Goal: Task Accomplishment & Management: Manage account settings

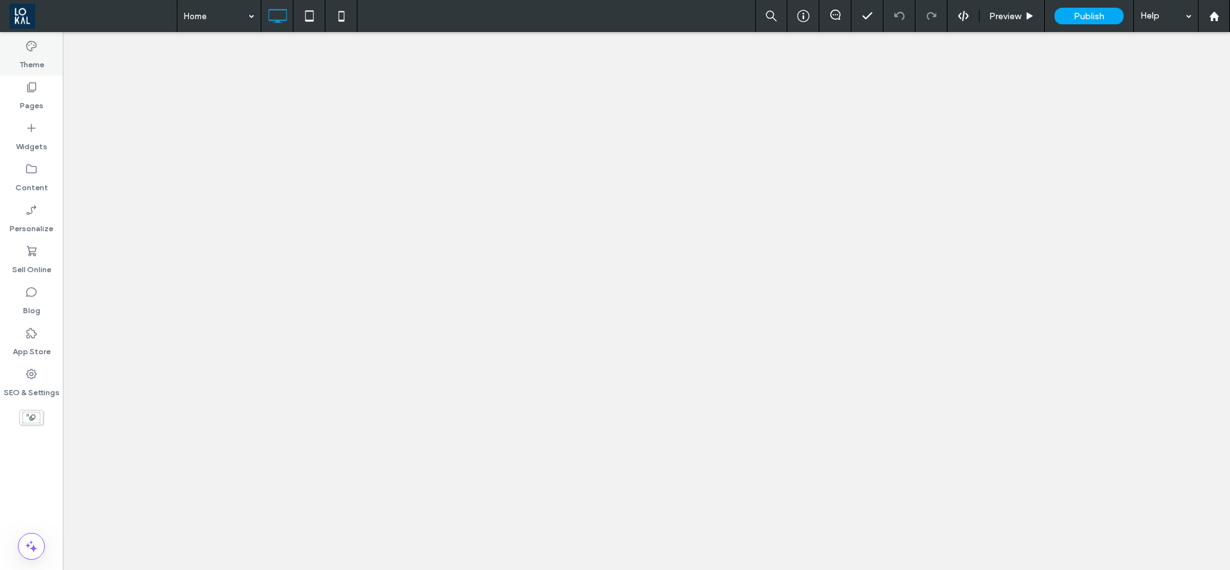
click at [48, 65] on div "Theme" at bounding box center [31, 55] width 63 height 41
click at [28, 50] on icon at bounding box center [31, 46] width 13 height 13
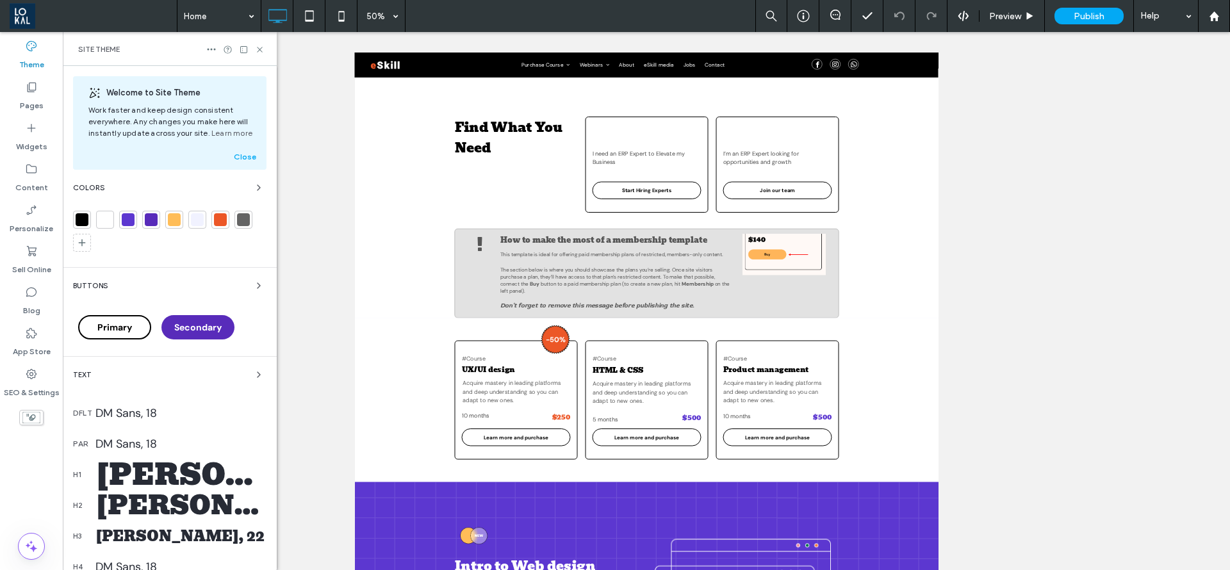
scroll to position [577, 0]
click at [87, 244] on div at bounding box center [82, 243] width 18 height 18
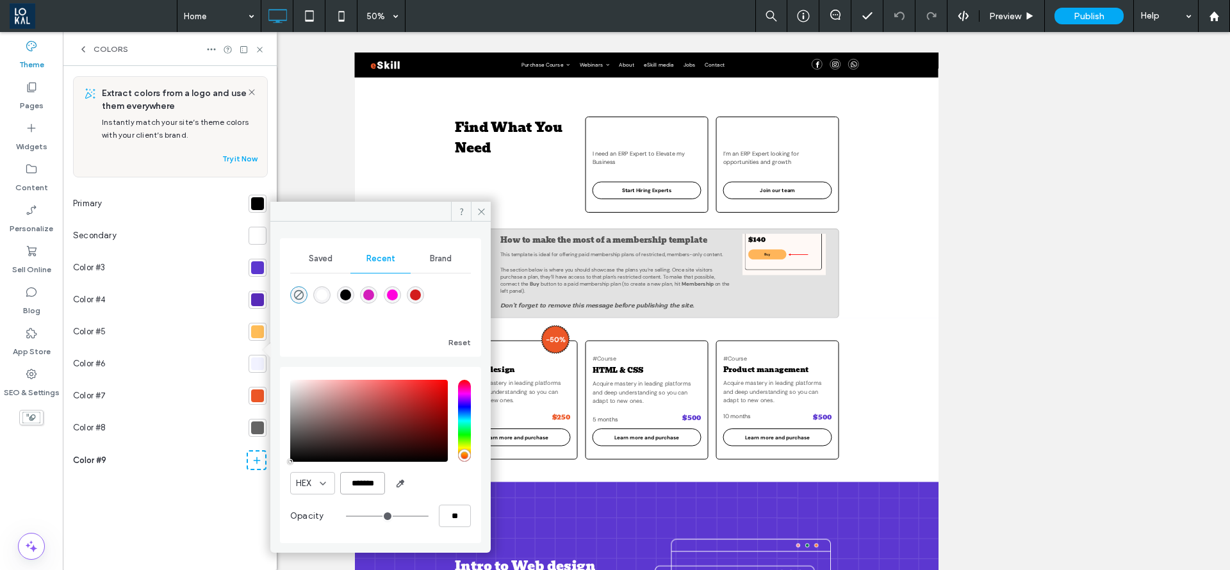
click at [349, 483] on input "*******" at bounding box center [362, 483] width 45 height 22
drag, startPoint x: 421, startPoint y: 482, endPoint x: 470, endPoint y: 485, distance: 48.8
click at [470, 485] on div "HEX *******" at bounding box center [380, 483] width 181 height 22
paste input "color picker textbox"
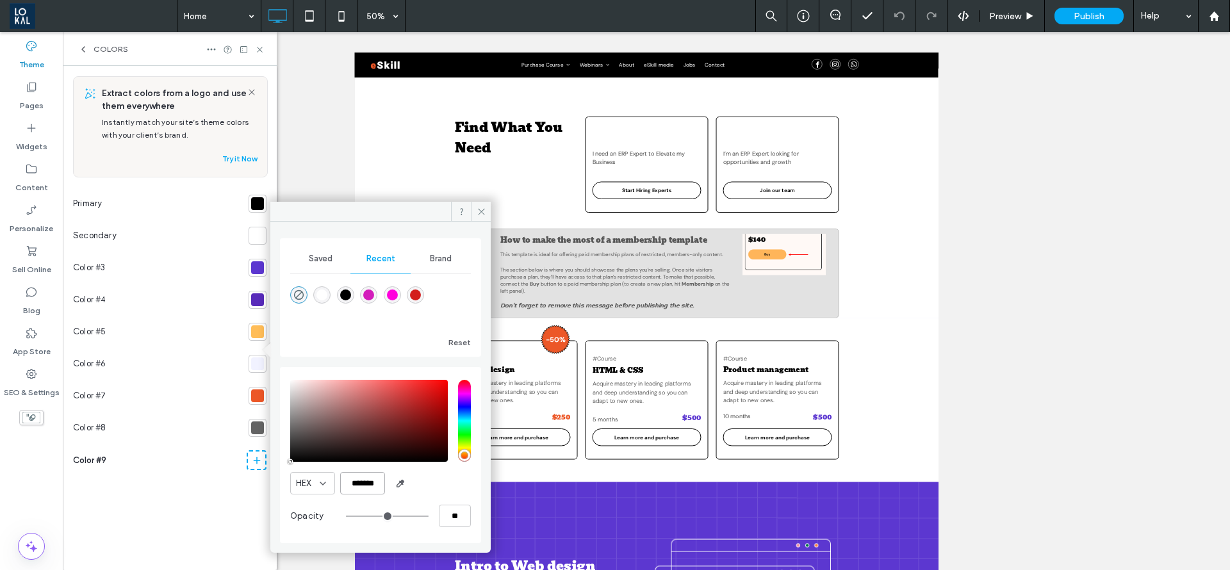
type input "*******"
type input "***"
type input "****"
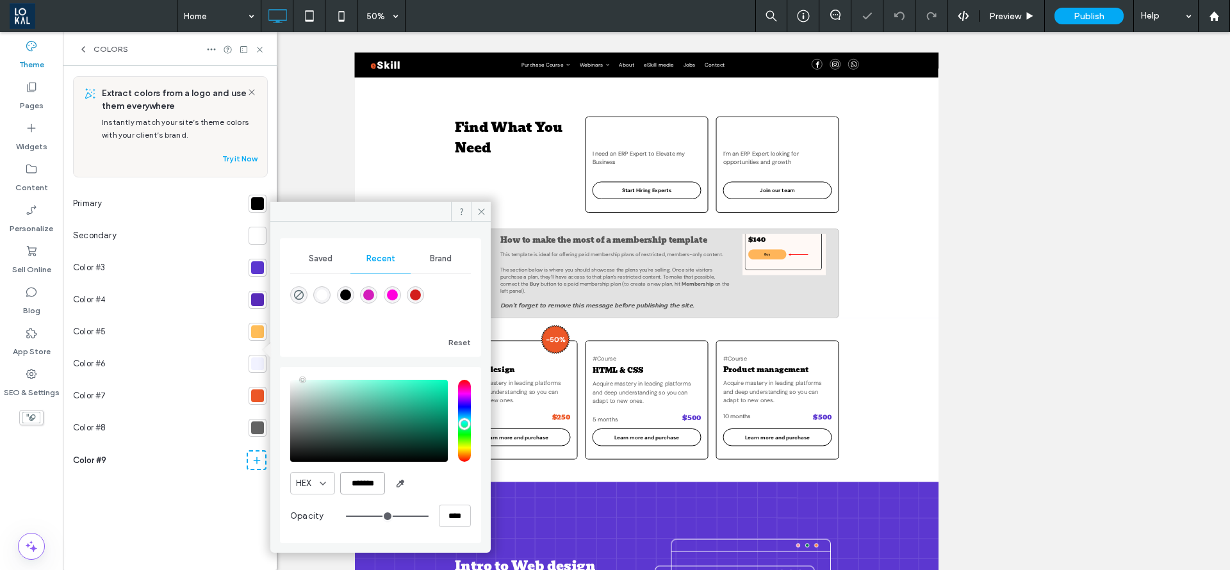
scroll to position [0, 0]
type input "*******"
click at [115, 461] on icon at bounding box center [117, 460] width 10 height 10
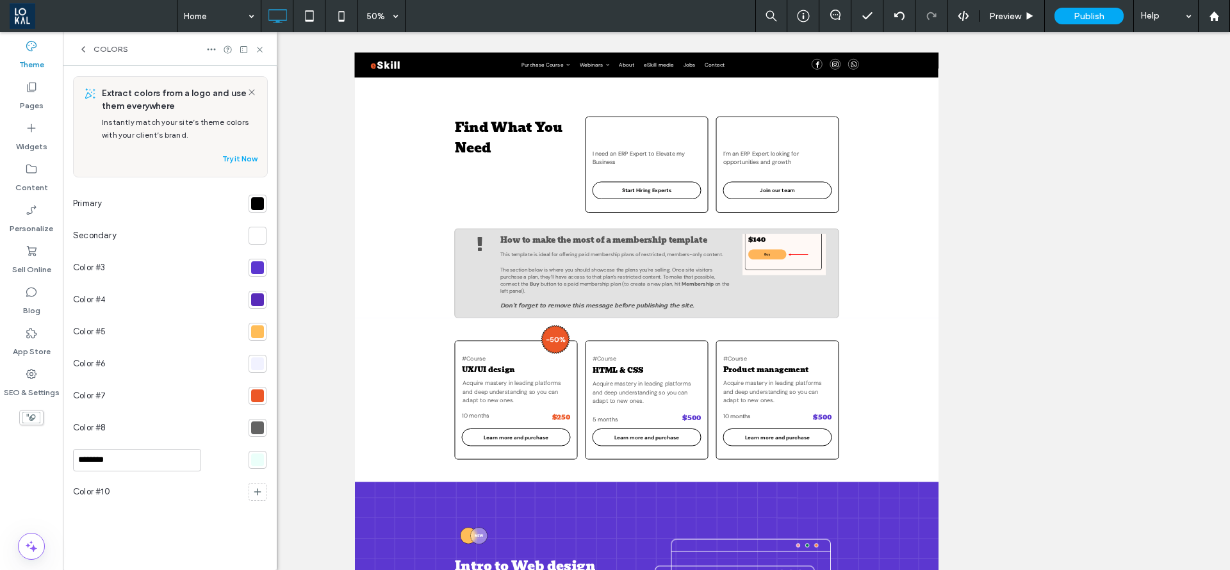
drag, startPoint x: 115, startPoint y: 461, endPoint x: 42, endPoint y: 465, distance: 72.5
click at [42, 465] on div "Theme Pages Widgets Content Personalize Sell Online Blog App Store SEO & Settin…" at bounding box center [138, 301] width 277 height 538
type input "*"
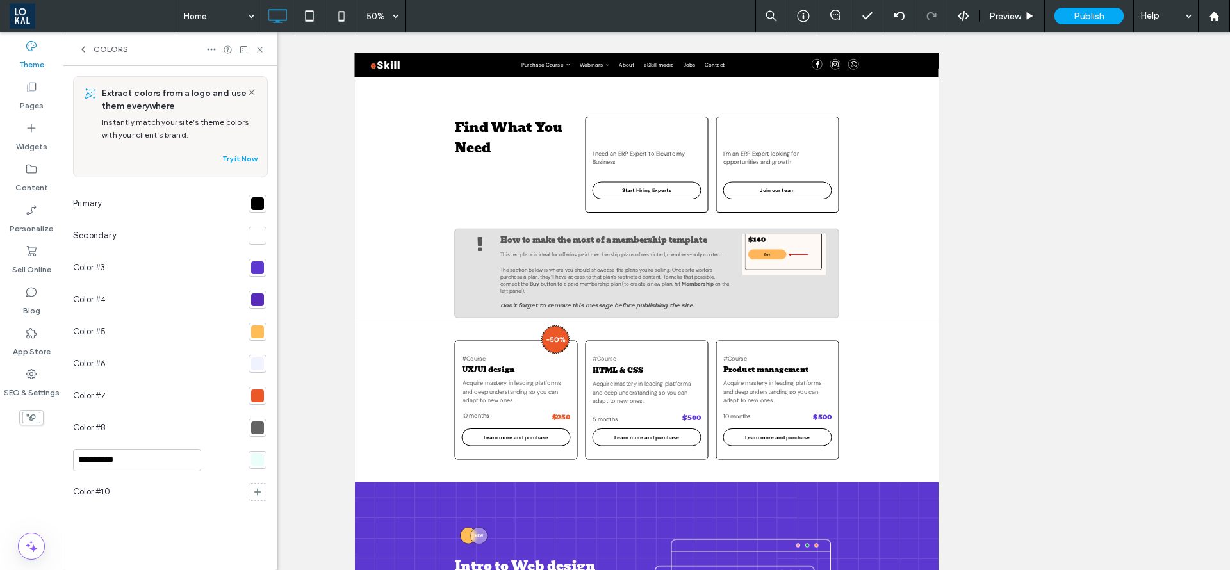
type input "**********"
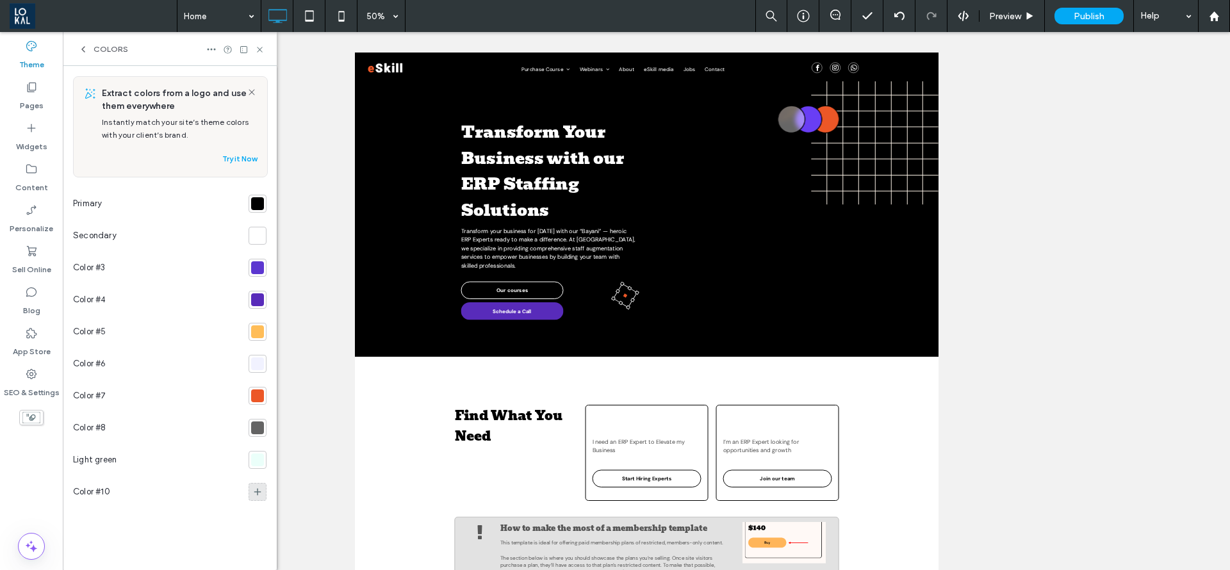
click at [265, 490] on div at bounding box center [258, 492] width 18 height 18
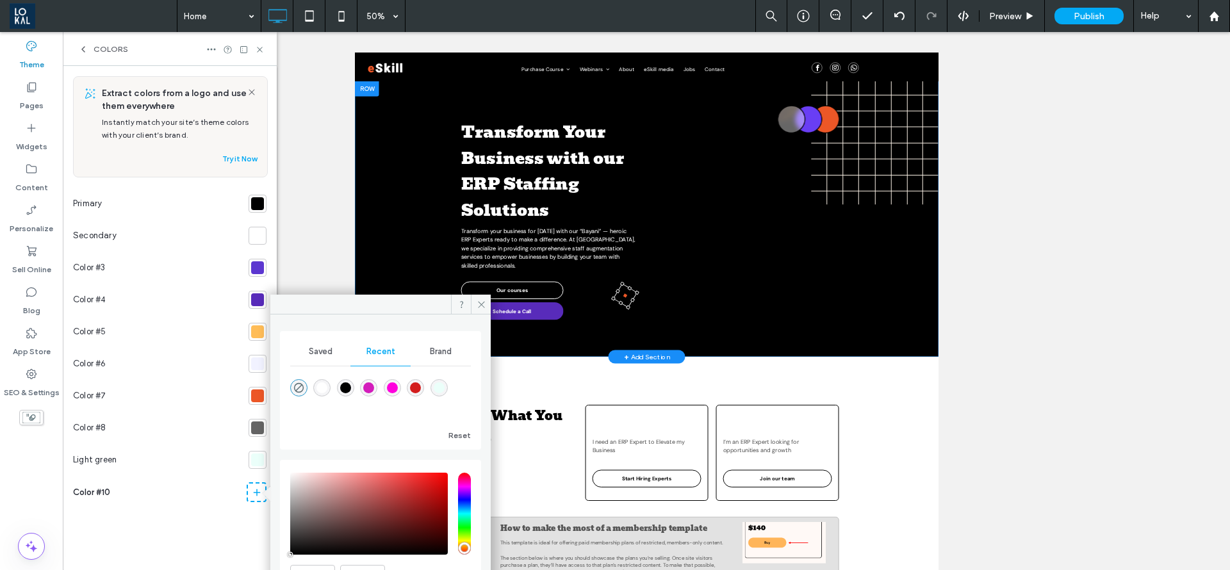
drag, startPoint x: 743, startPoint y: 354, endPoint x: 439, endPoint y: 399, distance: 307.1
drag, startPoint x: 439, startPoint y: 399, endPoint x: 1521, endPoint y: 392, distance: 1082.4
click at [439, 365] on div "Transform Your Business with our ERP Staffing Solutions Transform your business…" at bounding box center [938, 386] width 1168 height 552
click at [685, 221] on span "Transform Your Business with our ERP Staffing Solutions" at bounding box center [730, 290] width 326 height 208
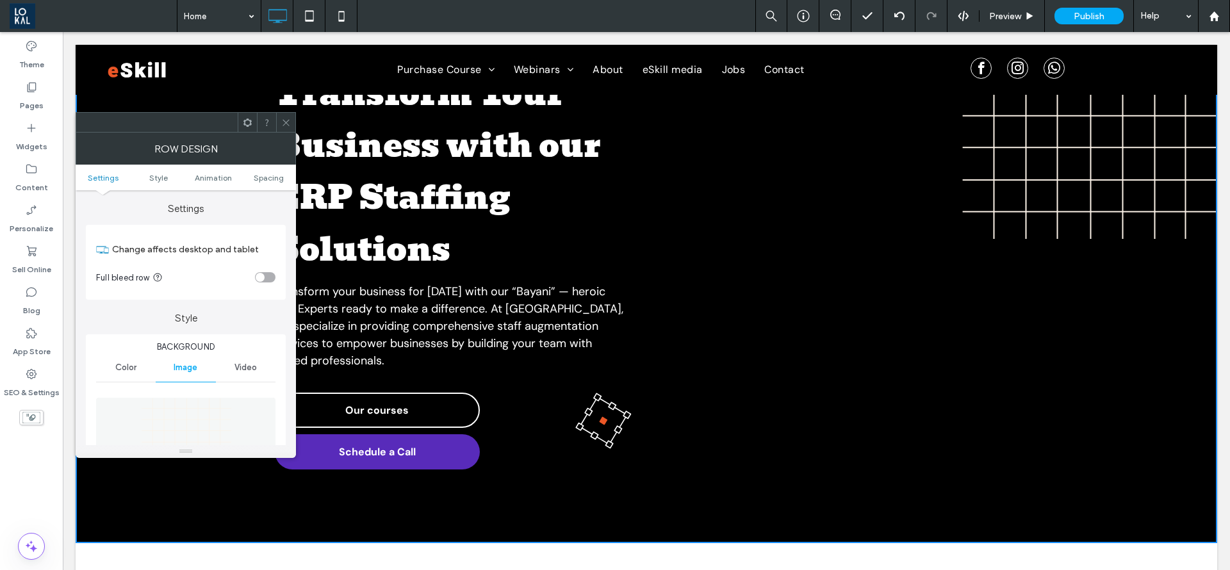
scroll to position [288, 0]
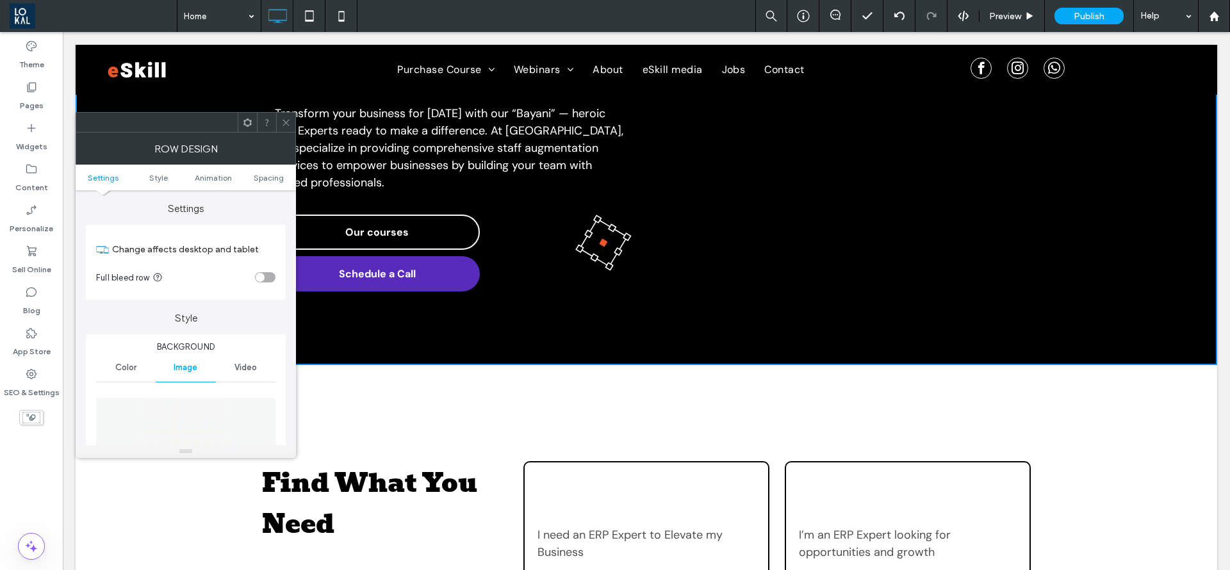
click at [290, 122] on icon at bounding box center [286, 123] width 10 height 10
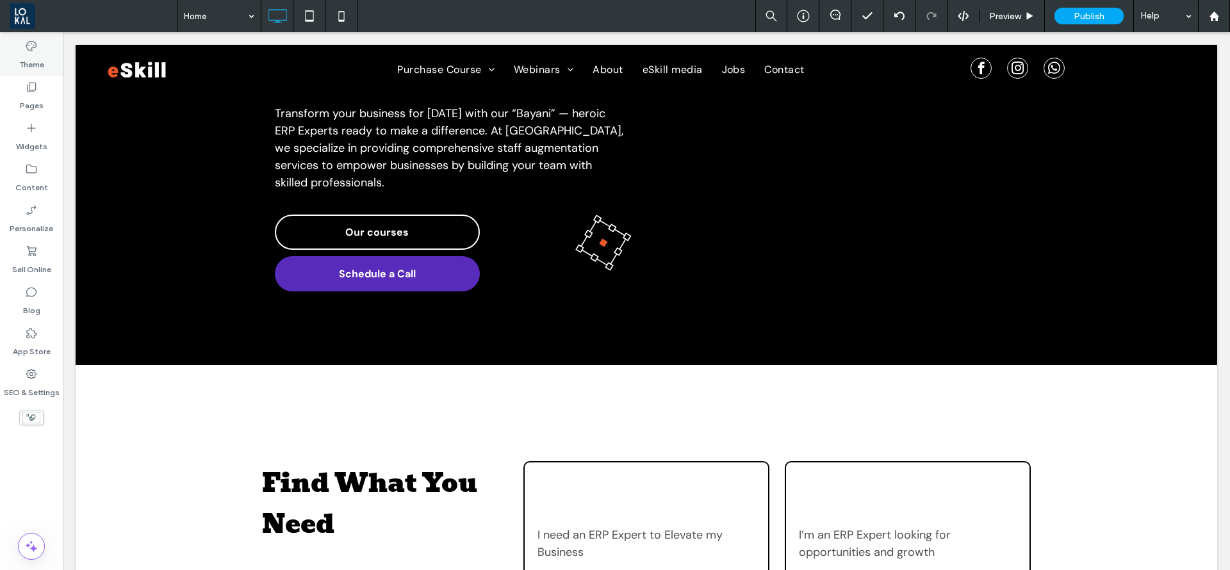
click at [32, 56] on label "Theme" at bounding box center [31, 62] width 25 height 18
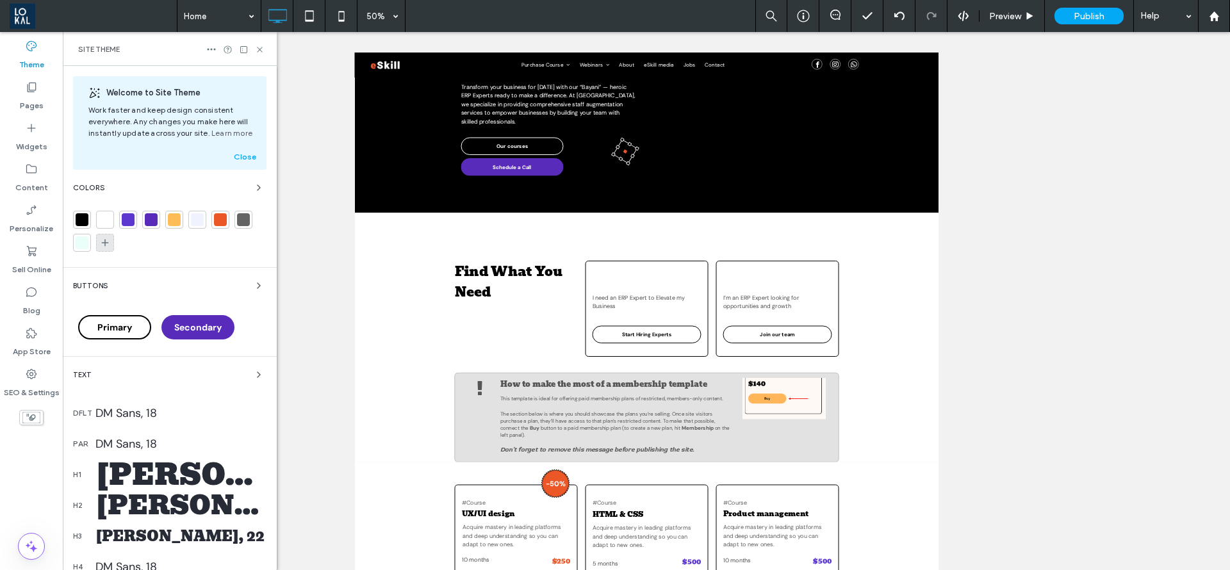
click at [104, 244] on icon at bounding box center [105, 243] width 10 height 10
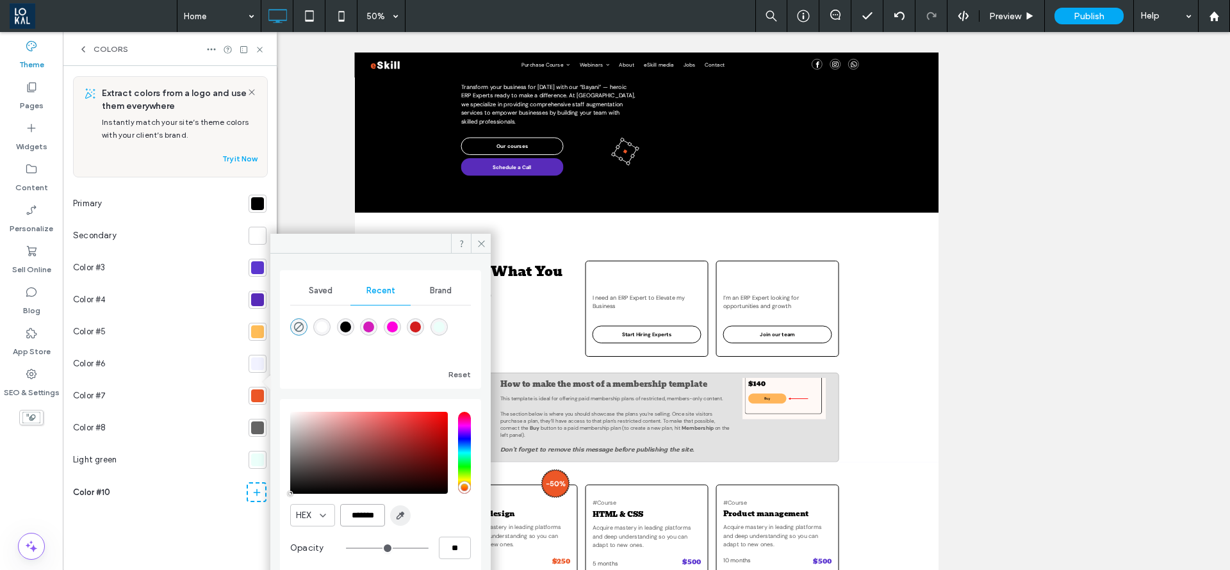
scroll to position [0, 3]
drag, startPoint x: 347, startPoint y: 517, endPoint x: 405, endPoint y: 524, distance: 58.7
click at [405, 524] on div "HEX *******" at bounding box center [380, 515] width 181 height 22
paste input "color picker textbox"
type input "*******"
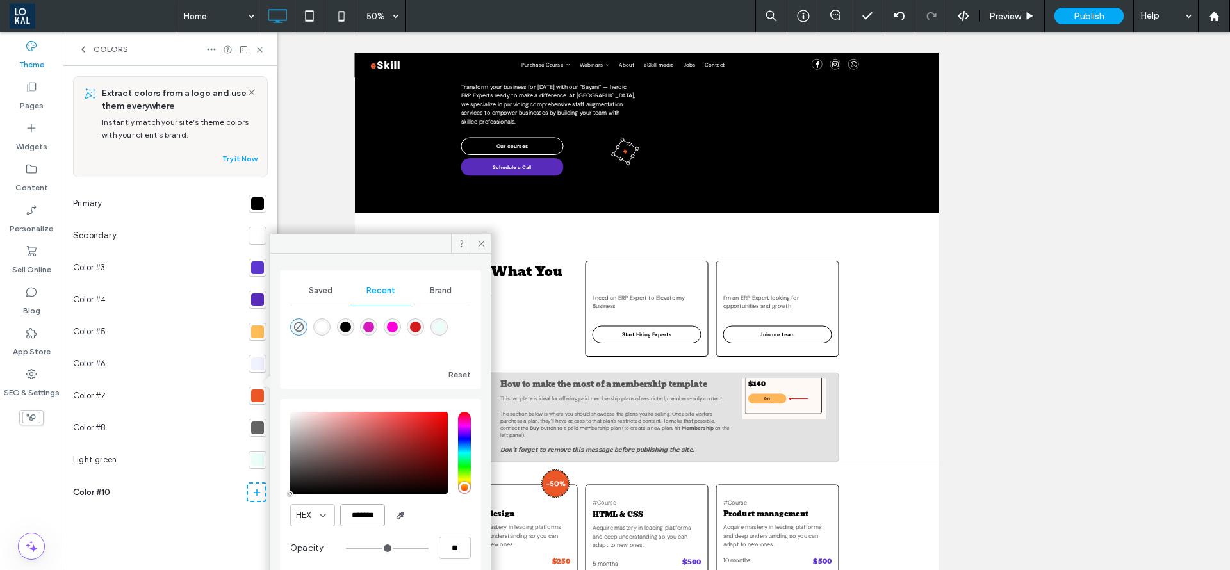
type input "***"
type input "****"
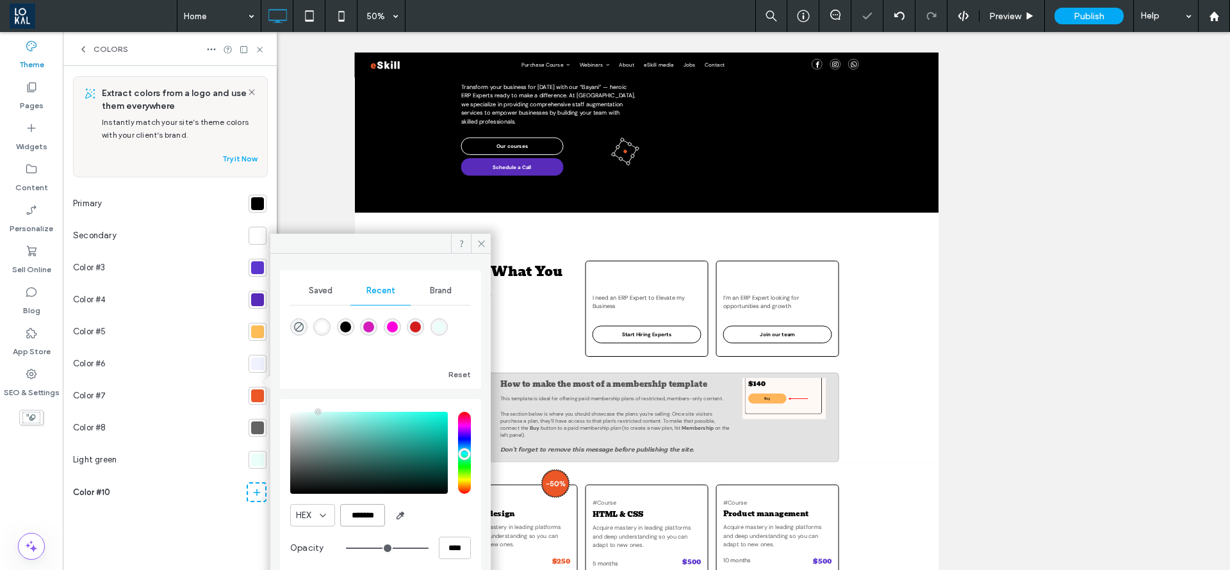
scroll to position [0, 0]
drag, startPoint x: 381, startPoint y: 515, endPoint x: 332, endPoint y: 513, distance: 49.4
click at [332, 513] on div "HEX *******" at bounding box center [380, 515] width 181 height 22
paste input "color picker textbox"
type input "*******"
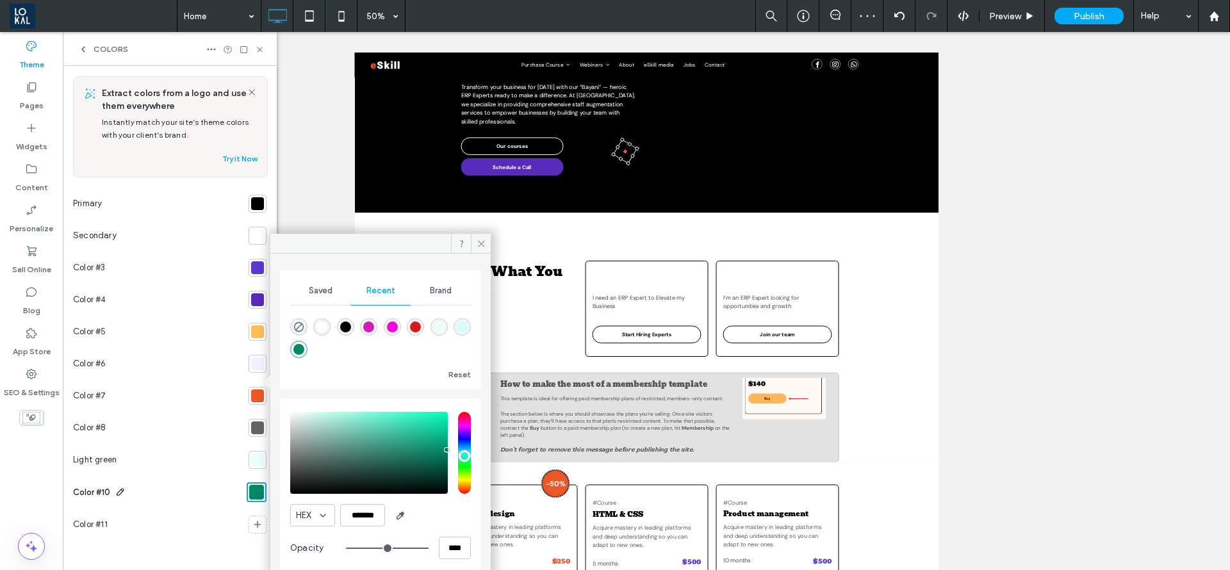
click at [103, 487] on span "Color #10" at bounding box center [91, 492] width 37 height 13
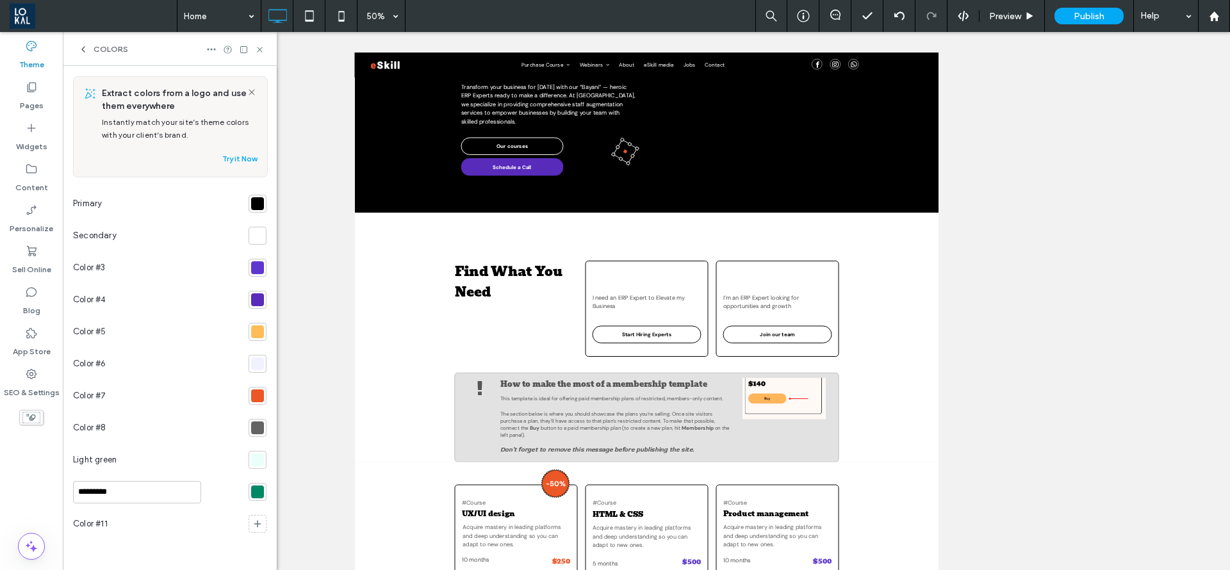
drag, startPoint x: 126, startPoint y: 490, endPoint x: 65, endPoint y: 498, distance: 61.4
click at [65, 498] on div "Extract colors from a logo and use them everywhere Instantly match your site’s …" at bounding box center [170, 318] width 214 height 504
type input "*"
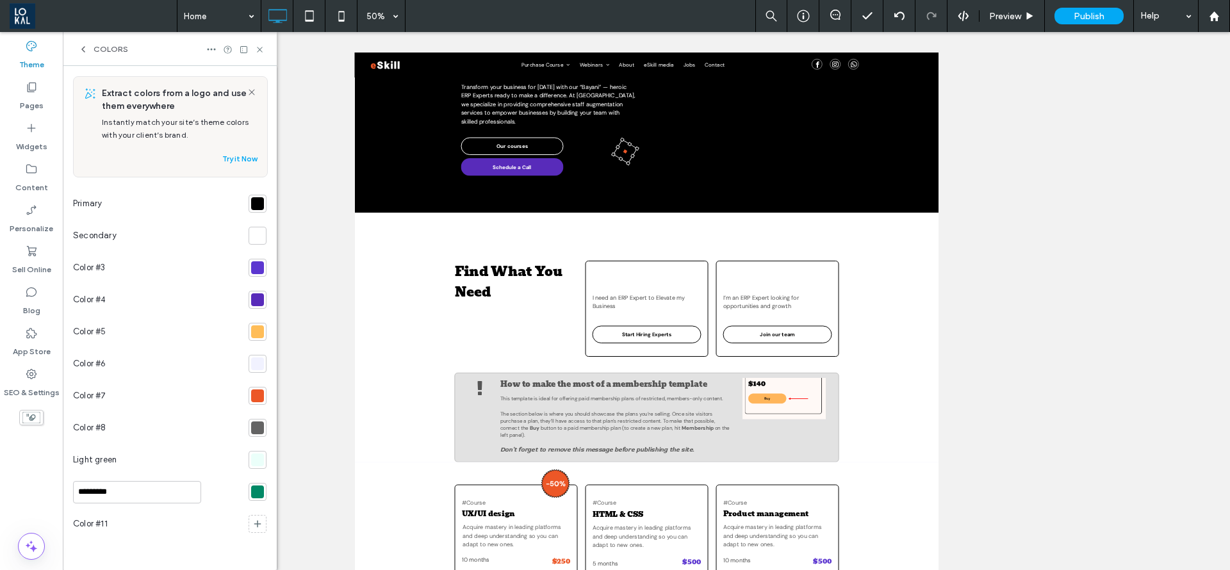
type input "**********"
click at [303, 389] on div at bounding box center [647, 301] width 1168 height 538
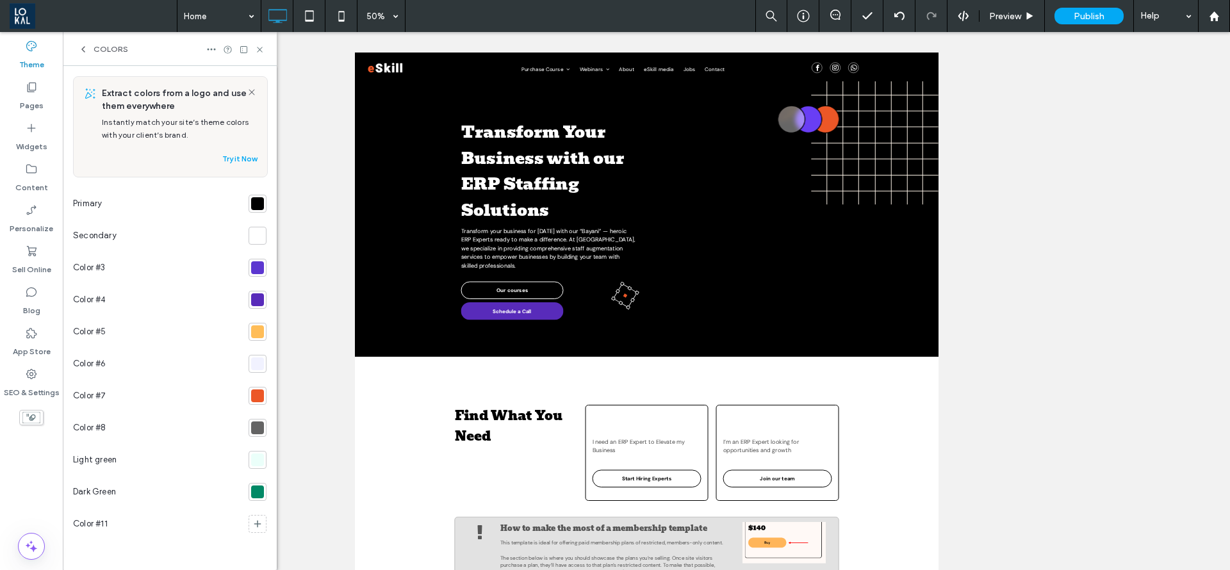
click at [263, 267] on div at bounding box center [257, 267] width 13 height 13
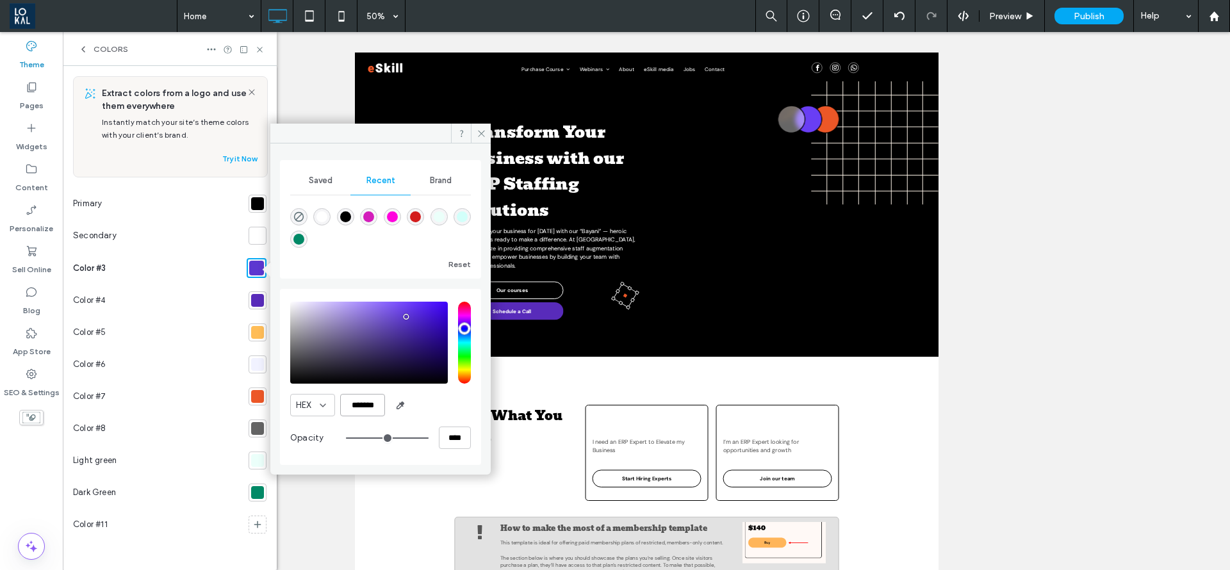
drag, startPoint x: 379, startPoint y: 400, endPoint x: 316, endPoint y: 401, distance: 63.4
click at [316, 401] on div "HEX *******" at bounding box center [380, 405] width 181 height 22
paste input "color picker textbox"
type input "*******"
click at [113, 267] on icon at bounding box center [116, 268] width 10 height 10
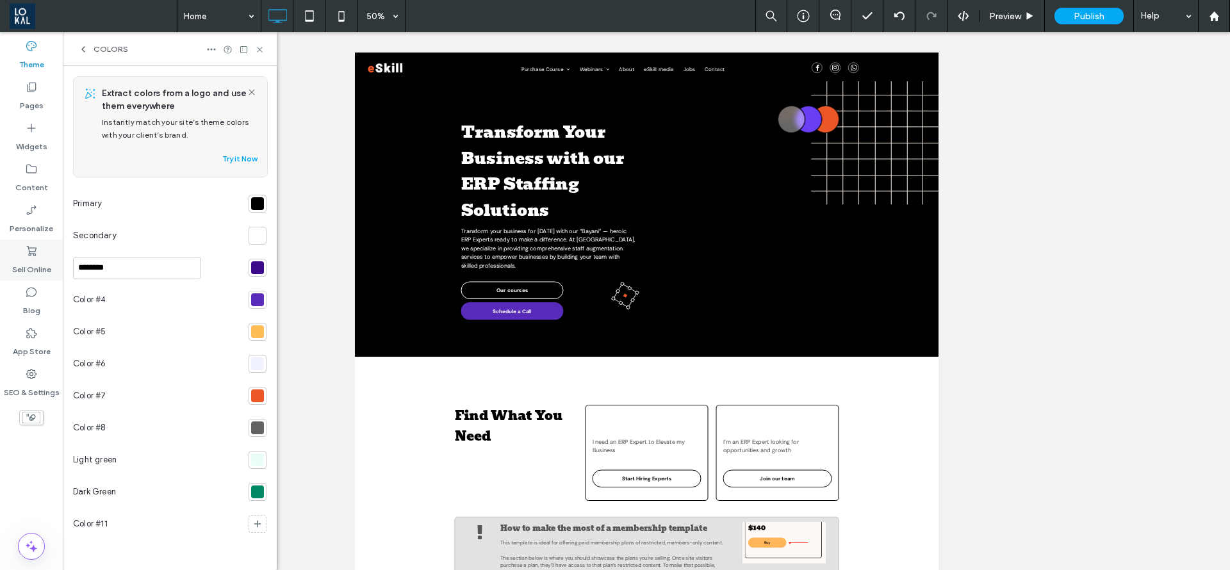
drag, startPoint x: 113, startPoint y: 267, endPoint x: 38, endPoint y: 260, distance: 75.3
click at [38, 260] on div "Theme Pages Widgets Content Personalize Sell Online Blog App Store SEO & Settin…" at bounding box center [138, 301] width 277 height 538
type input "**********"
click at [260, 301] on div at bounding box center [257, 300] width 13 height 13
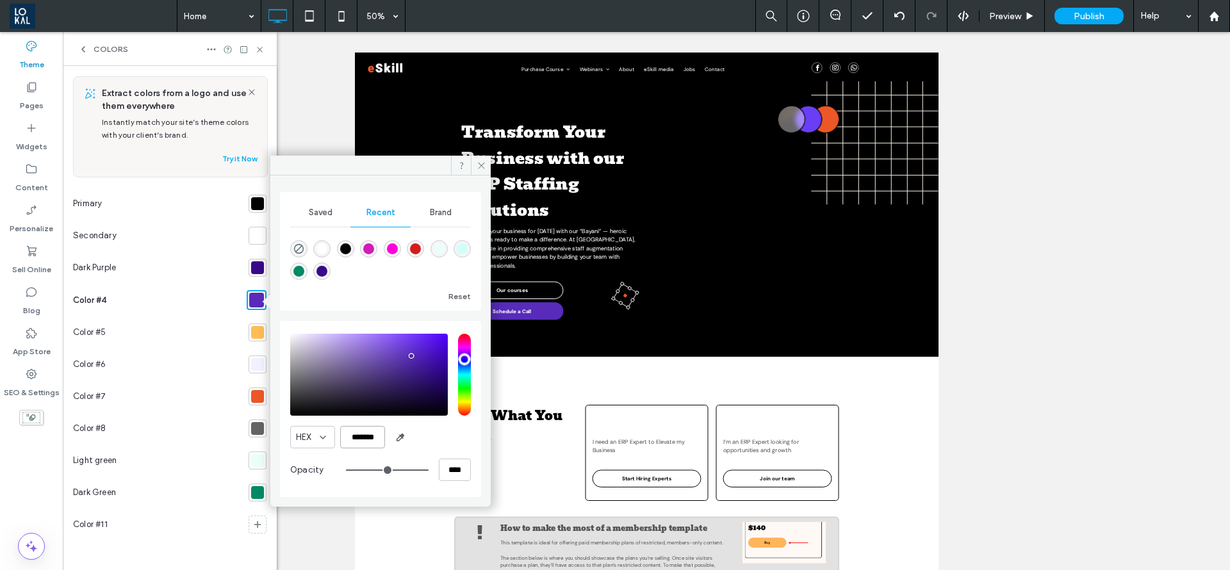
drag, startPoint x: 377, startPoint y: 440, endPoint x: 255, endPoint y: 442, distance: 122.4
click at [255, 442] on div "Saved Recent Brand Reset HEX ******* Opacity **** Extract colors from a logo an…" at bounding box center [170, 318] width 214 height 504
paste input "color picker textbox"
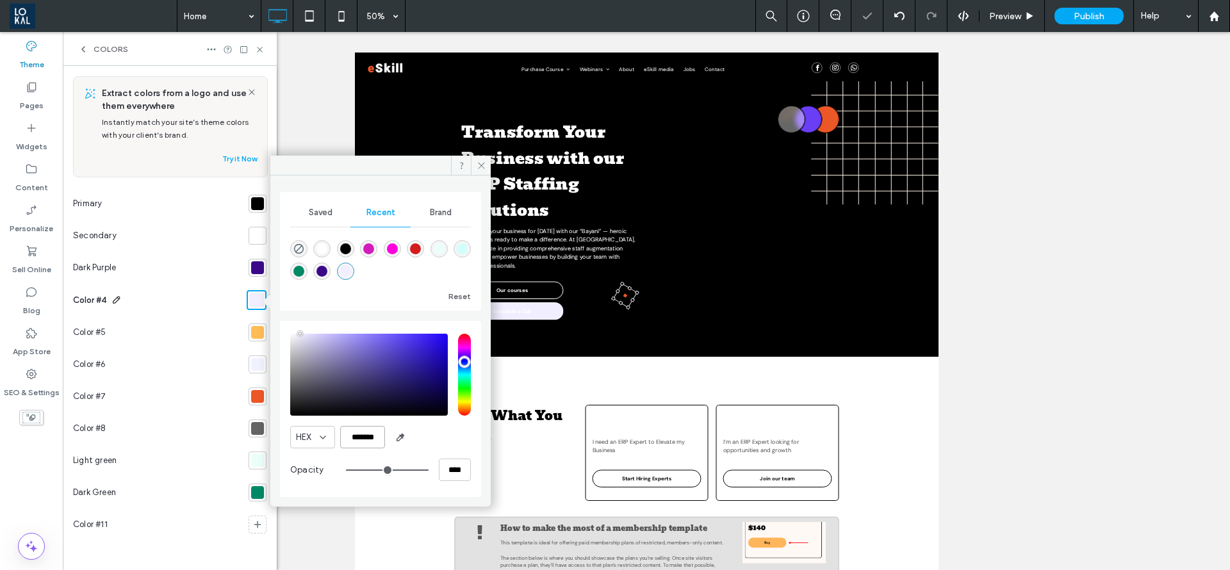
type input "*******"
click at [113, 302] on use at bounding box center [116, 299] width 7 height 7
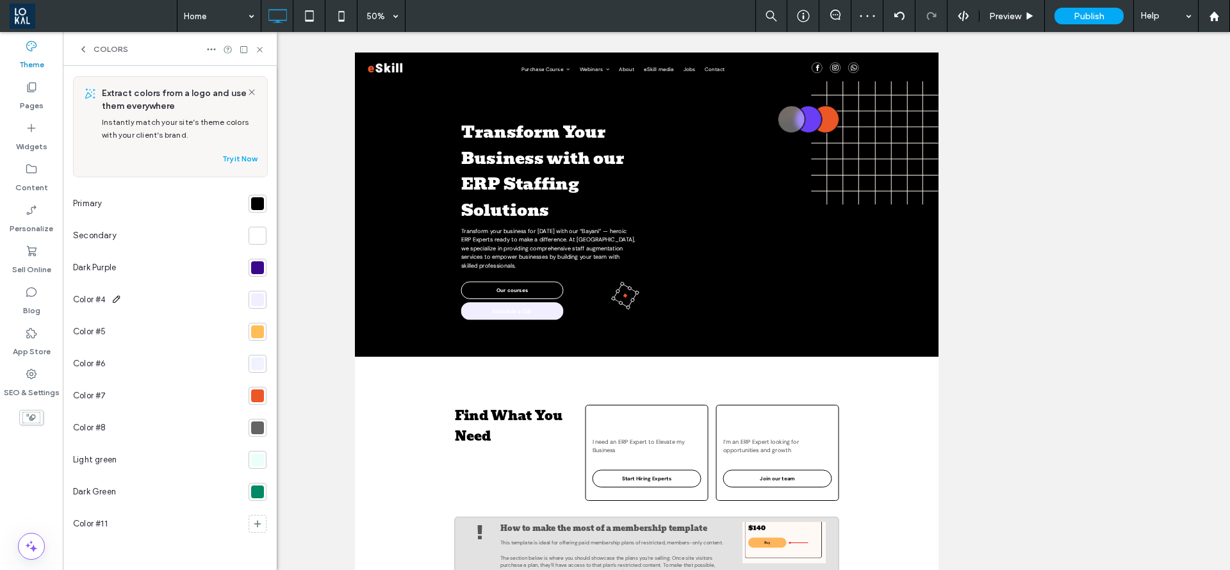
click at [117, 294] on icon at bounding box center [117, 299] width 10 height 10
click at [115, 302] on use at bounding box center [116, 299] width 7 height 7
click at [115, 298] on icon at bounding box center [117, 299] width 10 height 10
click at [101, 300] on span "Color #4" at bounding box center [89, 300] width 33 height 13
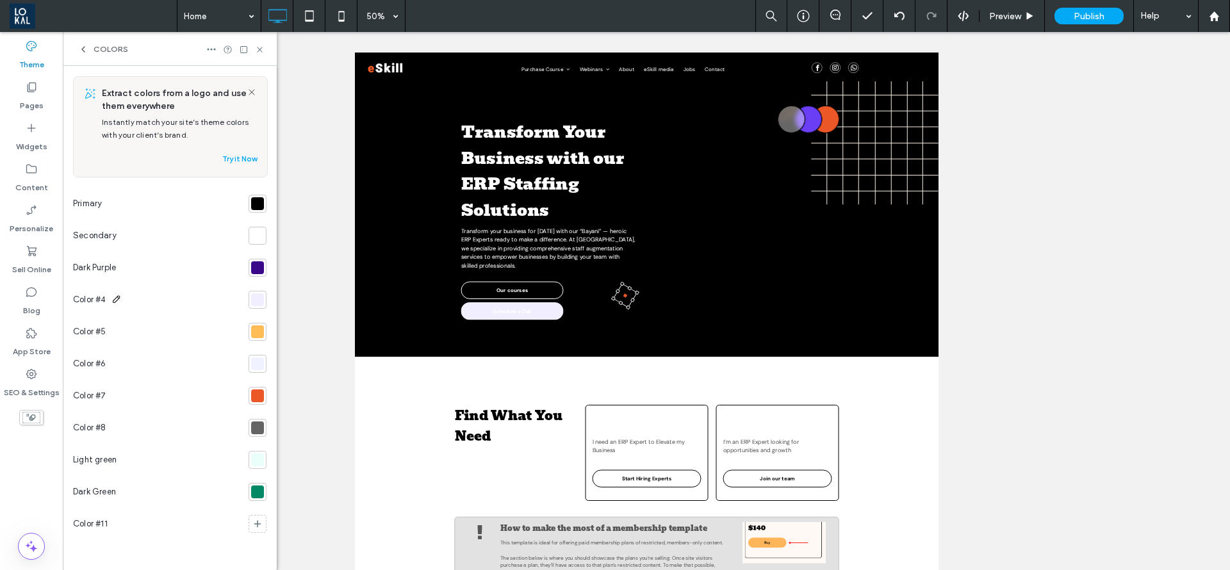
click at [117, 299] on icon at bounding box center [117, 299] width 10 height 10
click at [81, 300] on span "Color #4" at bounding box center [89, 300] width 33 height 13
click at [81, 299] on span "Color #4" at bounding box center [89, 300] width 33 height 13
click at [115, 298] on icon at bounding box center [117, 299] width 10 height 10
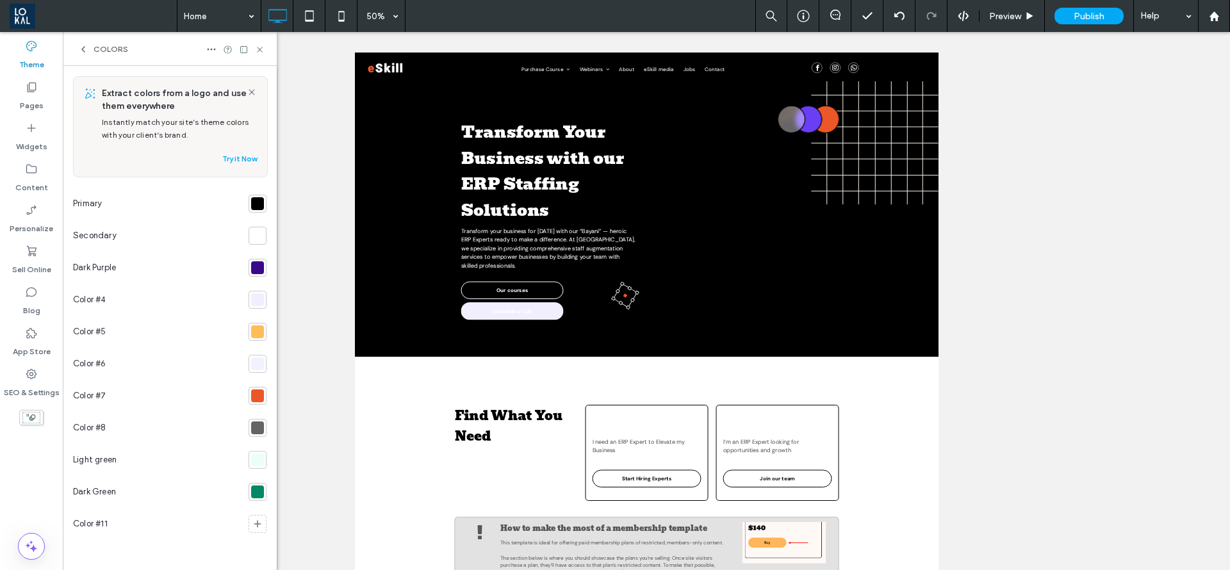
click at [250, 299] on div at bounding box center [258, 300] width 18 height 18
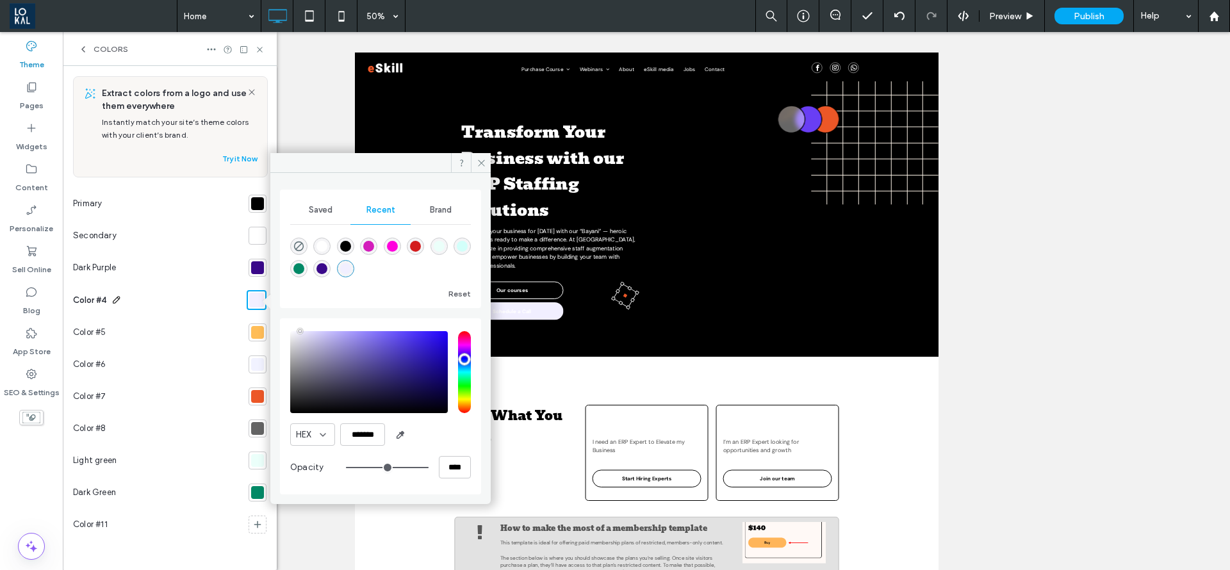
click at [102, 301] on span "Color #4" at bounding box center [89, 300] width 33 height 13
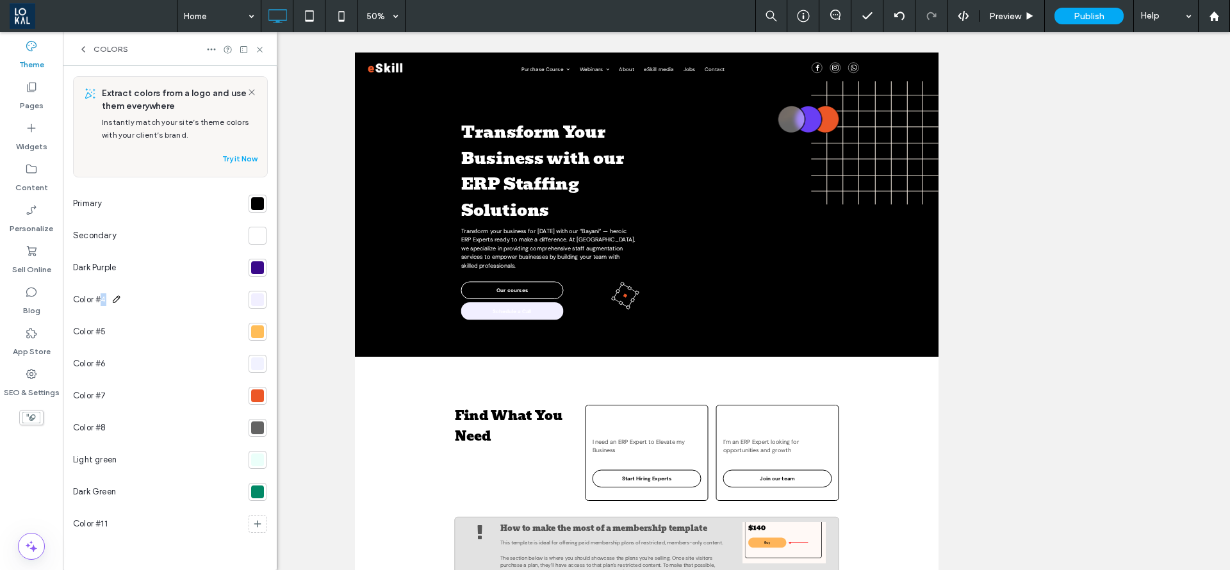
click at [102, 299] on span "Color #4" at bounding box center [89, 300] width 33 height 13
click at [113, 299] on icon at bounding box center [117, 299] width 10 height 10
click at [253, 513] on section at bounding box center [255, 524] width 23 height 32
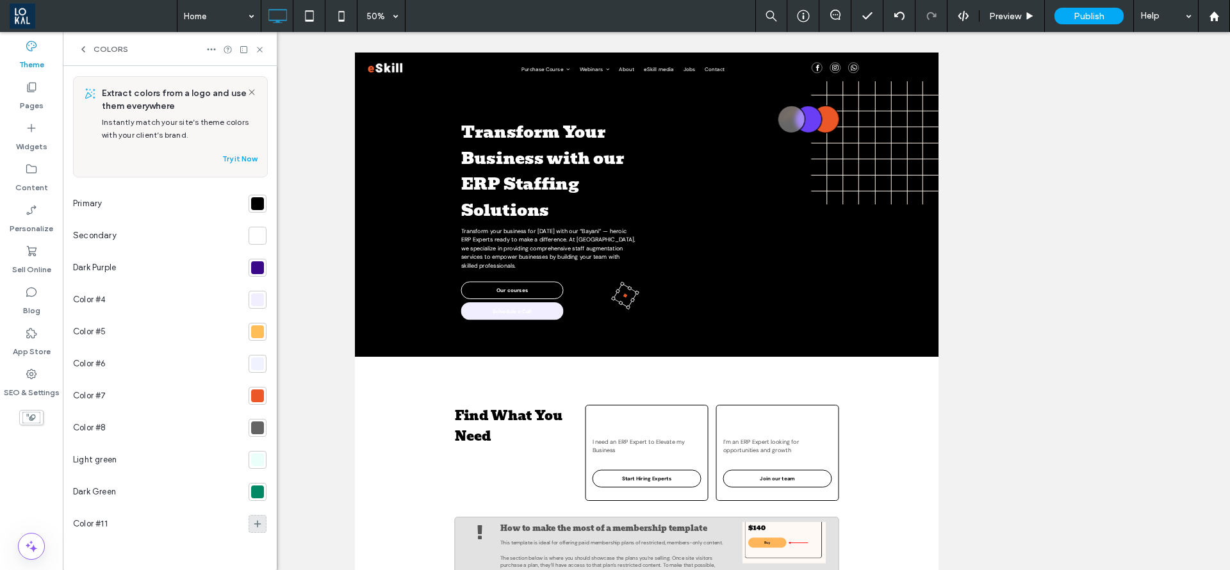
click at [258, 527] on icon at bounding box center [257, 524] width 10 height 10
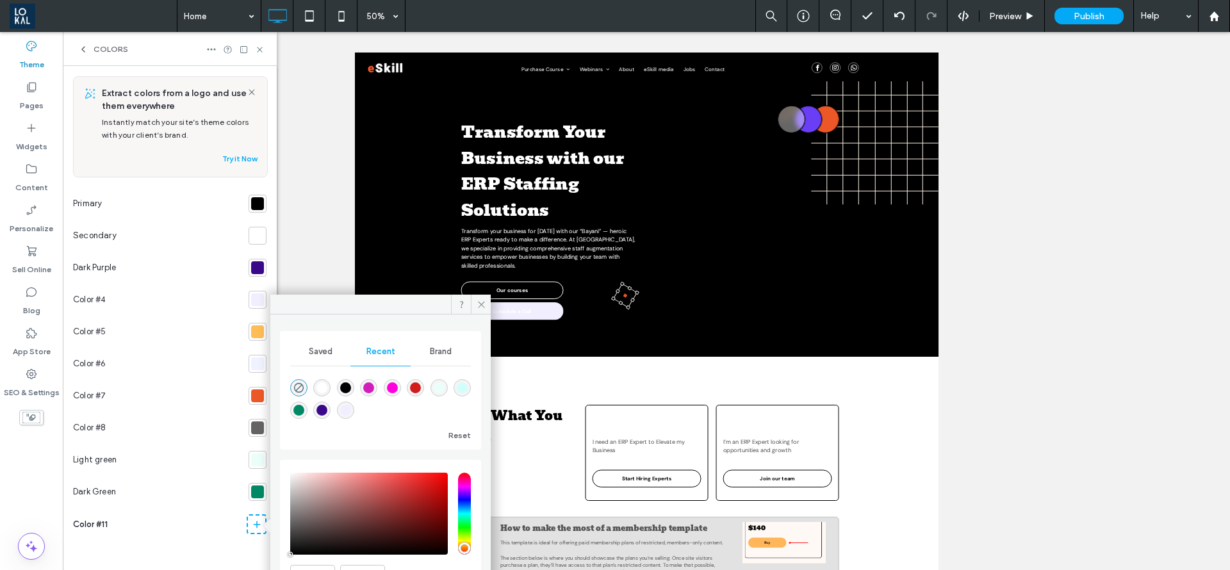
click at [259, 333] on div at bounding box center [257, 332] width 13 height 13
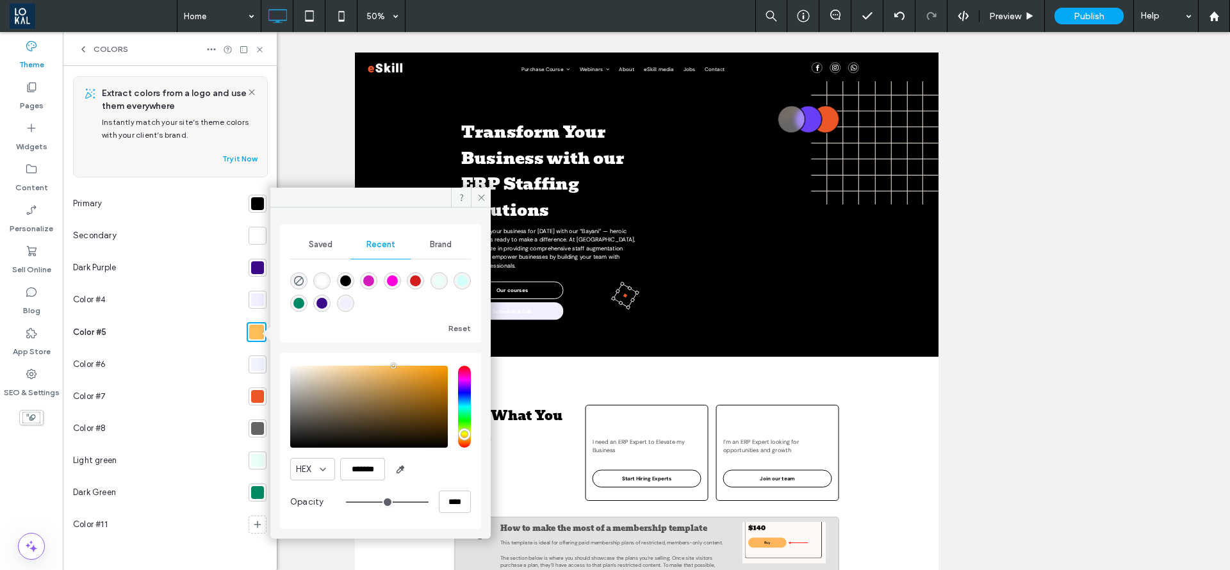
click at [260, 301] on div at bounding box center [257, 300] width 13 height 13
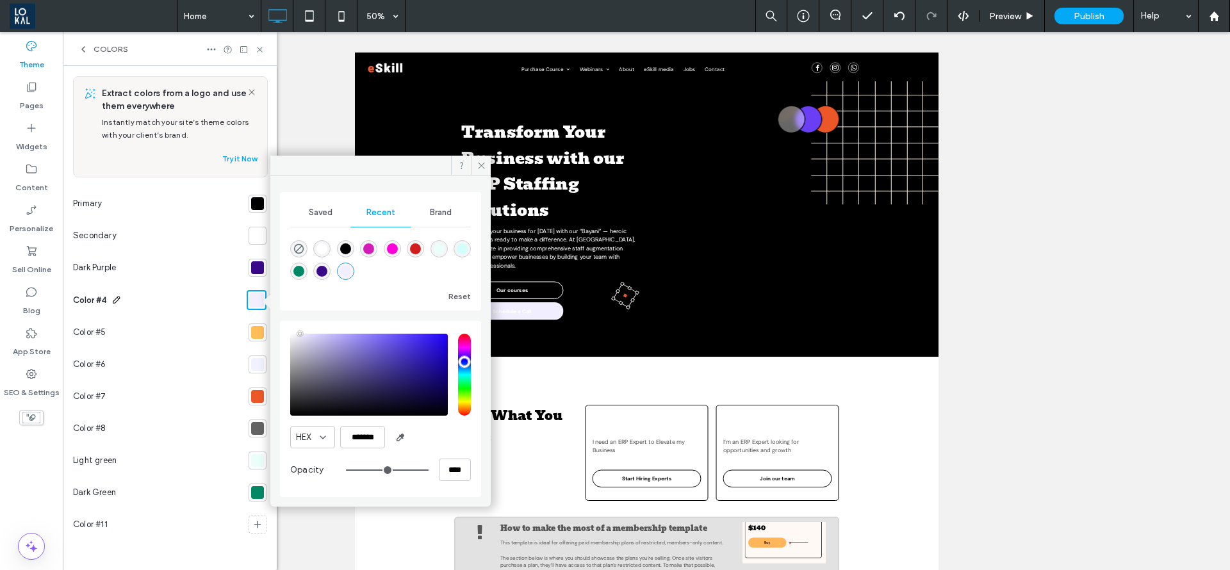
click at [120, 299] on icon at bounding box center [117, 300] width 10 height 10
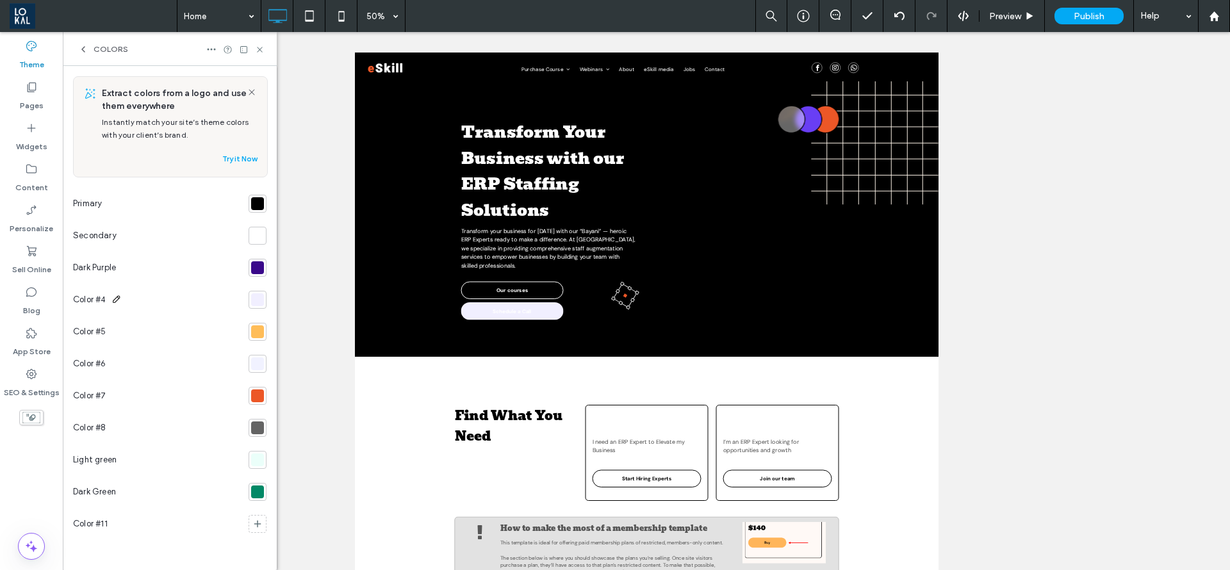
click at [117, 299] on icon at bounding box center [117, 299] width 10 height 10
click at [116, 296] on icon at bounding box center [117, 299] width 10 height 10
click at [104, 295] on span "Color #4" at bounding box center [89, 300] width 33 height 13
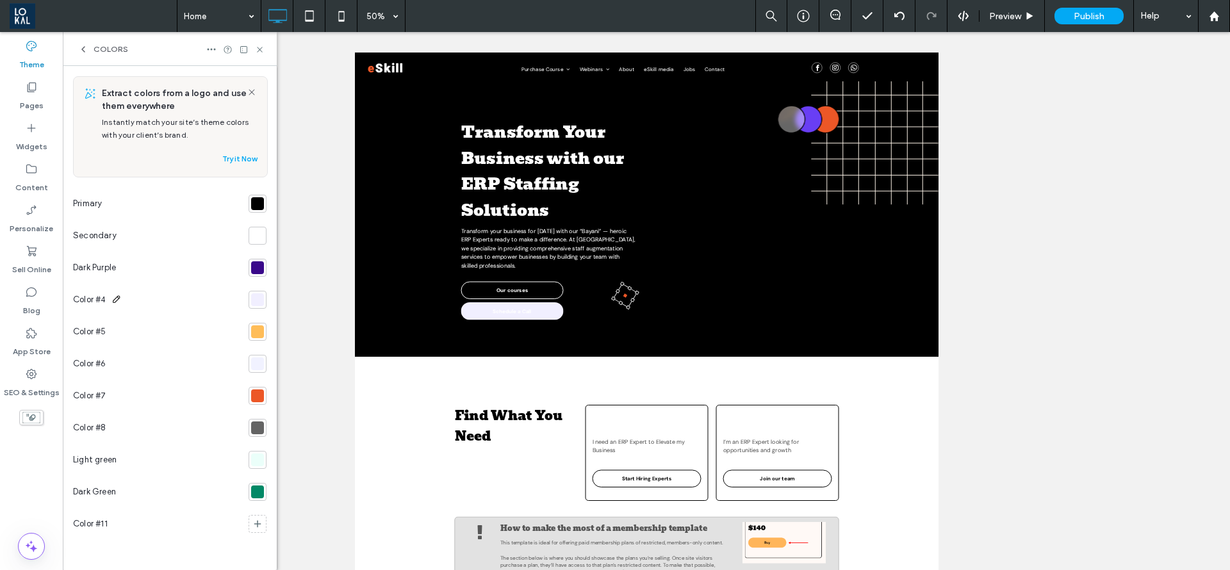
click at [104, 295] on span "Color #4" at bounding box center [89, 300] width 33 height 13
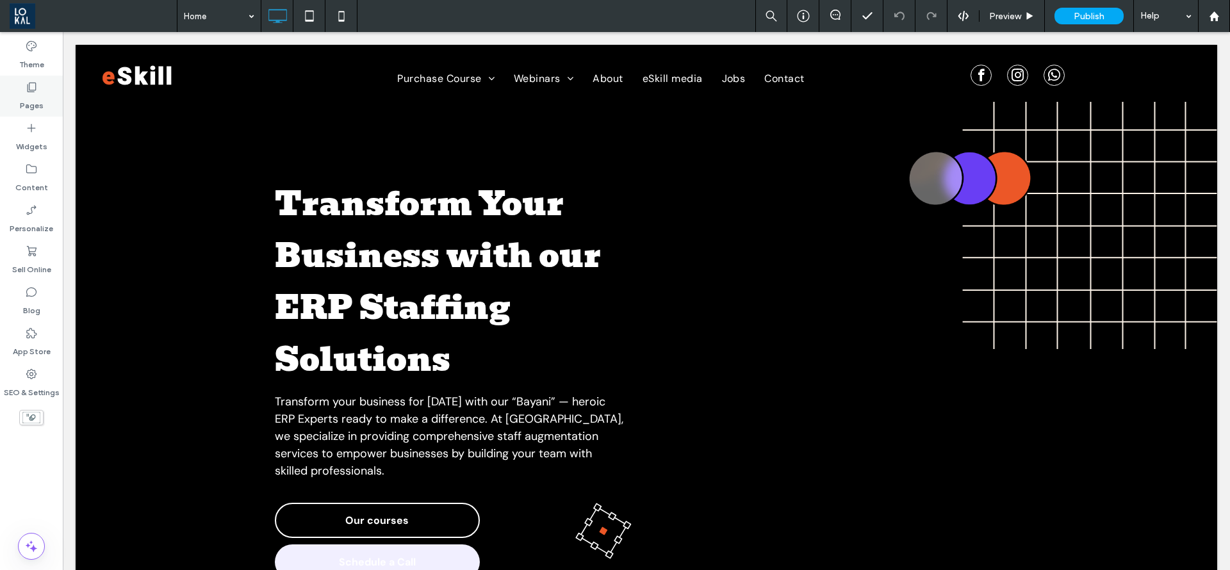
click at [31, 87] on icon at bounding box center [31, 87] width 13 height 13
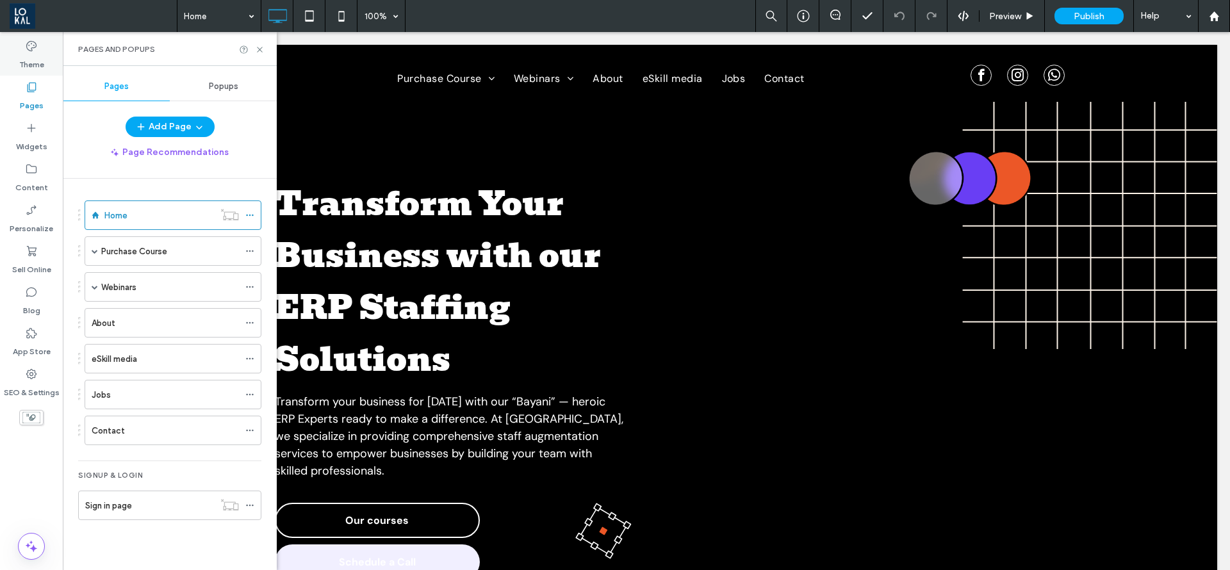
click at [44, 51] on div "Theme" at bounding box center [31, 55] width 63 height 41
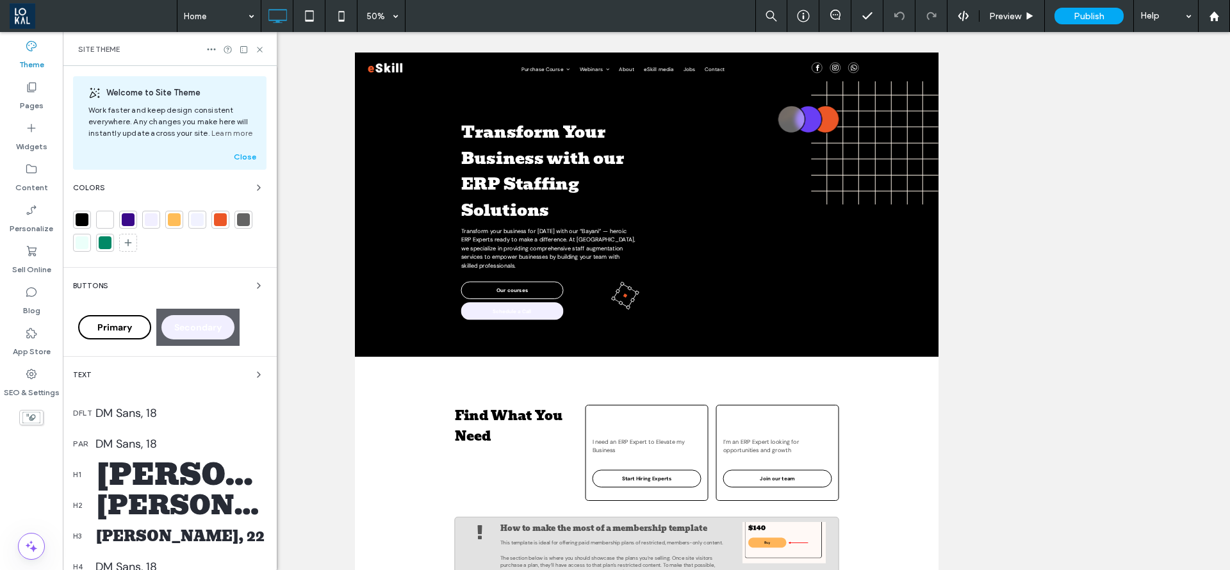
click at [152, 224] on div at bounding box center [151, 219] width 13 height 13
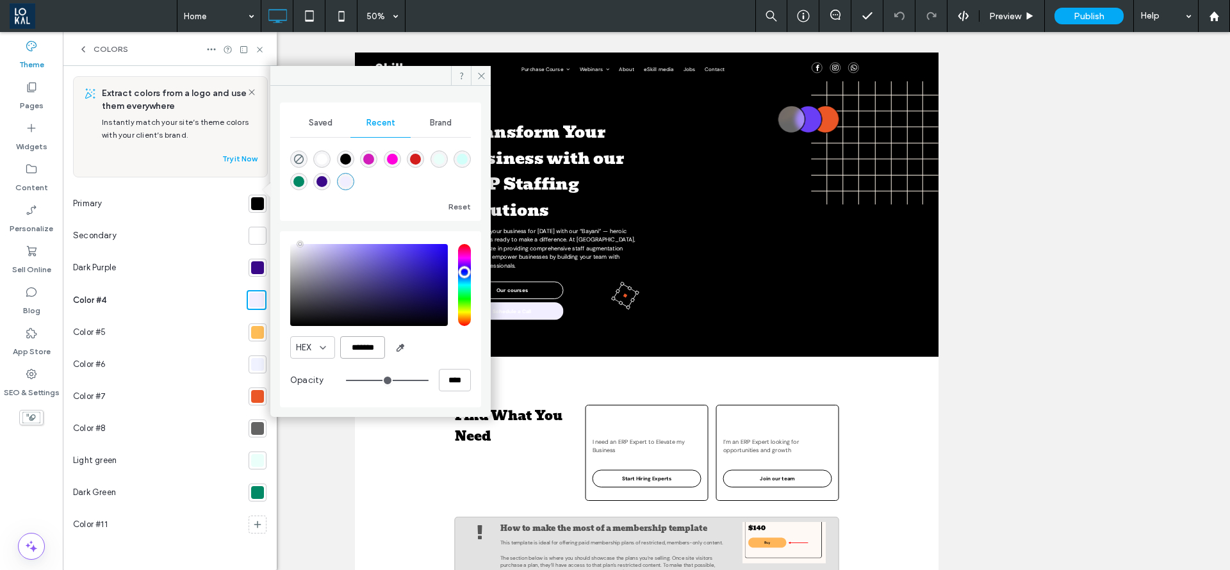
click at [375, 343] on input "*******" at bounding box center [362, 347] width 45 height 22
click at [116, 295] on icon at bounding box center [117, 300] width 10 height 10
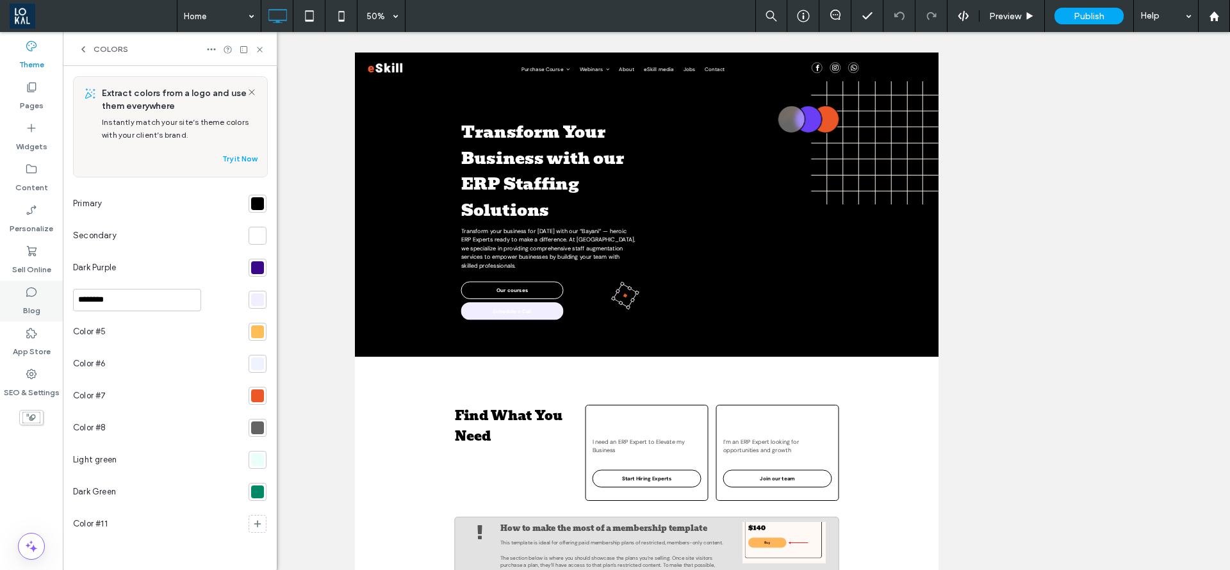
drag, startPoint x: 122, startPoint y: 299, endPoint x: 17, endPoint y: 297, distance: 105.1
click at [17, 297] on div "Theme Pages Widgets Content Personalize Sell Online Blog App Store SEO & Settin…" at bounding box center [138, 301] width 277 height 538
type input "**********"
click at [260, 332] on div at bounding box center [257, 332] width 13 height 13
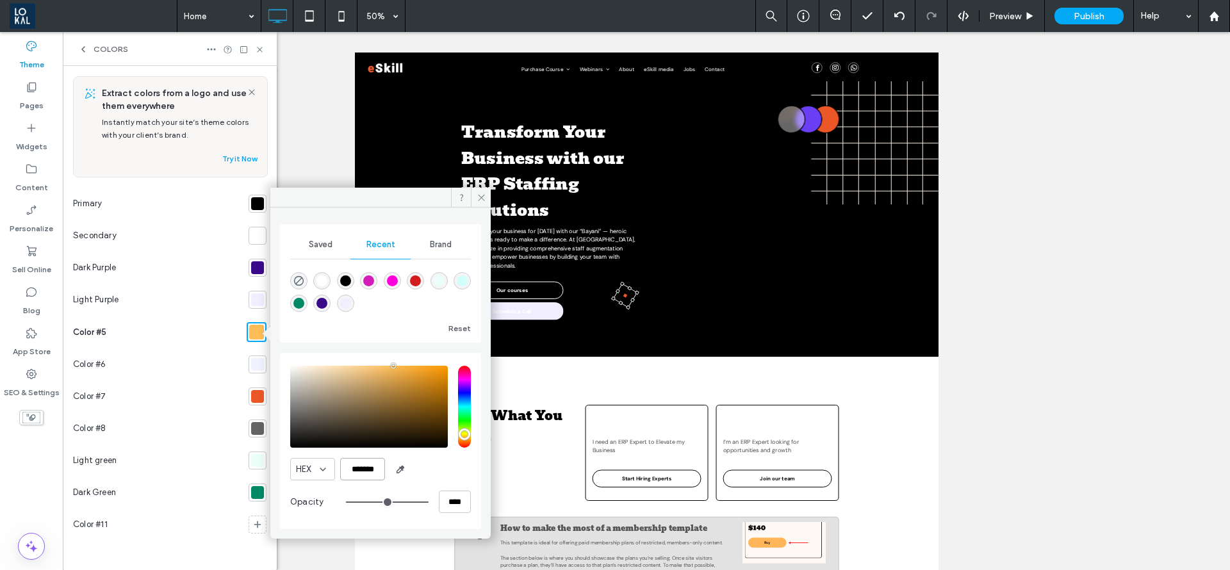
drag, startPoint x: 379, startPoint y: 461, endPoint x: 351, endPoint y: 467, distance: 29.3
click at [351, 467] on input "*******" at bounding box center [362, 469] width 45 height 22
paste input "color picker textbox"
type input "*******"
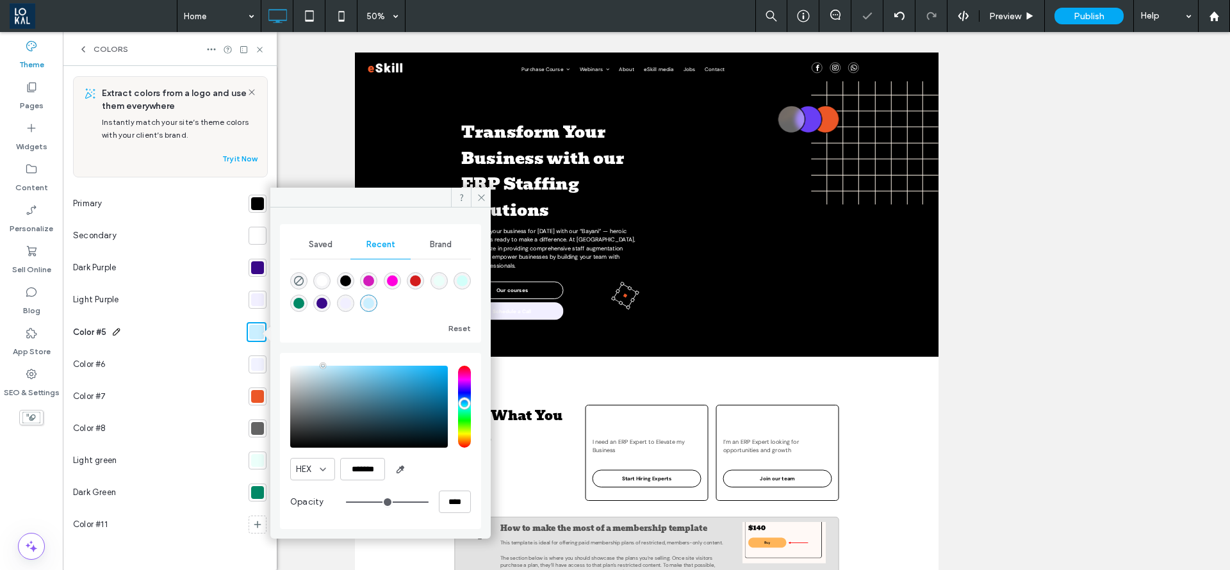
click at [117, 331] on icon at bounding box center [117, 332] width 10 height 10
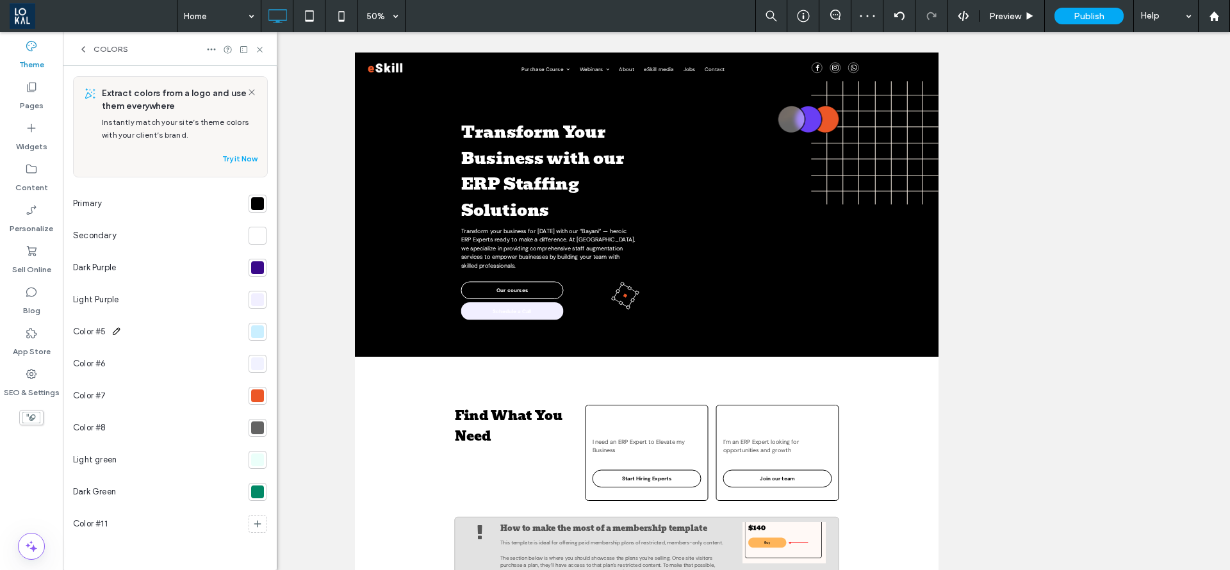
click at [117, 331] on icon at bounding box center [117, 331] width 10 height 10
click at [117, 333] on use at bounding box center [116, 331] width 7 height 7
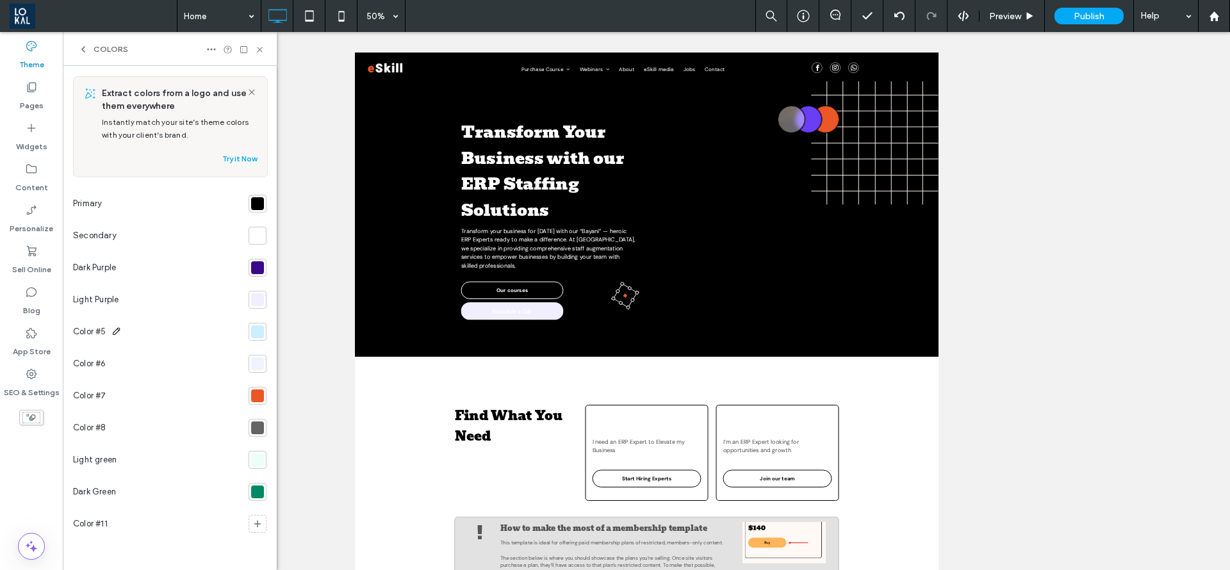
click at [100, 327] on span "Color #5" at bounding box center [89, 332] width 33 height 13
click at [99, 329] on span "Color #5" at bounding box center [89, 332] width 33 height 13
click at [116, 333] on use at bounding box center [116, 331] width 7 height 7
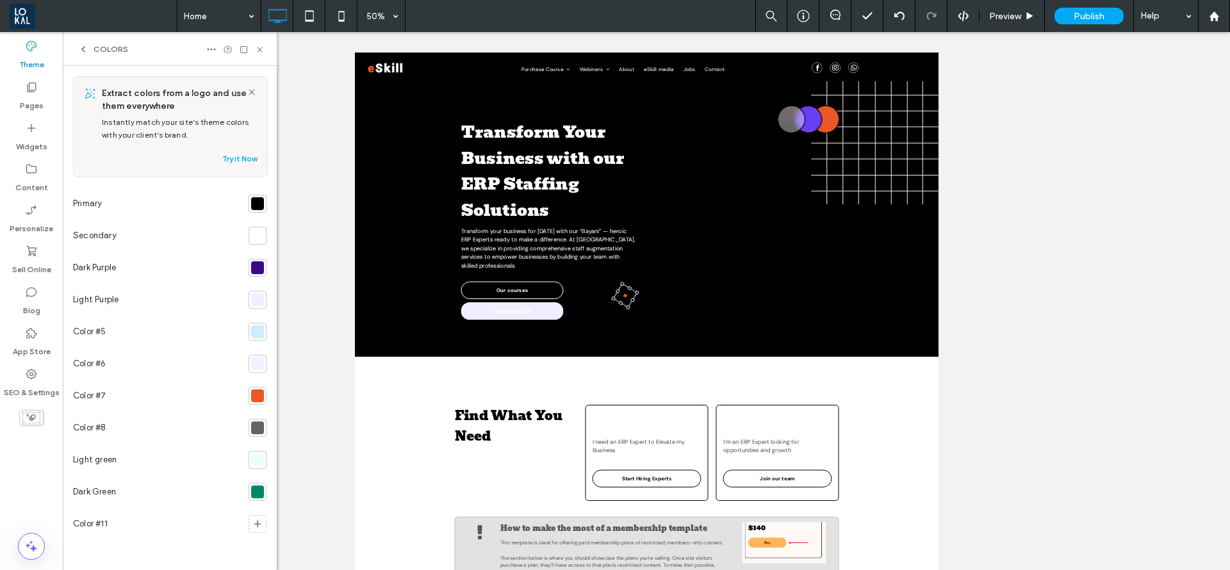
click at [261, 397] on div at bounding box center [257, 396] width 13 height 13
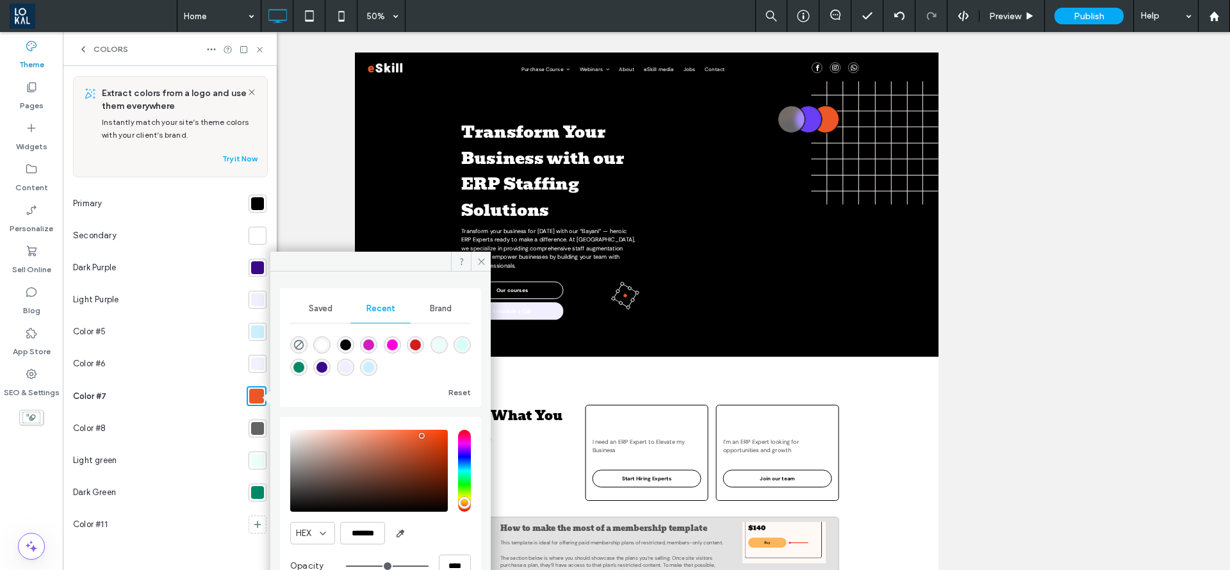
click at [258, 364] on div at bounding box center [257, 364] width 13 height 13
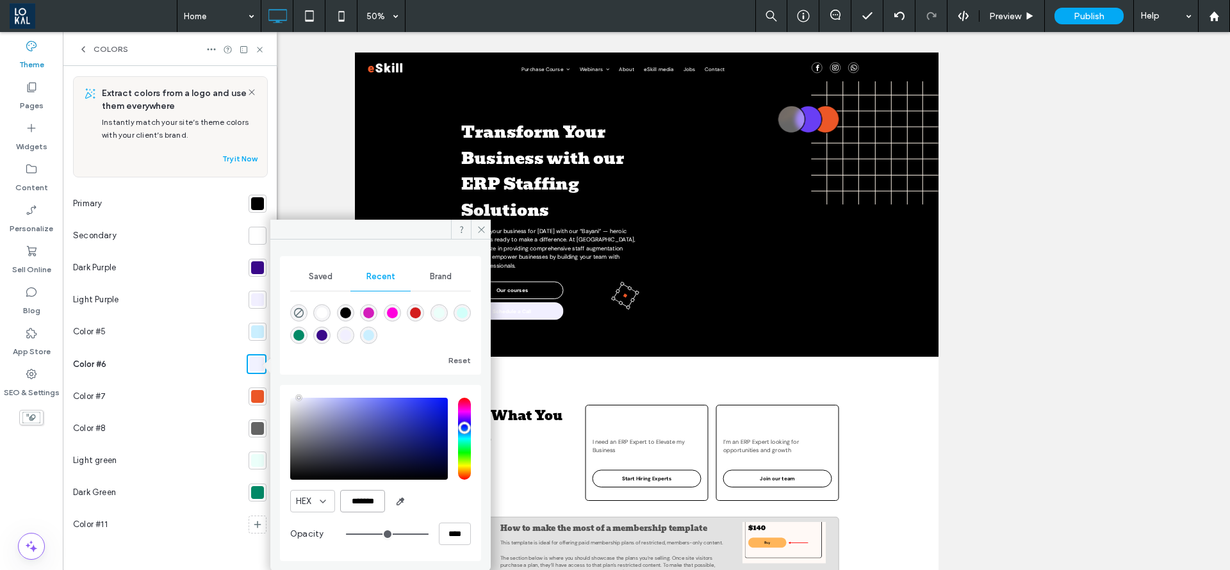
drag, startPoint x: 350, startPoint y: 503, endPoint x: 383, endPoint y: 492, distance: 34.5
click at [383, 492] on input "*******" at bounding box center [362, 501] width 45 height 22
paste input "color picker textbox"
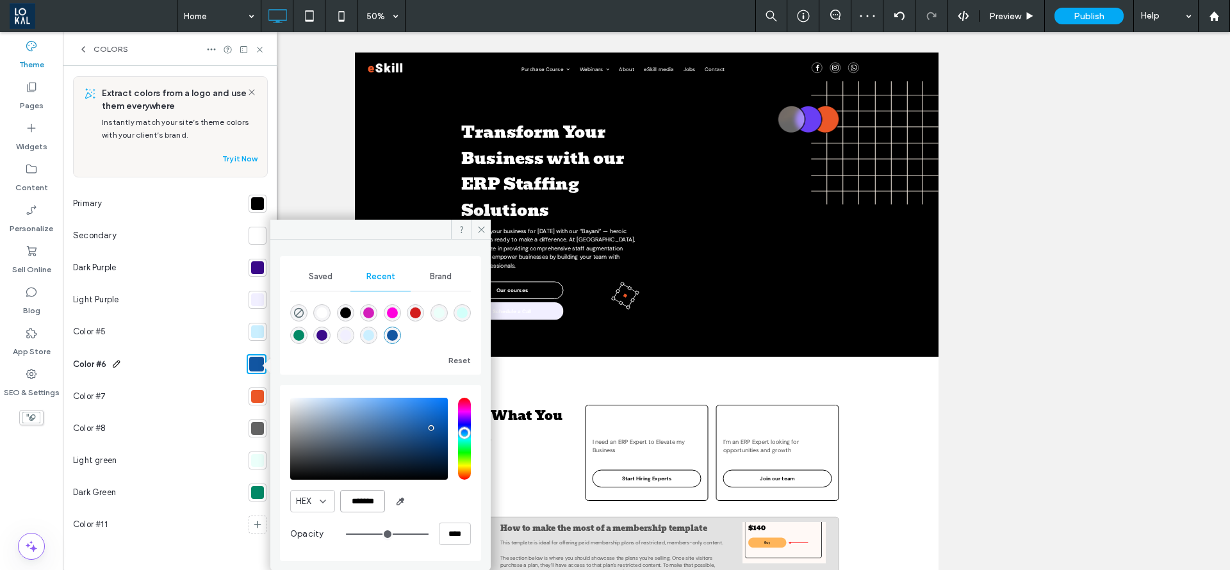
type input "*******"
click at [115, 363] on icon at bounding box center [117, 364] width 10 height 10
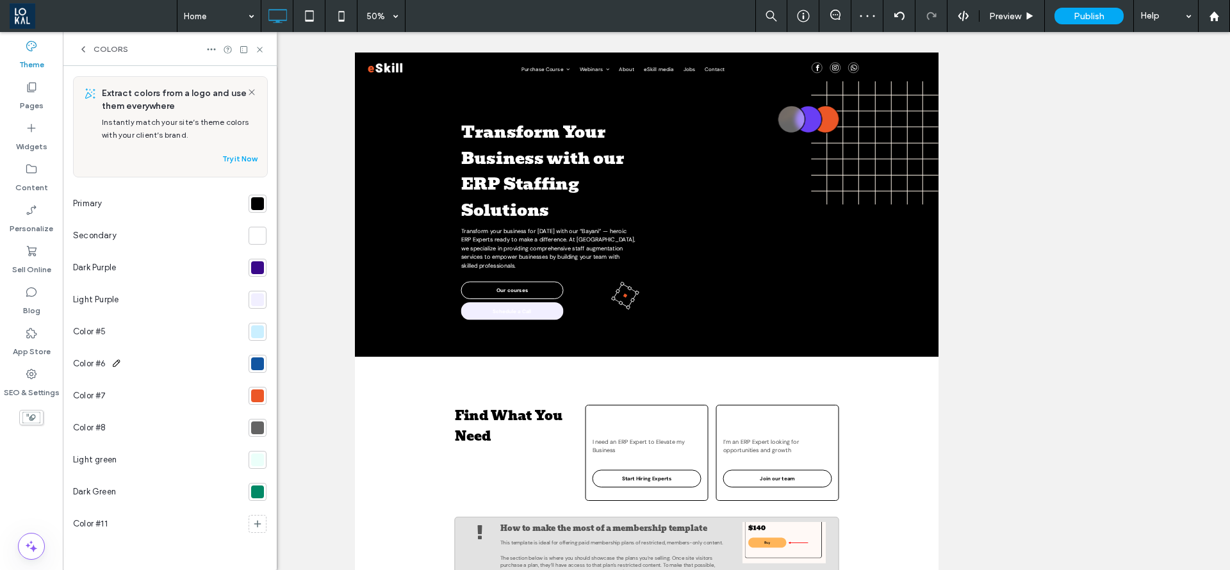
click at [115, 363] on use at bounding box center [116, 363] width 7 height 7
click at [258, 397] on div at bounding box center [257, 396] width 13 height 13
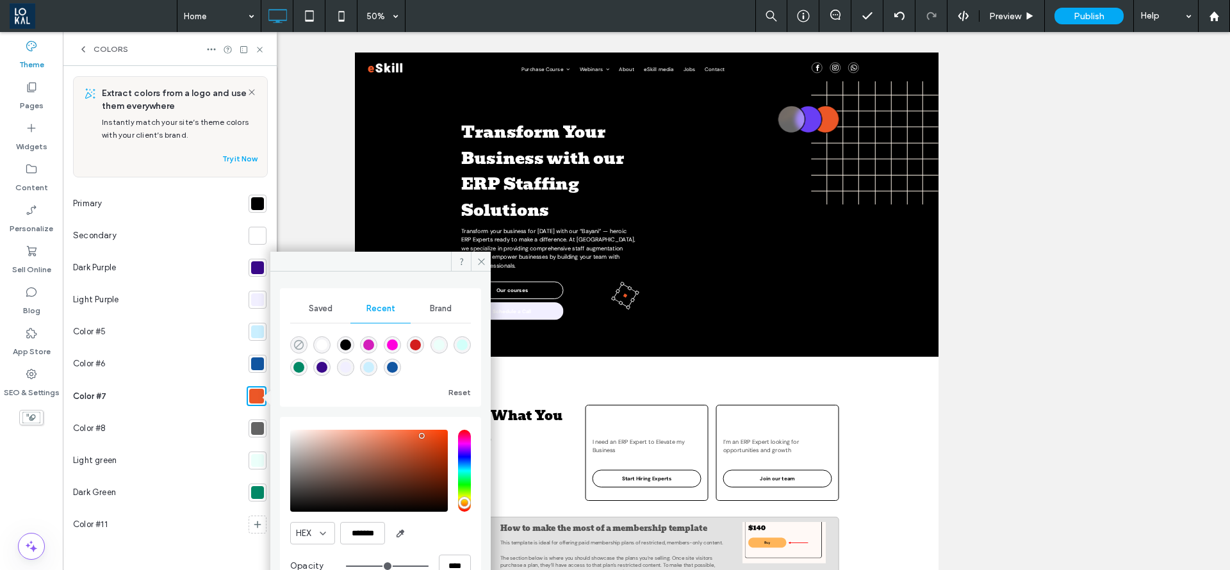
click at [304, 345] on use "rgba(0, 0, 0, 0)" at bounding box center [299, 345] width 10 height 10
type input "*******"
type input "*"
type input "**"
click at [481, 265] on icon at bounding box center [482, 262] width 10 height 10
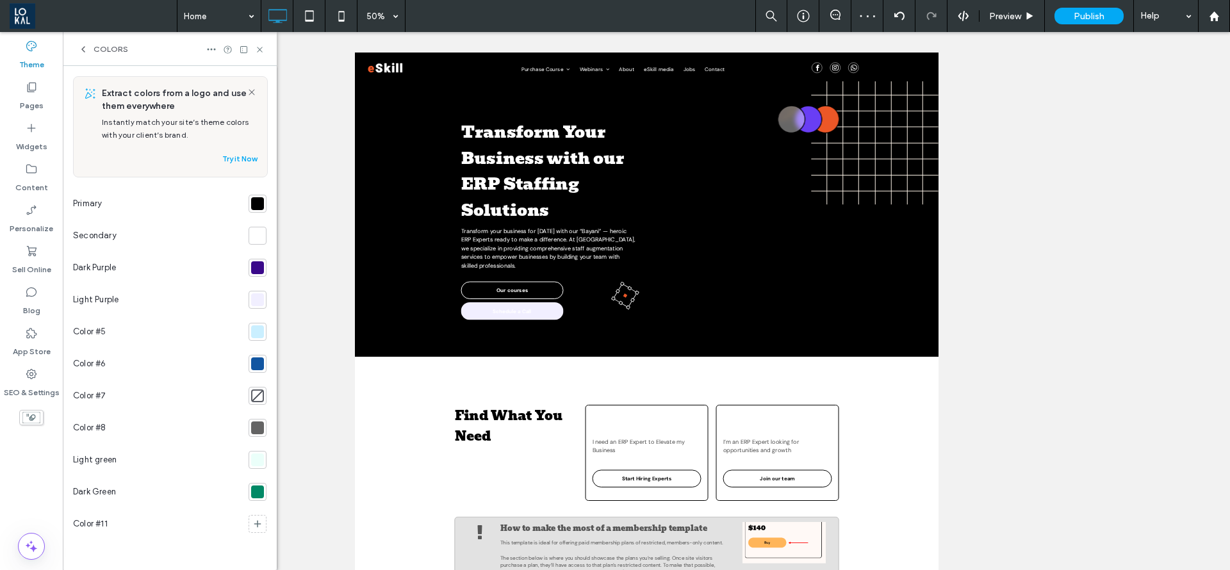
drag, startPoint x: 252, startPoint y: 397, endPoint x: 176, endPoint y: 399, distance: 76.9
click at [188, 395] on div "Color #7" at bounding box center [158, 396] width 170 height 32
click at [135, 393] on div "Color #7" at bounding box center [158, 396] width 170 height 32
click at [119, 390] on icon at bounding box center [117, 395] width 10 height 10
drag, startPoint x: 256, startPoint y: 490, endPoint x: 267, endPoint y: 256, distance: 234.2
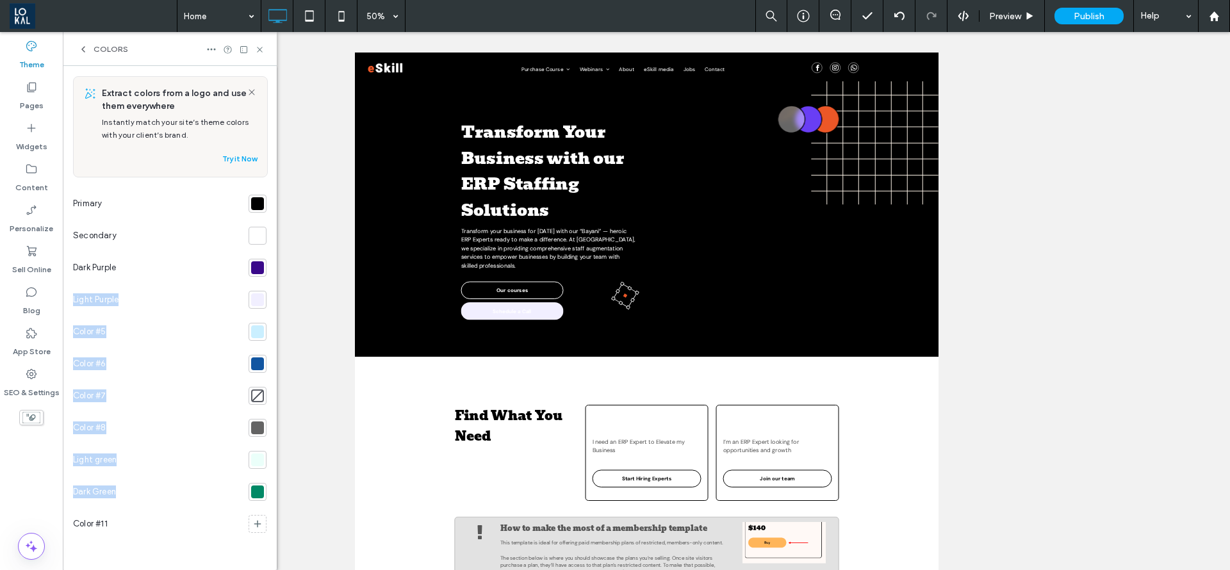
click at [267, 256] on div "Extract colors from a logo and use them everywhere Instantly match your site’s …" at bounding box center [170, 318] width 214 height 504
click at [256, 88] on icon at bounding box center [252, 92] width 10 height 10
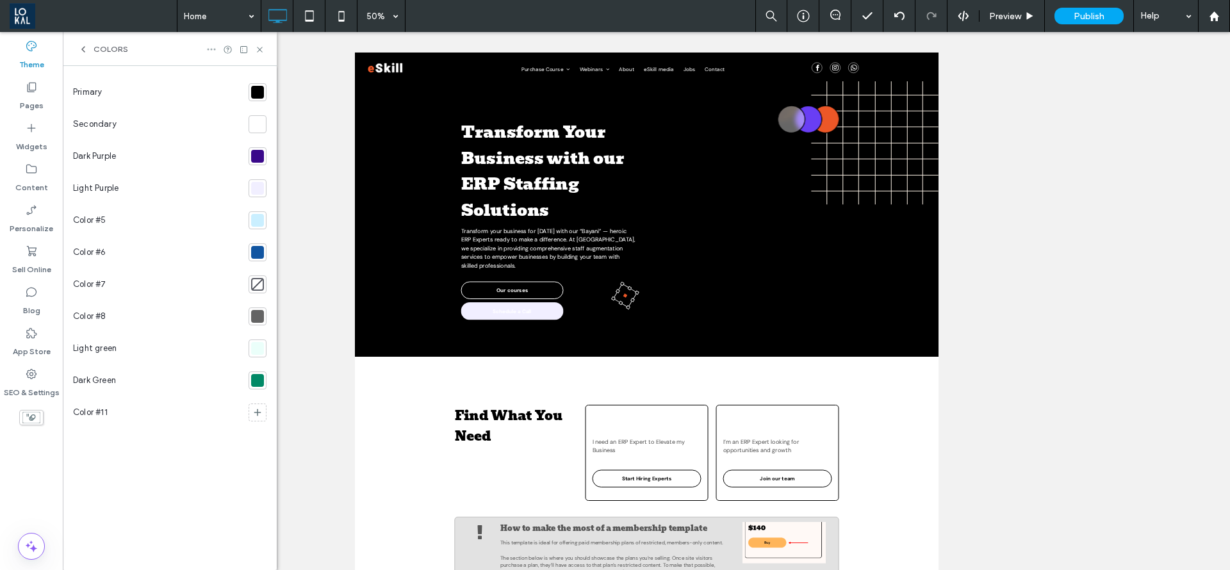
click at [208, 51] on icon at bounding box center [211, 49] width 10 height 10
click at [233, 76] on span "Remove theme colors" at bounding box center [274, 77] width 83 height 13
click at [83, 283] on div "Color #7" at bounding box center [158, 285] width 170 height 32
click at [79, 281] on span at bounding box center [77, 283] width 9 height 9
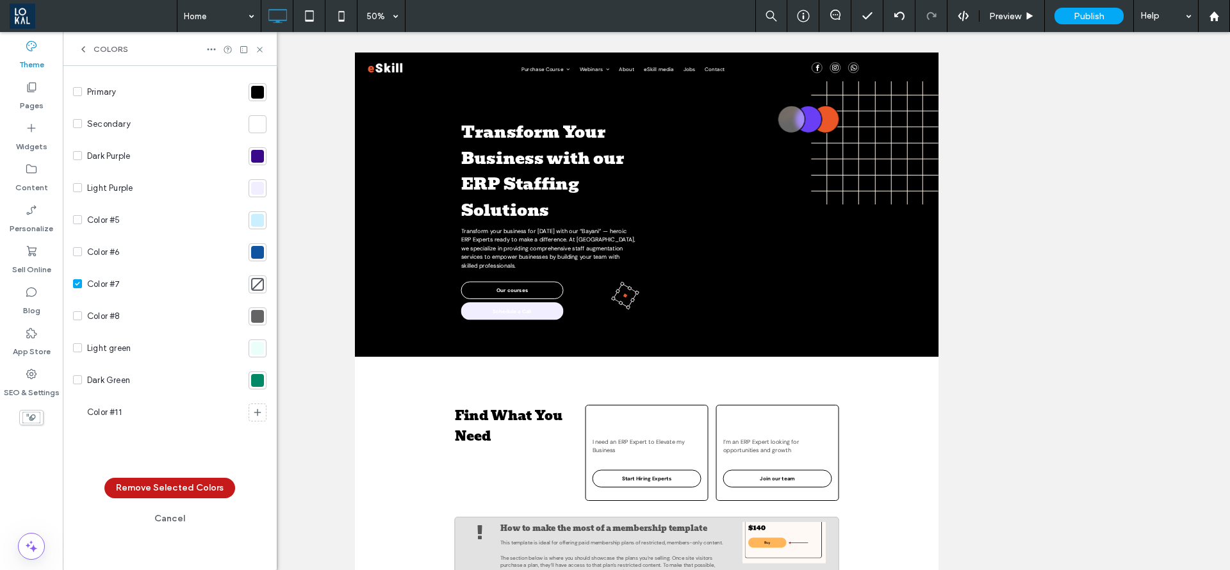
click at [151, 492] on button "Remove Selected Colors" at bounding box center [169, 488] width 131 height 21
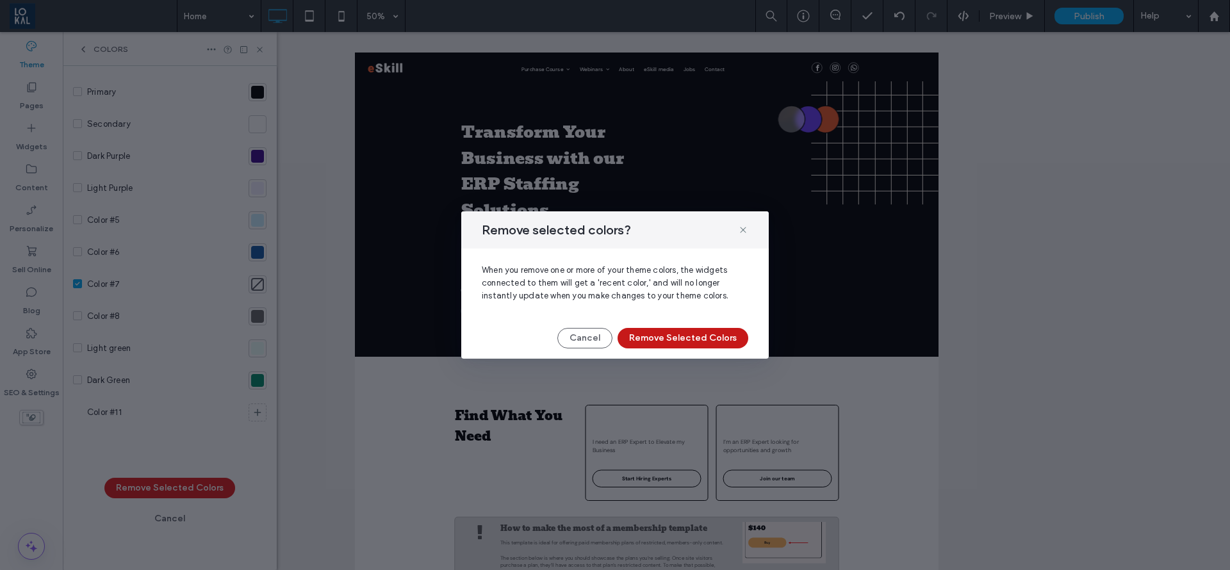
click at [663, 328] on button "Remove Selected Colors" at bounding box center [683, 338] width 131 height 21
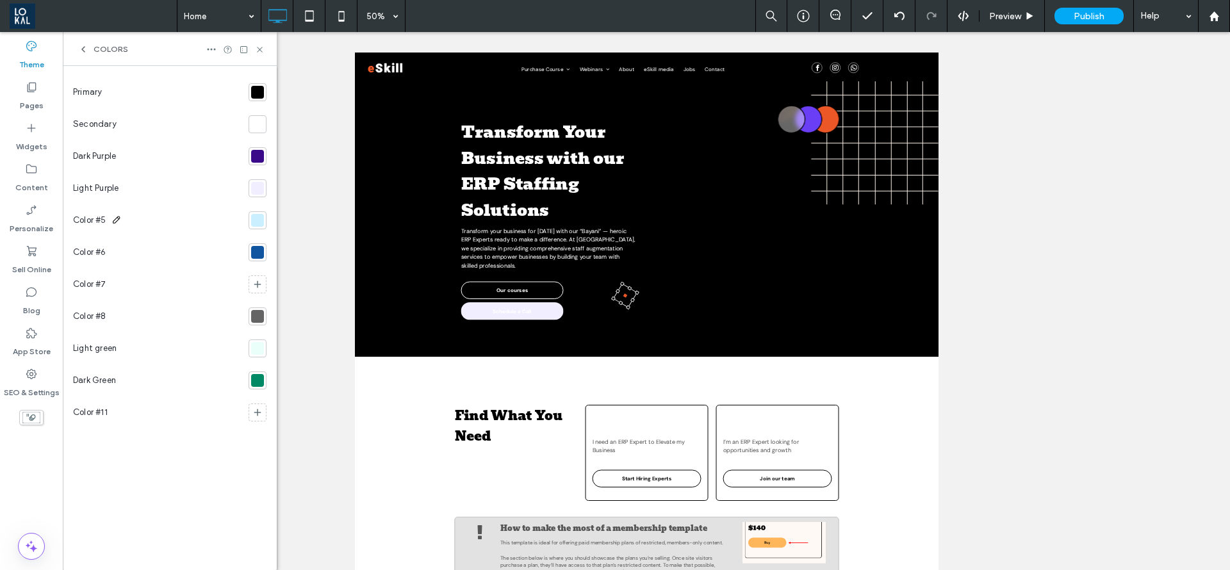
click at [115, 218] on icon at bounding box center [117, 220] width 10 height 10
click at [117, 215] on icon at bounding box center [117, 220] width 10 height 10
click at [118, 219] on icon at bounding box center [117, 220] width 10 height 10
click at [119, 217] on icon at bounding box center [117, 220] width 10 height 10
click at [119, 217] on use at bounding box center [116, 220] width 7 height 7
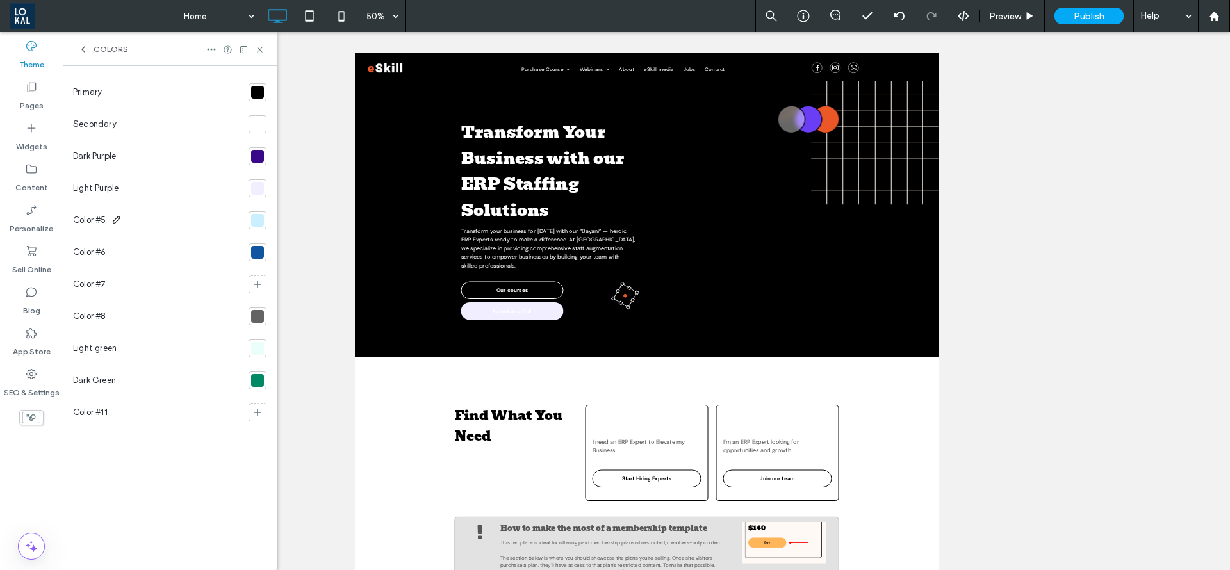
click at [95, 220] on span "Color #5" at bounding box center [89, 220] width 33 height 13
click at [114, 88] on use at bounding box center [112, 91] width 7 height 7
drag, startPoint x: 123, startPoint y: 123, endPoint x: 121, endPoint y: 115, distance: 7.9
click at [124, 123] on icon at bounding box center [127, 124] width 10 height 10
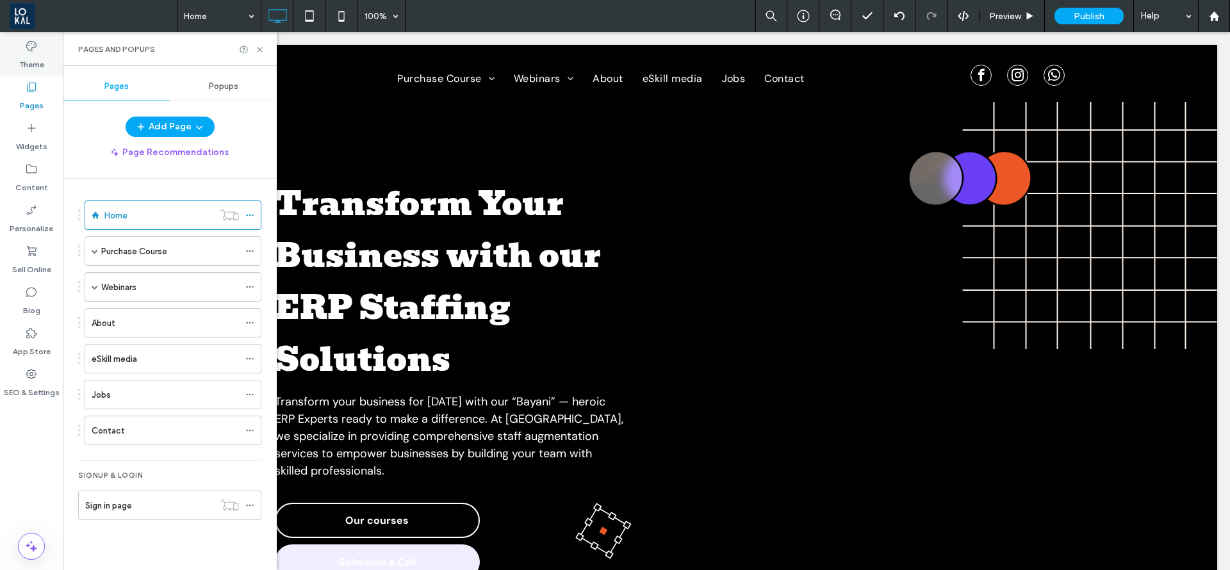
click at [40, 58] on label "Theme" at bounding box center [31, 62] width 25 height 18
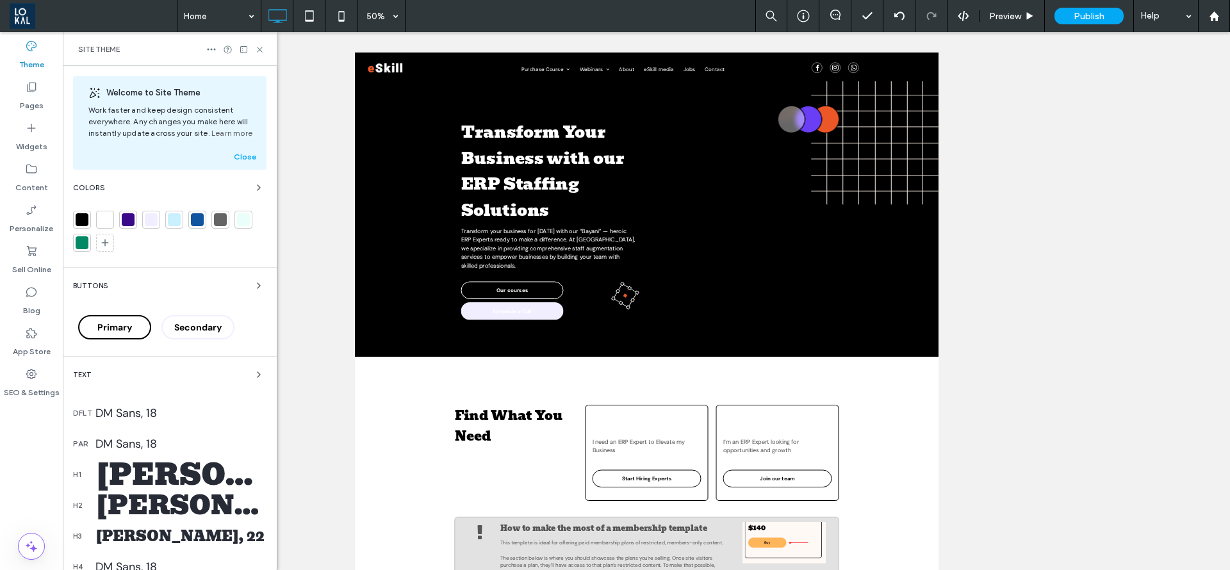
click at [215, 326] on span "Secondary" at bounding box center [197, 328] width 47 height 12
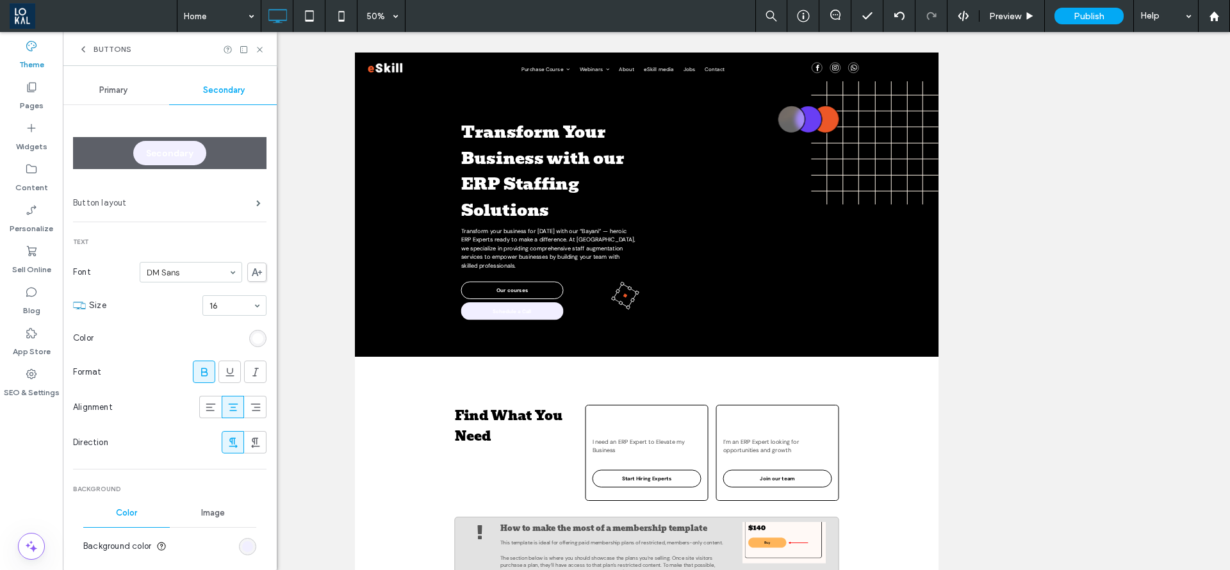
click at [108, 197] on label "Button layout" at bounding box center [164, 203] width 183 height 26
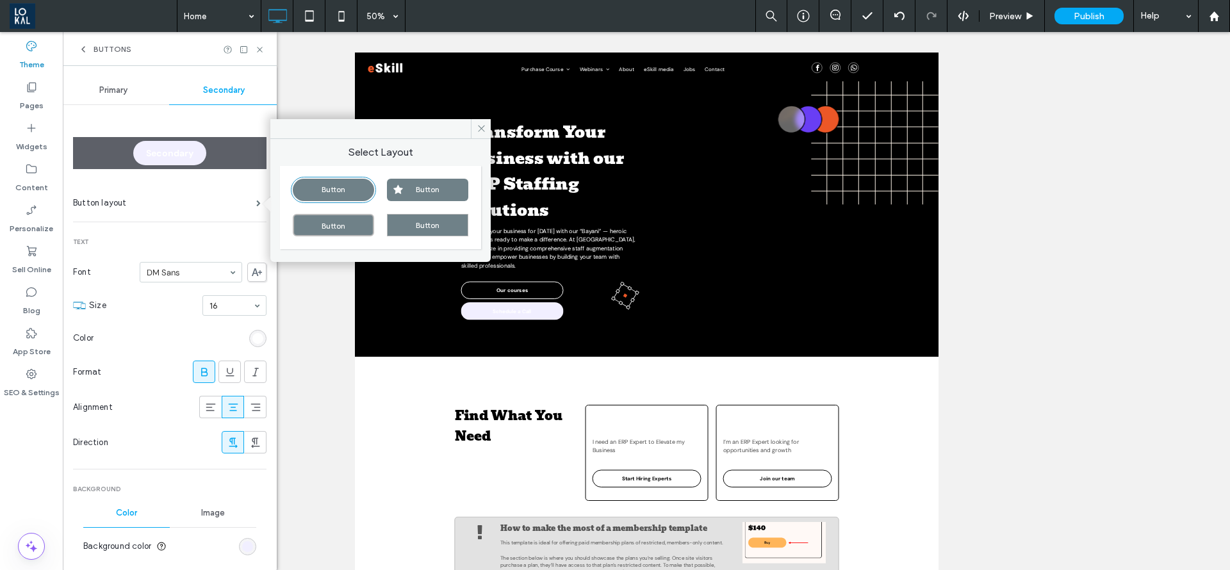
click at [345, 190] on div "Button" at bounding box center [333, 190] width 81 height 22
click at [254, 345] on div "rgb(255, 255, 255)" at bounding box center [257, 338] width 17 height 17
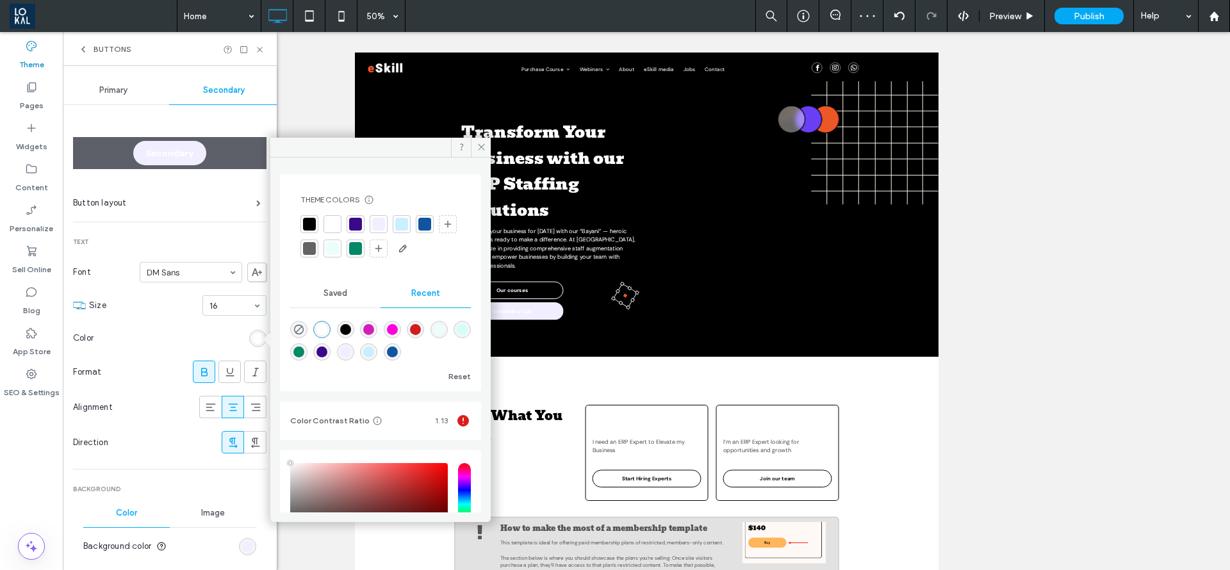
click at [339, 294] on span "Saved" at bounding box center [336, 293] width 24 height 10
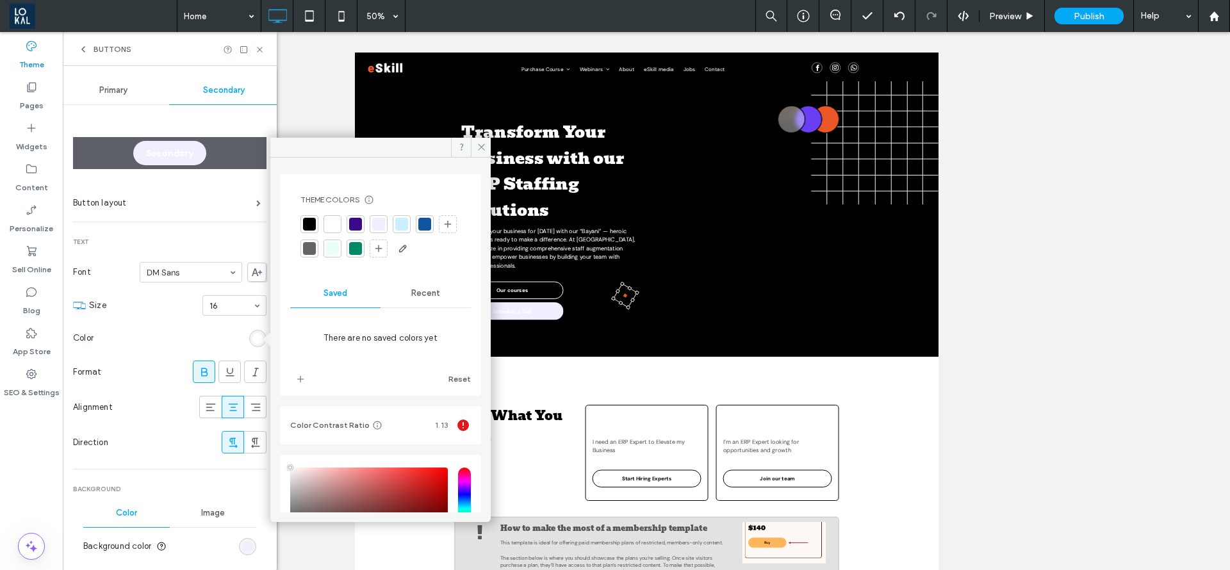
click at [429, 292] on span "Recent" at bounding box center [425, 293] width 29 height 10
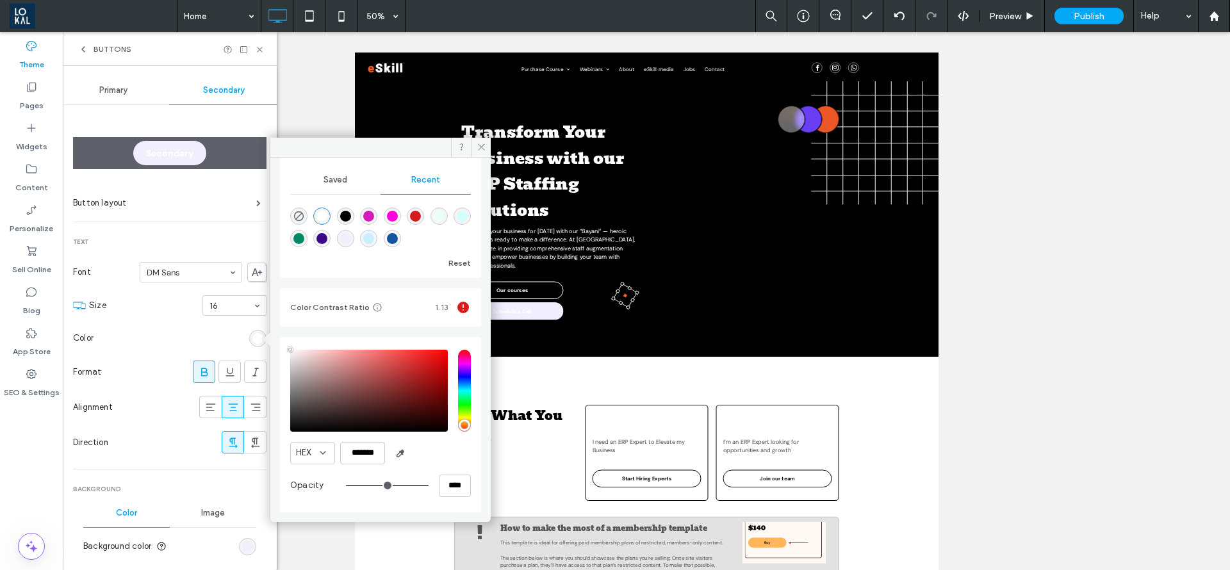
scroll to position [114, 0]
click at [326, 453] on icon at bounding box center [323, 452] width 10 height 10
click at [322, 447] on icon at bounding box center [323, 452] width 10 height 10
click at [351, 246] on div at bounding box center [380, 225] width 181 height 48
click at [327, 241] on div "rgba(58, 9, 138, 1)" at bounding box center [322, 238] width 11 height 11
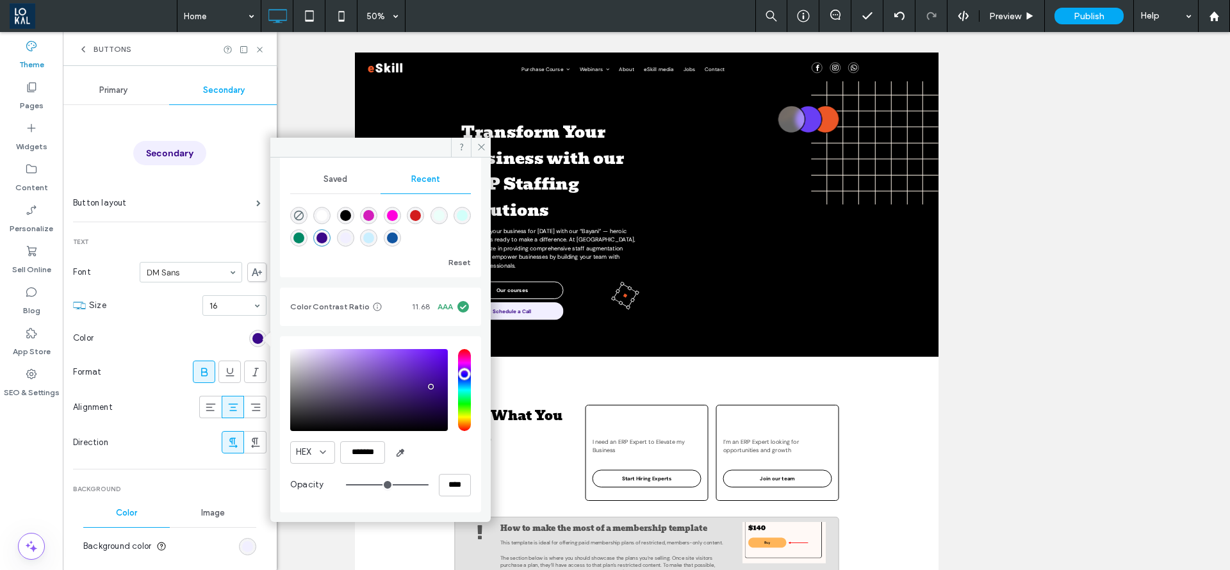
click at [329, 222] on div "rgba(255, 255, 255, 1)" at bounding box center [321, 215] width 17 height 17
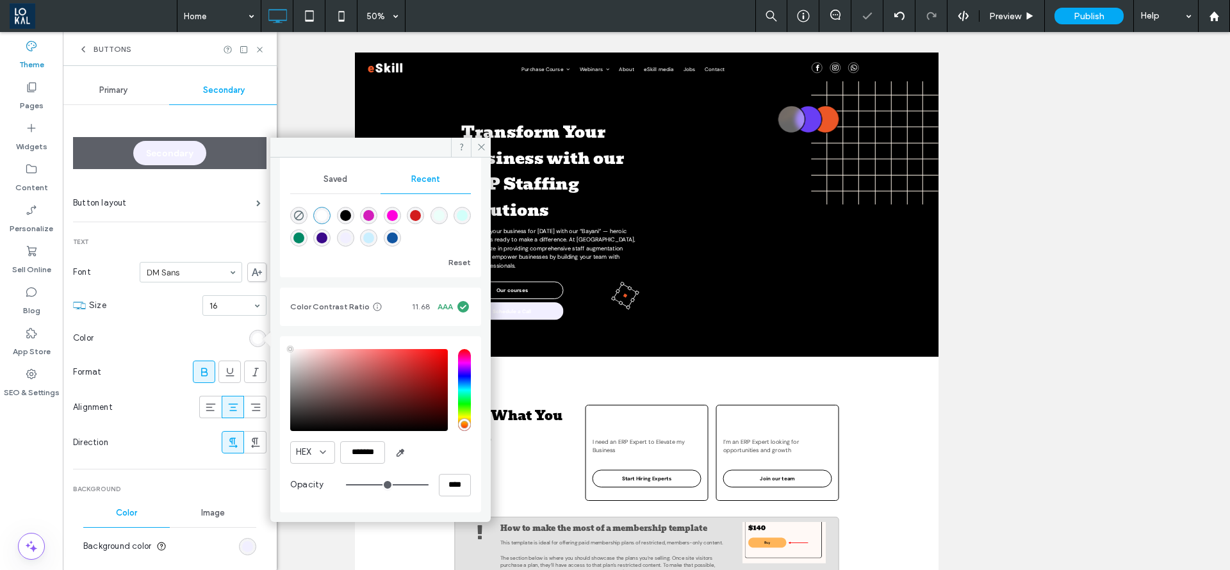
type input "*******"
click at [242, 548] on div "rgb(241, 239, 255)" at bounding box center [247, 547] width 11 height 11
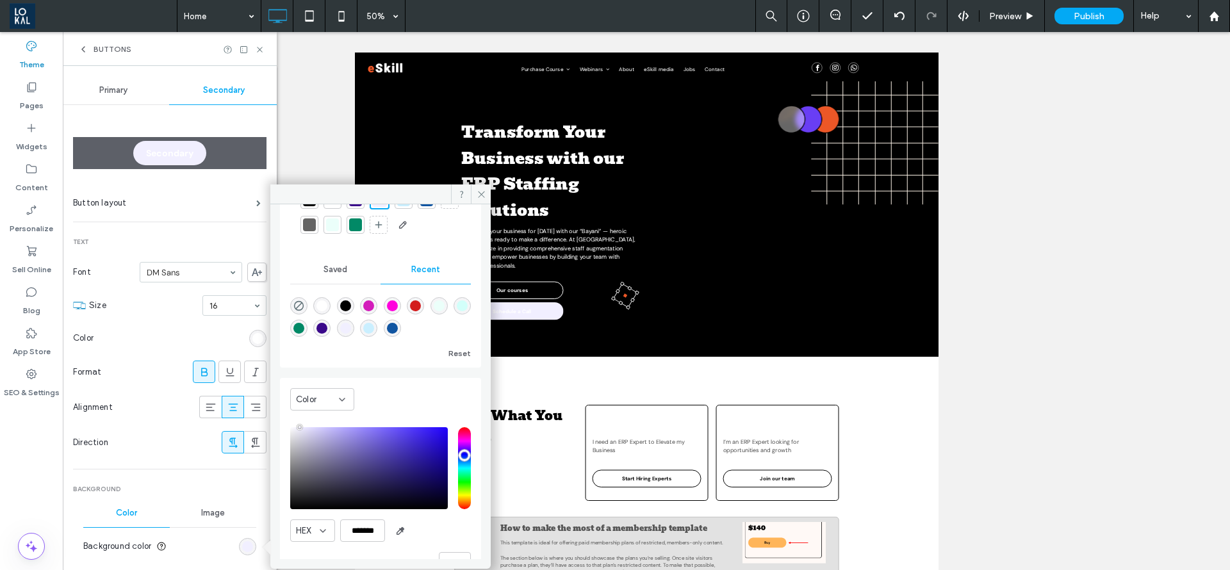
scroll to position [104, 0]
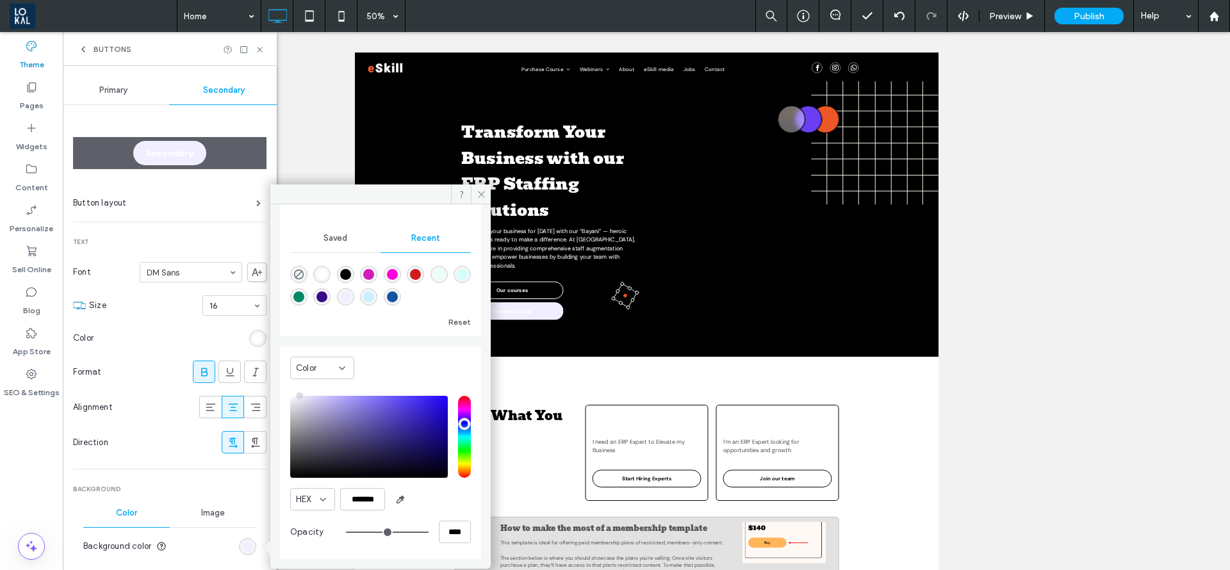
click at [328, 374] on div "Color" at bounding box center [317, 368] width 43 height 13
click at [324, 415] on span "Gradient" at bounding box center [314, 413] width 37 height 13
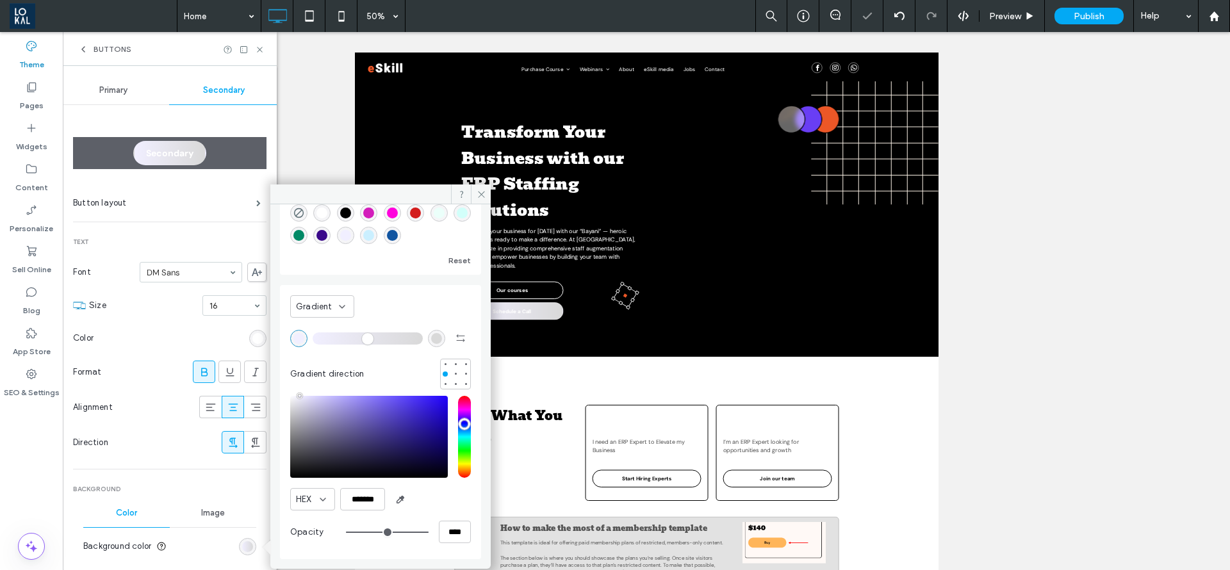
scroll to position [3, 0]
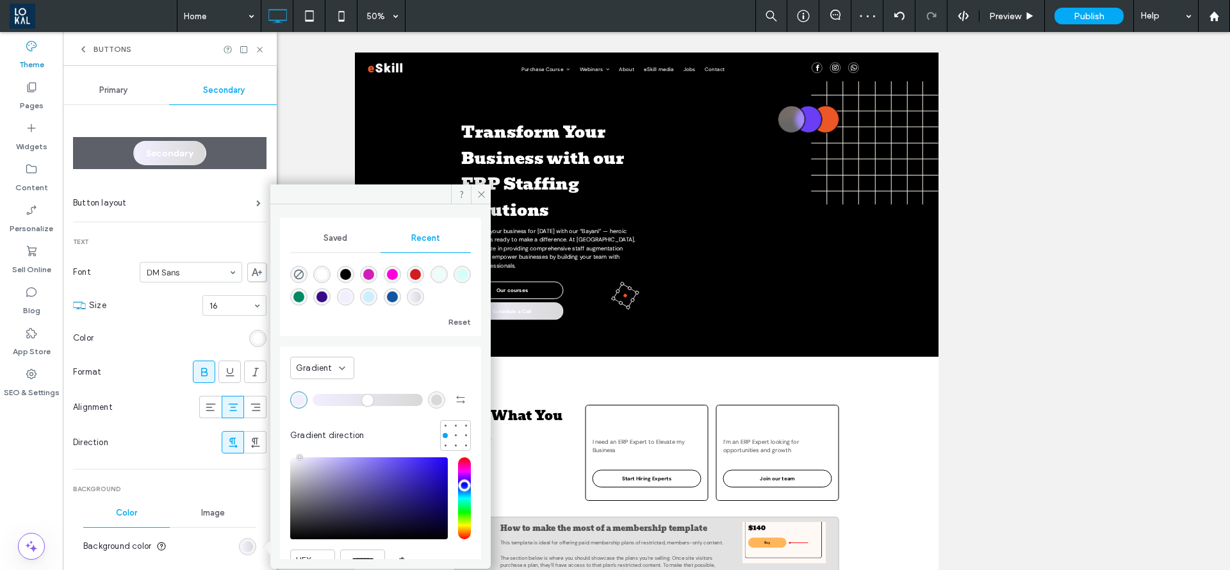
click at [327, 297] on div "rgba(58, 9, 138, 1)" at bounding box center [322, 297] width 11 height 11
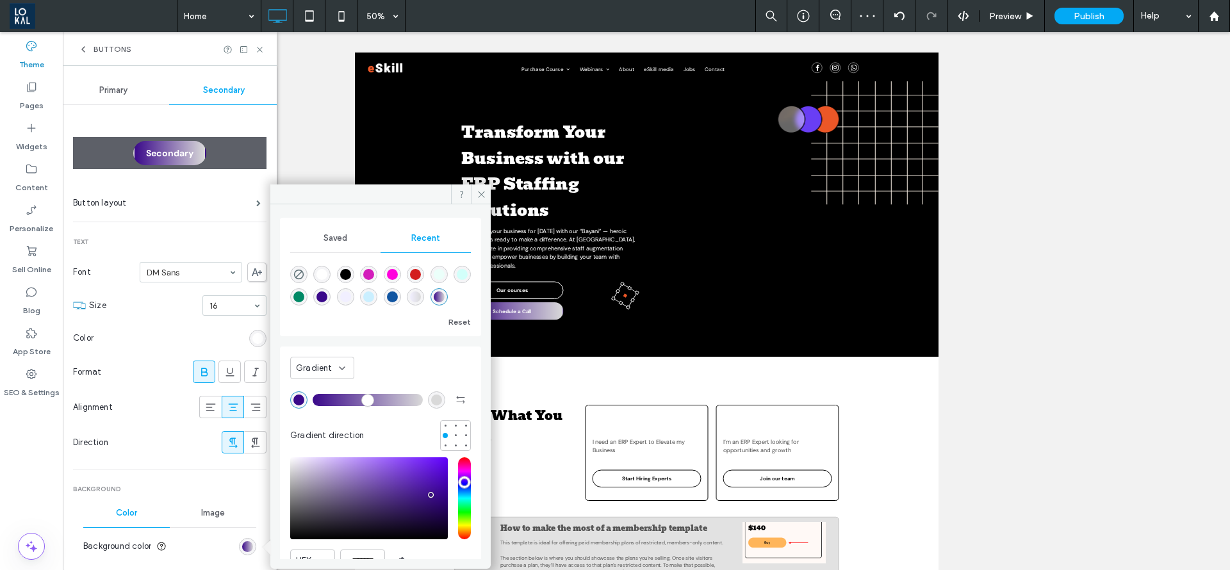
click at [431, 401] on div "rgba(217, 217, 217, 1)" at bounding box center [436, 400] width 11 height 11
click at [351, 295] on div "rgba(241, 239, 255, 1)" at bounding box center [345, 297] width 11 height 11
type input "*******"
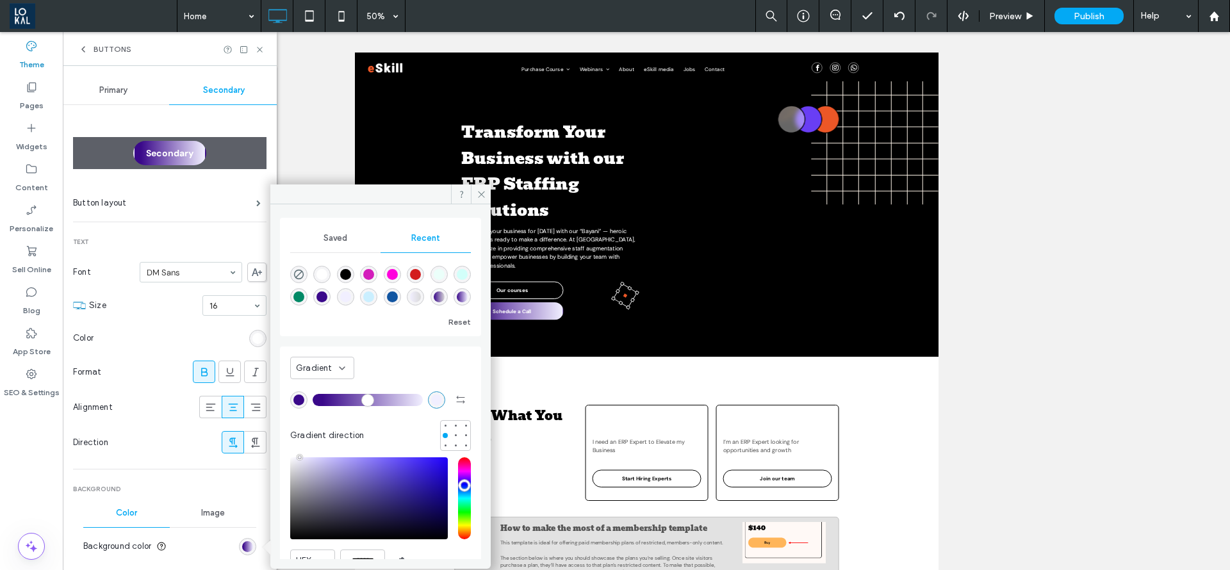
drag, startPoint x: 325, startPoint y: 400, endPoint x: 350, endPoint y: 336, distance: 68.8
type input "*"
click at [327, 401] on input "range" at bounding box center [368, 399] width 110 height 1
click at [377, 297] on div "rgba(17, 85, 161, 1)" at bounding box center [368, 296] width 17 height 17
type input "*******"
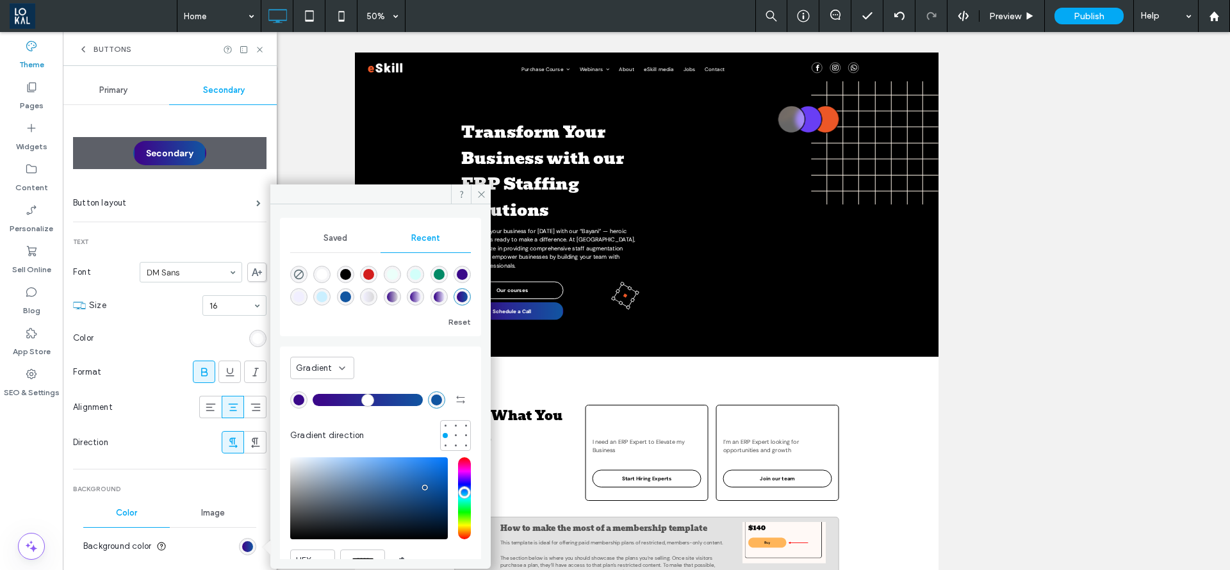
drag, startPoint x: 322, startPoint y: 406, endPoint x: 375, endPoint y: 408, distance: 52.6
click at [376, 405] on div at bounding box center [380, 400] width 181 height 21
drag, startPoint x: 331, startPoint y: 400, endPoint x: 363, endPoint y: 405, distance: 33.1
type input "**"
click at [363, 401] on input "range" at bounding box center [368, 399] width 110 height 1
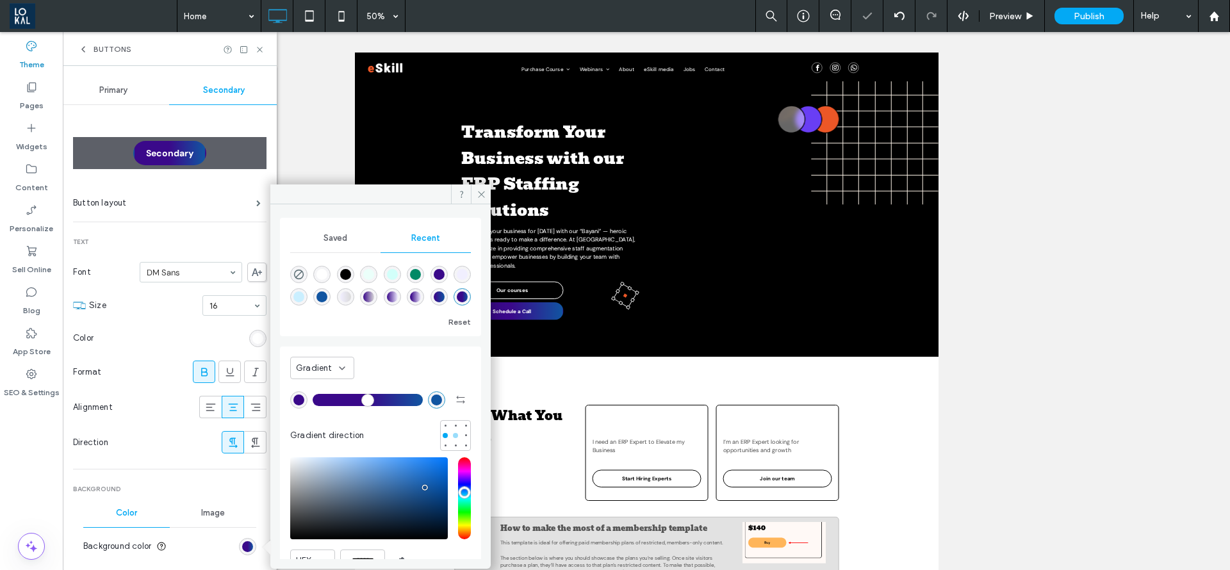
click at [452, 432] on div at bounding box center [455, 435] width 9 height 9
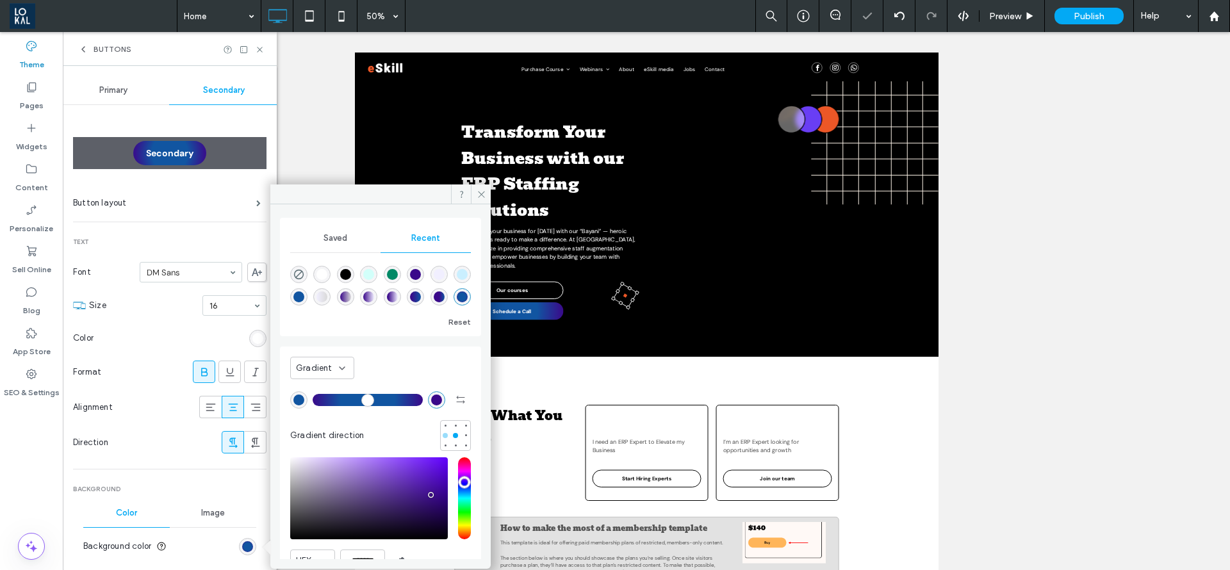
click at [443, 436] on div at bounding box center [445, 435] width 5 height 5
type input "*******"
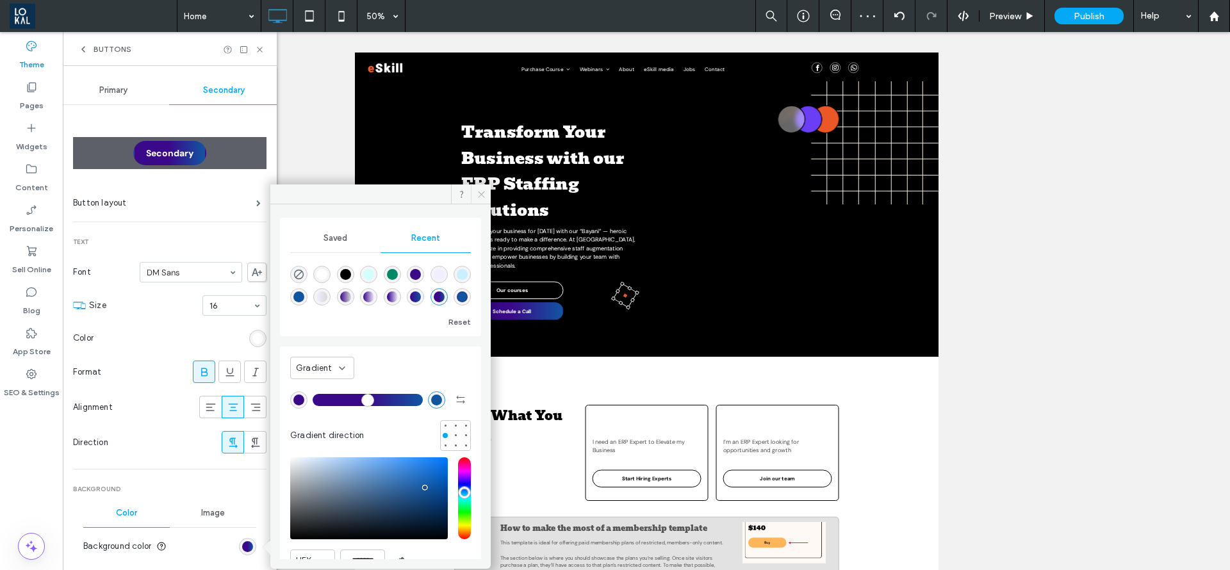
drag, startPoint x: 490, startPoint y: 188, endPoint x: 268, endPoint y: 274, distance: 237.8
click at [490, 188] on span at bounding box center [481, 194] width 20 height 19
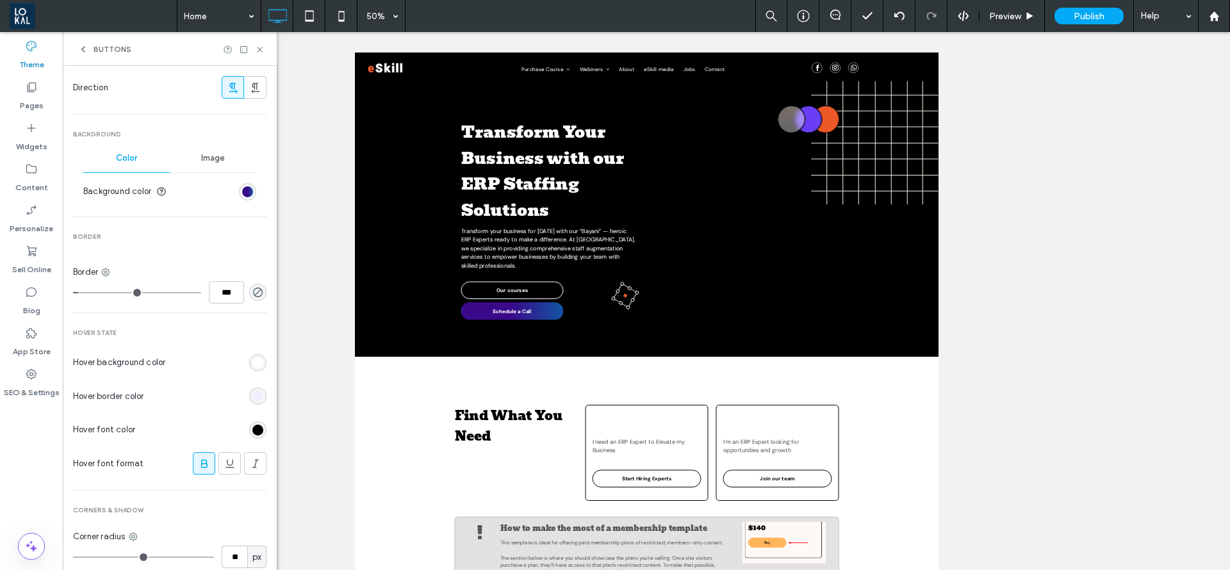
scroll to position [408, 0]
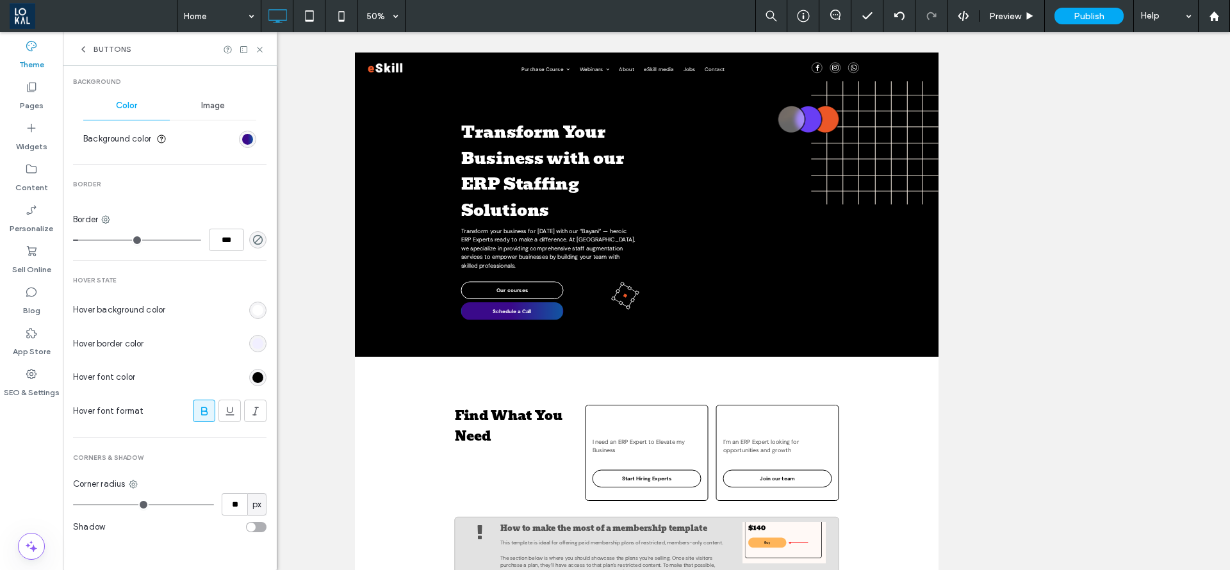
type input "*"
type input "***"
type input "*"
type input "***"
type input "*"
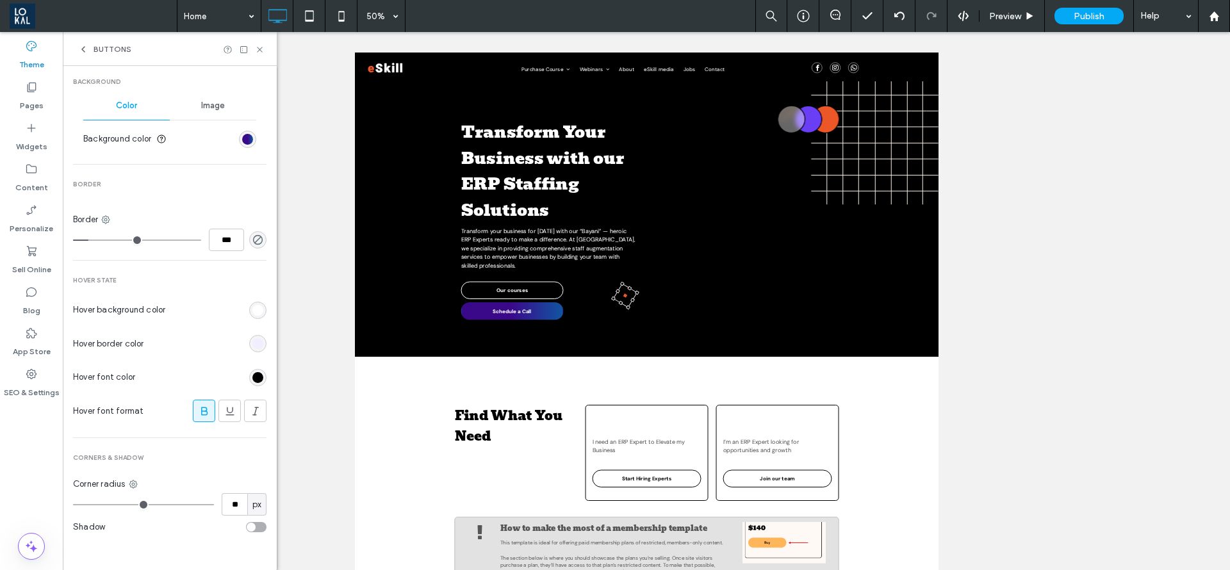
type input "***"
type input "*"
type input "***"
type input "*"
type input "***"
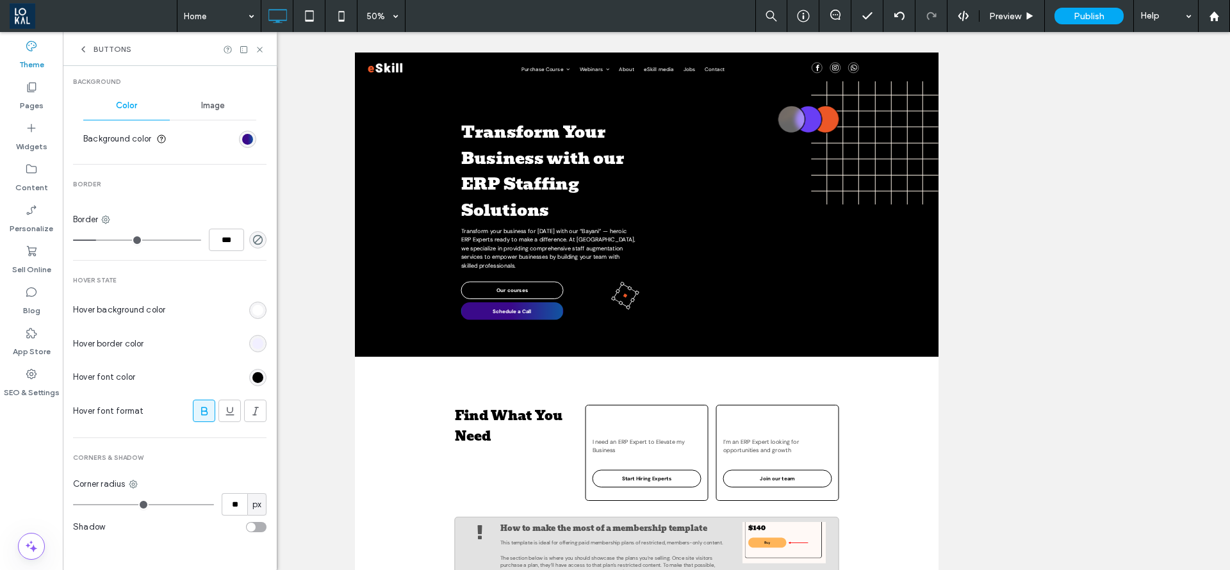
drag, startPoint x: 85, startPoint y: 241, endPoint x: 98, endPoint y: 245, distance: 14.2
click at [98, 241] on input "range" at bounding box center [137, 240] width 128 height 1
type input "*"
type input "***"
click at [85, 241] on input "range" at bounding box center [137, 240] width 128 height 1
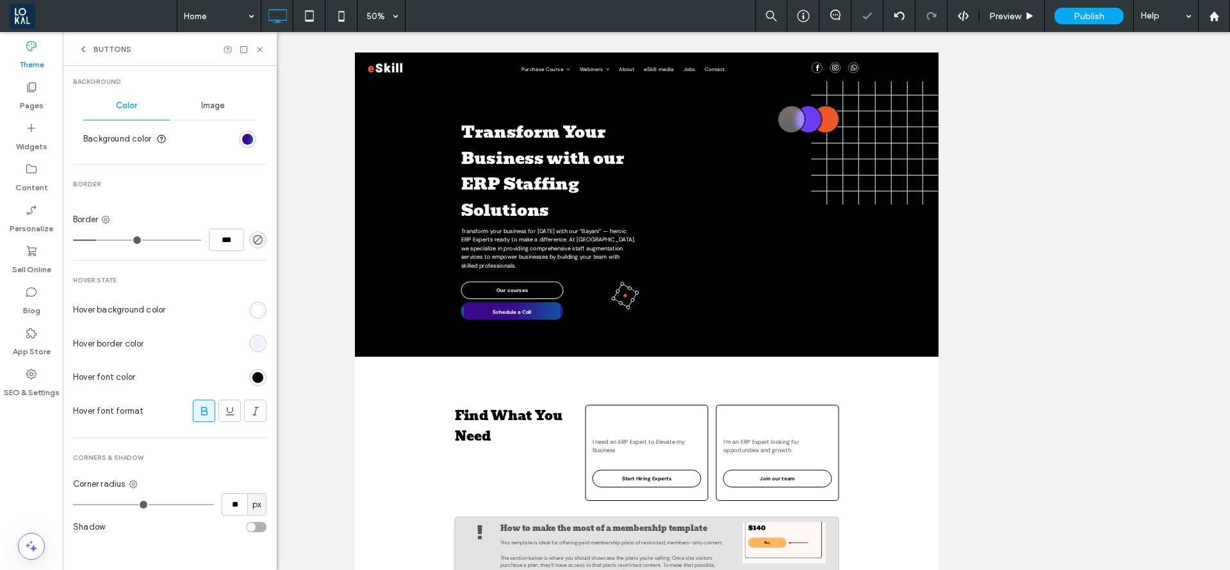
type input "*"
type input "***"
type input "*"
type input "***"
click at [79, 241] on input "range" at bounding box center [137, 240] width 128 height 1
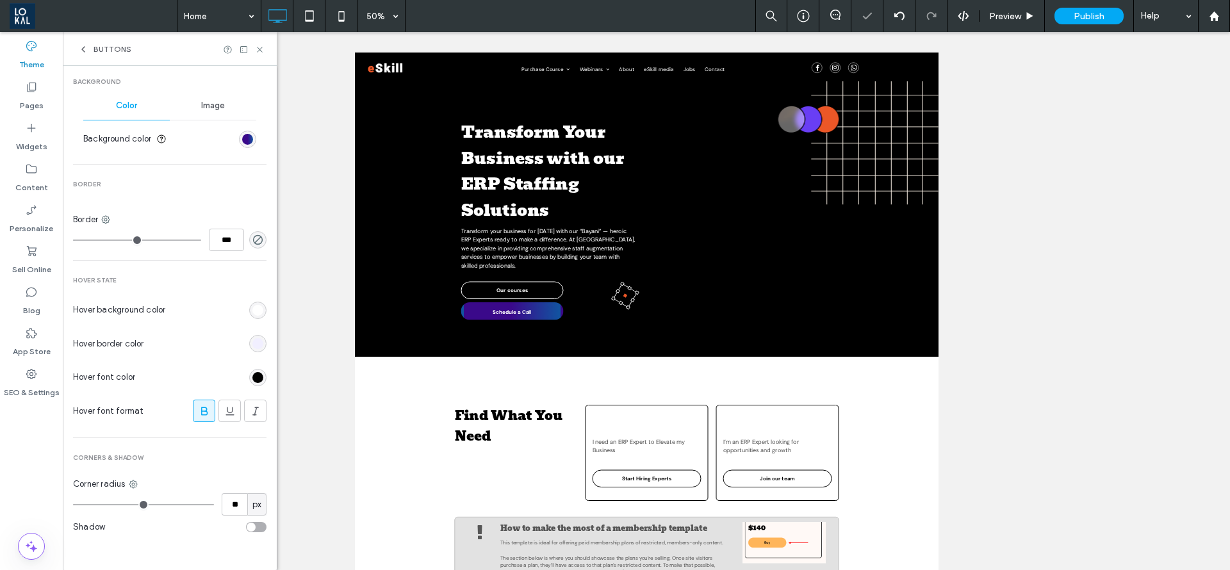
type input "*"
click at [77, 241] on input "range" at bounding box center [137, 240] width 128 height 1
type input "***"
drag, startPoint x: 77, startPoint y: 244, endPoint x: 62, endPoint y: 244, distance: 14.7
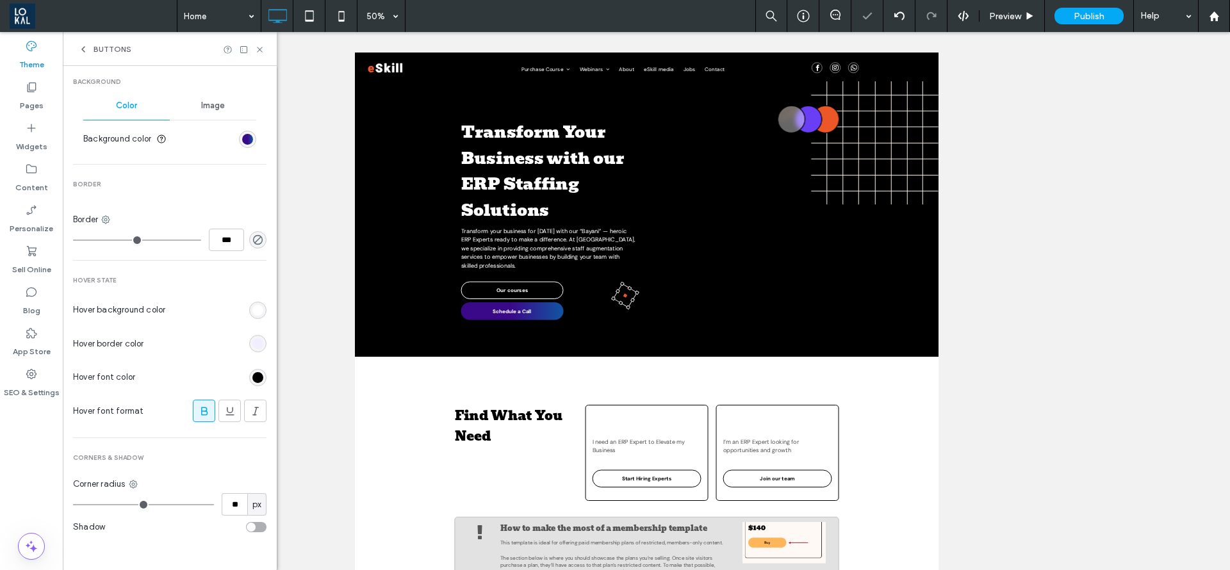
click at [73, 241] on input "range" at bounding box center [137, 240] width 128 height 1
click at [253, 310] on div "rgb(255, 255, 255)" at bounding box center [257, 310] width 11 height 11
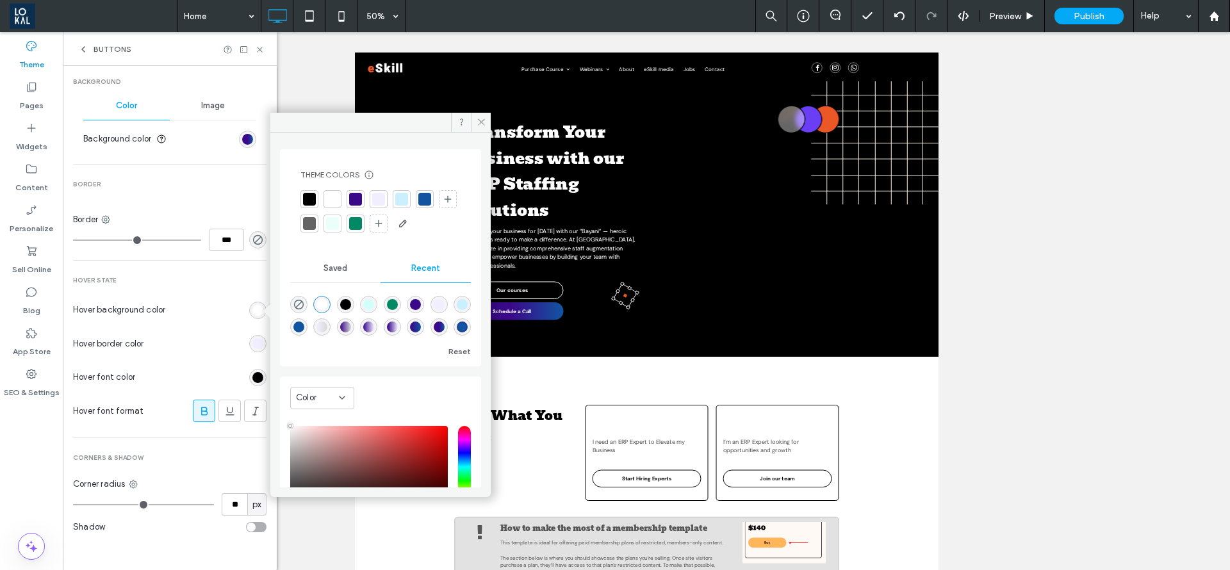
click at [398, 327] on div "linear-gradient(90deg, rgba(58, 9, 138, 1) 9%, rgba(241, 239, 255, 1) 100%)" at bounding box center [392, 327] width 11 height 11
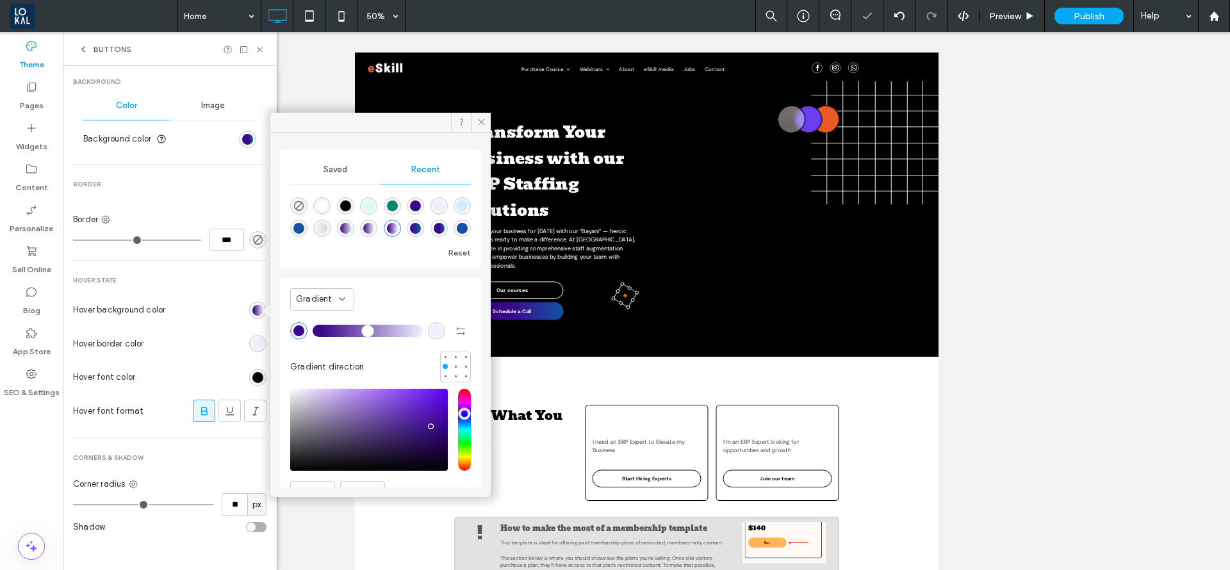
type input "*******"
click at [252, 380] on div "rgb(0, 0, 0)" at bounding box center [257, 377] width 11 height 11
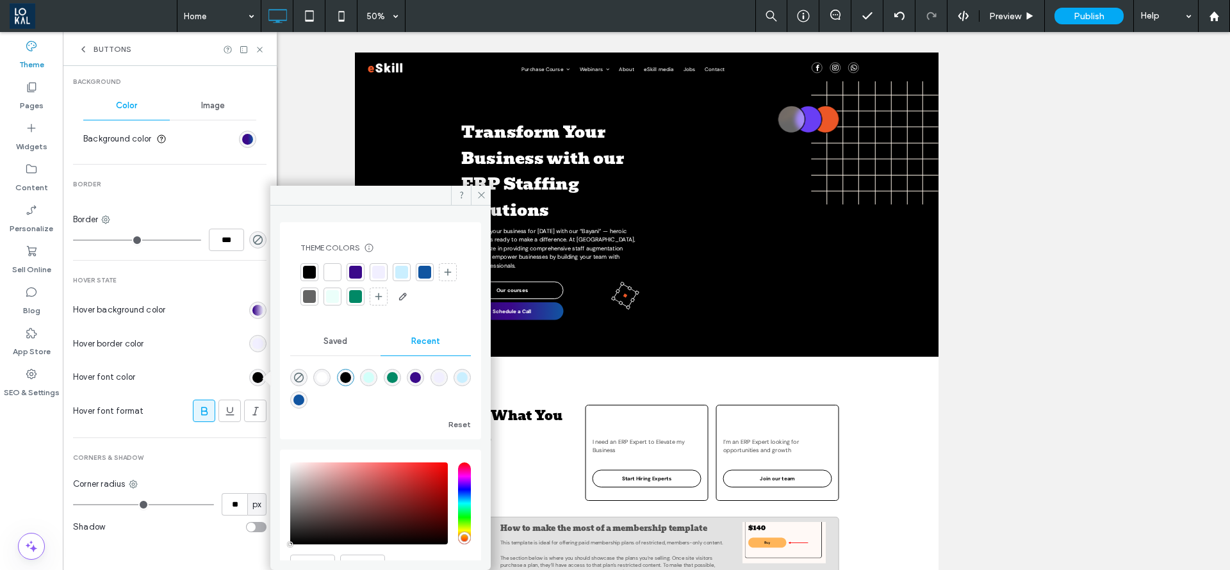
click at [330, 276] on div at bounding box center [332, 272] width 13 height 13
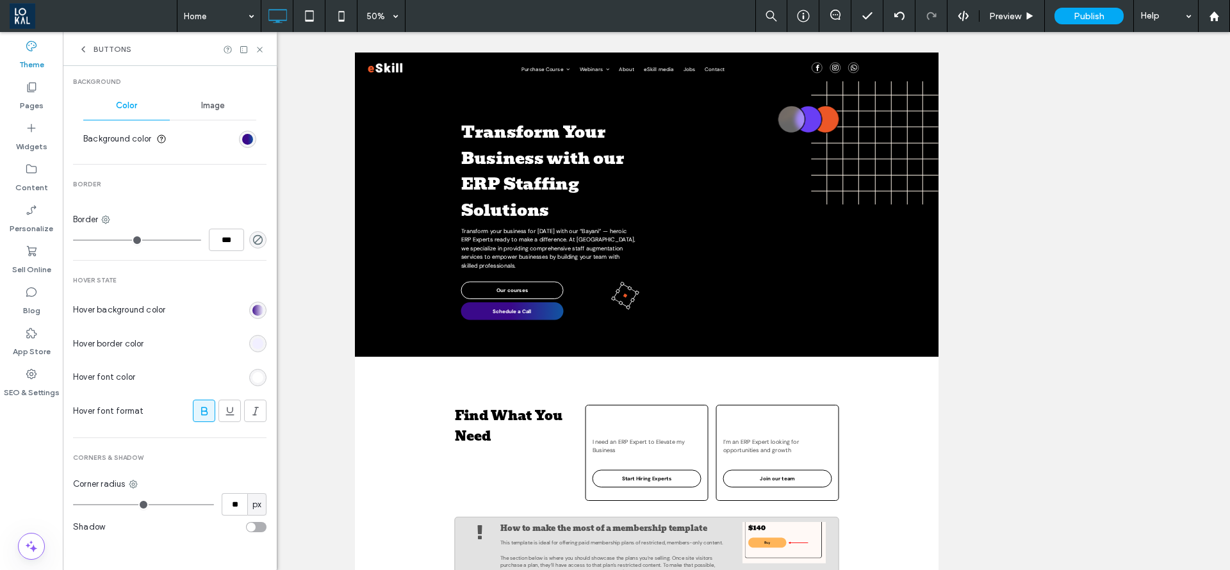
click at [253, 310] on div "rgba(0, 0, 0, 0) linear-gradient(90deg, rgb(58, 9, 138) 9%, rgb(241, 239, 255) …" at bounding box center [257, 310] width 11 height 11
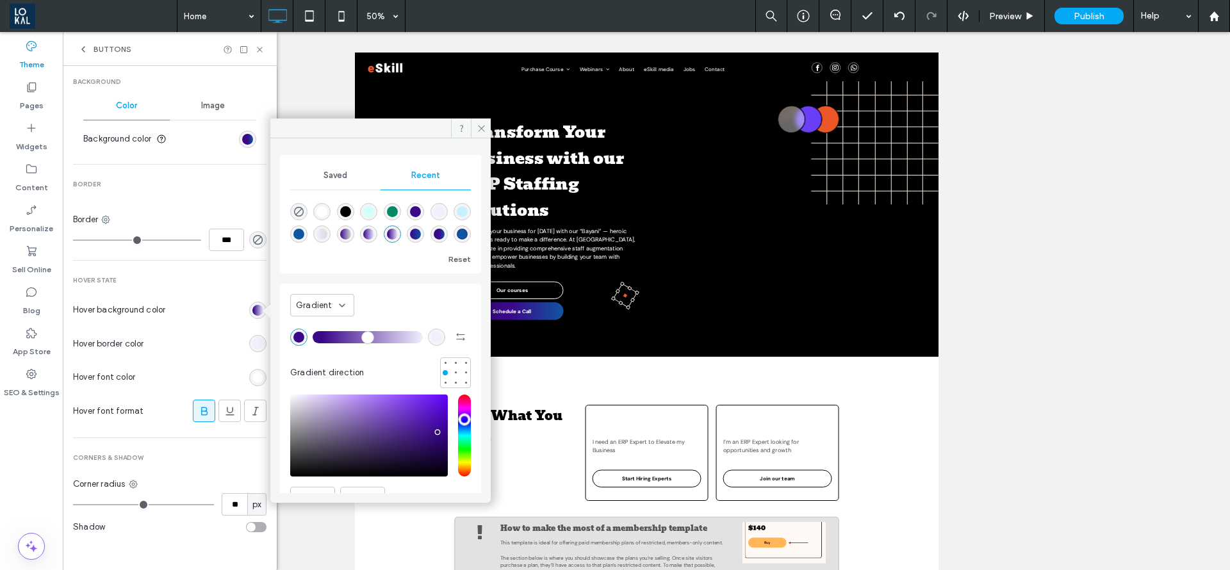
click at [374, 232] on div "linear-gradient(90deg, rgba(58, 9, 138, 1) 0%, rgba(241, 239, 255, 1) 100%)" at bounding box center [368, 234] width 11 height 11
type input "*"
click at [449, 388] on div "Gradient Gradient direction HEX ******* Opacity ****" at bounding box center [380, 421] width 201 height 274
click at [452, 379] on div at bounding box center [455, 382] width 9 height 9
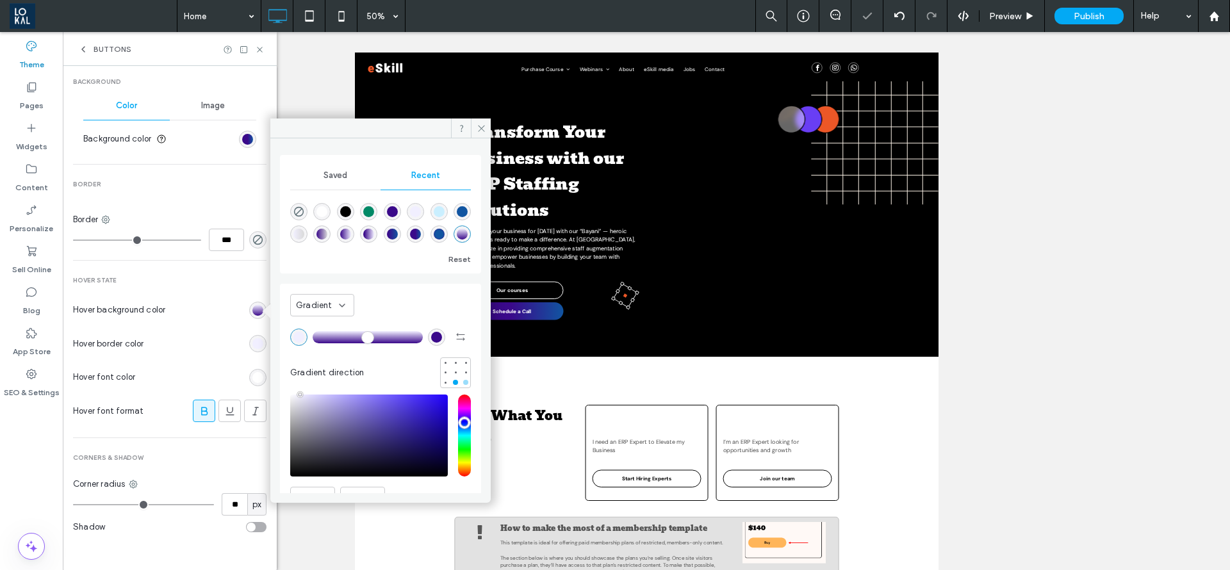
click at [461, 378] on div at bounding box center [465, 382] width 9 height 9
drag, startPoint x: 377, startPoint y: 213, endPoint x: 343, endPoint y: 535, distance: 324.1
click at [374, 213] on div "rgba(58, 9, 138, 1)" at bounding box center [368, 211] width 11 height 11
type input "*******"
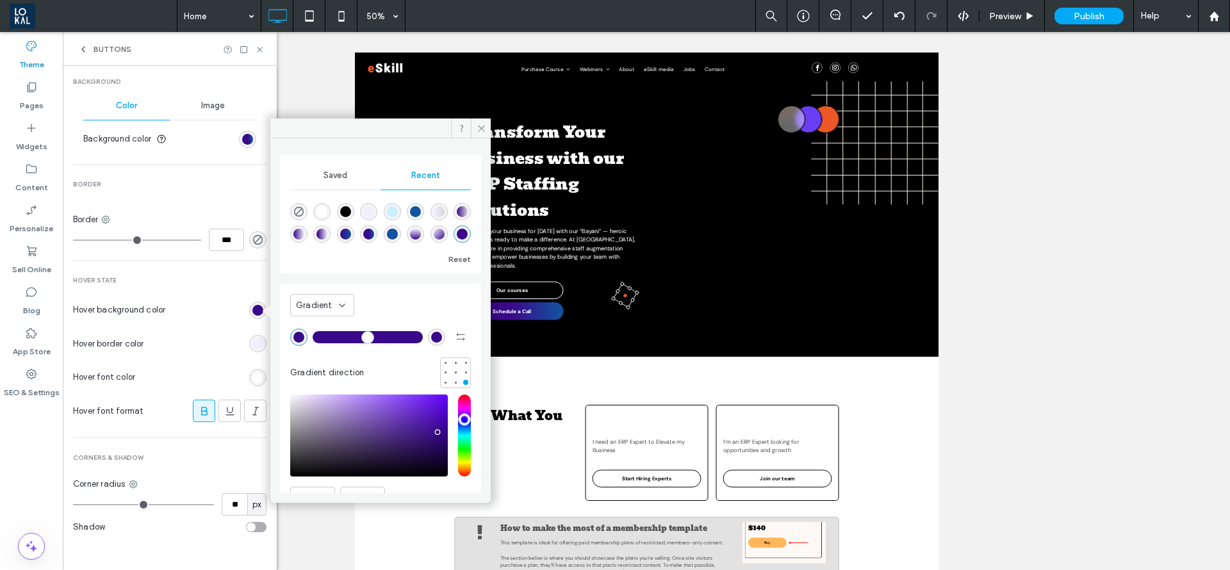
scroll to position [65, 0]
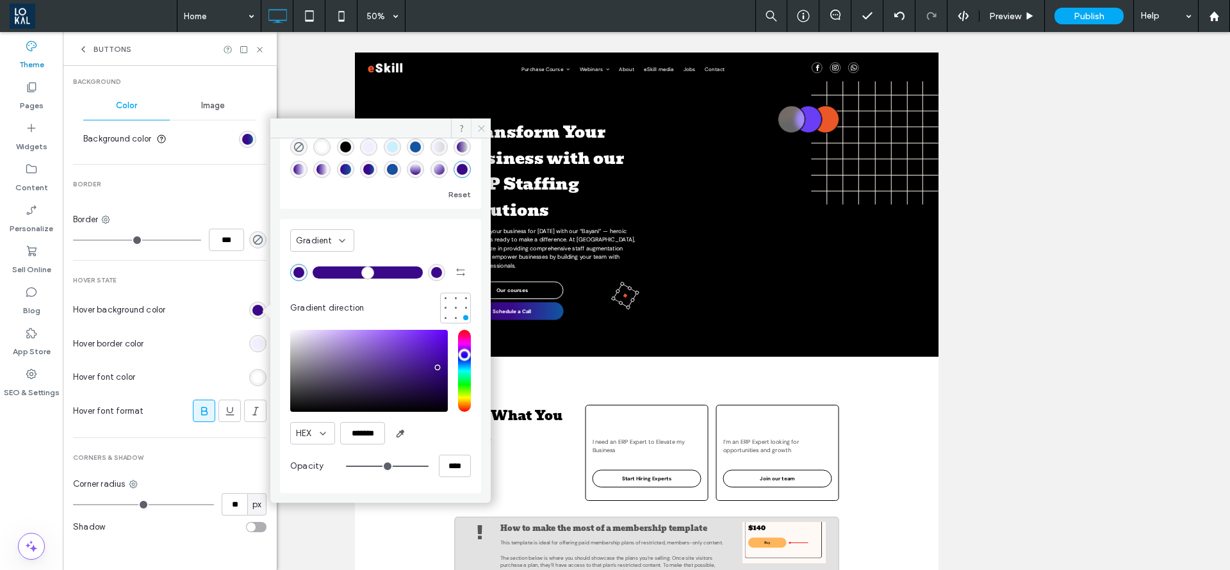
drag, startPoint x: 484, startPoint y: 133, endPoint x: 274, endPoint y: 197, distance: 219.1
click at [484, 133] on span at bounding box center [481, 128] width 20 height 19
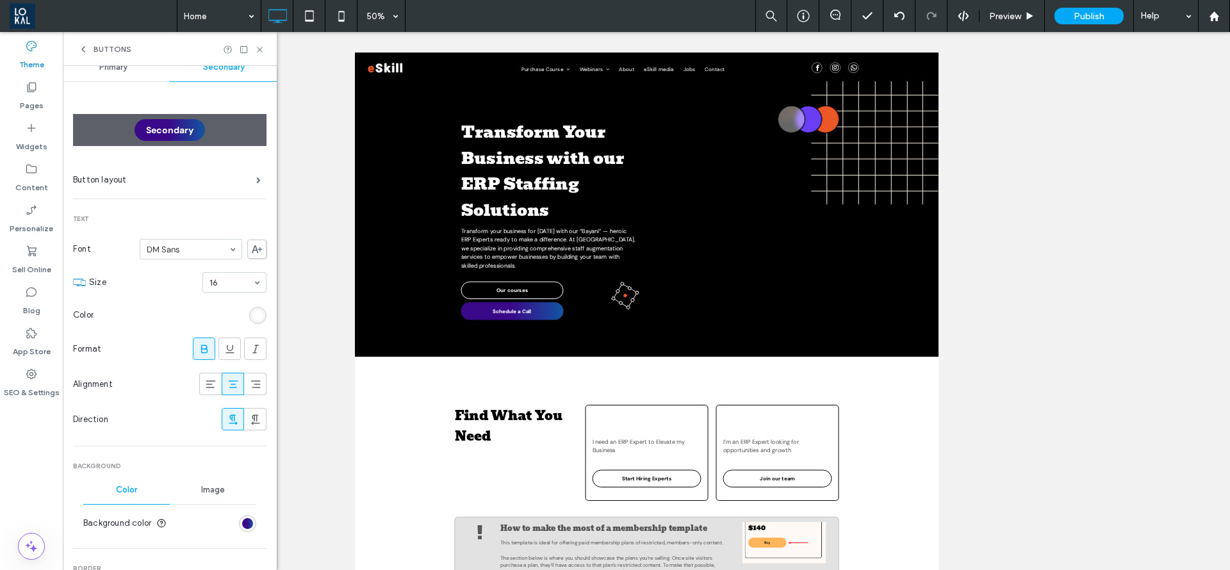
scroll to position [0, 0]
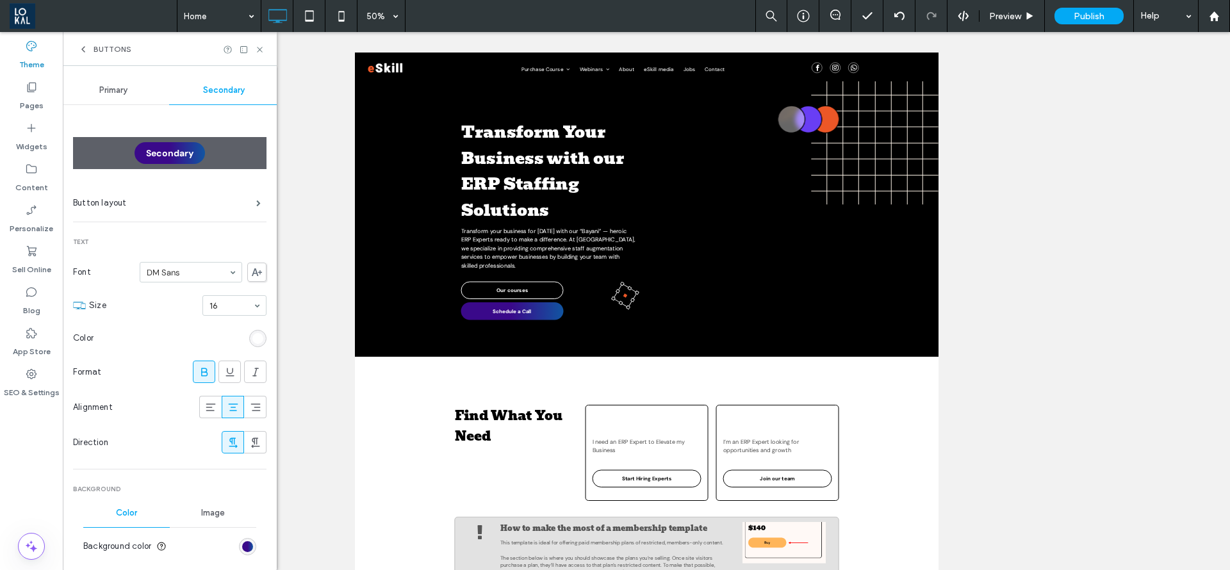
click at [99, 87] on span "Primary" at bounding box center [113, 90] width 28 height 10
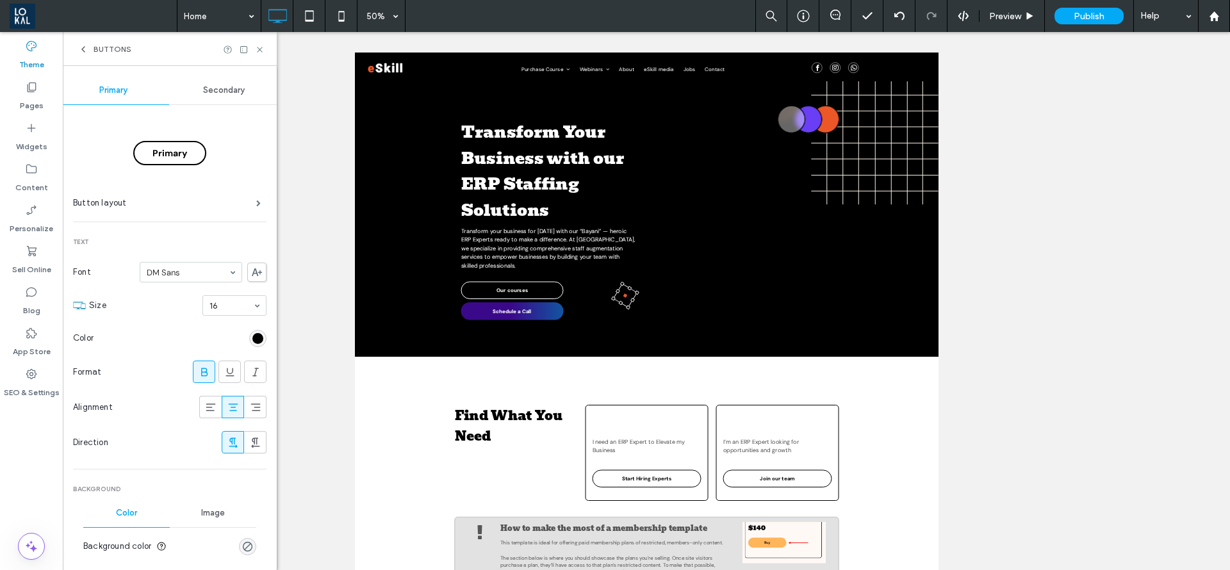
click at [93, 49] on div "Buttons" at bounding box center [104, 49] width 53 height 10
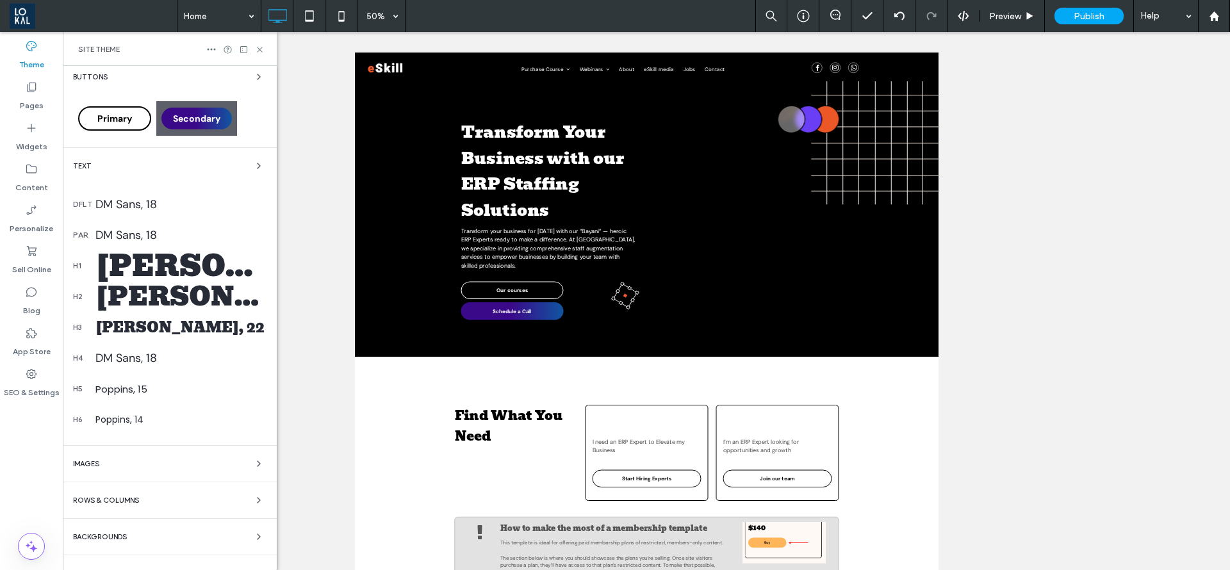
scroll to position [231, 0]
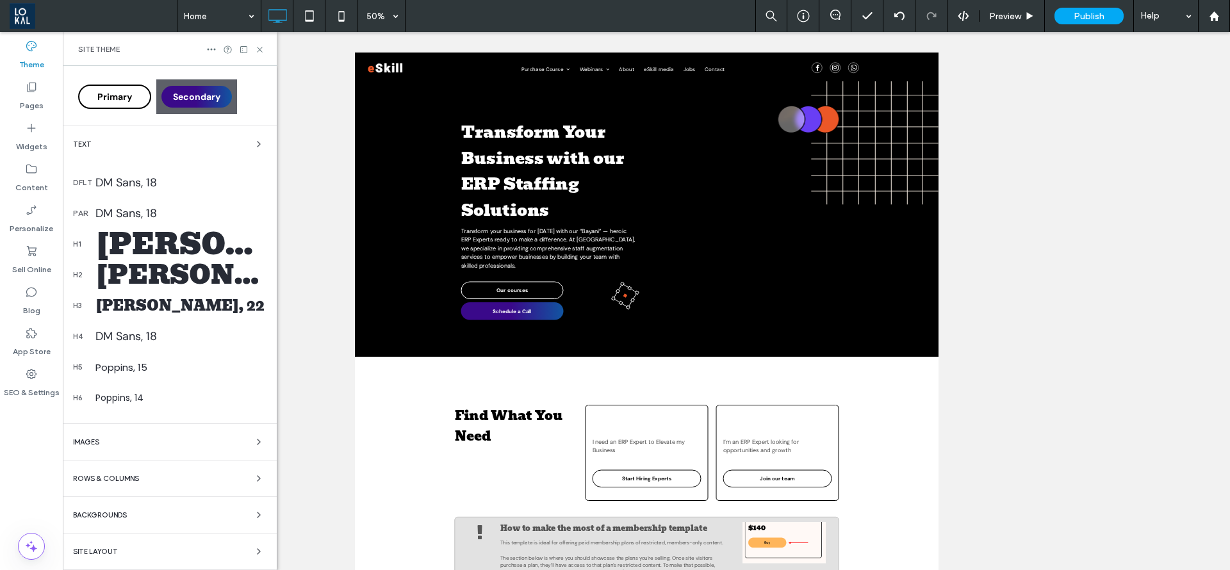
click at [128, 236] on div "[PERSON_NAME], 50" at bounding box center [180, 244] width 171 height 46
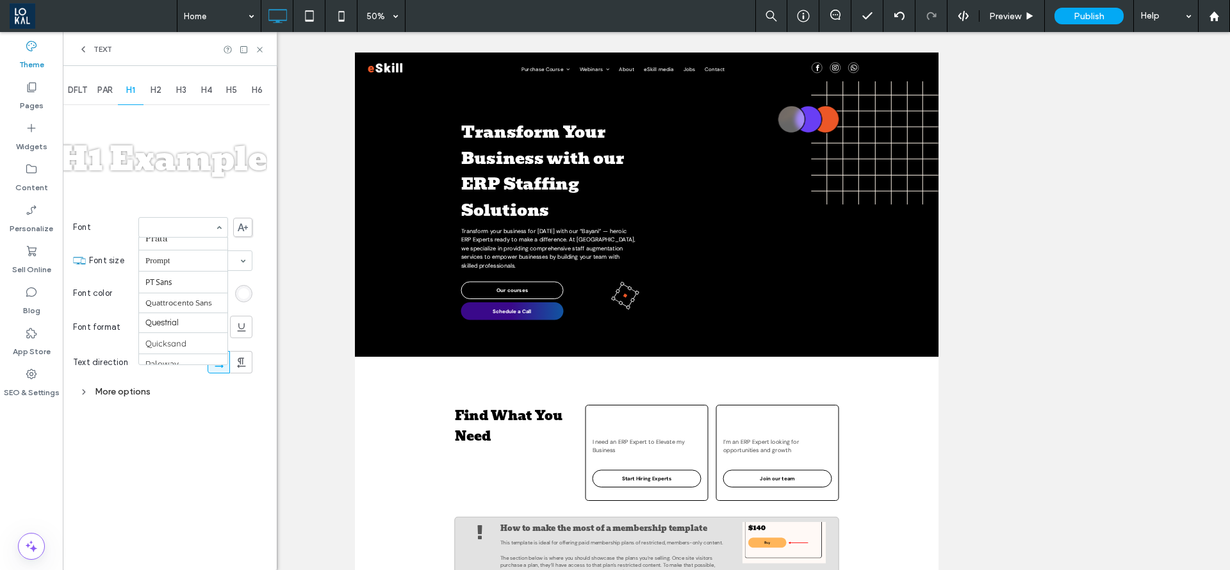
scroll to position [986, 0]
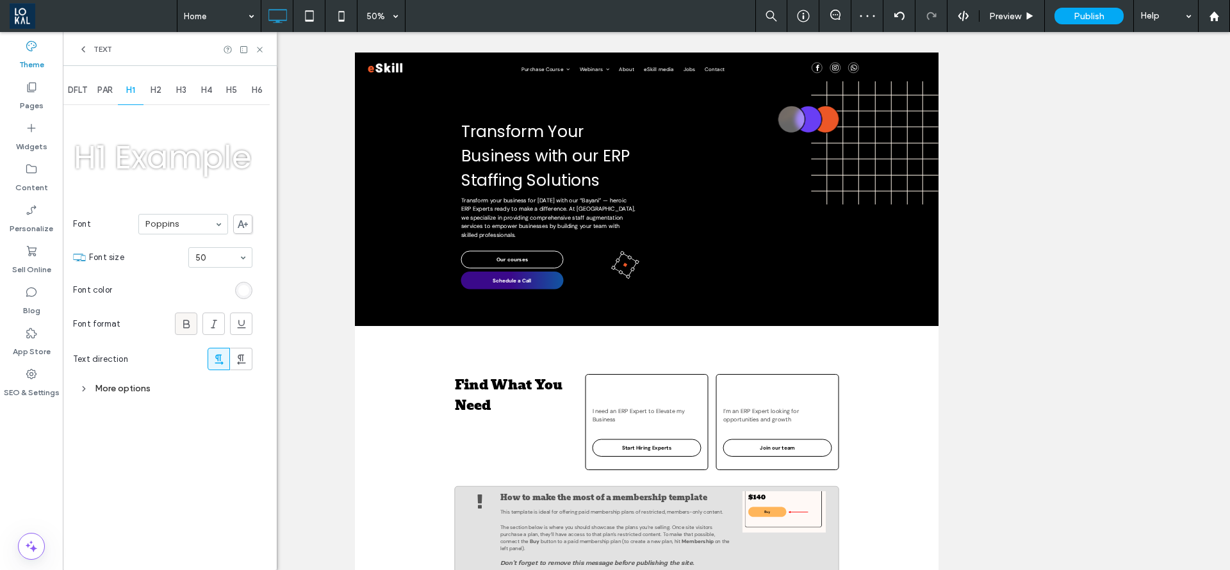
click at [189, 317] on span at bounding box center [186, 323] width 13 height 21
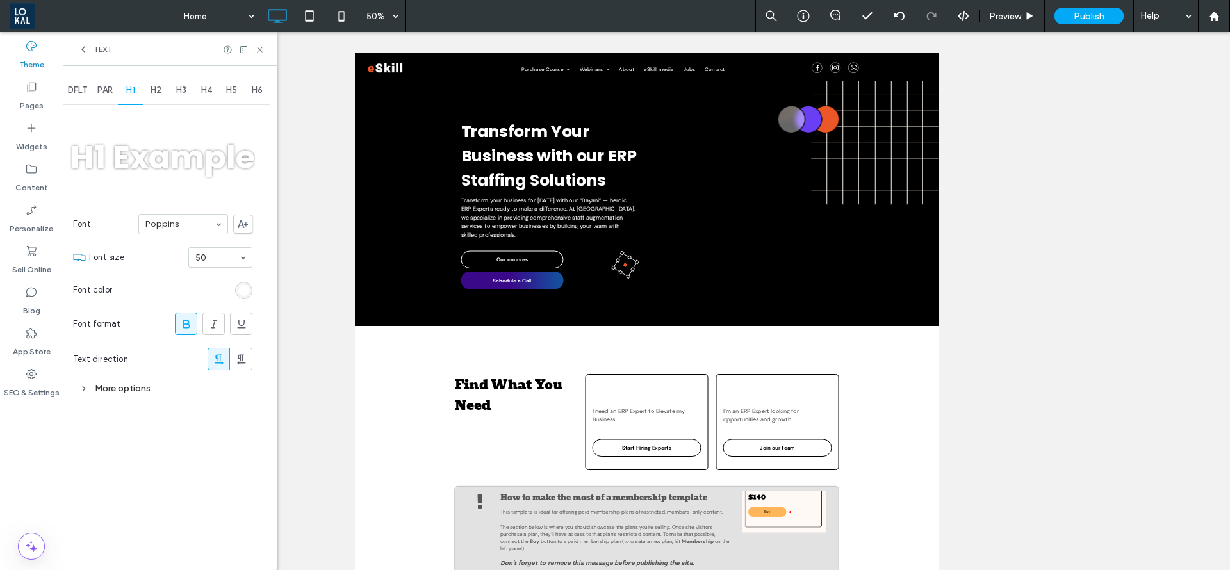
click at [210, 213] on section "Font Poppins" at bounding box center [162, 224] width 179 height 33
click at [245, 220] on icon at bounding box center [243, 224] width 10 height 8
click at [245, 222] on div at bounding box center [615, 285] width 1230 height 570
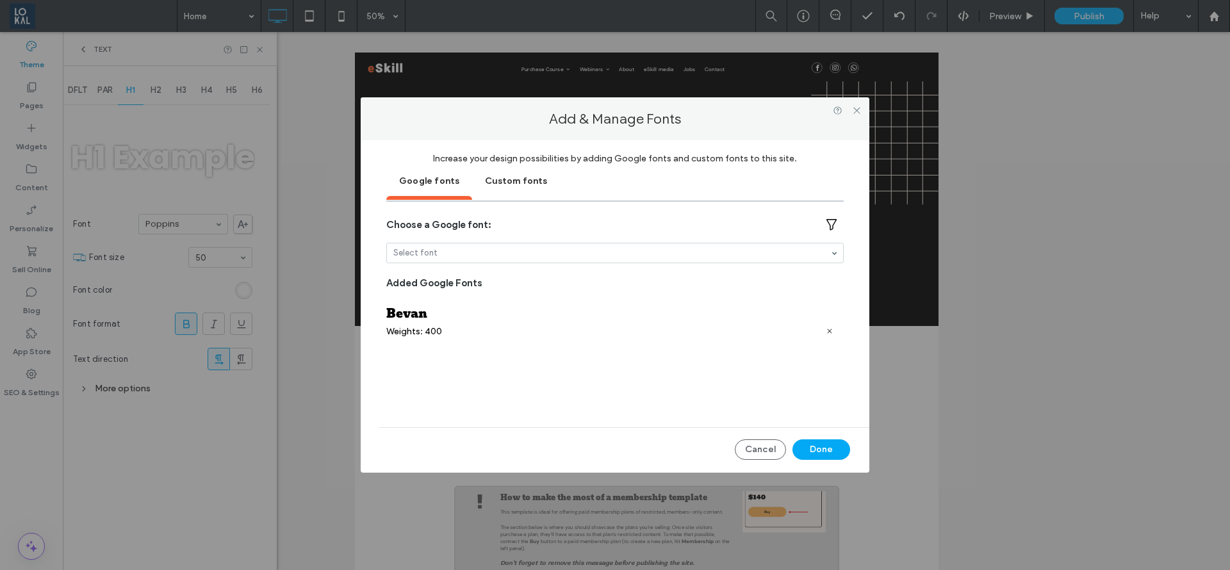
click at [518, 185] on div "Custom fonts" at bounding box center [516, 180] width 88 height 32
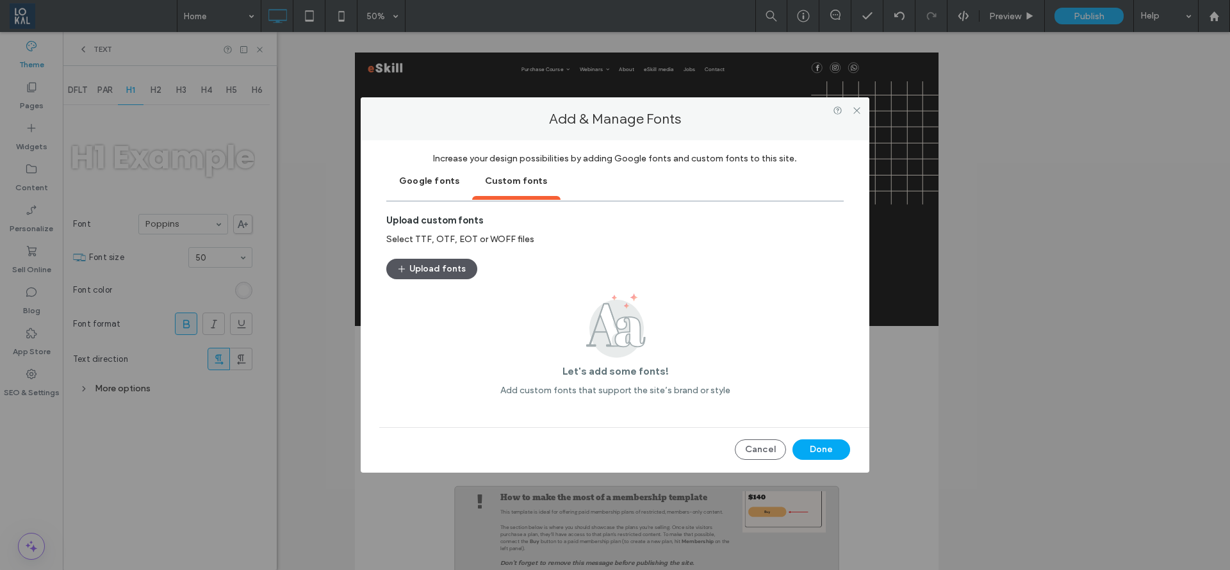
click at [451, 262] on button "Upload fonts" at bounding box center [431, 269] width 91 height 21
click at [857, 112] on icon at bounding box center [857, 111] width 10 height 10
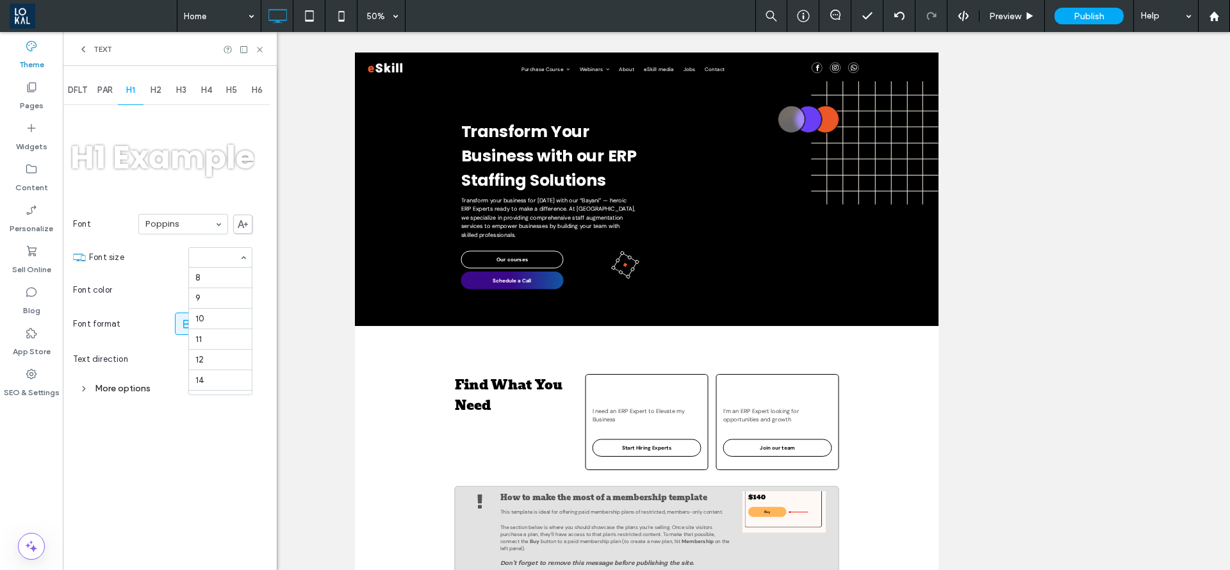
scroll to position [221, 0]
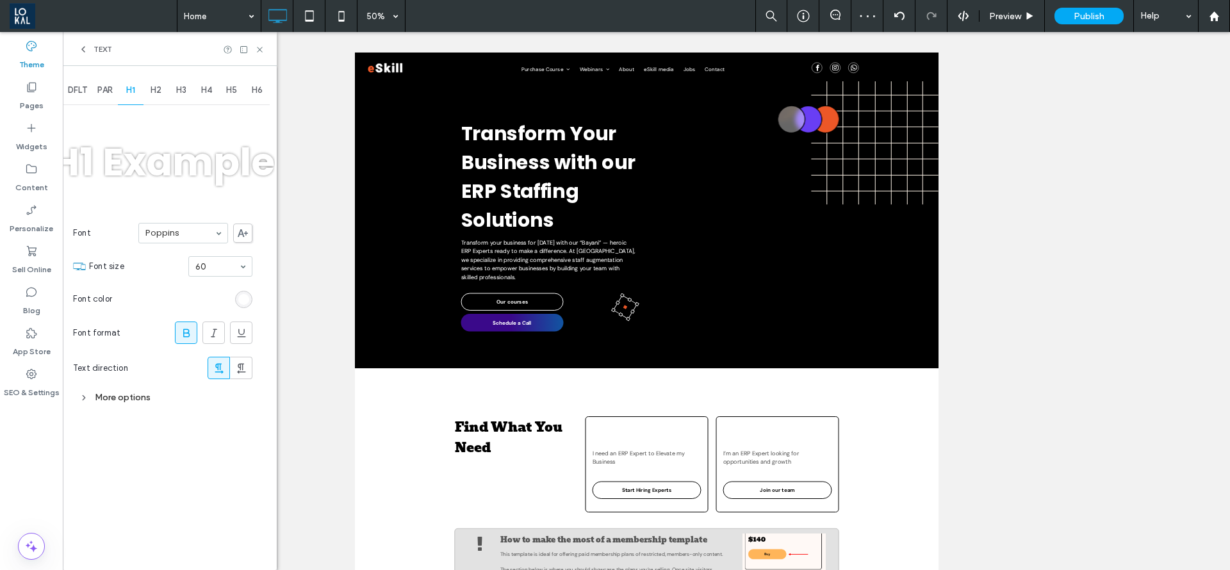
click at [120, 391] on div "More options" at bounding box center [162, 397] width 179 height 17
type input "**"
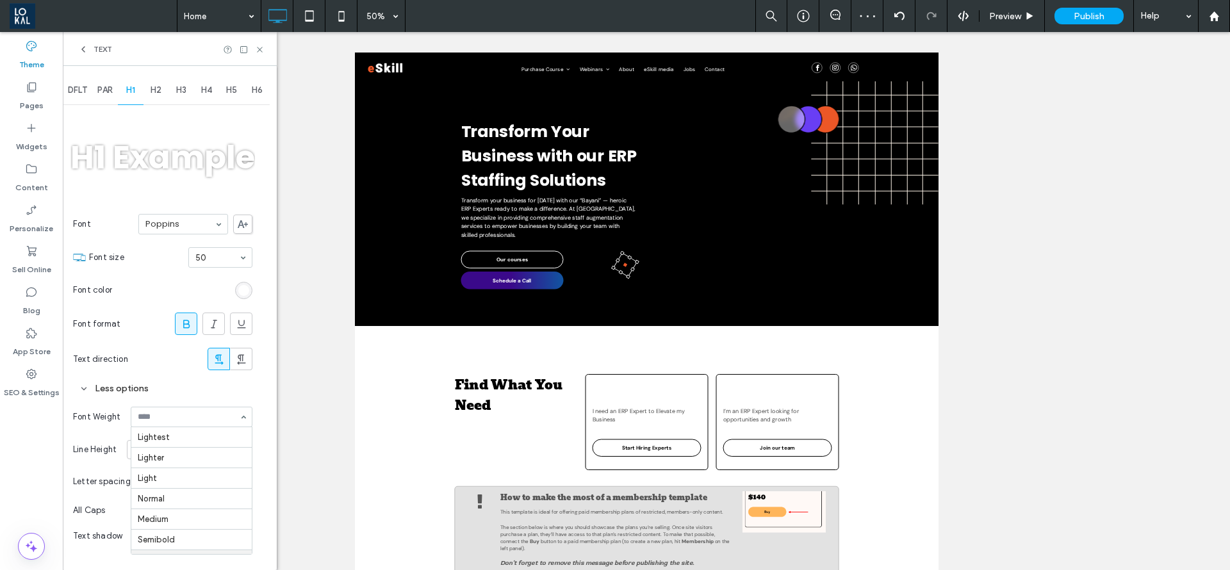
scroll to position [57, 0]
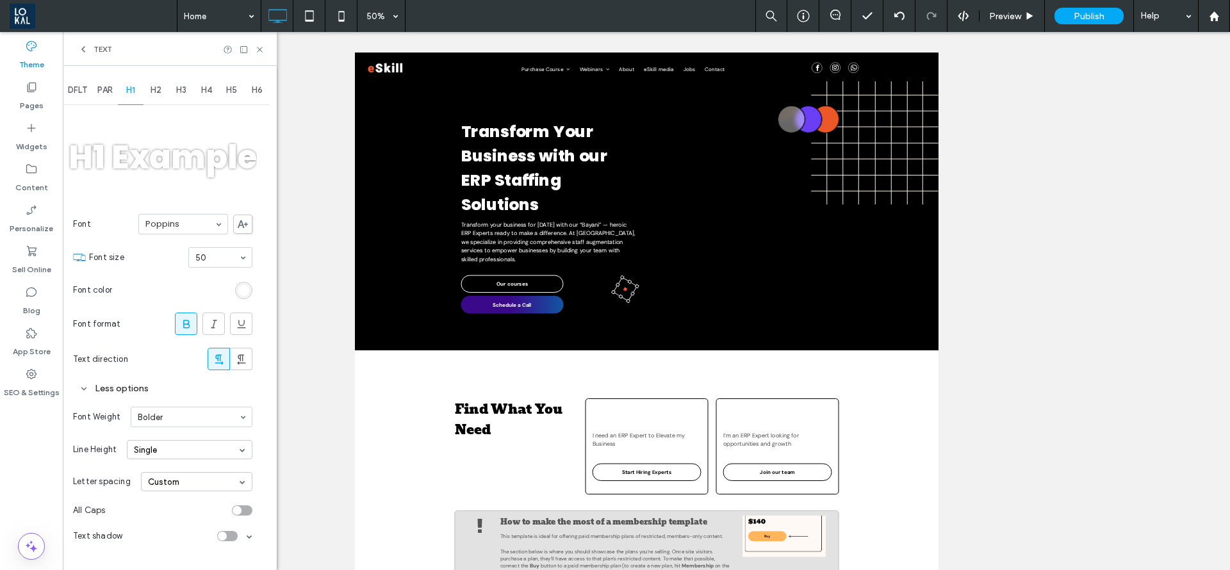
click at [212, 450] on div "Single" at bounding box center [190, 449] width 126 height 19
click at [197, 494] on div "1.5" at bounding box center [190, 490] width 124 height 21
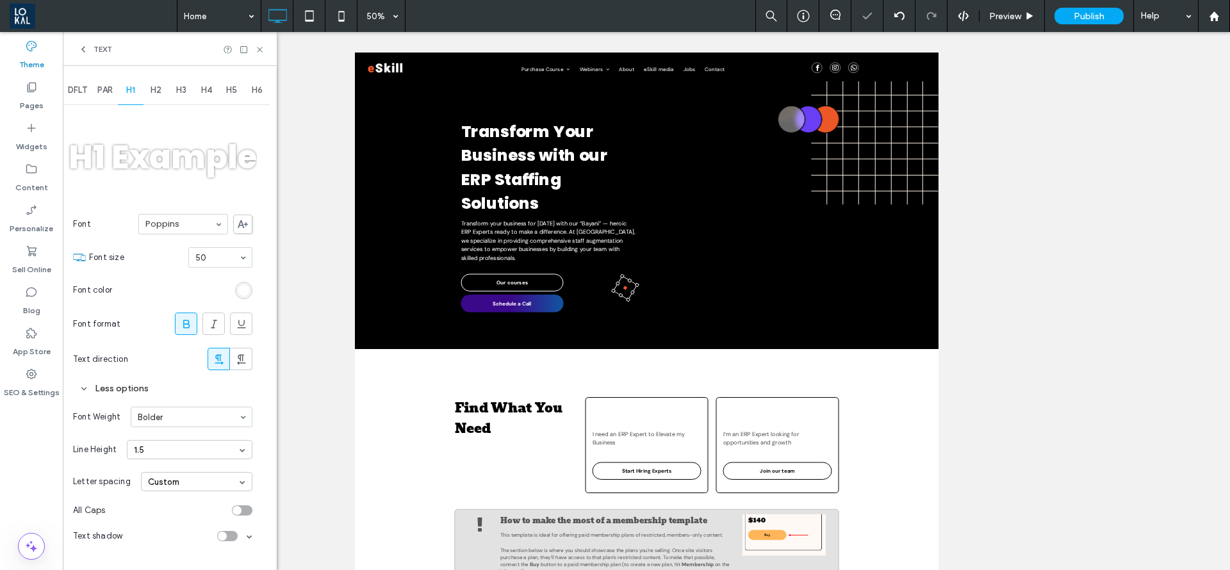
click at [184, 453] on div "1.5" at bounding box center [190, 449] width 126 height 19
click at [195, 531] on div "Custom" at bounding box center [190, 531] width 124 height 21
type input "***"
type input "*"
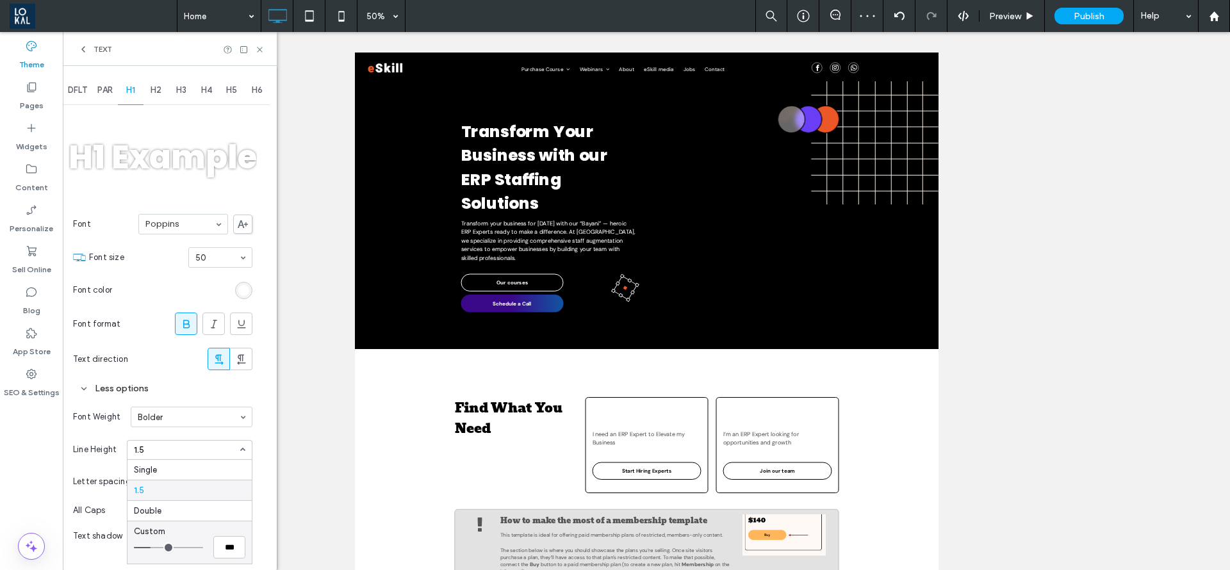
type input "*"
type input "***"
drag, startPoint x: 159, startPoint y: 547, endPoint x: 147, endPoint y: 552, distance: 13.2
click at [147, 549] on input "range" at bounding box center [168, 547] width 69 height 1
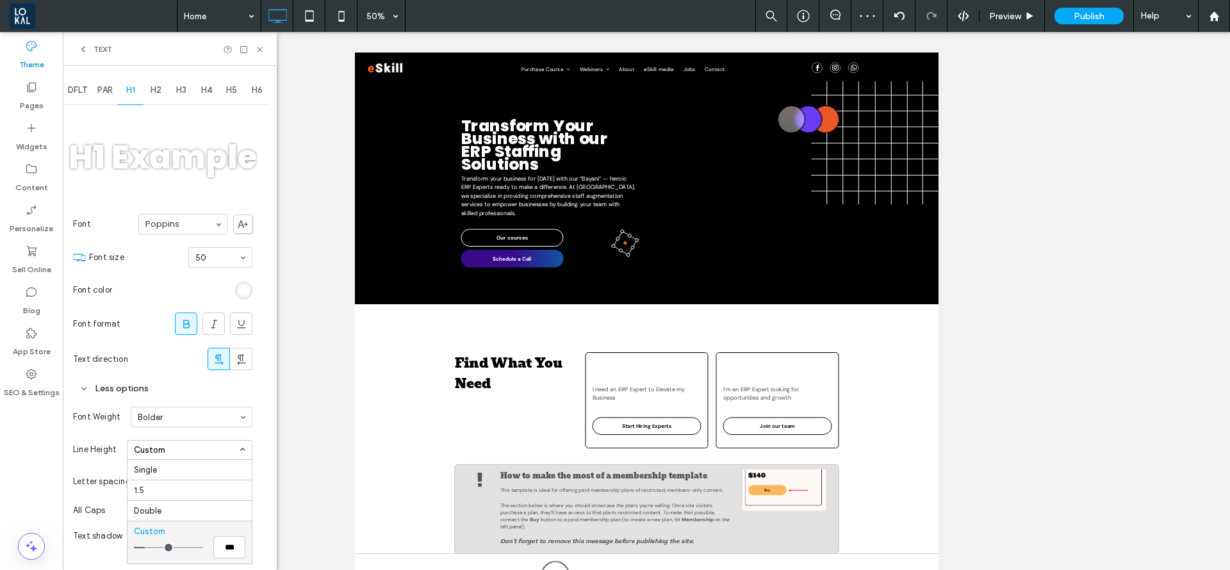
type input "***"
type input "*"
type input "***"
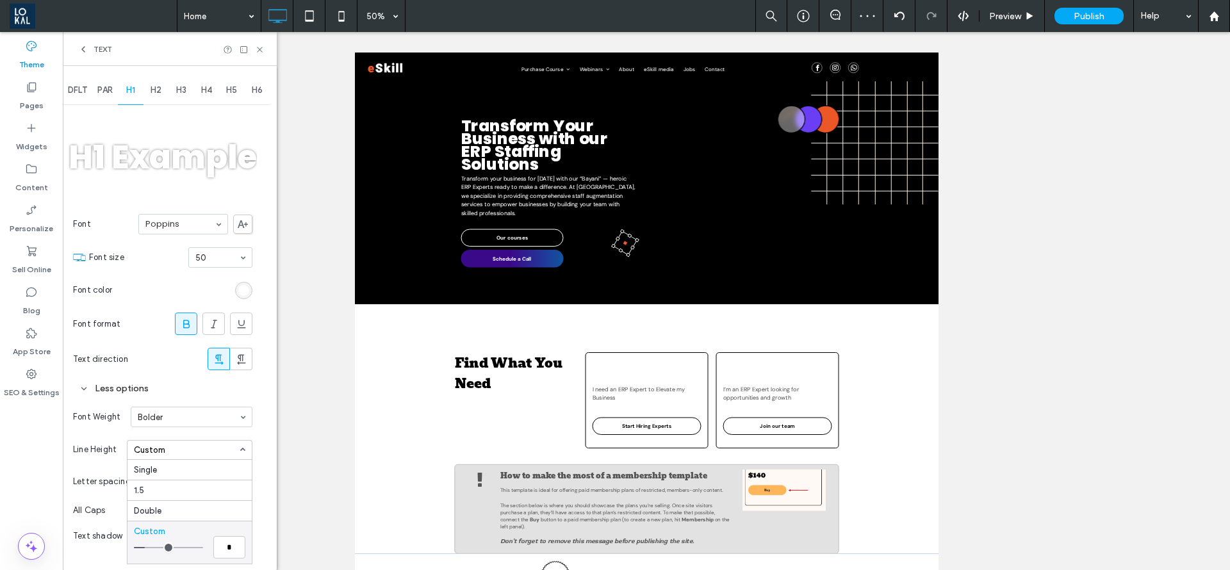
type input "***"
click at [153, 549] on input "range" at bounding box center [168, 547] width 69 height 1
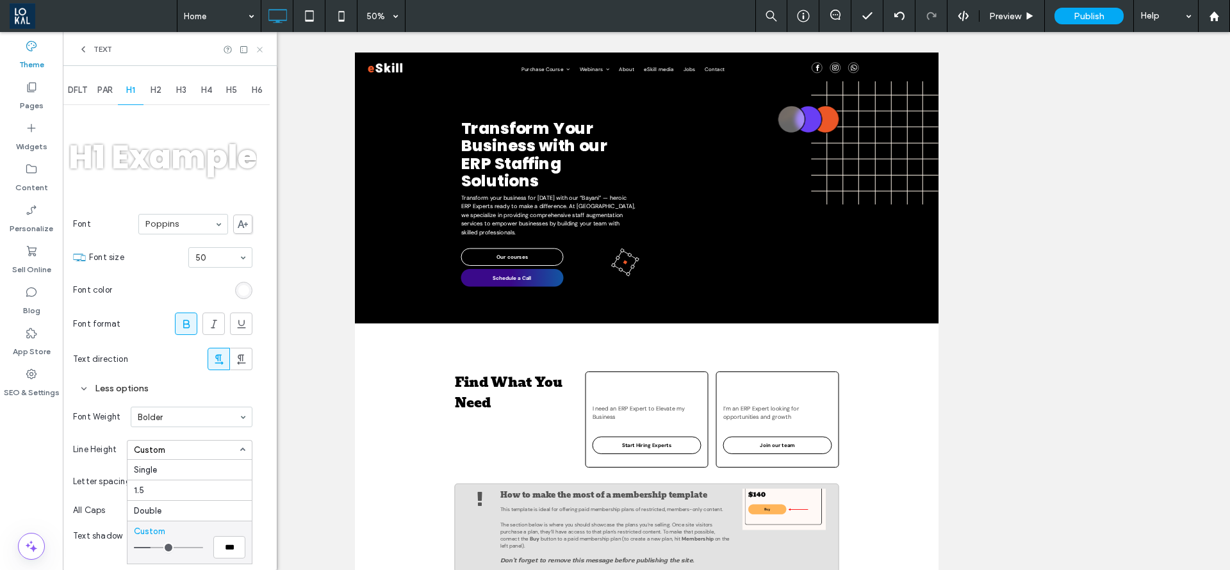
click at [261, 52] on icon at bounding box center [260, 50] width 10 height 10
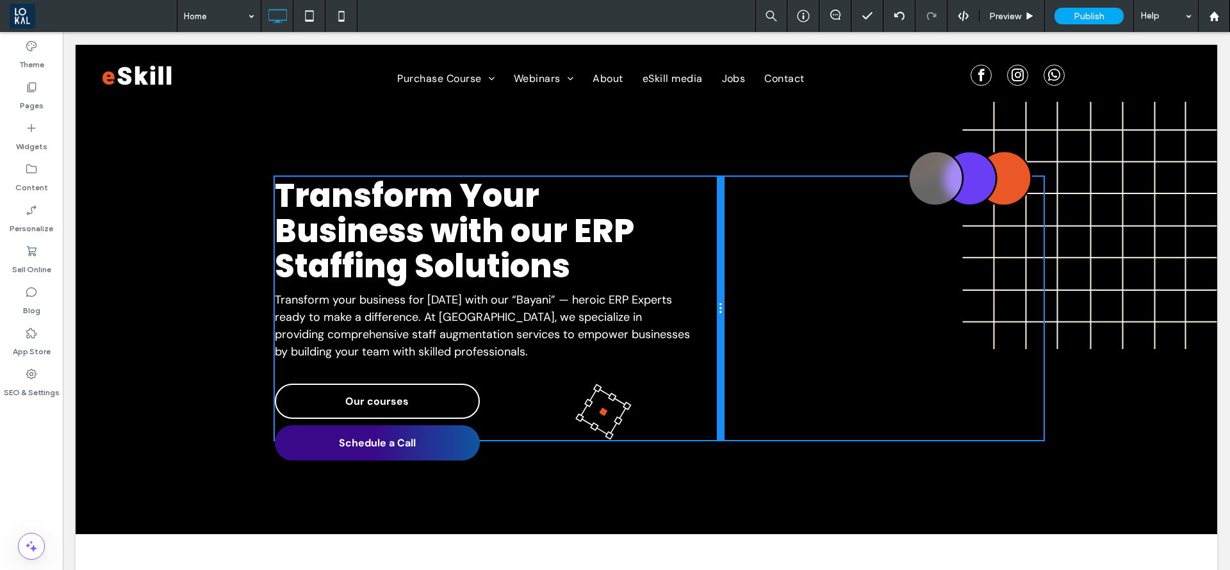
drag, startPoint x: 649, startPoint y: 317, endPoint x: 723, endPoint y: 317, distance: 74.3
click at [723, 317] on div "Transform Your Business with our ERP Staffing Solutions Transform your business…" at bounding box center [659, 308] width 769 height 263
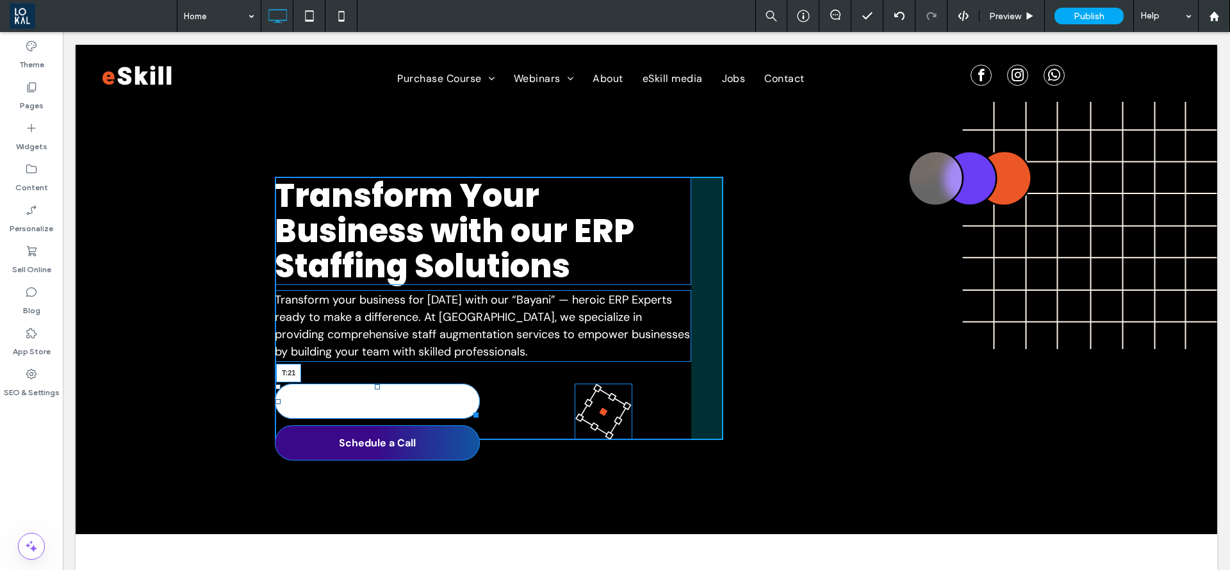
drag, startPoint x: 370, startPoint y: 385, endPoint x: 628, endPoint y: 499, distance: 281.7
click at [377, 376] on div "Transform Your Business with our ERP Staffing Solutions Transform your business…" at bounding box center [499, 308] width 449 height 263
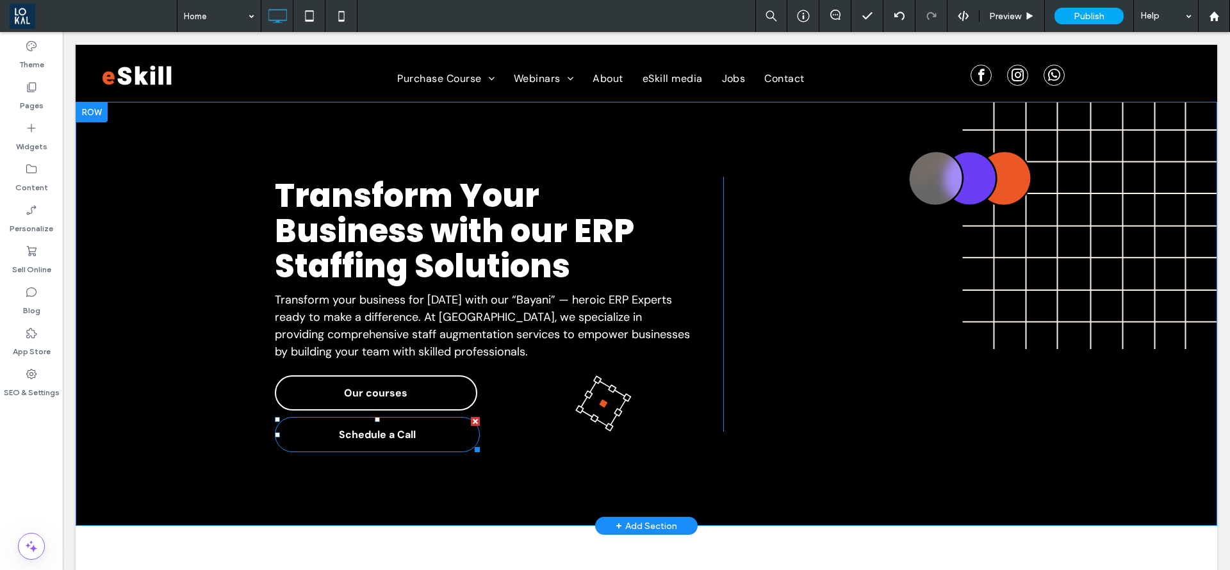
click at [374, 444] on span "Schedule a Call" at bounding box center [377, 435] width 77 height 26
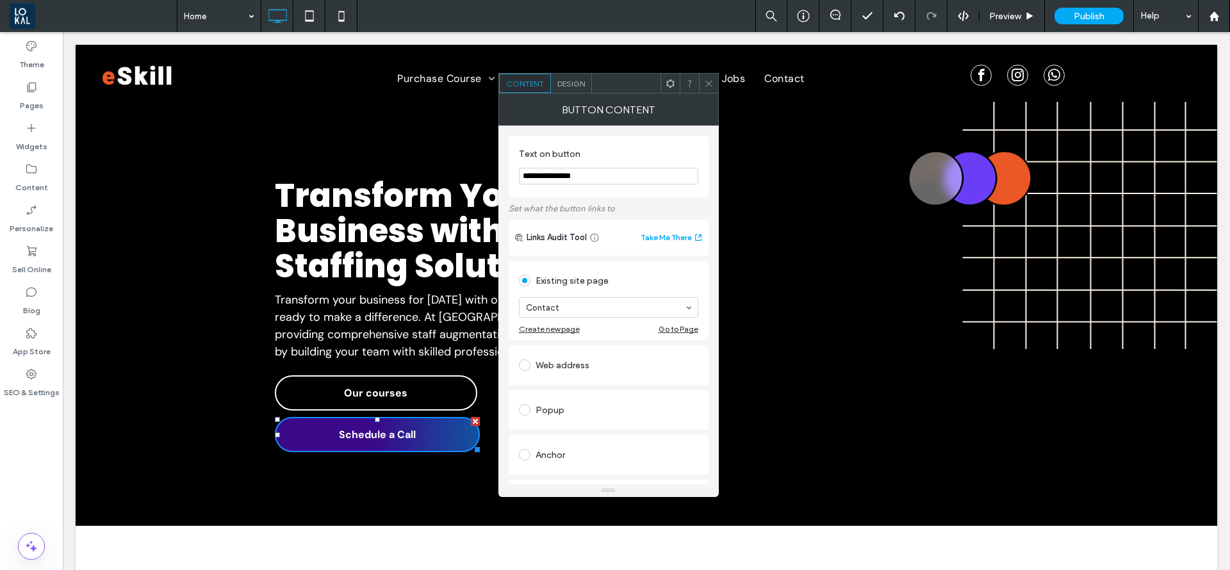
drag, startPoint x: 711, startPoint y: 84, endPoint x: 638, endPoint y: 177, distance: 118.6
click at [711, 86] on icon at bounding box center [709, 84] width 10 height 10
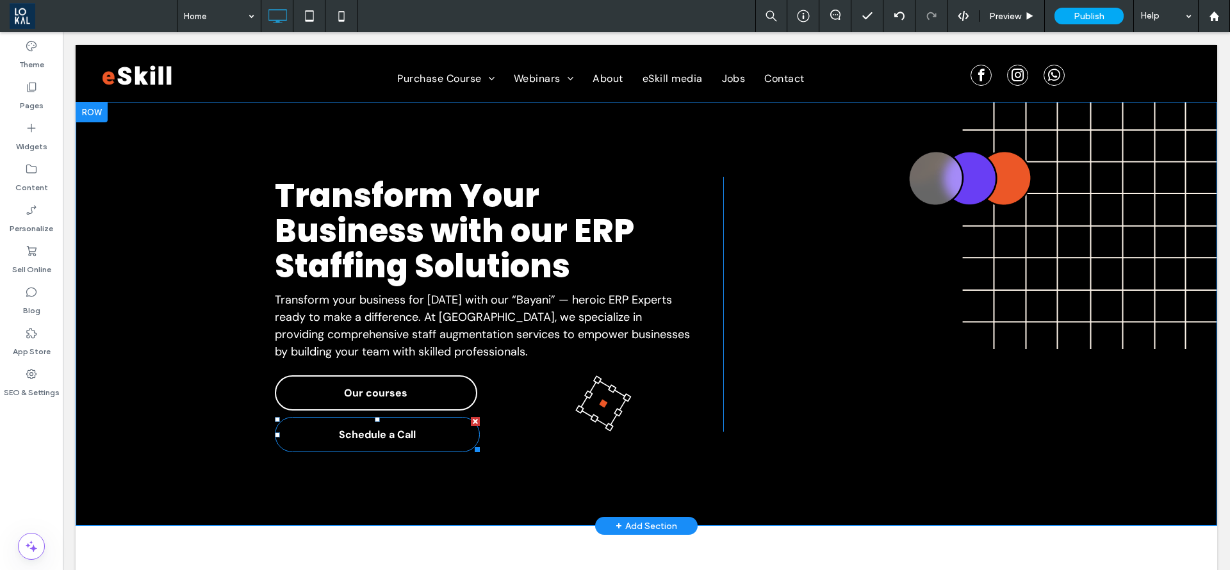
click at [377, 429] on span "Schedule a Call" at bounding box center [377, 435] width 77 height 26
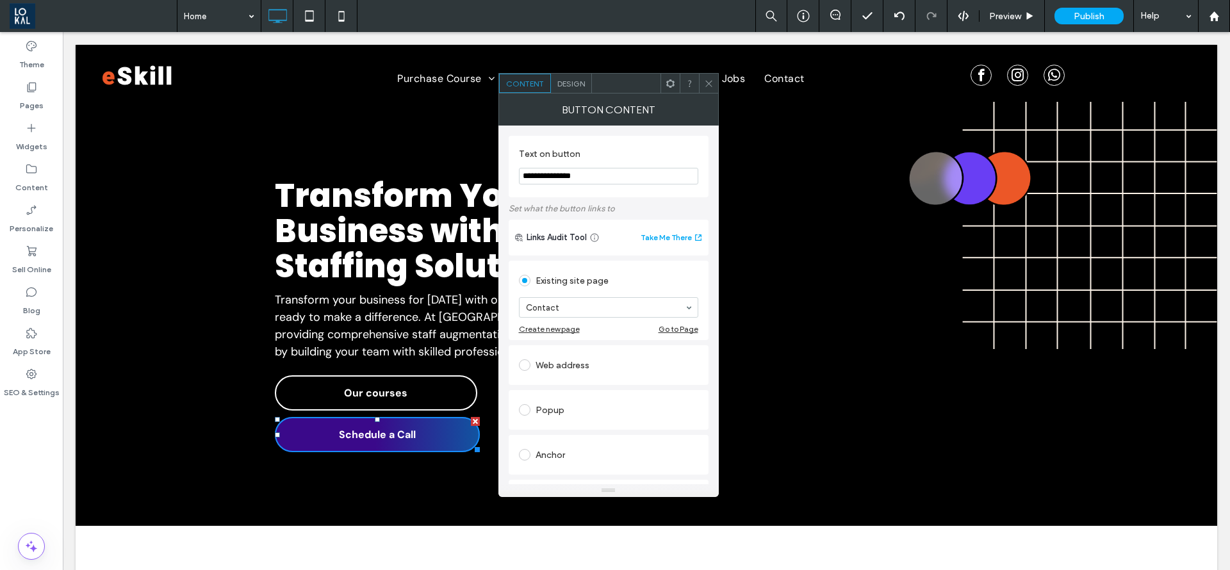
click at [607, 174] on input "**********" at bounding box center [608, 176] width 179 height 17
paste input "**"
click at [581, 174] on input "**********" at bounding box center [608, 176] width 179 height 17
type input "**********"
click at [713, 86] on icon at bounding box center [709, 84] width 10 height 10
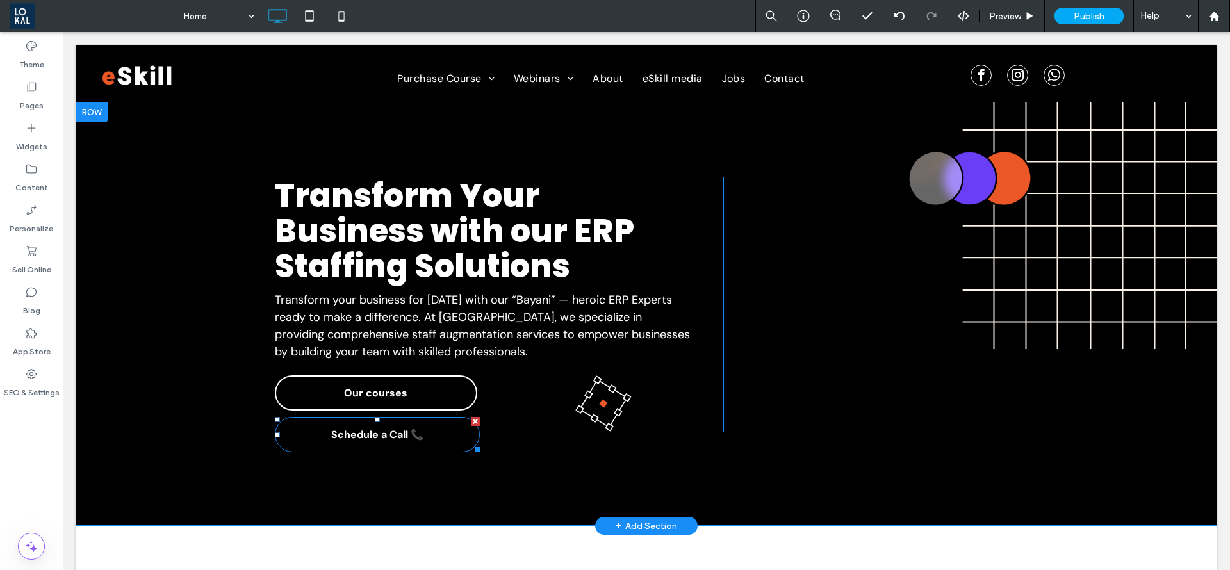
click at [422, 431] on link "Schedule a Call 📞" at bounding box center [377, 434] width 205 height 35
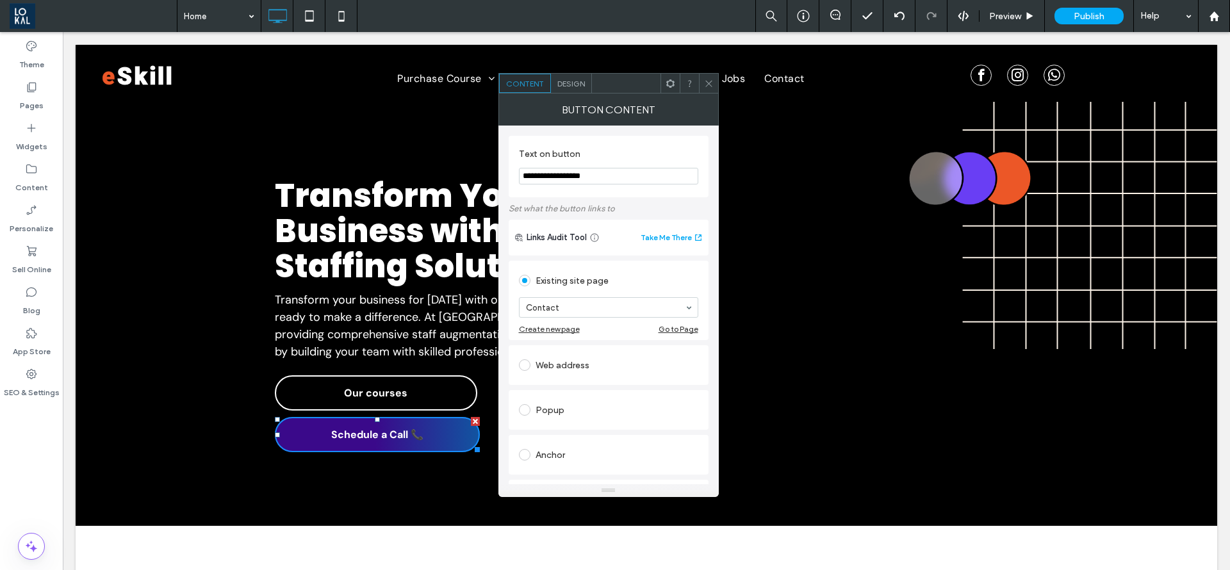
click at [602, 180] on input "**********" at bounding box center [608, 176] width 179 height 17
click at [712, 83] on icon at bounding box center [709, 84] width 10 height 10
type input "**********"
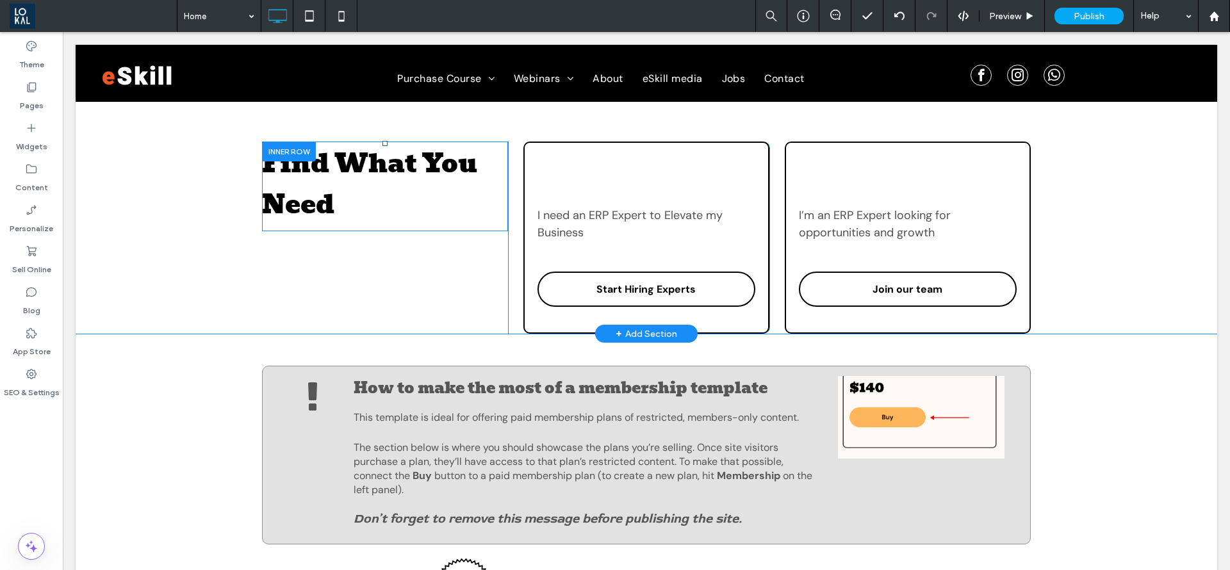
scroll to position [0, 0]
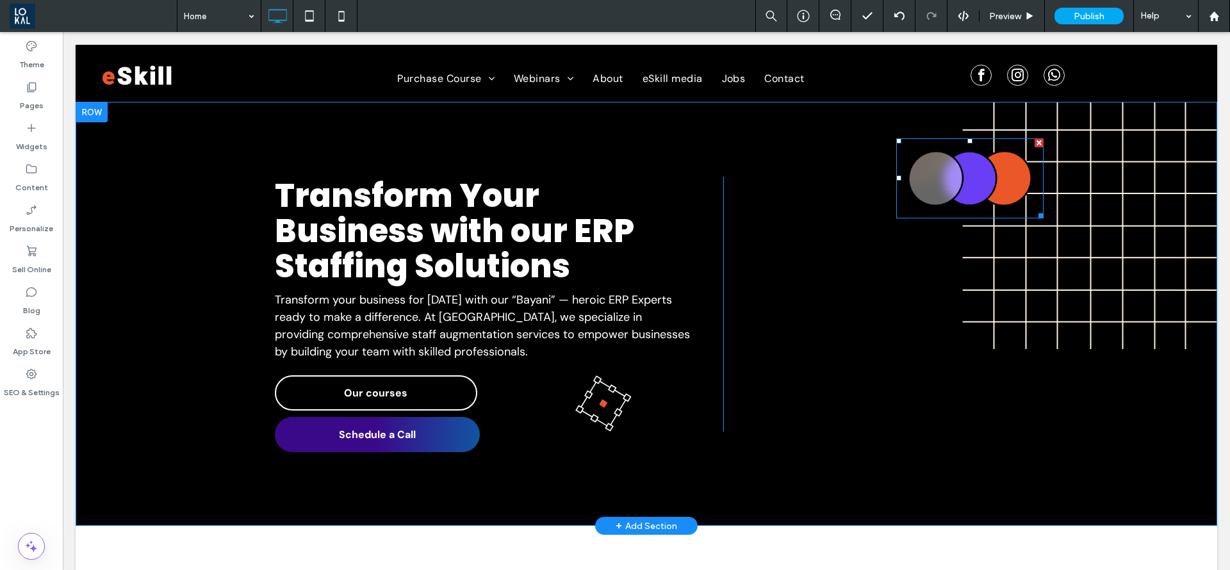
click at [930, 175] on img at bounding box center [970, 178] width 147 height 80
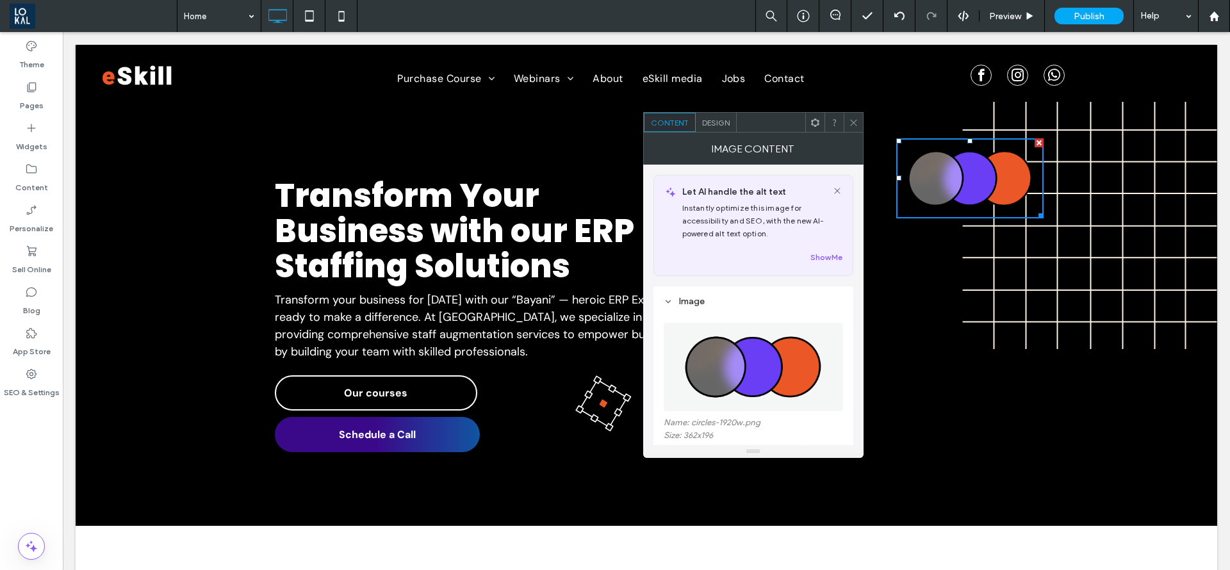
click at [707, 121] on span "Design" at bounding box center [716, 123] width 28 height 10
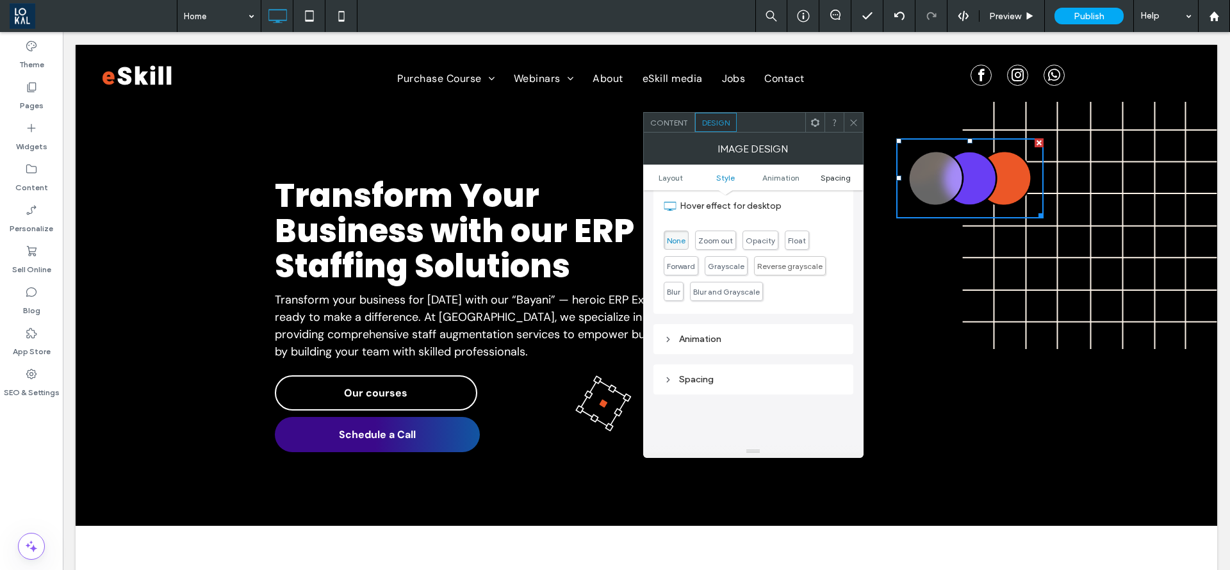
click at [827, 181] on span "Spacing" at bounding box center [836, 178] width 30 height 10
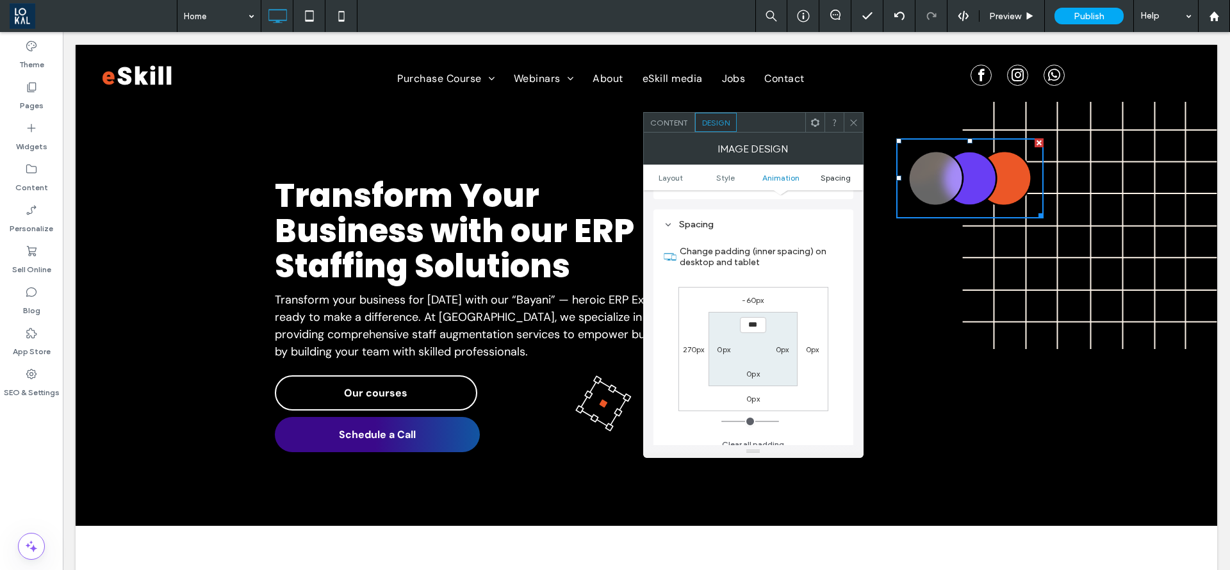
scroll to position [645, 0]
click at [854, 123] on use at bounding box center [853, 122] width 6 height 6
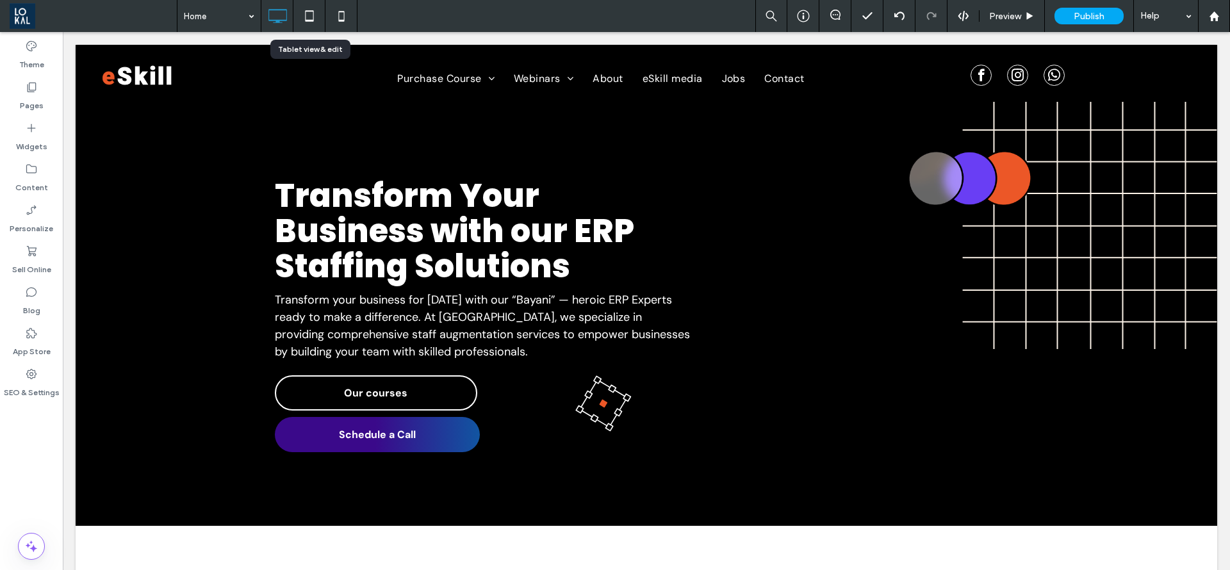
click at [322, 15] on icon at bounding box center [310, 16] width 26 height 26
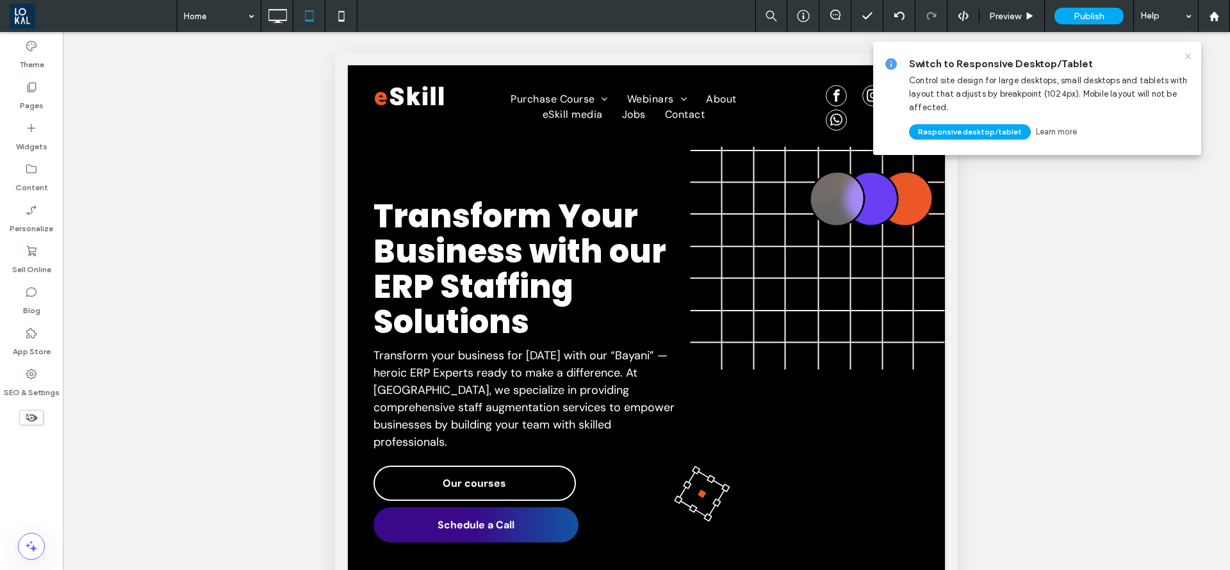
click at [1187, 53] on icon at bounding box center [1189, 56] width 10 height 10
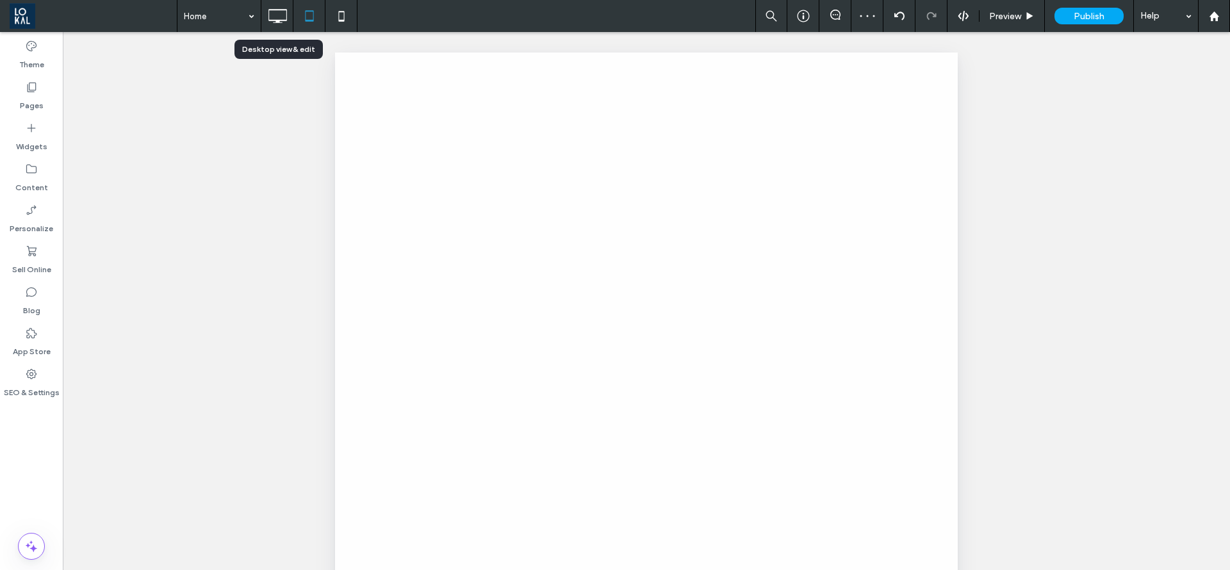
click at [278, 20] on use at bounding box center [278, 16] width 19 height 14
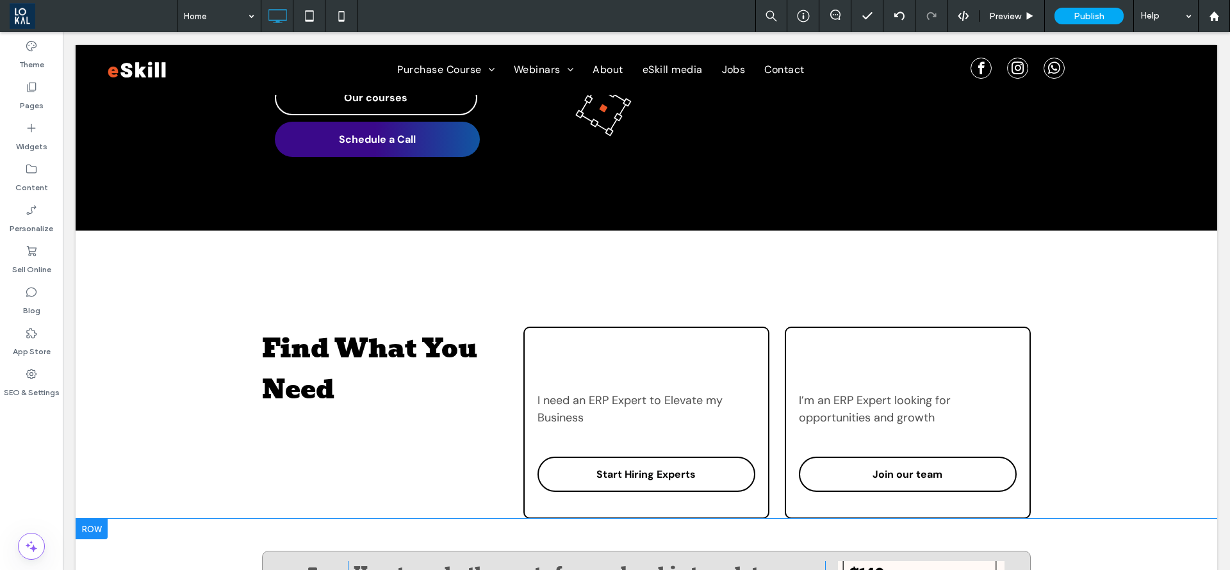
scroll to position [385, 0]
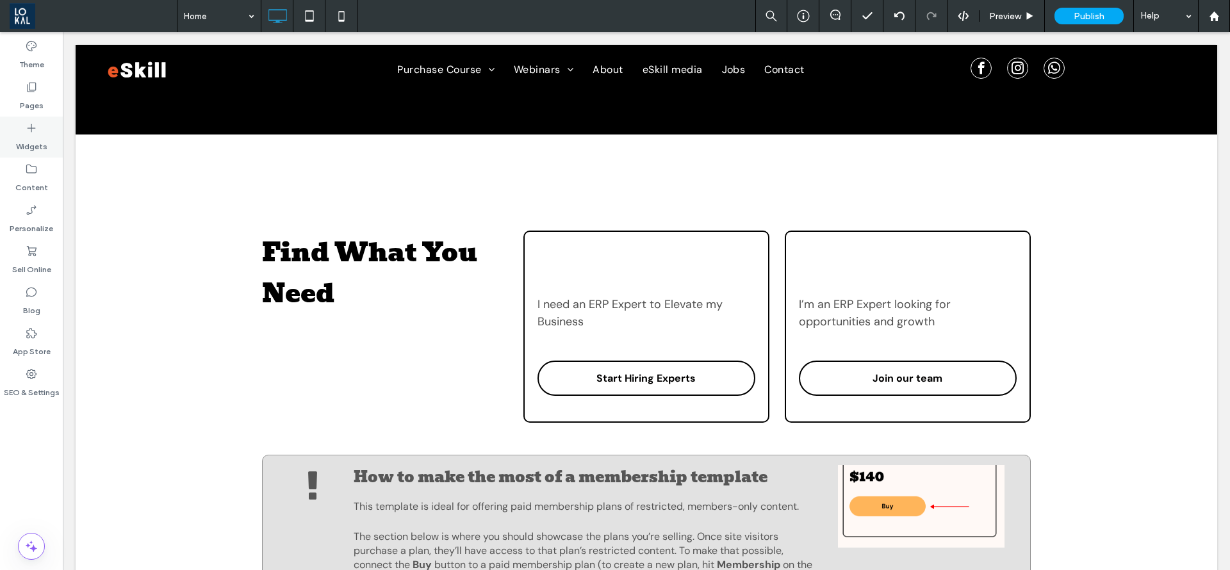
click at [23, 129] on div "Widgets" at bounding box center [31, 137] width 63 height 41
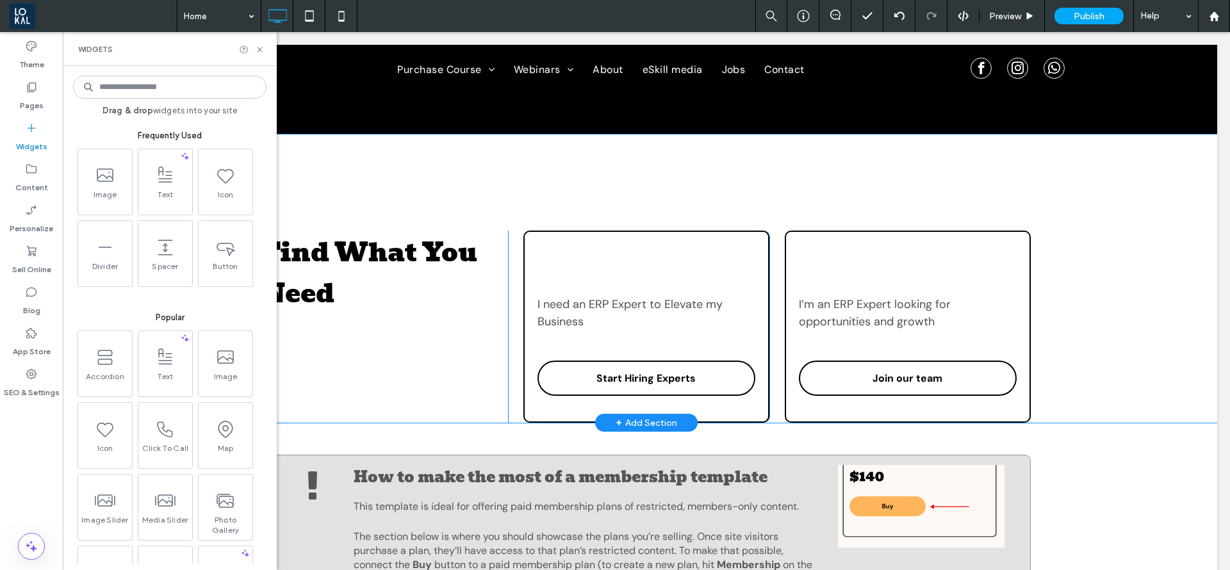
click at [410, 364] on div "Find What You Need Click To Paste Click To Paste" at bounding box center [385, 327] width 246 height 192
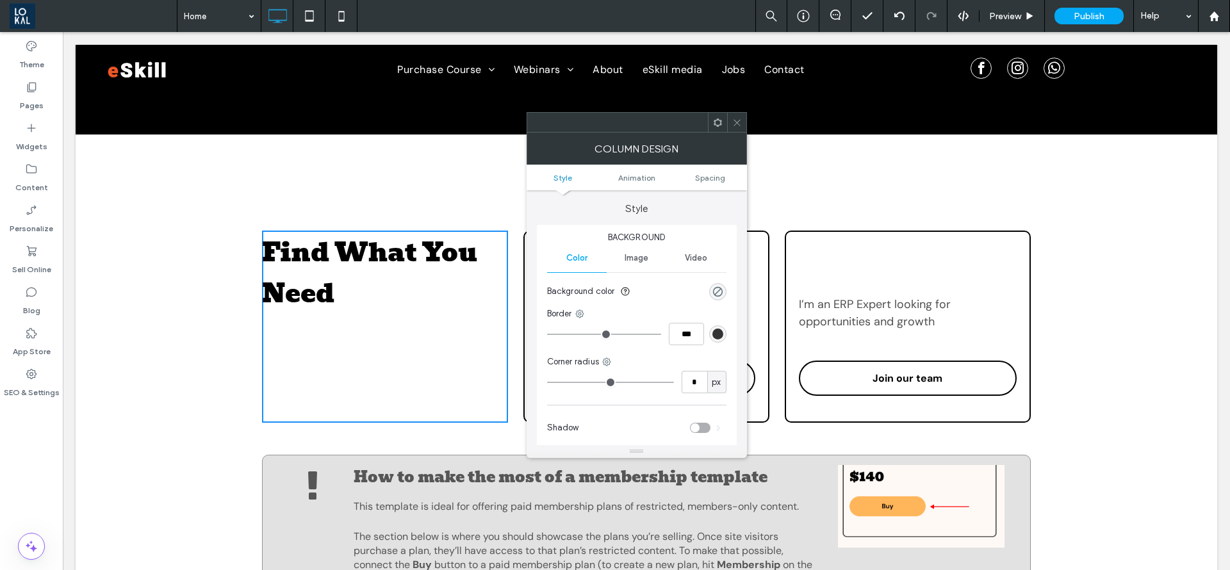
click at [336, 277] on h2 "Find What You Need" at bounding box center [385, 273] width 246 height 82
click at [734, 114] on span at bounding box center [737, 122] width 10 height 19
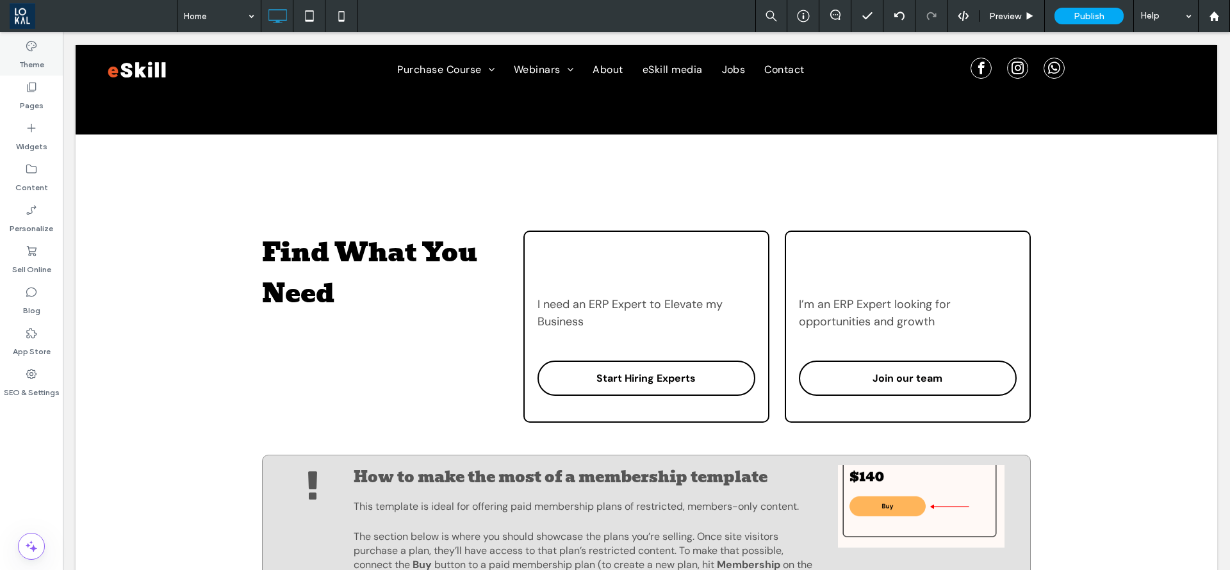
click at [28, 53] on label "Theme" at bounding box center [31, 62] width 25 height 18
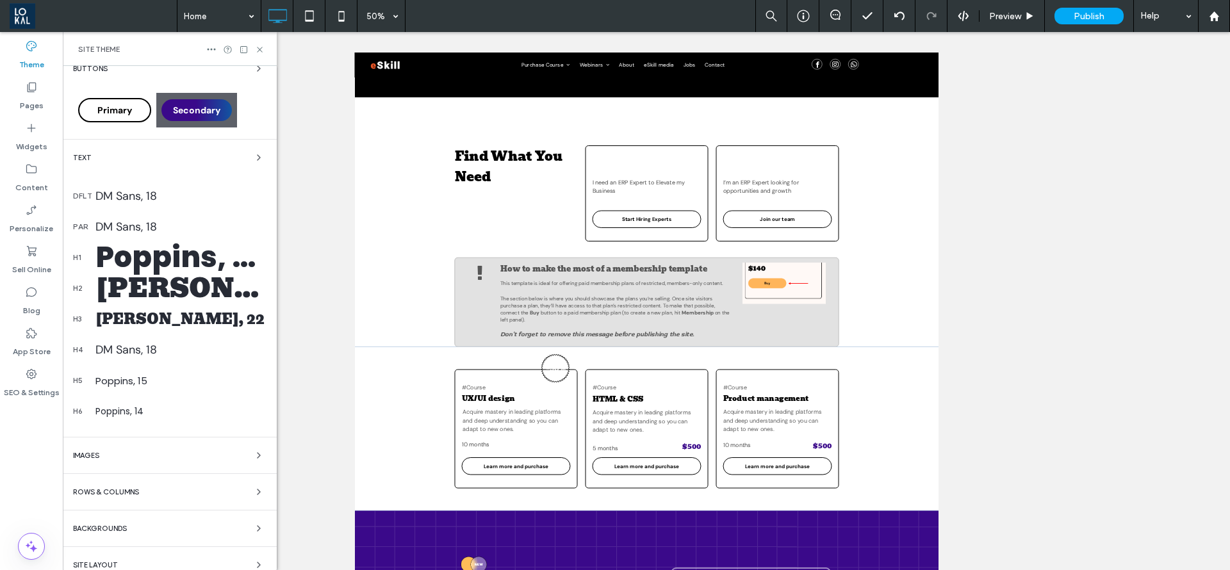
scroll to position [231, 0]
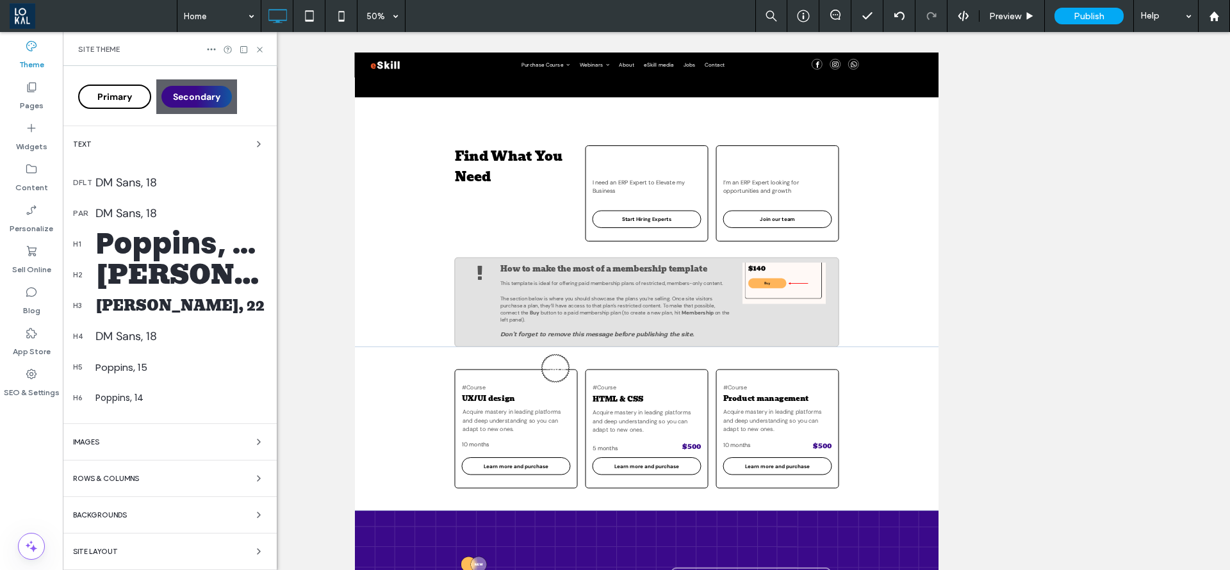
click at [151, 302] on div "[PERSON_NAME], 22" at bounding box center [180, 306] width 171 height 22
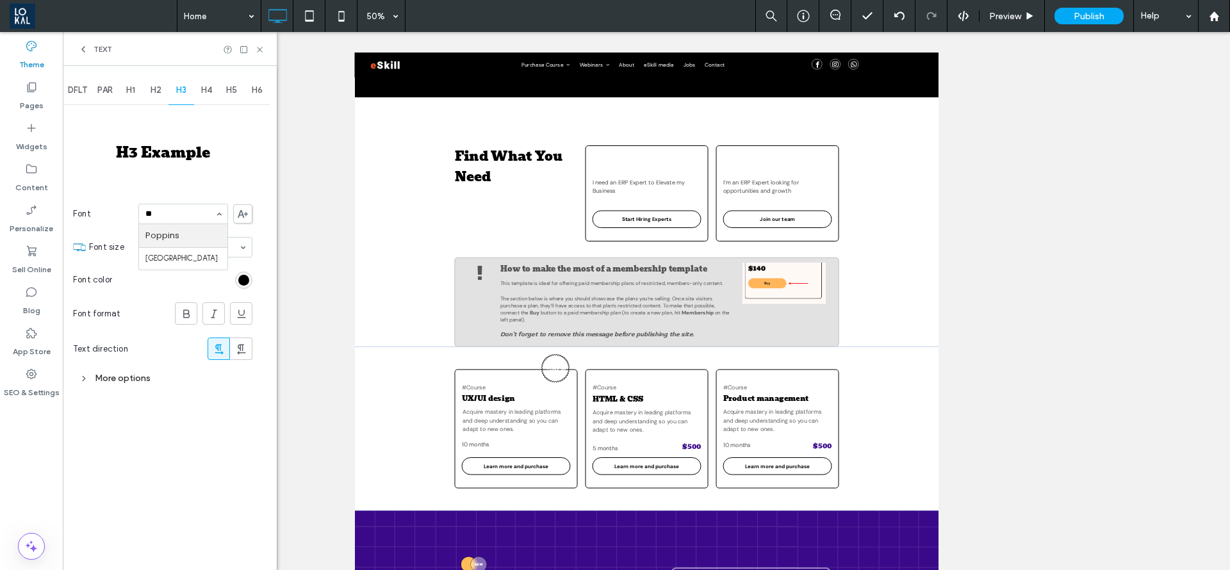
scroll to position [0, 0]
type input "***"
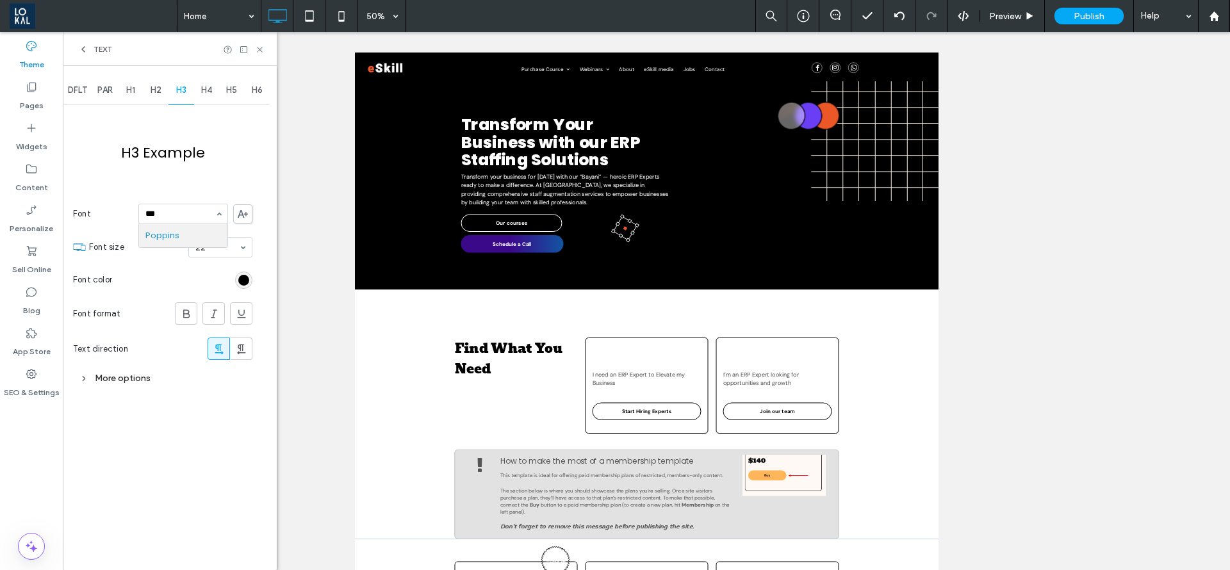
type input "****"
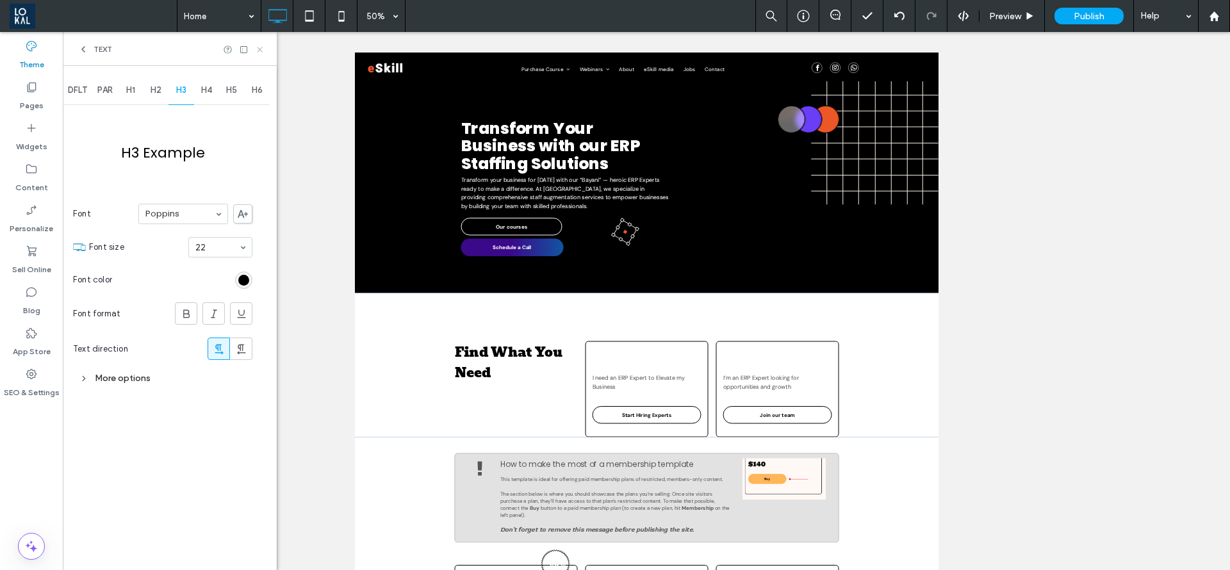
click at [261, 51] on icon at bounding box center [260, 50] width 10 height 10
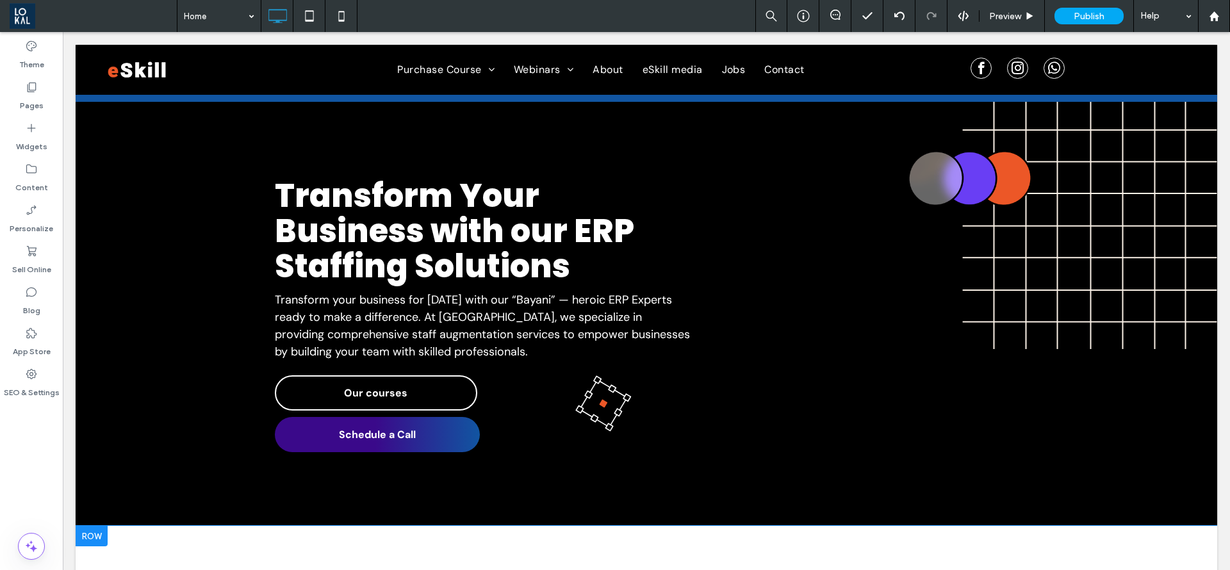
scroll to position [288, 0]
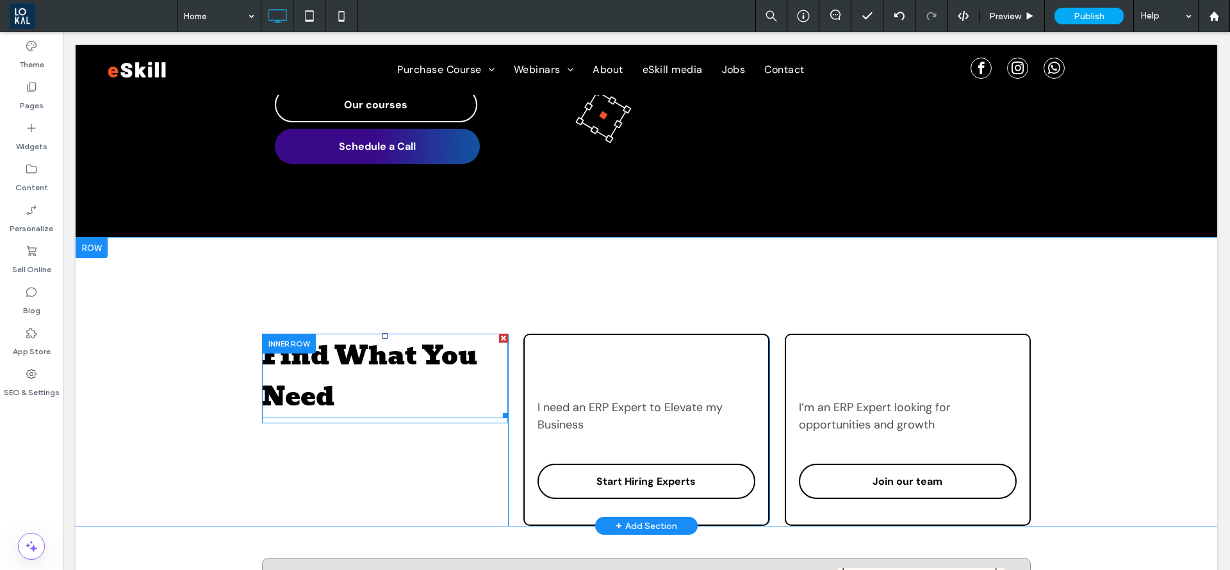
click at [318, 389] on span "Find What You Need" at bounding box center [369, 376] width 215 height 82
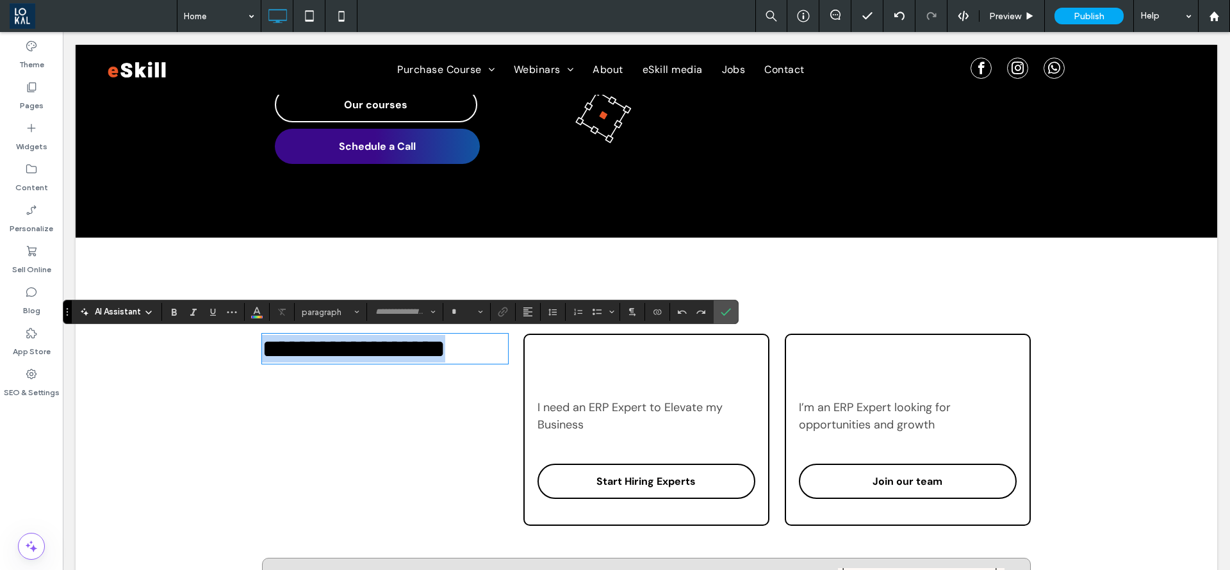
type input "*****"
type input "**"
click at [31, 41] on use at bounding box center [31, 46] width 10 height 10
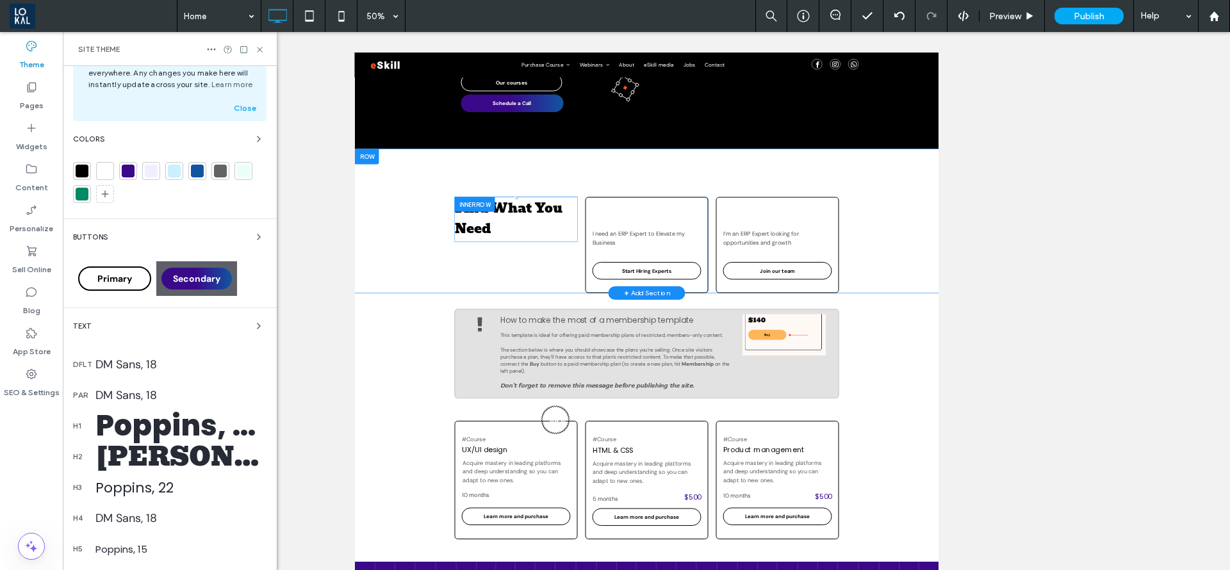
scroll to position [192, 0]
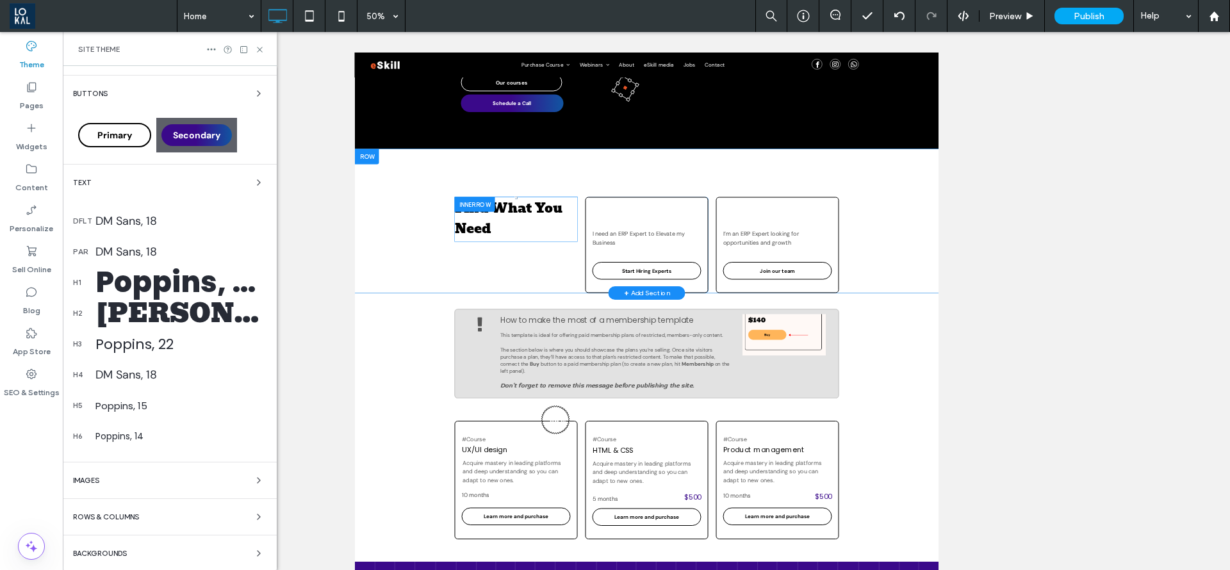
click at [179, 311] on div "Bevan, 40" at bounding box center [180, 313] width 171 height 41
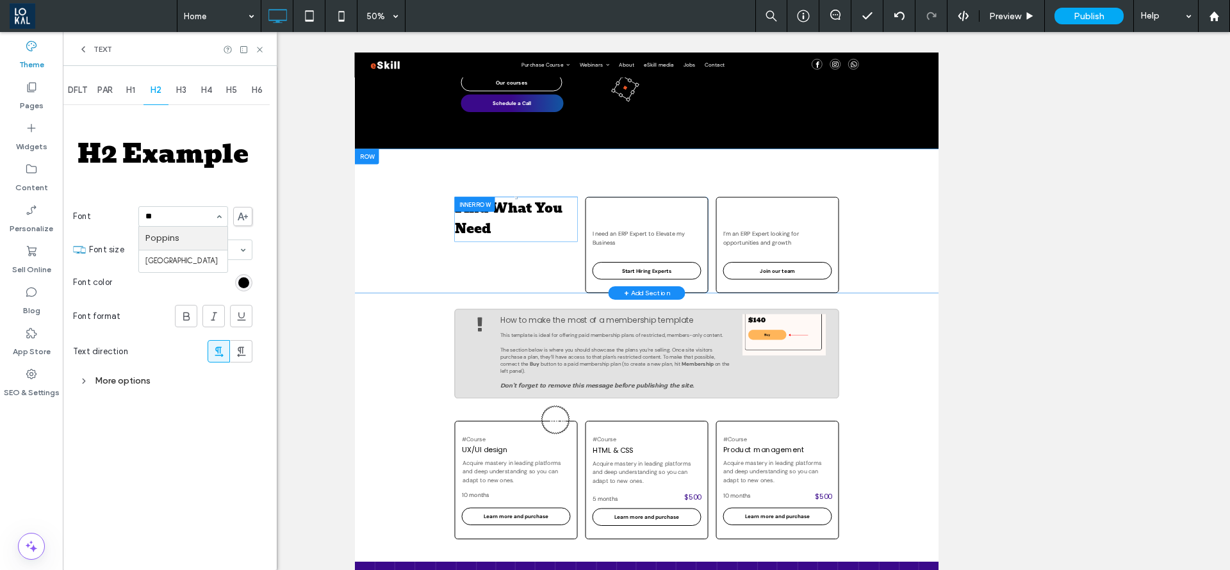
scroll to position [0, 0]
type input "***"
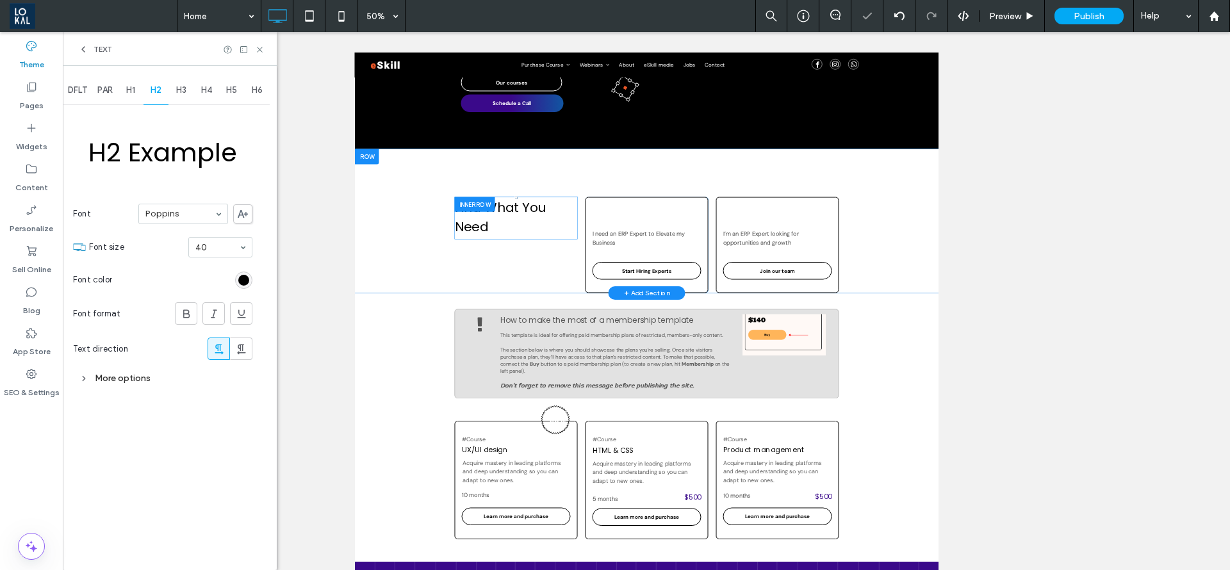
click at [83, 51] on icon at bounding box center [83, 49] width 10 height 10
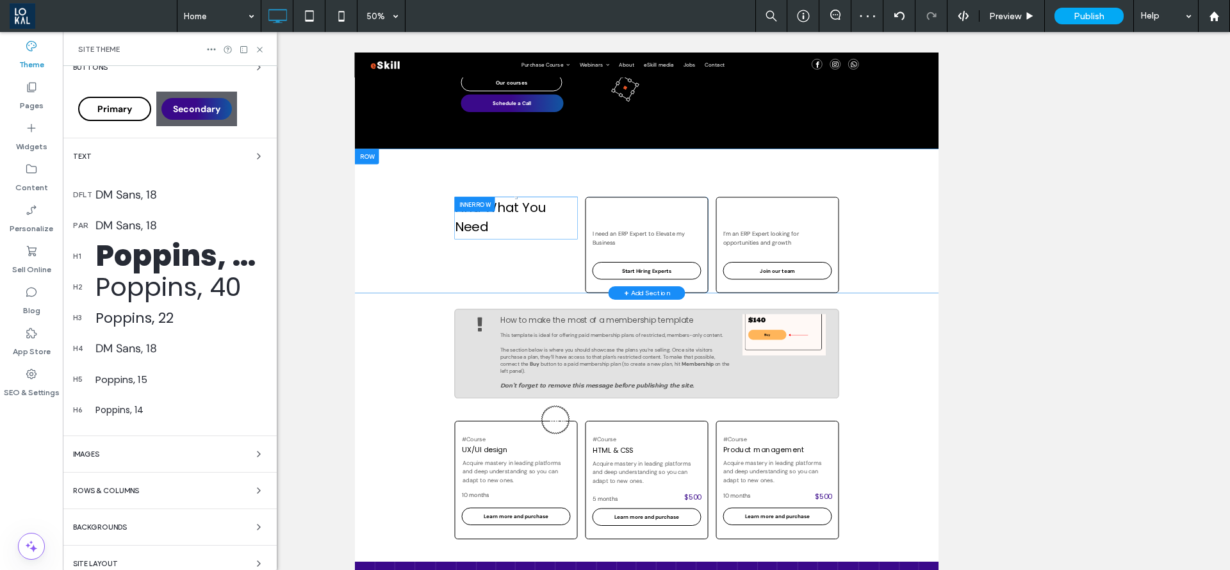
scroll to position [231, 0]
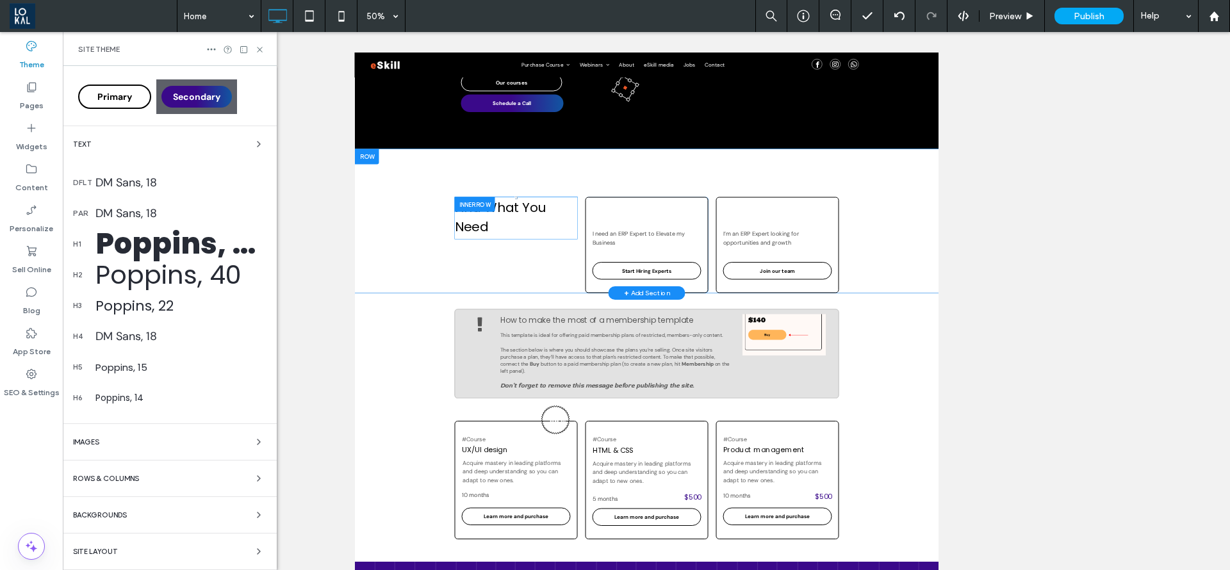
click at [158, 441] on div "Images" at bounding box center [170, 441] width 194 height 15
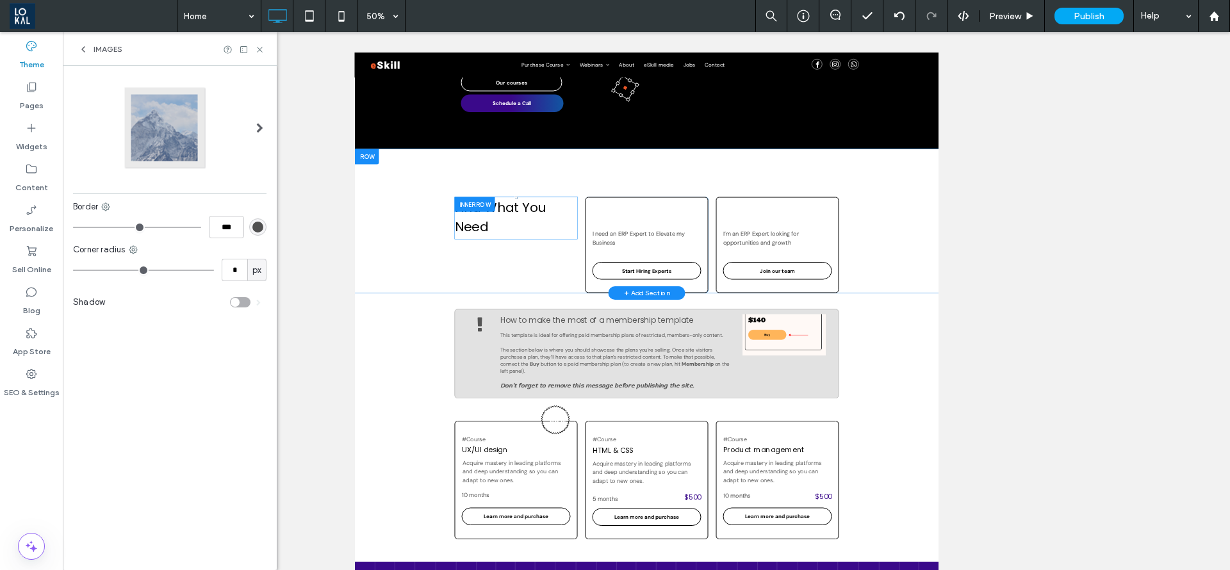
scroll to position [0, 0]
click at [84, 48] on icon at bounding box center [83, 49] width 10 height 10
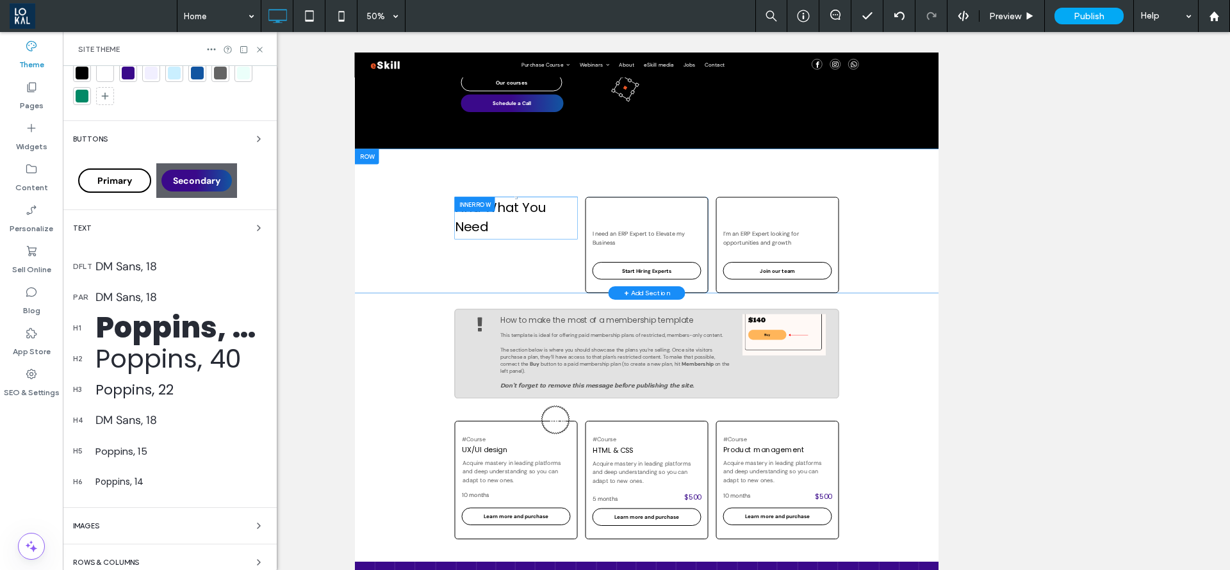
scroll to position [231, 0]
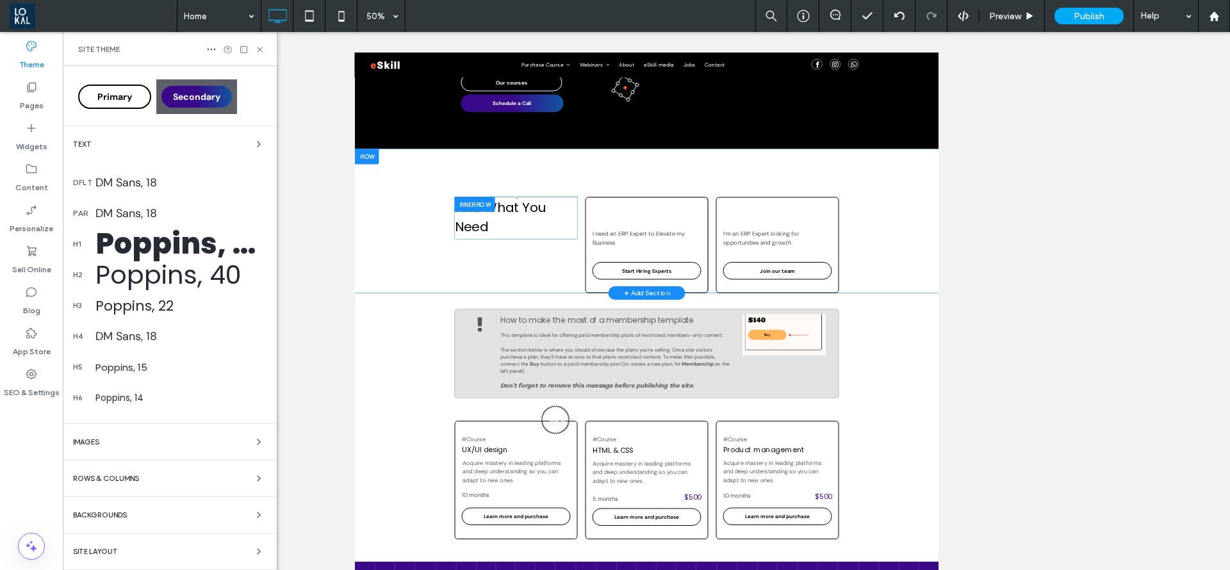
click at [162, 516] on div "Backgrounds" at bounding box center [170, 515] width 194 height 15
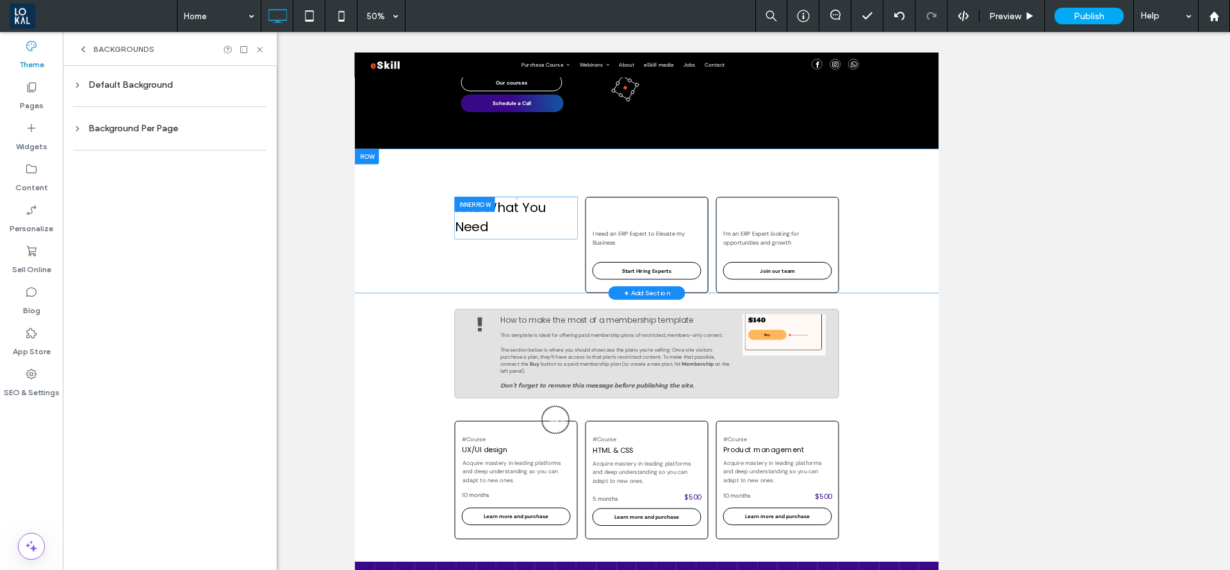
scroll to position [0, 0]
click at [120, 123] on div "Background Per Page" at bounding box center [170, 128] width 194 height 11
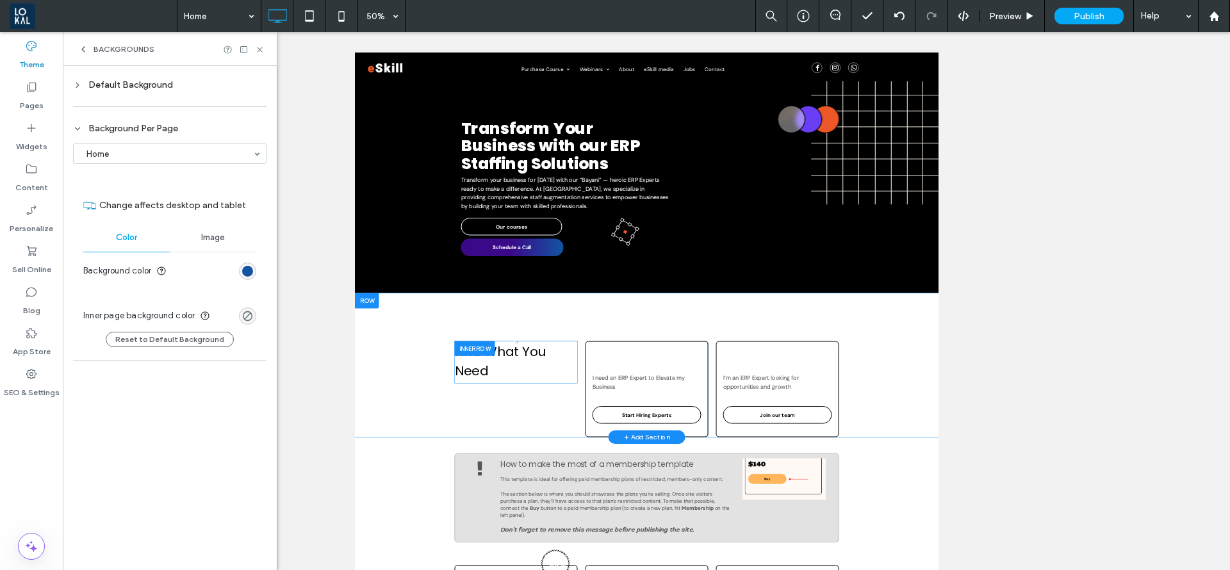
click at [121, 123] on div "Background Per Page" at bounding box center [170, 128] width 194 height 11
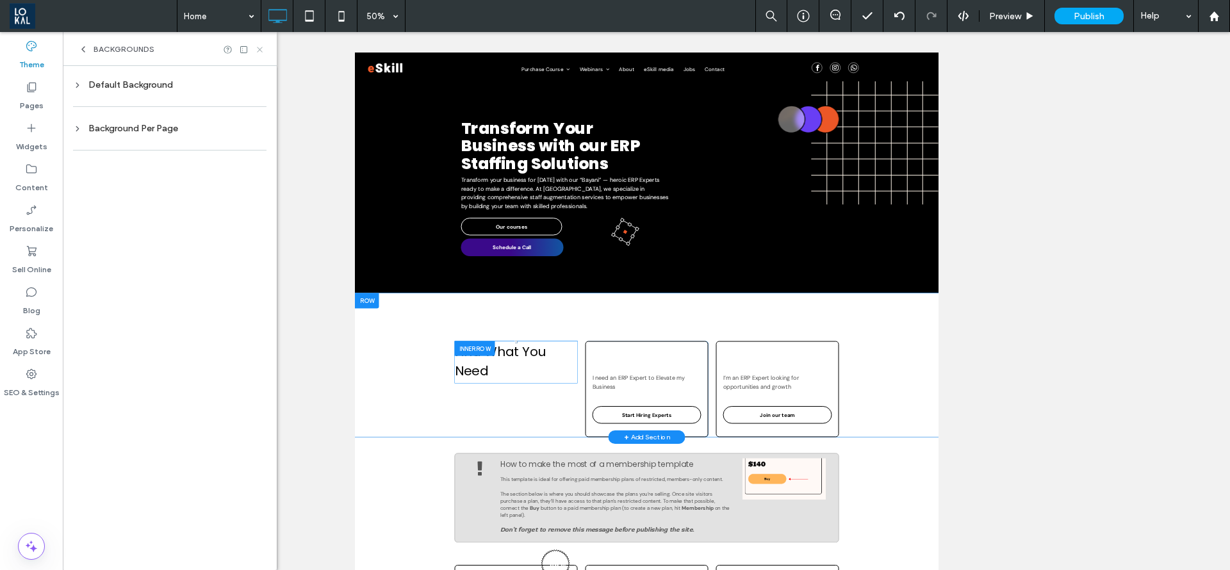
click at [258, 48] on icon at bounding box center [260, 50] width 10 height 10
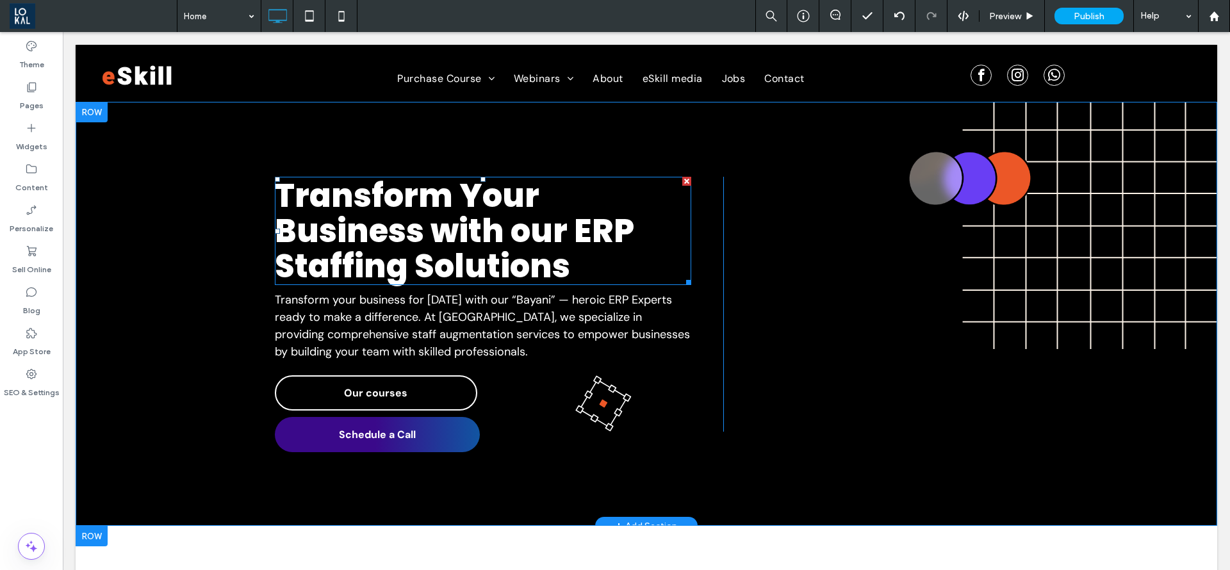
click at [599, 267] on h1 "Transform Your Business with our ERP Staffing Solutions" at bounding box center [483, 231] width 417 height 106
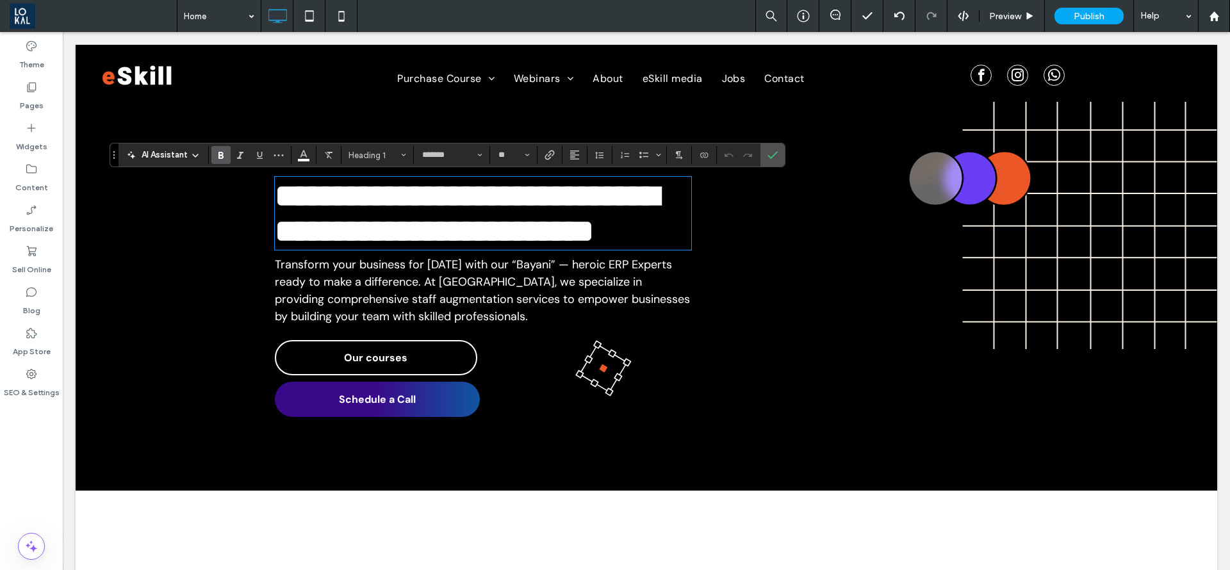
type input "*******"
type input "**"
click at [300, 155] on icon "Color" at bounding box center [304, 154] width 10 height 10
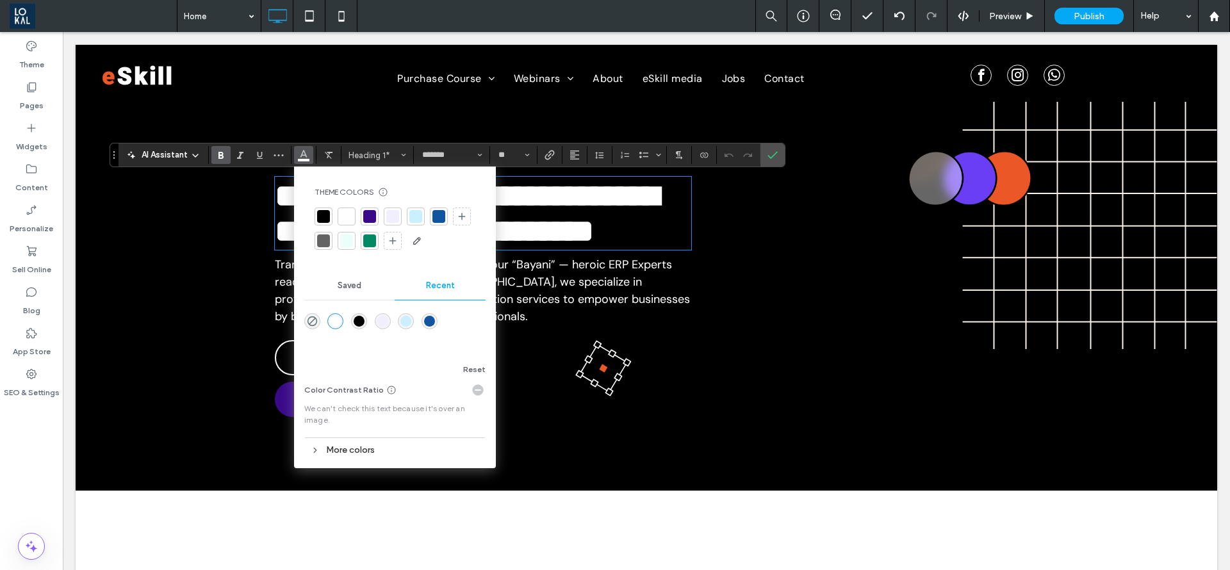
click at [371, 217] on div at bounding box center [369, 216] width 13 height 13
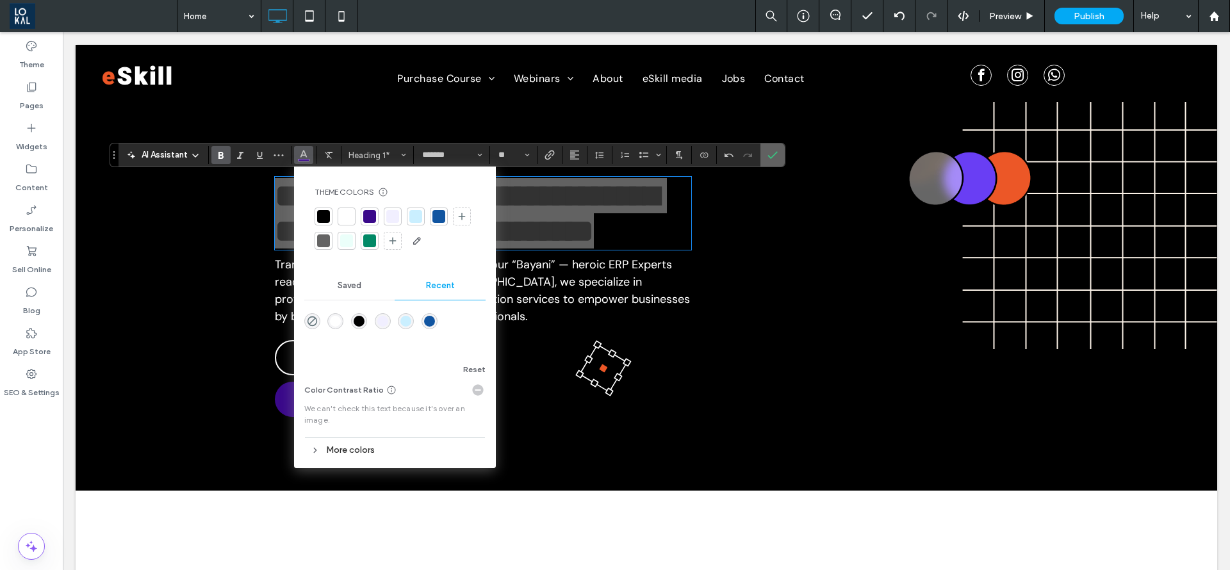
click at [769, 161] on span "Confirm" at bounding box center [771, 155] width 6 height 23
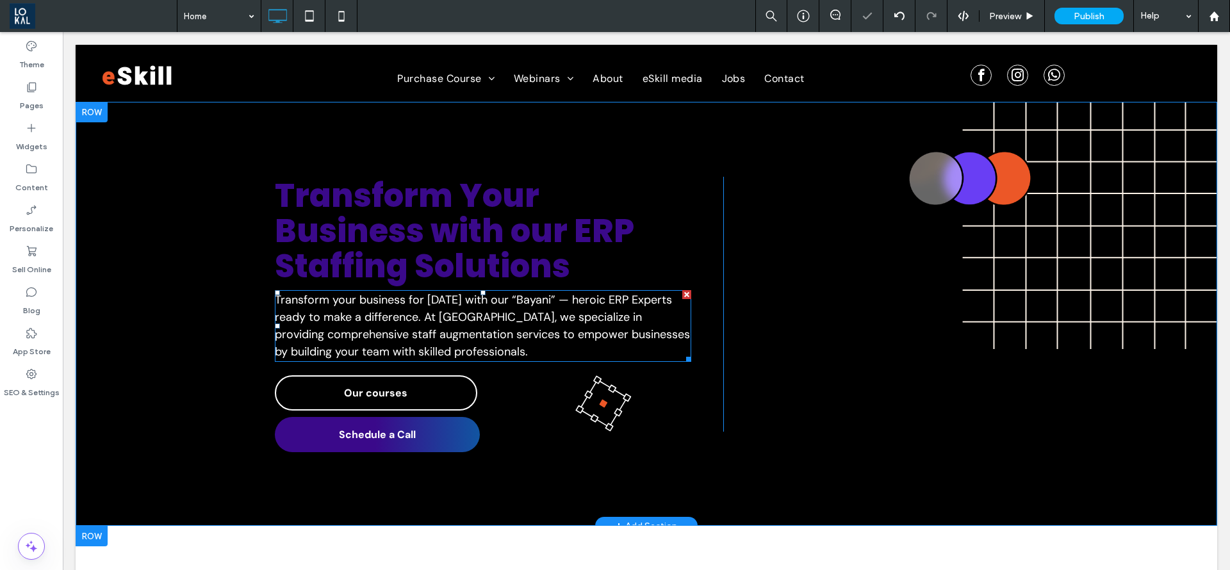
click at [495, 356] on span "Transform your business for tomorrow with our “Bayani” — heroic ERP Experts rea…" at bounding box center [482, 325] width 415 height 67
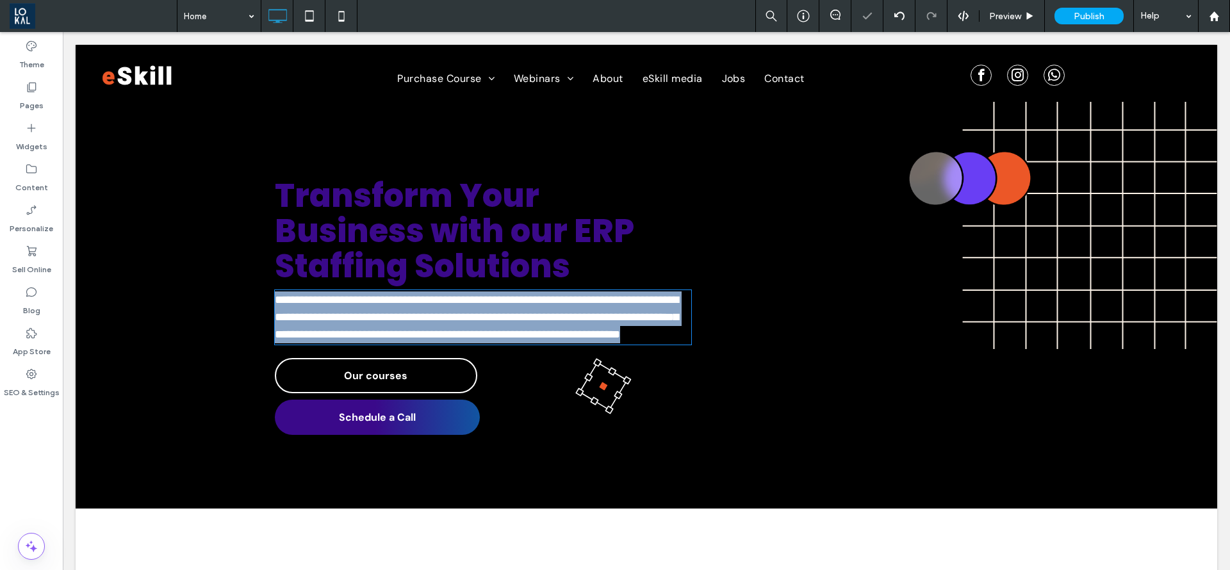
type input "*******"
type input "**"
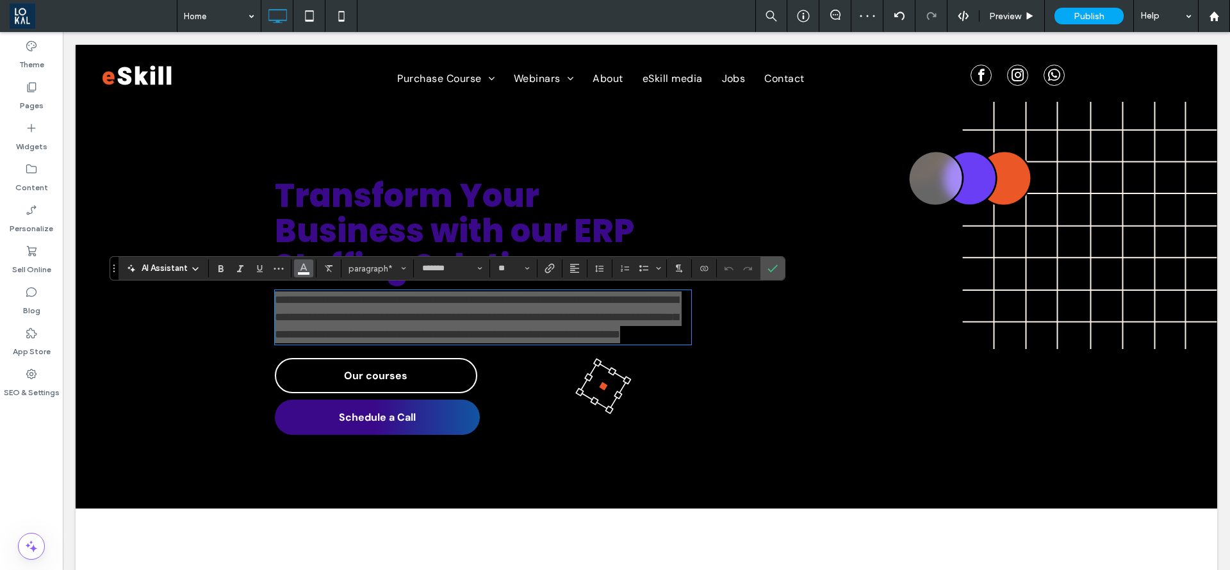
click at [299, 272] on span "Color" at bounding box center [304, 267] width 10 height 17
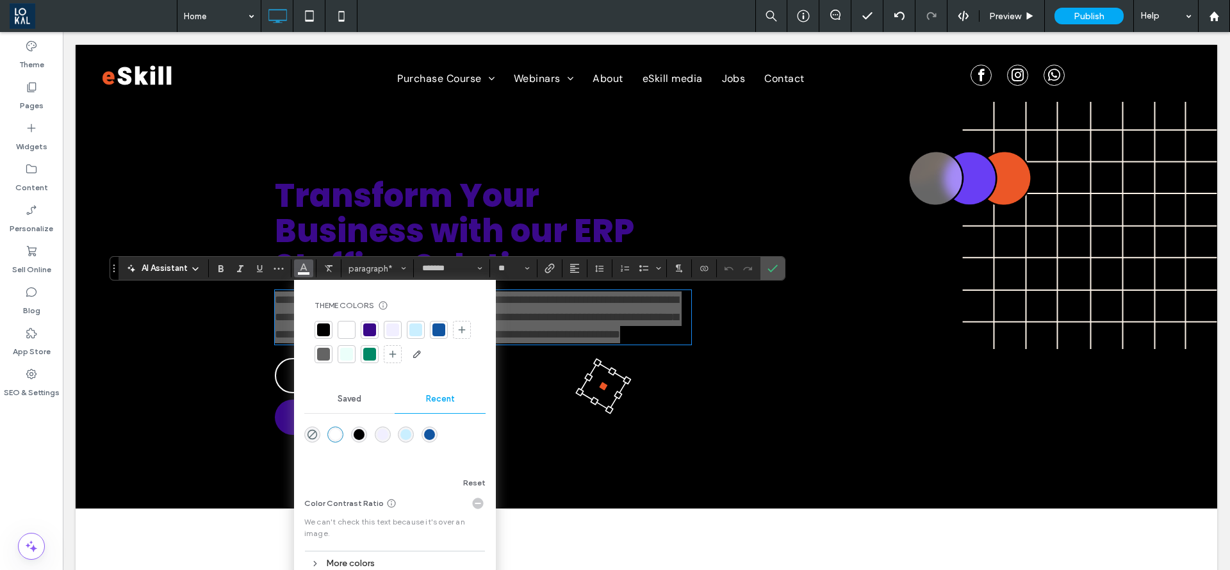
click at [392, 326] on div at bounding box center [392, 330] width 13 height 13
click at [775, 263] on icon "Confirm" at bounding box center [773, 268] width 10 height 10
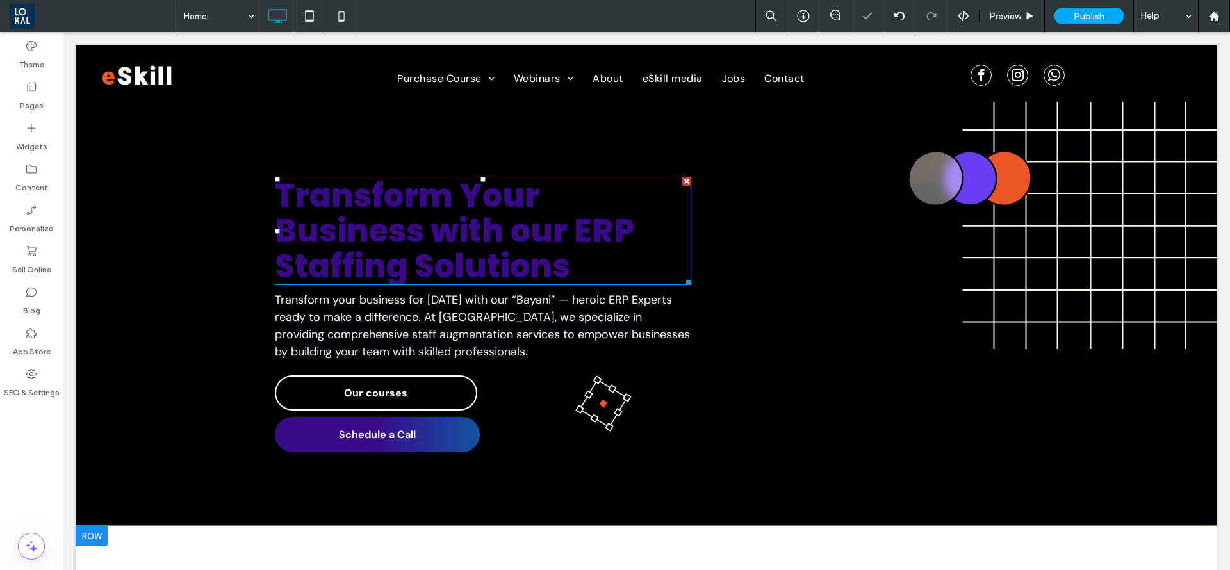
click at [499, 269] on span "Transform Your Business with our ERP Staffing Solutions" at bounding box center [455, 231] width 360 height 116
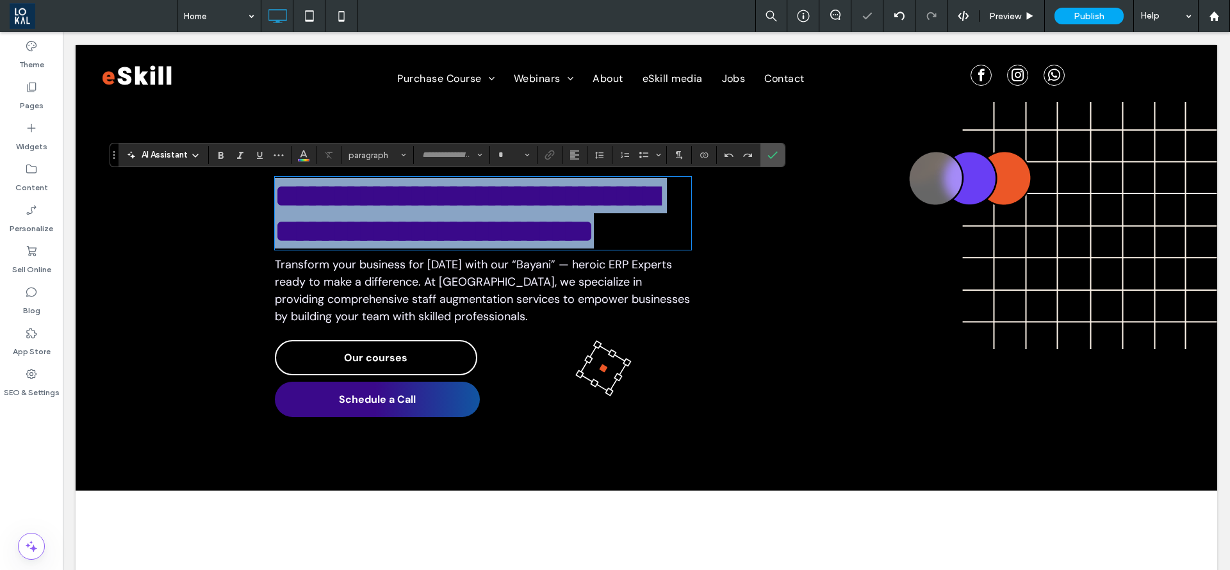
type input "*******"
type input "**"
click at [576, 249] on h1 "**********" at bounding box center [483, 213] width 417 height 70
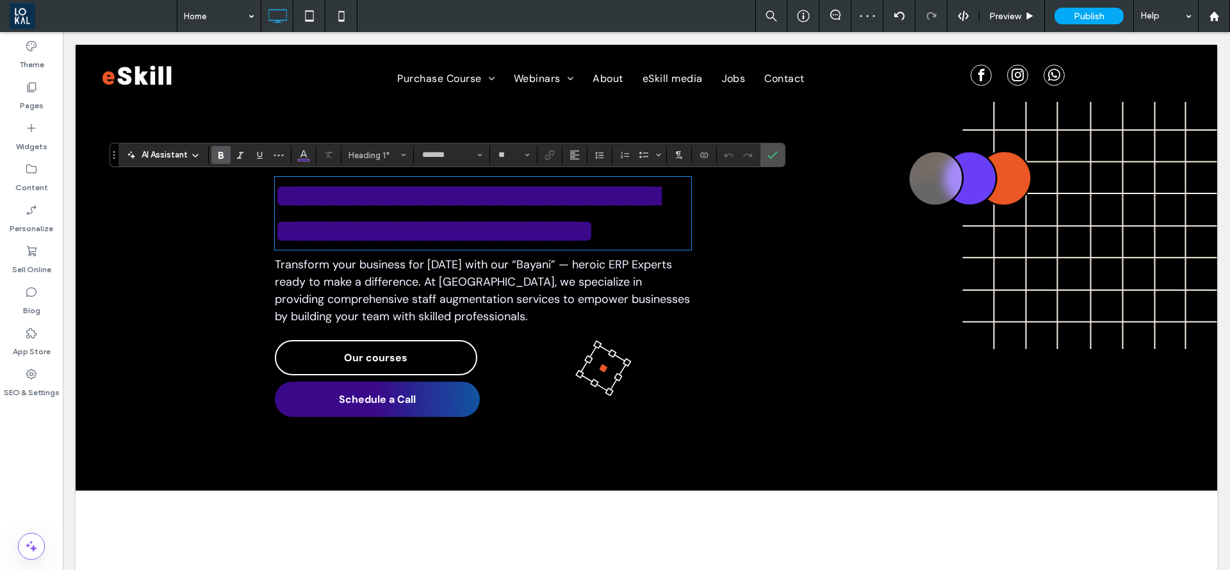
scroll to position [5, 0]
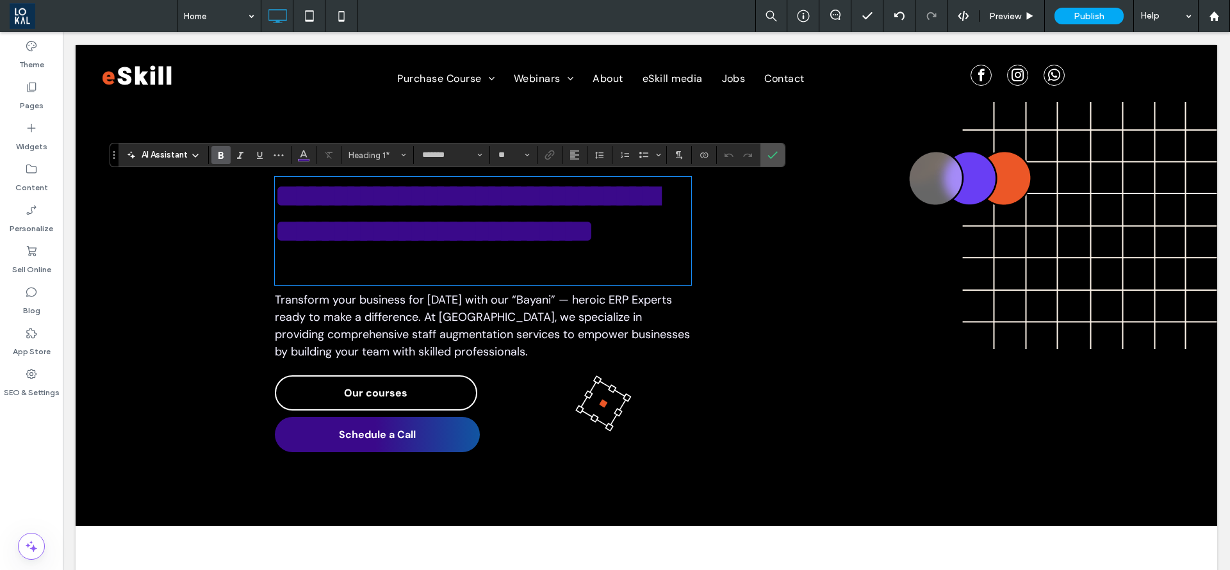
click at [162, 193] on div "**********" at bounding box center [647, 314] width 1142 height 424
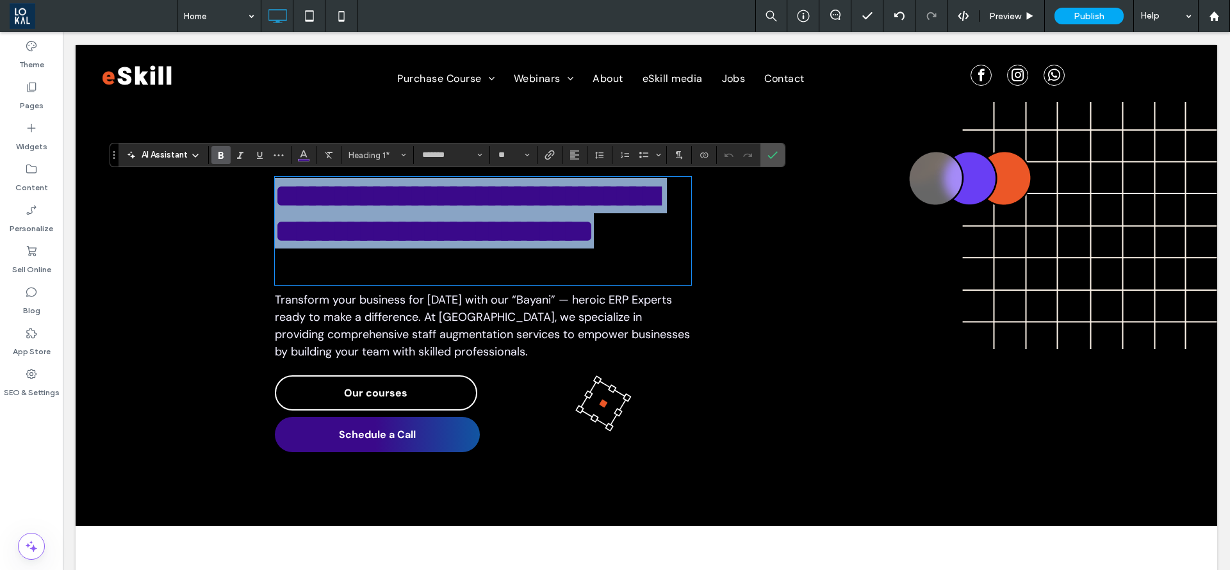
scroll to position [0, 0]
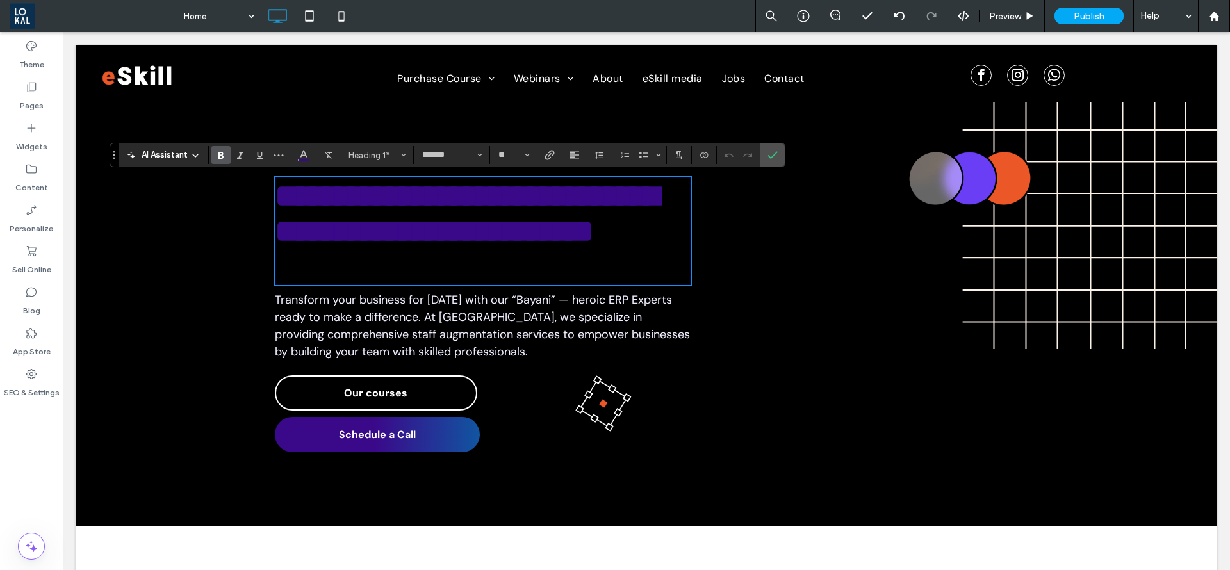
click at [153, 182] on div "**********" at bounding box center [647, 314] width 1142 height 424
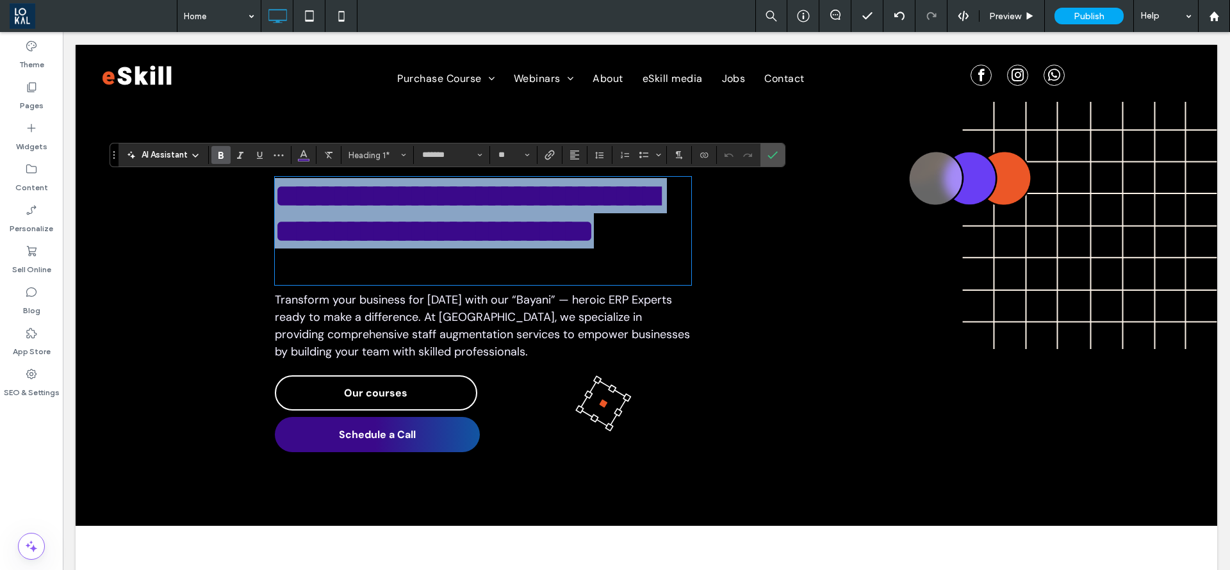
drag, startPoint x: 276, startPoint y: 187, endPoint x: 592, endPoint y: 283, distance: 330.7
click at [592, 249] on h1 "**********" at bounding box center [483, 213] width 417 height 70
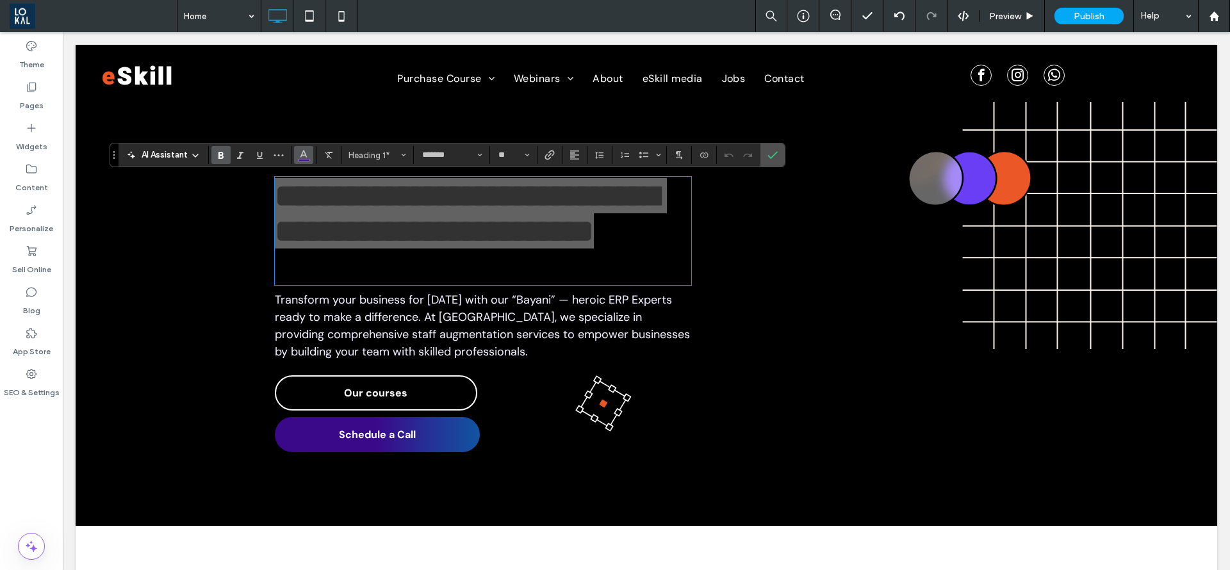
click at [305, 156] on icon "Color" at bounding box center [304, 154] width 10 height 10
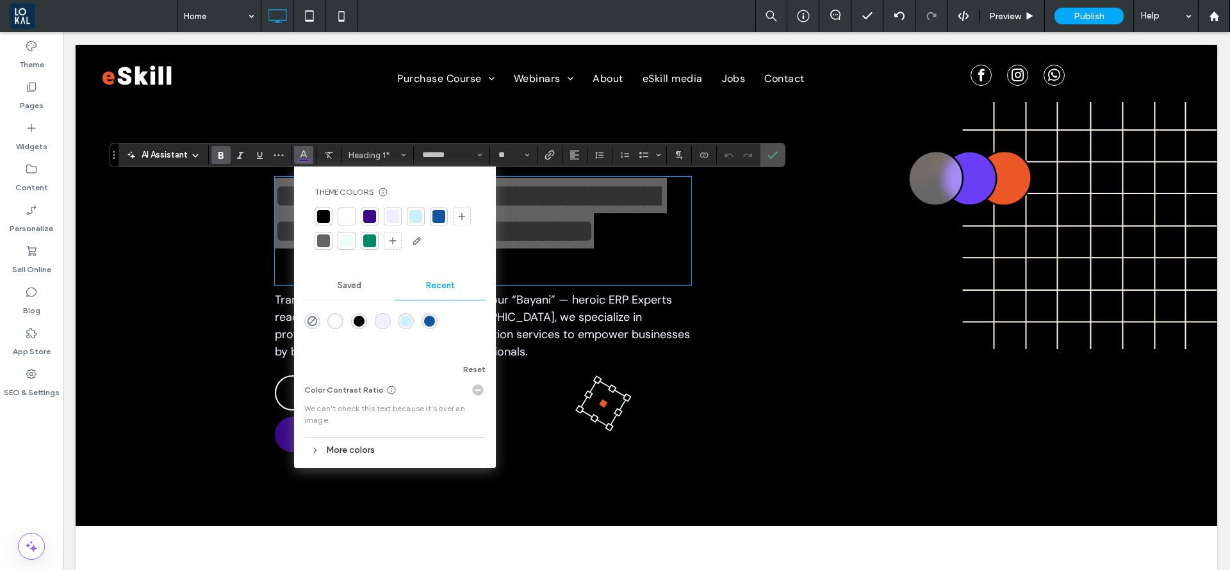
click at [338, 446] on div "More colors" at bounding box center [394, 450] width 181 height 17
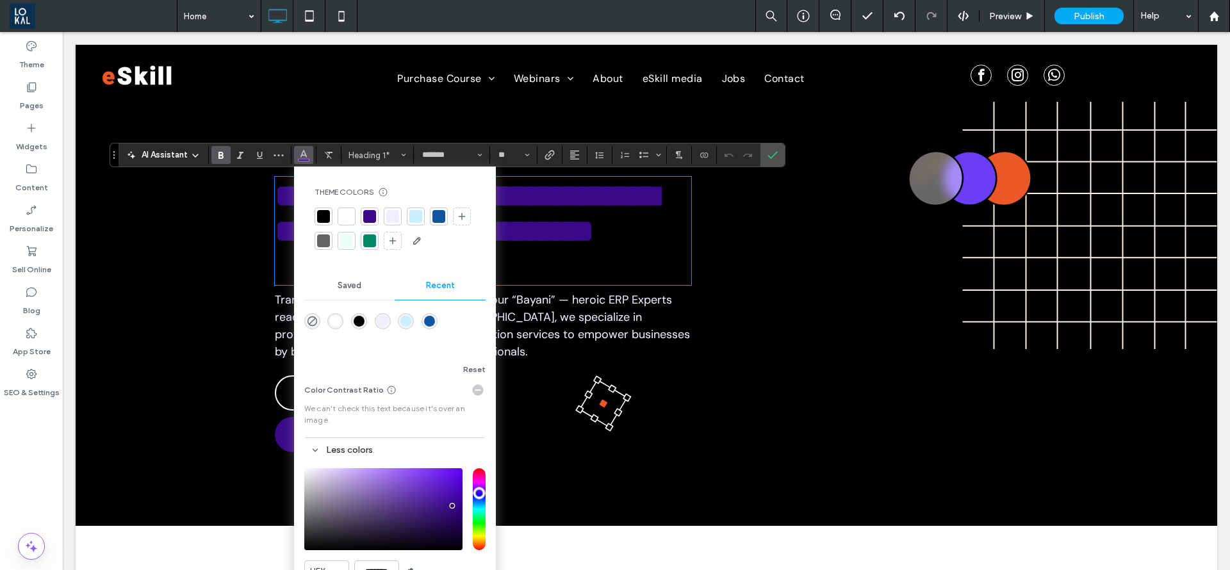
click at [760, 229] on div "Click To Paste" at bounding box center [884, 304] width 320 height 255
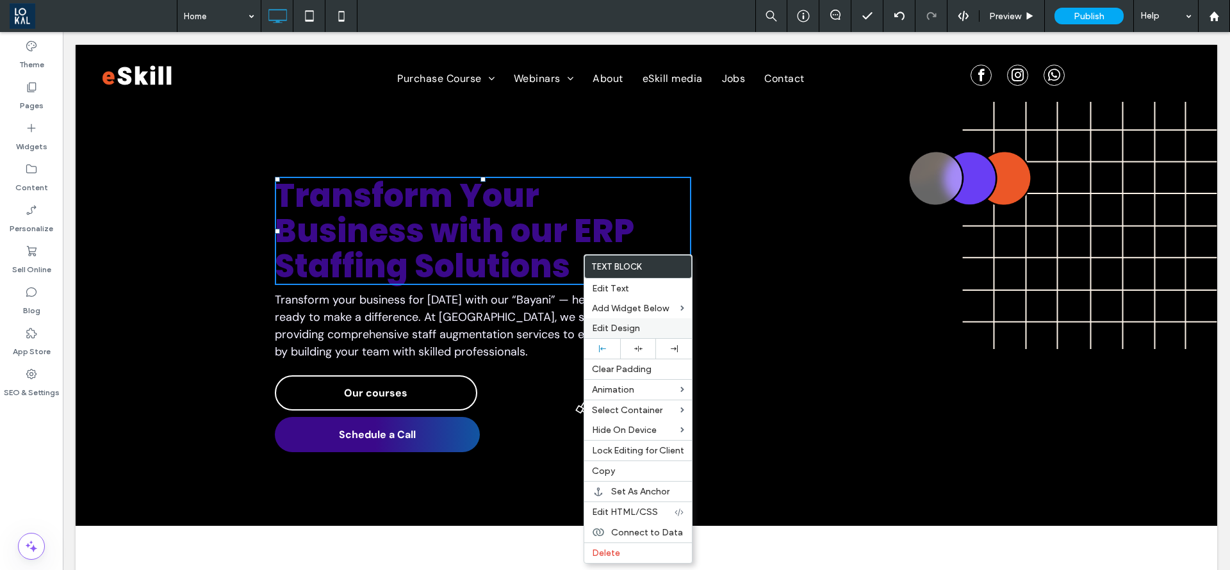
click at [623, 327] on span "Edit Design" at bounding box center [616, 328] width 48 height 11
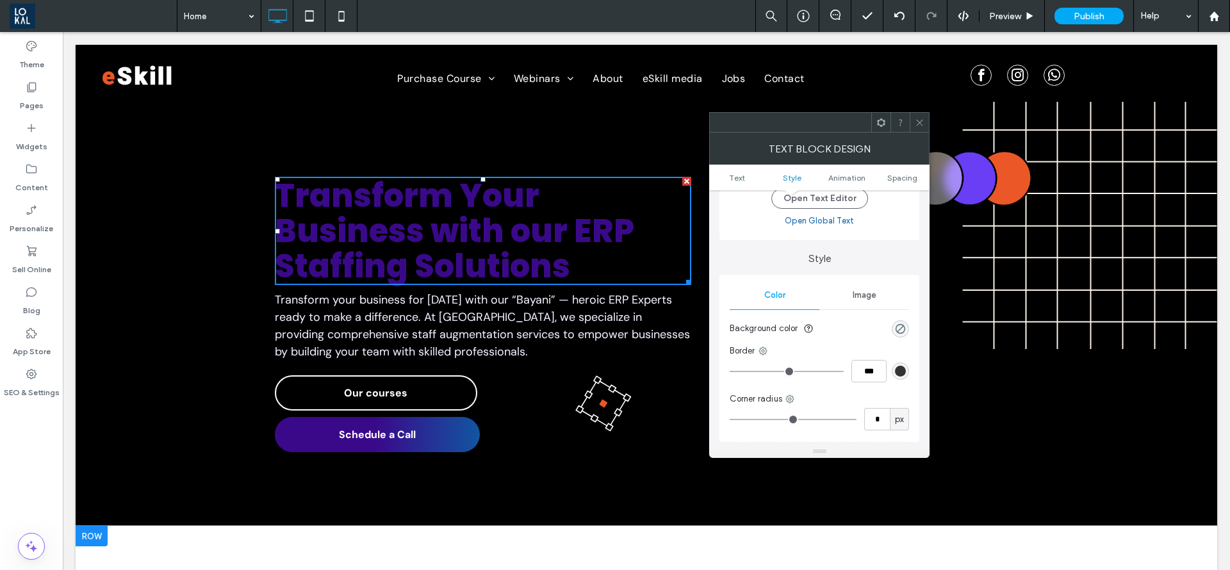
scroll to position [192, 0]
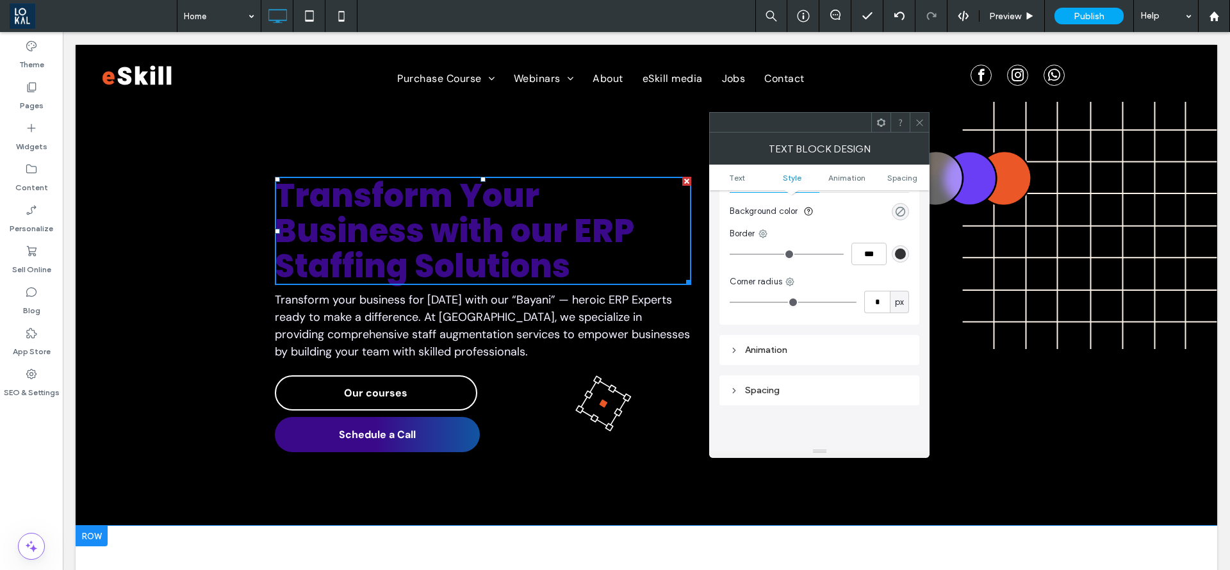
click at [898, 209] on div "rgba(0, 0, 0, 0)" at bounding box center [900, 211] width 11 height 11
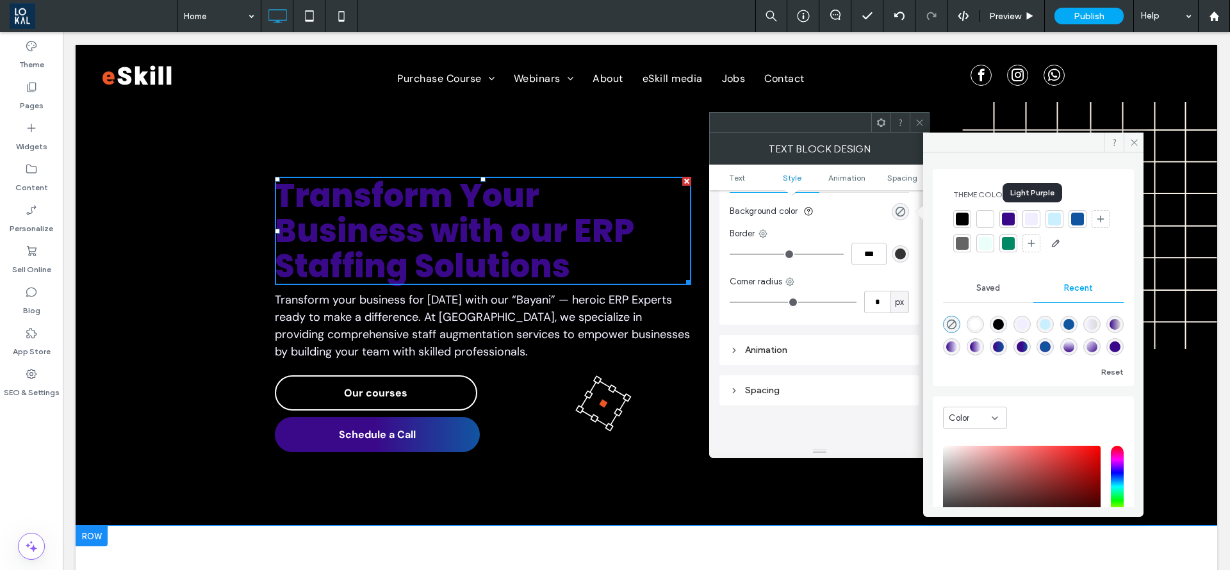
click at [1027, 217] on div at bounding box center [1031, 219] width 13 height 13
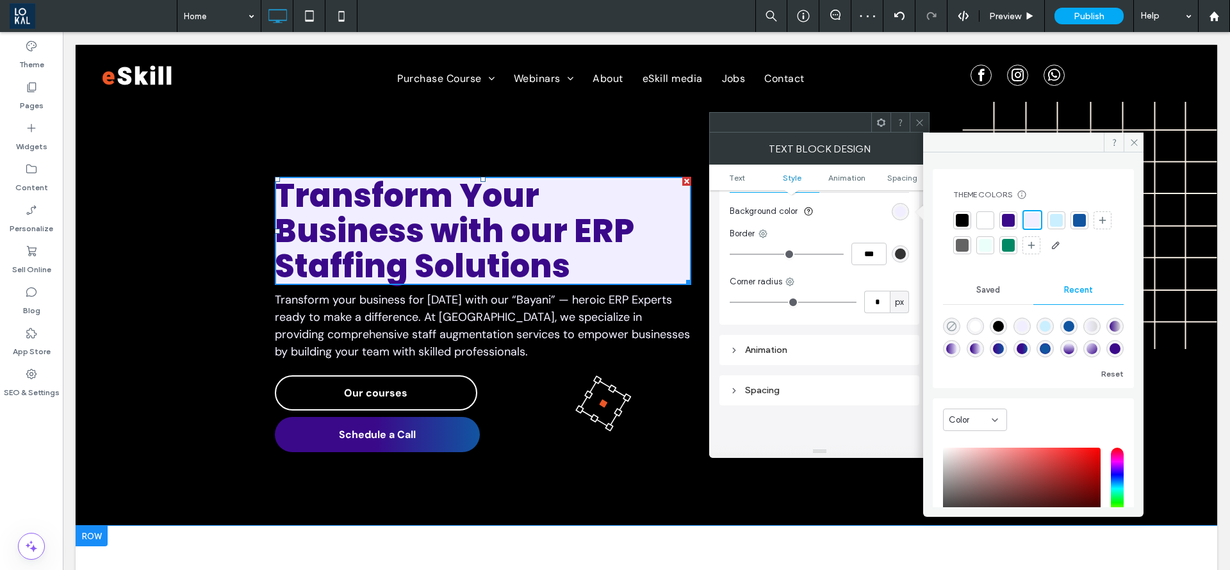
click at [957, 327] on use "rgba(0, 0, 0, 0)" at bounding box center [952, 327] width 10 height 10
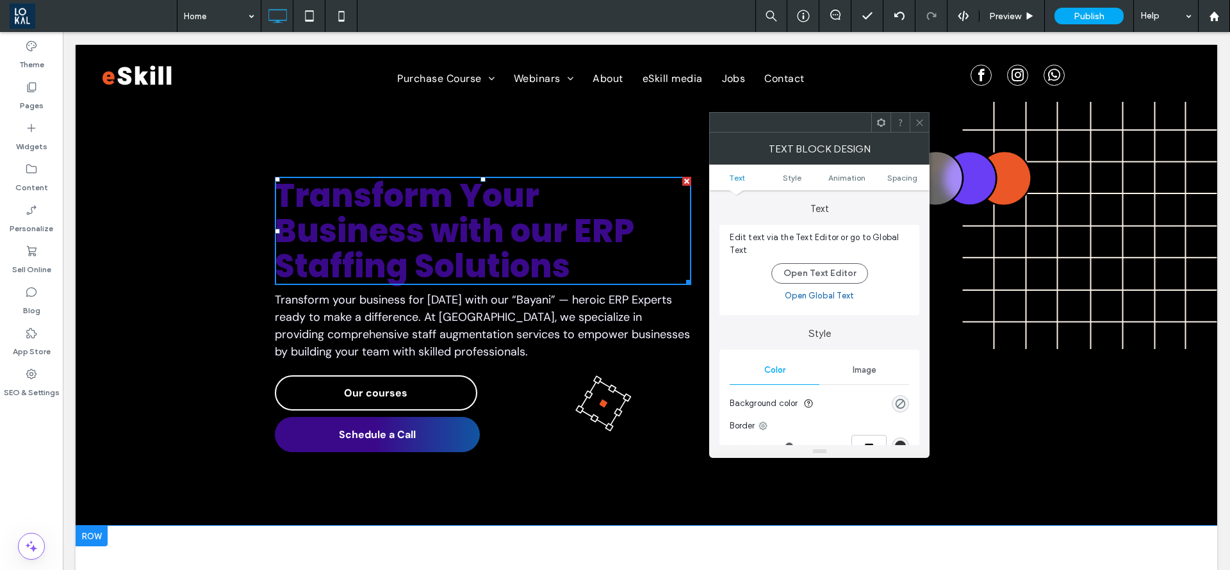
scroll to position [288, 0]
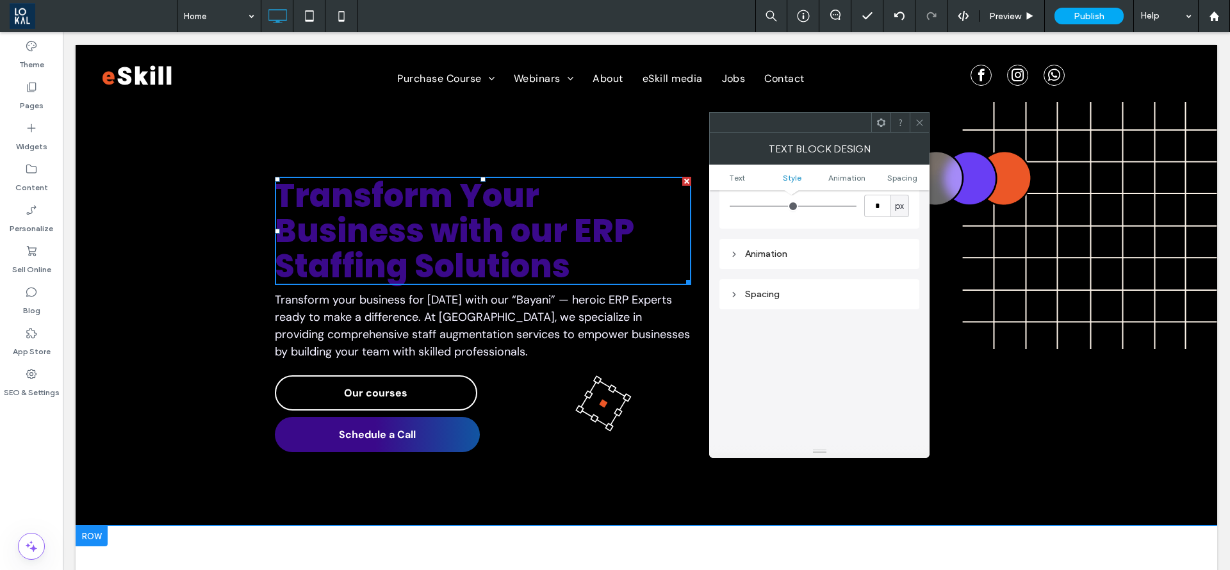
click at [916, 126] on icon at bounding box center [920, 123] width 10 height 10
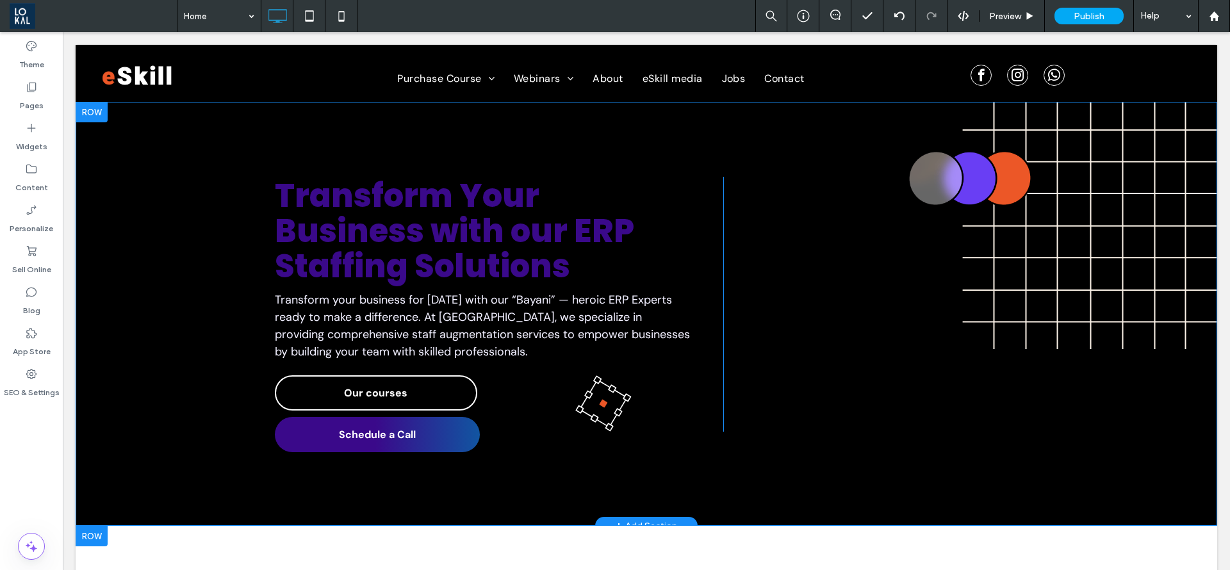
click at [955, 474] on div "Transform Your Business with our ERP Staffing Solutions Transform your business…" at bounding box center [647, 314] width 1142 height 424
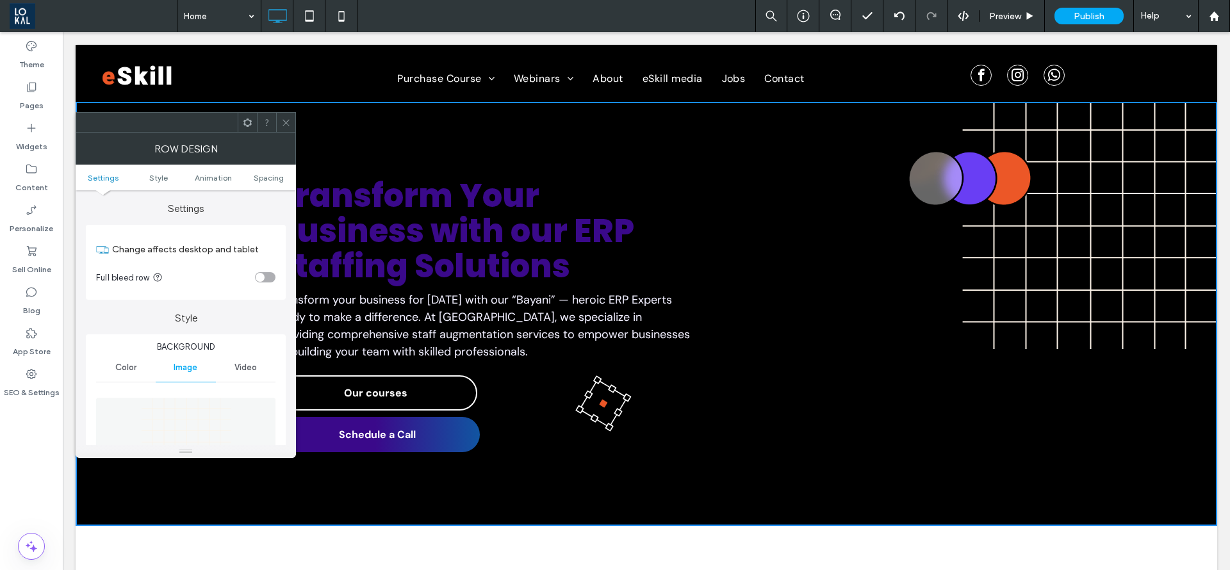
click at [284, 128] on span at bounding box center [286, 122] width 10 height 19
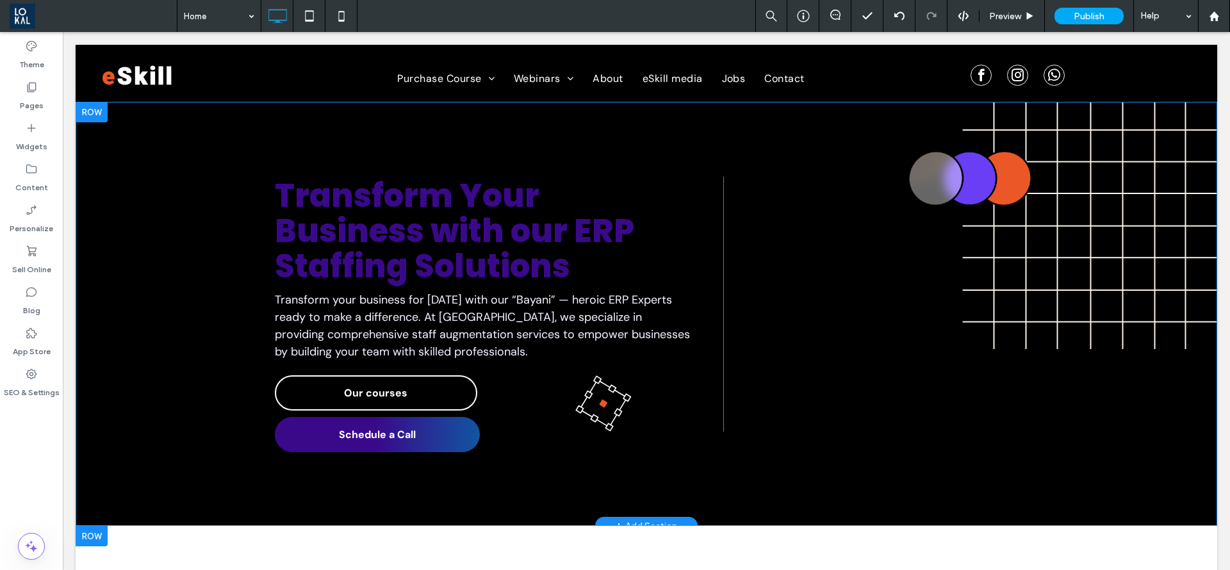
click at [735, 487] on div "Transform Your Business with our ERP Staffing Solutions Transform your business…" at bounding box center [647, 314] width 1142 height 424
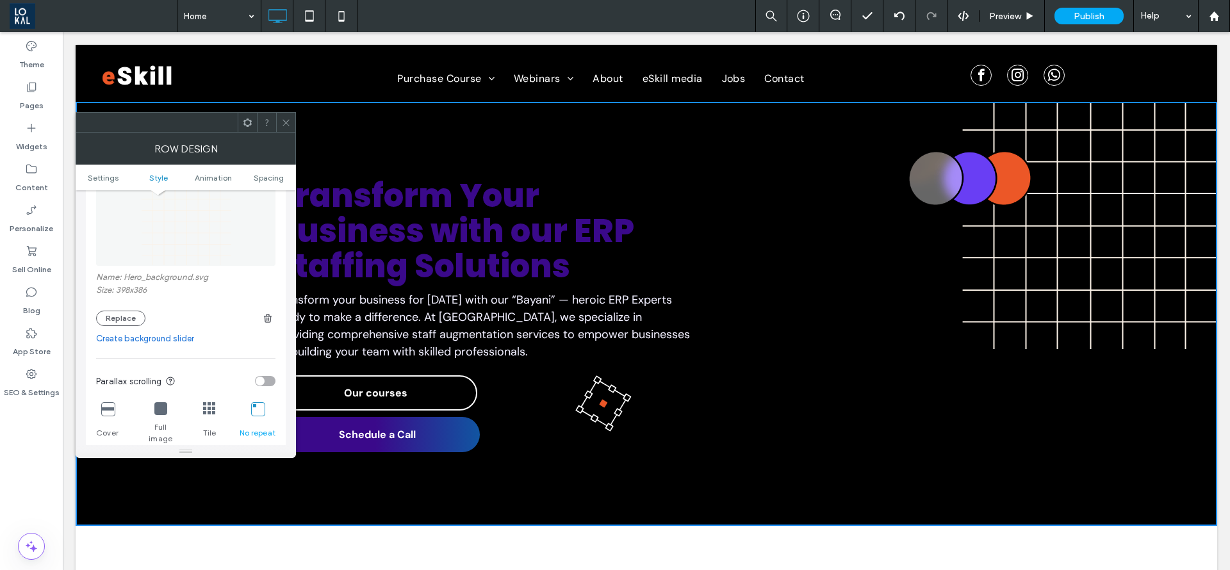
scroll to position [192, 0]
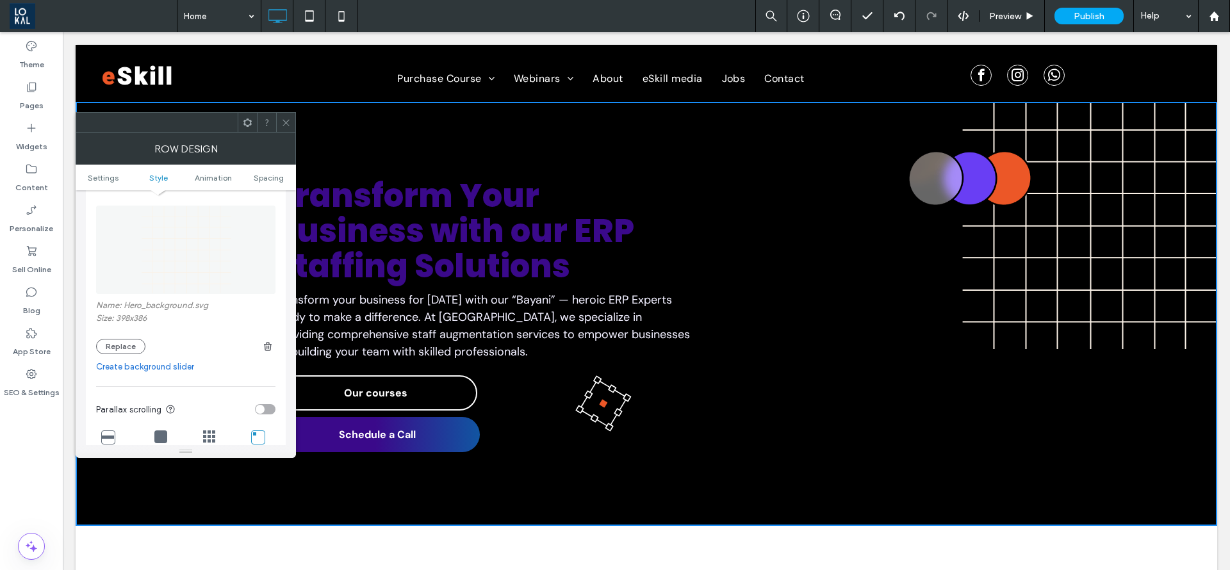
click at [285, 125] on icon at bounding box center [286, 123] width 10 height 10
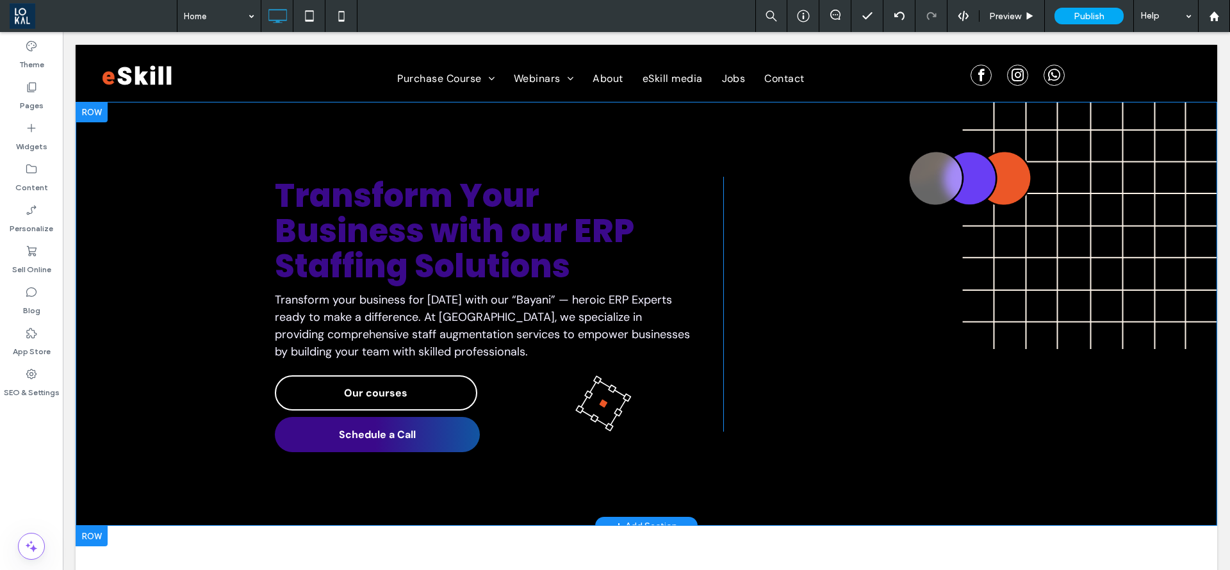
click at [138, 134] on div "Transform Your Business with our ERP Staffing Solutions Transform your business…" at bounding box center [647, 314] width 1142 height 424
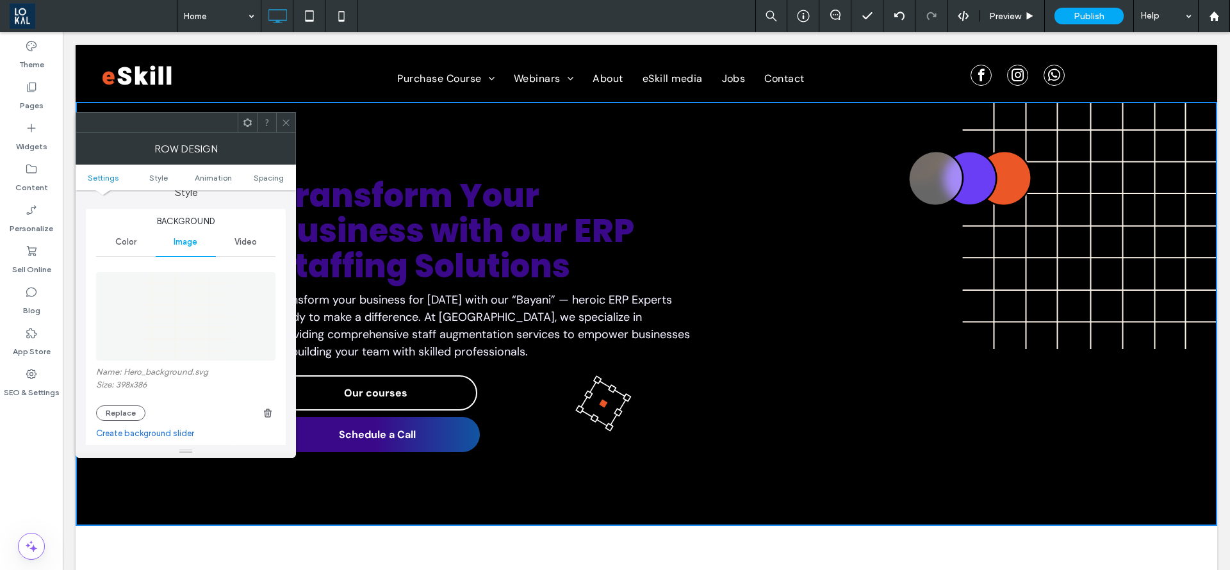
scroll to position [96, 0]
click at [122, 277] on div "Color" at bounding box center [126, 272] width 60 height 28
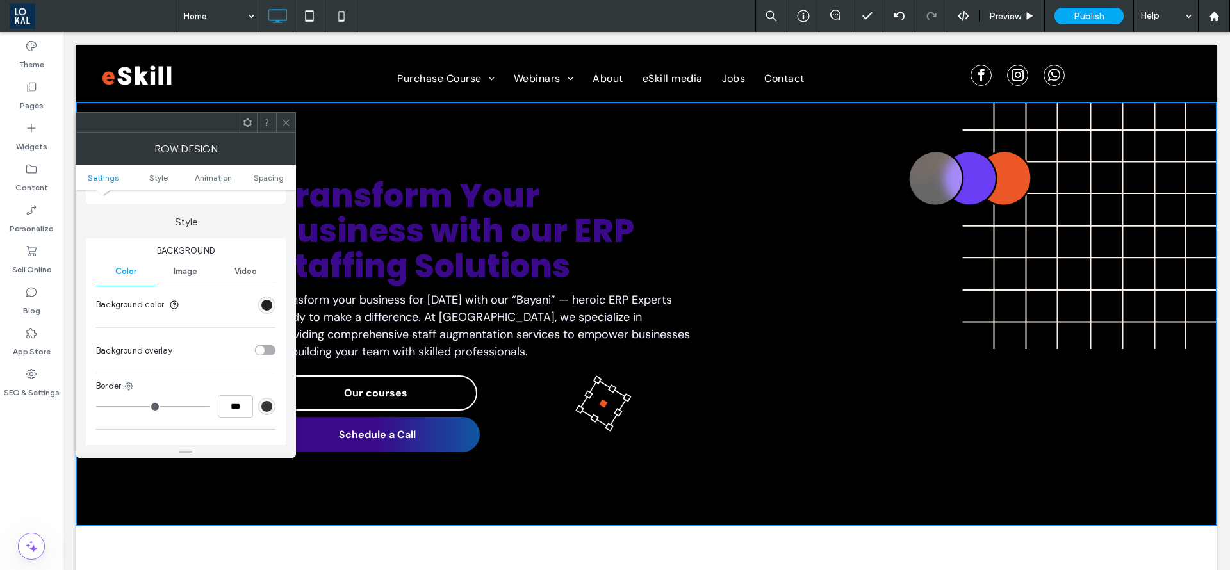
click at [265, 301] on div "rgb(0, 0, 0)" at bounding box center [266, 305] width 11 height 11
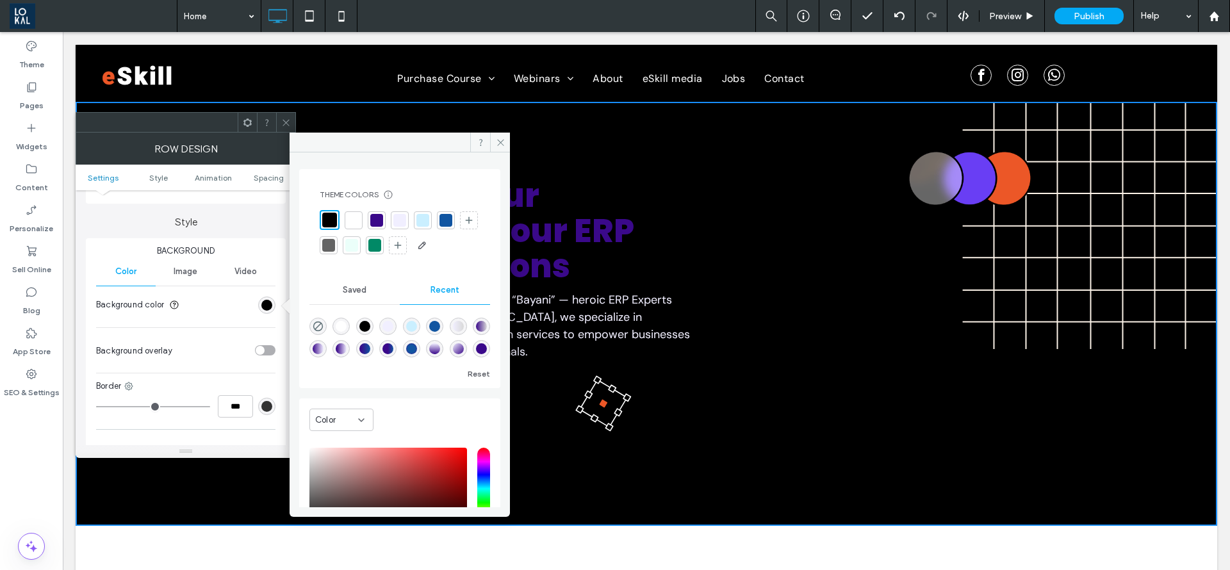
click at [476, 332] on div "linear-gradient(90deg, rgba(58, 9, 138, 1) 0%, rgba(217, 217, 217, 1) 100%)" at bounding box center [481, 326] width 11 height 11
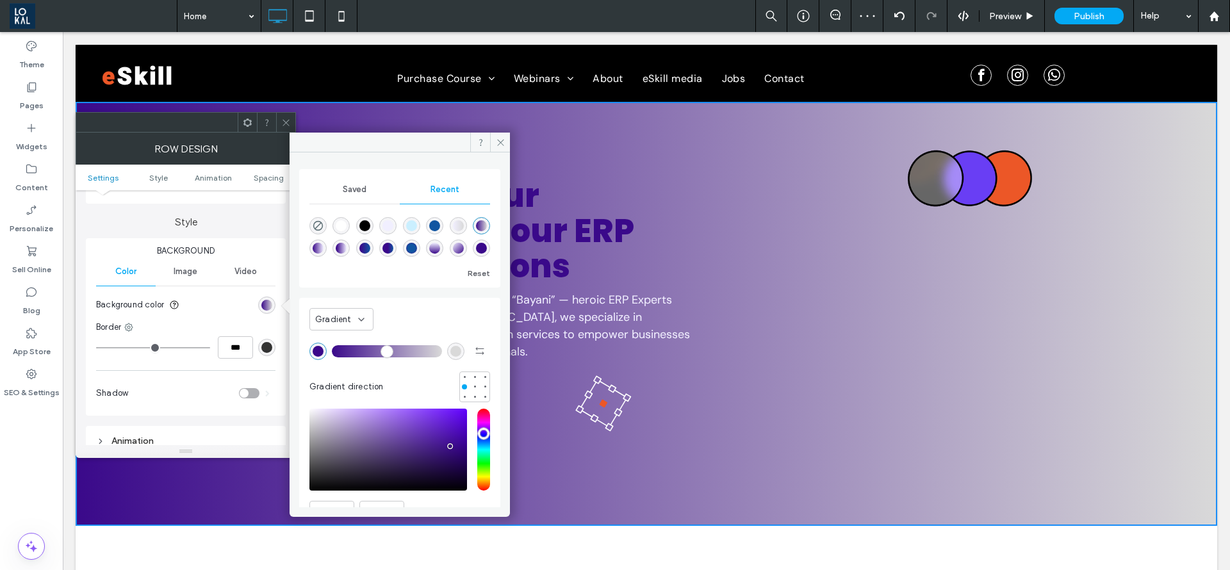
click at [347, 225] on div "rgba(255, 255, 255, 1)" at bounding box center [341, 225] width 17 height 17
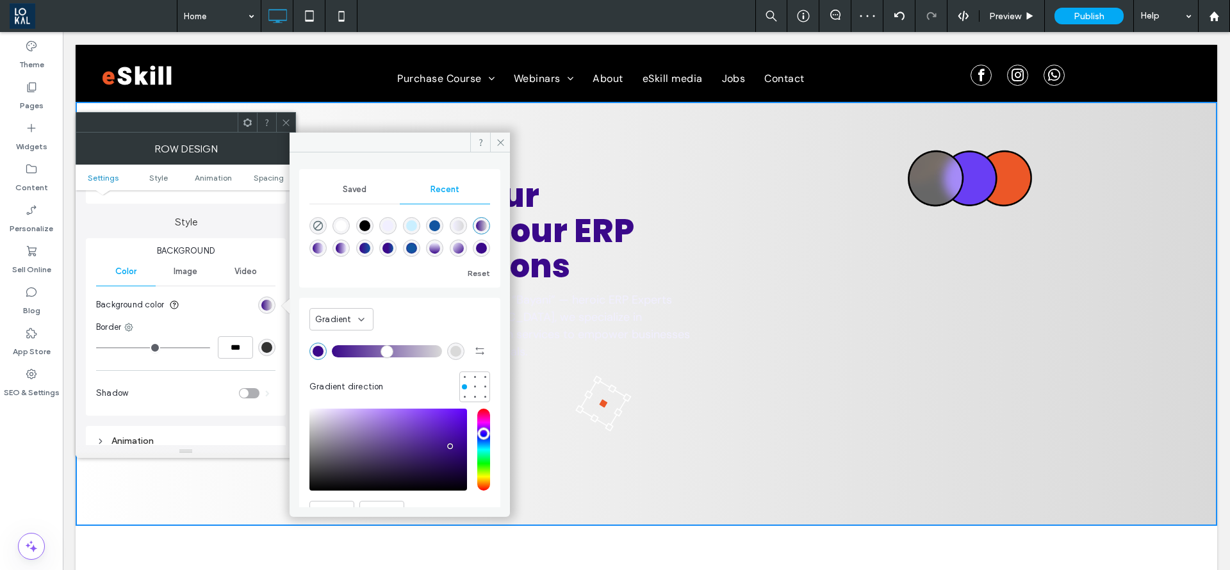
type input "*******"
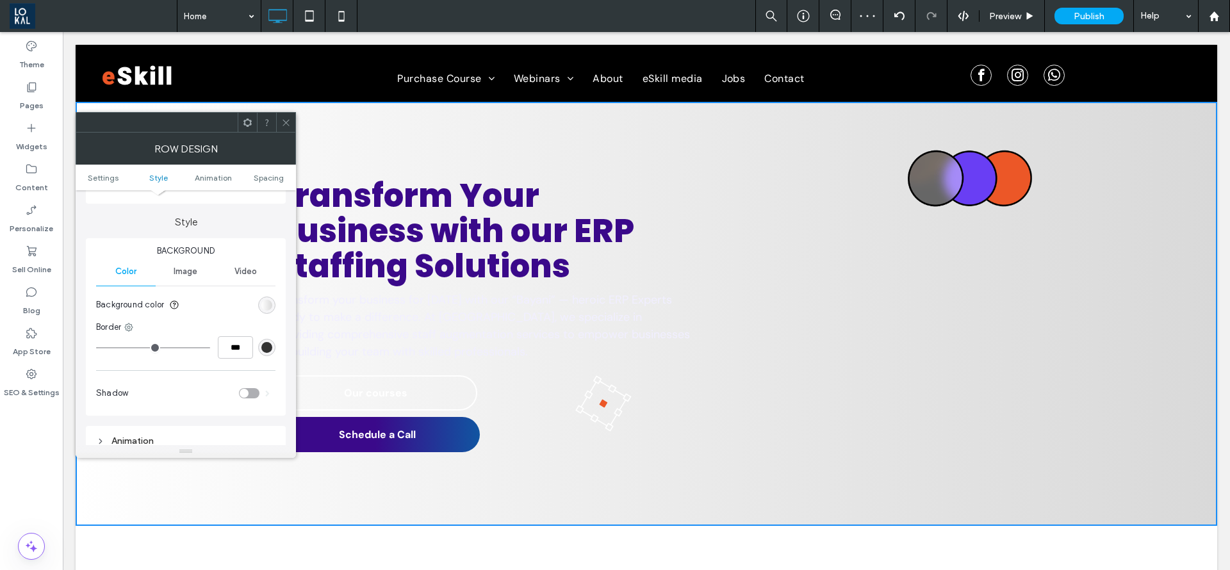
scroll to position [192, 0]
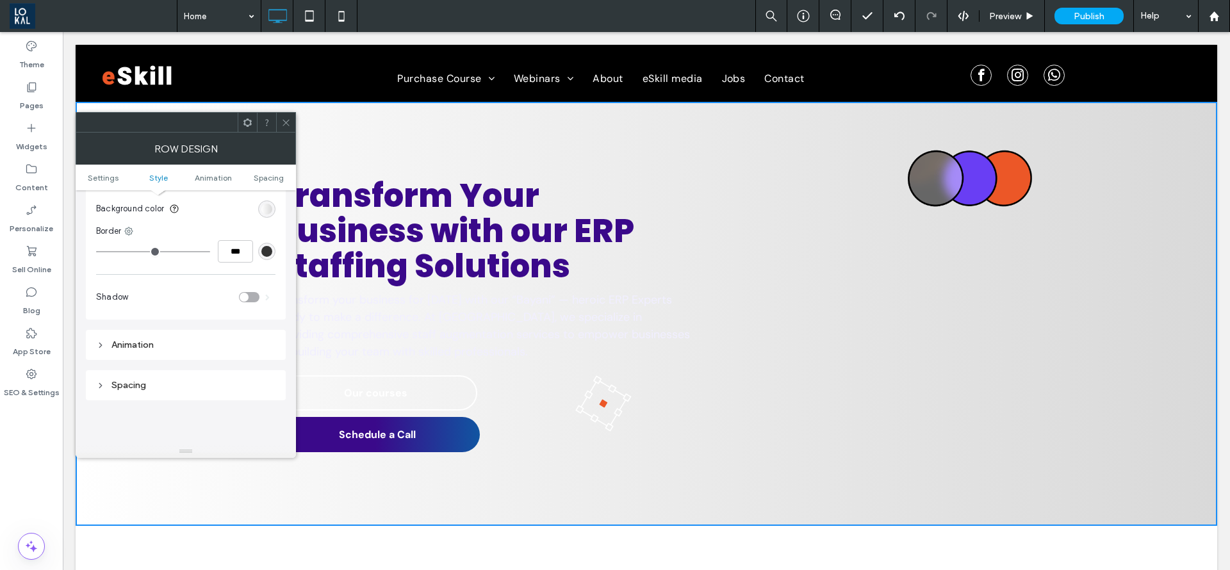
click at [247, 295] on div "toggle" at bounding box center [244, 297] width 9 height 9
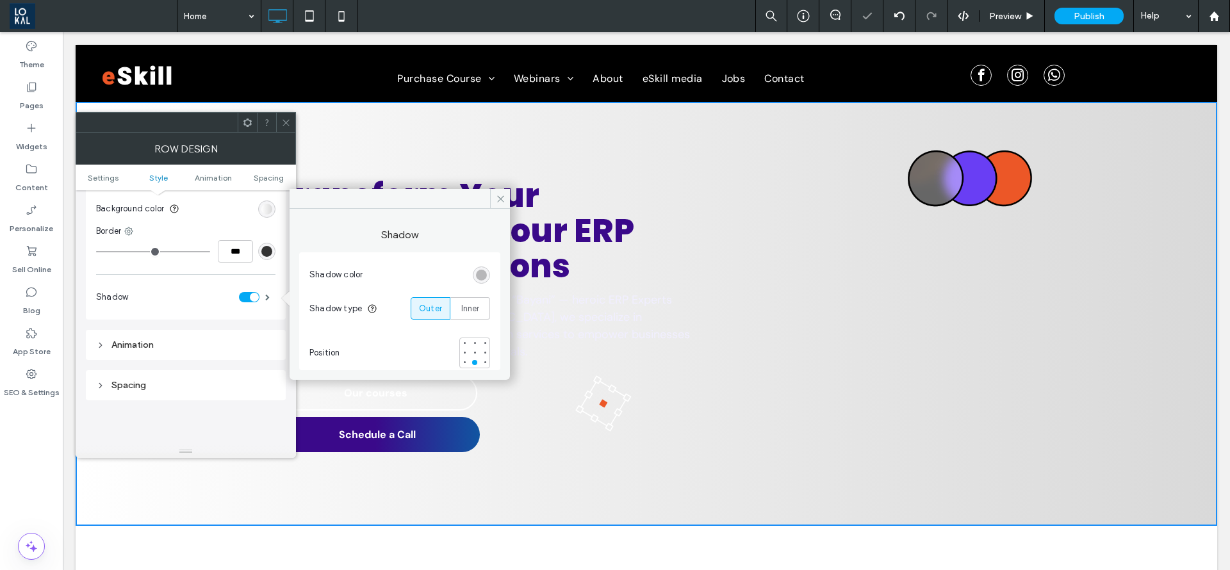
click at [247, 295] on div "toggle" at bounding box center [249, 297] width 21 height 10
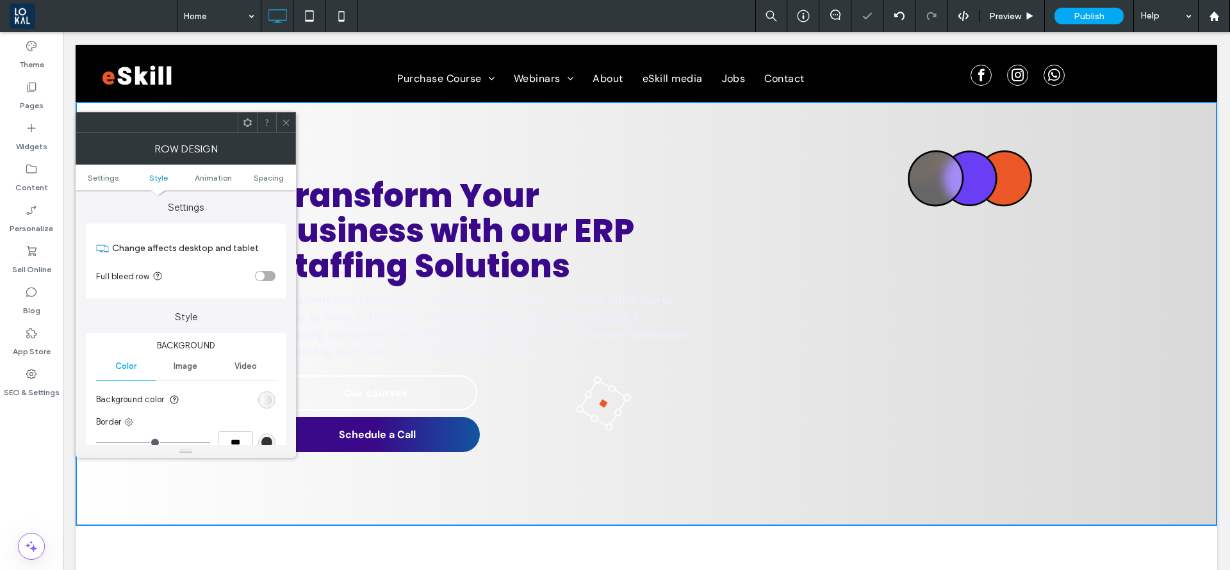
scroll to position [0, 0]
click at [261, 406] on div "linear-gradient(90deg, rgba(255, 255, 255, 1) 0%, rgba(217, 217, 217, 1) 100%)" at bounding box center [266, 401] width 11 height 11
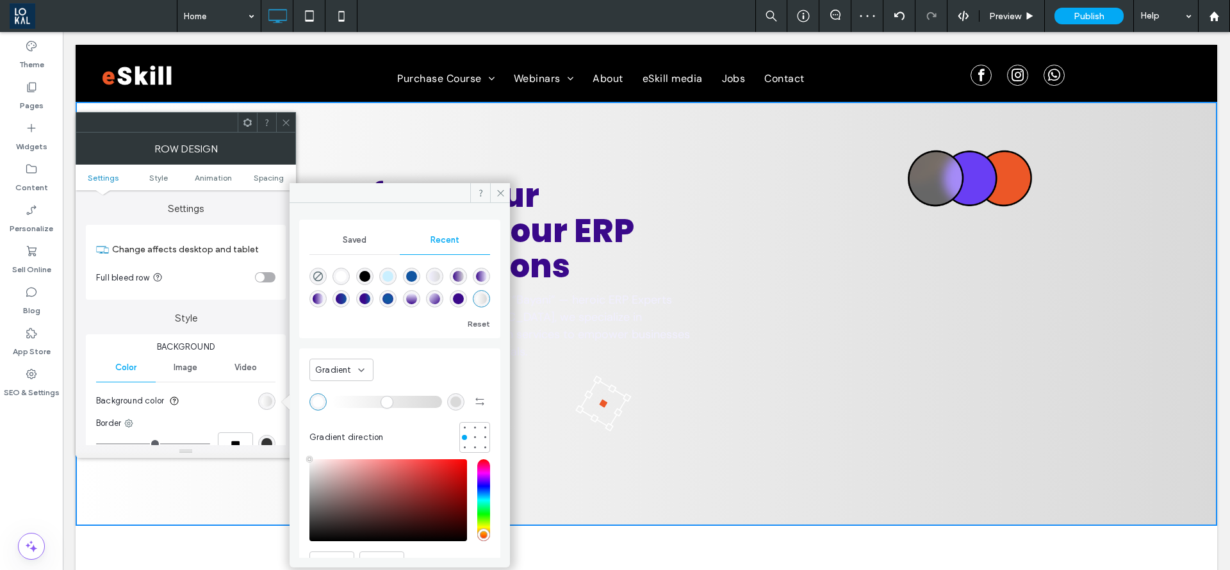
click at [367, 275] on div "rgba(0, 0, 0, 1)" at bounding box center [365, 276] width 11 height 11
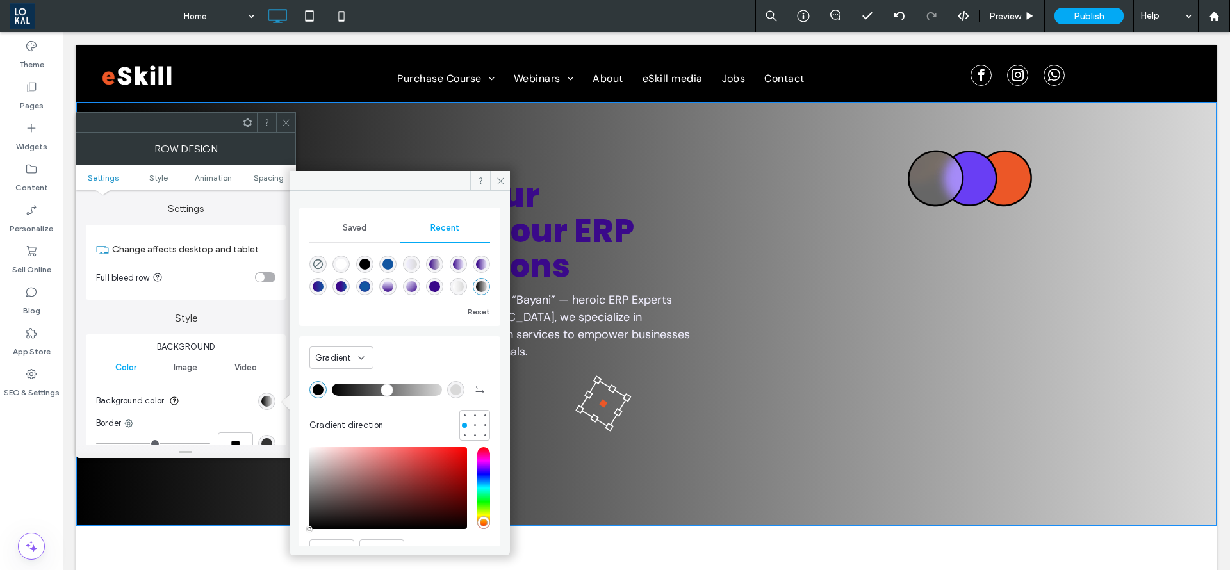
click at [340, 356] on span "Gradient" at bounding box center [333, 358] width 37 height 13
click at [347, 387] on div "Color" at bounding box center [341, 380] width 63 height 22
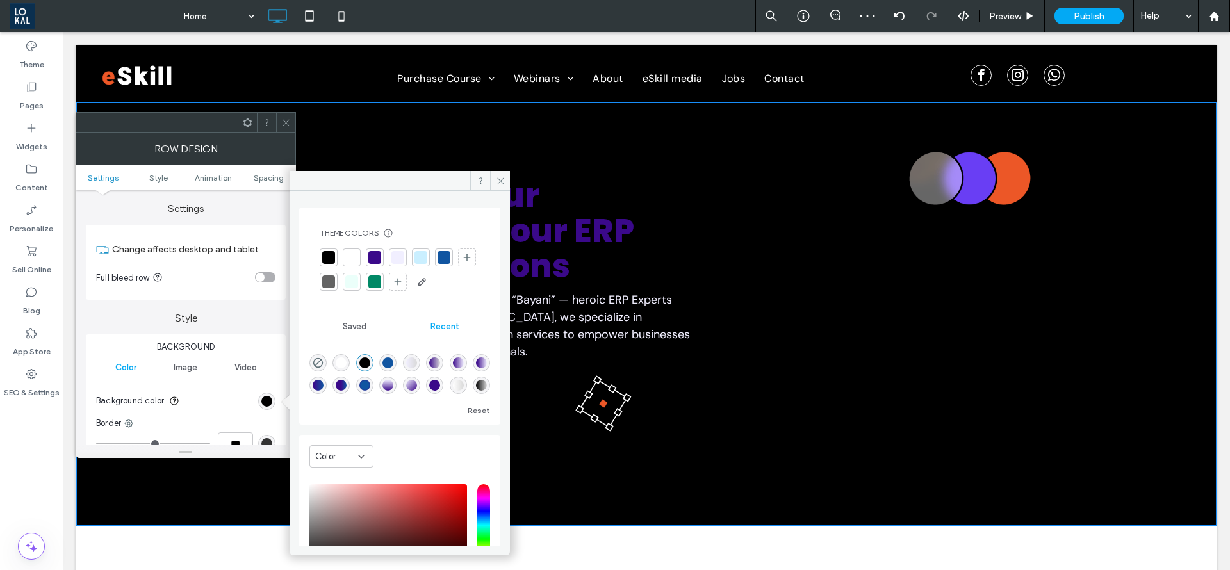
click at [420, 356] on div "linear-gradient(90deg, rgba(241, 239, 255, 1) 0%, rgba(217, 217, 217, 1) 100%)" at bounding box center [411, 362] width 17 height 17
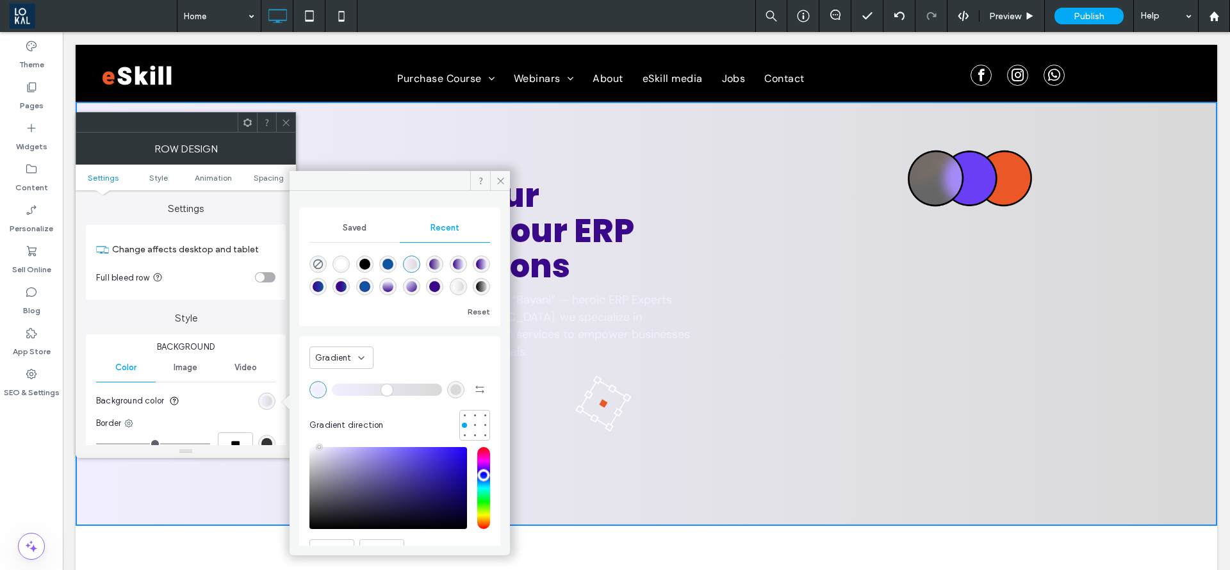
click at [393, 265] on div "rgba(17, 85, 161, 1)" at bounding box center [388, 264] width 11 height 11
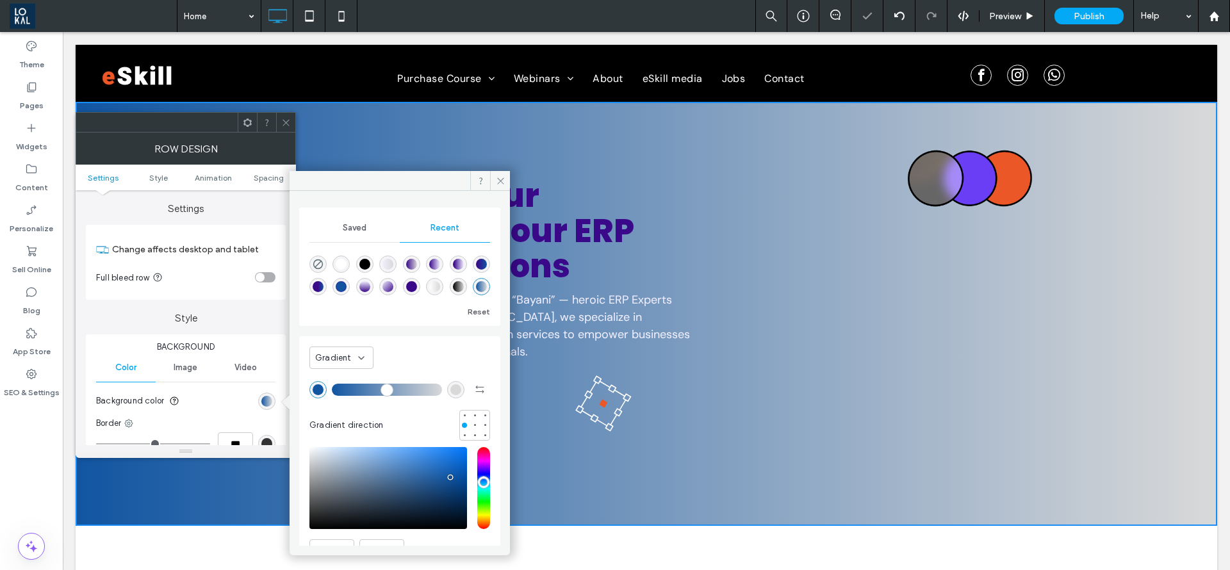
click at [350, 265] on div "rgba(255, 255, 255, 1)" at bounding box center [341, 264] width 17 height 17
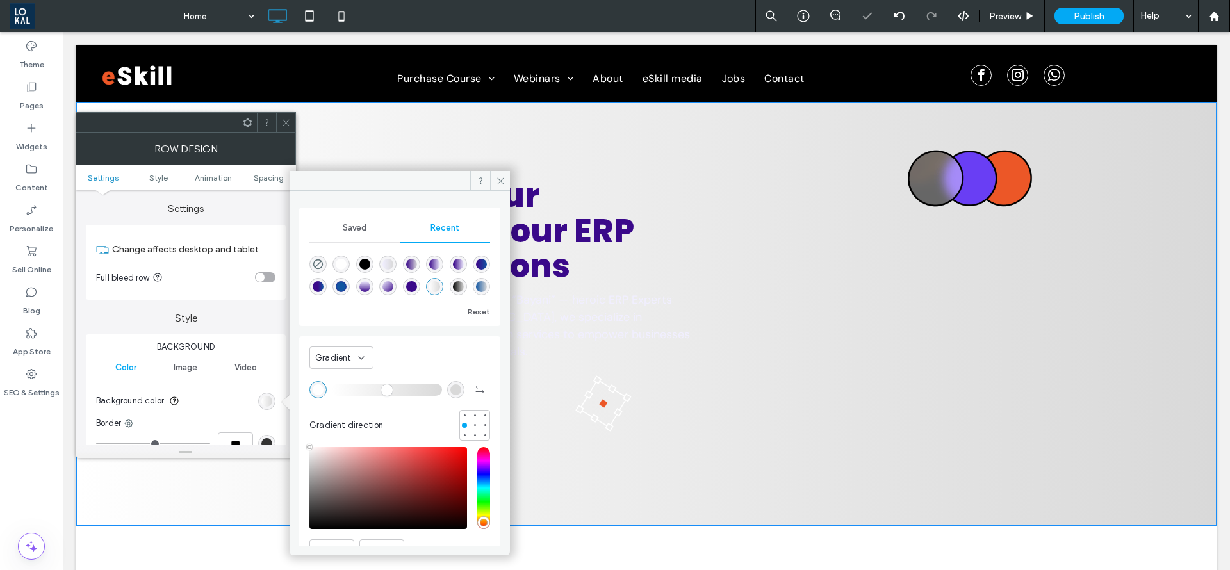
click at [324, 269] on div "rgba(0, 0, 0, 0)" at bounding box center [318, 264] width 17 height 17
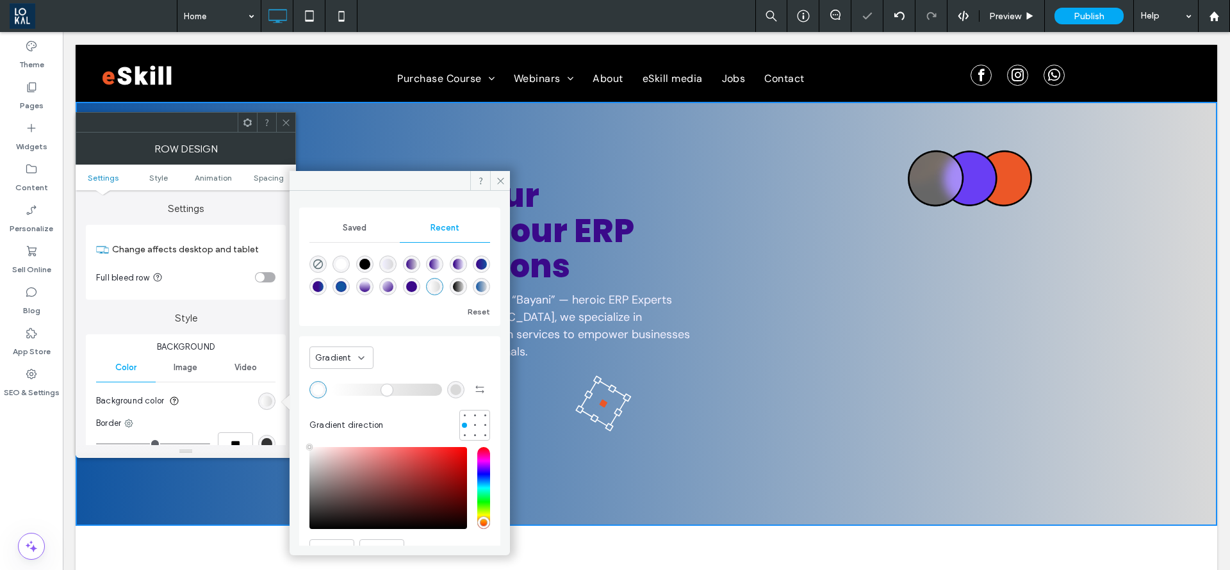
type input "*******"
type input "*"
type input "**"
click at [315, 263] on icon "rgba(0, 0, 0, 0)" at bounding box center [318, 264] width 11 height 11
click at [317, 263] on icon "rgba(0, 0, 0, 0)" at bounding box center [318, 264] width 11 height 11
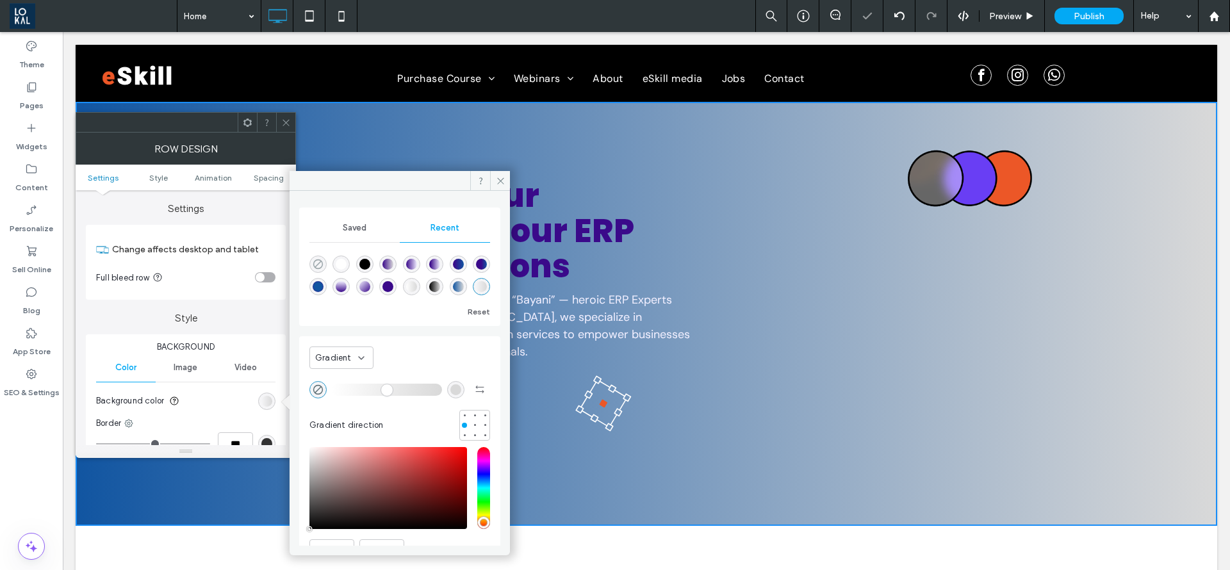
click at [317, 263] on icon "rgba(0, 0, 0, 0)" at bounding box center [318, 264] width 11 height 11
click at [178, 375] on div "Image" at bounding box center [186, 368] width 60 height 28
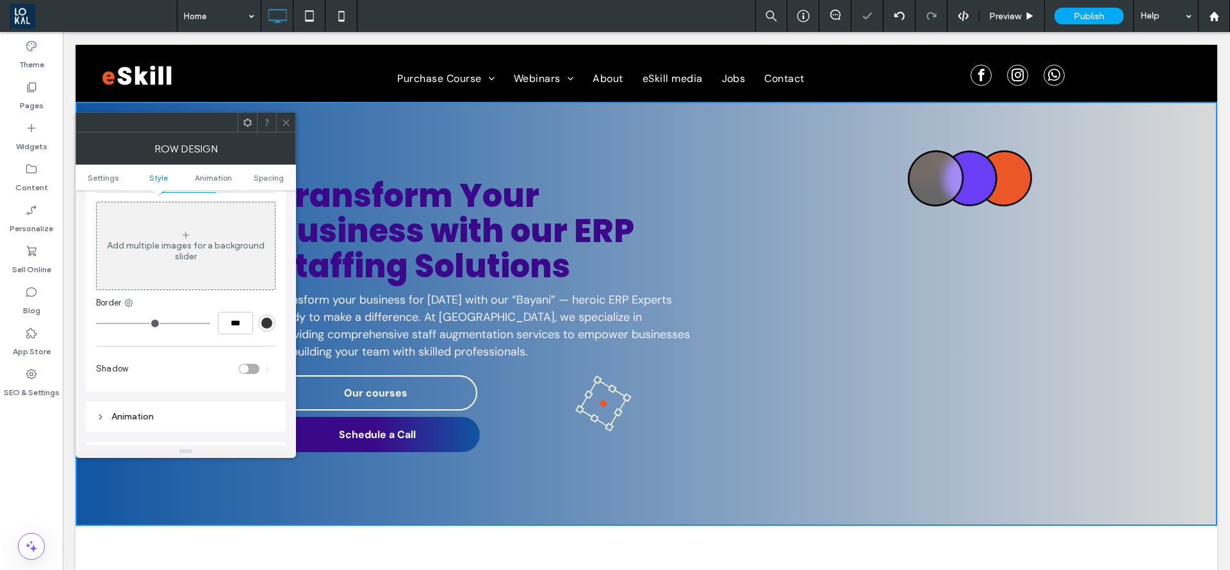
scroll to position [192, 0]
click at [176, 244] on div "Add multiple images for a background slider" at bounding box center [186, 249] width 178 height 22
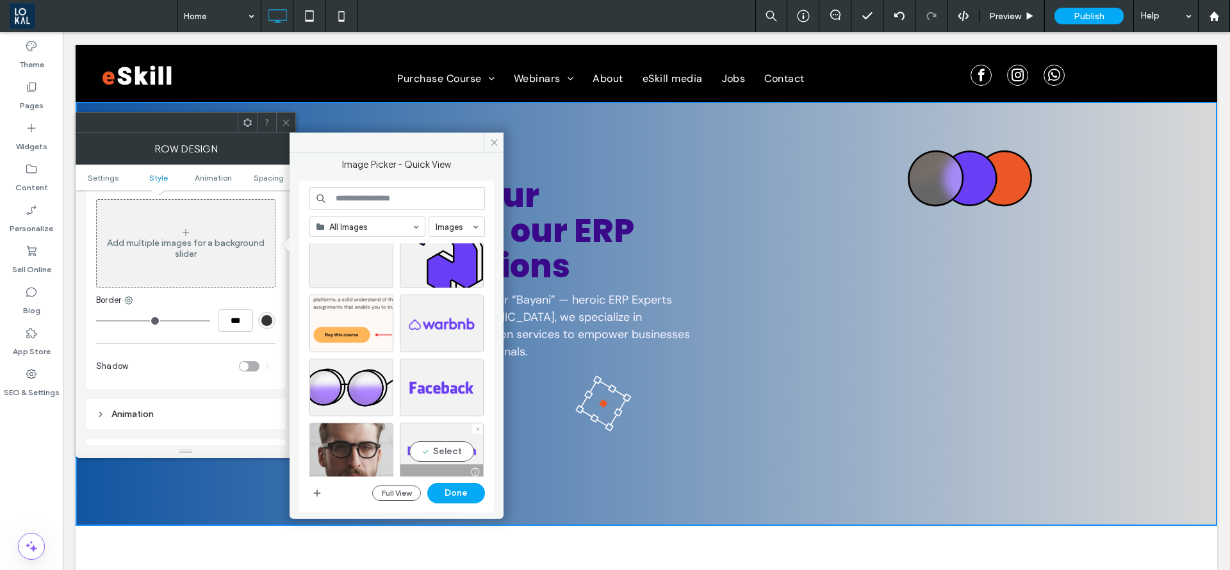
scroll to position [1324, 0]
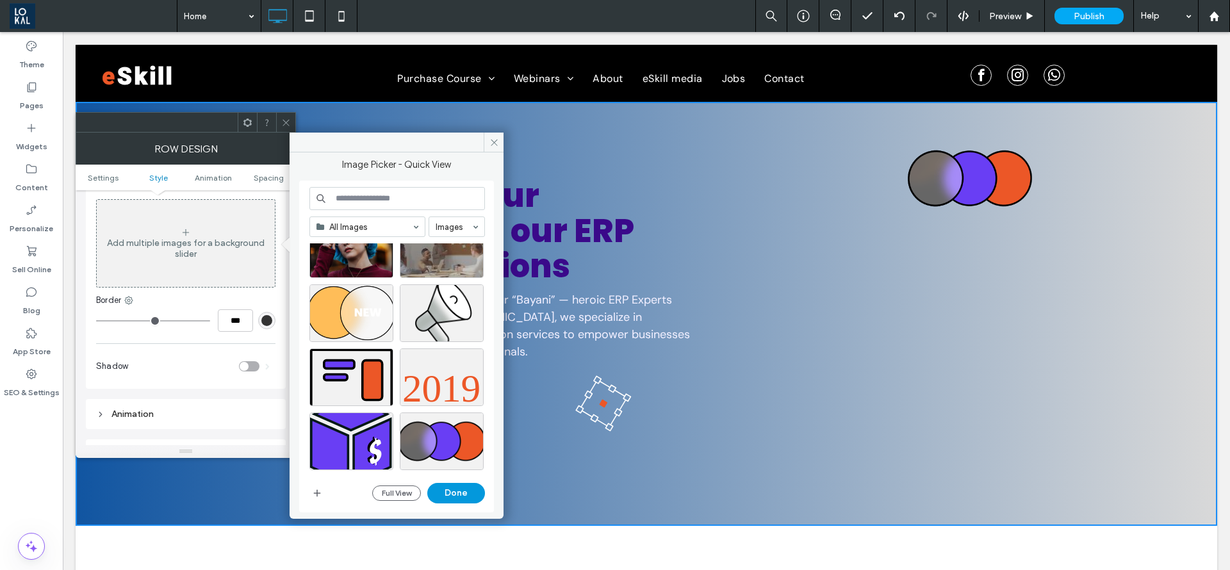
click at [452, 490] on button "Done" at bounding box center [456, 493] width 58 height 21
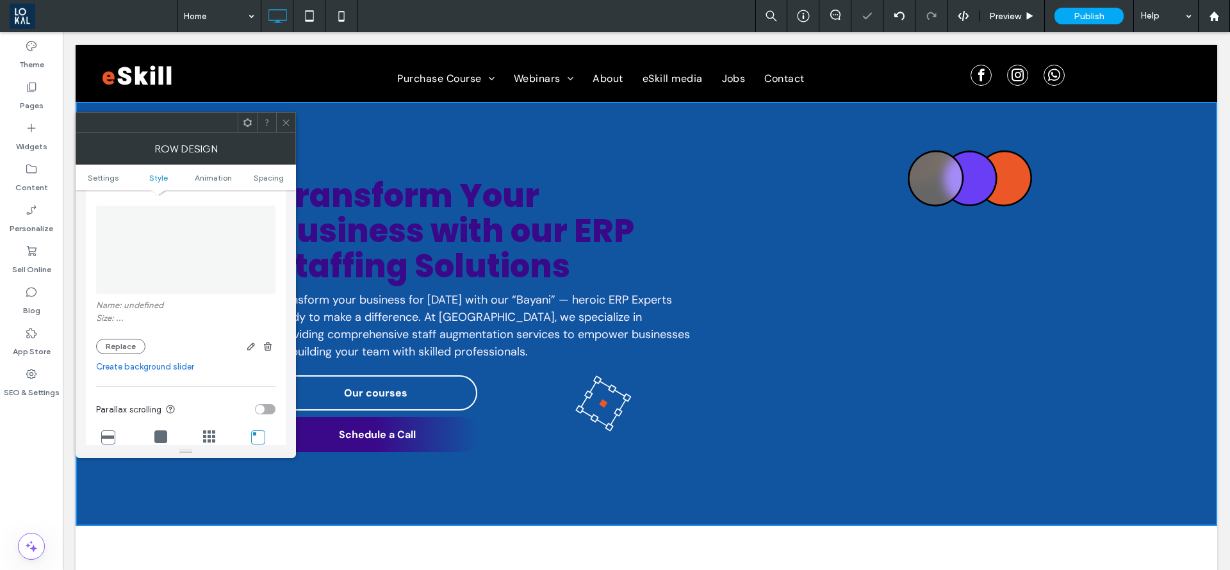
click at [279, 117] on div at bounding box center [285, 122] width 19 height 19
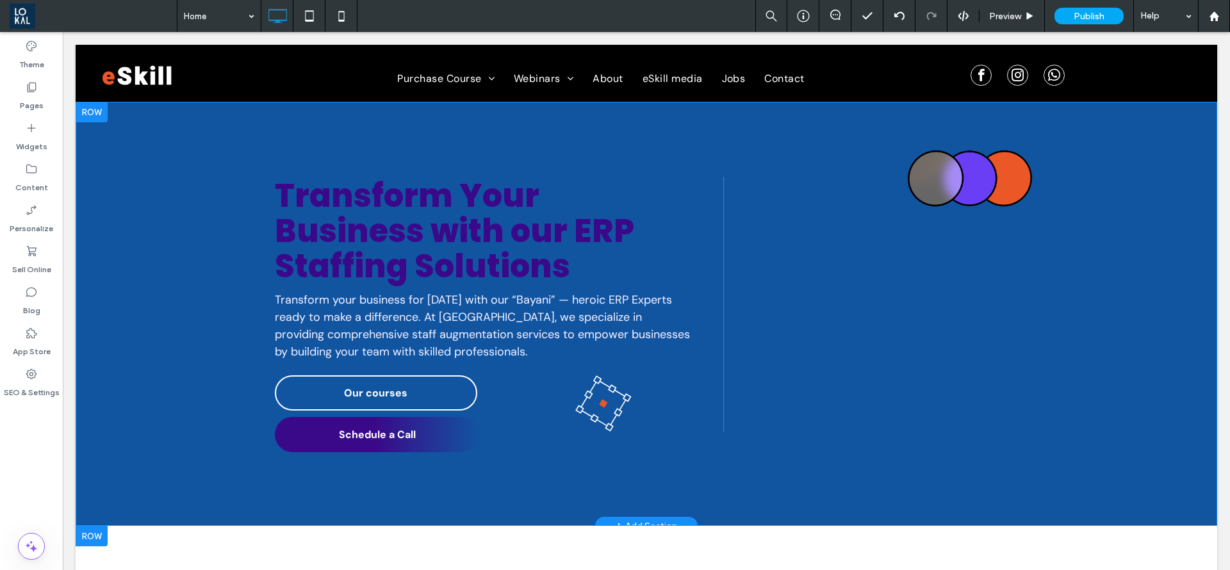
click at [172, 456] on div "Transform Your Business with our ERP Staffing Solutions Transform your business…" at bounding box center [647, 314] width 1142 height 424
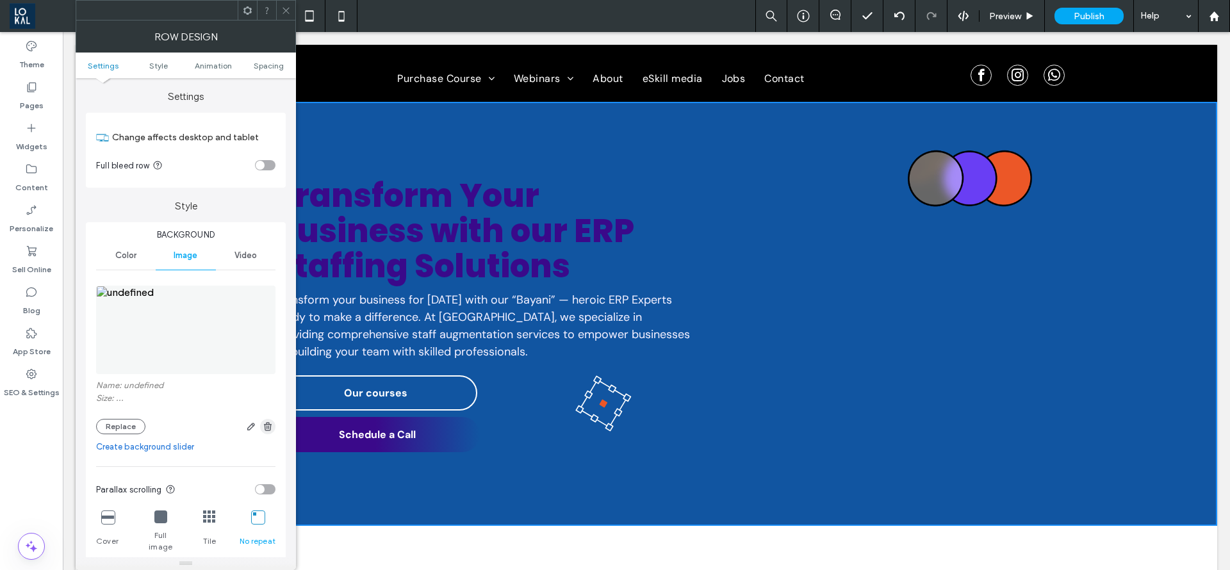
click at [262, 424] on span "button" at bounding box center [267, 426] width 15 height 15
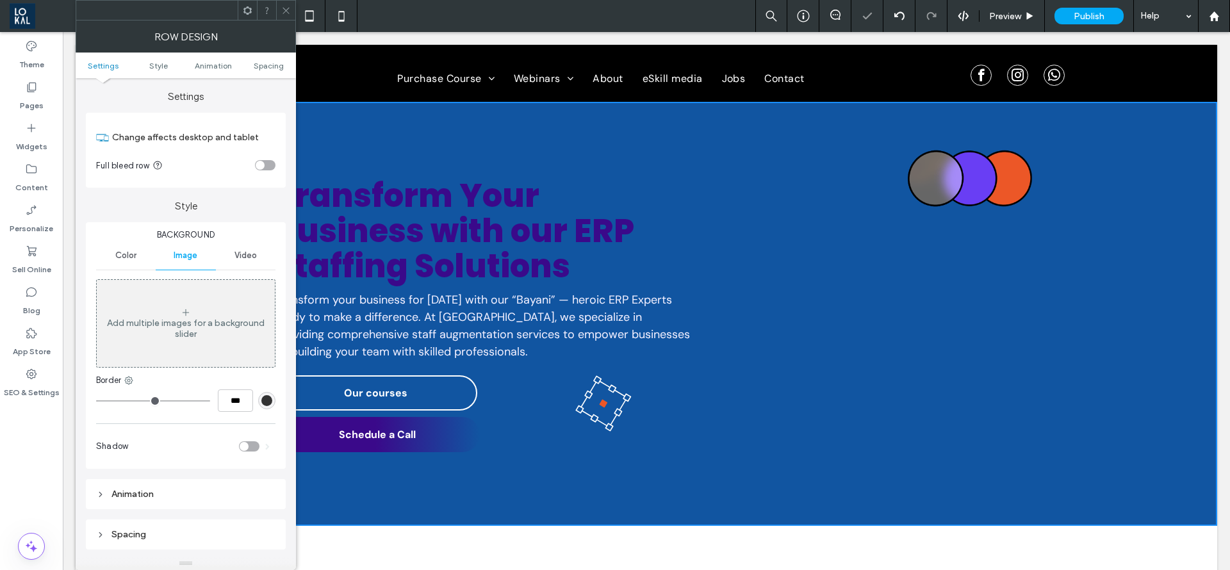
click at [130, 256] on span "Color" at bounding box center [125, 256] width 21 height 10
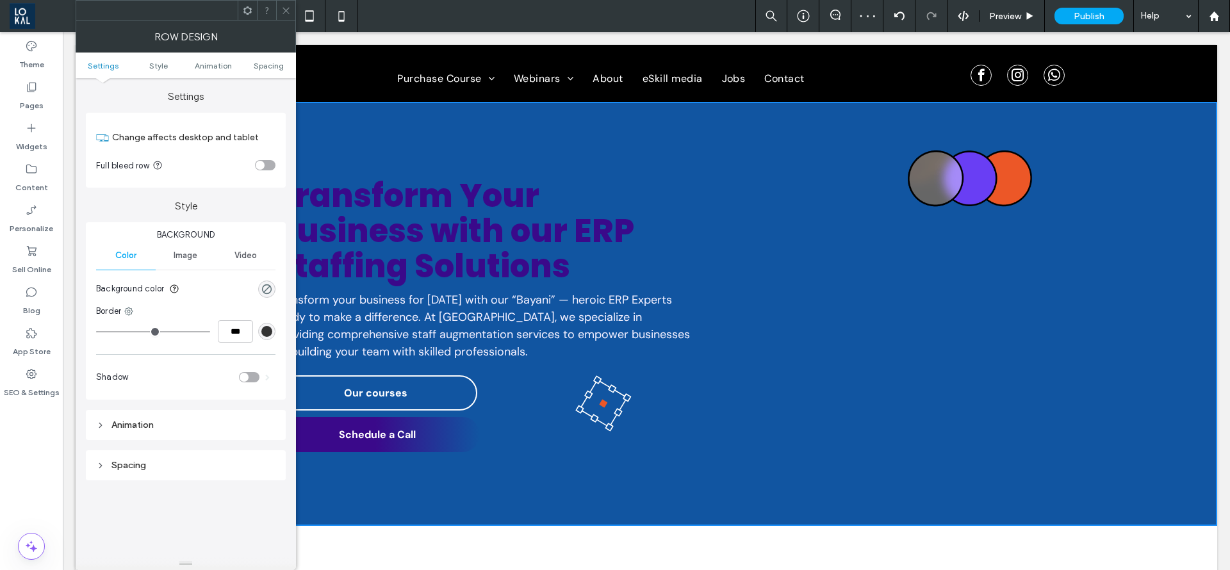
click at [263, 282] on div "rgba(0, 0, 0, 0)" at bounding box center [266, 289] width 17 height 17
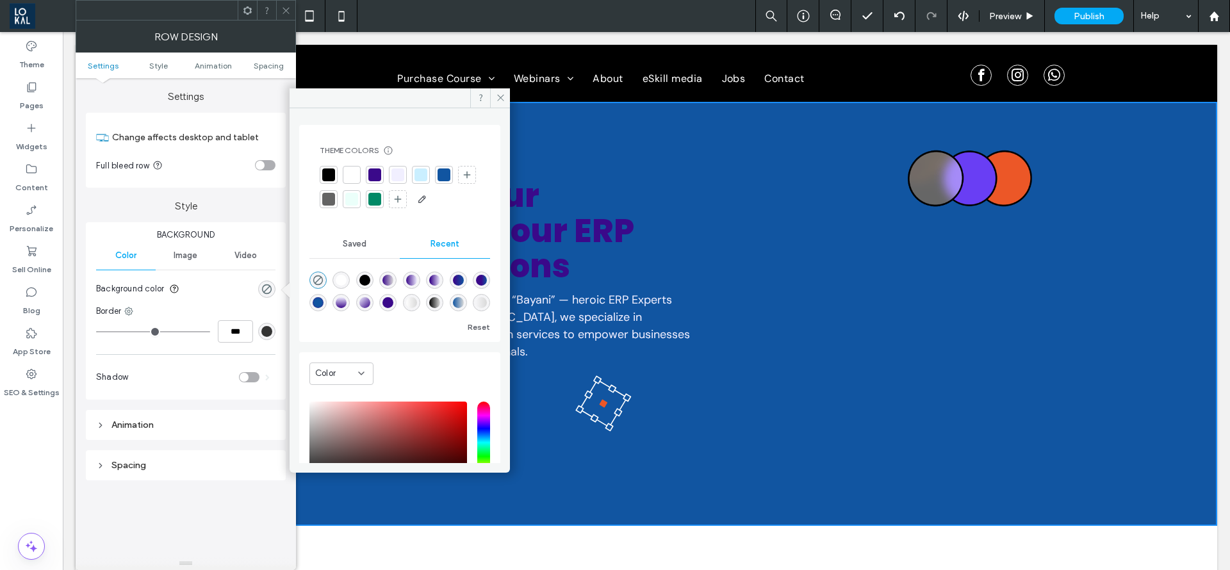
click at [357, 179] on div at bounding box center [351, 175] width 13 height 13
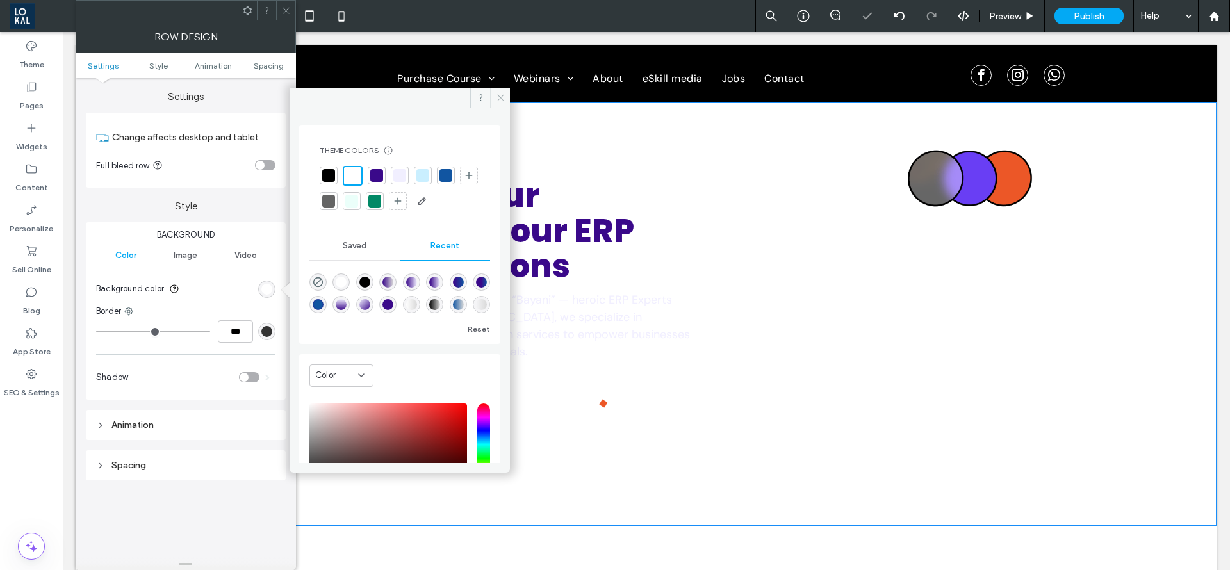
drag, startPoint x: 499, startPoint y: 96, endPoint x: 249, endPoint y: 31, distance: 258.8
click at [499, 96] on icon at bounding box center [501, 98] width 10 height 10
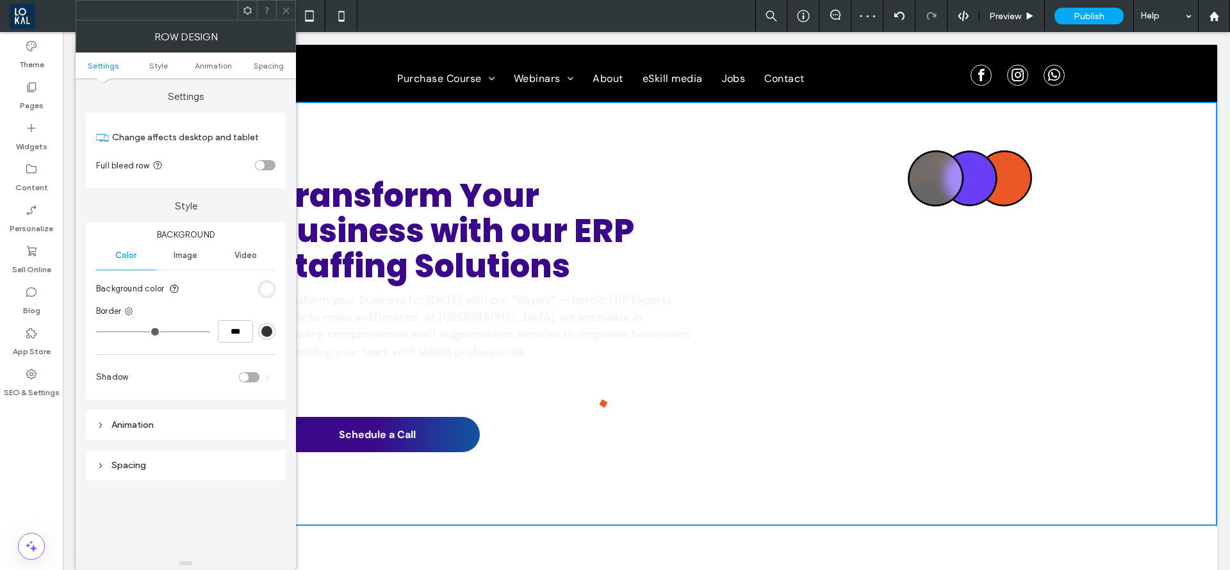
click at [290, 13] on icon at bounding box center [286, 11] width 10 height 10
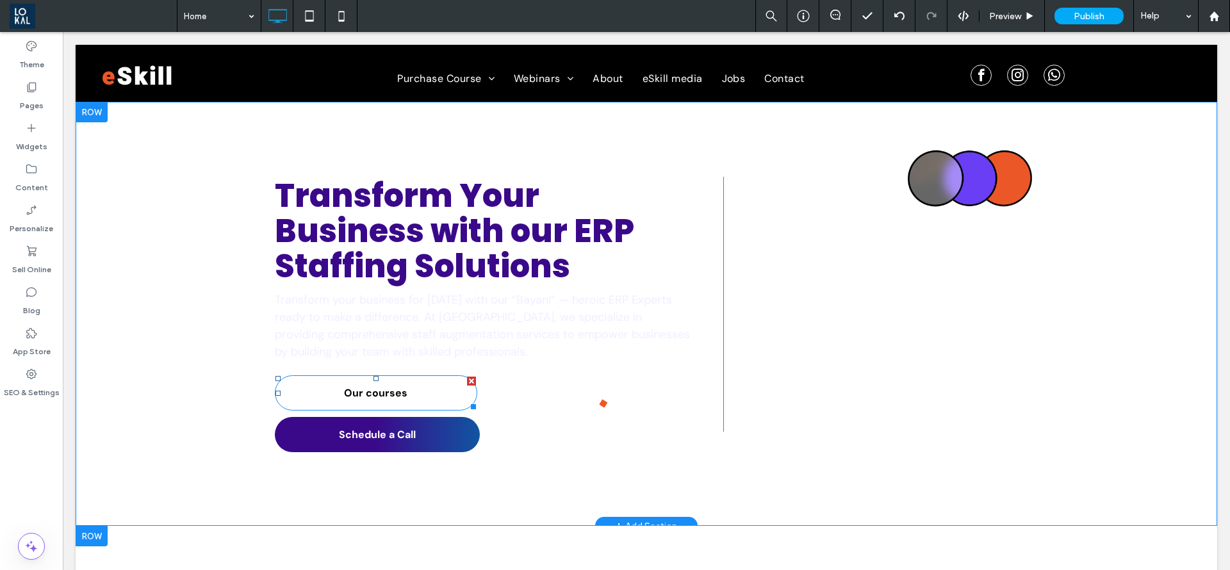
click at [414, 405] on link "Our courses" at bounding box center [376, 393] width 203 height 35
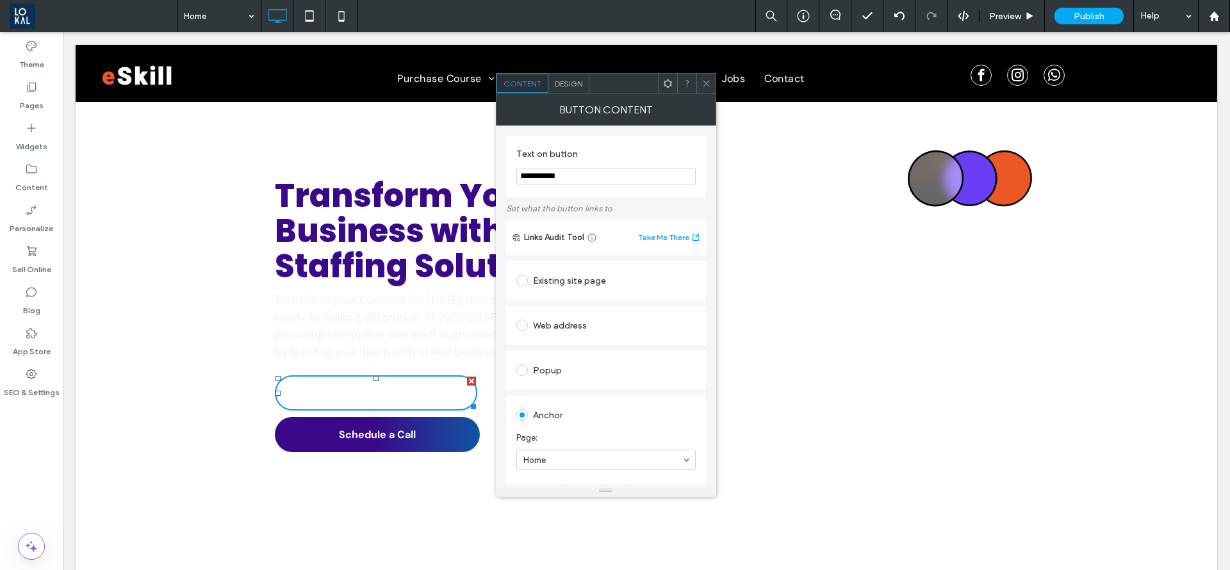
click at [578, 83] on span "Design" at bounding box center [569, 84] width 28 height 10
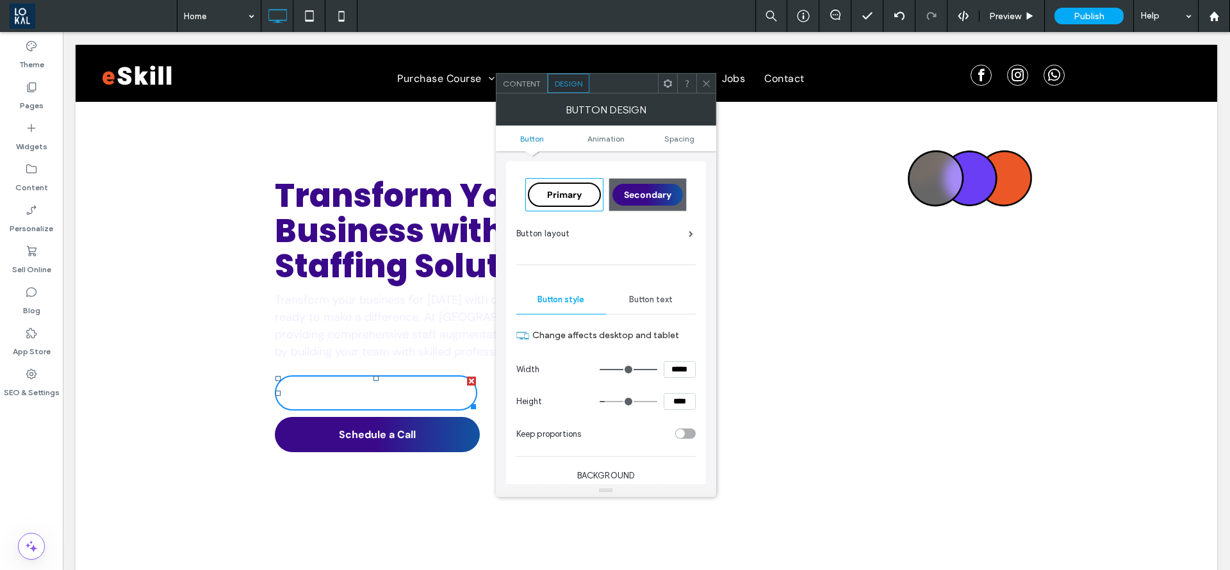
click at [565, 204] on div "Primary" at bounding box center [564, 195] width 73 height 24
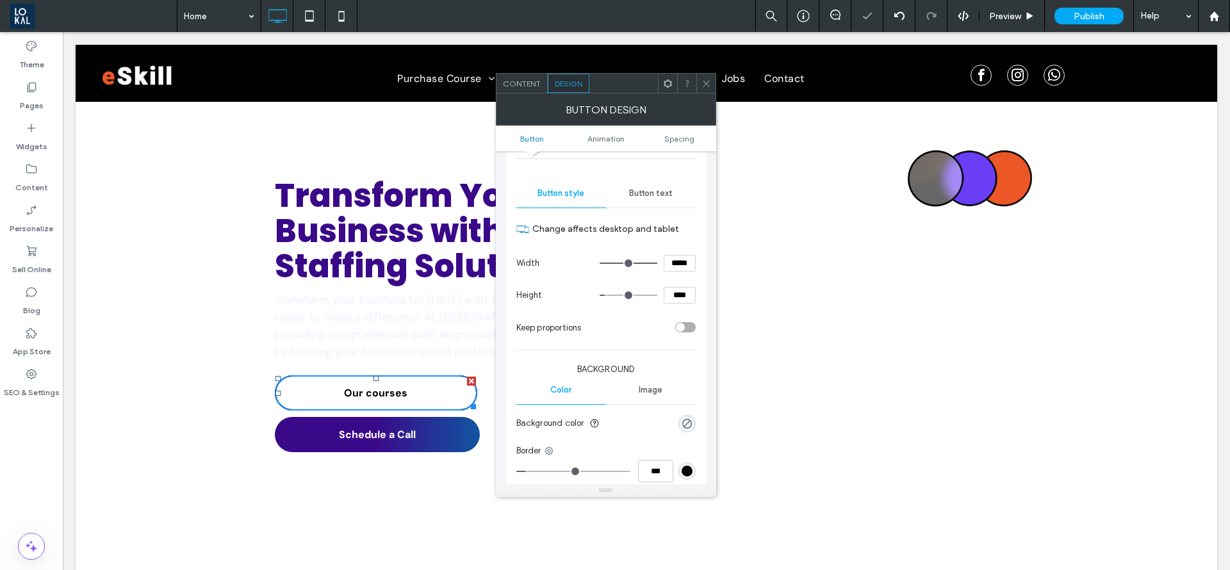
scroll to position [288, 0]
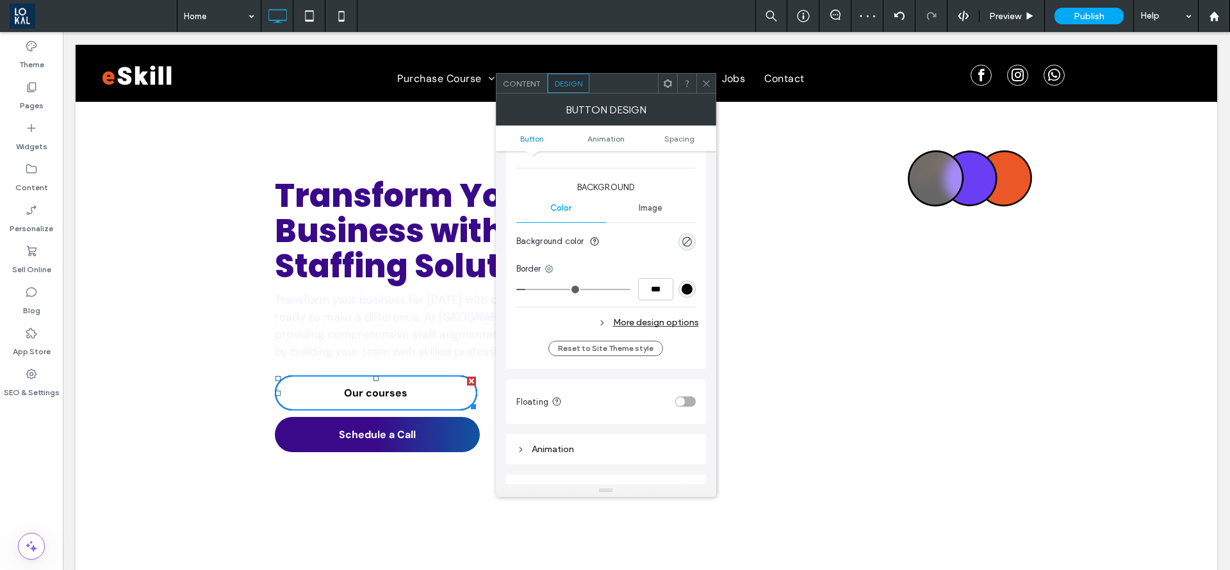
click at [345, 324] on p "Transform your business for tomorrow with our “Bayani” — heroic ERP Experts rea…" at bounding box center [483, 326] width 417 height 69
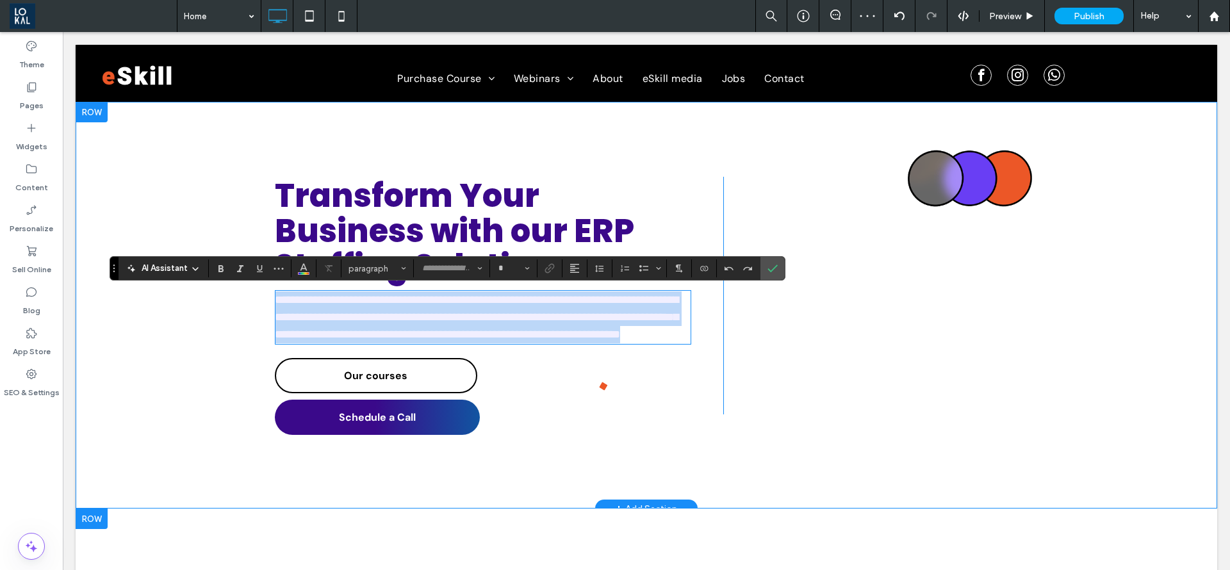
type input "*******"
type input "**"
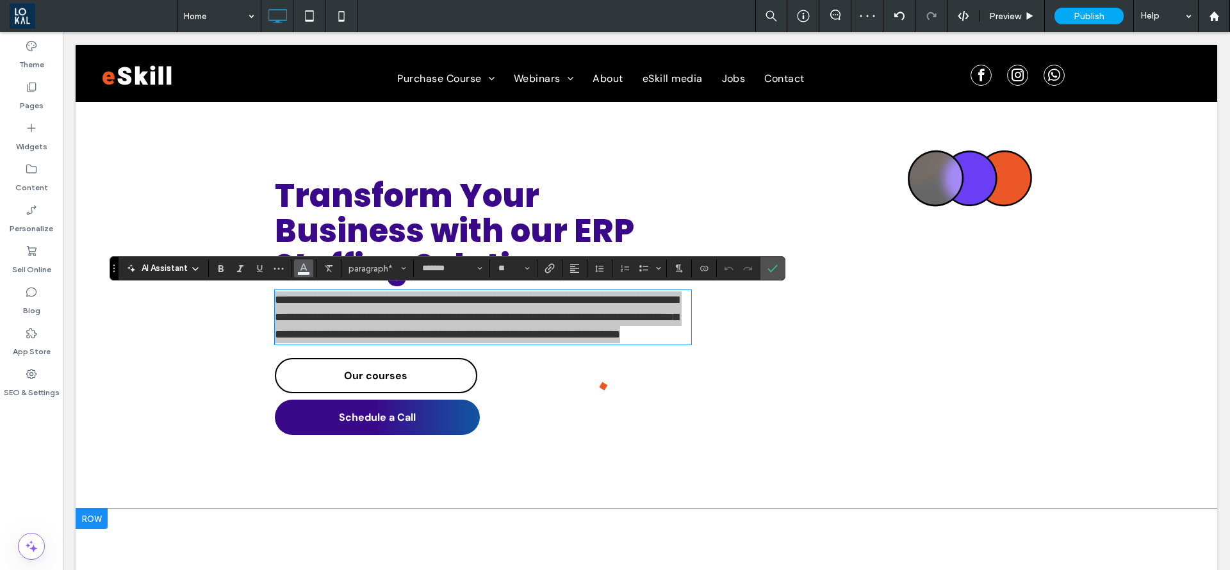
click at [299, 266] on icon "Color" at bounding box center [304, 267] width 10 height 10
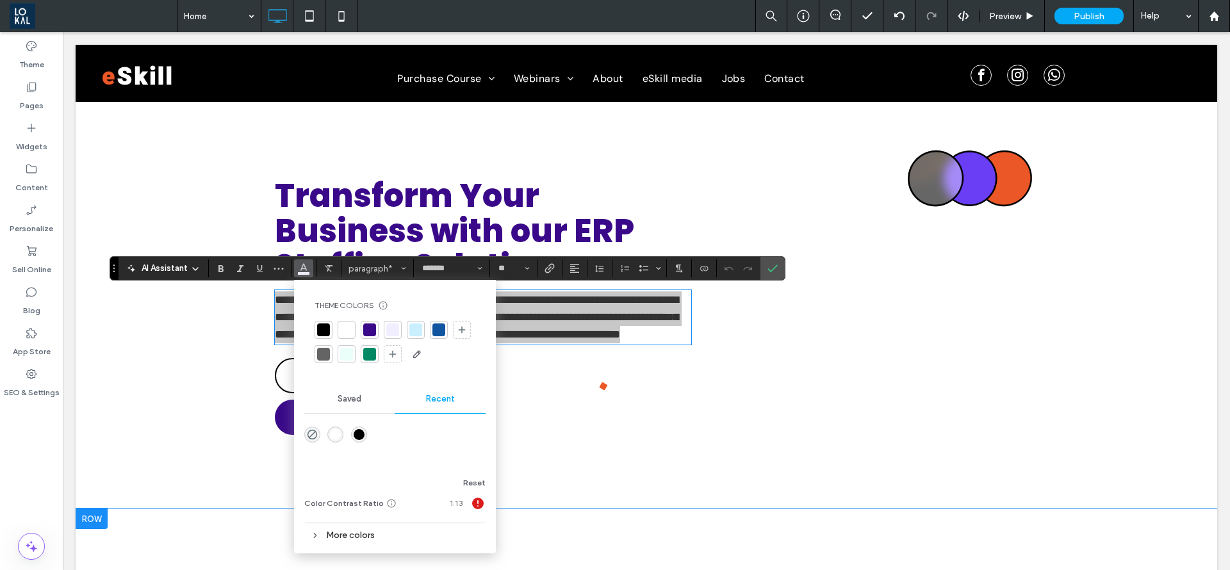
click at [324, 329] on div at bounding box center [323, 330] width 13 height 13
click at [771, 273] on icon "Confirm" at bounding box center [773, 268] width 10 height 10
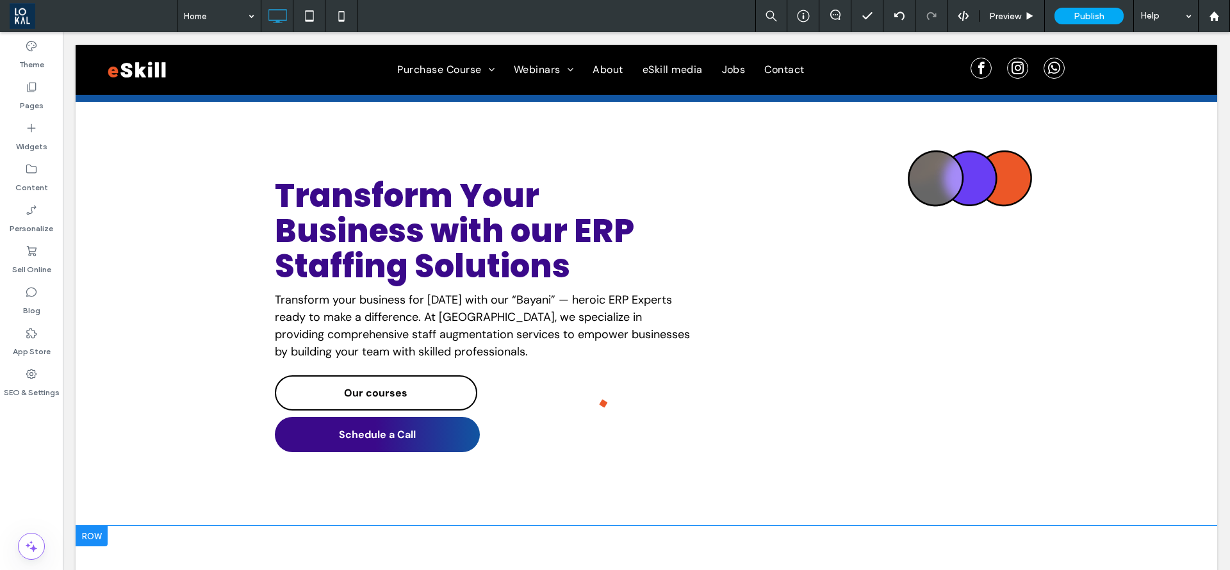
scroll to position [385, 0]
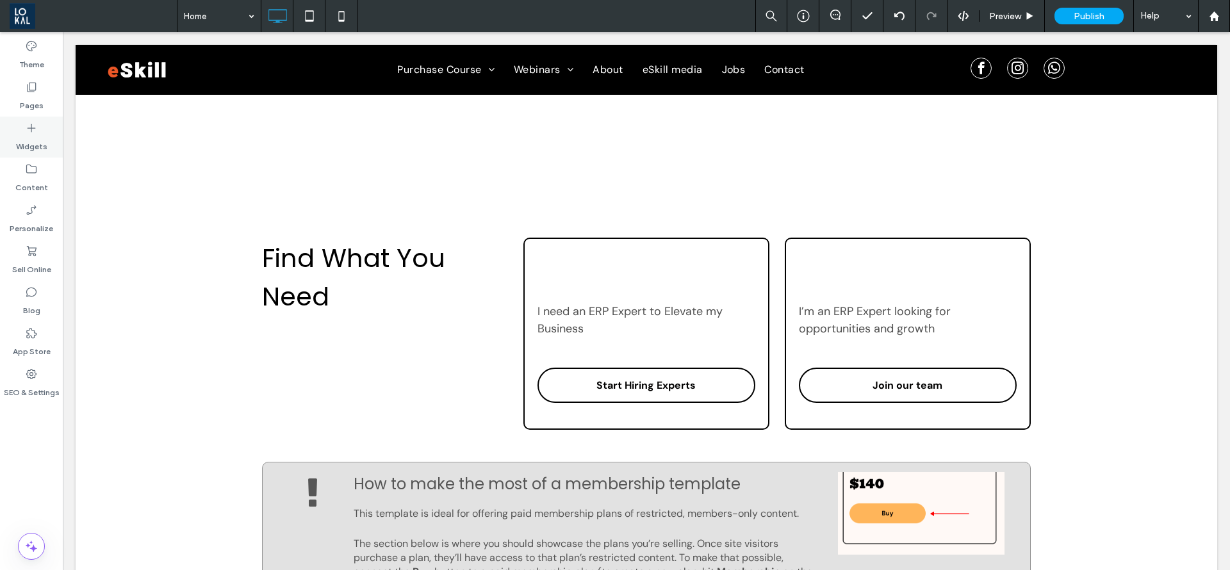
click at [29, 127] on icon at bounding box center [31, 128] width 13 height 13
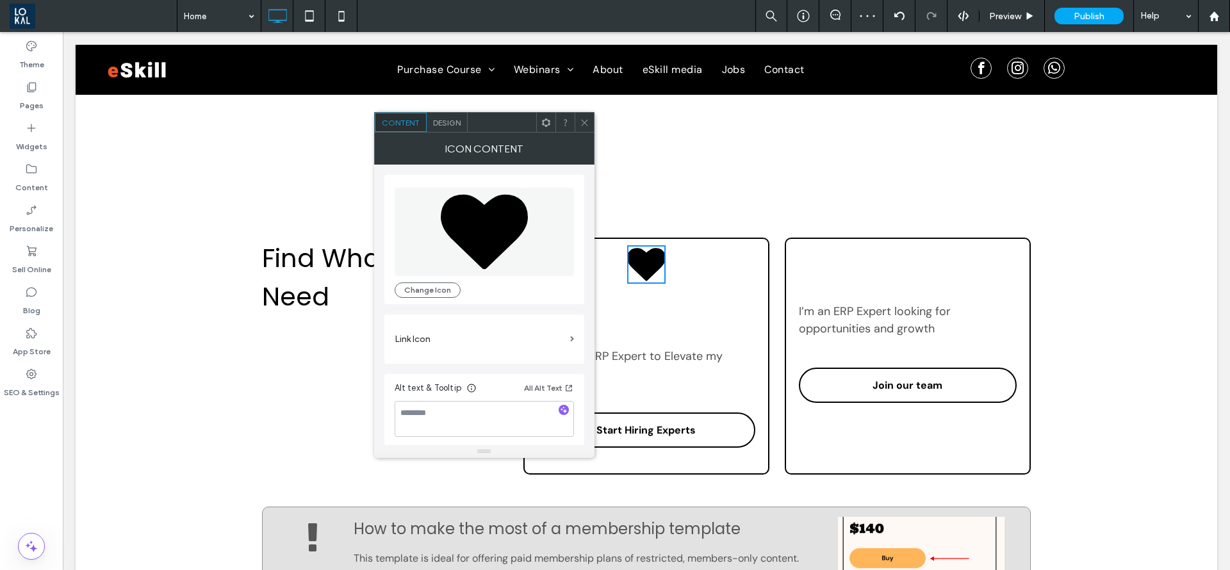
click at [584, 121] on icon at bounding box center [585, 123] width 10 height 10
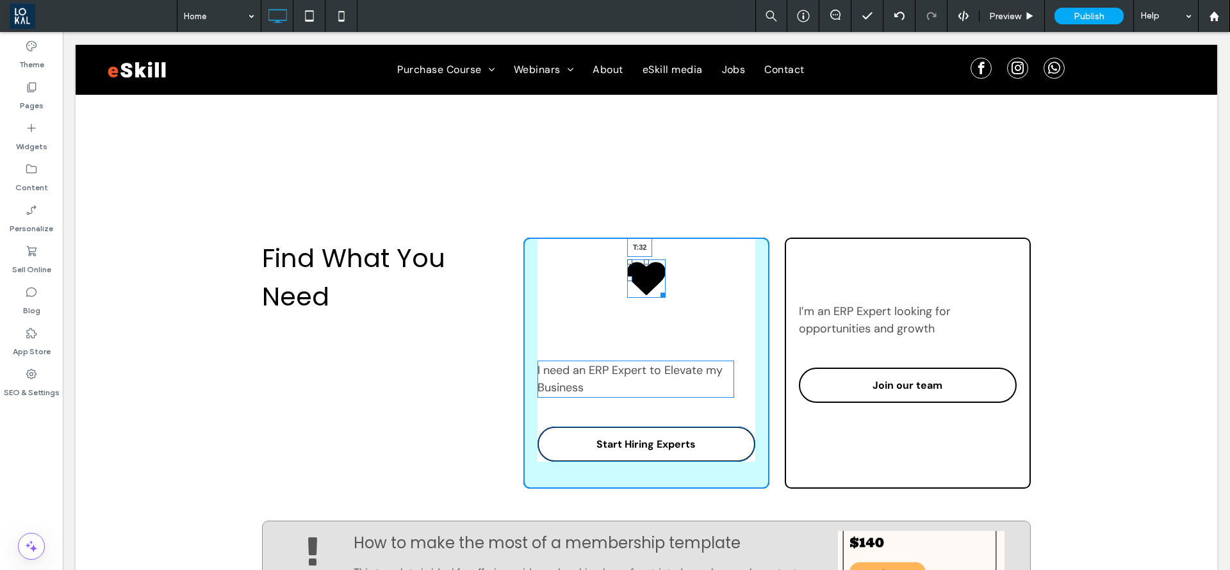
drag, startPoint x: 639, startPoint y: 249, endPoint x: 636, endPoint y: 265, distance: 15.7
click at [636, 265] on div "T:32" at bounding box center [646, 279] width 38 height 38
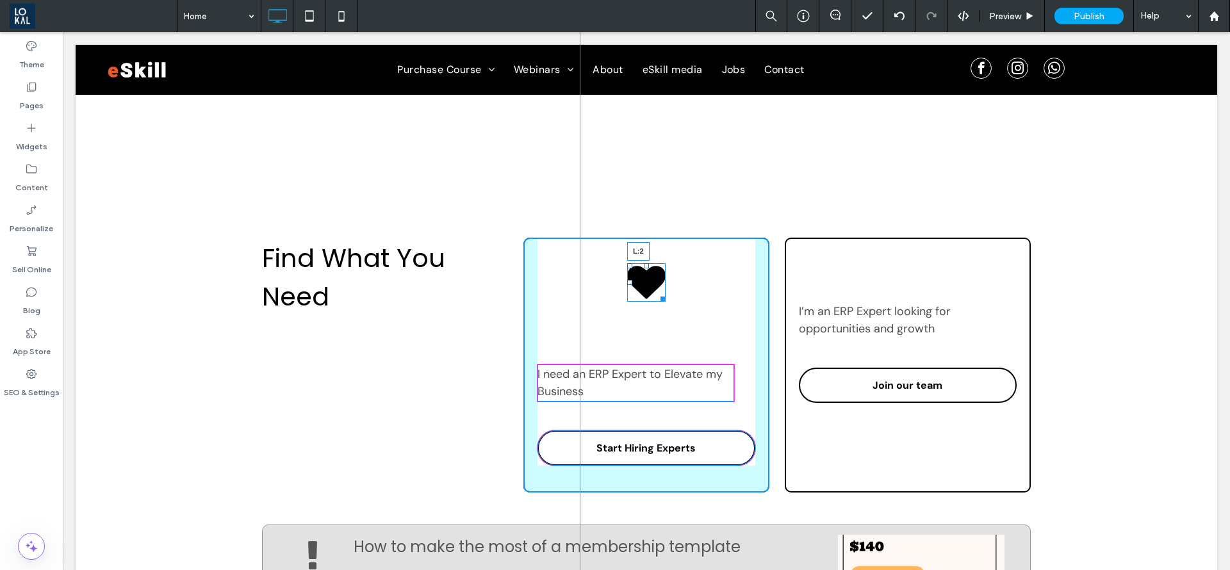
drag, startPoint x: 625, startPoint y: 281, endPoint x: 611, endPoint y: 335, distance: 54.9
click at [627, 299] on div "L:2" at bounding box center [646, 282] width 38 height 38
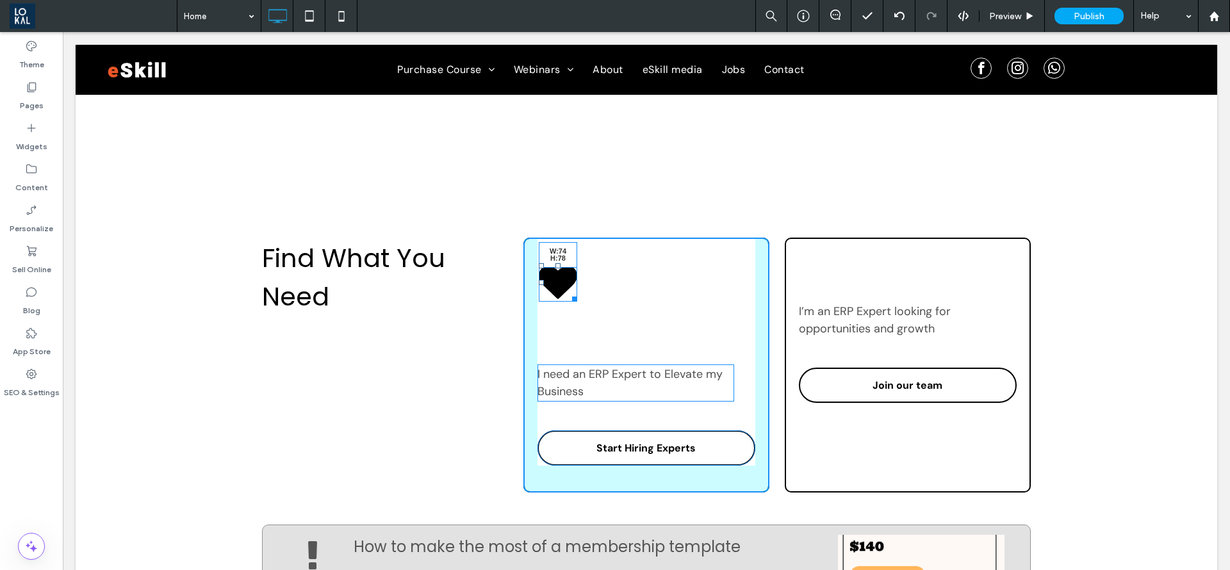
drag, startPoint x: 568, startPoint y: 295, endPoint x: 597, endPoint y: 308, distance: 32.4
click at [577, 302] on div at bounding box center [573, 297] width 10 height 10
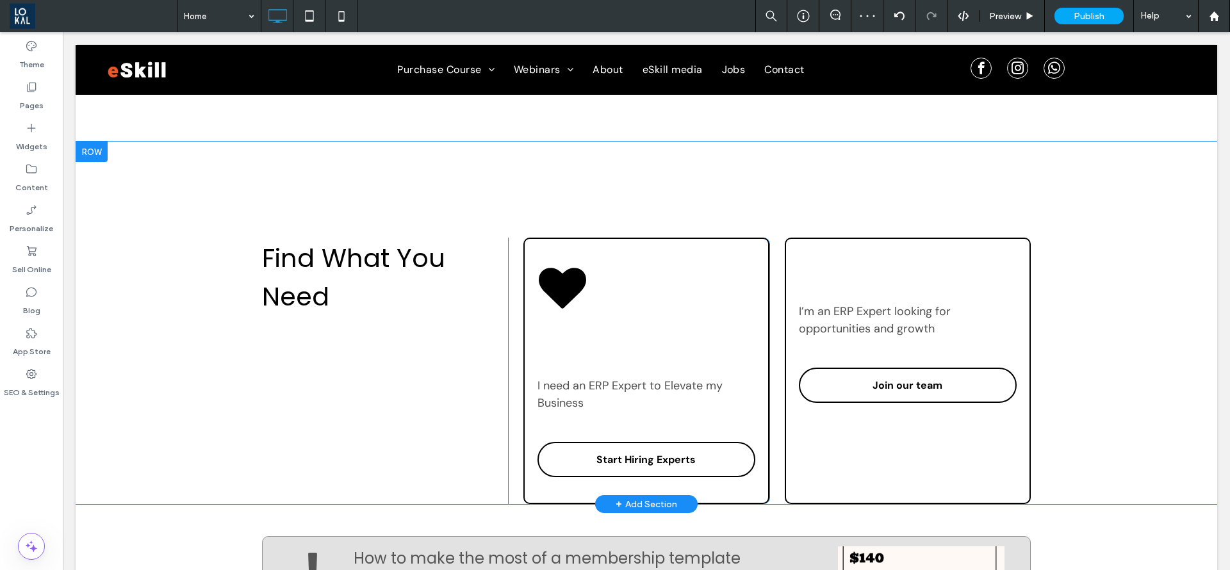
click at [529, 268] on div "I need an ERP Expert to Elevate my Business Start Hiring Experts Click To Paste" at bounding box center [647, 371] width 246 height 267
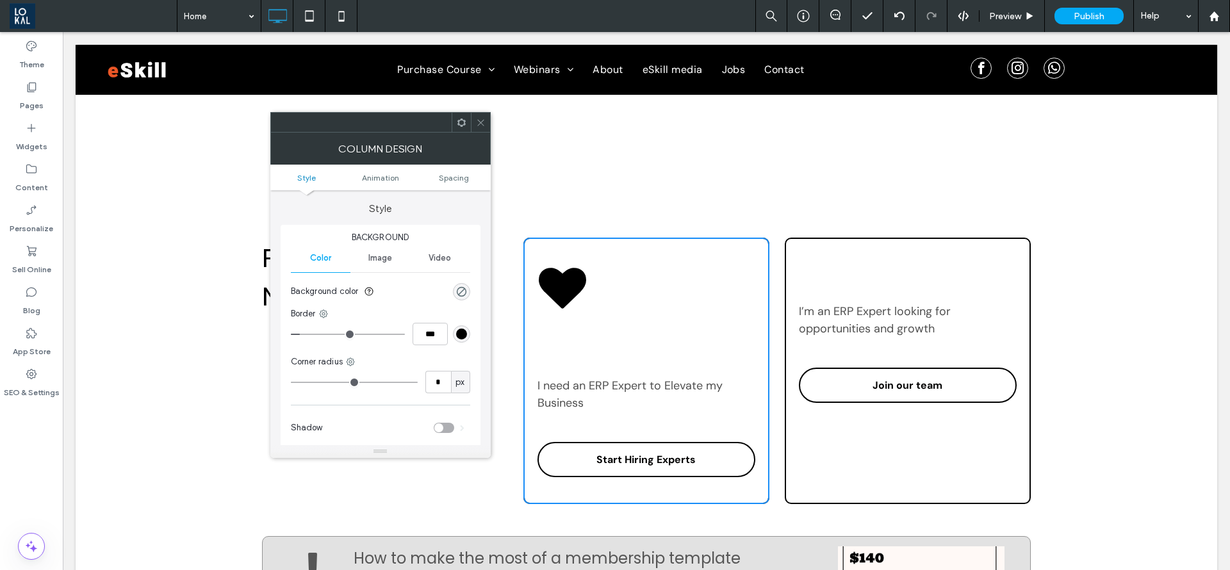
type input "**"
click at [482, 120] on icon at bounding box center [481, 123] width 10 height 10
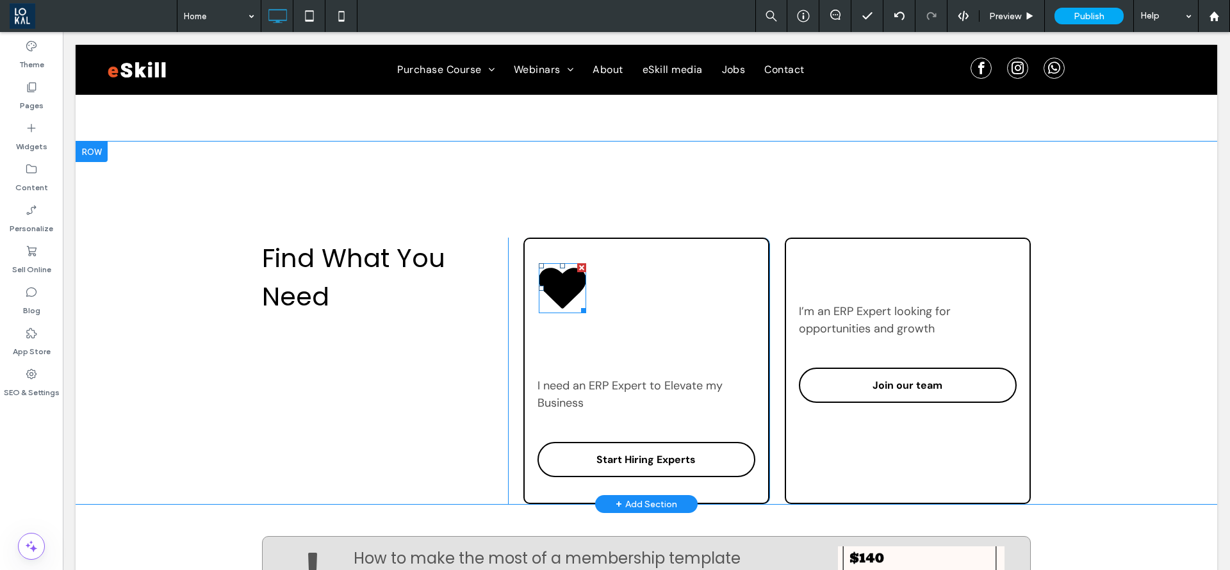
click at [551, 287] on icon at bounding box center [562, 288] width 47 height 40
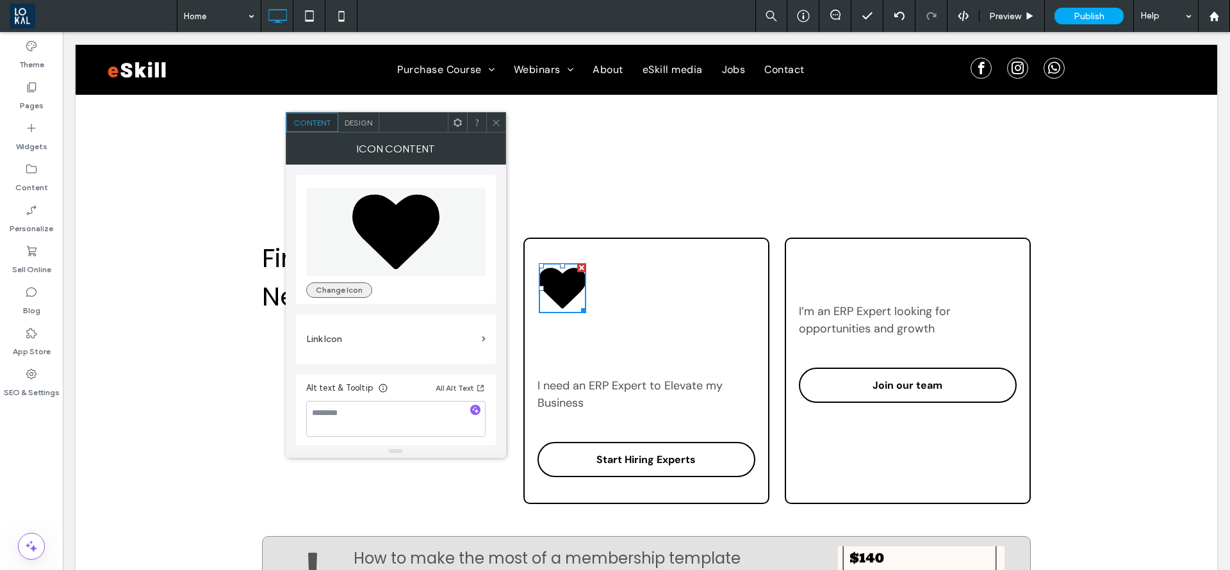
click at [343, 286] on button "Change Icon" at bounding box center [339, 290] width 66 height 15
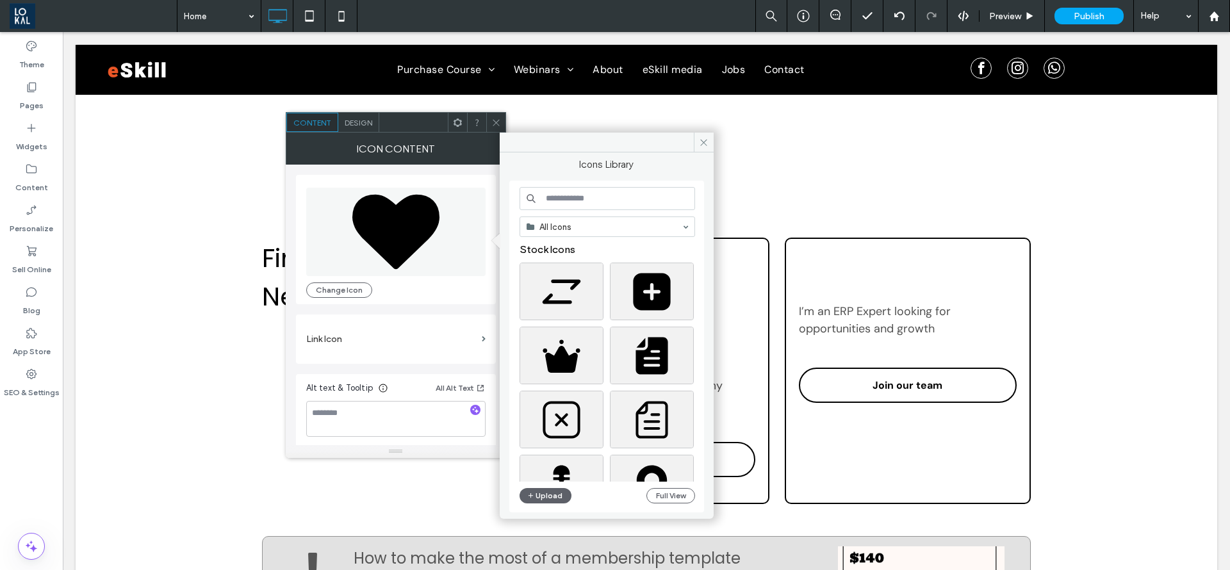
click at [348, 129] on div "Design" at bounding box center [358, 122] width 41 height 19
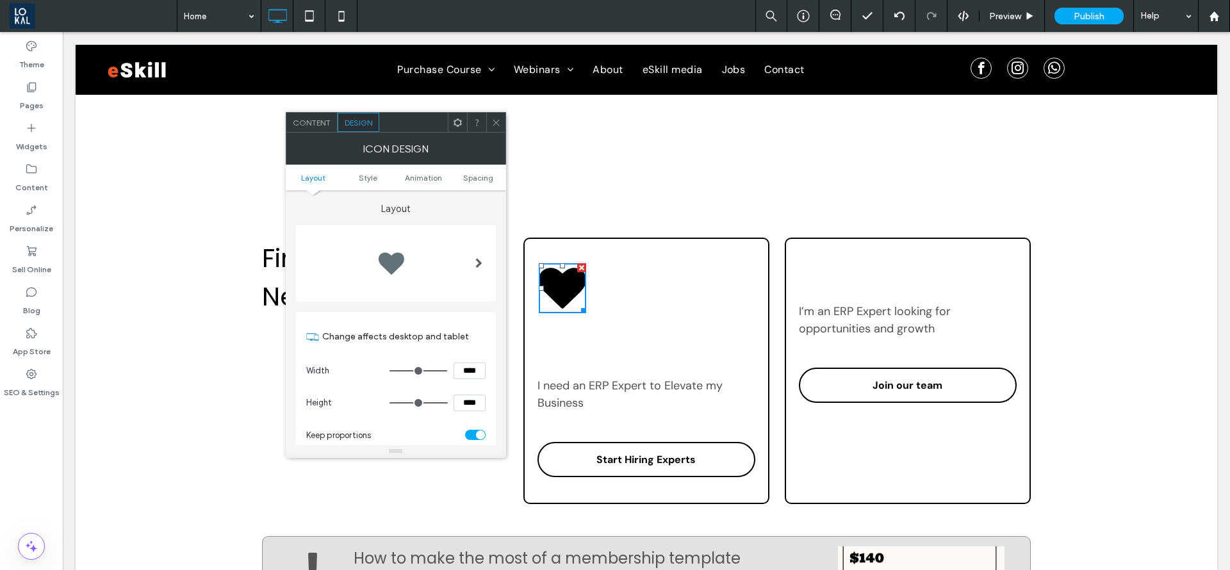
click at [385, 259] on div at bounding box center [390, 263] width 51 height 51
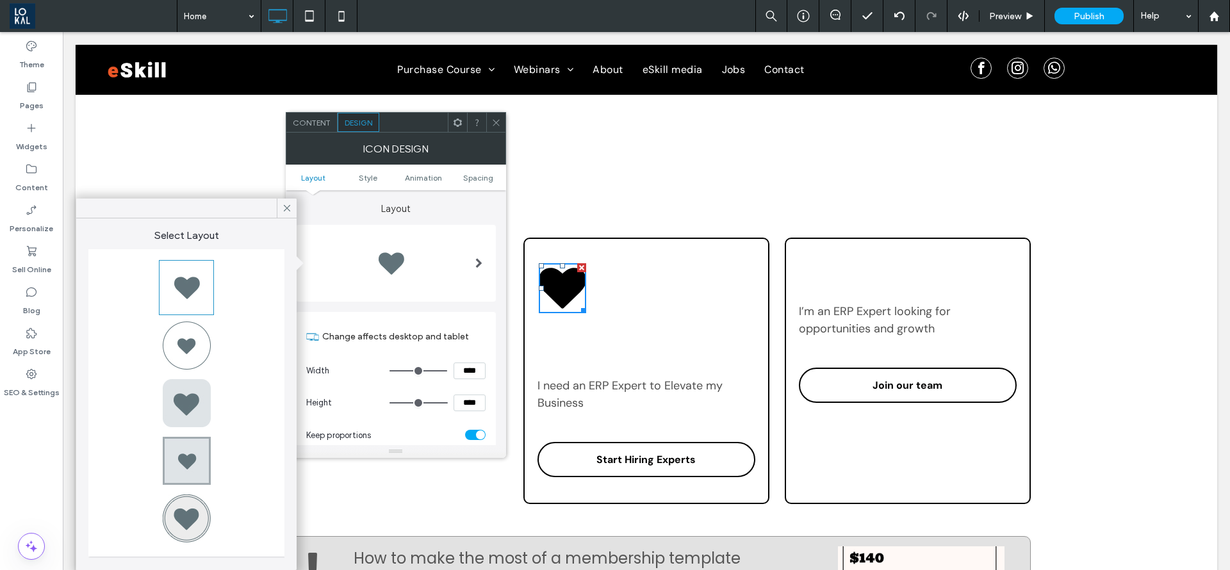
click at [191, 354] on div at bounding box center [186, 345] width 51 height 51
type input "*"
type input "***"
click at [499, 118] on icon at bounding box center [497, 123] width 10 height 10
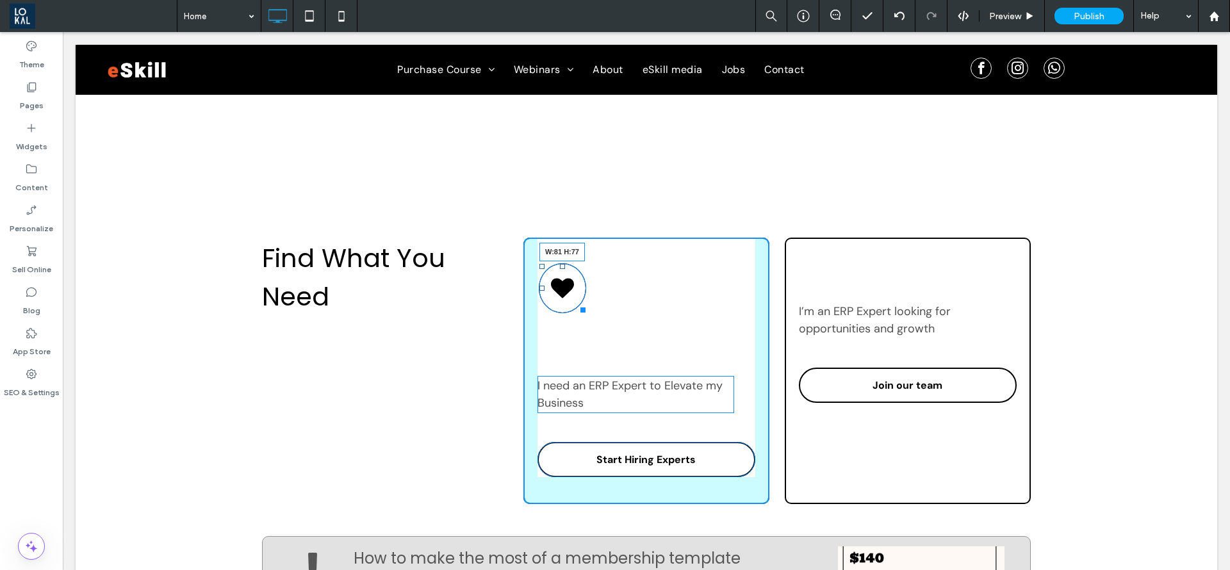
drag, startPoint x: 571, startPoint y: 304, endPoint x: 773, endPoint y: 372, distance: 213.6
click at [576, 303] on div at bounding box center [581, 308] width 10 height 10
drag, startPoint x: 631, startPoint y: 377, endPoint x: 694, endPoint y: 438, distance: 88.4
click at [634, 376] on div at bounding box center [636, 378] width 5 height 5
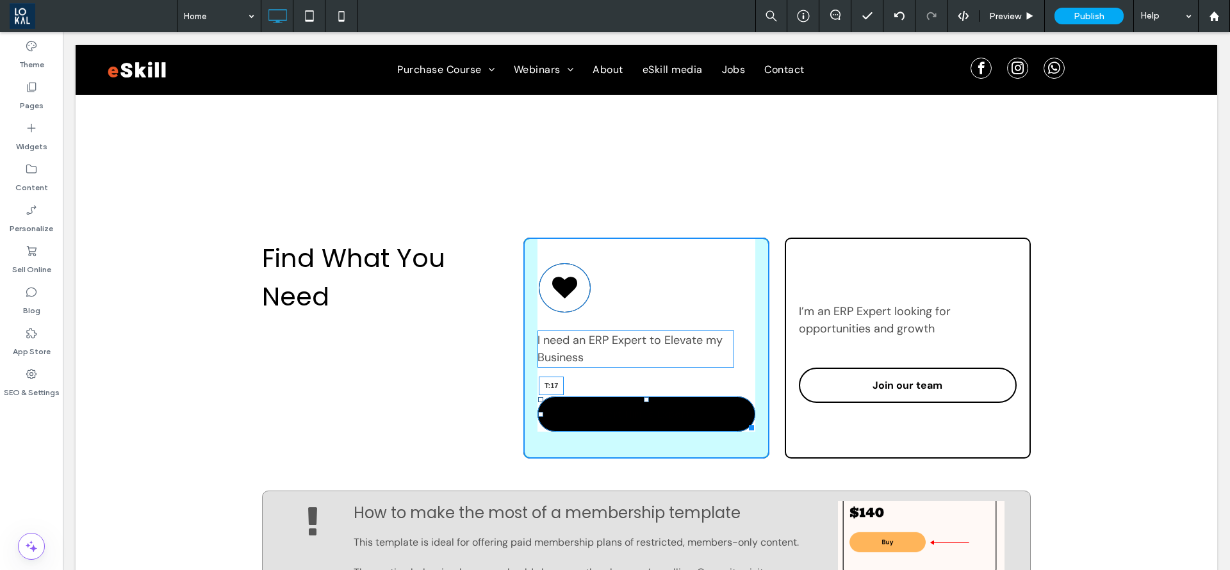
drag, startPoint x: 641, startPoint y: 398, endPoint x: 643, endPoint y: 384, distance: 14.2
click at [643, 384] on div "I need an ERP Expert to Elevate my Business Start Hiring Experts T:17 Click To …" at bounding box center [647, 348] width 246 height 221
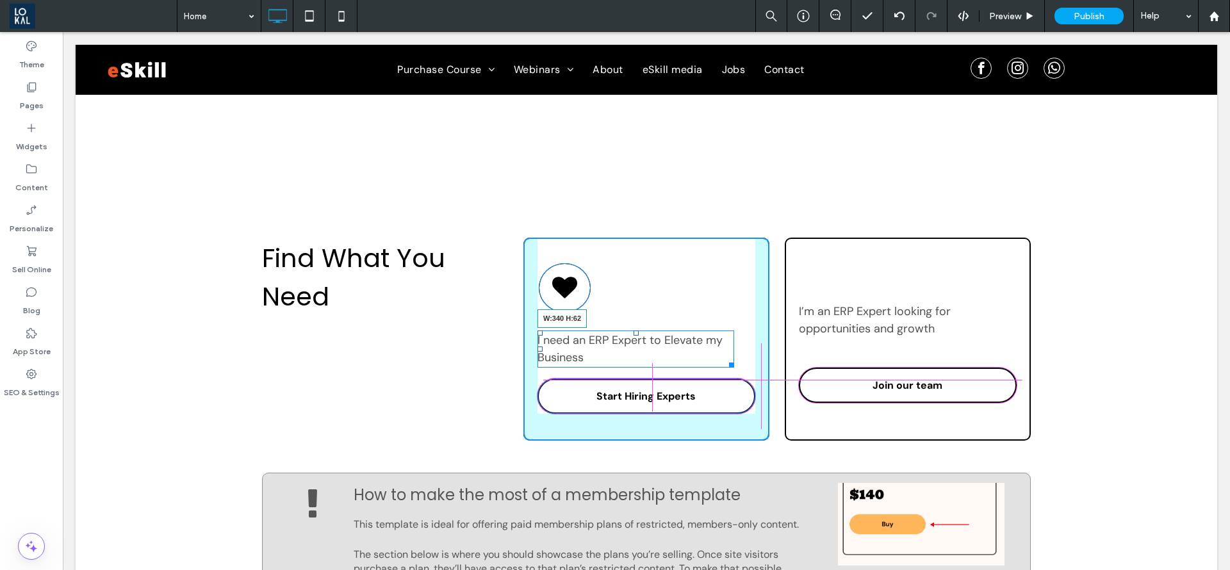
drag, startPoint x: 722, startPoint y: 367, endPoint x: 744, endPoint y: 362, distance: 23.0
click at [734, 362] on div at bounding box center [730, 363] width 10 height 10
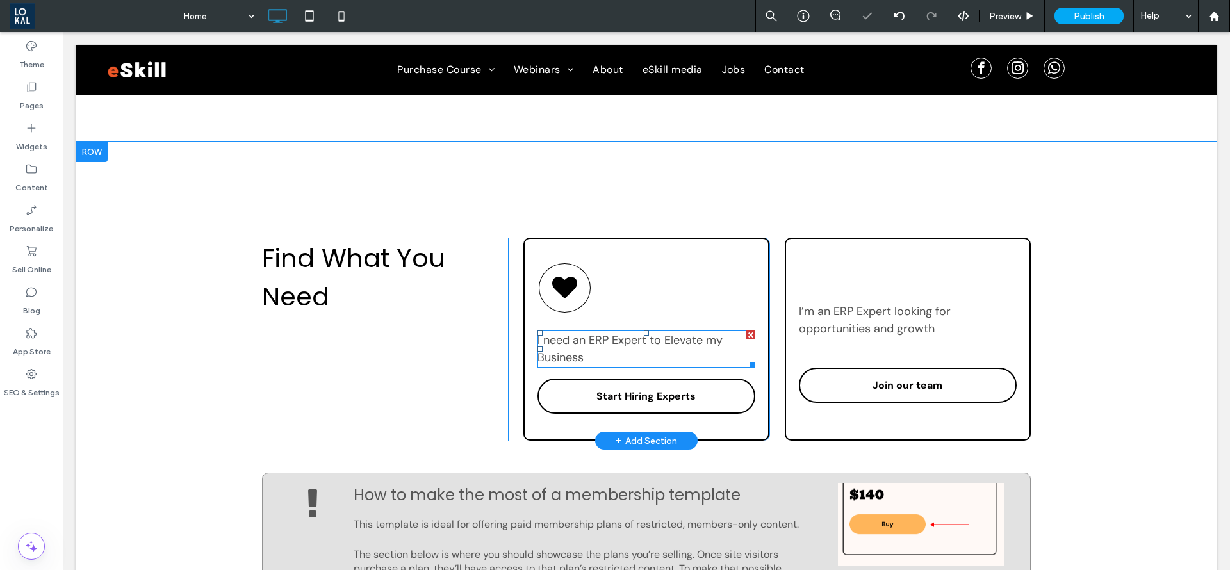
click at [600, 336] on span "I need an ERP Expert to Elevate my Business" at bounding box center [630, 349] width 185 height 33
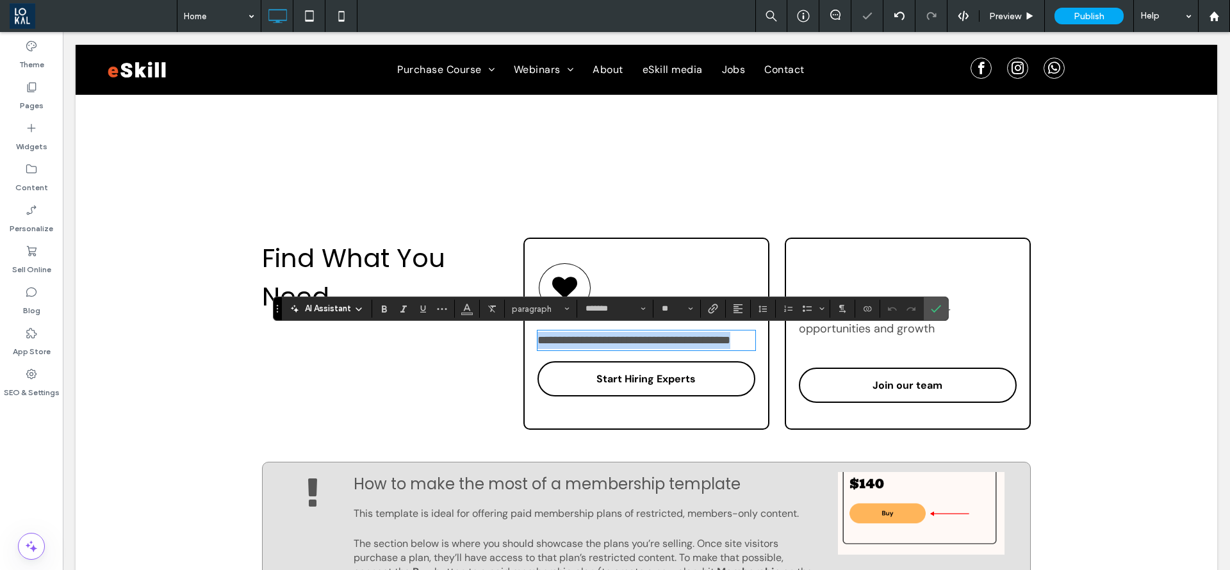
click at [647, 335] on span "**********" at bounding box center [634, 341] width 193 height 12
drag, startPoint x: 640, startPoint y: 340, endPoint x: 583, endPoint y: 344, distance: 57.2
click at [583, 344] on span "**********" at bounding box center [634, 341] width 193 height 12
click at [377, 313] on label "Bold" at bounding box center [384, 309] width 19 height 18
click at [577, 349] on p "**********" at bounding box center [647, 340] width 218 height 17
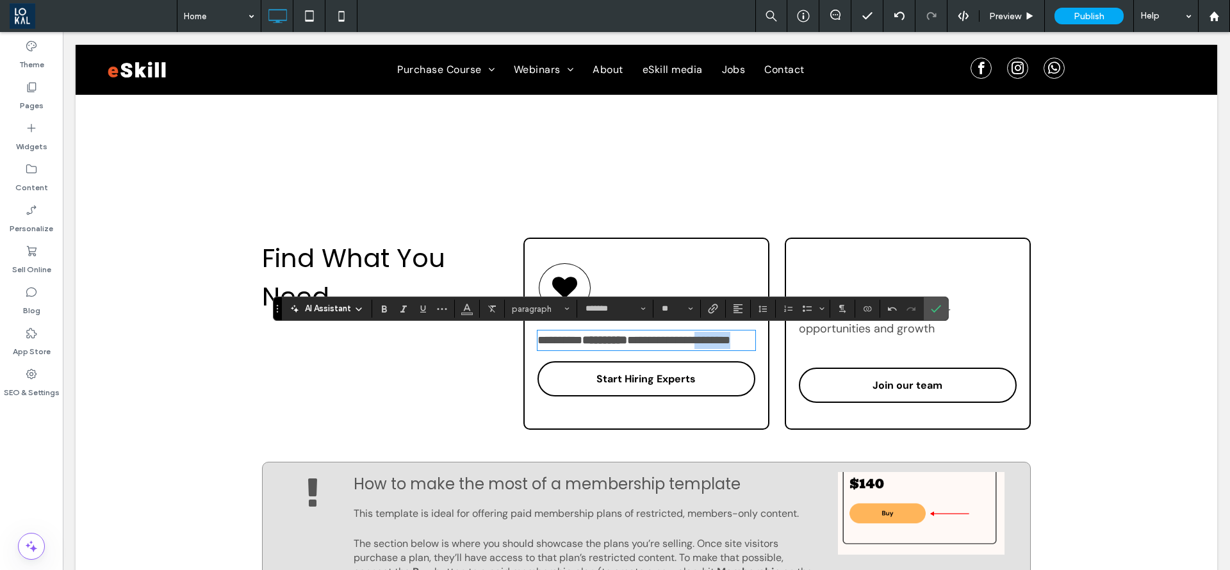
drag, startPoint x: 577, startPoint y: 360, endPoint x: 527, endPoint y: 361, distance: 50.0
click at [527, 361] on div "**********" at bounding box center [647, 334] width 246 height 192
drag, startPoint x: 393, startPoint y: 313, endPoint x: 365, endPoint y: 297, distance: 32.2
click at [393, 313] on label "Bold" at bounding box center [384, 309] width 19 height 18
click at [889, 336] on p "I’m an ERP Expert looking for opportunities and growth ﻿" at bounding box center [897, 320] width 197 height 35
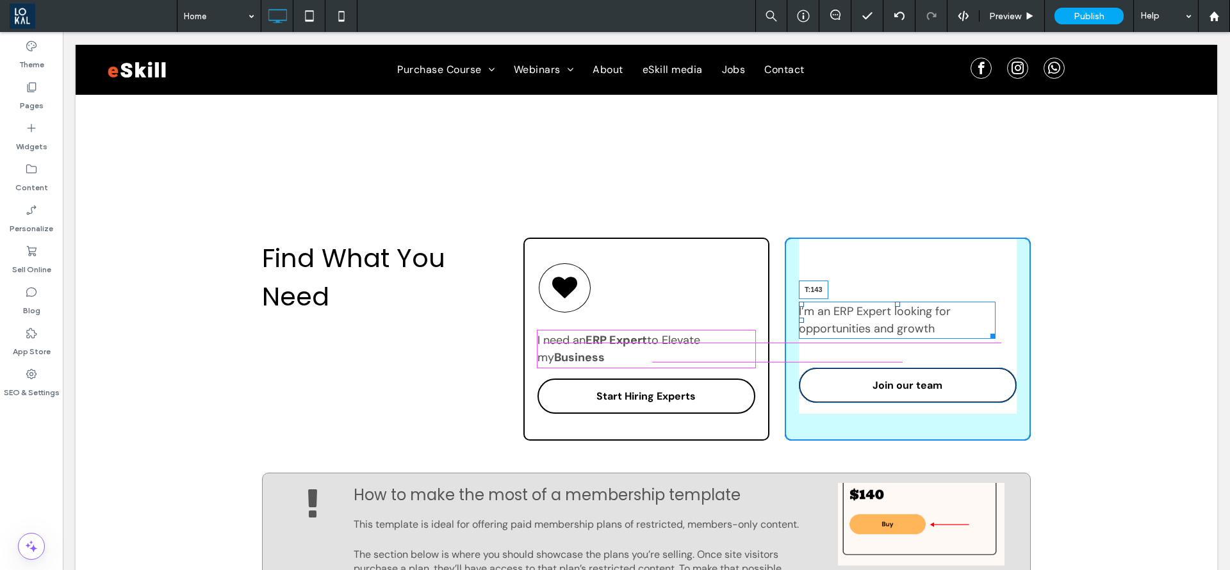
drag, startPoint x: 887, startPoint y: 303, endPoint x: 958, endPoint y: 372, distance: 98.8
click at [881, 331] on div "I’m an ERP Expert looking for opportunities and growth ﻿ T:143" at bounding box center [897, 320] width 197 height 37
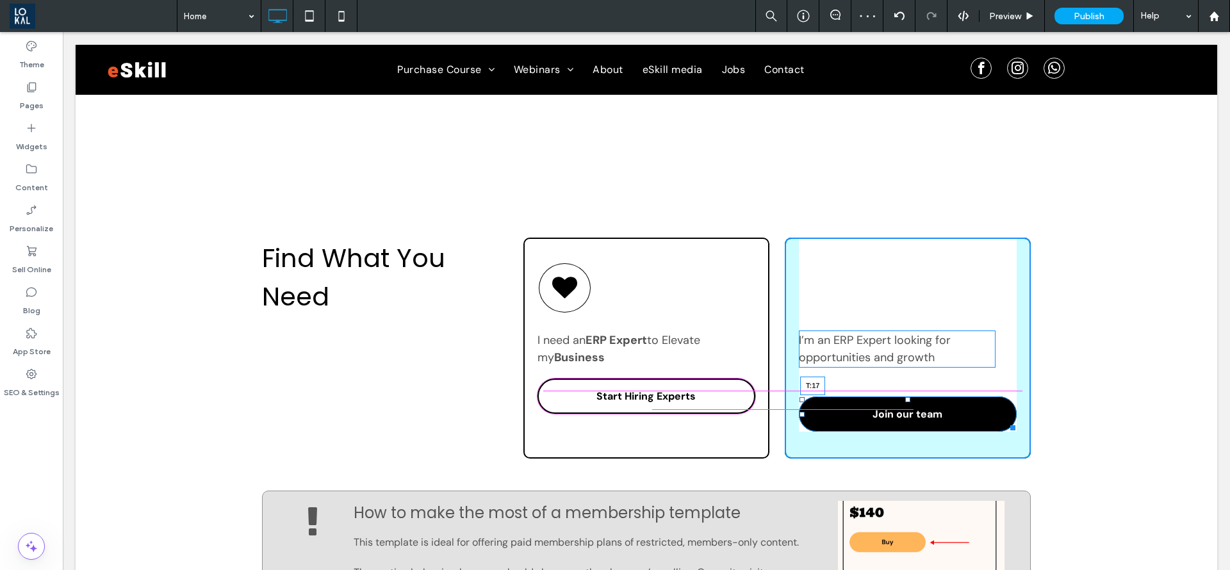
drag, startPoint x: 898, startPoint y: 399, endPoint x: 966, endPoint y: 411, distance: 68.4
click at [906, 397] on div at bounding box center [908, 399] width 5 height 5
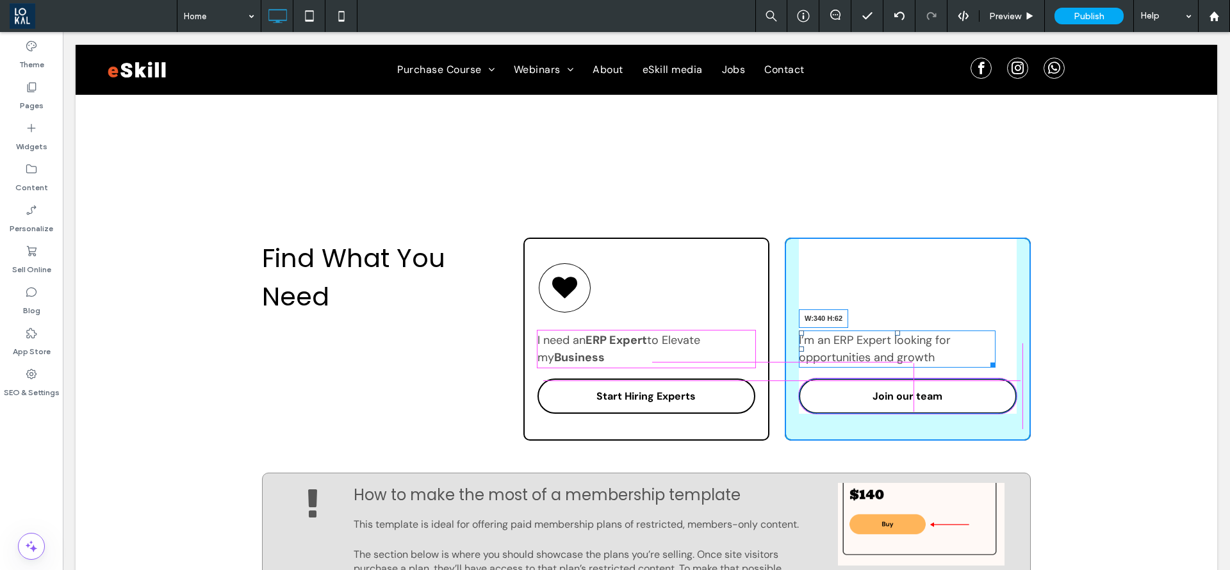
drag, startPoint x: 980, startPoint y: 361, endPoint x: 1005, endPoint y: 359, distance: 25.1
click at [996, 359] on div "I’m an ERP Expert looking for opportunities and growth ﻿ W:340 H:62" at bounding box center [897, 349] width 197 height 37
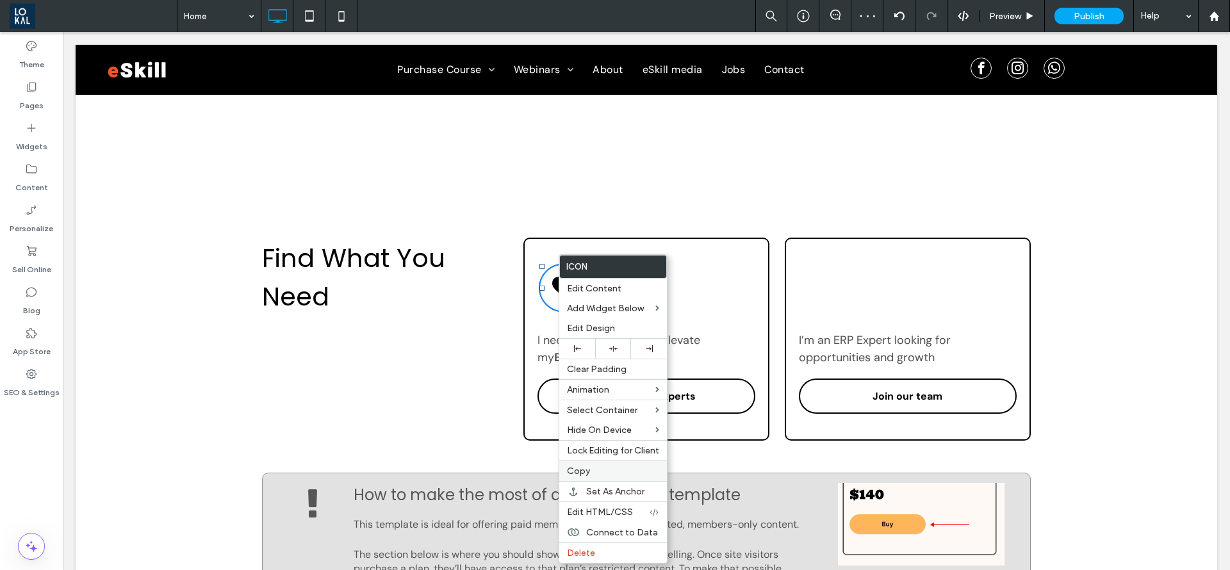
click at [593, 470] on label "Copy" at bounding box center [613, 471] width 92 height 11
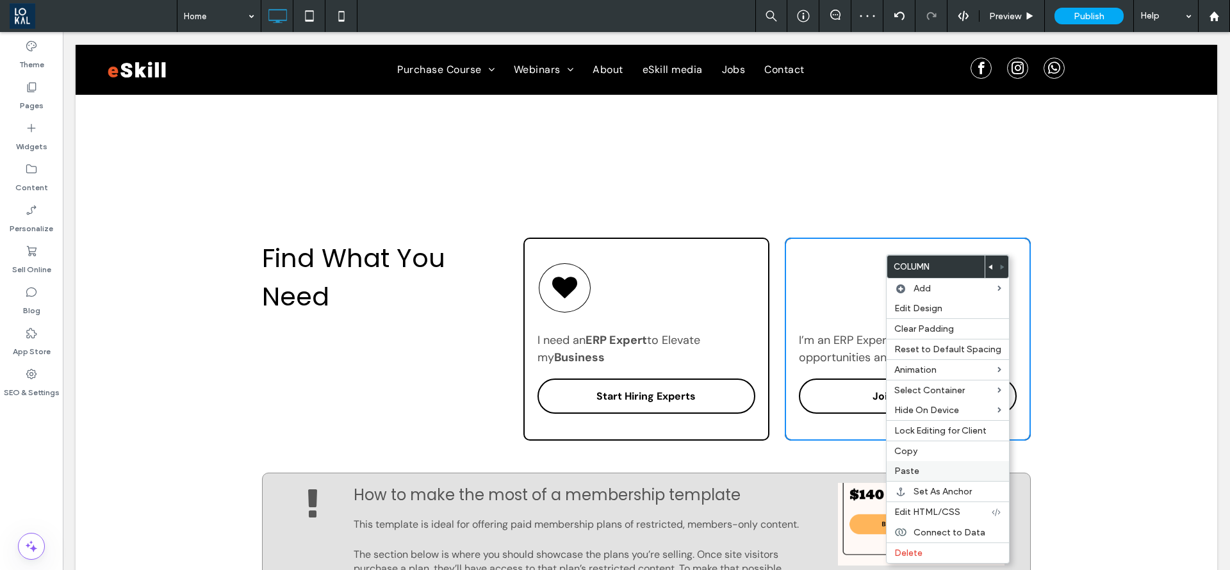
click at [907, 466] on span "Paste" at bounding box center [907, 471] width 25 height 11
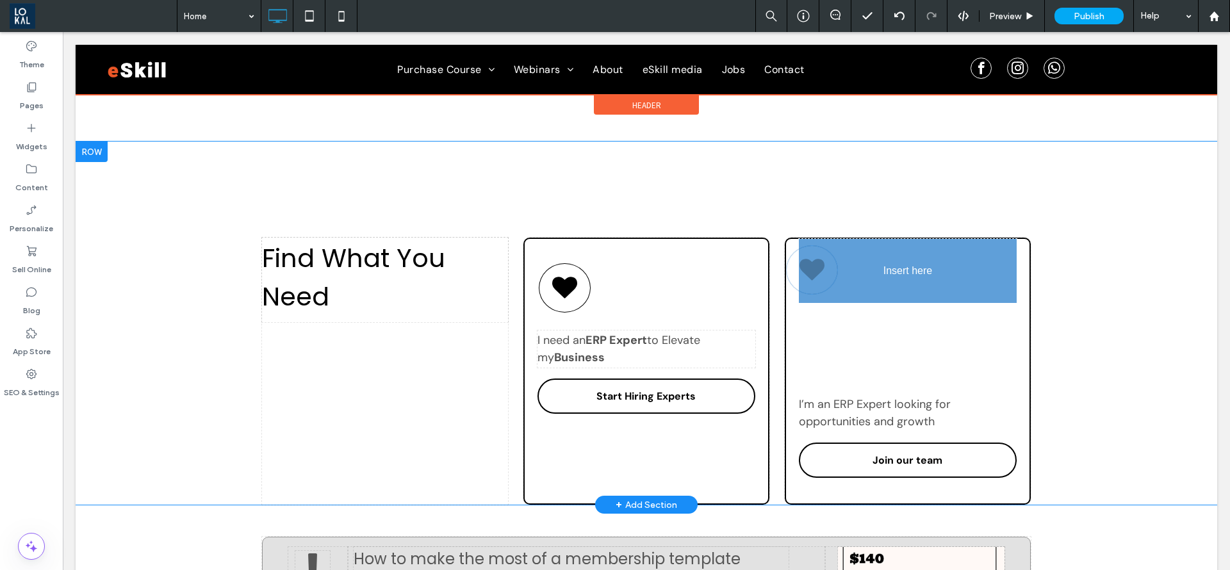
drag, startPoint x: 891, startPoint y: 452, endPoint x: 899, endPoint y: 374, distance: 78.0
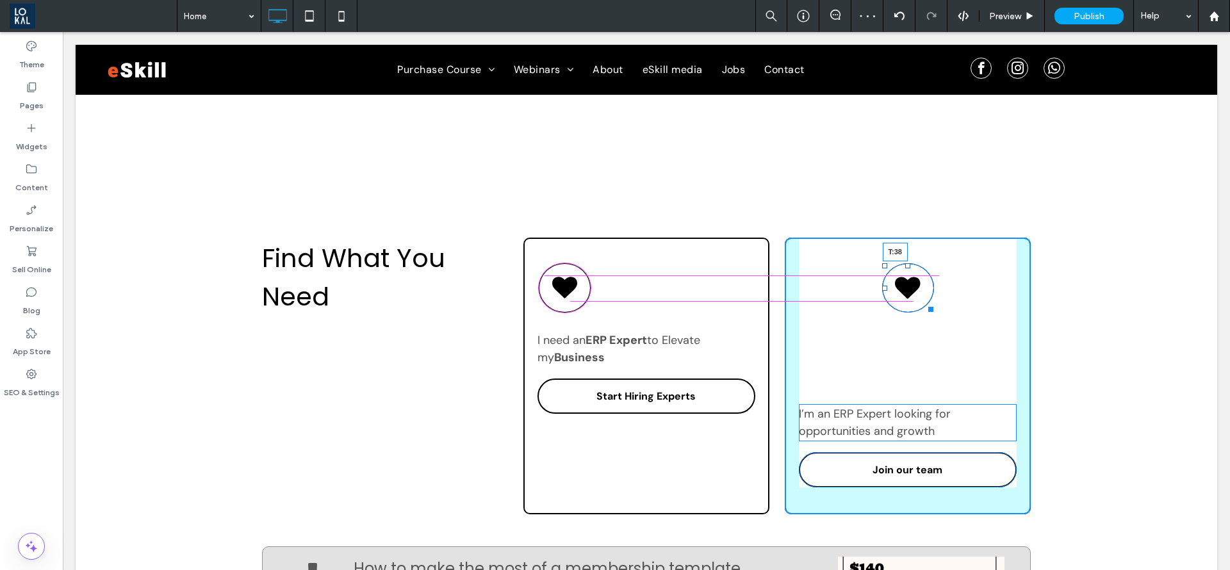
drag, startPoint x: 898, startPoint y: 246, endPoint x: 960, endPoint y: 298, distance: 81.0
click at [897, 266] on div "T:38" at bounding box center [908, 287] width 52 height 49
drag, startPoint x: 877, startPoint y: 288, endPoint x: 874, endPoint y: 333, distance: 44.3
click at [883, 295] on div "L:22" at bounding box center [908, 287] width 51 height 49
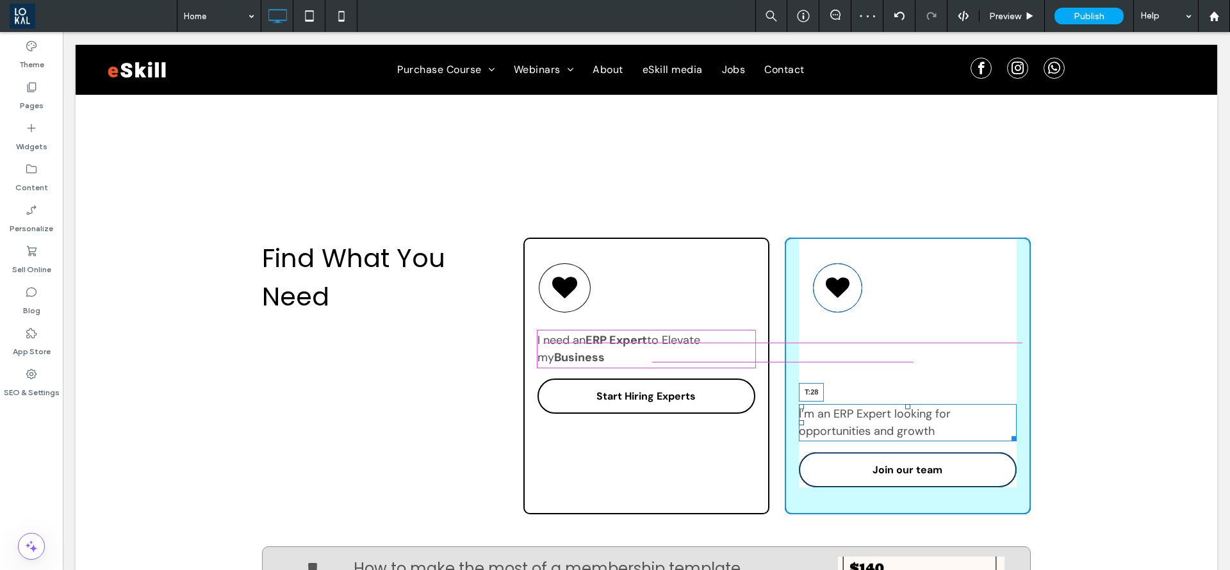
drag, startPoint x: 901, startPoint y: 408, endPoint x: 902, endPoint y: 334, distance: 73.7
click at [906, 404] on div at bounding box center [908, 406] width 5 height 5
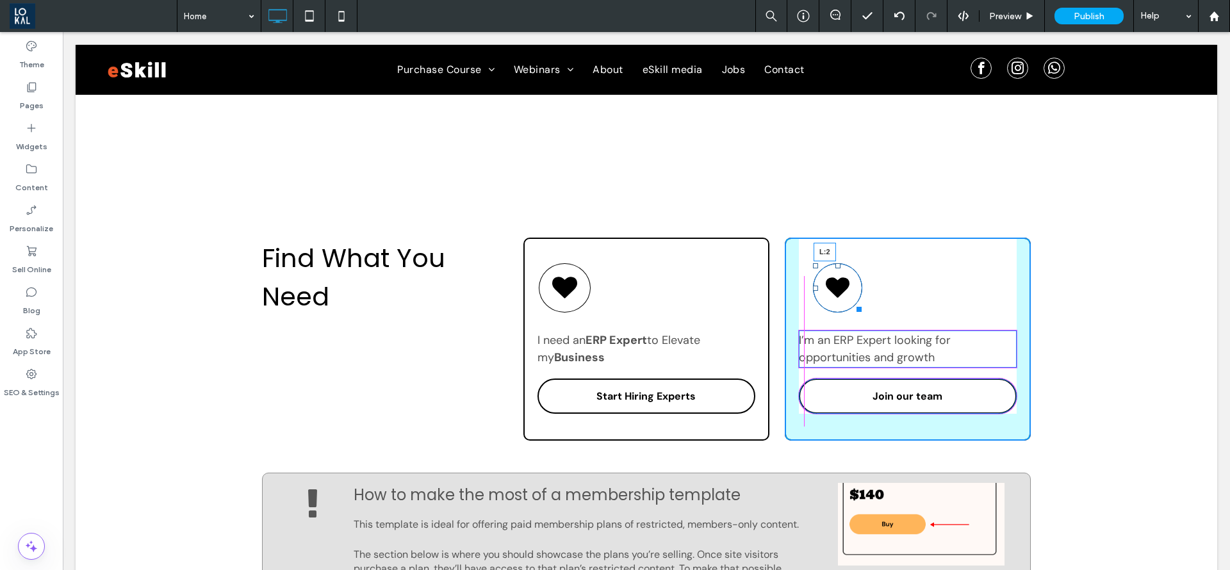
drag, startPoint x: 810, startPoint y: 288, endPoint x: 882, endPoint y: 336, distance: 86.6
click at [794, 298] on div "L:2 I’m an ERP Expert looking for opportunities and growth ﻿ Join our team Clic…" at bounding box center [908, 339] width 246 height 203
click at [841, 304] on div at bounding box center [843, 307] width 10 height 10
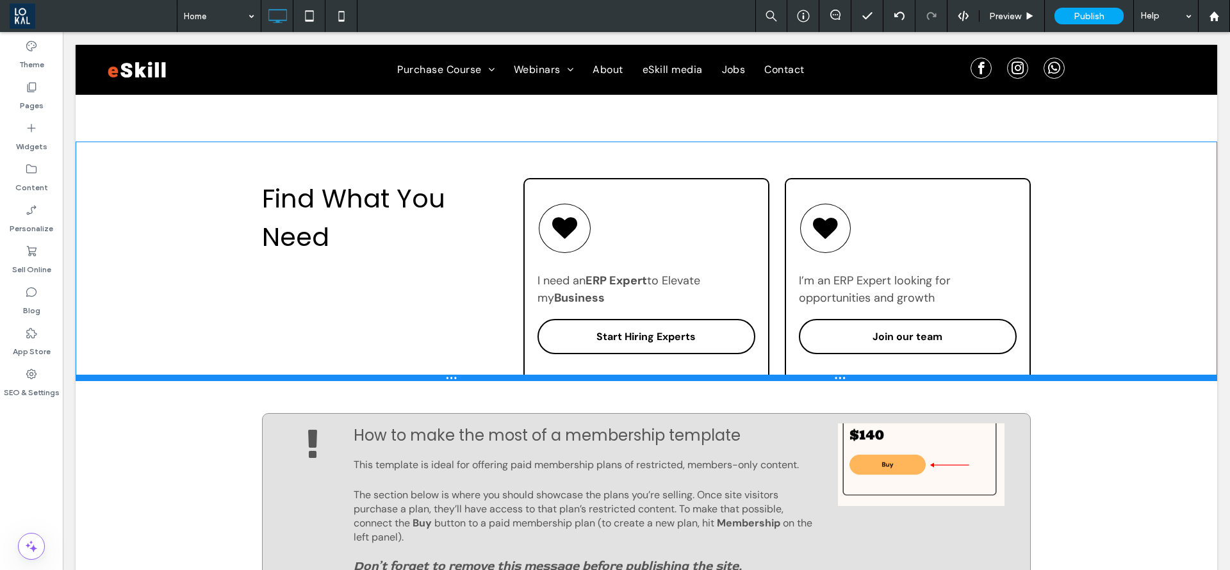
drag, startPoint x: 458, startPoint y: 440, endPoint x: 487, endPoint y: 380, distance: 66.5
click at [487, 380] on div at bounding box center [647, 378] width 1142 height 6
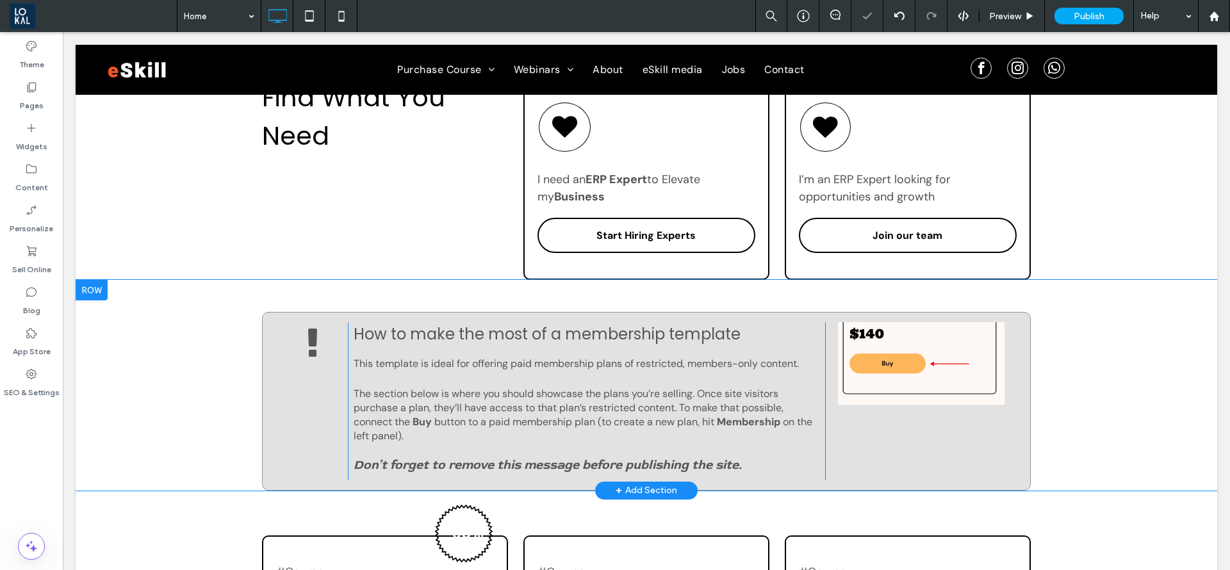
scroll to position [481, 0]
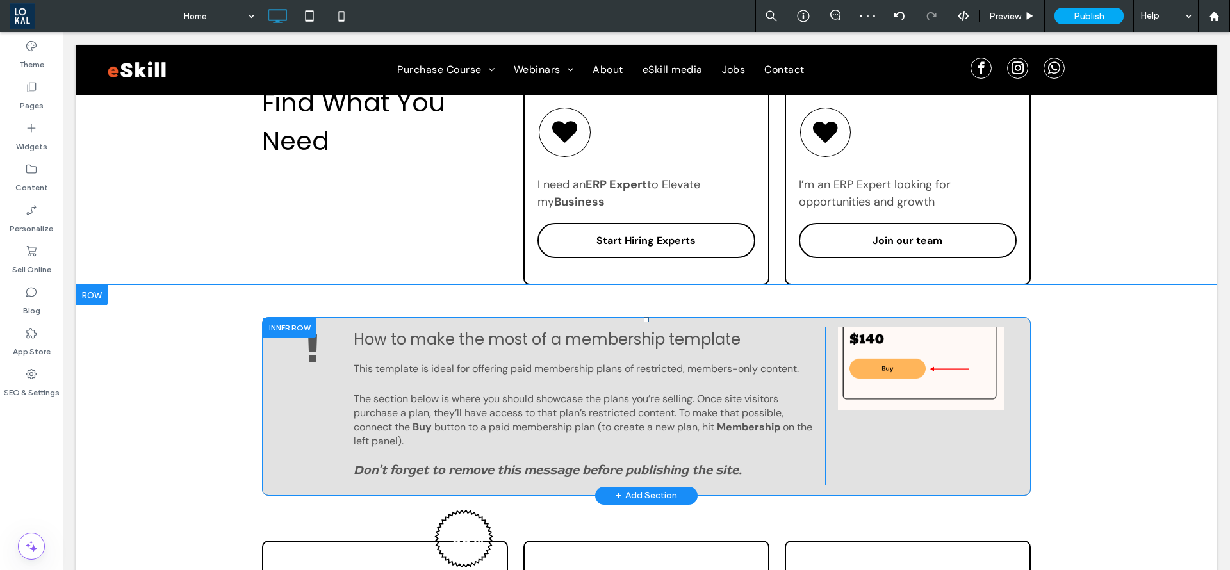
click at [281, 328] on div at bounding box center [290, 328] width 54 height 20
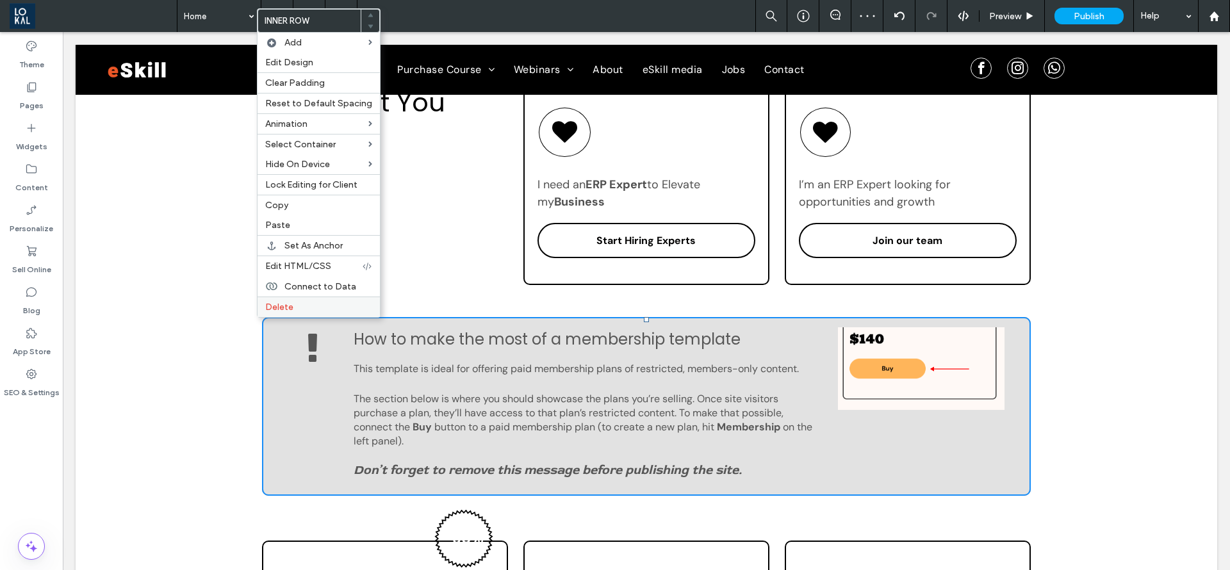
click at [290, 306] on span "Delete" at bounding box center [279, 307] width 28 height 11
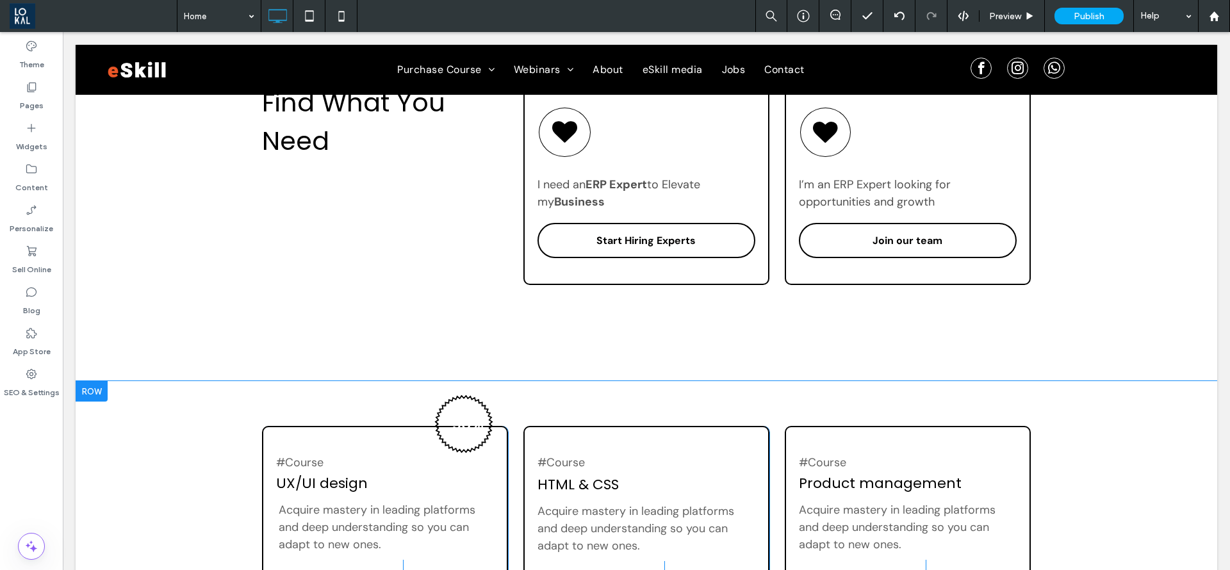
click at [99, 388] on div at bounding box center [92, 391] width 32 height 21
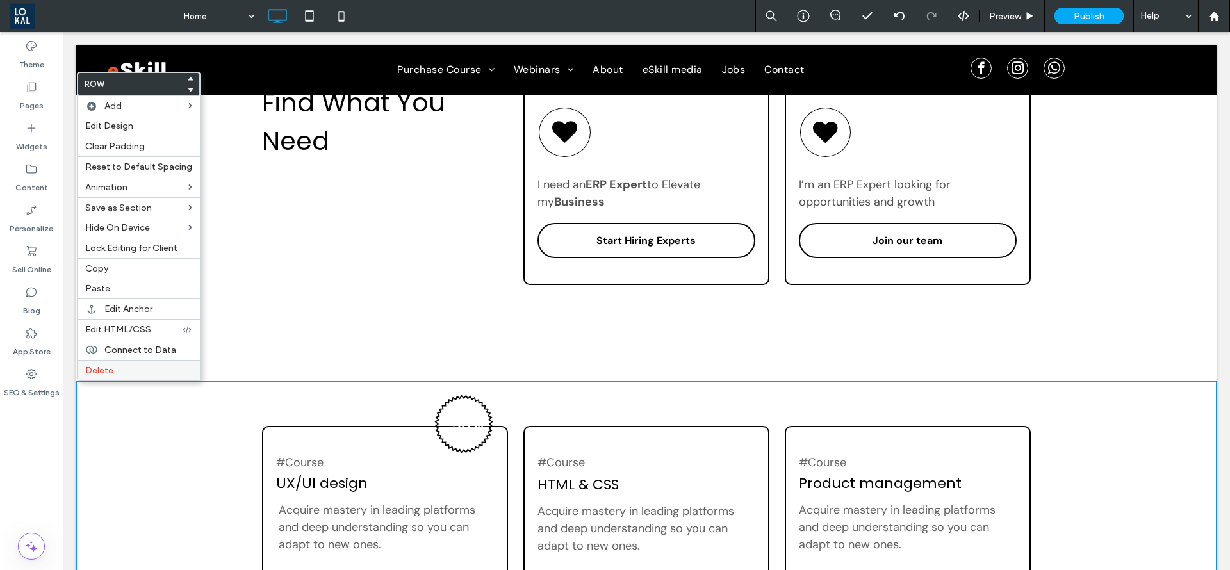
click at [100, 374] on span "Delete" at bounding box center [99, 370] width 28 height 11
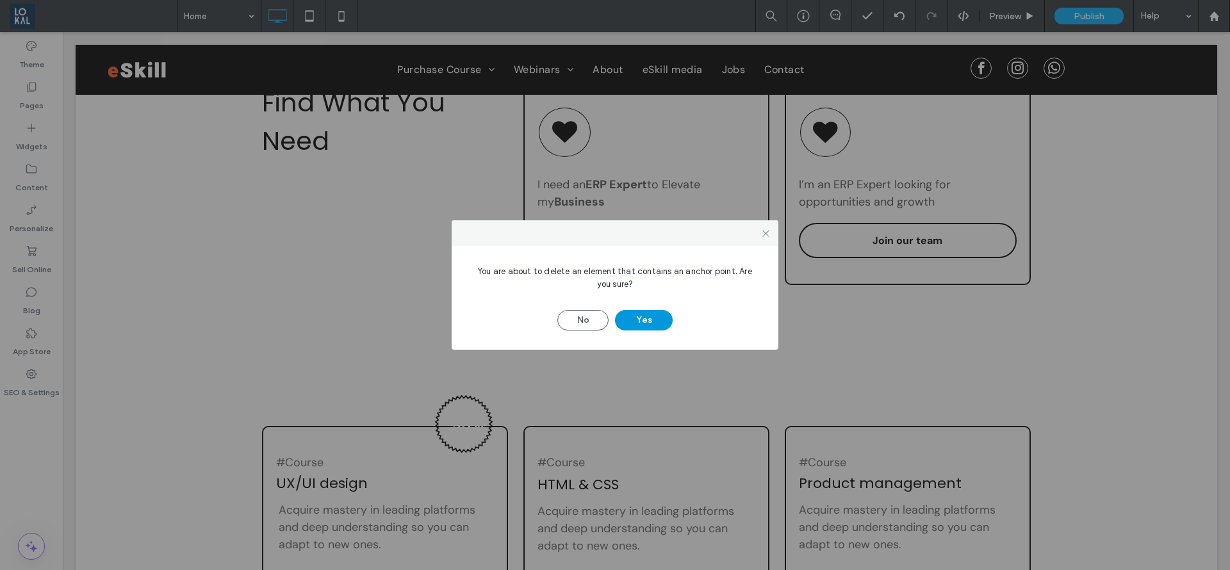
click at [645, 324] on button "Yes" at bounding box center [644, 320] width 58 height 21
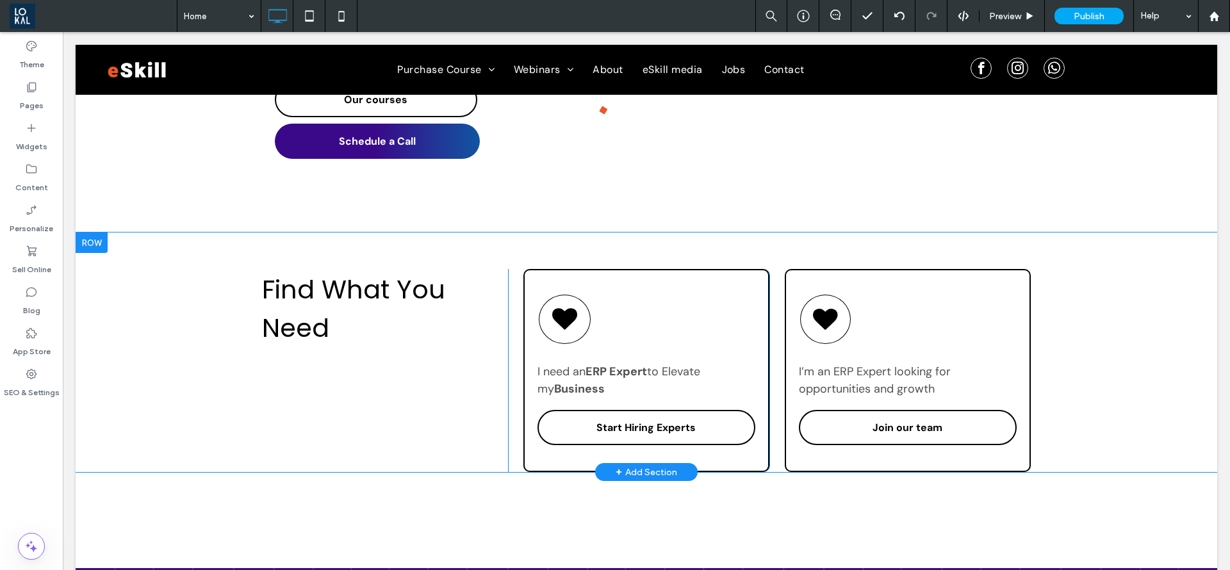
scroll to position [288, 0]
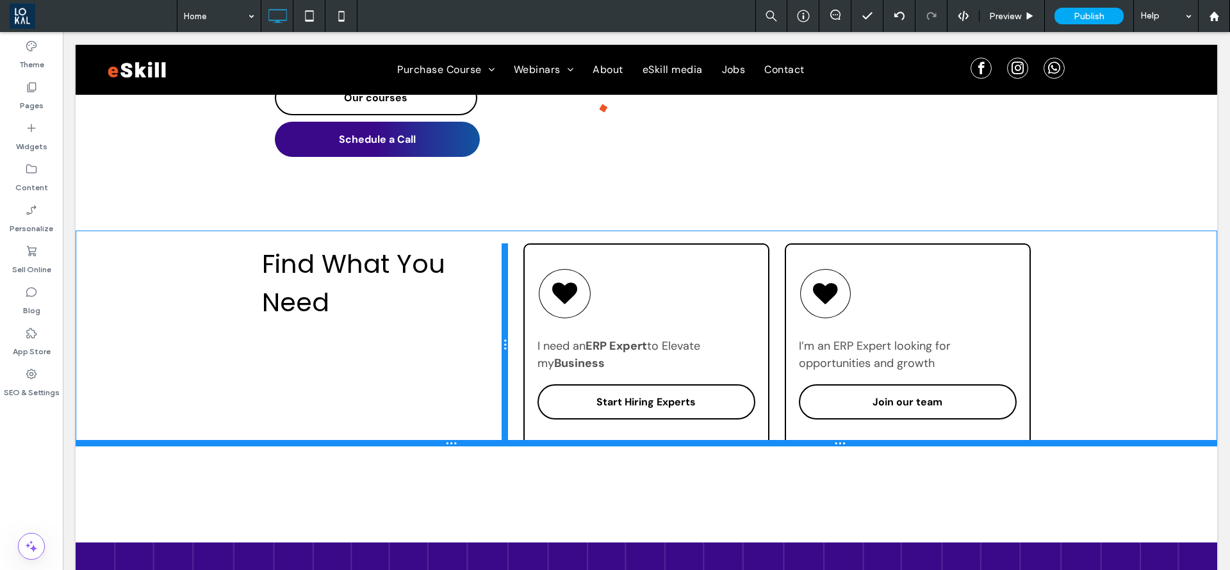
drag, startPoint x: 493, startPoint y: 468, endPoint x: 500, endPoint y: 444, distance: 24.6
click at [500, 444] on div "Find What You Need Click To Paste Click To Paste I need an ERP Expert to Elevat…" at bounding box center [647, 339] width 1142 height 216
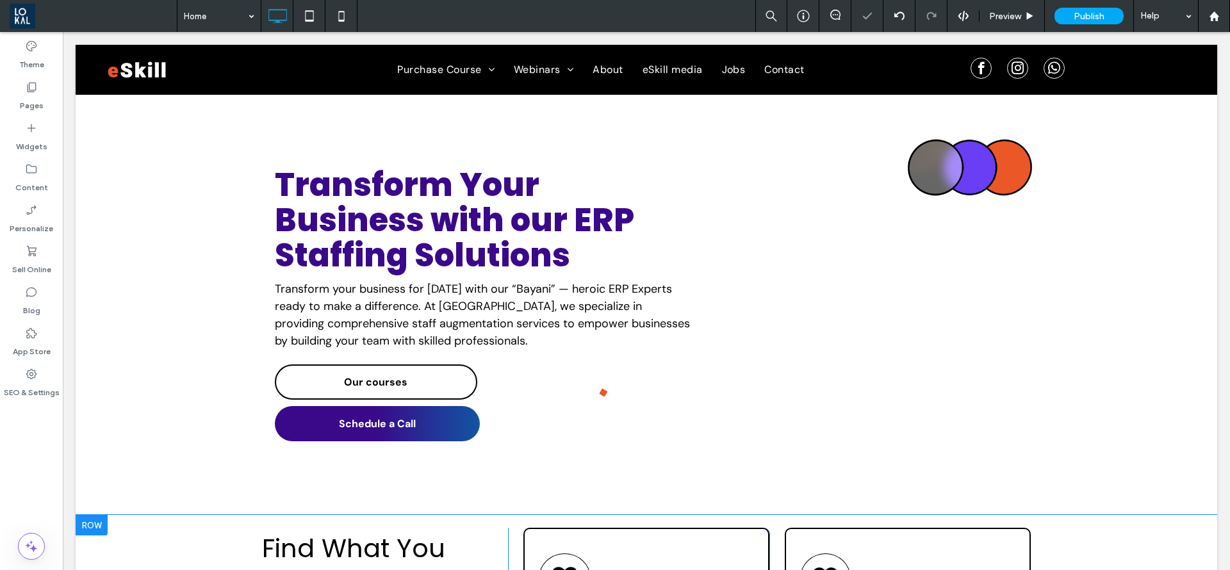
scroll to position [0, 0]
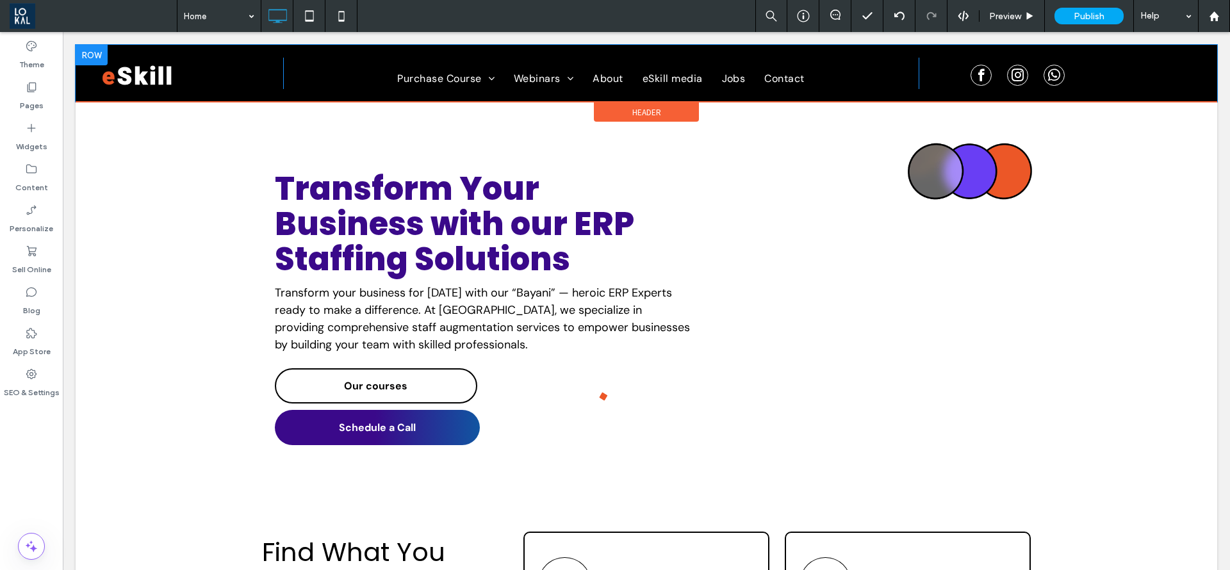
click at [1143, 82] on div "Click To Paste" at bounding box center [1055, 73] width 273 height 31
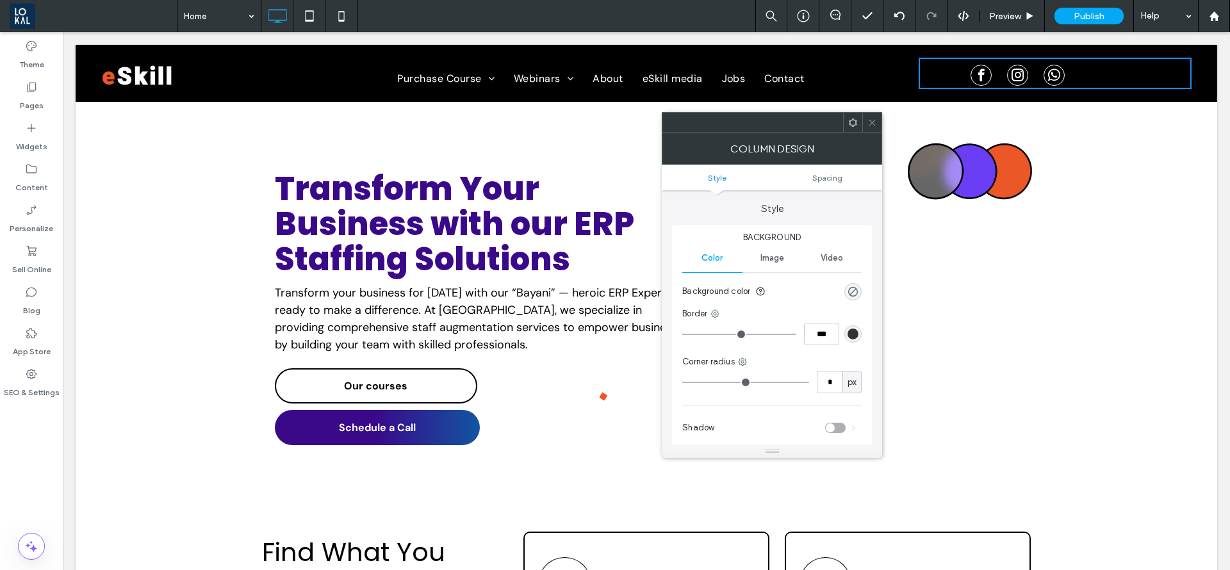
click at [1181, 86] on div "Click To Paste Purchase Course Module 1 Webinars Webinar page About eSkill medi…" at bounding box center [647, 73] width 1142 height 57
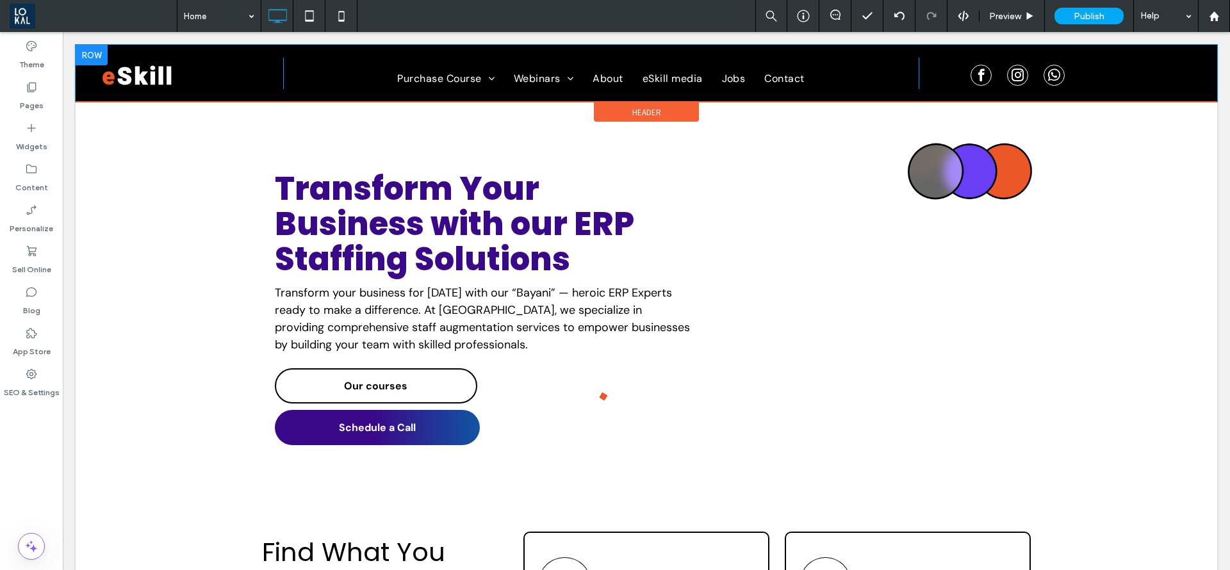
click at [1187, 89] on div "Click To Paste Purchase Course Module 1 Webinars Webinar page About eSkill medi…" at bounding box center [647, 73] width 1142 height 57
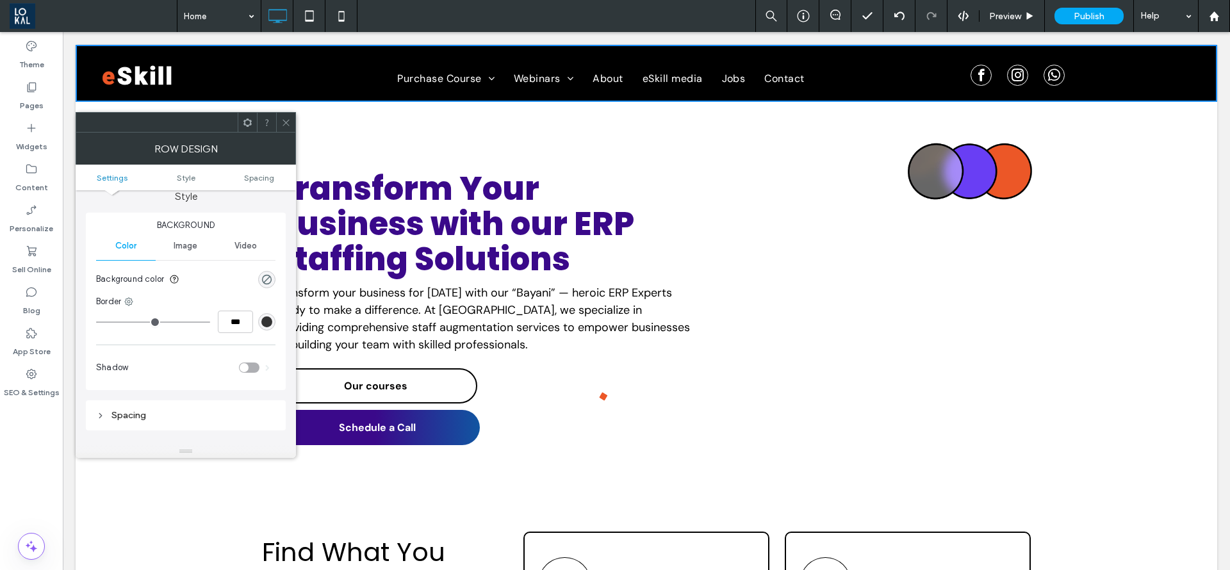
scroll to position [96, 0]
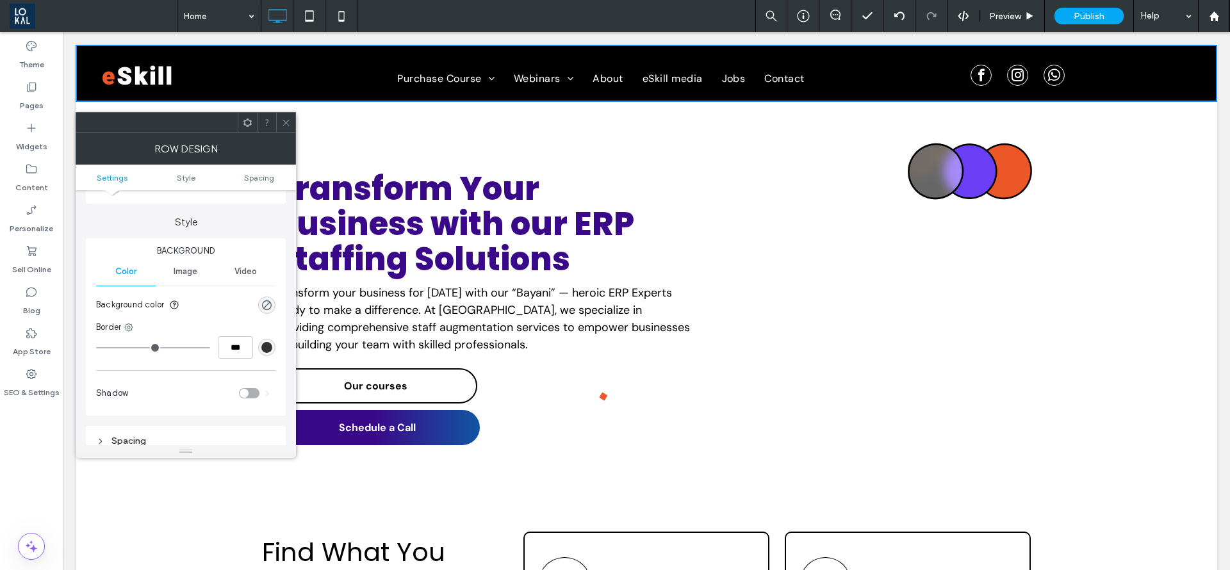
click at [194, 277] on div "Image" at bounding box center [186, 272] width 60 height 28
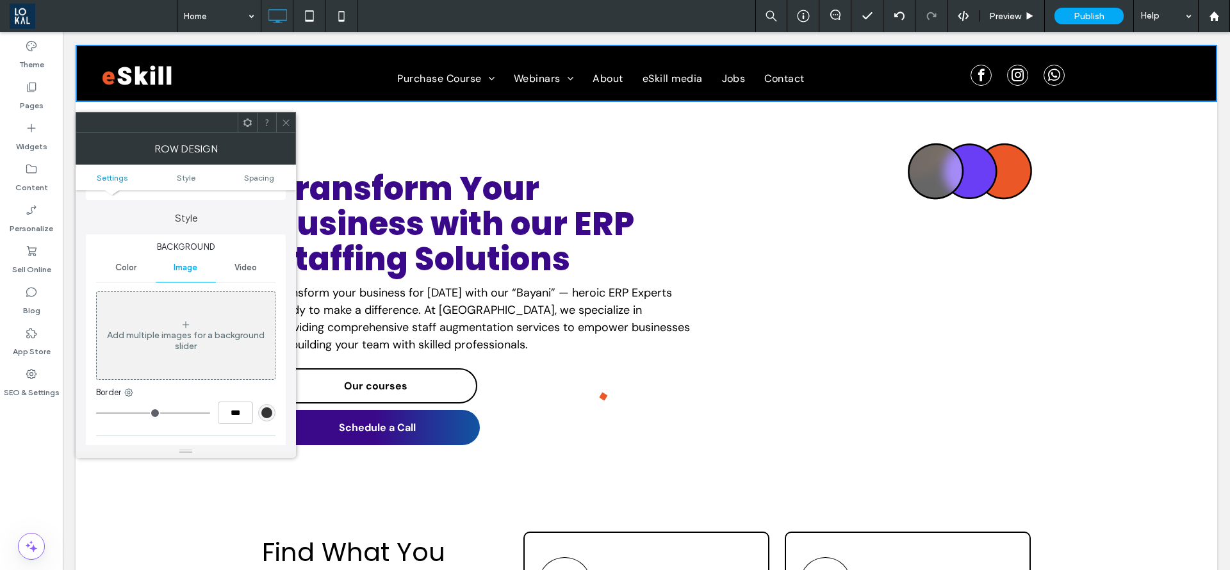
scroll to position [0, 0]
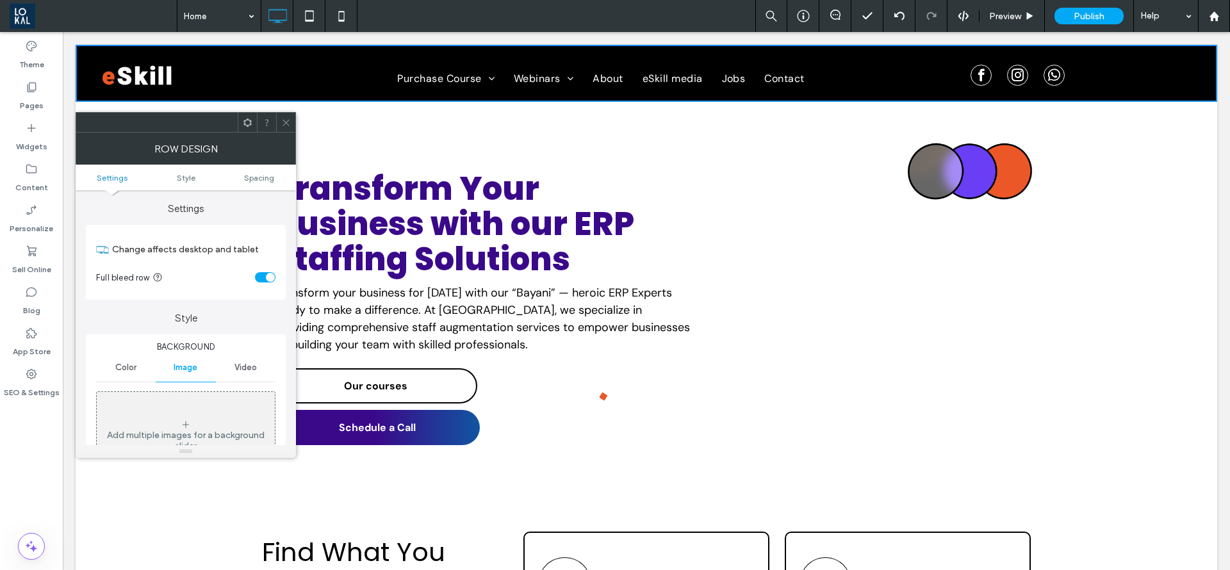
click at [122, 365] on span "Color" at bounding box center [125, 368] width 21 height 10
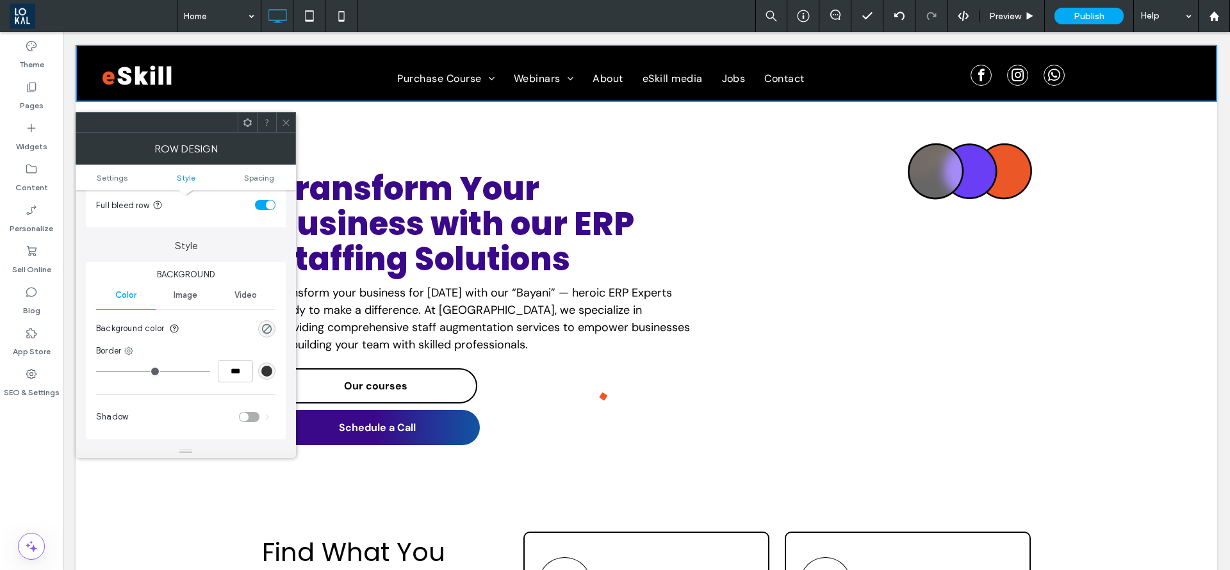
scroll to position [192, 0]
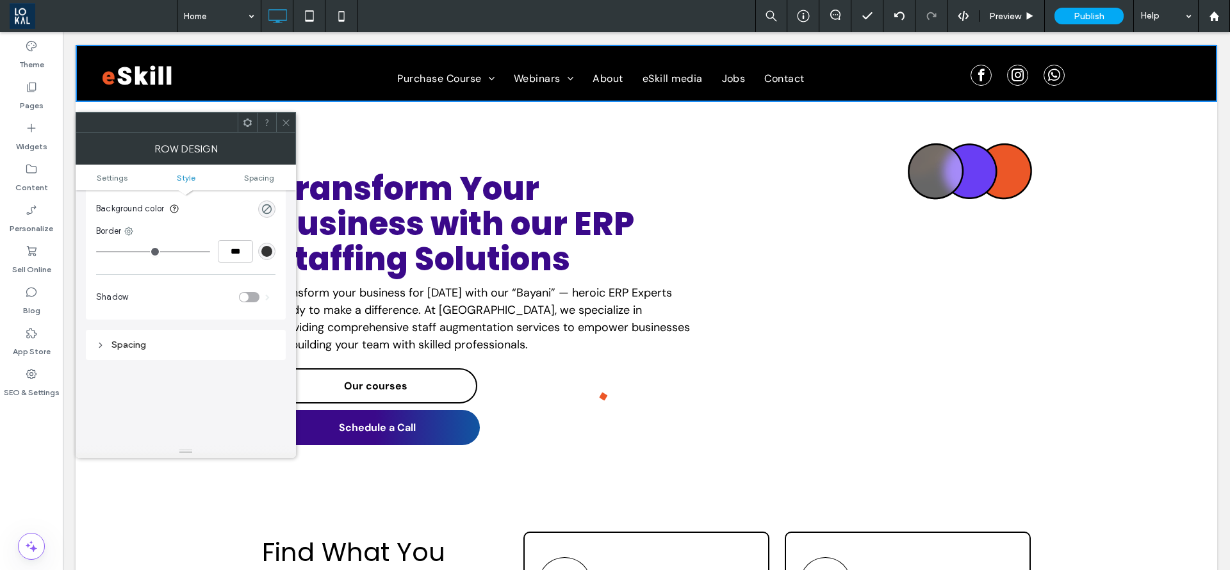
click at [294, 121] on div at bounding box center [285, 122] width 19 height 19
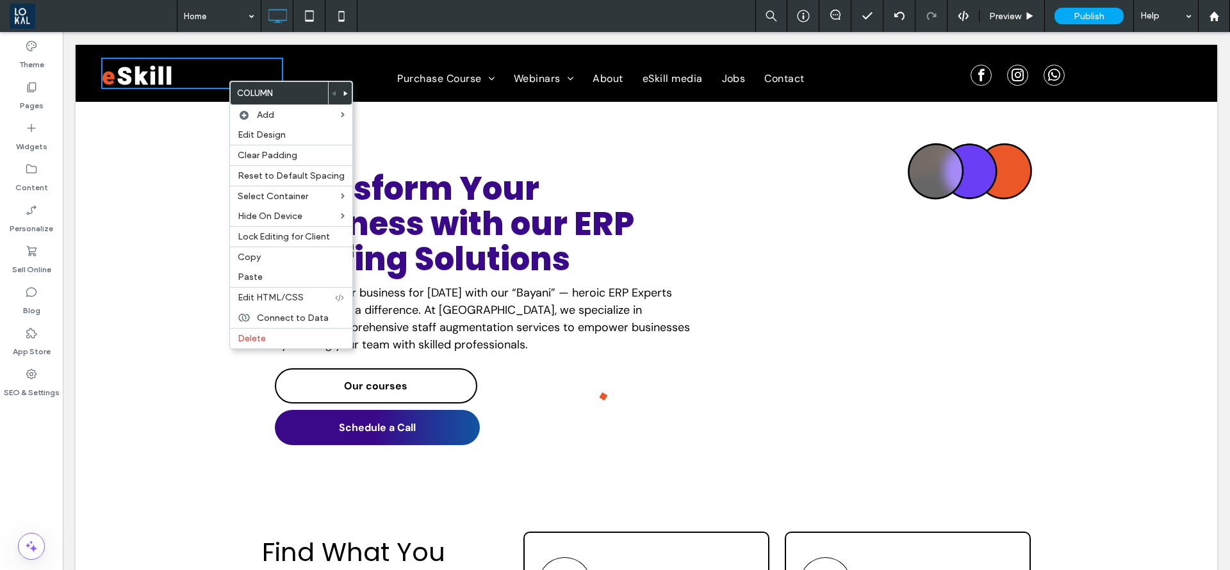
click at [304, 51] on div "Click To Paste Purchase Course Module 1 Webinars Webinar page About eSkill medi…" at bounding box center [647, 73] width 1142 height 57
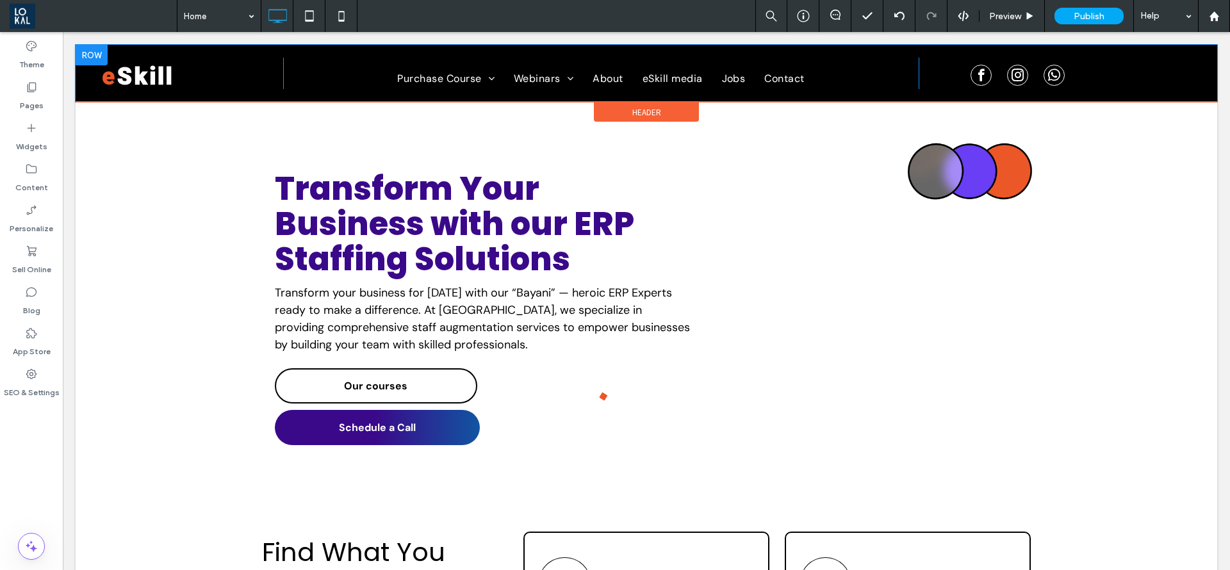
click at [304, 51] on div "Click To Paste Purchase Course Module 1 Webinars Webinar page About eSkill medi…" at bounding box center [647, 73] width 1142 height 57
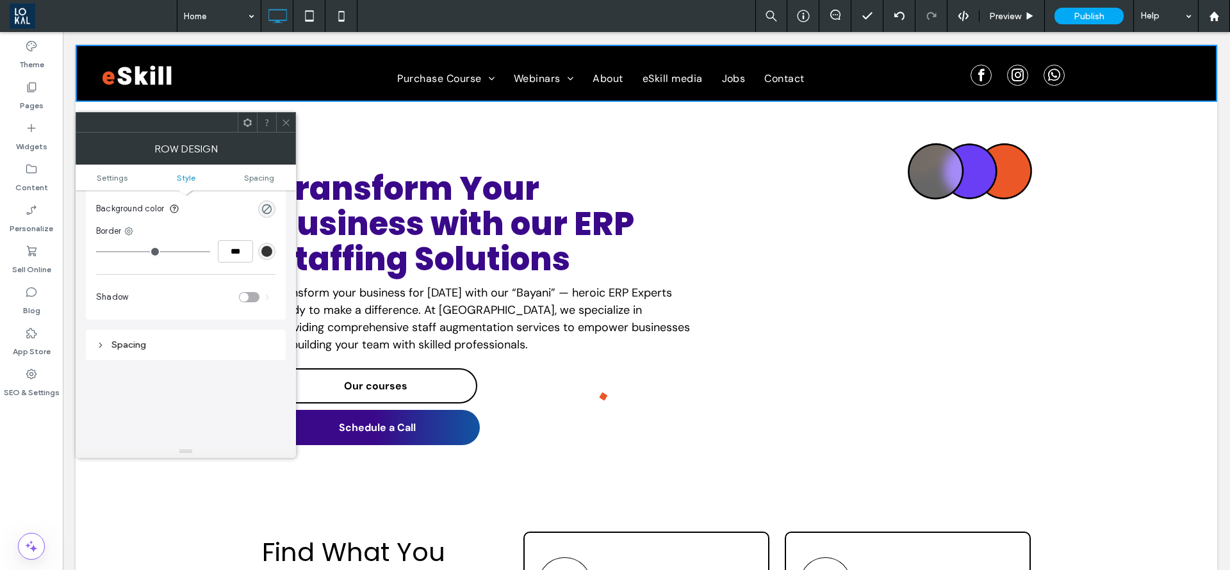
click at [283, 135] on div "Row Design" at bounding box center [186, 149] width 220 height 32
click at [290, 124] on icon at bounding box center [286, 123] width 10 height 10
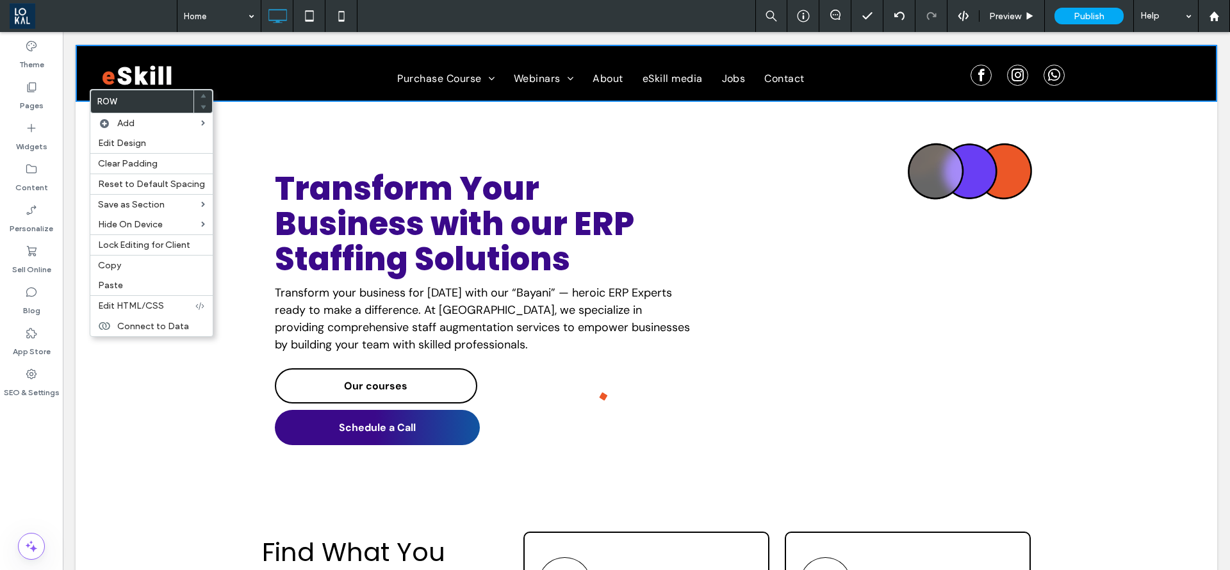
click at [845, 52] on div "Click To Paste Purchase Course Module 1 Webinars Webinar page About eSkill medi…" at bounding box center [647, 73] width 1142 height 57
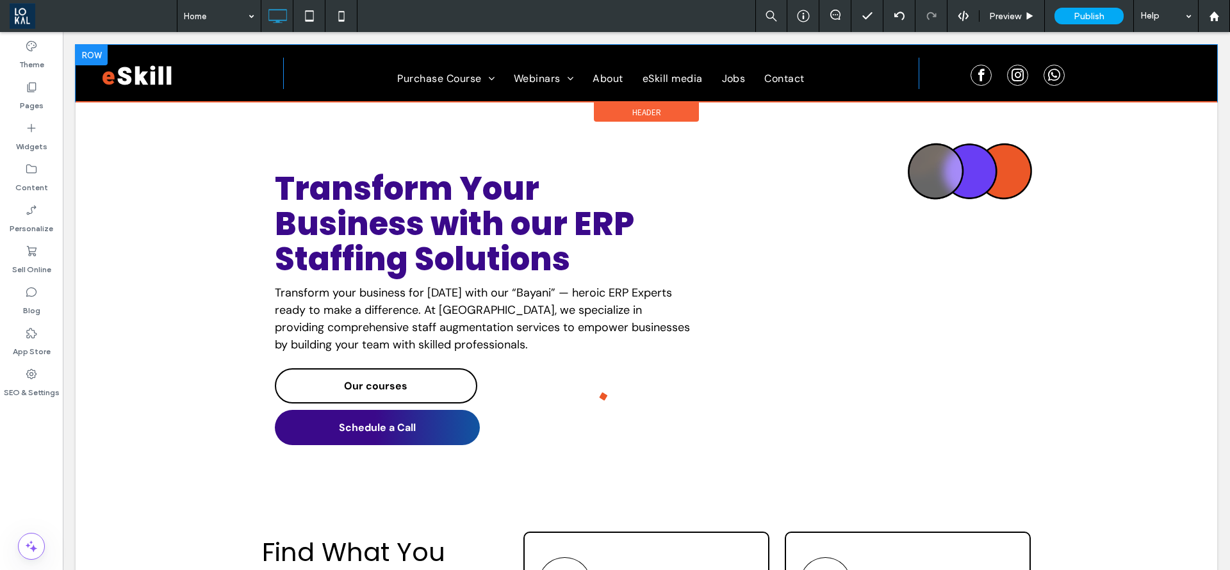
click at [816, 53] on div "Click To Paste Purchase Course Module 1 Webinars Webinar page About eSkill medi…" at bounding box center [647, 73] width 1142 height 57
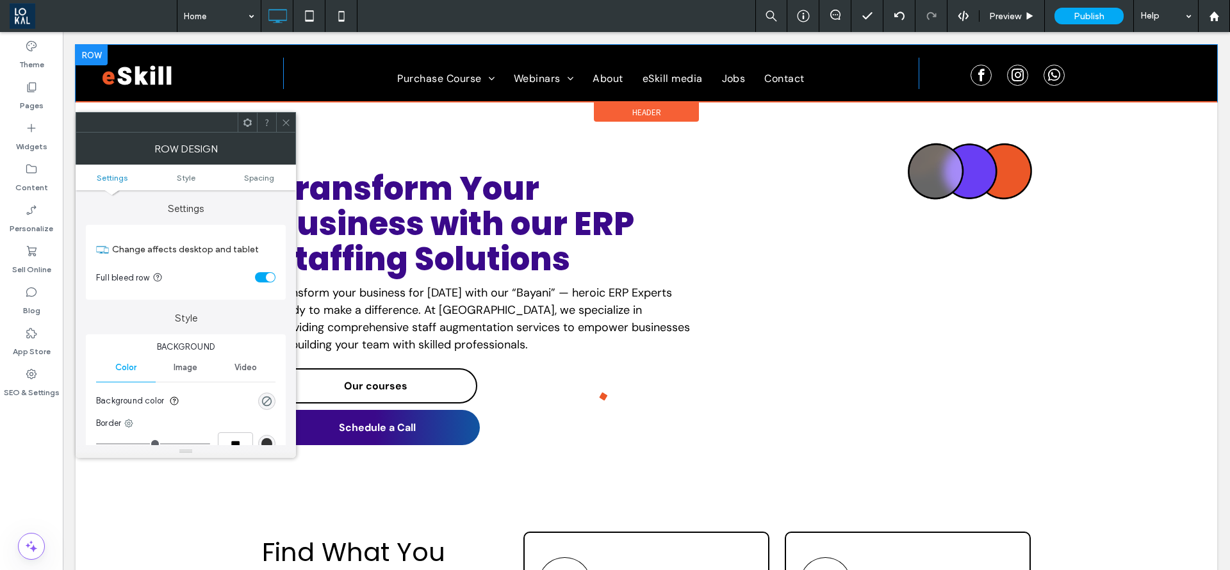
click at [816, 53] on div "Click To Paste Purchase Course Module 1 Webinars Webinar page About eSkill medi…" at bounding box center [647, 73] width 1142 height 57
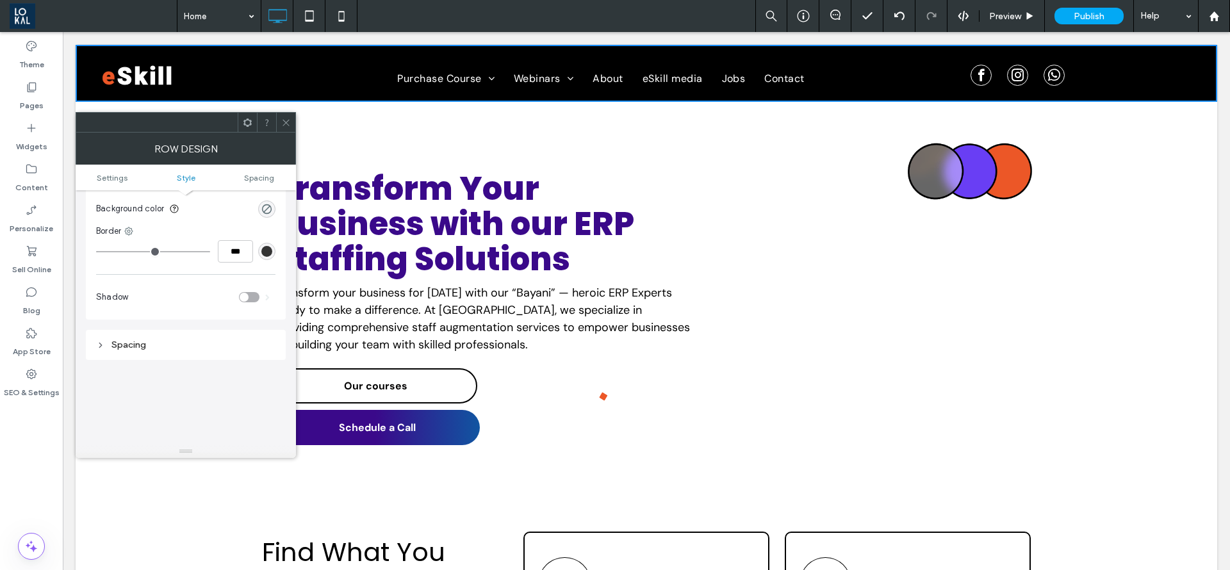
click at [284, 123] on icon at bounding box center [286, 123] width 10 height 10
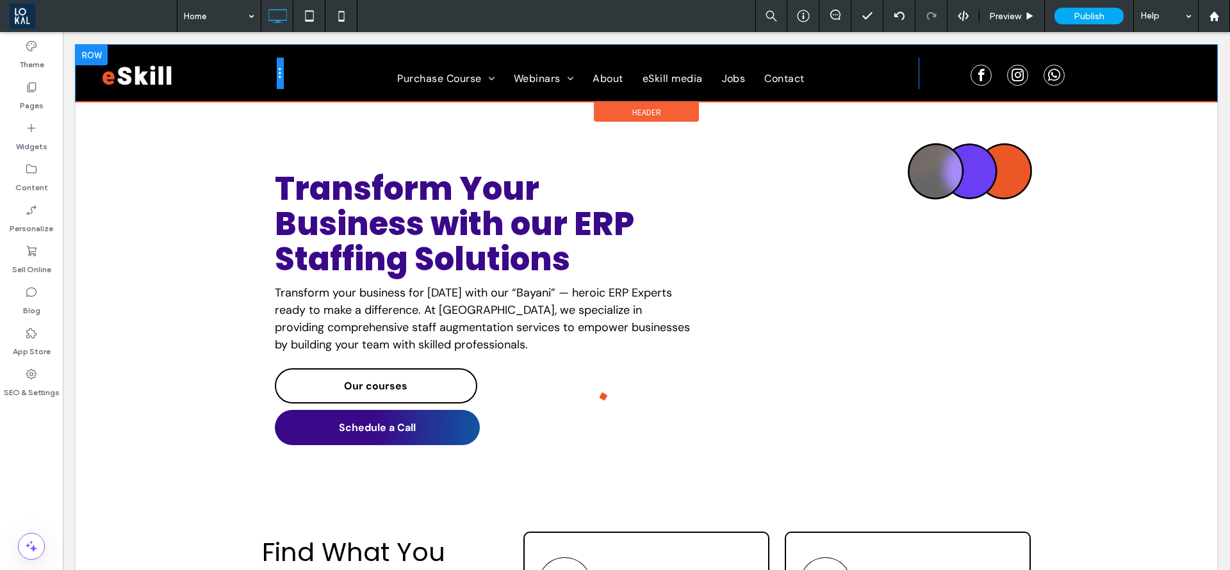
click at [277, 87] on div at bounding box center [280, 73] width 6 height 31
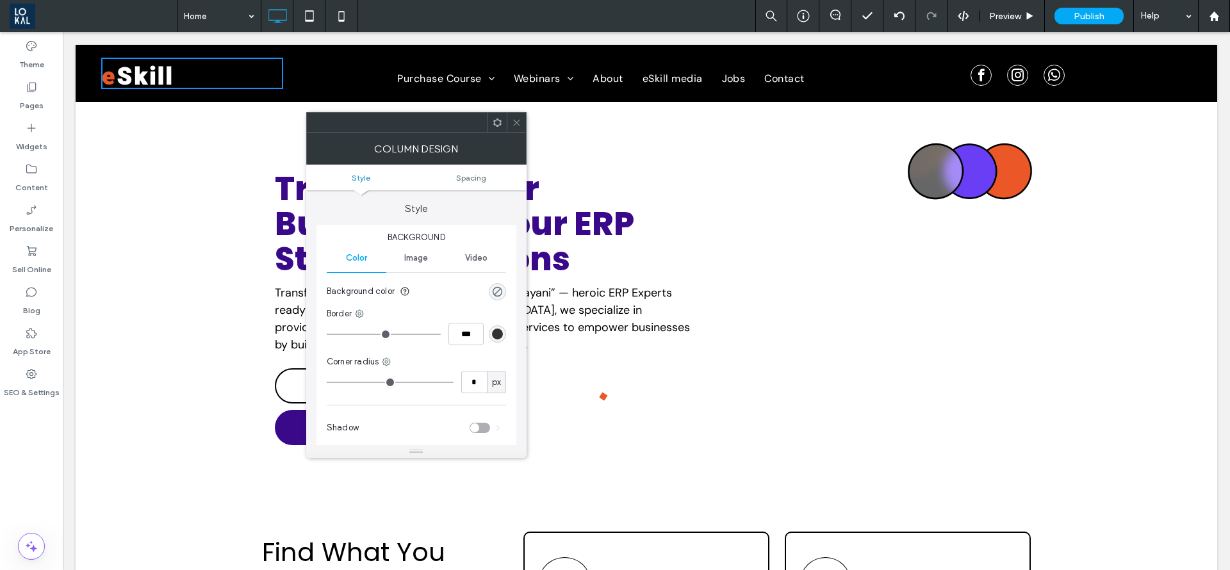
click at [510, 122] on div at bounding box center [516, 122] width 19 height 19
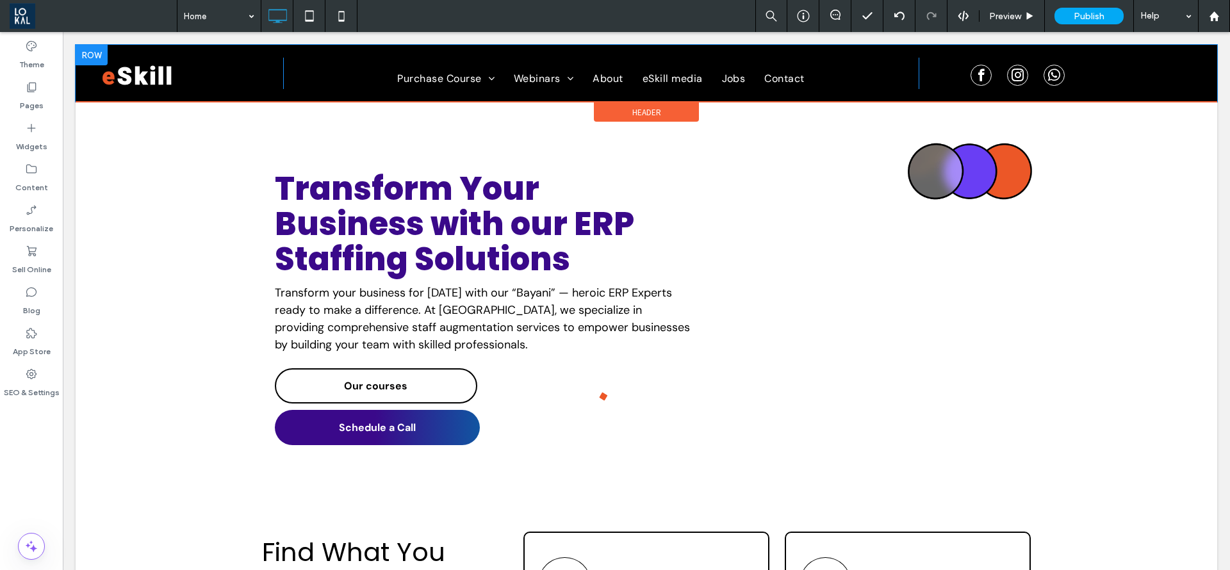
click at [377, 97] on div "Click To Paste Purchase Course Module 1 Webinars Webinar page About eSkill medi…" at bounding box center [647, 73] width 1142 height 57
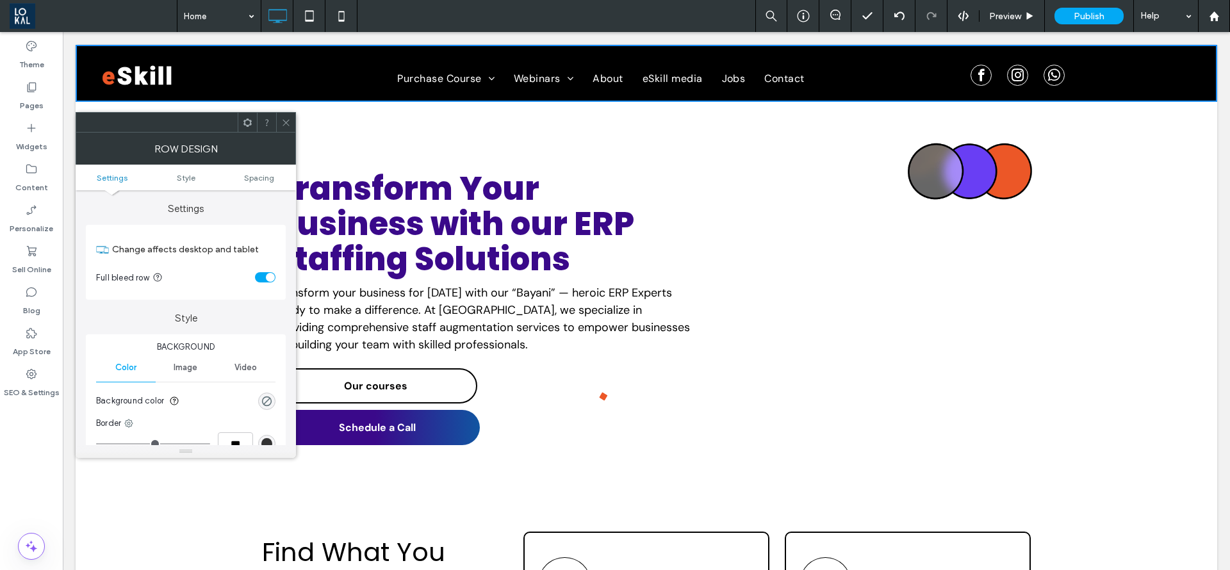
click at [285, 118] on icon at bounding box center [286, 123] width 10 height 10
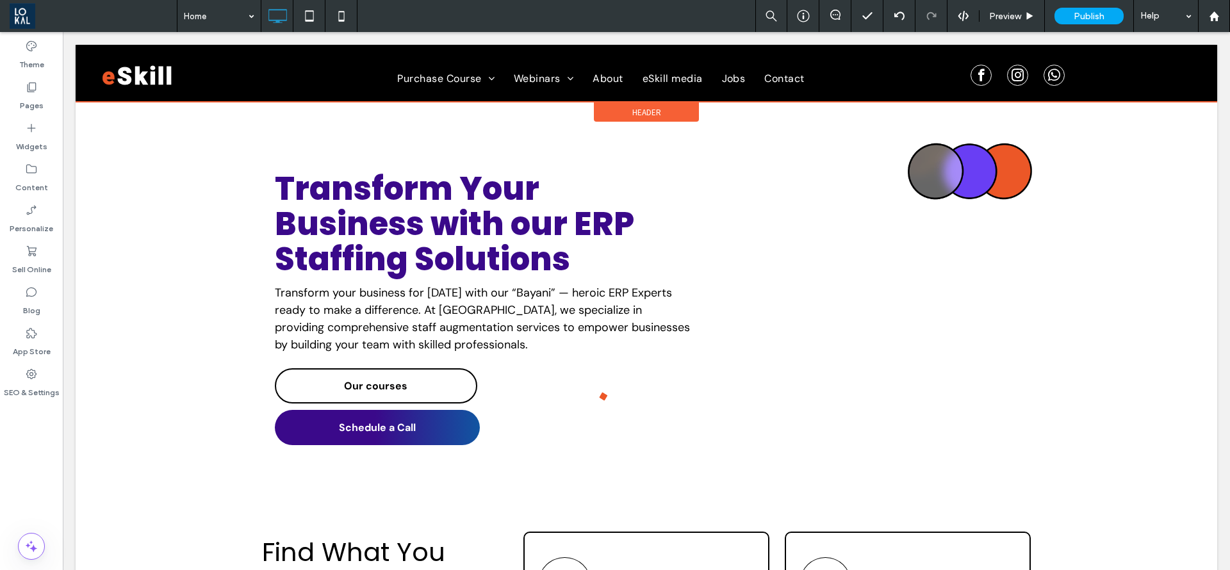
click at [633, 111] on span "Header" at bounding box center [647, 112] width 29 height 11
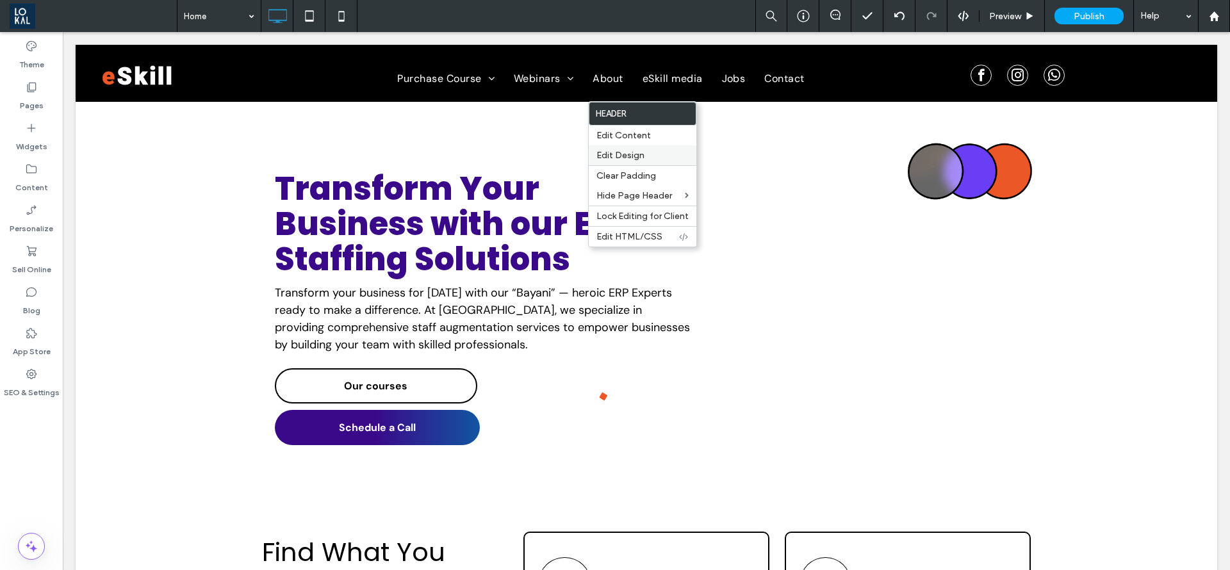
click at [629, 151] on span "Edit Design" at bounding box center [621, 155] width 48 height 11
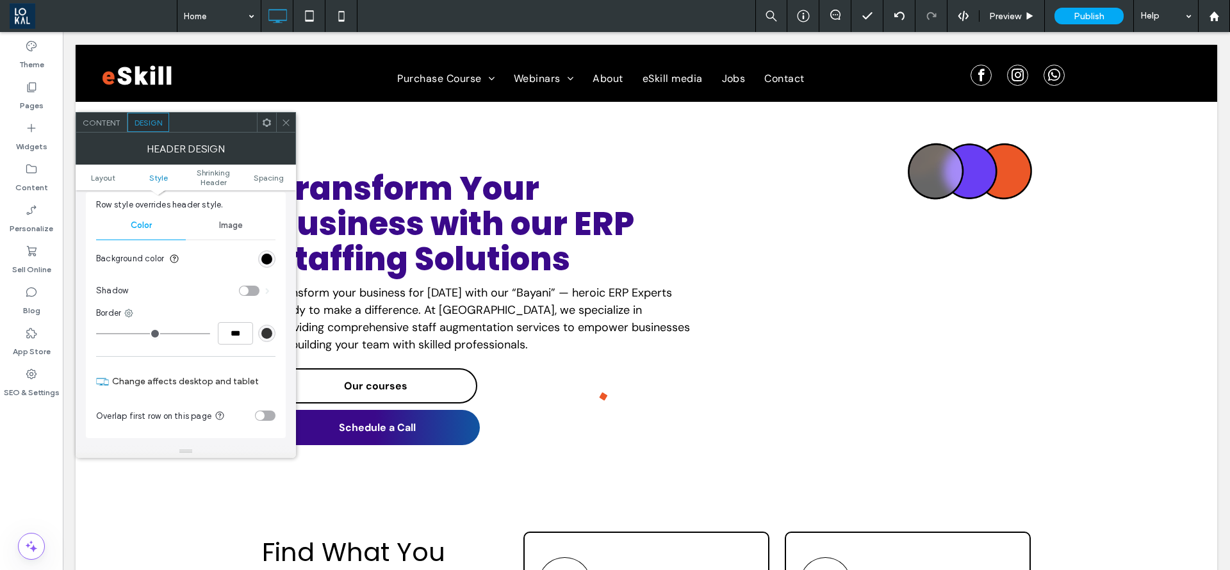
scroll to position [122, 0]
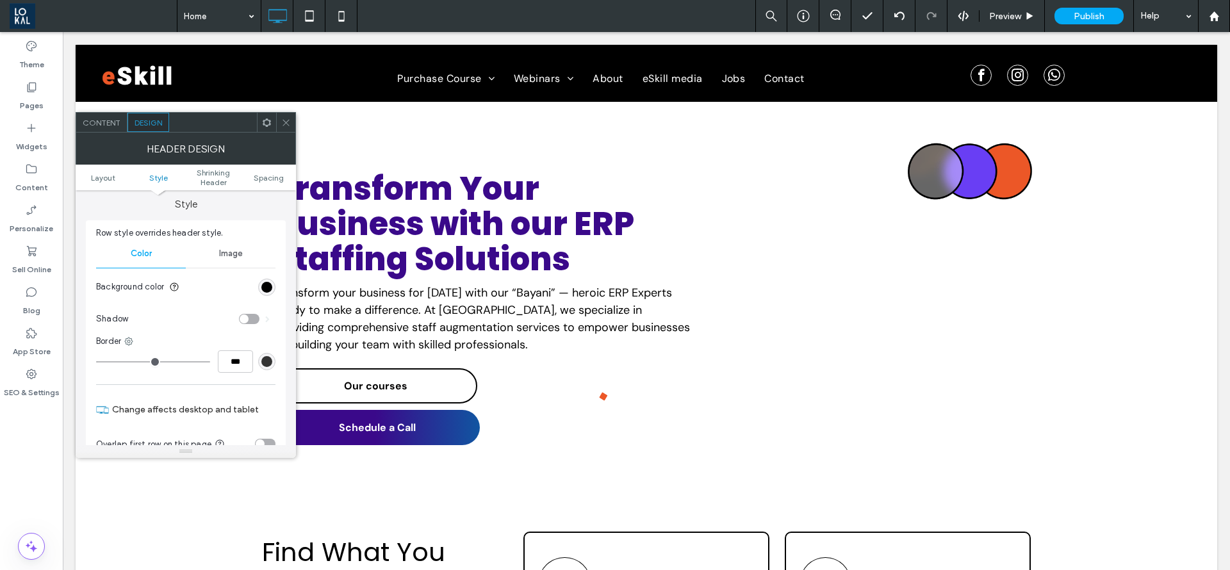
click at [262, 296] on section "Background color" at bounding box center [185, 287] width 179 height 32
click at [251, 319] on div "toggle" at bounding box center [249, 319] width 21 height 10
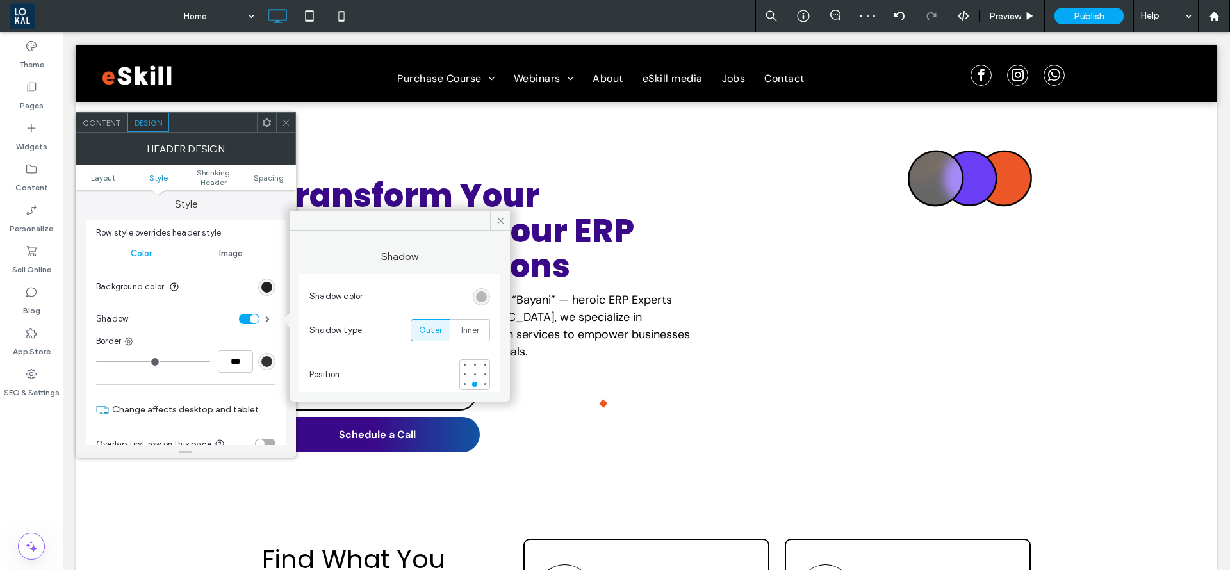
click at [265, 289] on div "rgb(0, 0, 0)" at bounding box center [266, 287] width 11 height 11
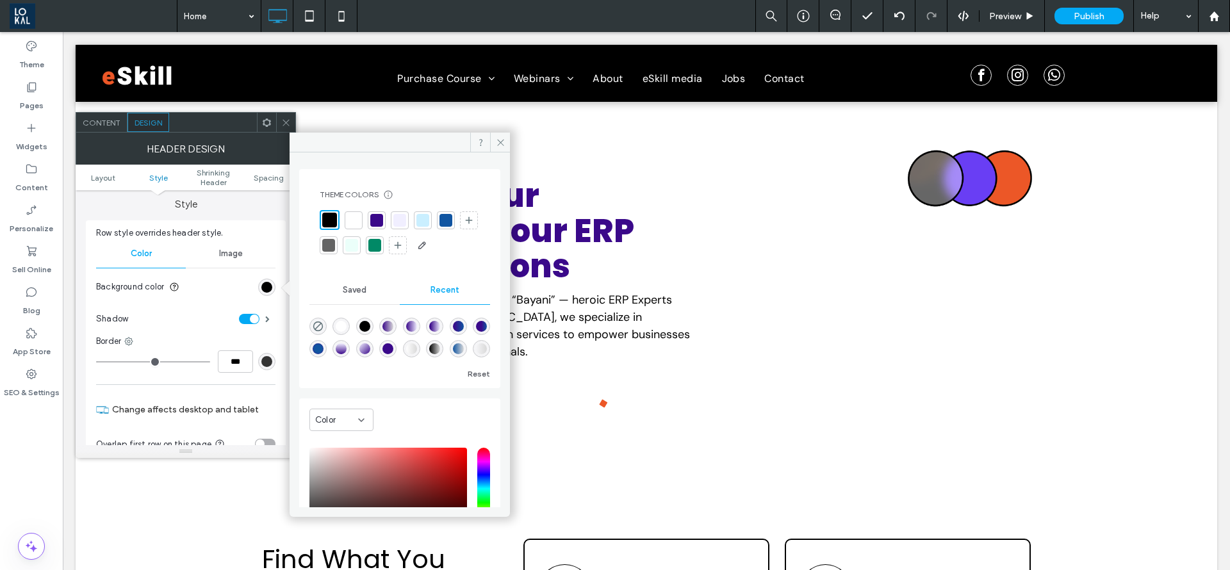
click at [417, 351] on div "linear-gradient(90deg, rgba(255, 255, 255, 1) 0%, rgba(217, 217, 217, 1) 100%)" at bounding box center [411, 348] width 11 height 11
type input "*******"
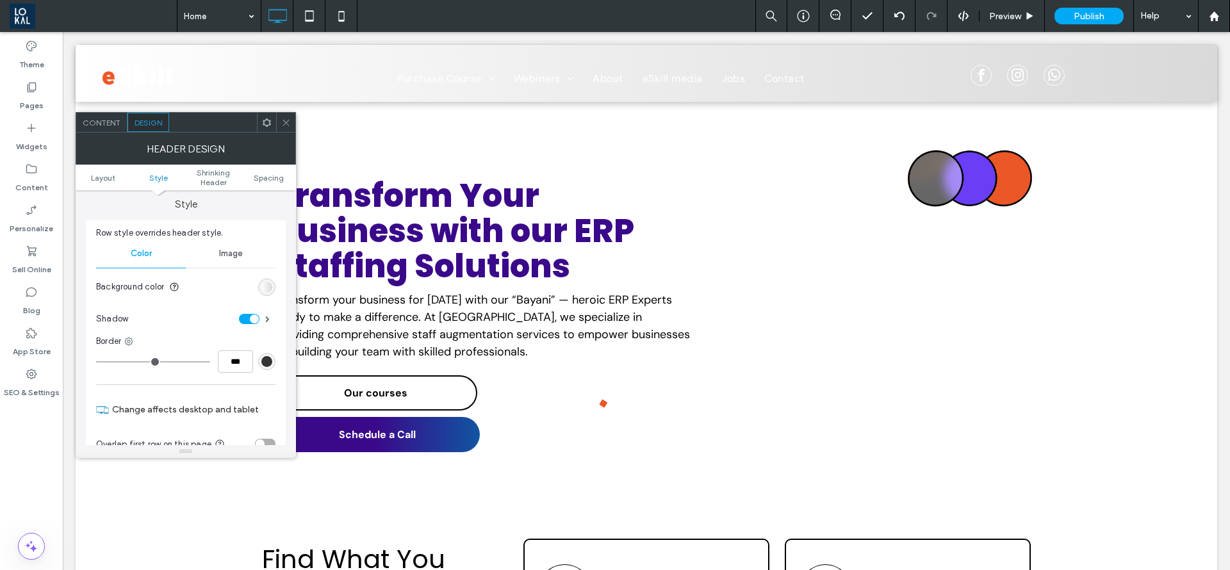
click at [282, 123] on icon at bounding box center [286, 123] width 10 height 10
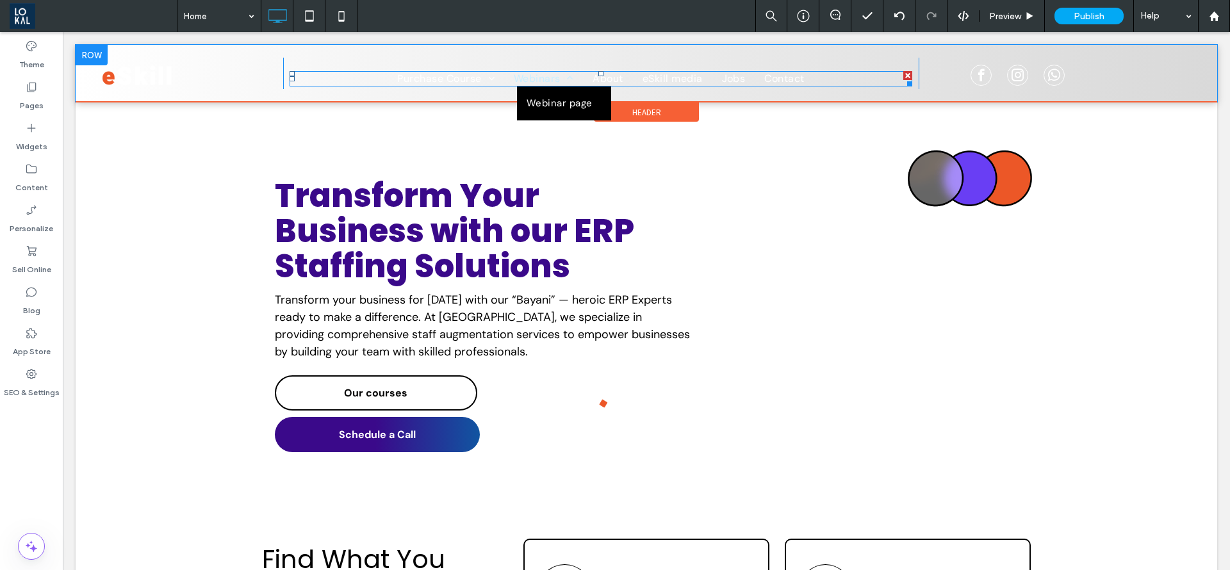
click at [539, 80] on span "Webinars" at bounding box center [544, 78] width 60 height 15
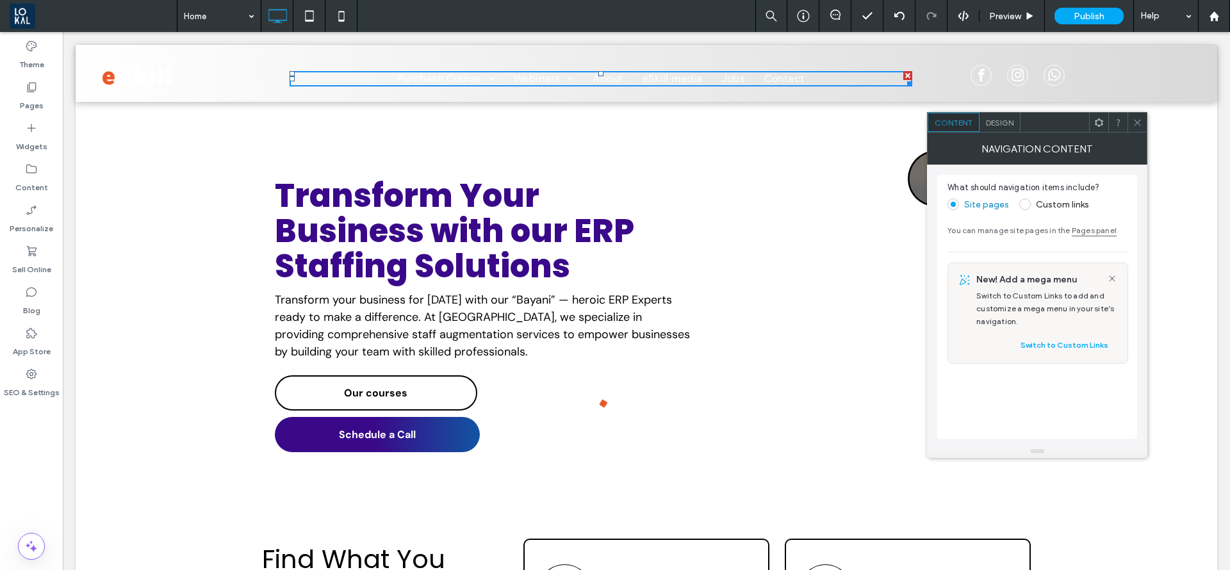
click at [1014, 128] on div "Design" at bounding box center [1000, 122] width 41 height 19
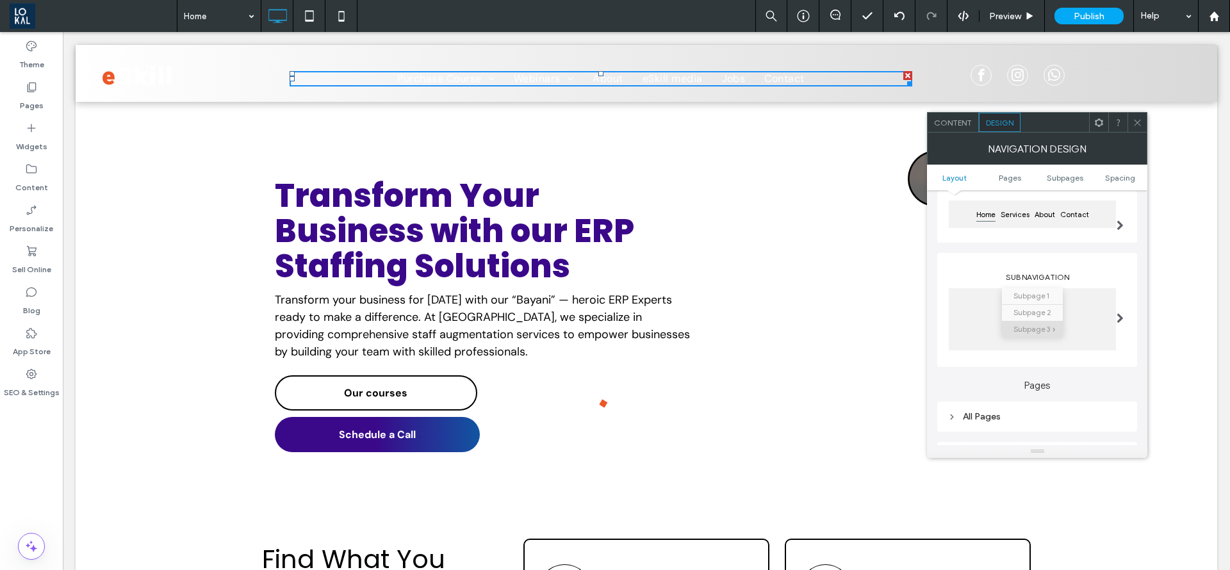
scroll to position [96, 0]
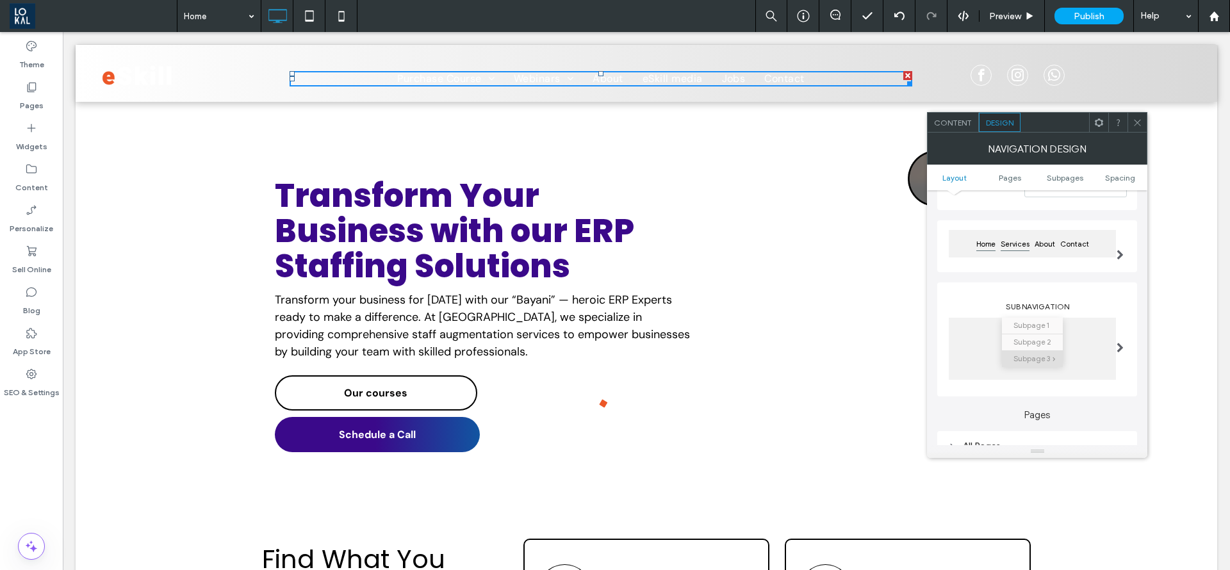
click at [1027, 238] on span "Services" at bounding box center [1015, 244] width 34 height 16
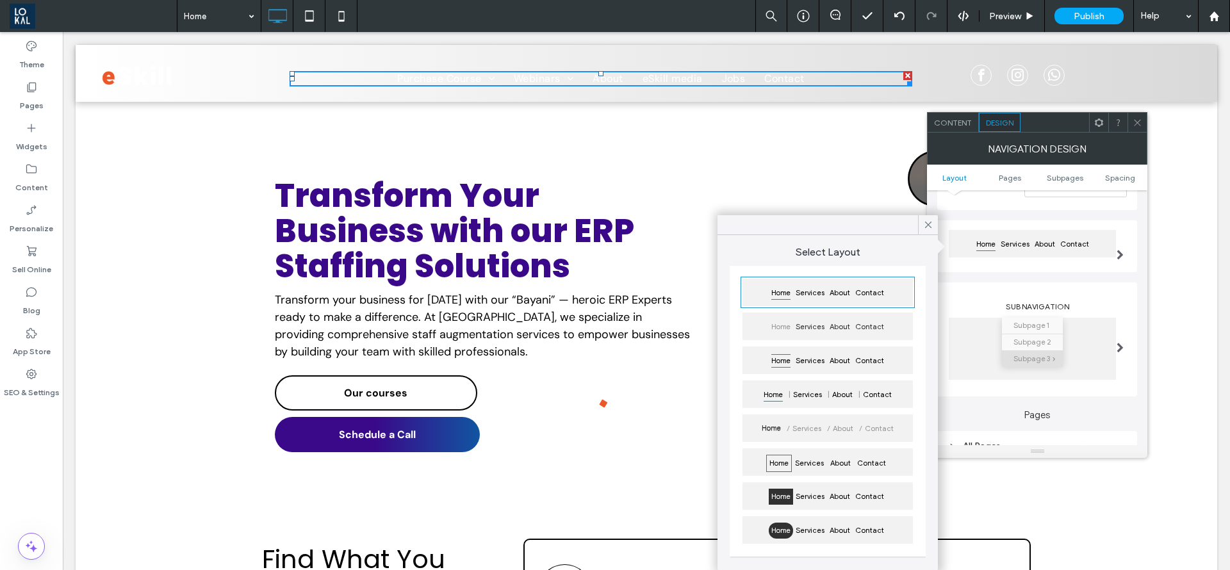
click at [932, 222] on icon at bounding box center [929, 225] width 12 height 12
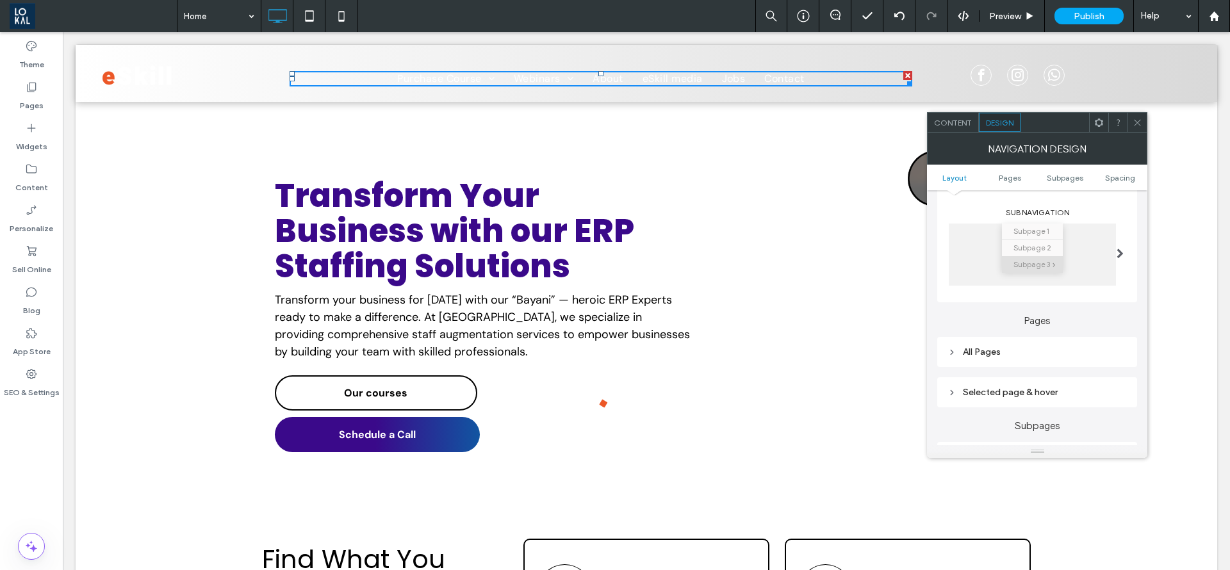
scroll to position [288, 0]
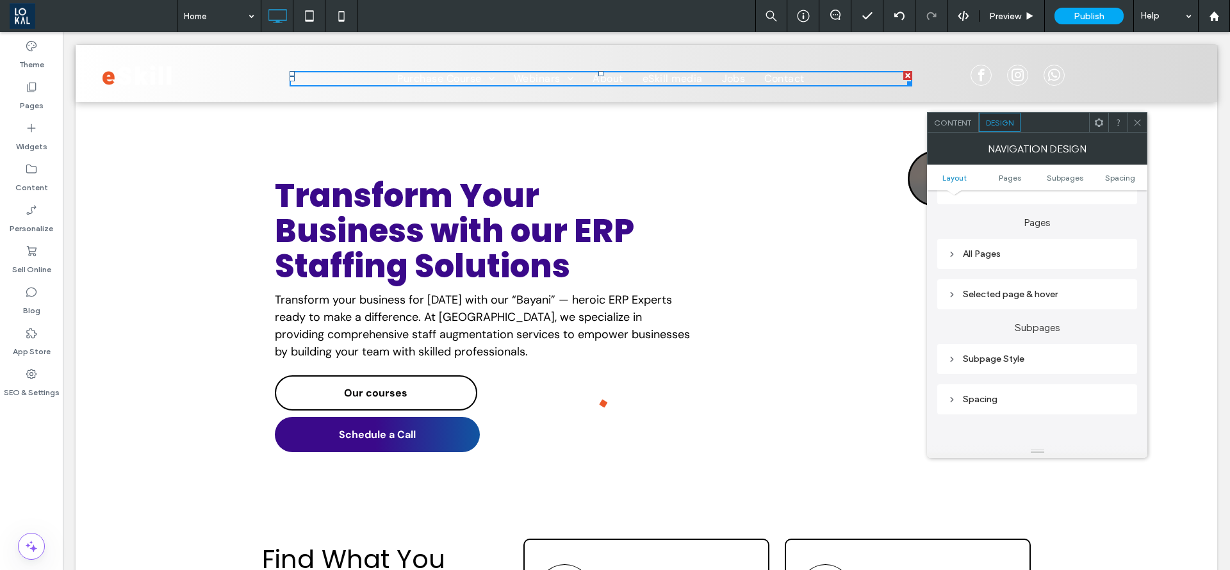
click at [984, 300] on div "Selected page & hover" at bounding box center [1037, 294] width 179 height 17
click at [984, 301] on div "Selected page & hover" at bounding box center [1037, 294] width 179 height 17
click at [975, 258] on div "All Pages" at bounding box center [1037, 254] width 179 height 11
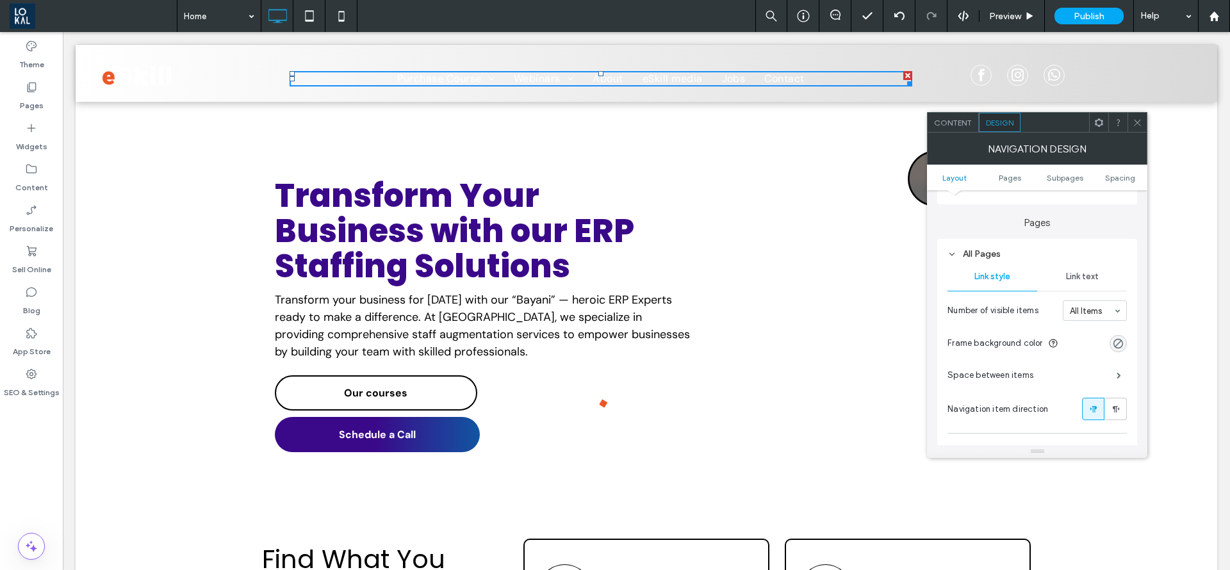
click at [975, 258] on div "All Pages" at bounding box center [1037, 254] width 179 height 11
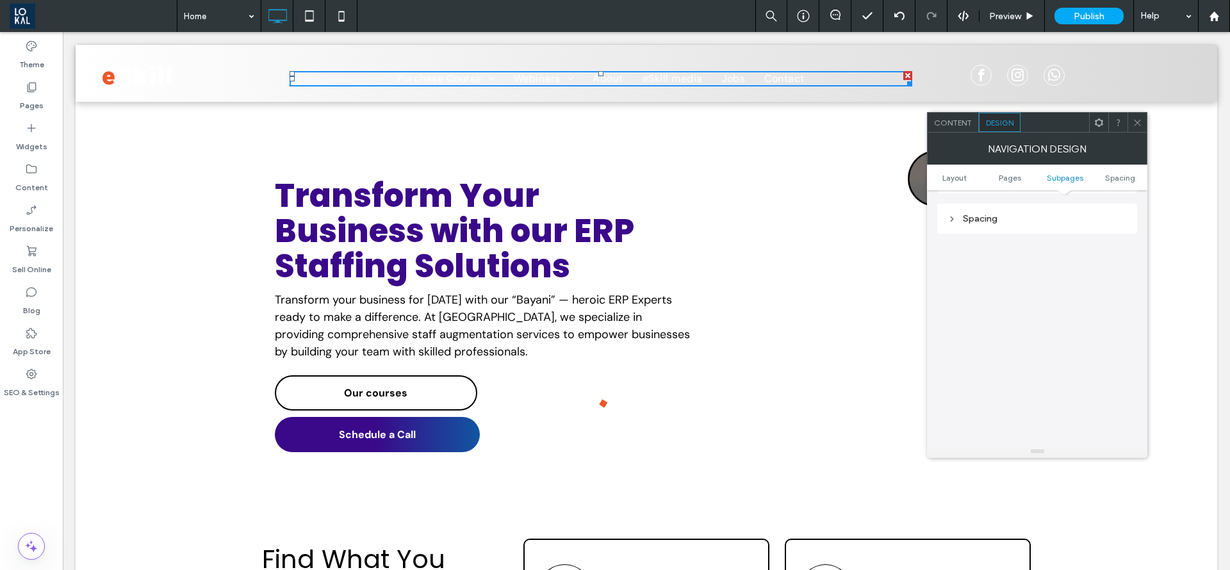
scroll to position [472, 0]
click at [973, 176] on link "Layout" at bounding box center [954, 178] width 55 height 10
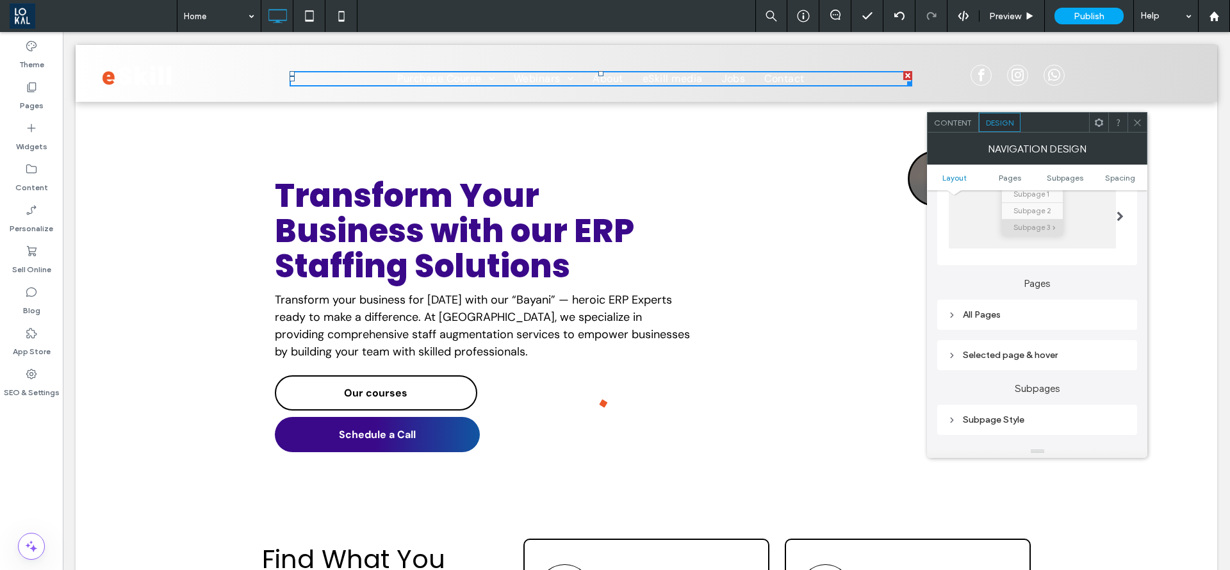
click at [972, 313] on div "All Pages" at bounding box center [1037, 315] width 179 height 11
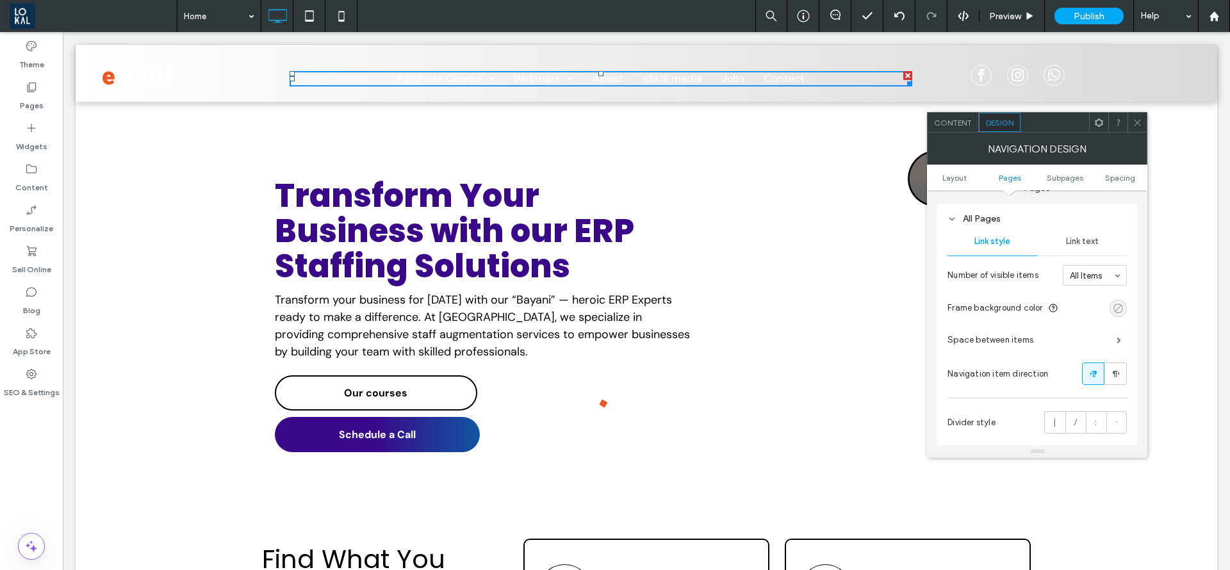
click at [1114, 310] on div "rgba(0, 0, 0, 0)" at bounding box center [1118, 308] width 11 height 11
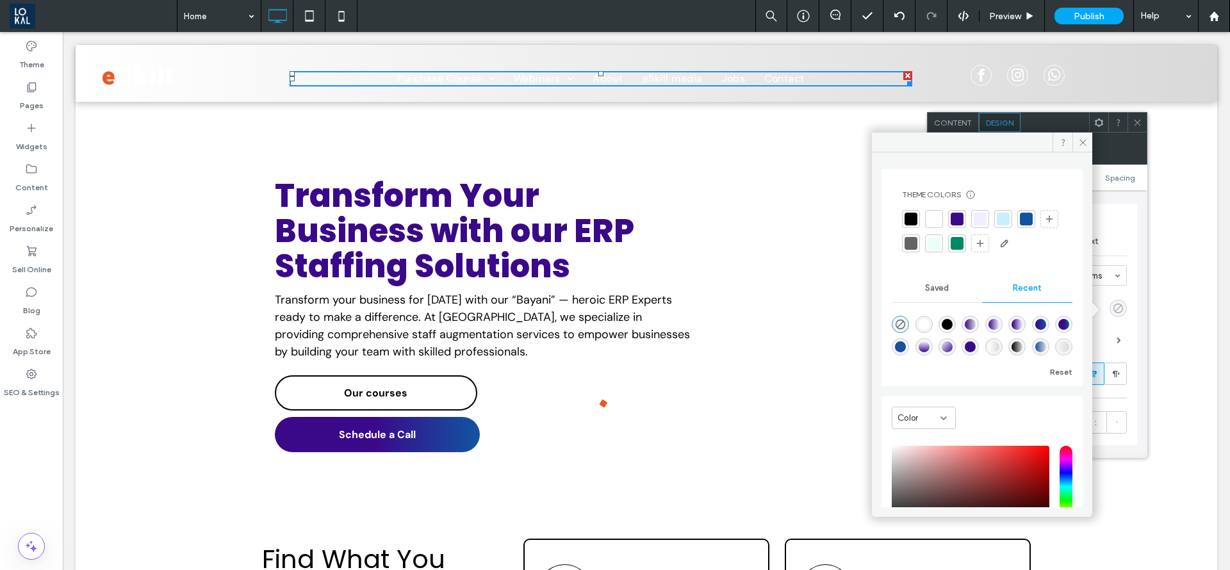
click at [1114, 310] on div "rgba(0, 0, 0, 0)" at bounding box center [1118, 308] width 11 height 11
click at [1093, 327] on div "Theme Colors Save time with Theme Colors Create a color palette to instantly ad…" at bounding box center [982, 330] width 220 height 355
click at [1098, 330] on div "Space between items" at bounding box center [1037, 340] width 179 height 32
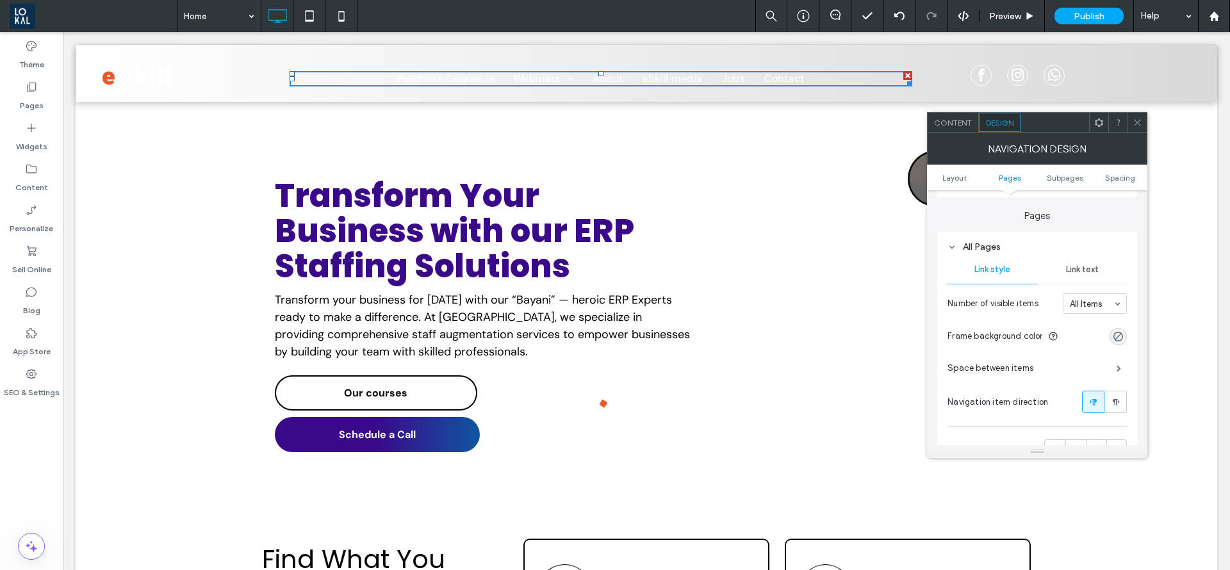
scroll to position [227, 0]
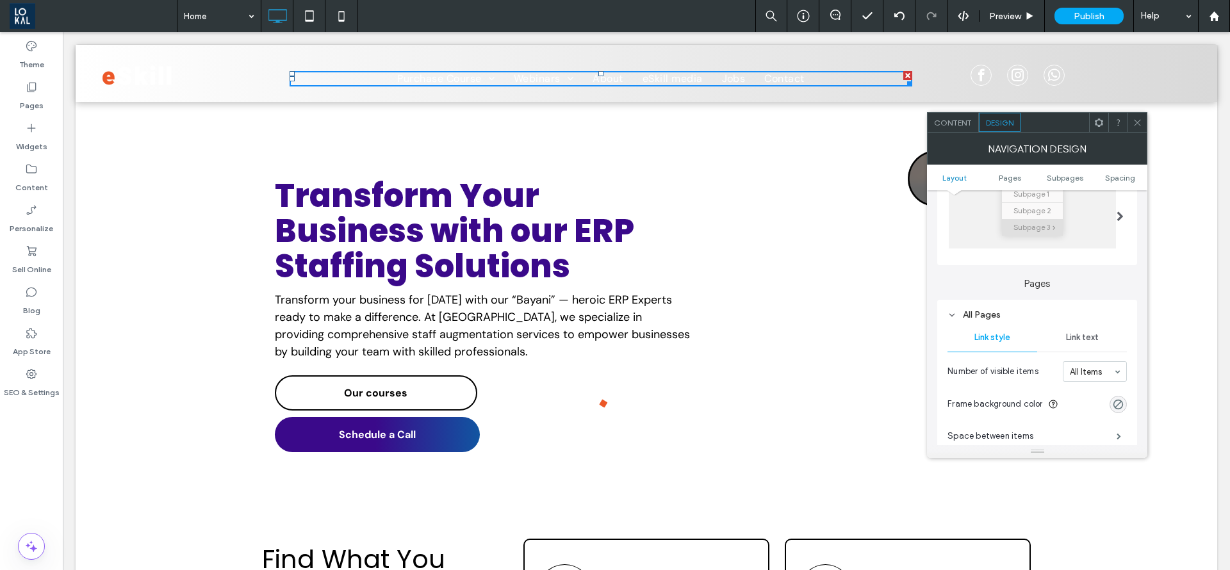
click at [1099, 333] on div "Link text" at bounding box center [1083, 338] width 90 height 28
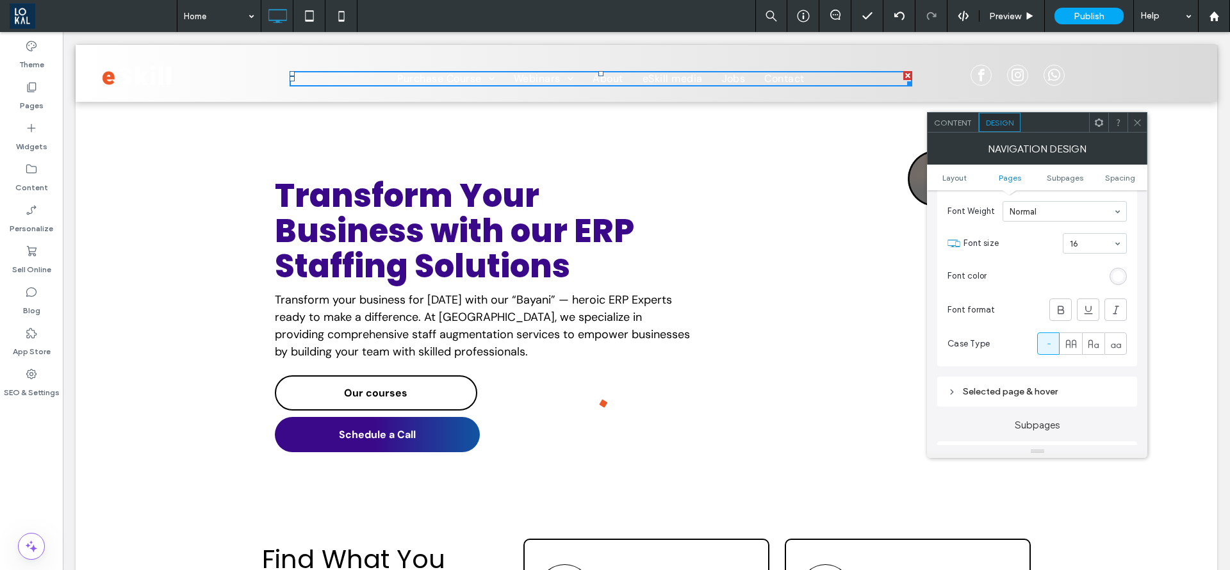
click at [1116, 282] on div "rgb(255, 255, 255)" at bounding box center [1118, 276] width 17 height 17
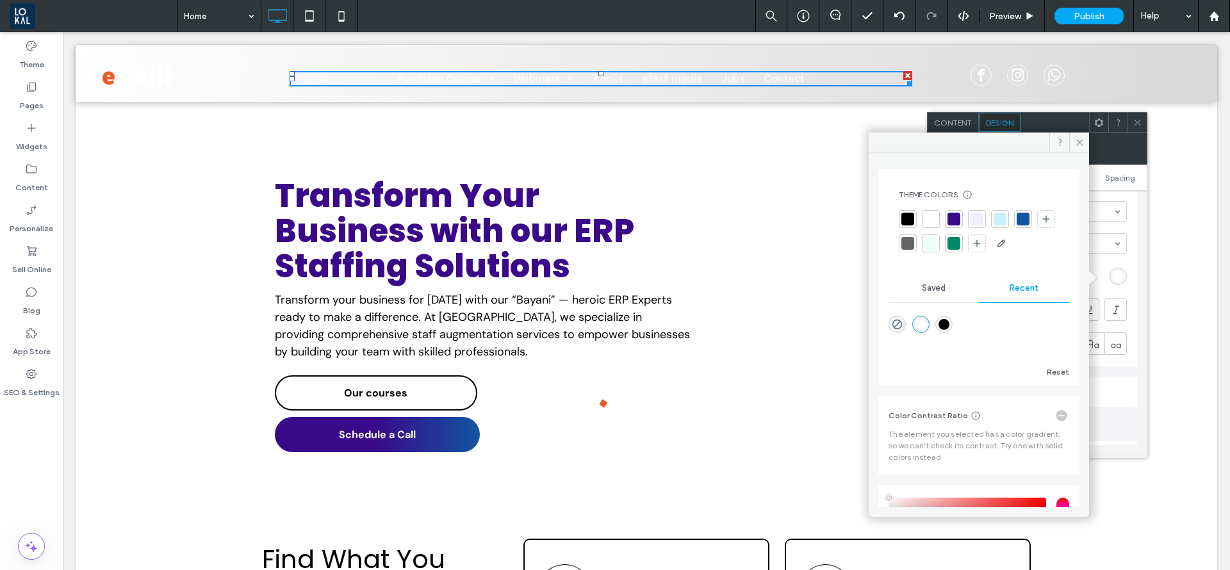
click at [950, 318] on div "rgba(0, 0, 0, 1)" at bounding box center [944, 324] width 17 height 17
type input "*******"
click at [1077, 149] on span at bounding box center [1080, 142] width 20 height 19
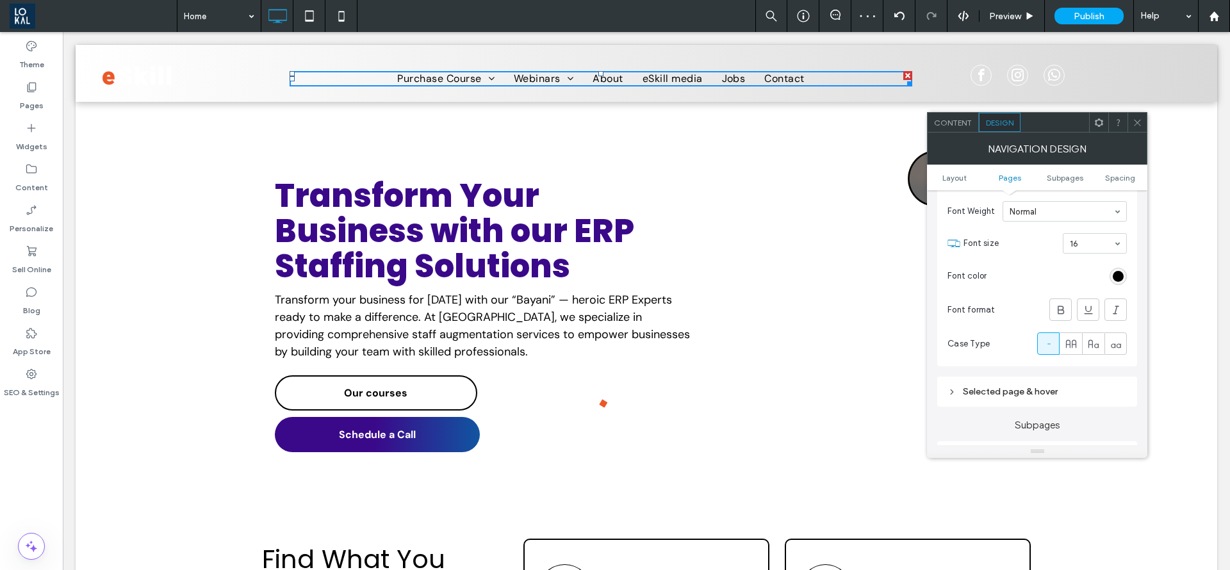
click at [1118, 141] on div "Navigation Design" at bounding box center [1037, 149] width 220 height 32
click at [1118, 138] on div "Navigation Design" at bounding box center [1037, 149] width 220 height 32
drag, startPoint x: 1143, startPoint y: 124, endPoint x: 1071, endPoint y: 79, distance: 85.0
click at [1143, 124] on icon at bounding box center [1138, 123] width 10 height 10
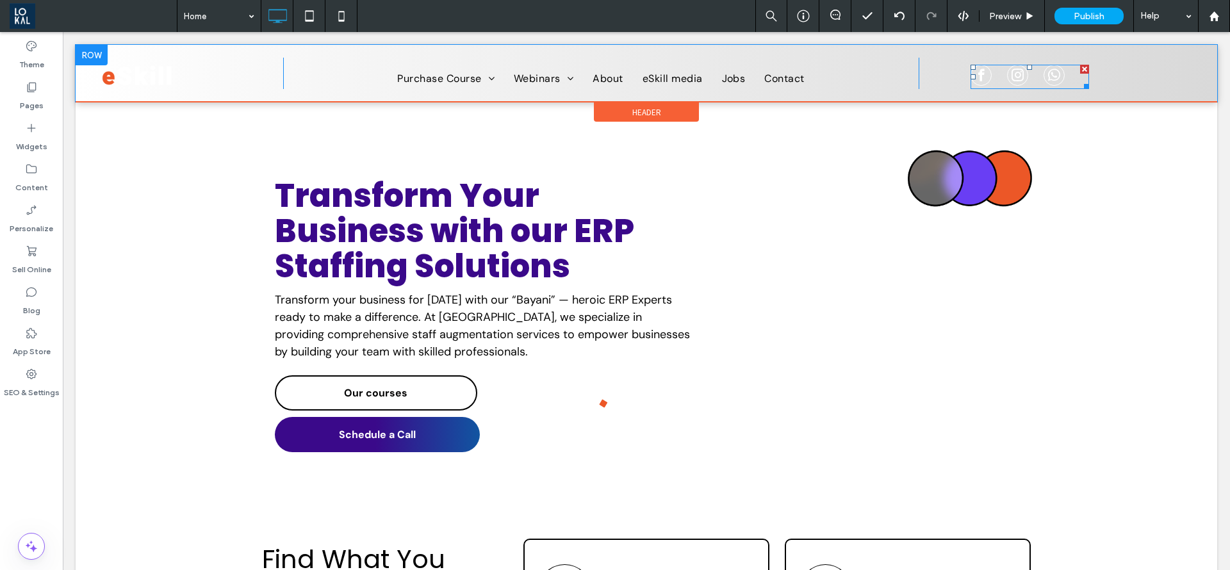
click at [1057, 79] on div at bounding box center [1030, 77] width 119 height 24
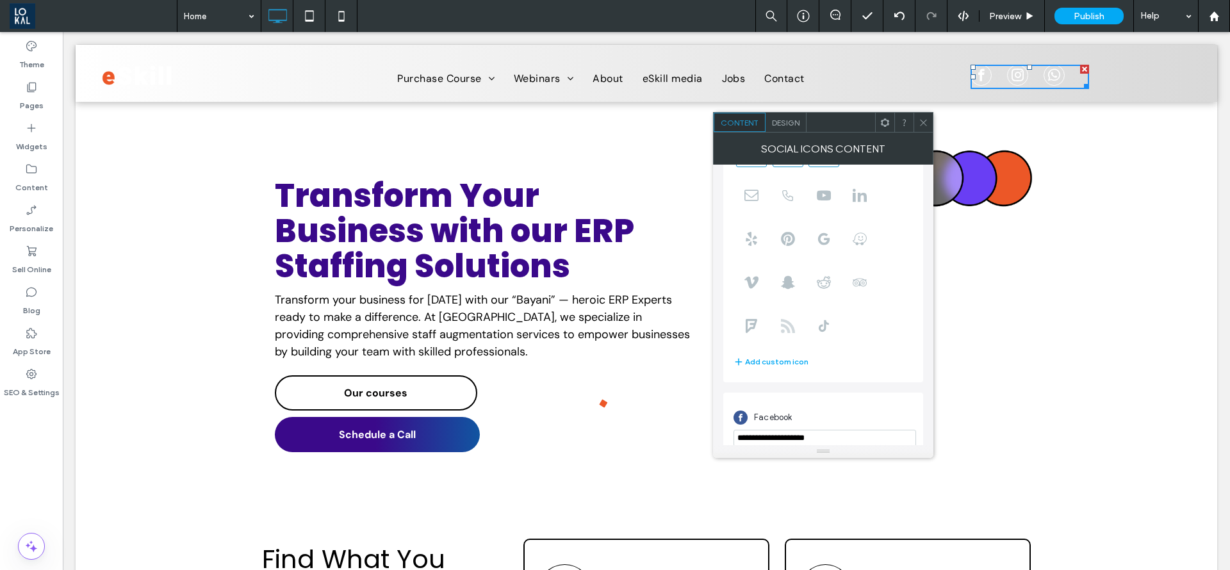
scroll to position [224, 0]
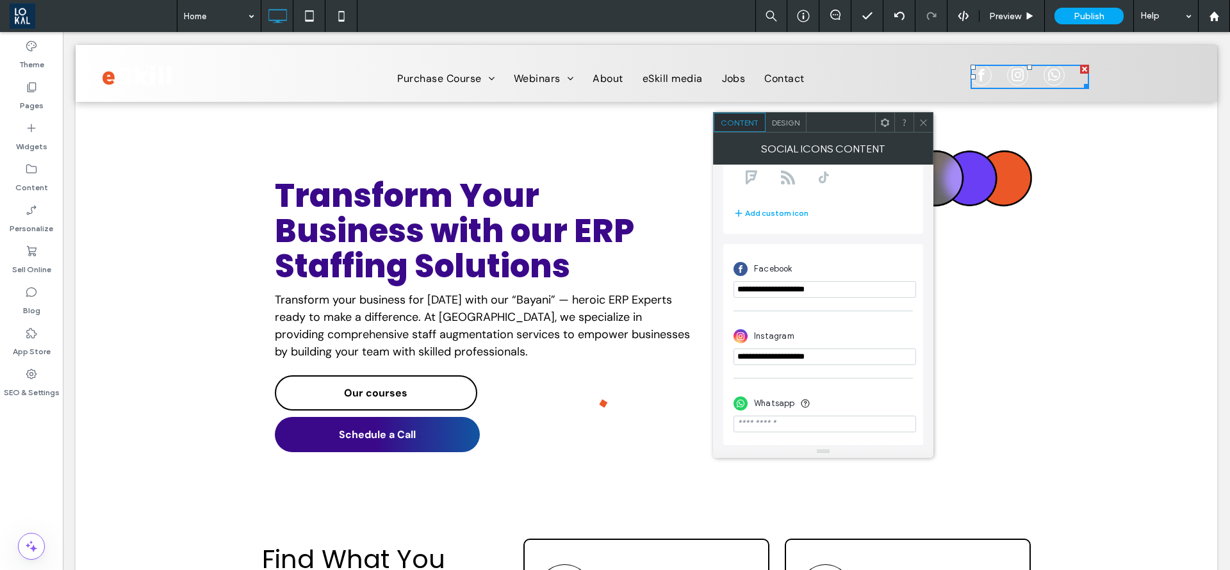
click at [784, 126] on span "Design" at bounding box center [786, 123] width 28 height 10
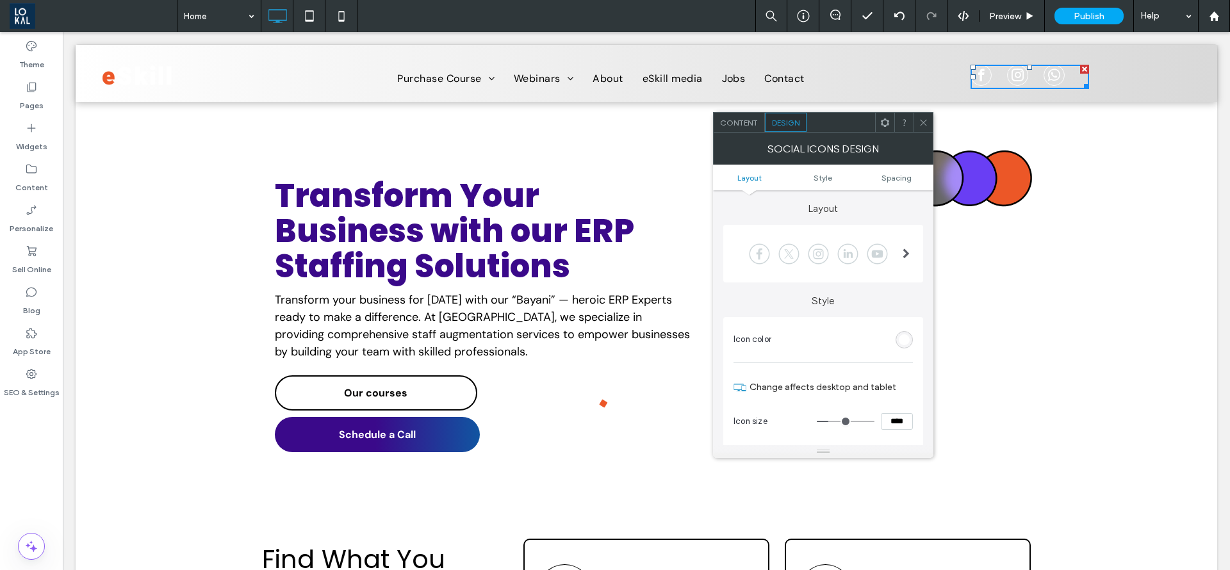
click at [892, 260] on div at bounding box center [819, 254] width 170 height 32
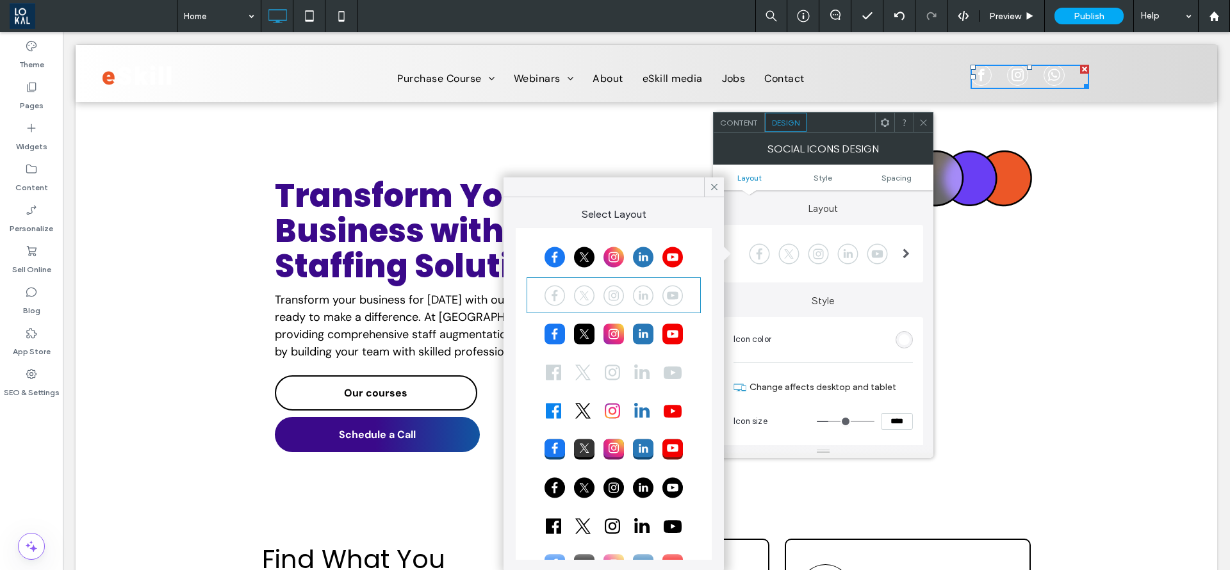
scroll to position [37, 0]
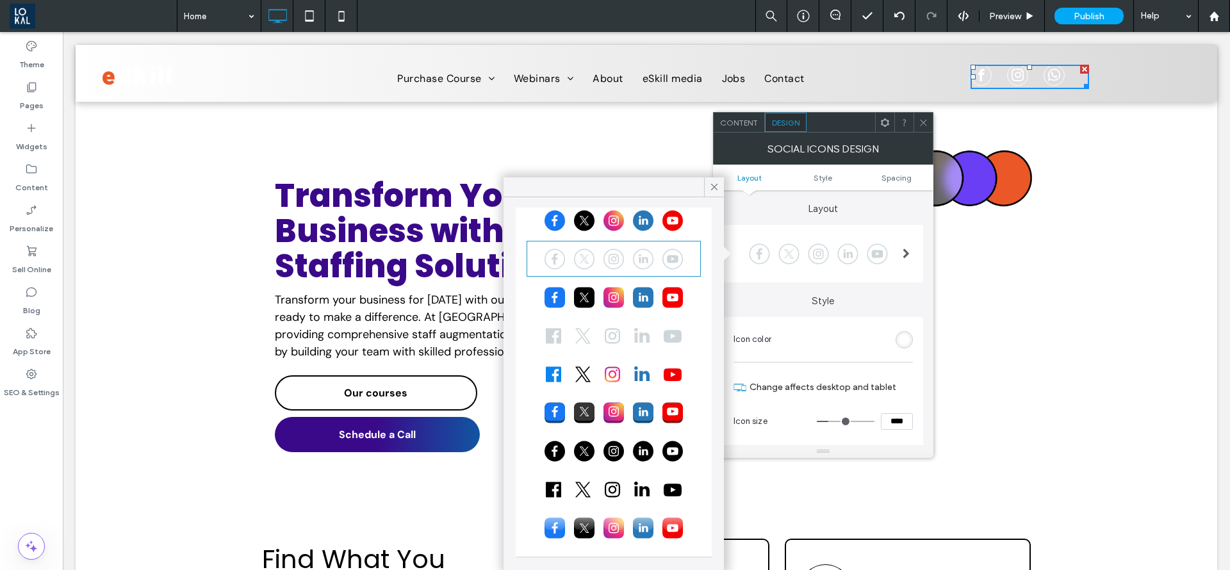
click at [595, 451] on div at bounding box center [614, 451] width 170 height 32
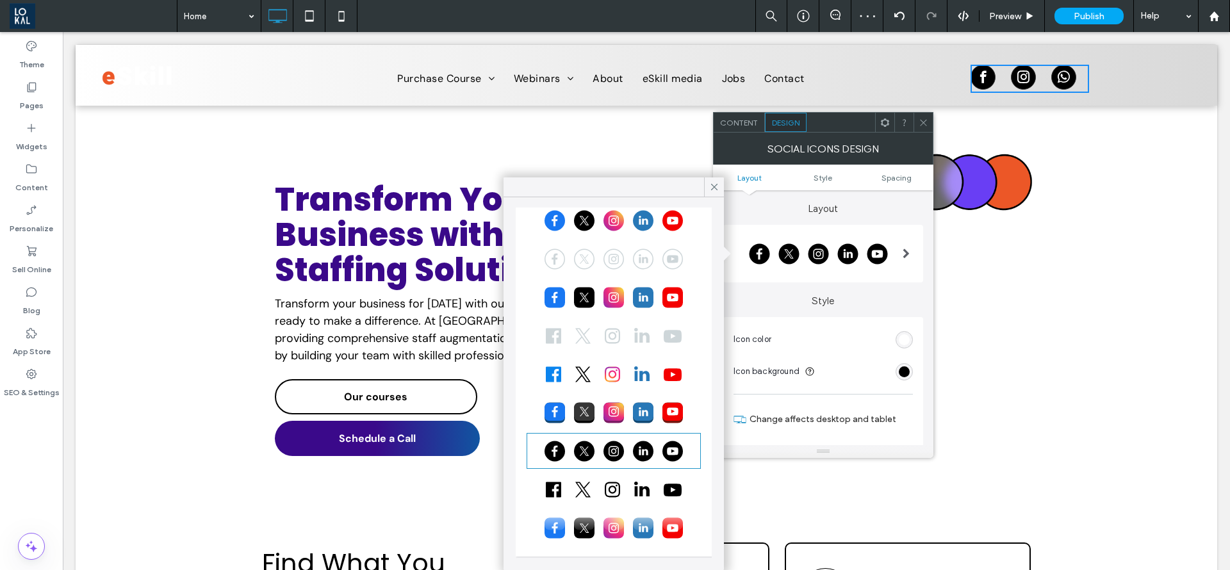
click at [581, 406] on div at bounding box center [614, 413] width 170 height 32
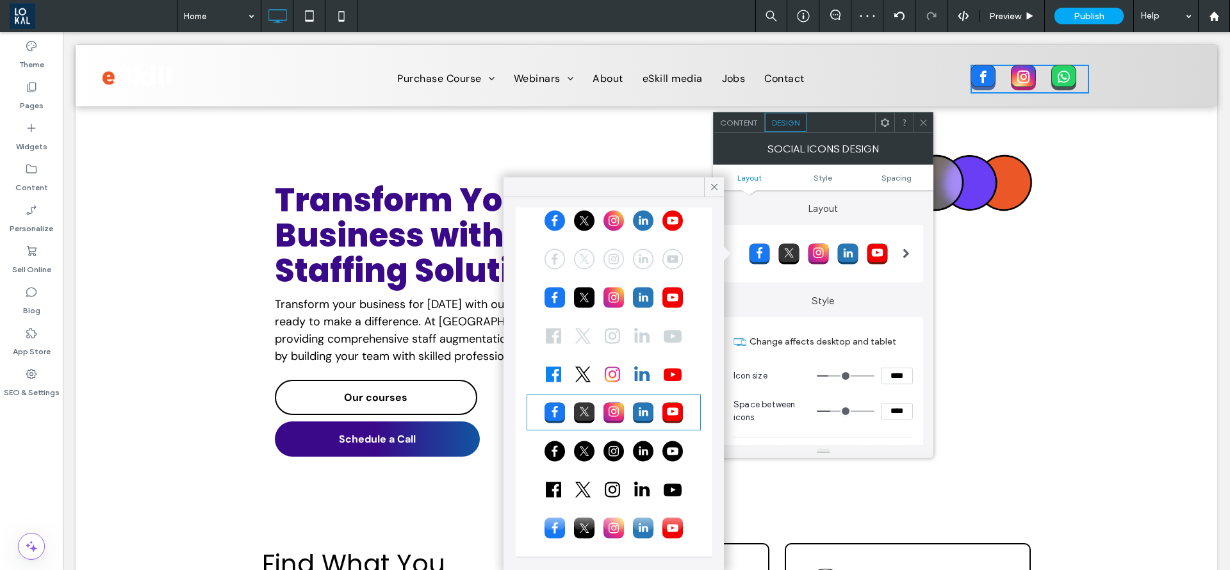
click at [582, 528] on div at bounding box center [614, 528] width 170 height 32
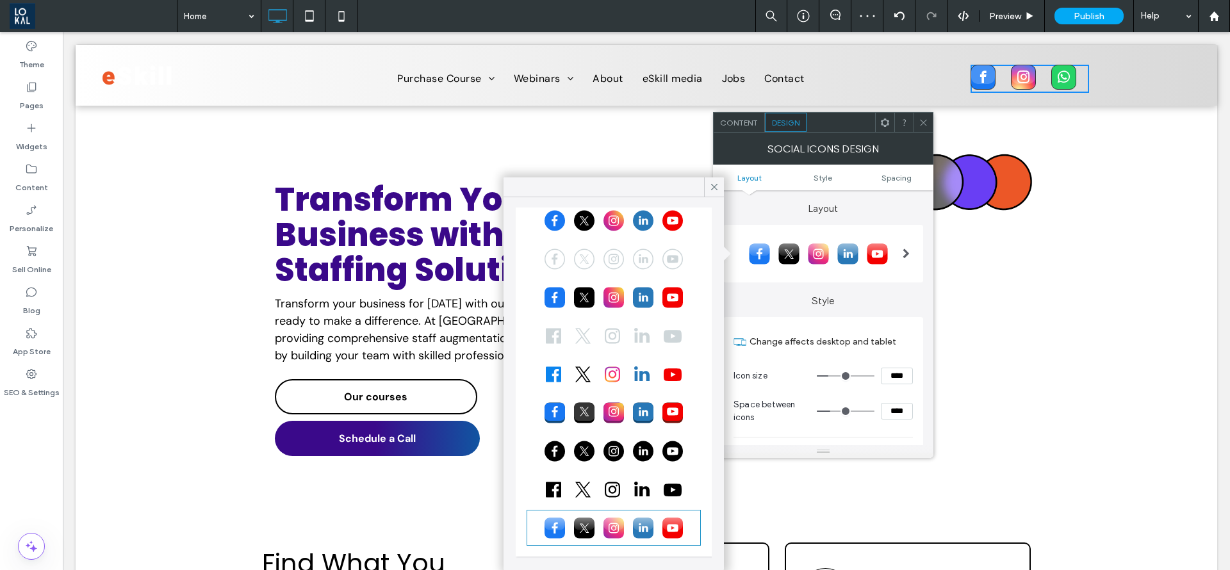
click at [611, 286] on div at bounding box center [614, 297] width 170 height 32
click at [575, 219] on div at bounding box center [614, 220] width 170 height 32
click at [634, 451] on div at bounding box center [614, 451] width 170 height 32
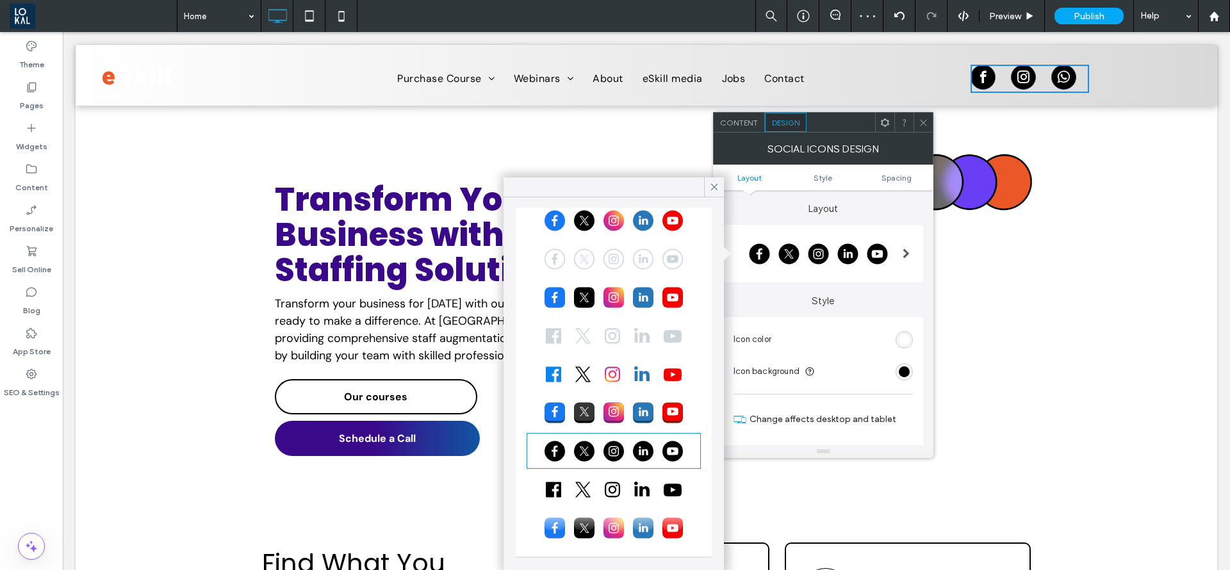
click at [606, 368] on div at bounding box center [614, 374] width 170 height 32
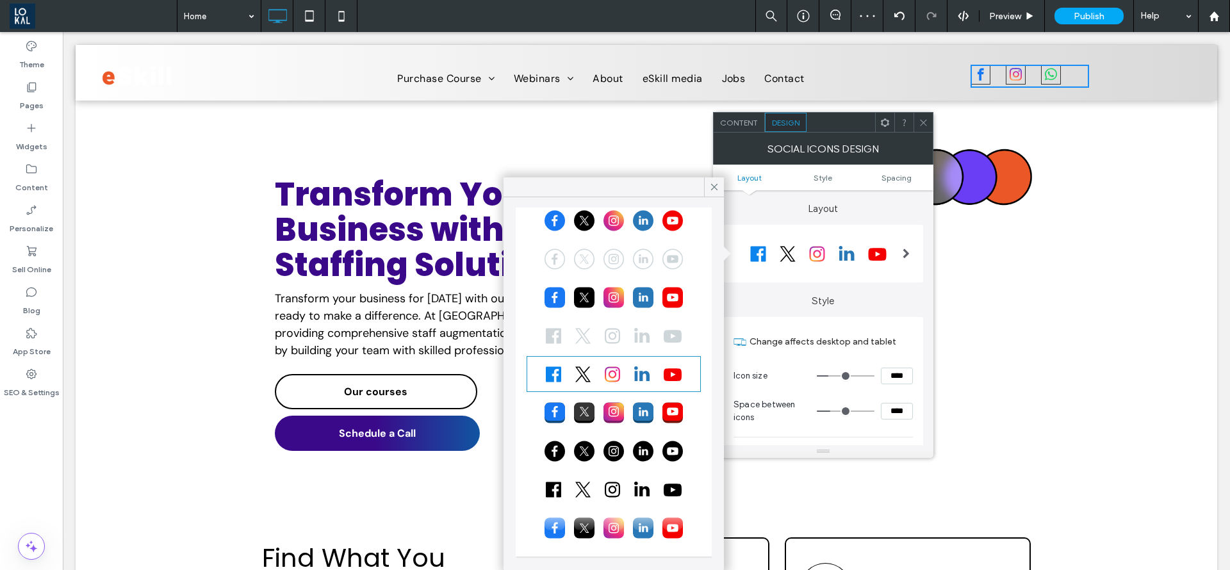
click at [575, 420] on div at bounding box center [614, 413] width 170 height 32
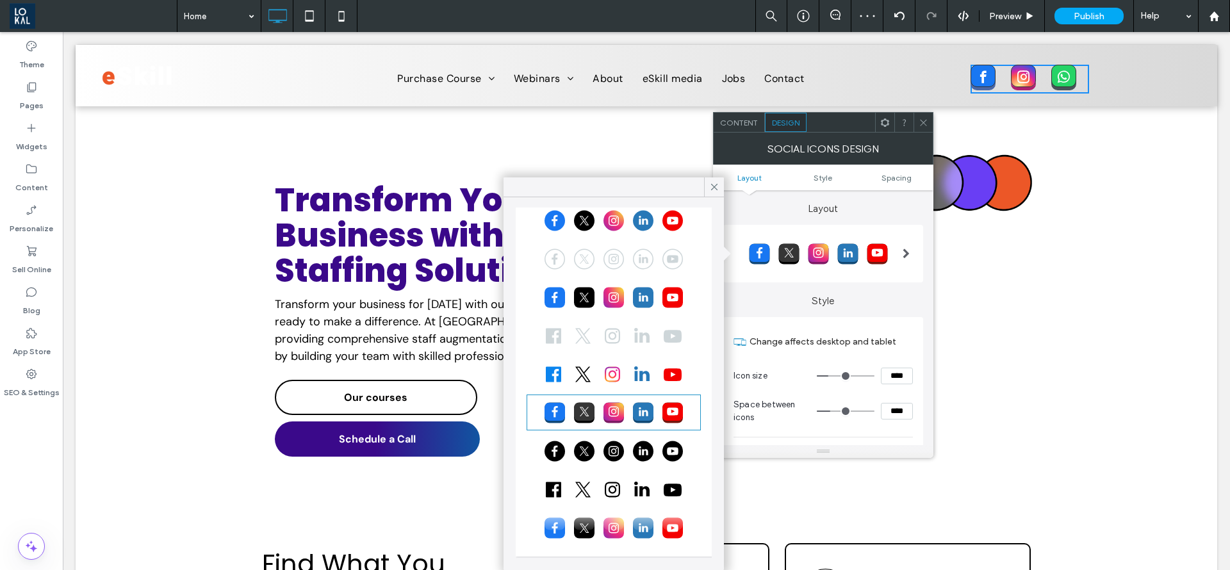
click at [590, 442] on div at bounding box center [614, 451] width 170 height 32
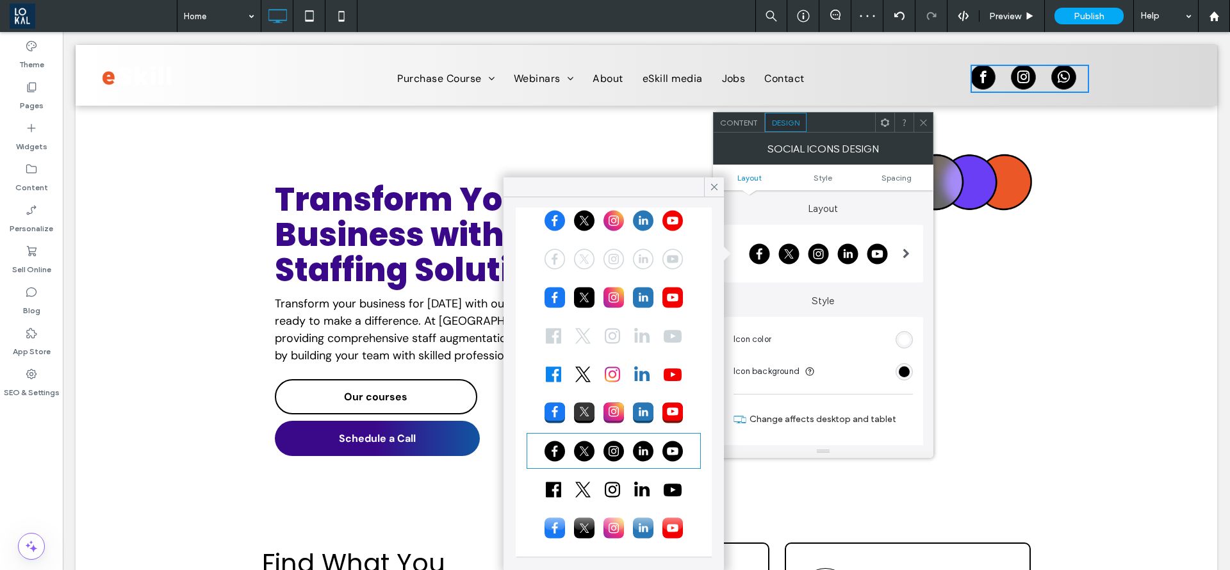
click at [594, 482] on div at bounding box center [614, 490] width 170 height 32
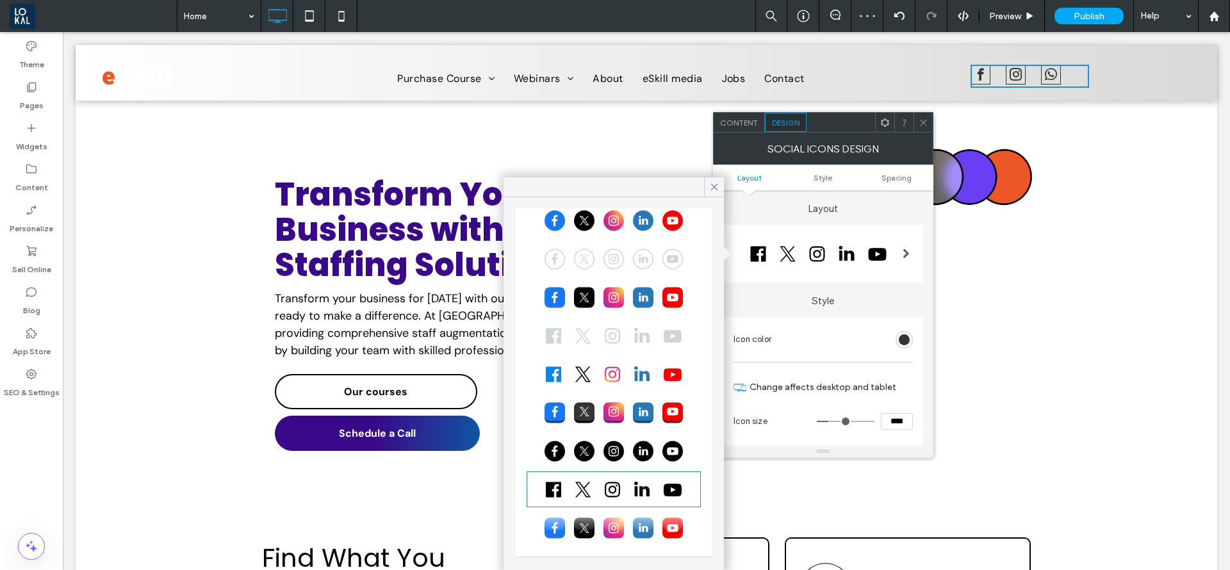
scroll to position [0, 0]
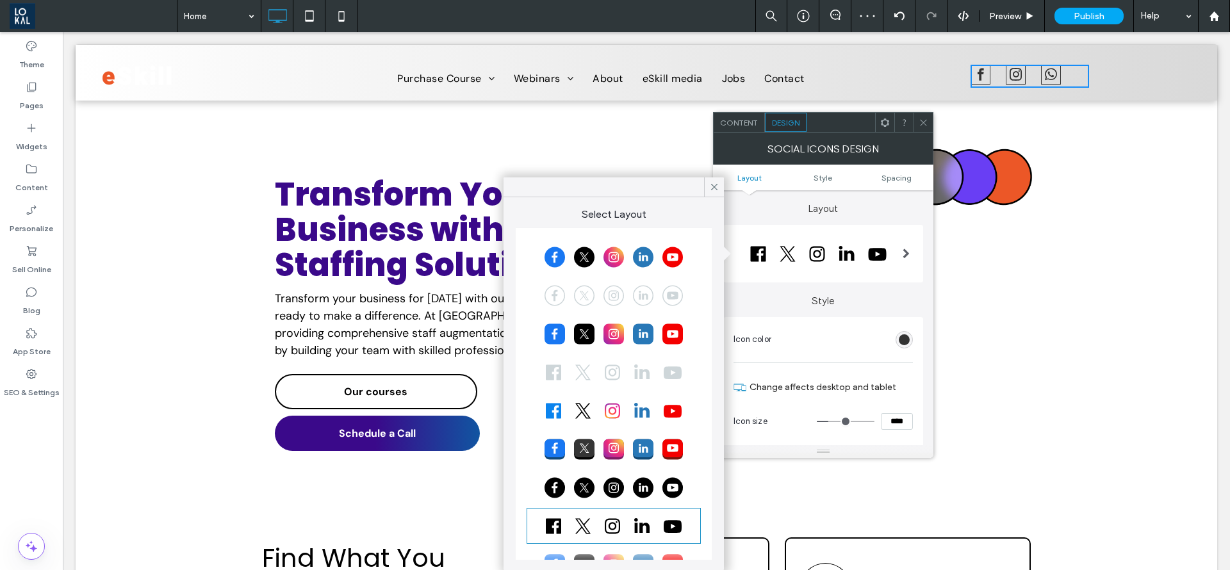
click at [589, 253] on div at bounding box center [614, 257] width 170 height 32
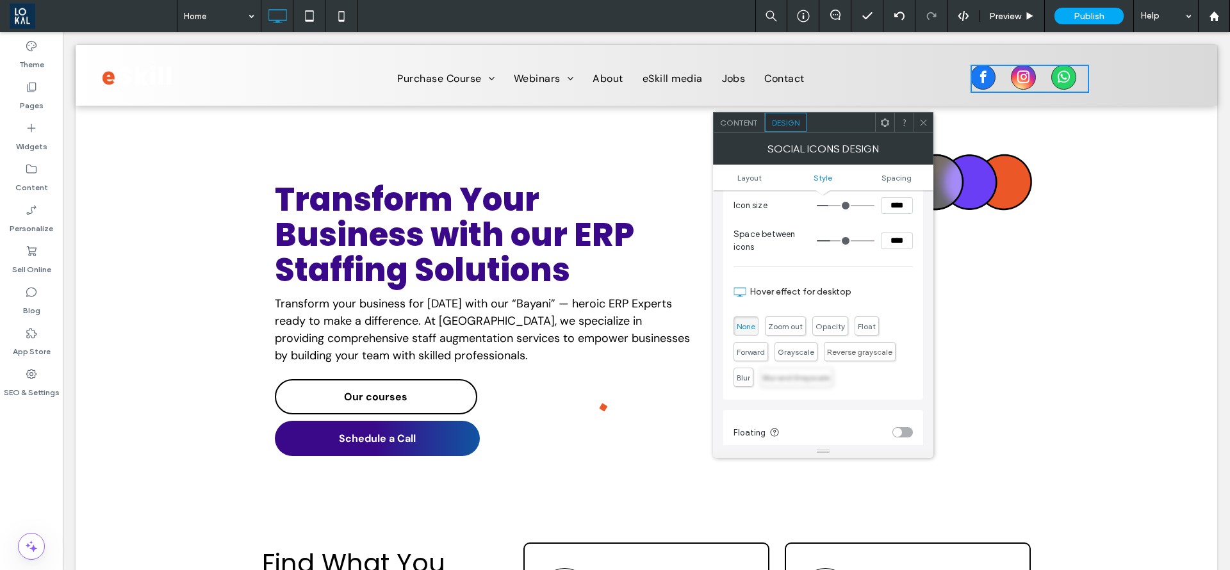
scroll to position [192, 0]
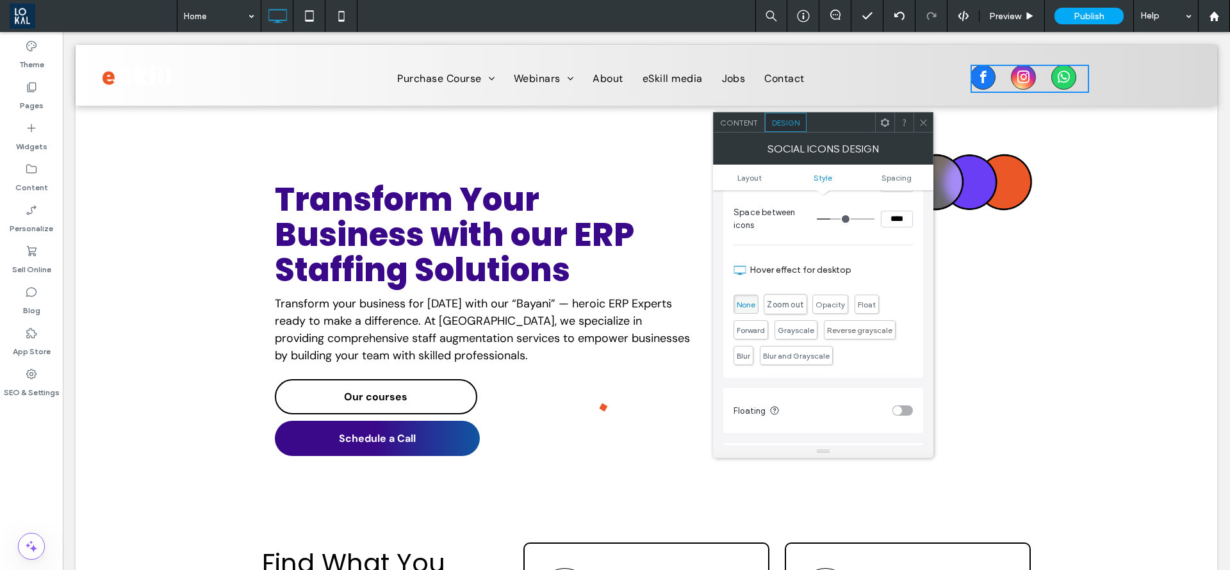
click at [795, 303] on span "Zoom out" at bounding box center [785, 304] width 37 height 10
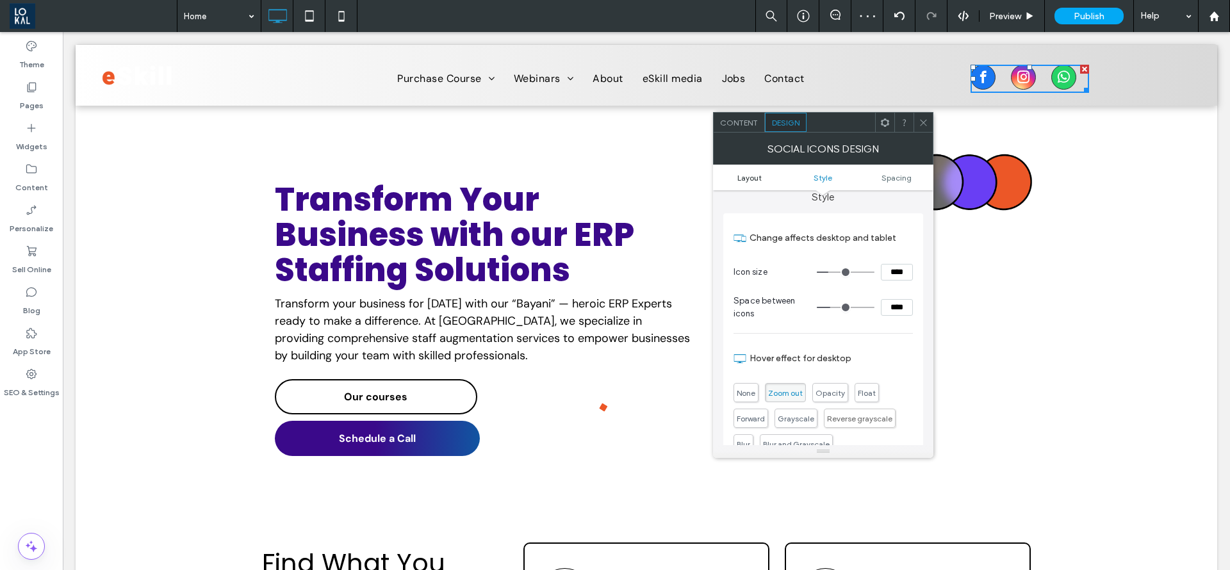
scroll to position [96, 0]
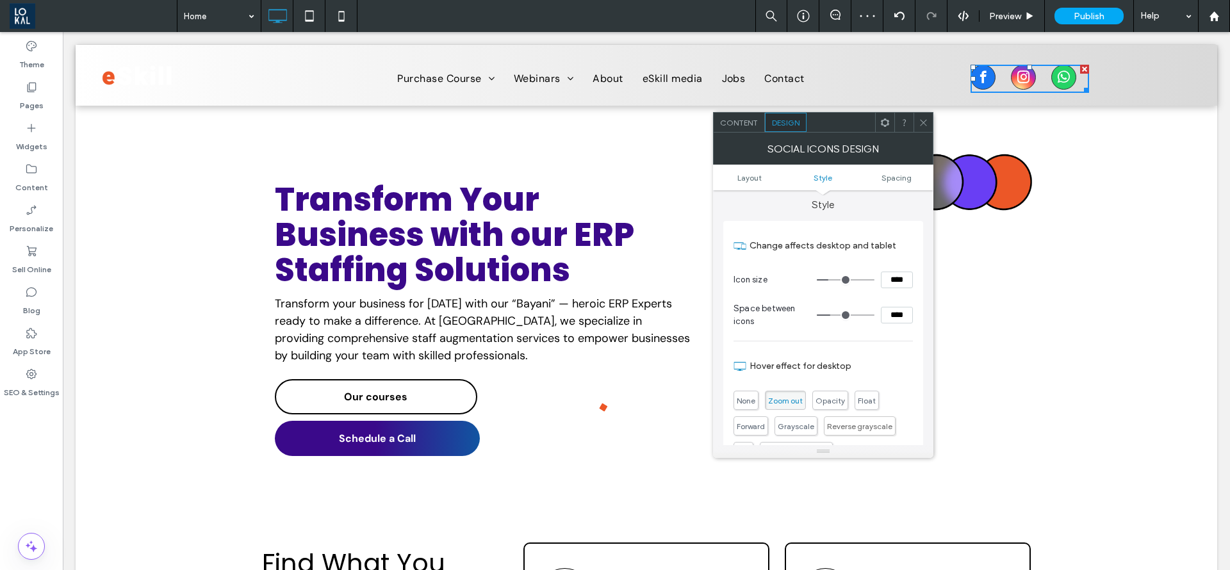
click at [746, 169] on ul "Layout Style Spacing" at bounding box center [823, 178] width 220 height 26
click at [747, 177] on span "Layout" at bounding box center [750, 178] width 24 height 10
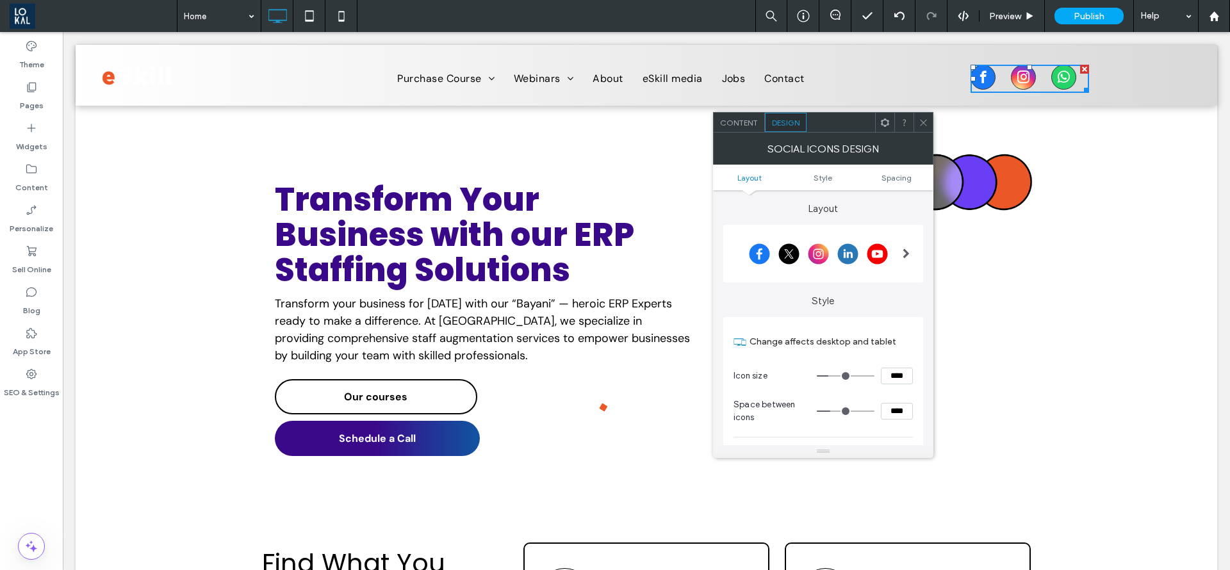
scroll to position [0, 0]
click at [812, 258] on div at bounding box center [819, 254] width 170 height 32
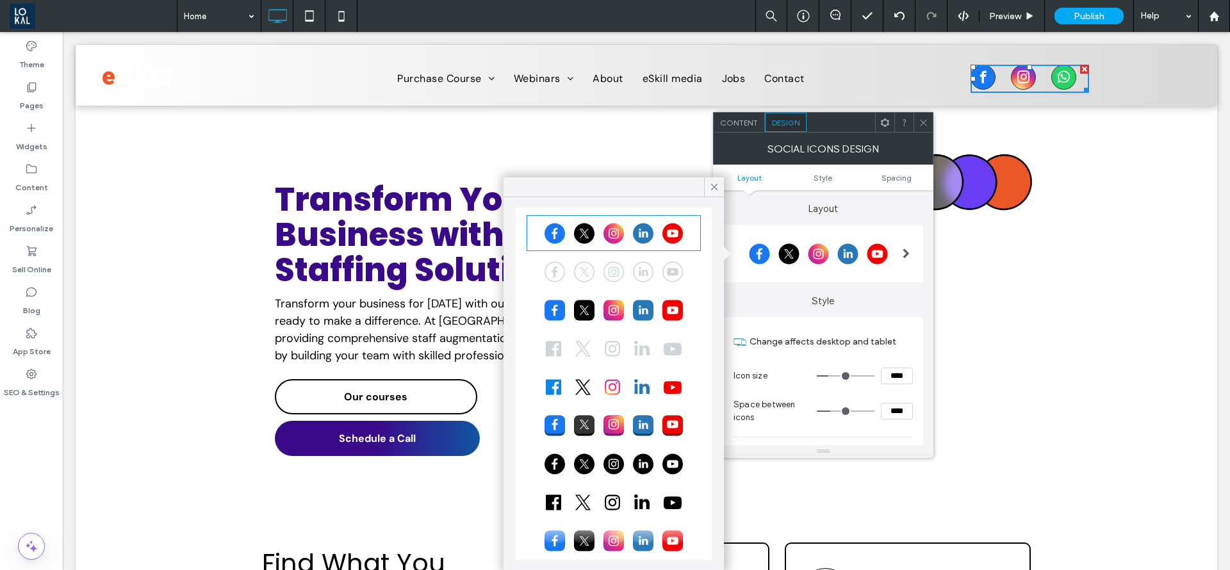
scroll to position [37, 0]
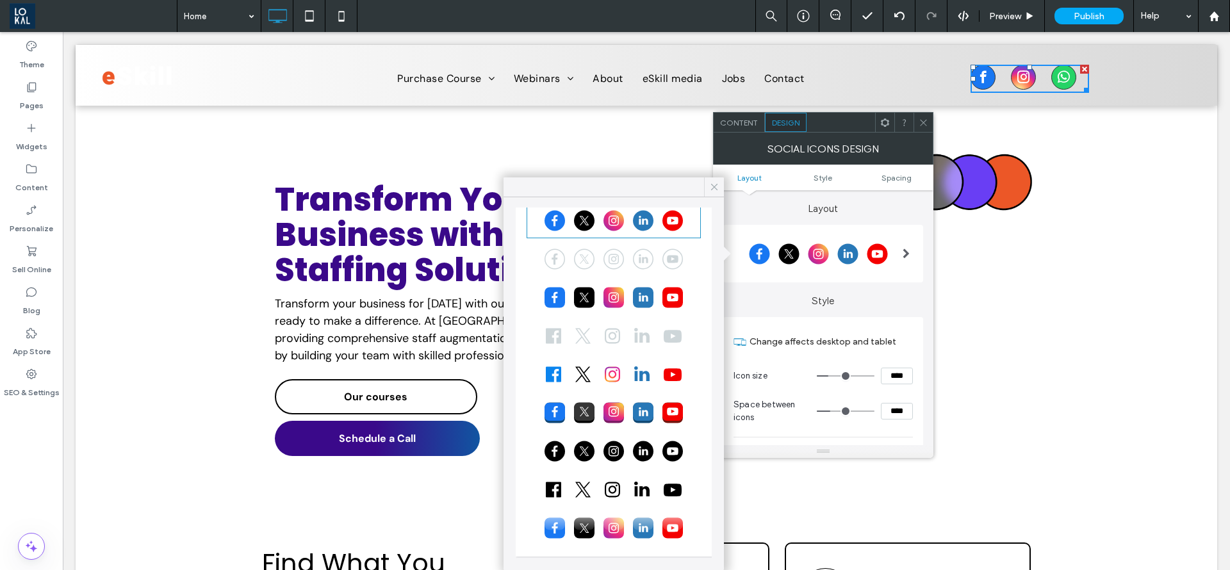
click at [715, 183] on icon at bounding box center [715, 187] width 12 height 12
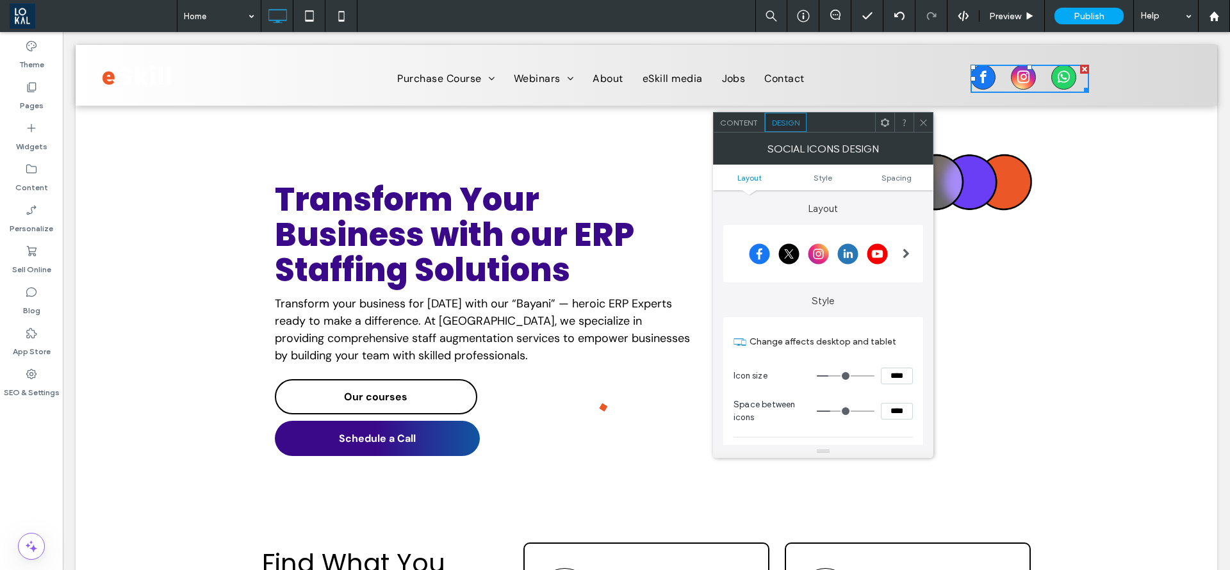
type input "**"
type input "****"
type input "**"
type input "****"
type input "**"
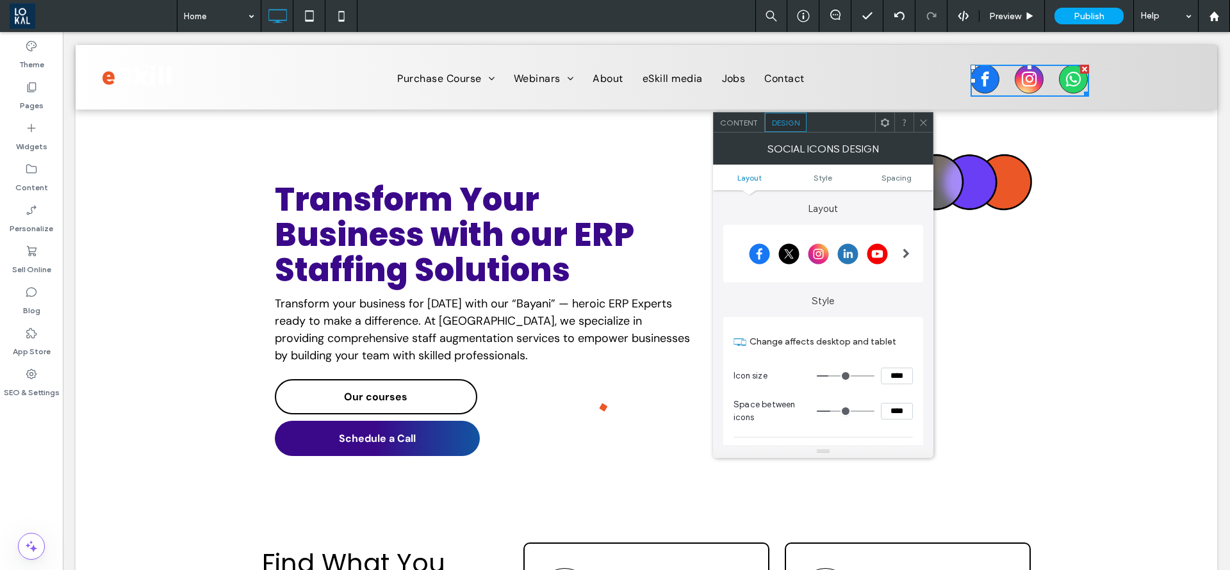
type input "****"
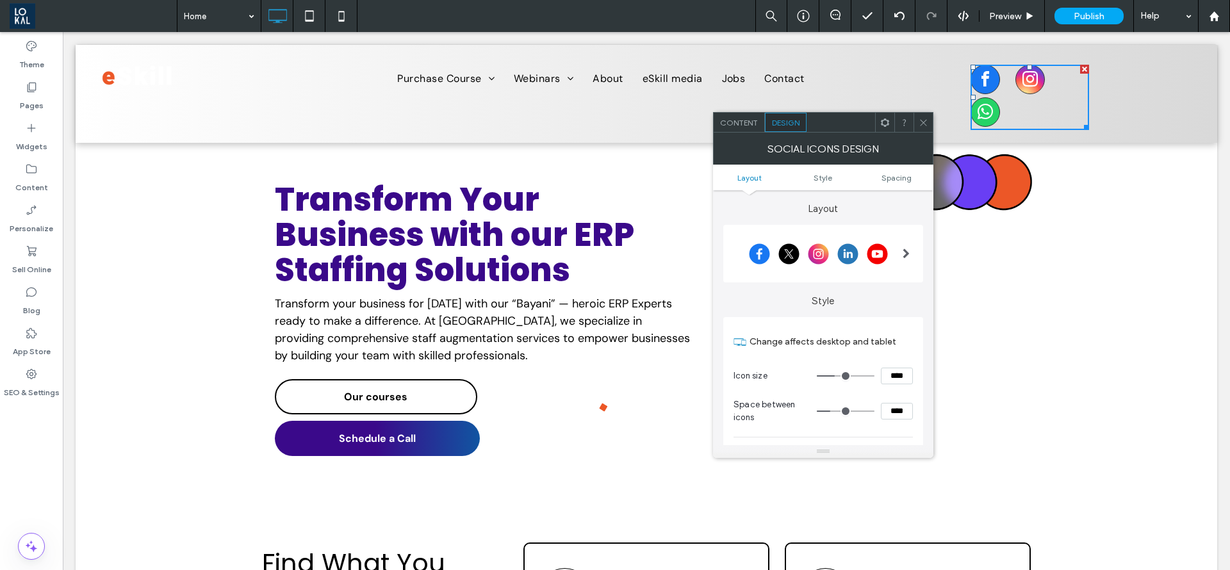
type input "**"
type input "****"
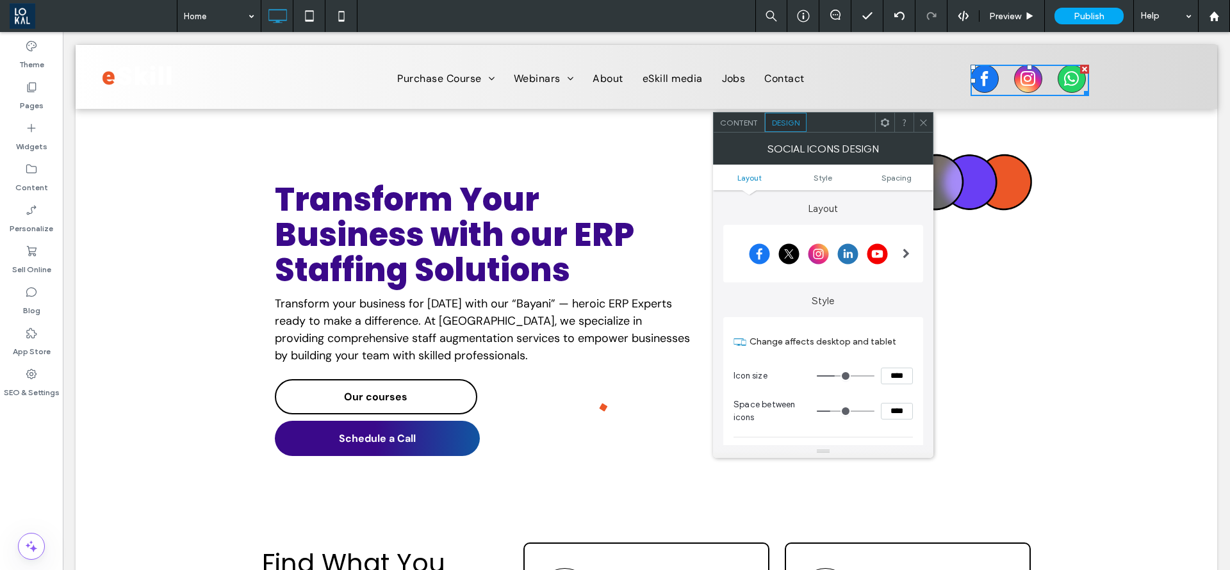
type input "**"
type input "****"
type input "**"
type input "****"
type input "**"
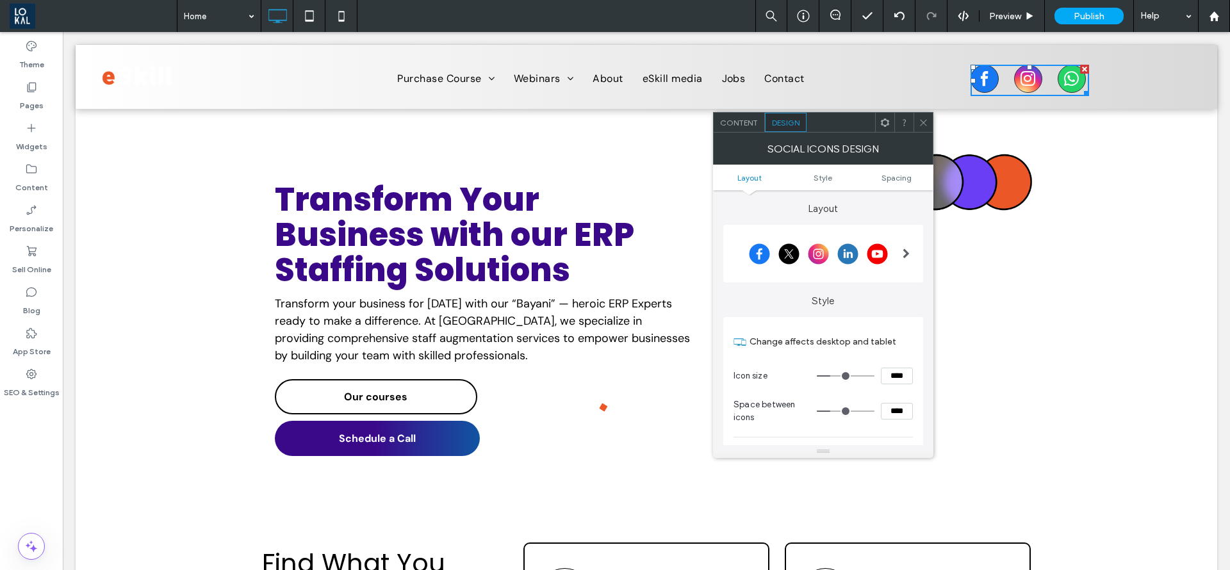
type input "****"
type input "**"
type input "****"
type input "**"
type input "****"
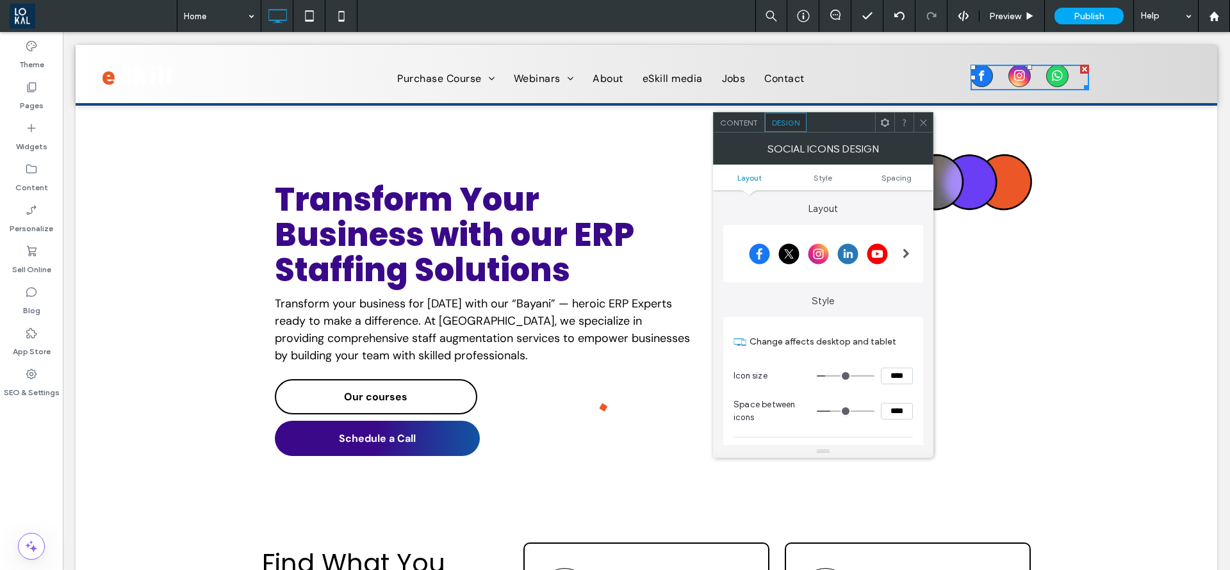
type input "**"
click at [829, 376] on input "range" at bounding box center [846, 376] width 58 height 1
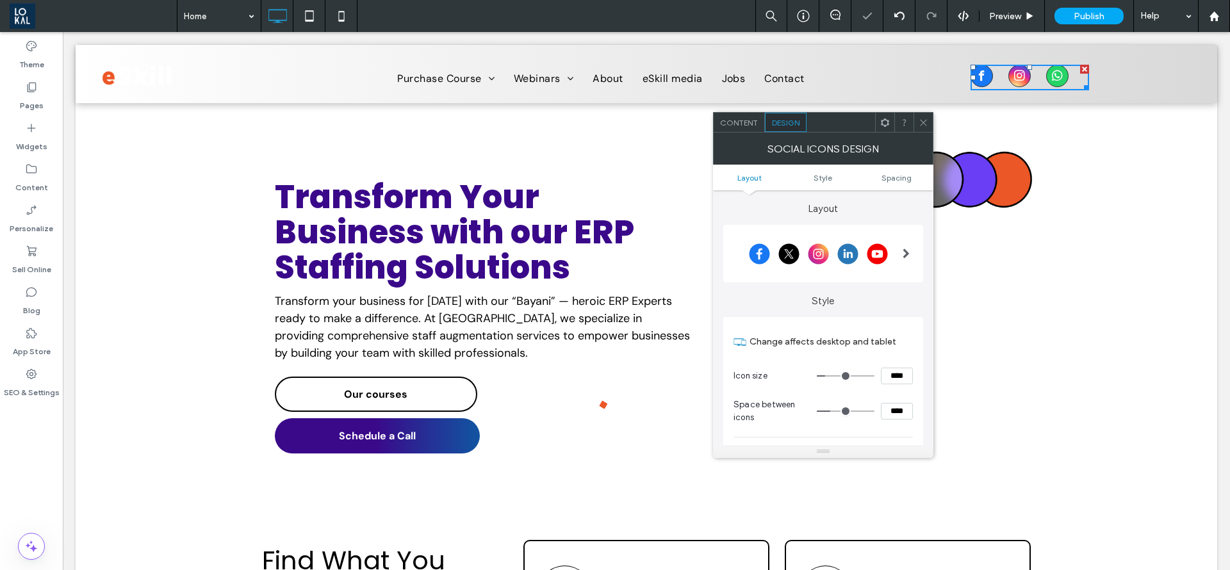
type input "**"
type input "****"
type input "**"
type input "****"
type input "**"
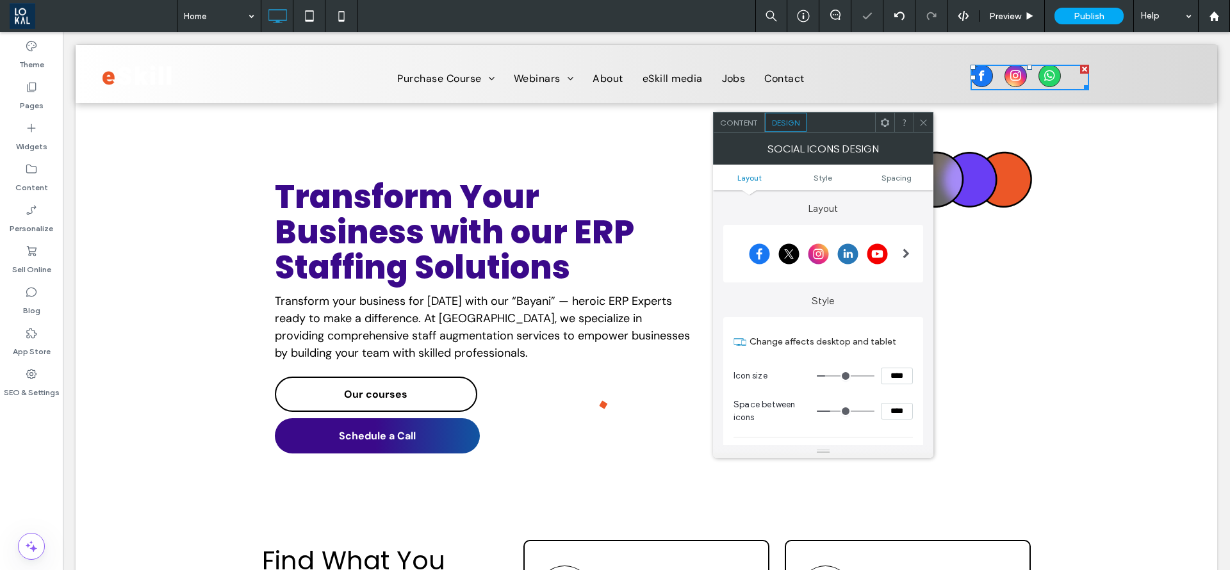
type input "****"
type input "*"
type input "***"
type input "*"
type input "***"
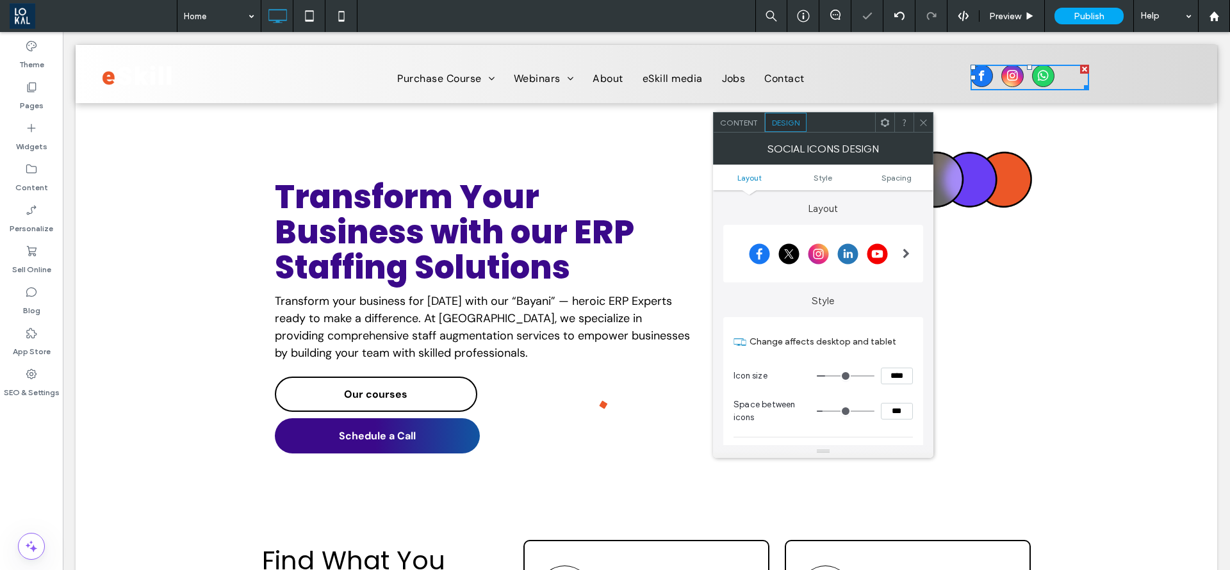
type input "*"
click at [827, 411] on input "range" at bounding box center [846, 411] width 58 height 1
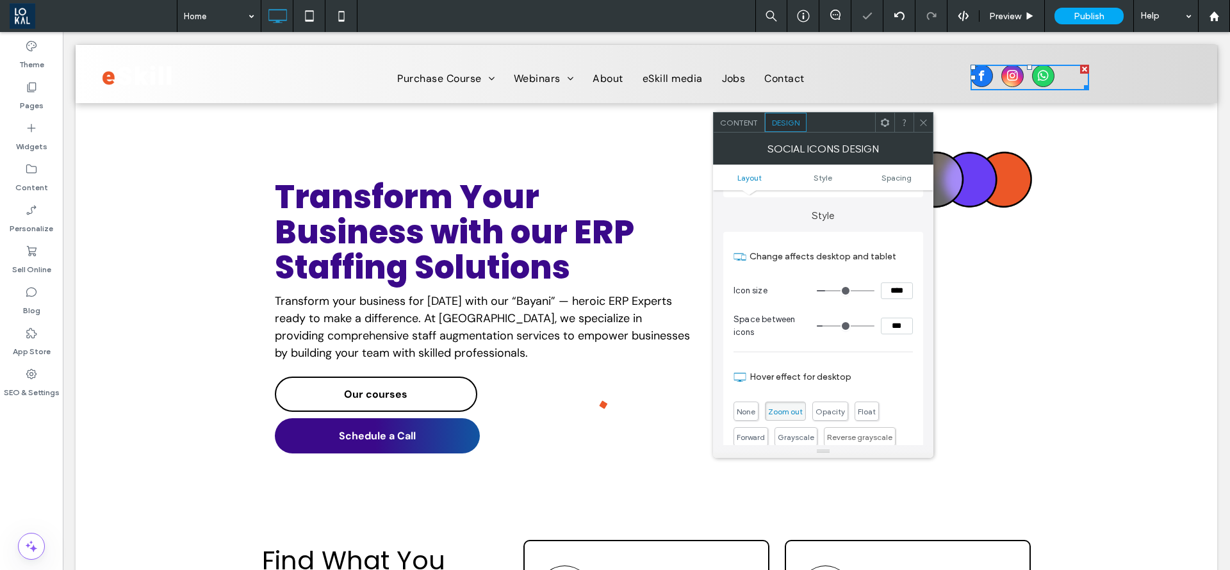
scroll to position [288, 0]
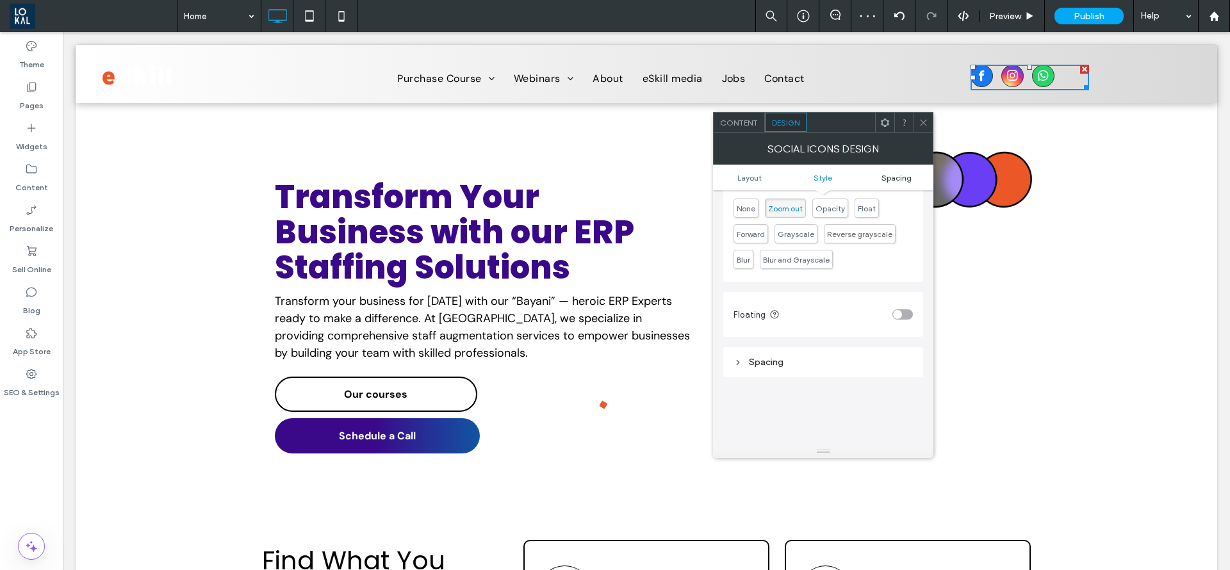
click at [902, 175] on span "Spacing" at bounding box center [897, 178] width 30 height 10
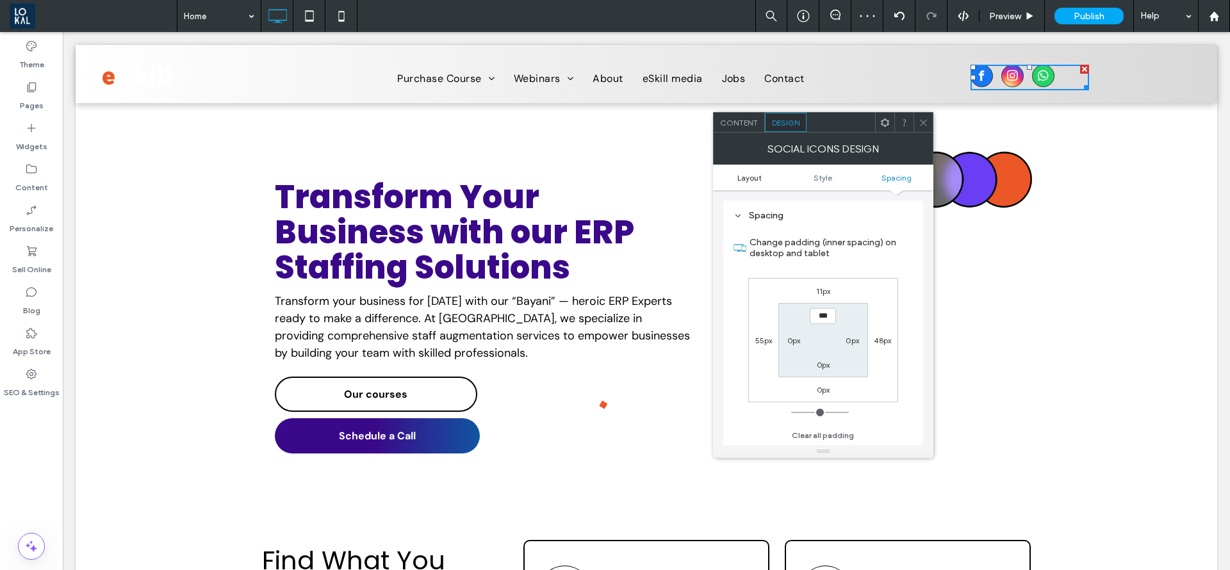
click at [738, 181] on span "Layout" at bounding box center [750, 178] width 24 height 10
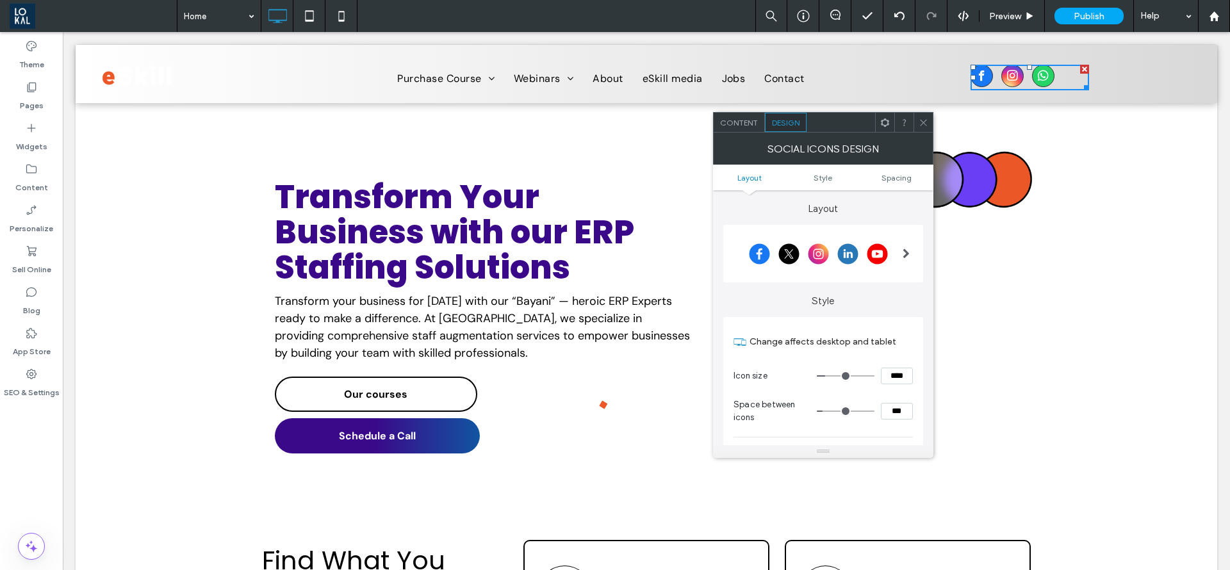
scroll to position [0, 0]
click at [902, 249] on div at bounding box center [906, 253] width 26 height 51
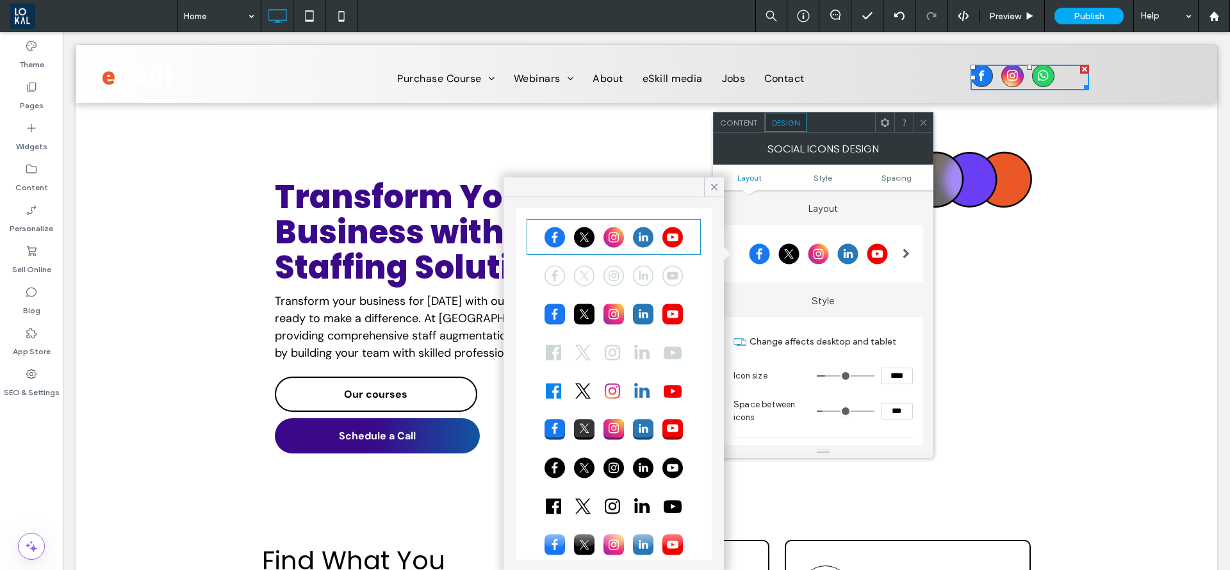
scroll to position [37, 0]
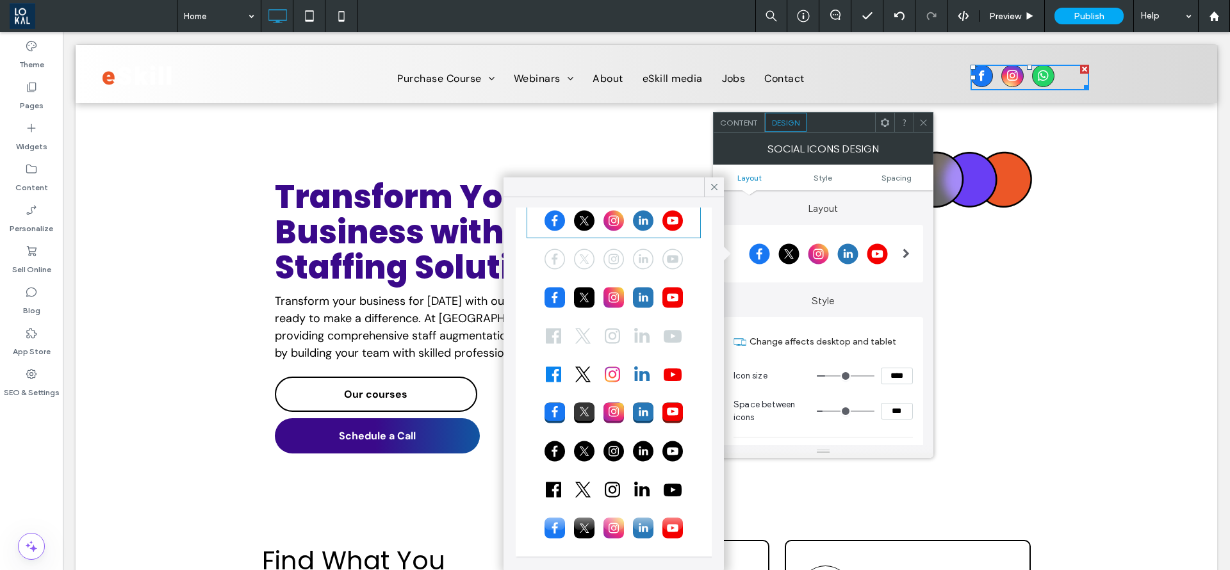
click at [623, 495] on div at bounding box center [614, 490] width 170 height 32
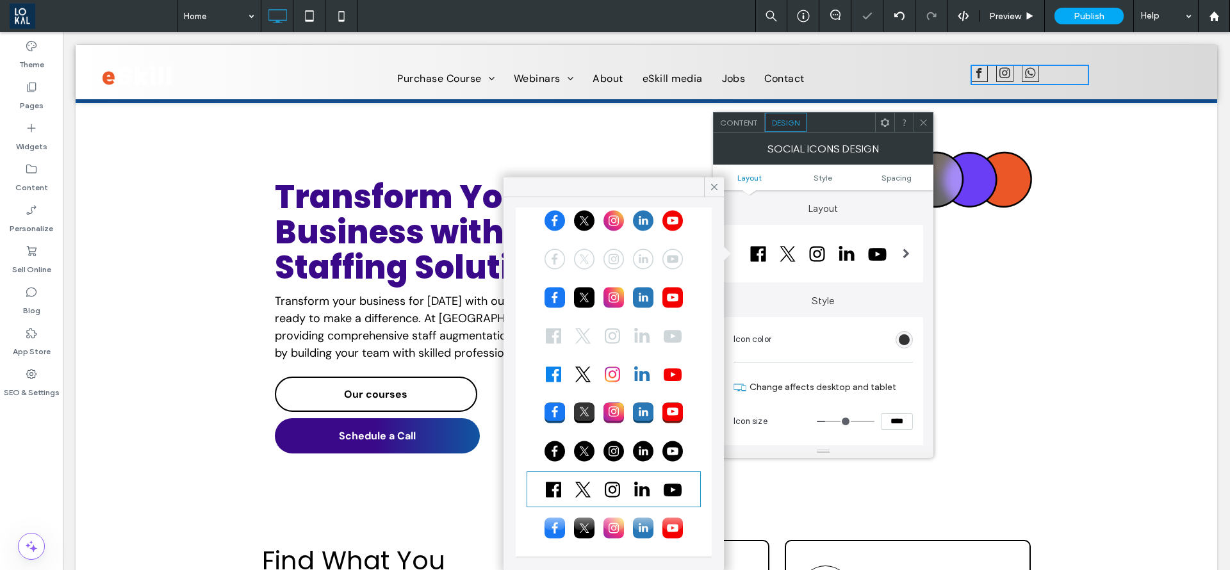
click at [615, 452] on div at bounding box center [614, 451] width 170 height 32
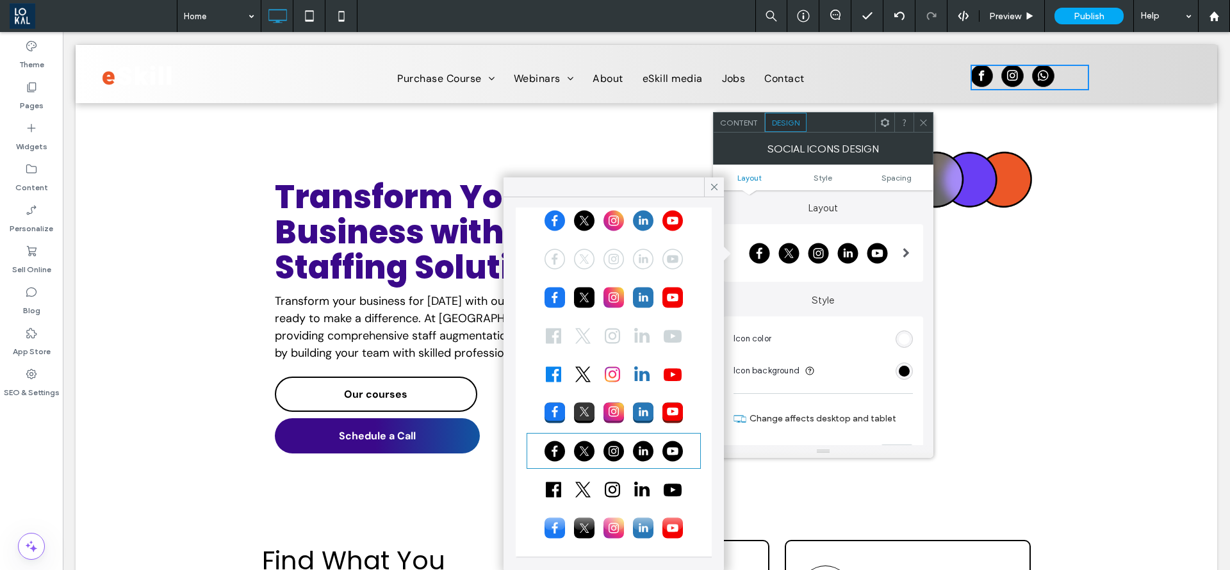
scroll to position [0, 0]
click at [905, 372] on div "rgb(0, 0, 0)" at bounding box center [904, 372] width 11 height 11
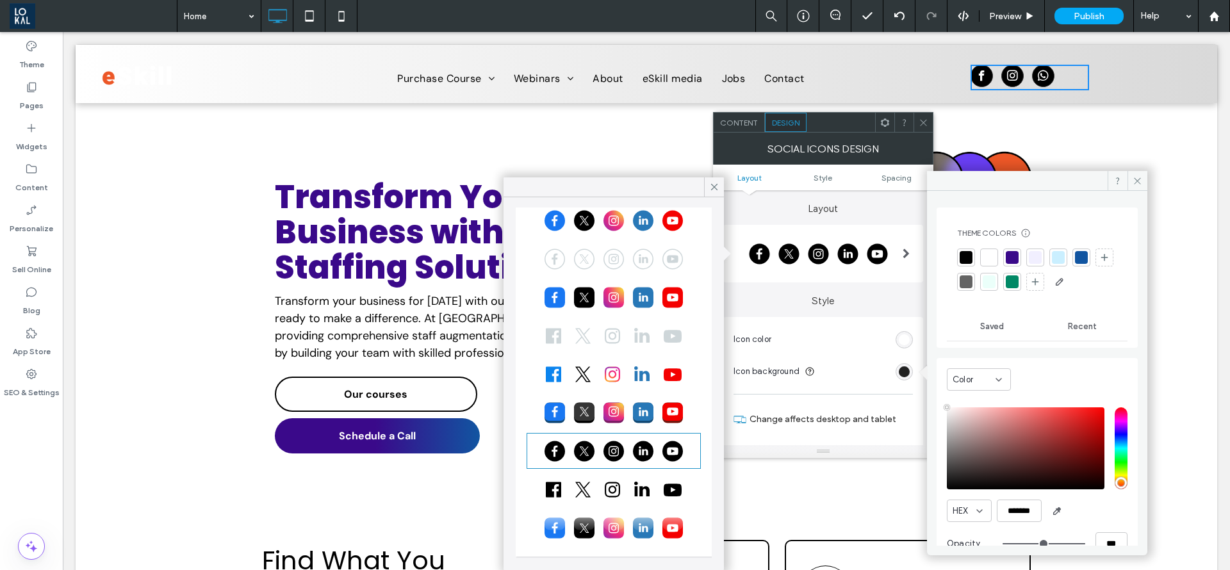
type input "****"
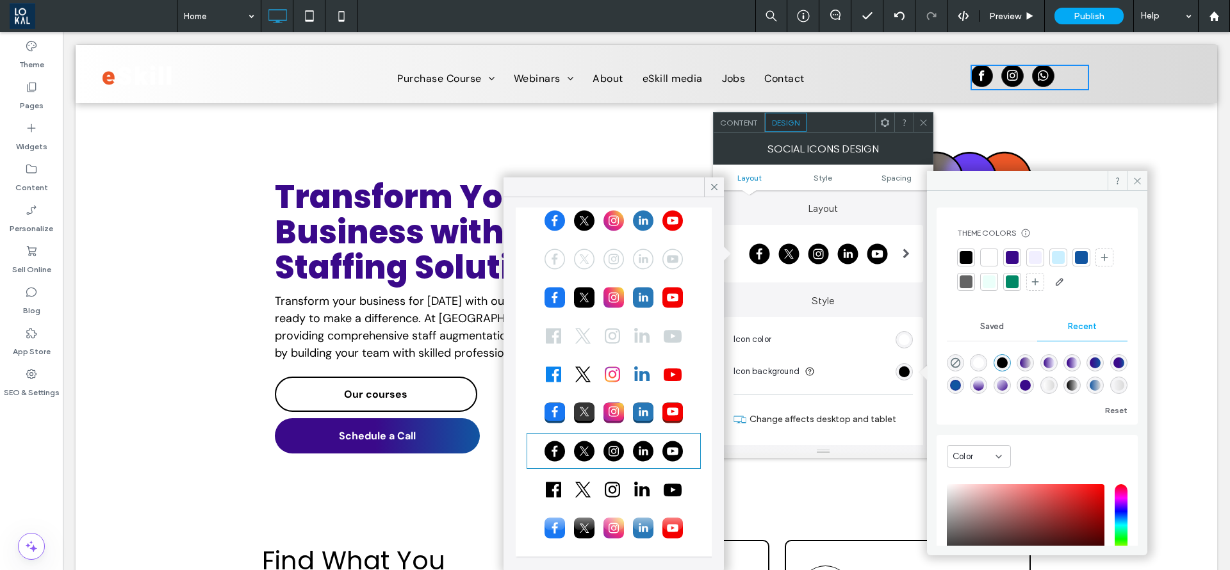
click at [984, 384] on div "linear-gradient(180deg, rgba(241, 239, 255, 1) 0%, rgba(58, 9, 138, 1) 100%)" at bounding box center [978, 385] width 11 height 11
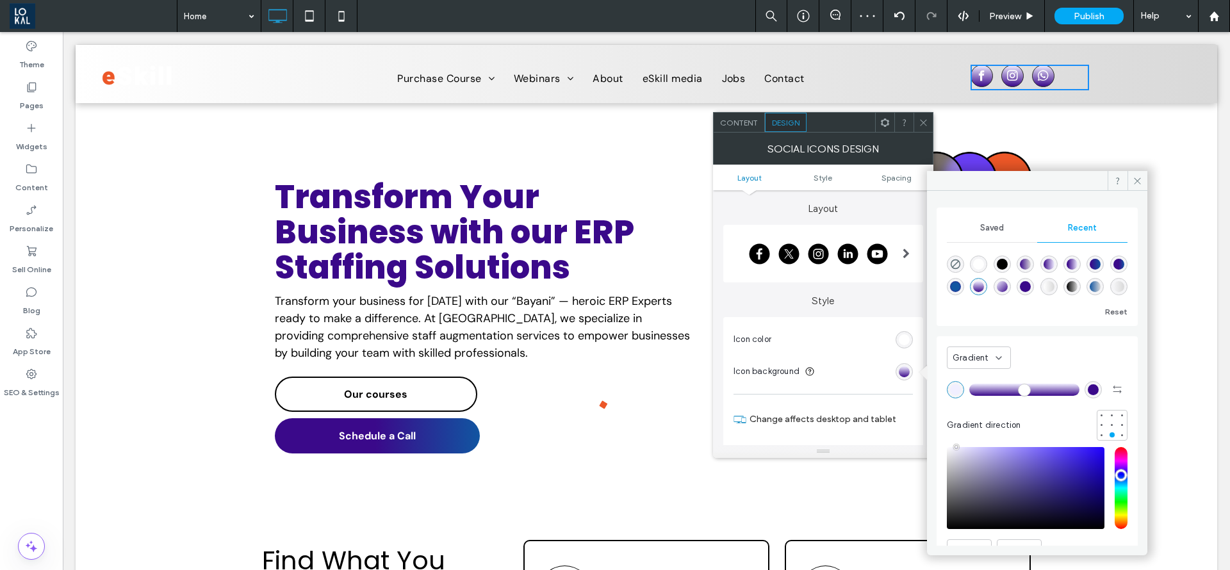
click at [984, 224] on span "Saved" at bounding box center [992, 228] width 24 height 10
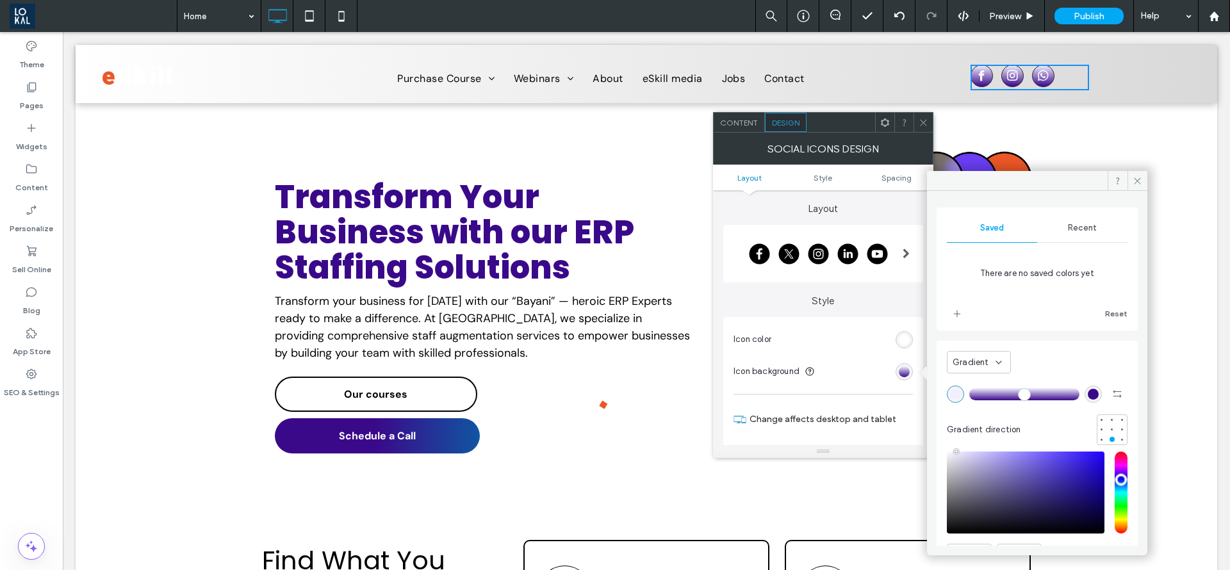
click at [1088, 395] on div "rgba(58, 9, 138, 1)" at bounding box center [1093, 394] width 11 height 11
type input "*******"
click at [1007, 358] on div "Gradient" at bounding box center [979, 362] width 64 height 22
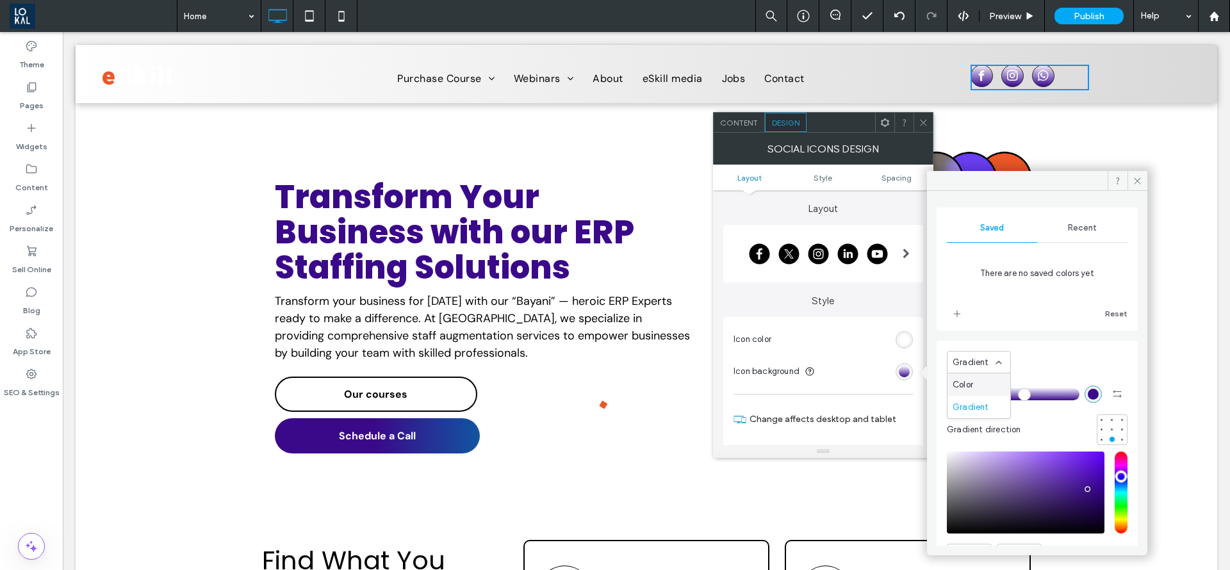
click at [972, 388] on span "Color" at bounding box center [963, 385] width 21 height 13
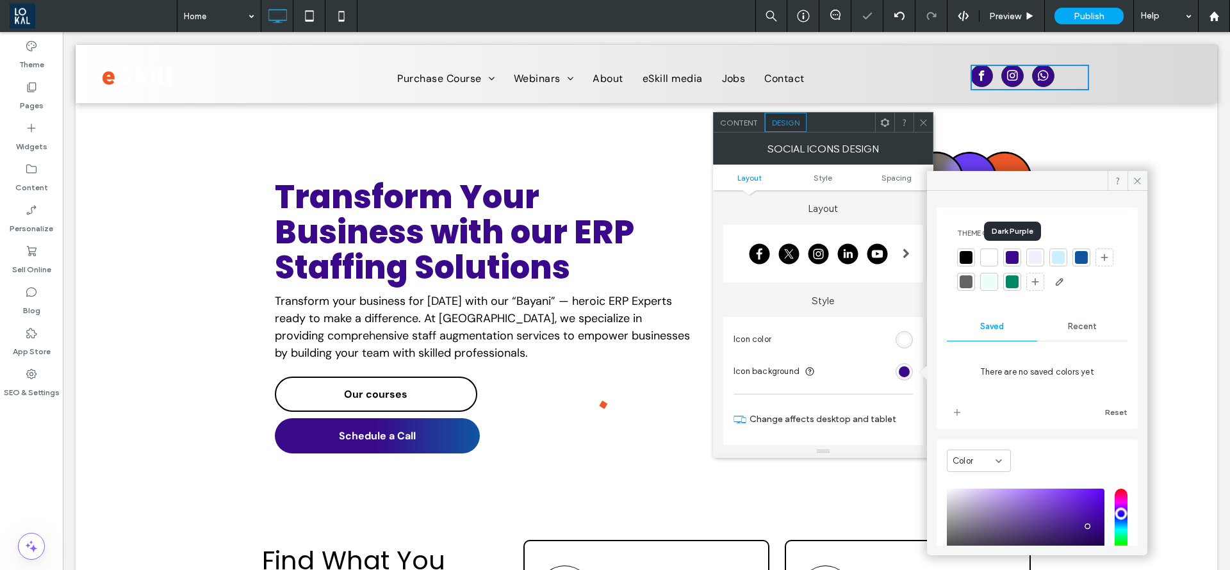
click at [1009, 261] on div at bounding box center [1012, 257] width 13 height 13
click at [1137, 175] on span at bounding box center [1138, 180] width 20 height 19
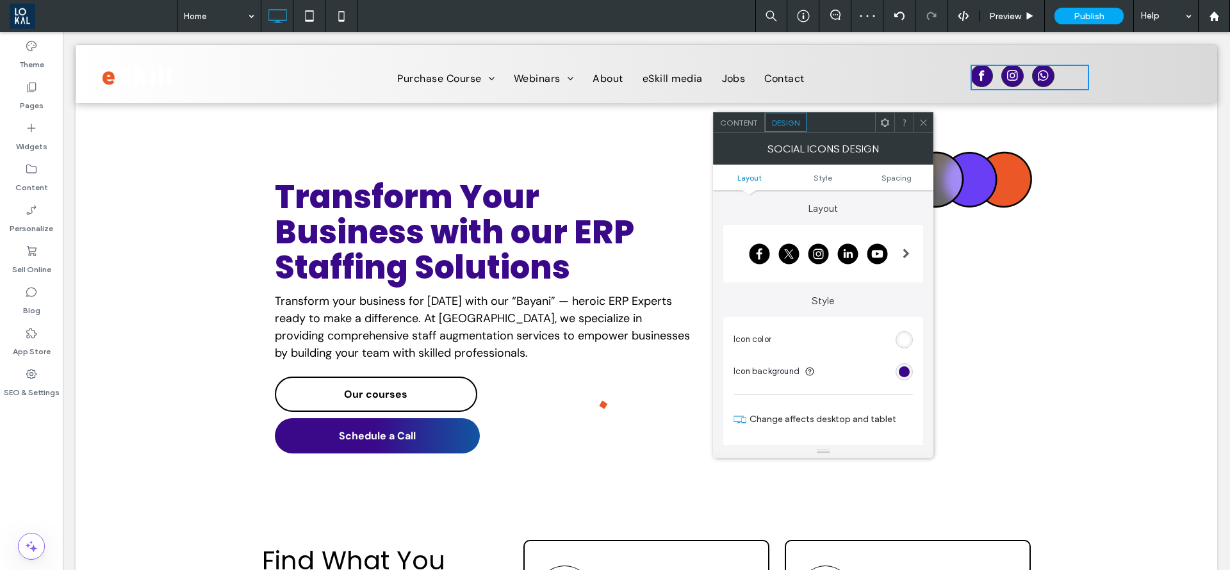
click at [929, 115] on div at bounding box center [923, 122] width 19 height 19
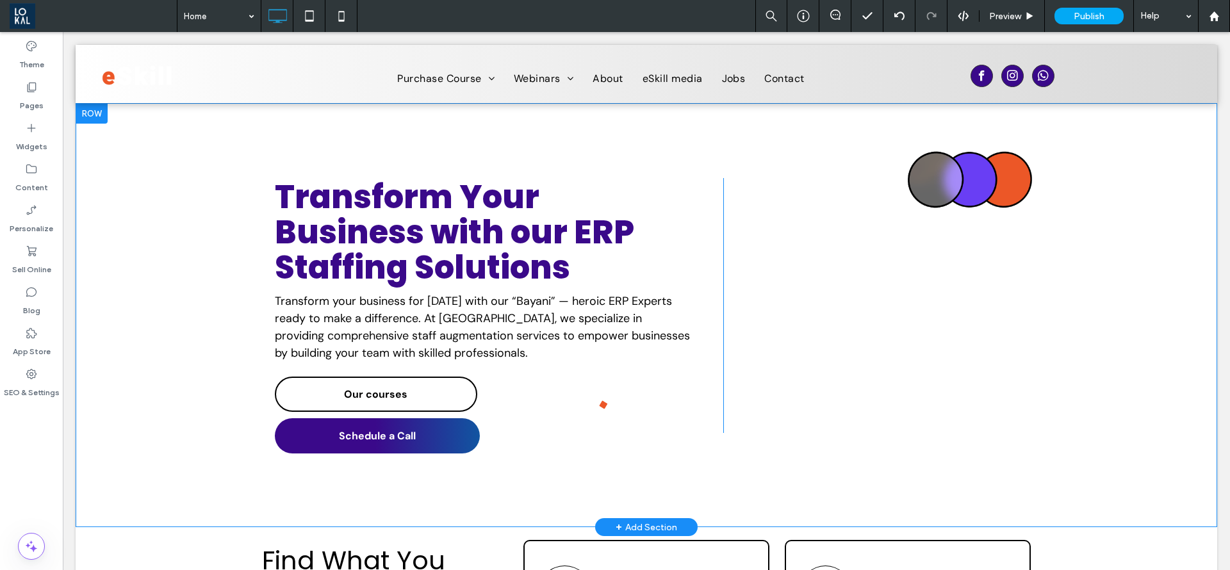
click at [995, 385] on div "Click To Paste" at bounding box center [884, 305] width 320 height 255
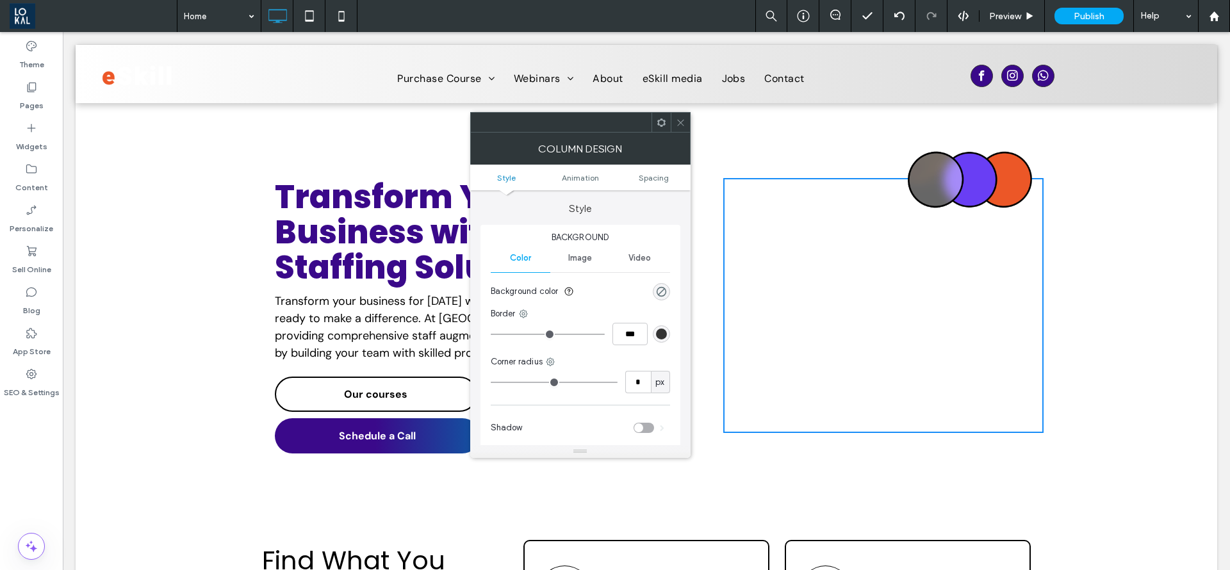
click at [185, 165] on div "Transform Your Business with our ERP Staffing Solutions Transform your business…" at bounding box center [647, 315] width 1142 height 424
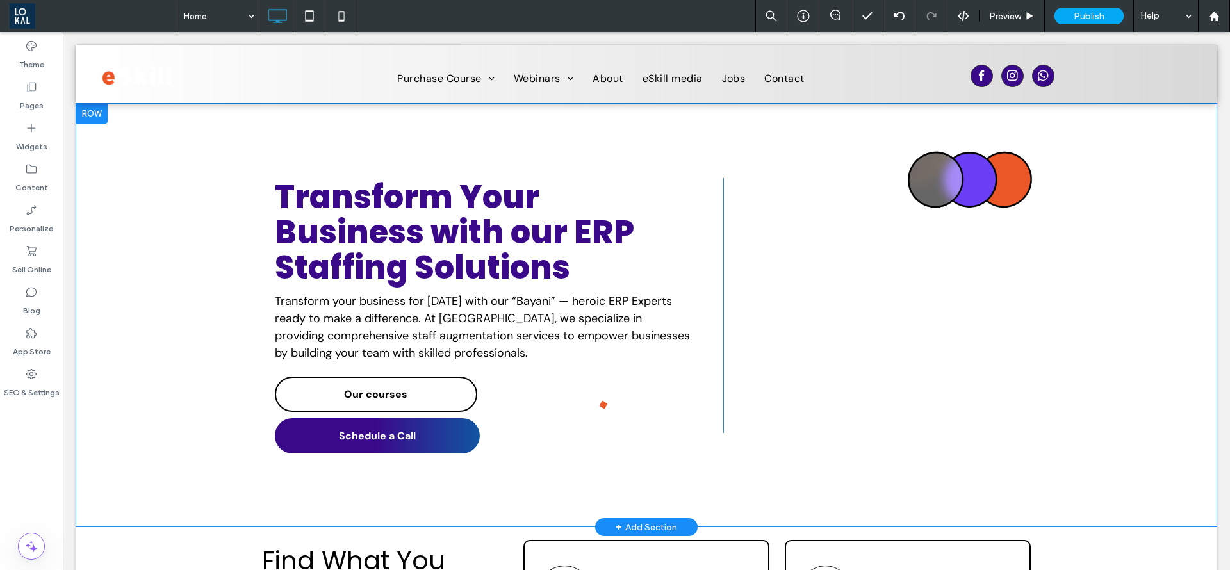
click at [102, 150] on div "Transform Your Business with our ERP Staffing Solutions Transform your business…" at bounding box center [647, 315] width 1142 height 424
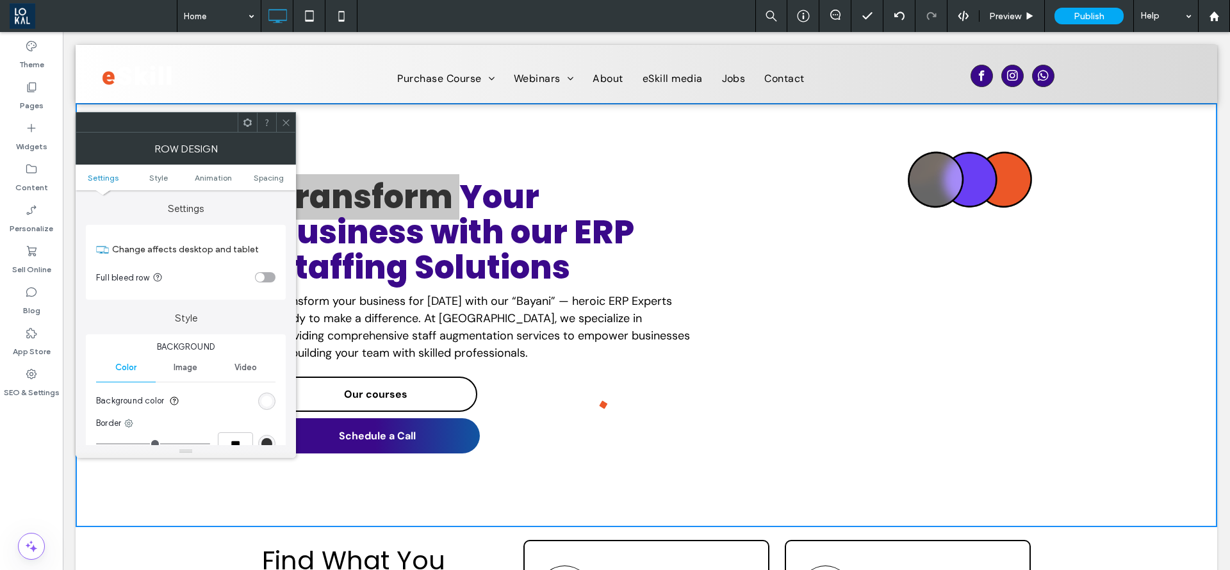
click at [190, 367] on span "Image" at bounding box center [186, 368] width 24 height 10
click at [221, 417] on div "Add multiple images for a background slider" at bounding box center [186, 435] width 178 height 85
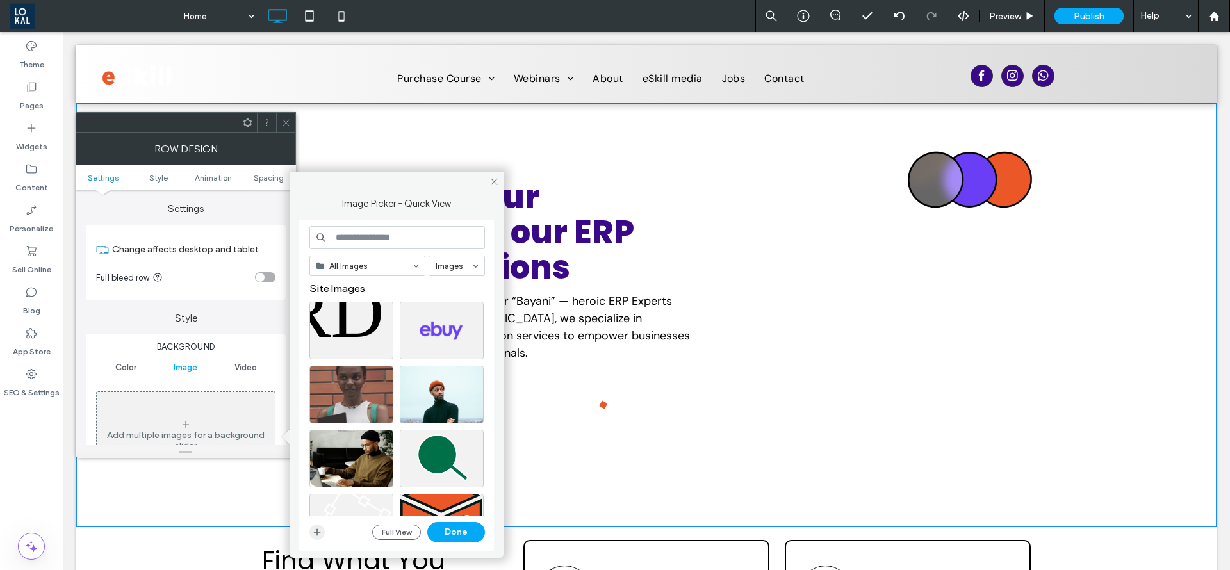
click at [316, 530] on icon "button" at bounding box center [317, 532] width 10 height 10
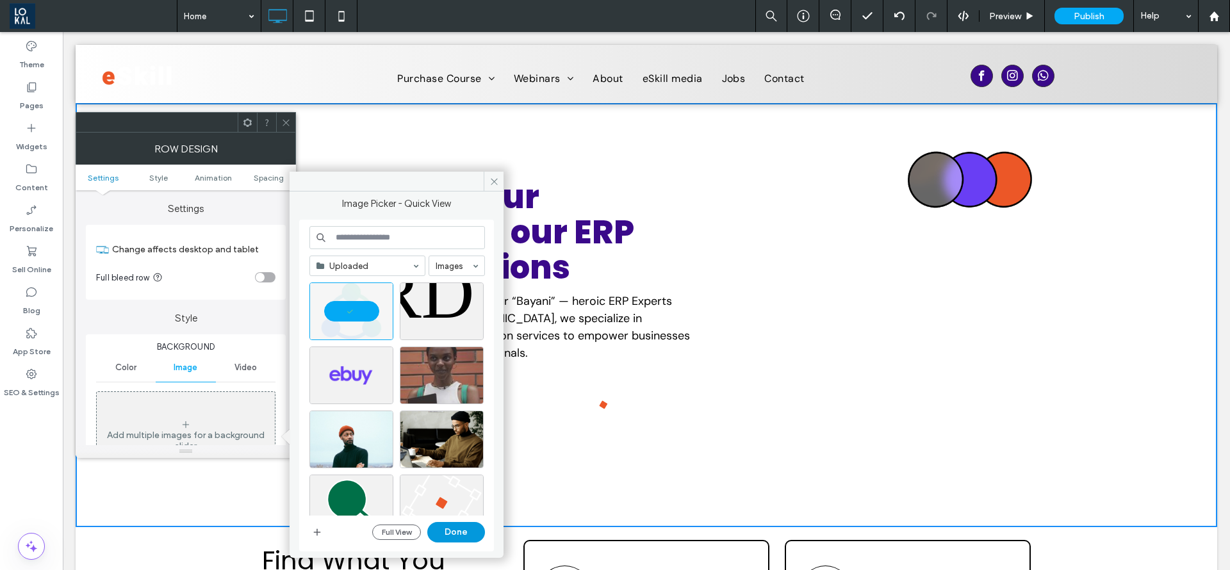
click at [465, 531] on button "Done" at bounding box center [456, 532] width 58 height 21
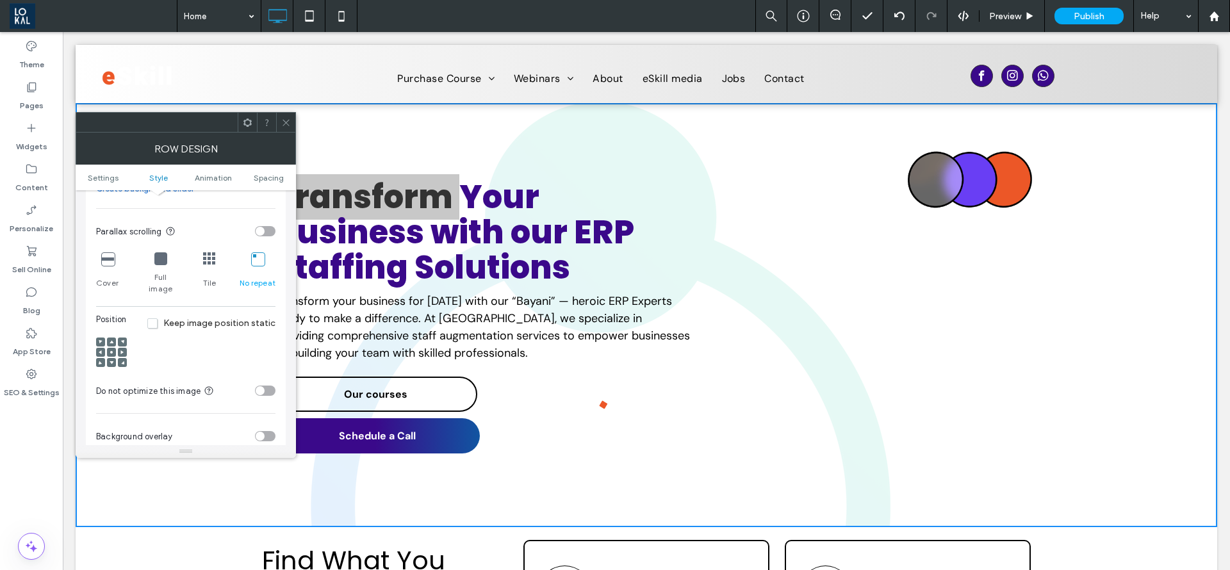
scroll to position [481, 0]
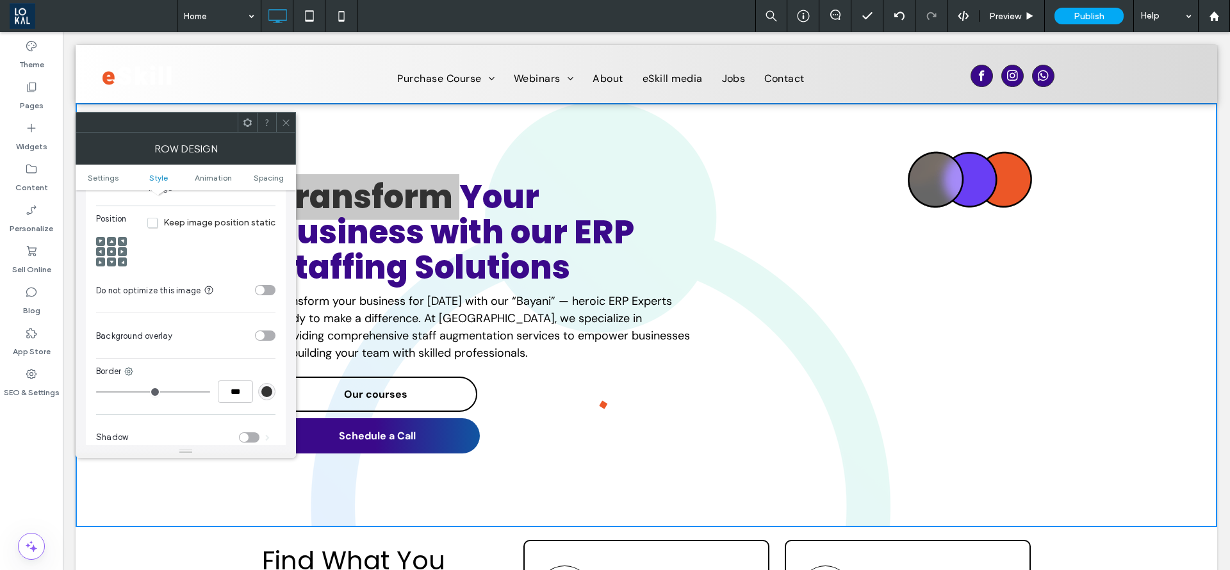
click at [114, 247] on div at bounding box center [111, 251] width 9 height 9
click at [113, 247] on div at bounding box center [111, 251] width 9 height 9
click at [112, 251] on use at bounding box center [111, 252] width 3 height 3
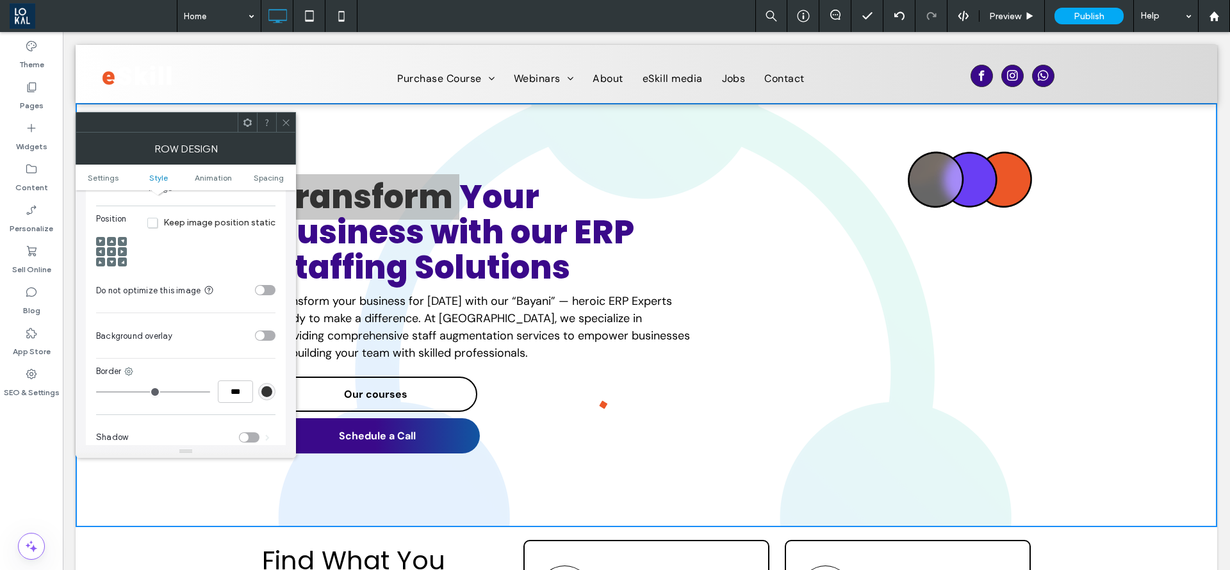
click at [112, 251] on use at bounding box center [111, 252] width 3 height 3
click at [288, 113] on span at bounding box center [286, 122] width 10 height 19
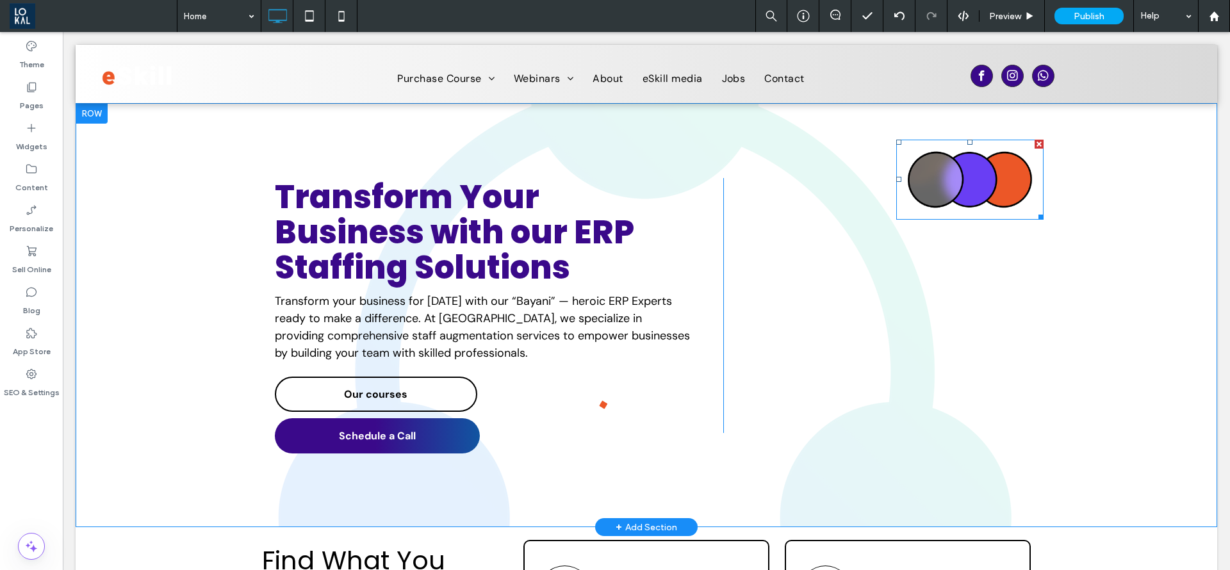
click at [1035, 141] on div at bounding box center [1039, 144] width 9 height 9
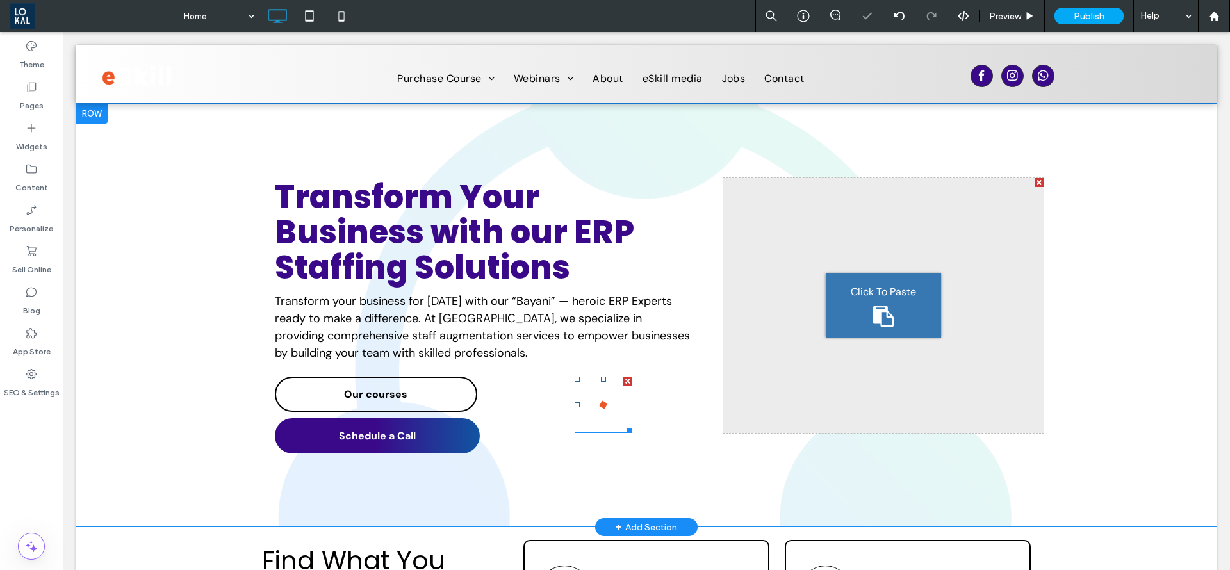
click at [624, 377] on div at bounding box center [628, 381] width 9 height 9
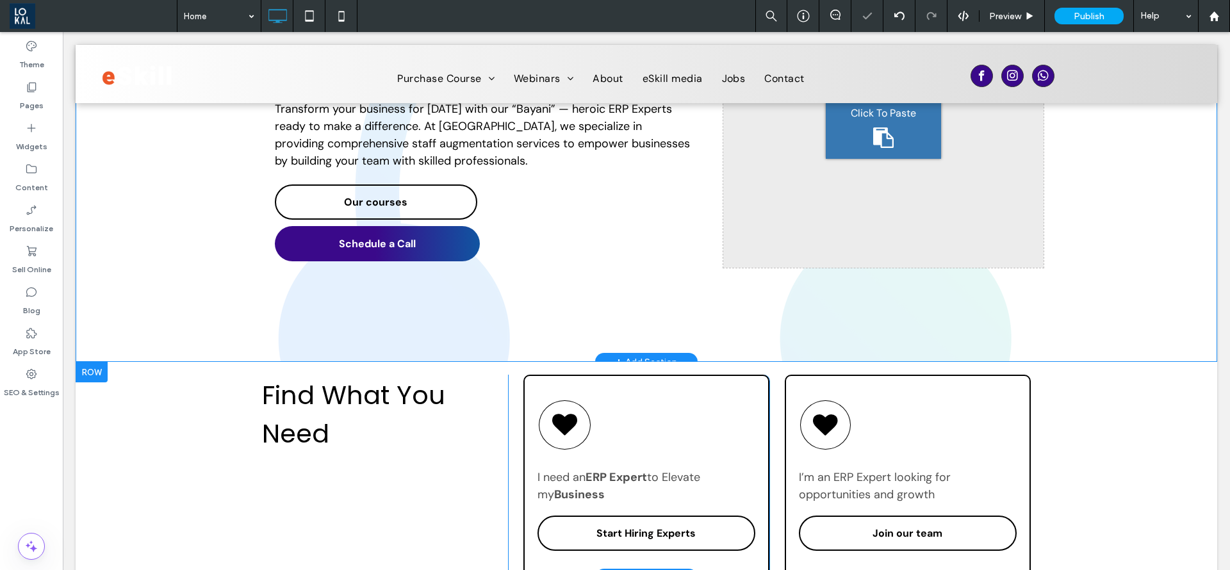
scroll to position [0, 0]
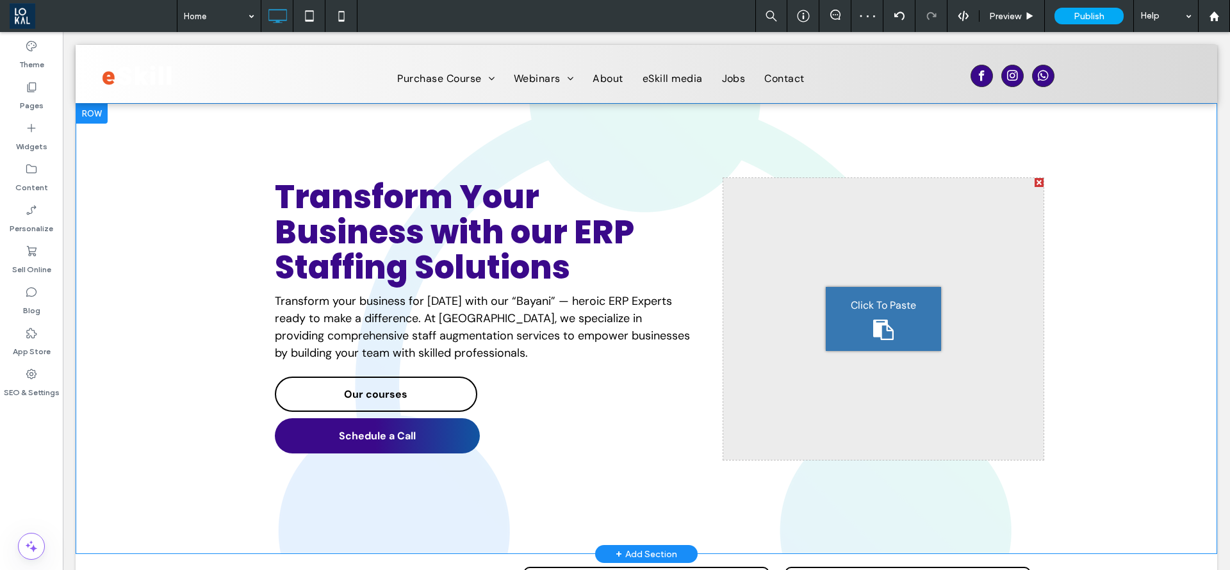
click at [1148, 478] on div "Transform Your Business with our ERP Staffing Solutions Transform your business…" at bounding box center [647, 328] width 1142 height 451
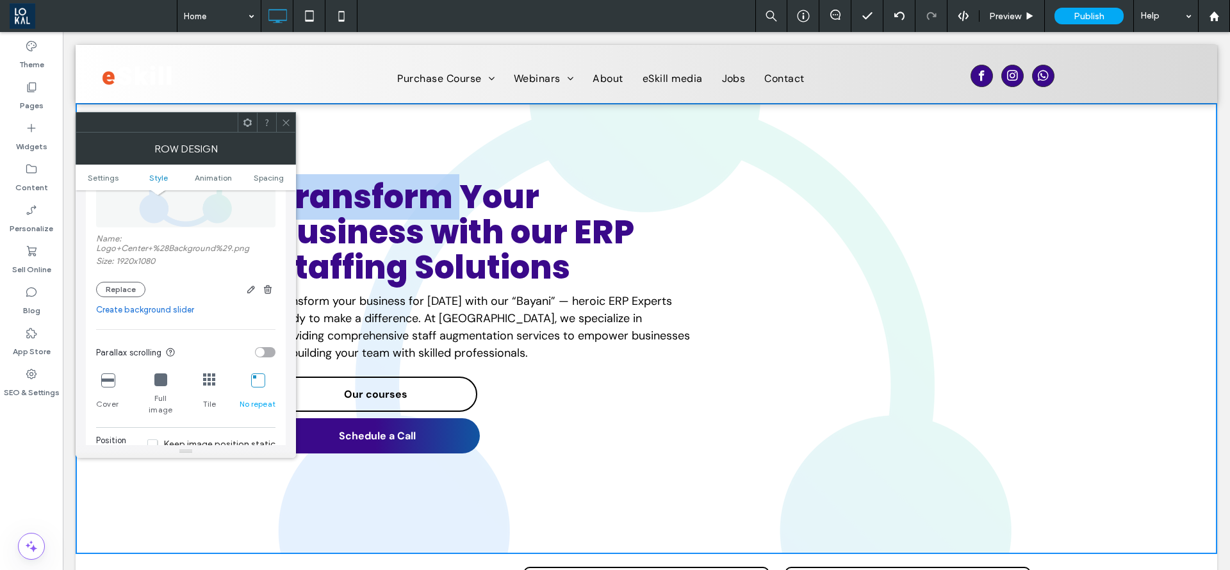
scroll to position [288, 0]
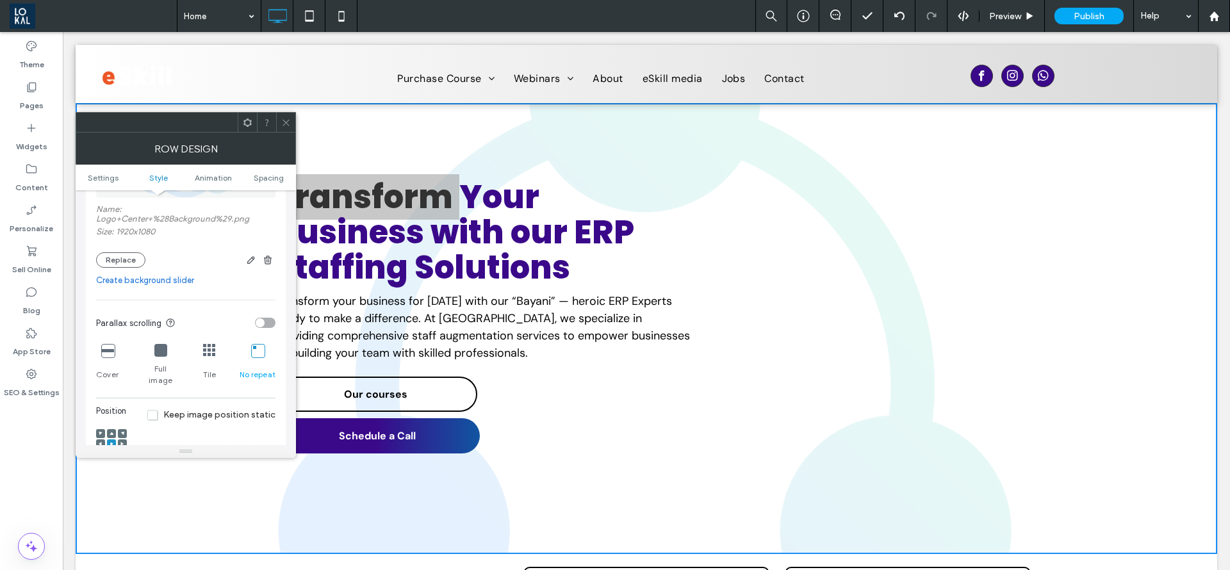
click at [162, 349] on icon at bounding box center [160, 350] width 13 height 13
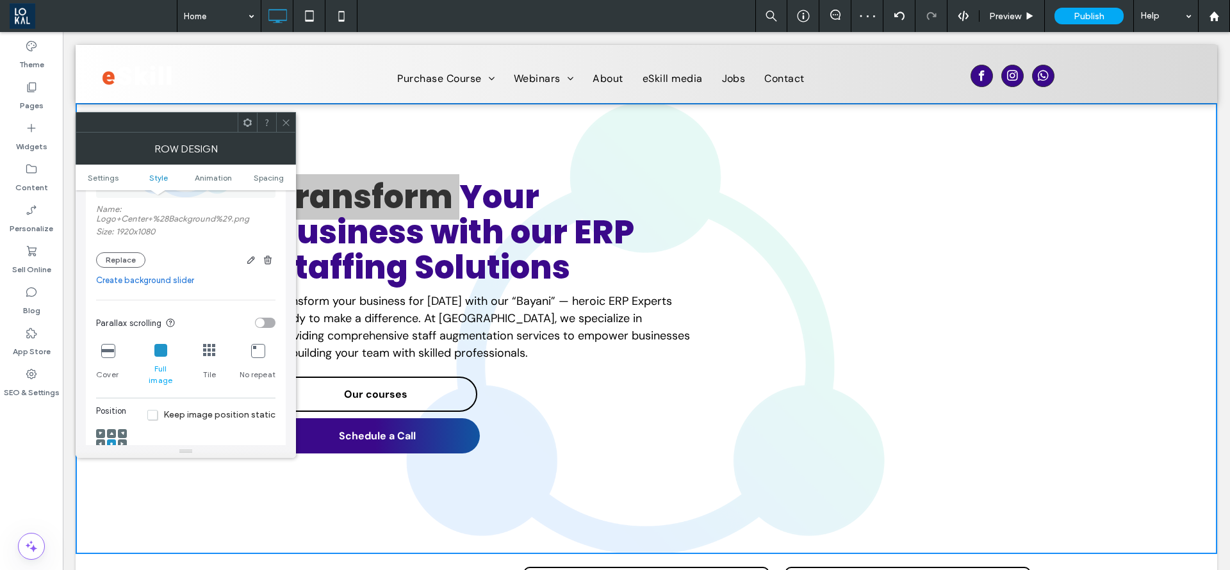
click at [110, 353] on icon at bounding box center [107, 350] width 13 height 13
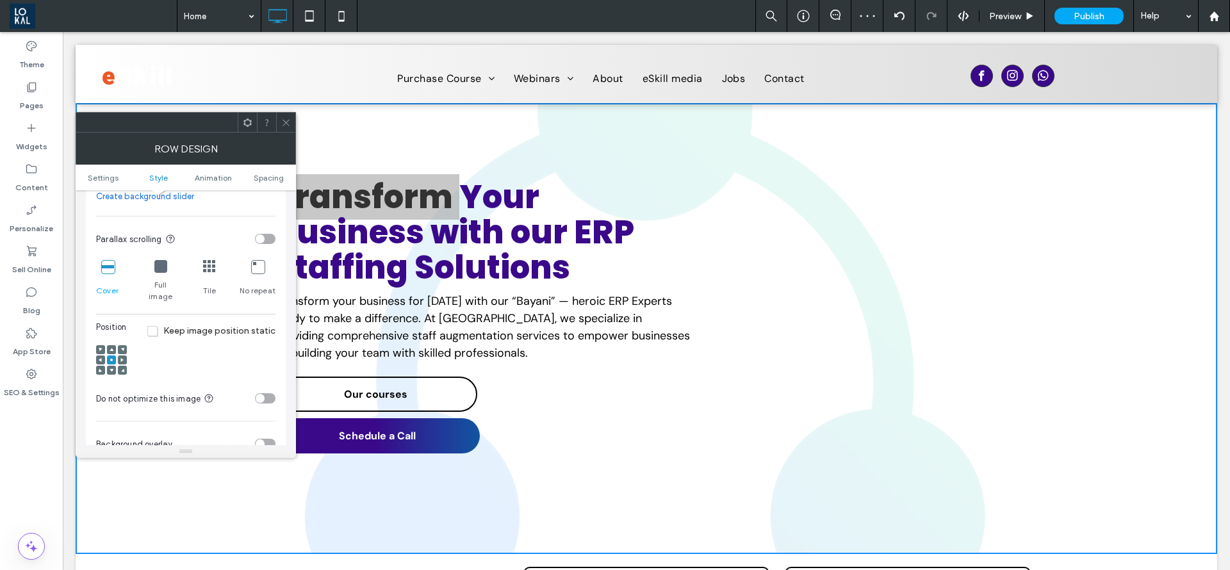
scroll to position [481, 0]
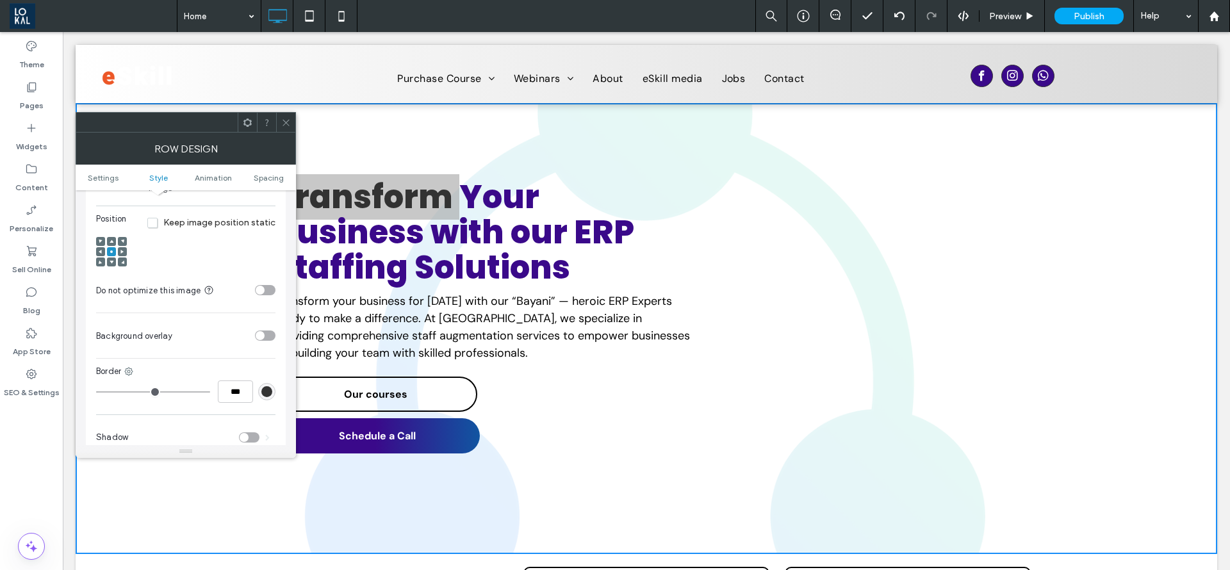
click at [110, 258] on span at bounding box center [112, 262] width 4 height 9
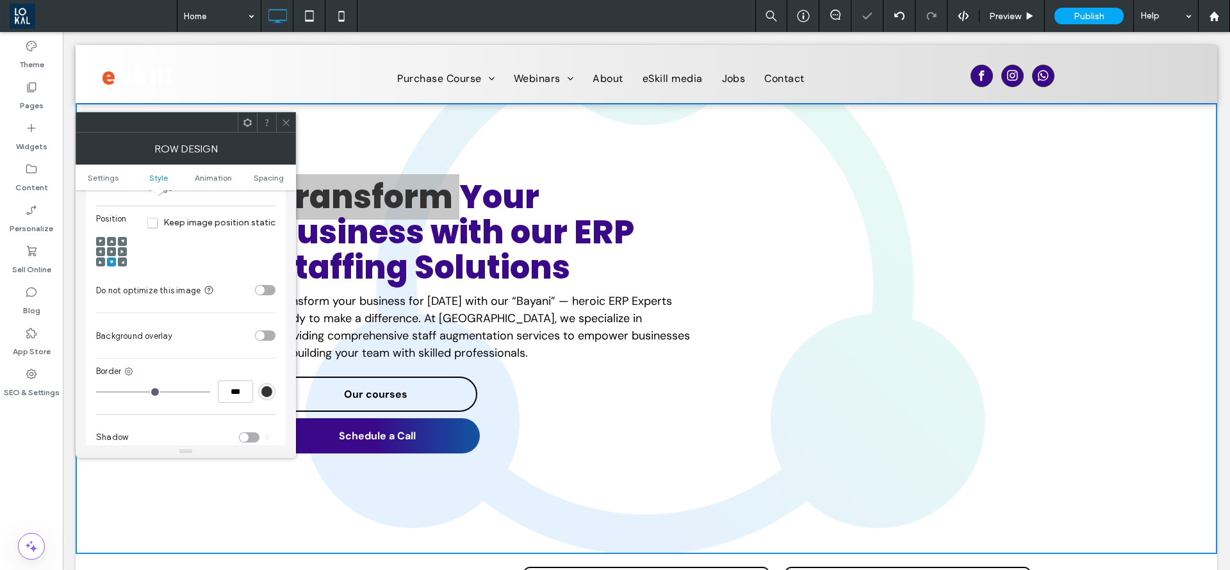
click at [110, 240] on icon at bounding box center [112, 242] width 4 height 4
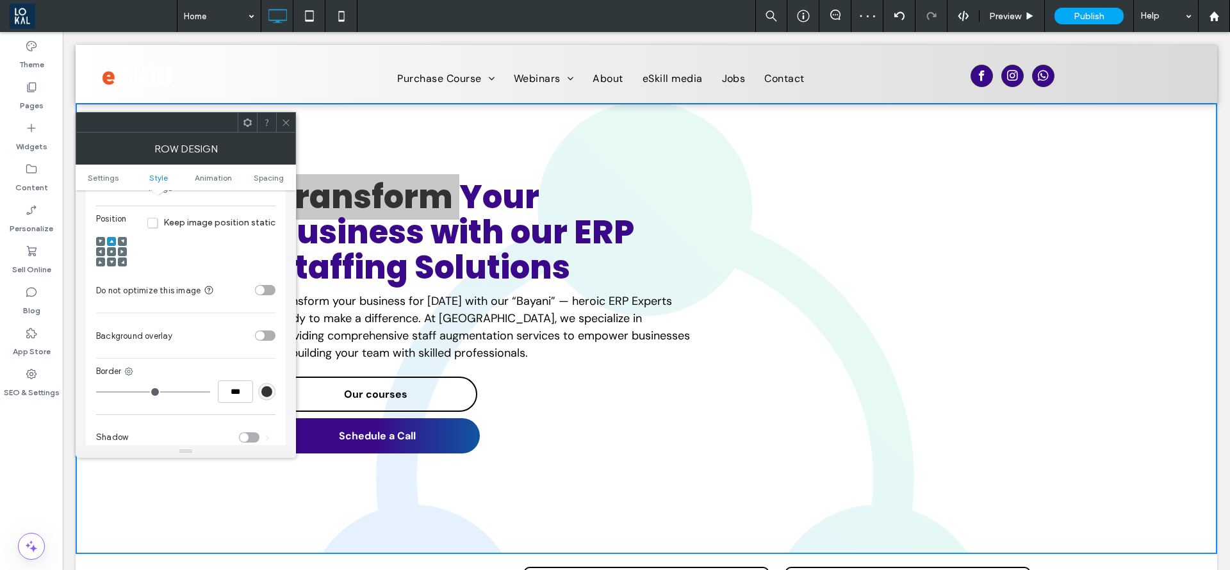
click at [115, 247] on div at bounding box center [111, 251] width 9 height 9
click at [106, 242] on div at bounding box center [111, 252] width 31 height 31
click at [112, 251] on use at bounding box center [111, 252] width 3 height 3
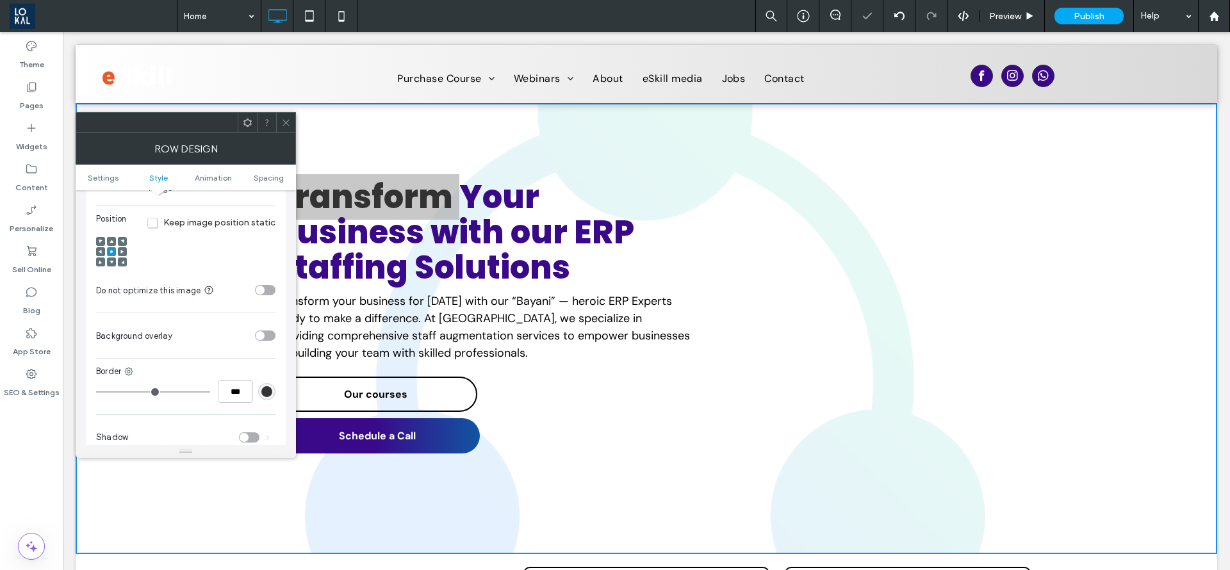
click at [282, 122] on icon at bounding box center [286, 123] width 10 height 10
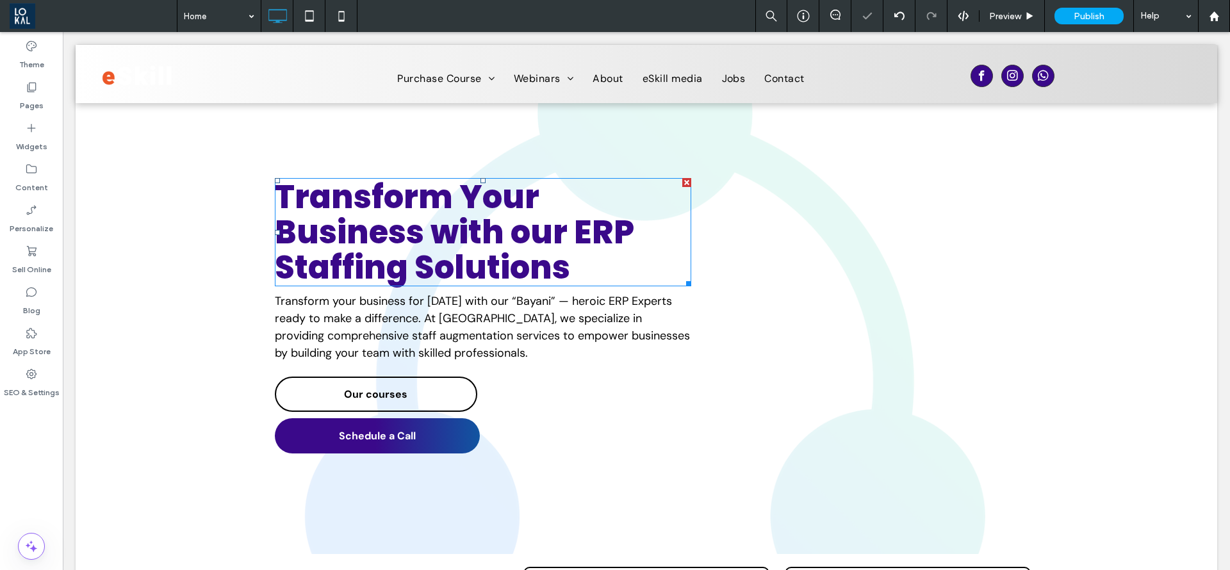
click at [450, 201] on span "Transform Your Business with our ERP Staffing Solutions" at bounding box center [455, 232] width 360 height 116
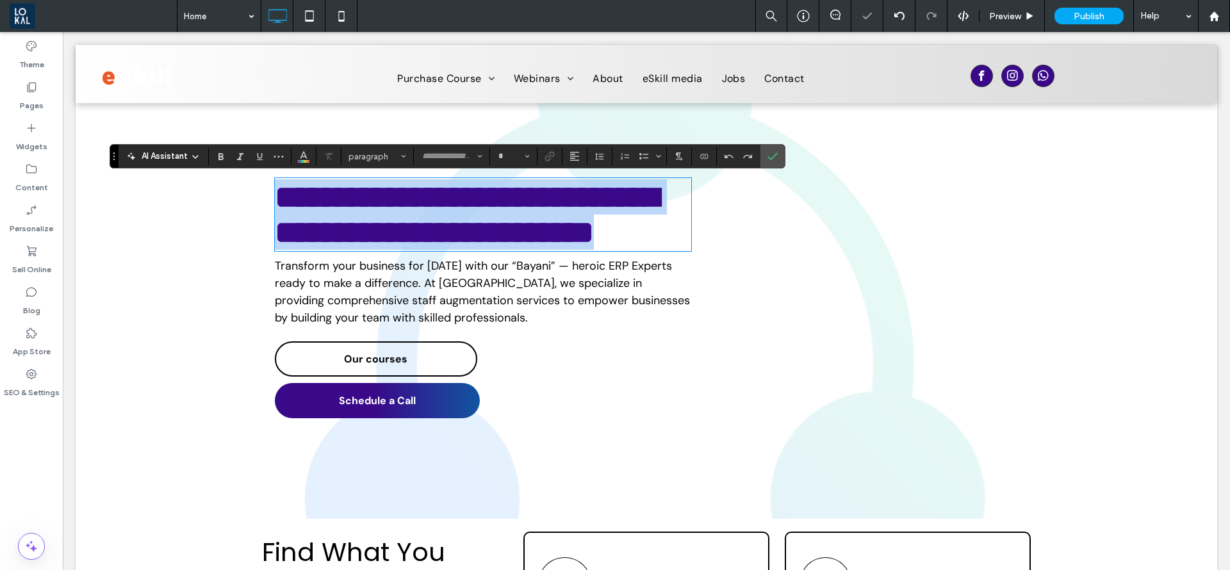
type input "*******"
type input "**"
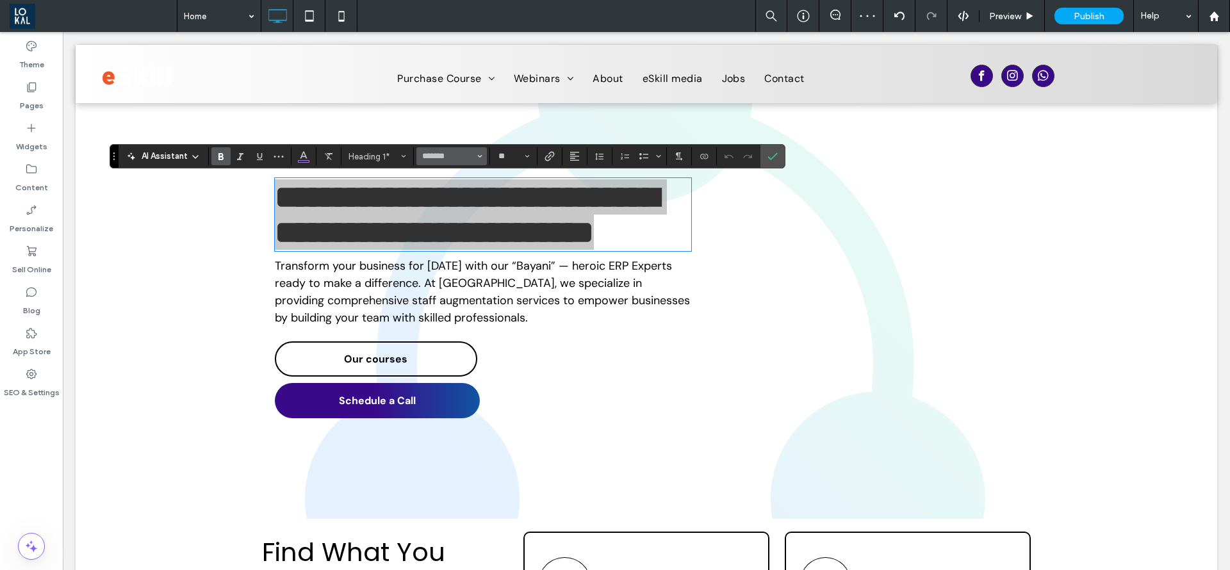
click at [483, 153] on button "*******" at bounding box center [452, 156] width 70 height 18
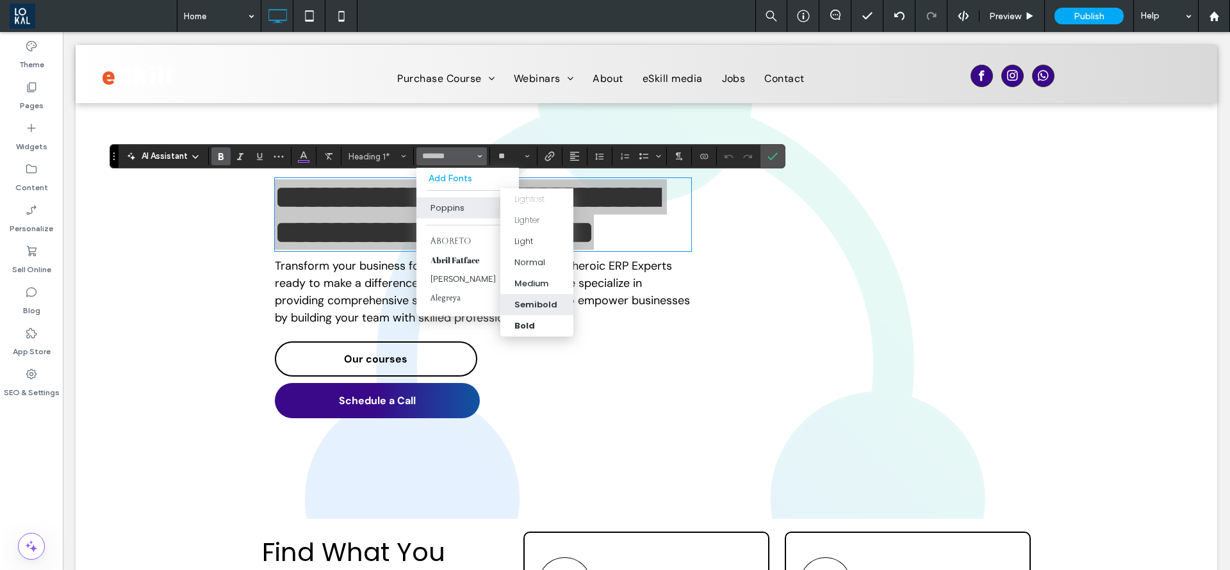
drag, startPoint x: 539, startPoint y: 303, endPoint x: 477, endPoint y: 271, distance: 69.9
click at [540, 303] on div "Semibold" at bounding box center [536, 305] width 43 height 13
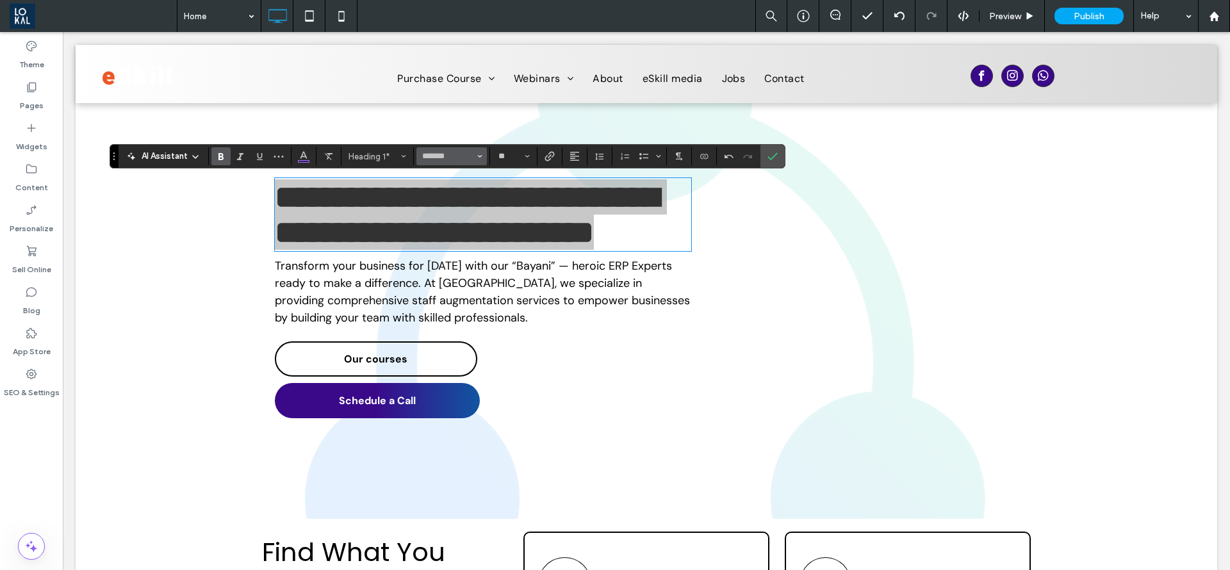
click at [485, 158] on button "*******" at bounding box center [452, 156] width 70 height 18
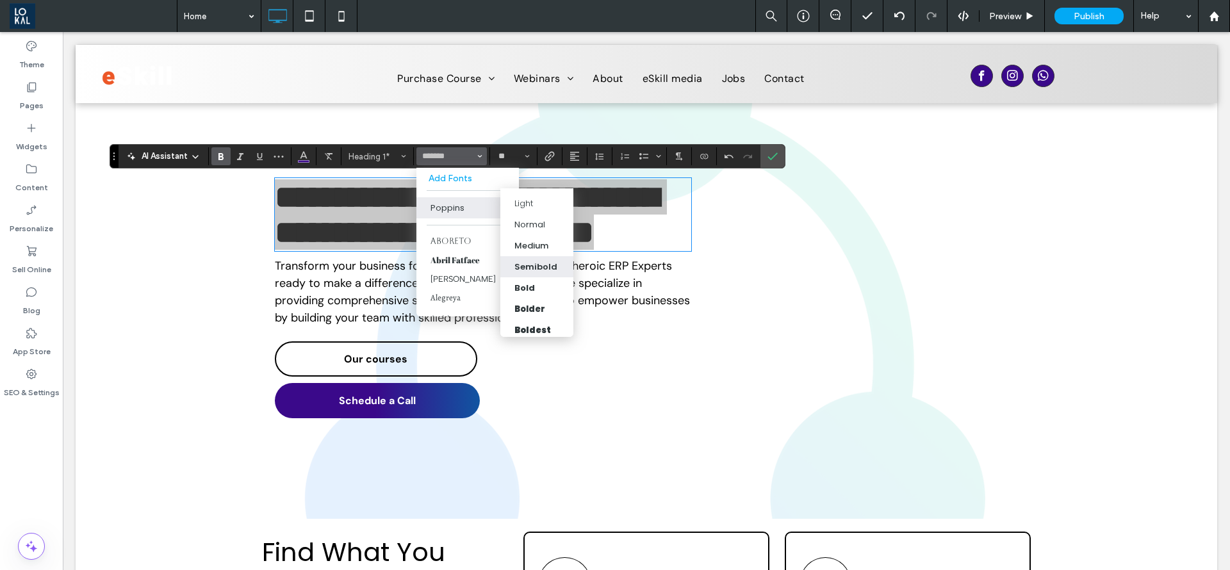
scroll to position [56, 0]
click at [778, 153] on label "Confirm" at bounding box center [772, 156] width 19 height 23
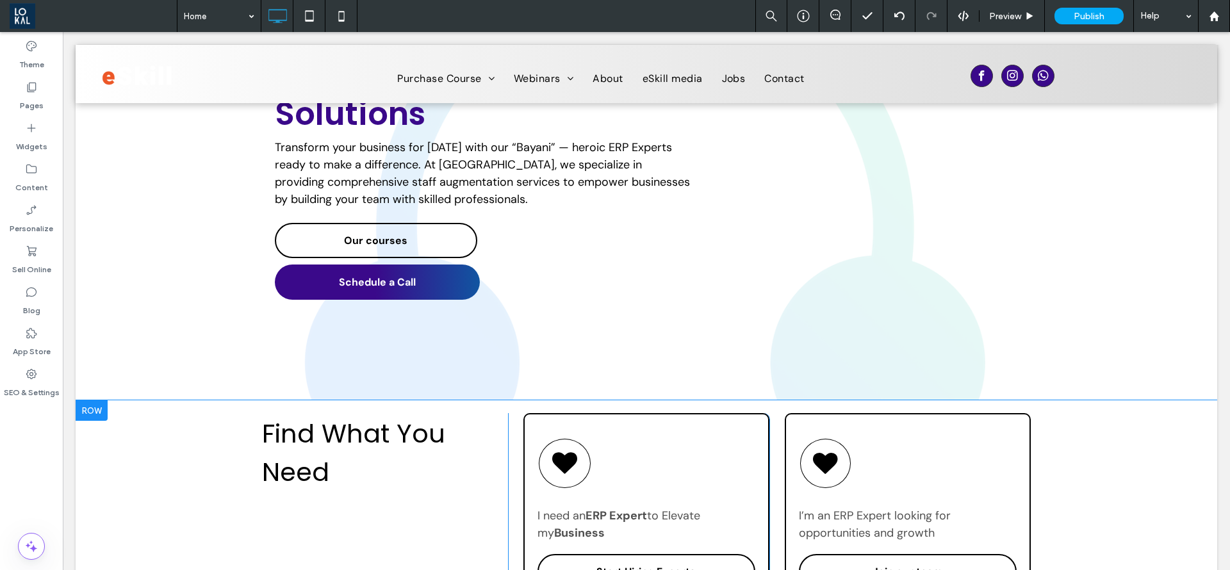
scroll to position [0, 0]
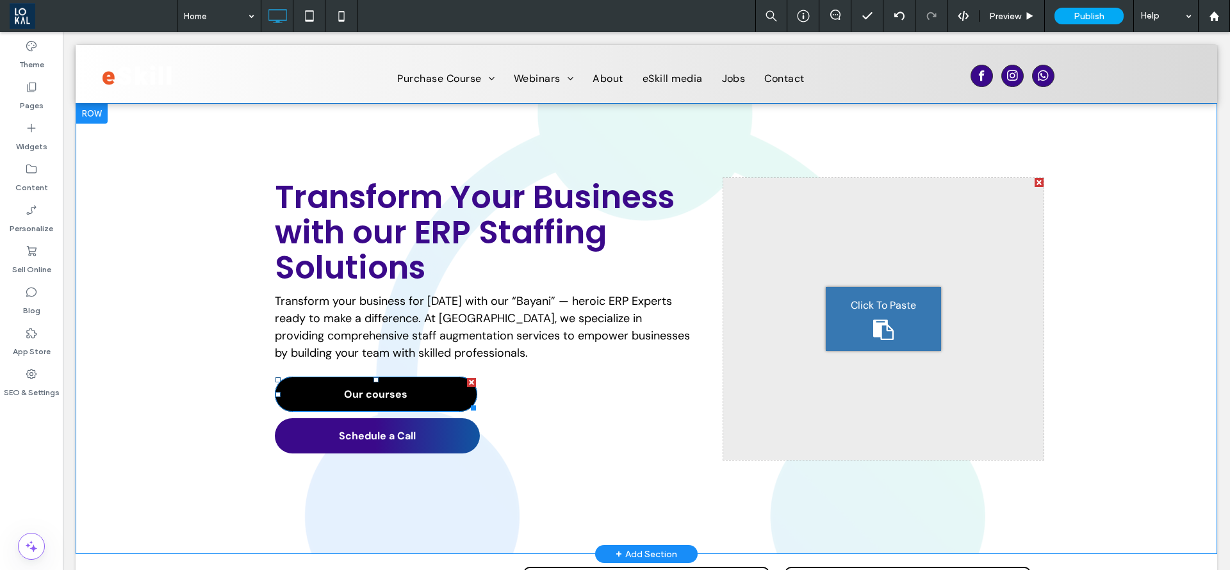
drag, startPoint x: 464, startPoint y: 382, endPoint x: 1099, endPoint y: 465, distance: 640.5
click at [467, 382] on div at bounding box center [471, 382] width 9 height 9
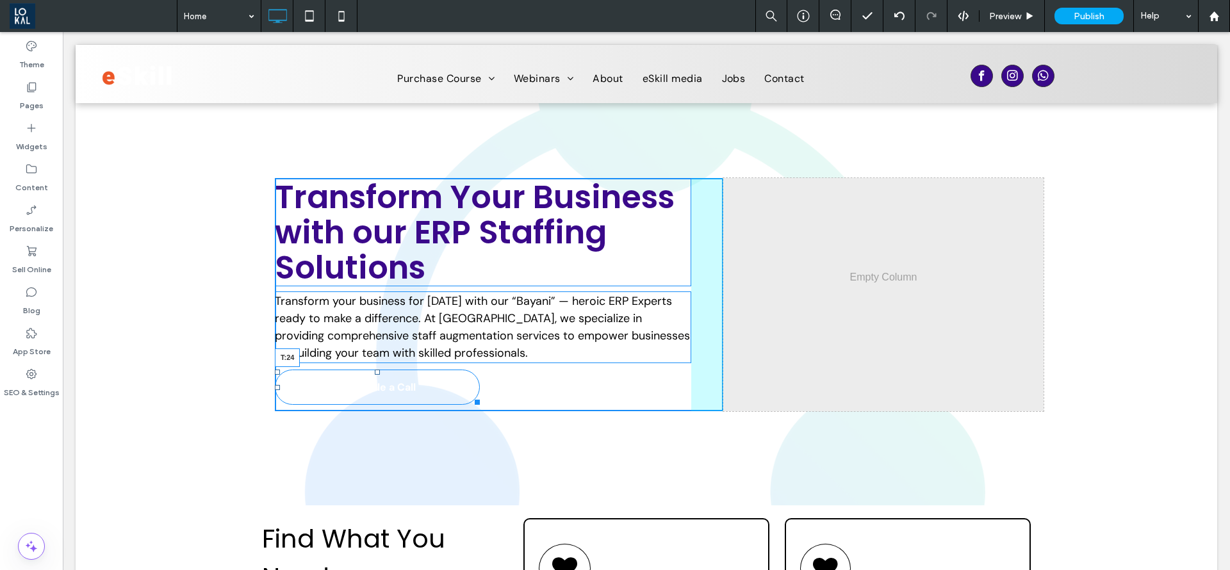
drag, startPoint x: 368, startPoint y: 370, endPoint x: 372, endPoint y: 379, distance: 9.5
click at [375, 375] on div at bounding box center [377, 372] width 5 height 5
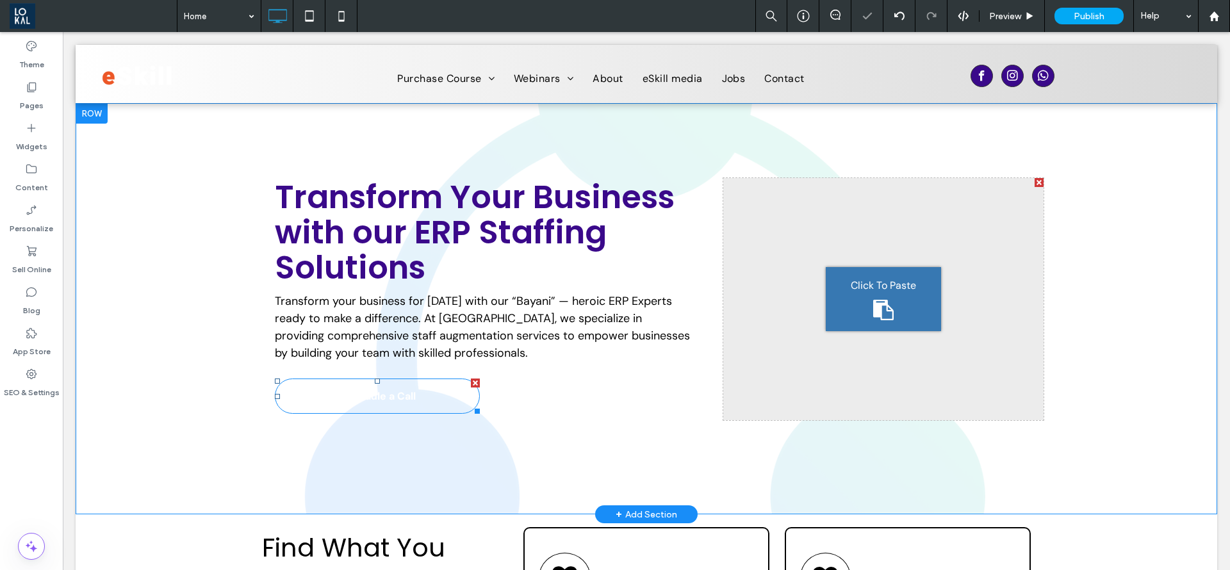
click at [463, 399] on link "Schedule a Call" at bounding box center [377, 396] width 205 height 35
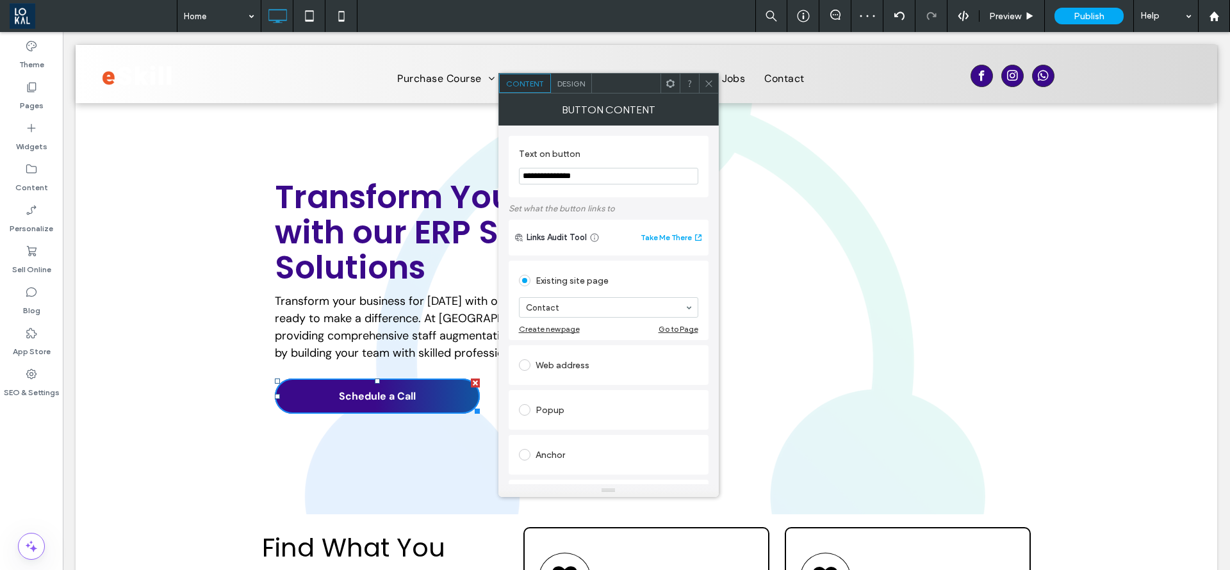
click at [580, 83] on span "Design" at bounding box center [572, 84] width 28 height 10
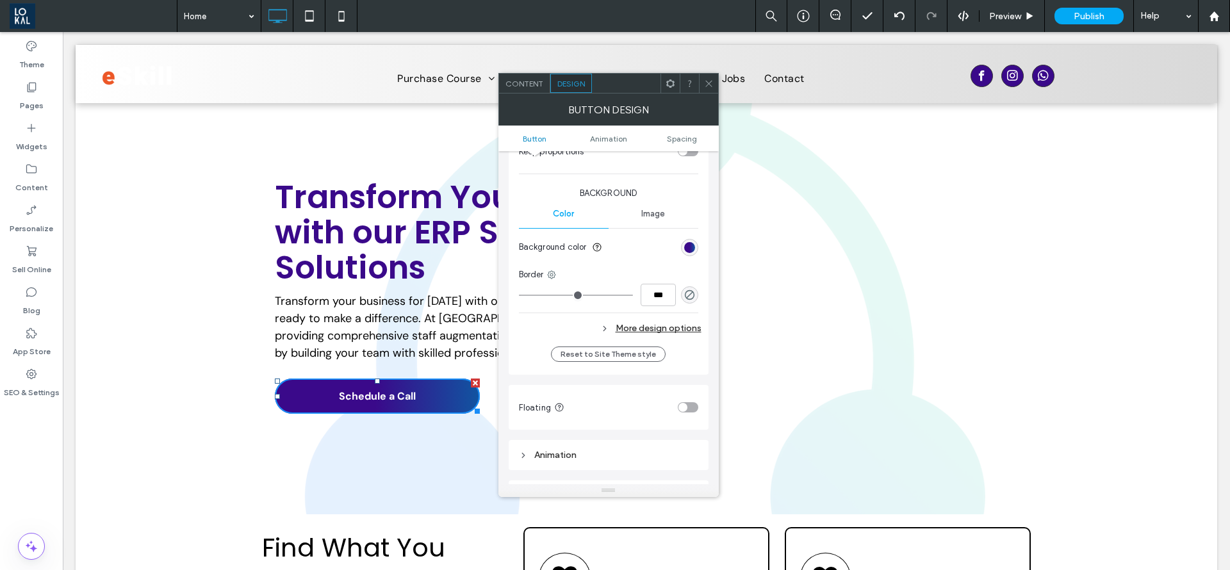
scroll to position [288, 0]
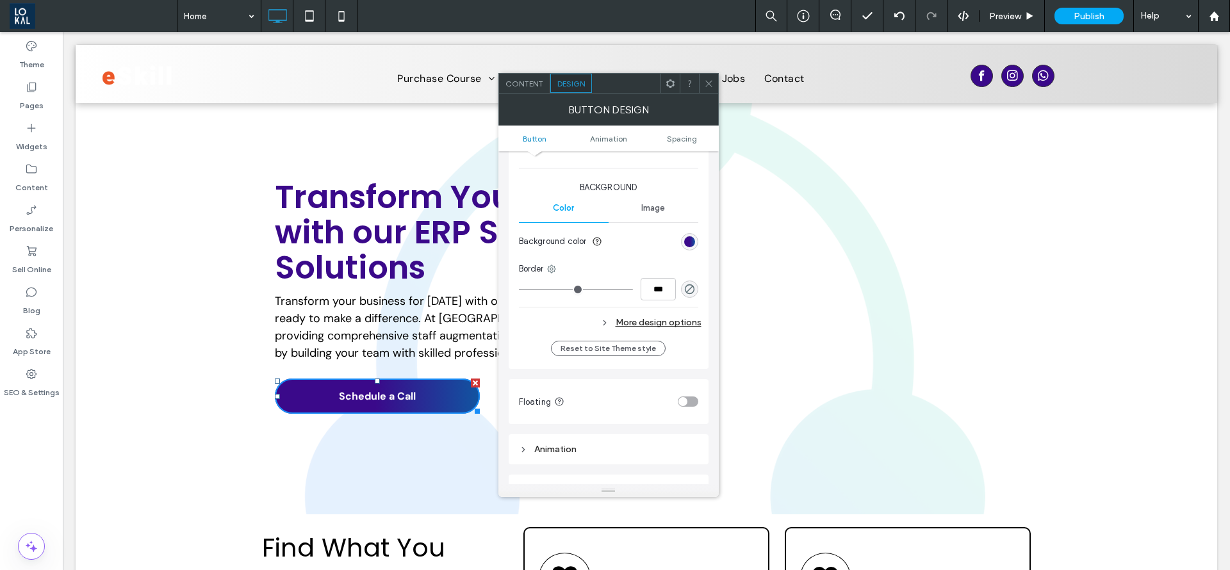
click at [631, 320] on div "More design options" at bounding box center [610, 322] width 183 height 17
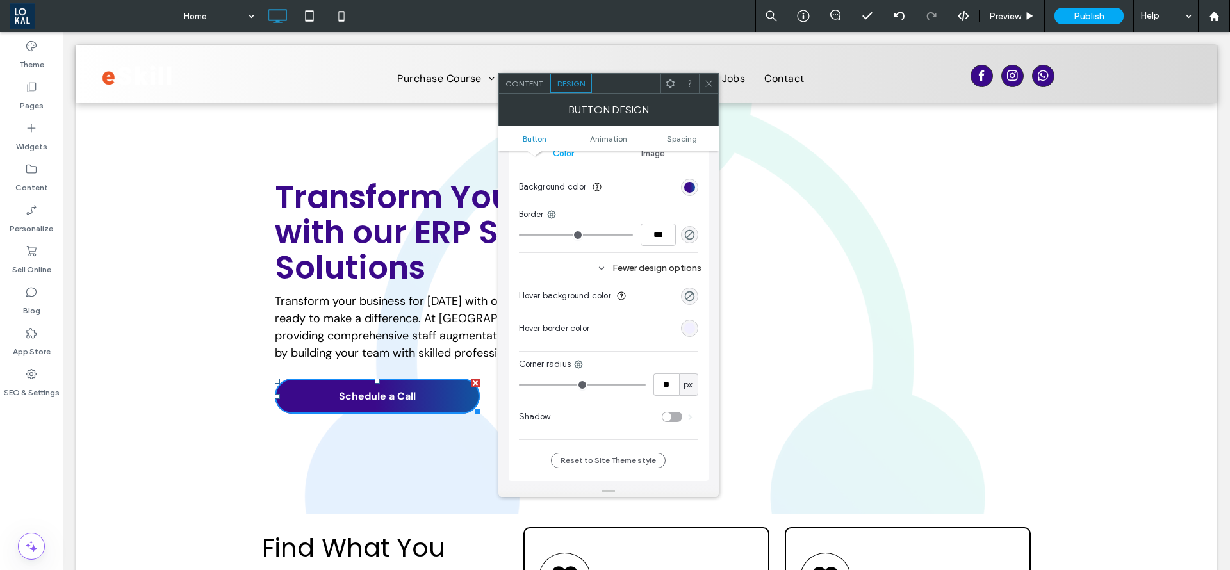
scroll to position [385, 0]
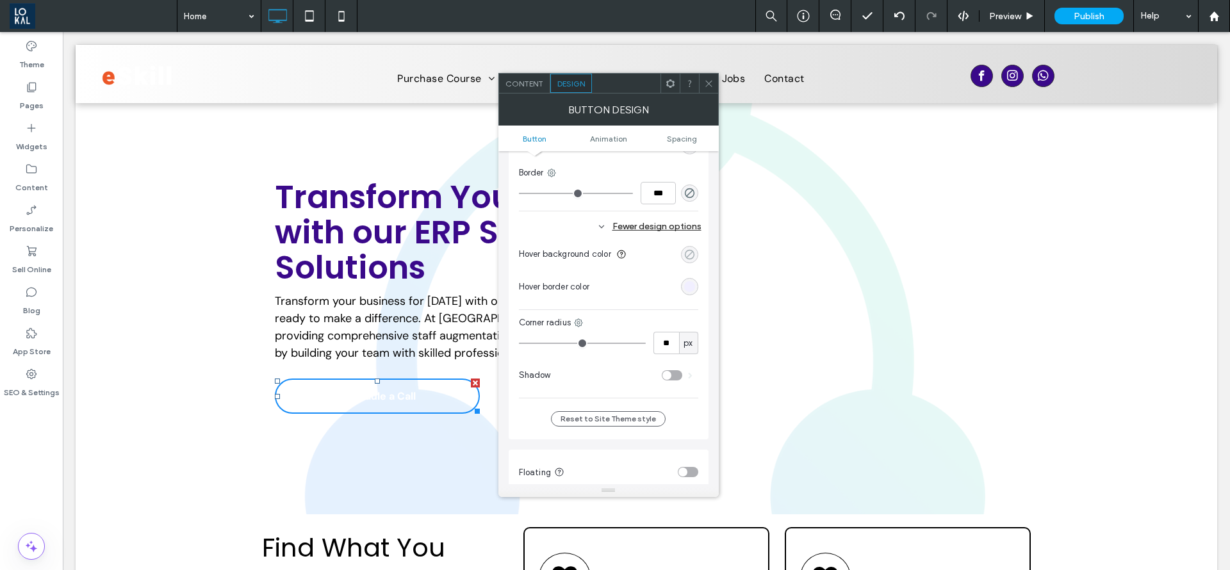
click at [693, 254] on div "rgba(0, 0, 0, 0)" at bounding box center [689, 254] width 11 height 11
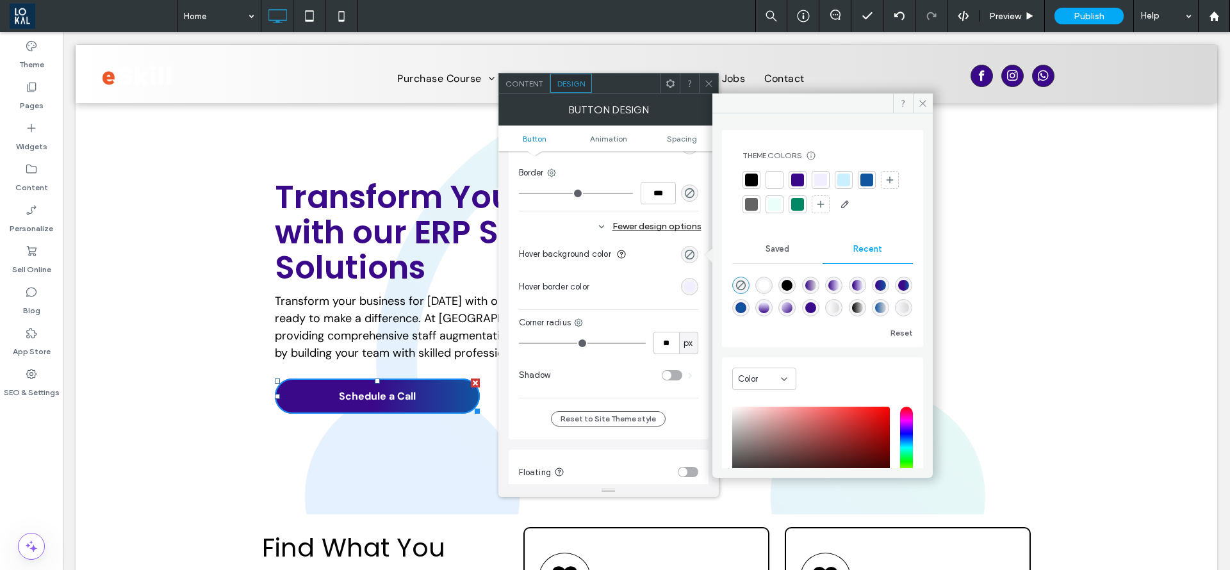
click at [793, 311] on div "linear-gradient(495deg, rgba(241, 239, 255, 1) 0%, rgba(58, 9, 138, 1) 100%)" at bounding box center [787, 307] width 11 height 11
type input "*******"
type input "***"
type input "****"
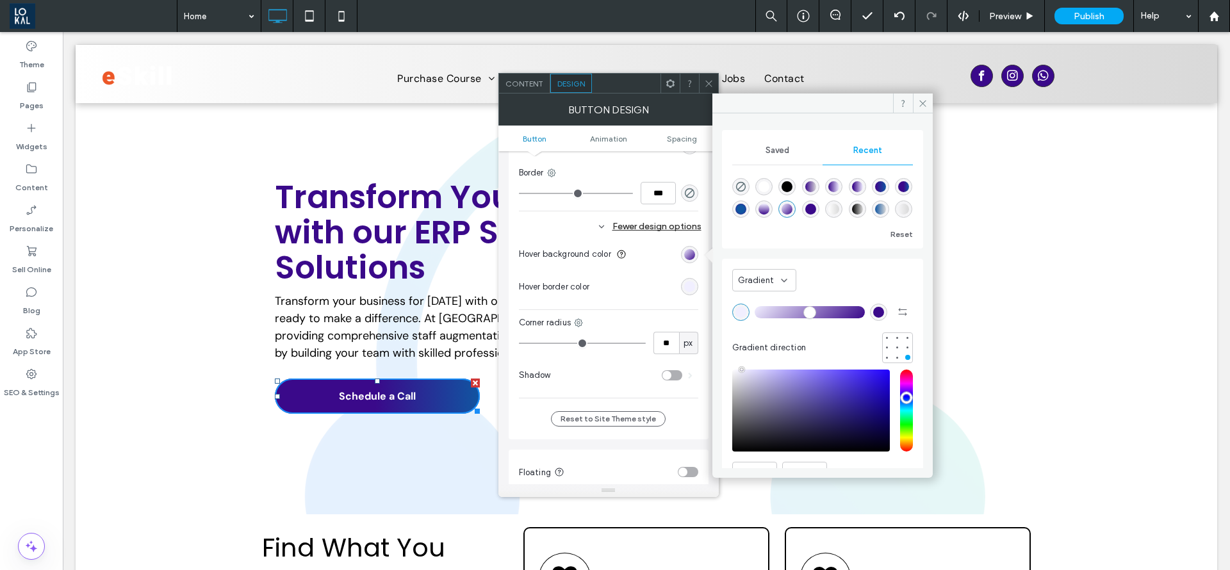
click at [898, 192] on div "linear-gradient(90deg, rgba(58, 9, 138, 1) 49%, rgba(17, 85, 161, 1) 100%)" at bounding box center [903, 186] width 11 height 11
type input "*******"
type input "**"
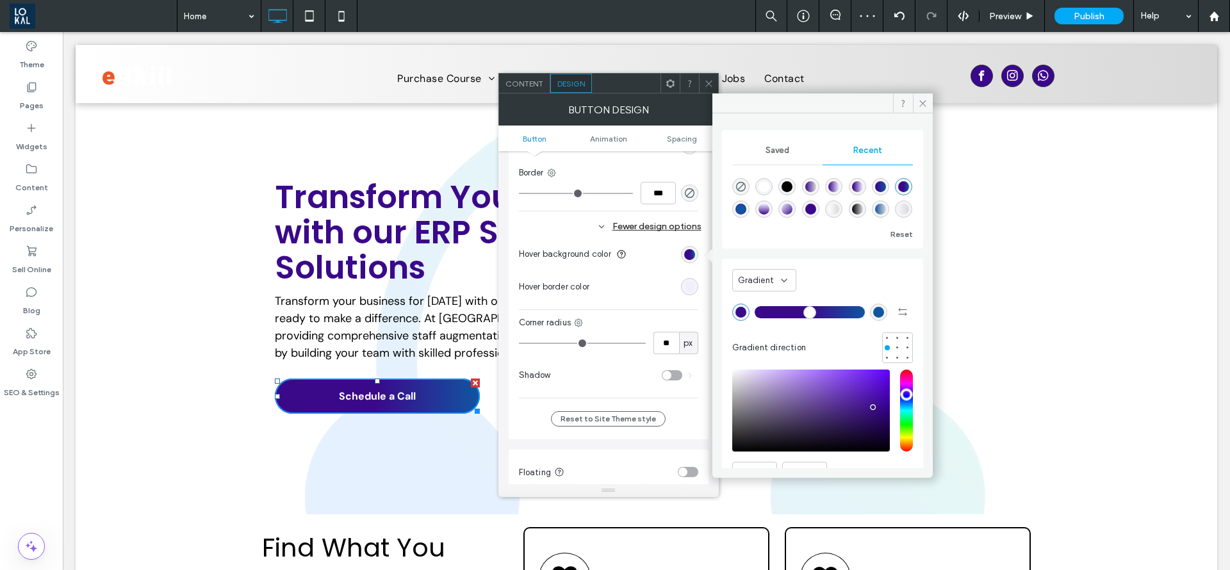
click at [747, 206] on div "radial-gradient(circle, rgba(17, 85, 161, 1) 49%, rgba(58, 9, 138, 1) 100%)" at bounding box center [741, 209] width 11 height 11
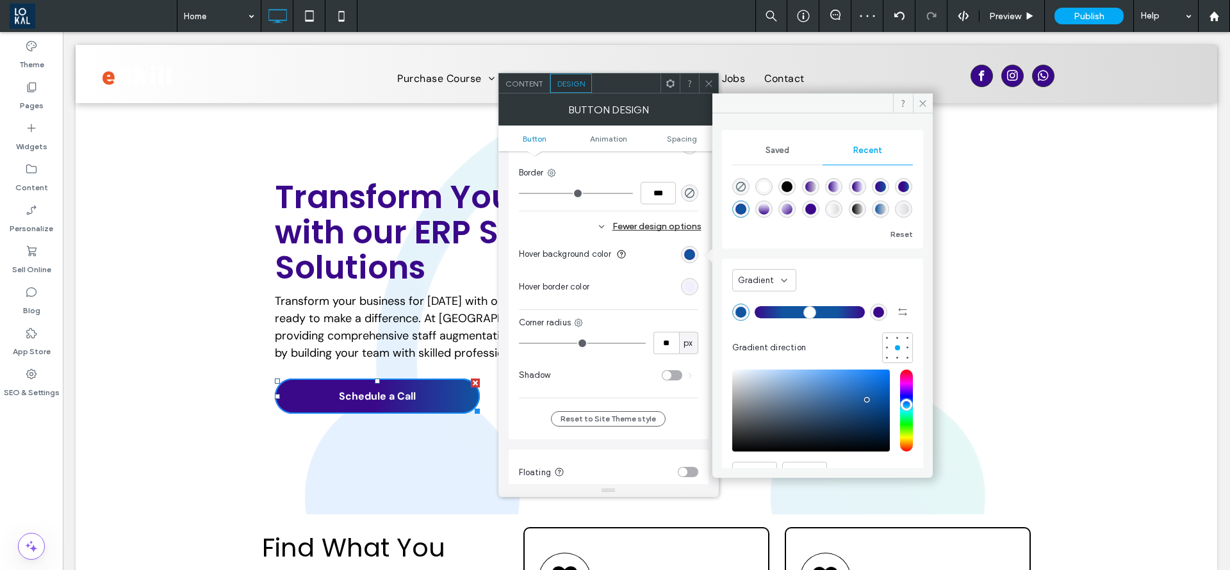
click at [816, 210] on div "linear-gradient(495deg, rgba(58, 9, 138, 1) 0%, rgba(58, 9, 138, 1) 100%)" at bounding box center [811, 209] width 11 height 11
type input "*******"
type input "*"
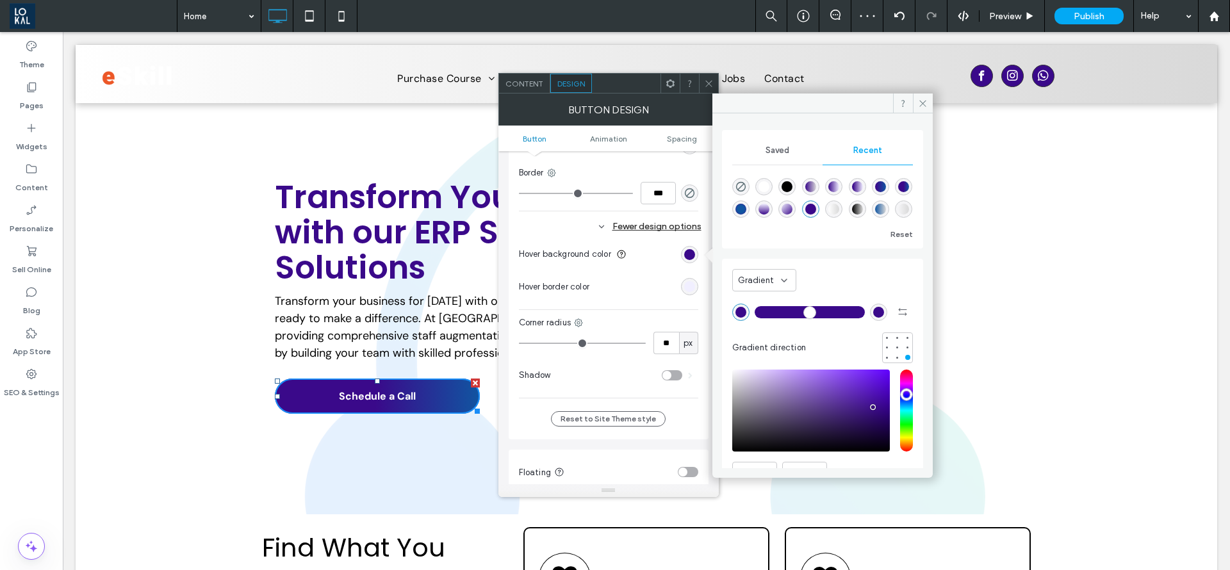
click at [873, 317] on div "rgba(58, 9, 138, 1)" at bounding box center [878, 312] width 11 height 11
click at [882, 183] on div "linear-gradient(90deg, rgba(58, 9, 138, 1) 9%, rgba(17, 85, 161, 1) 100%)" at bounding box center [880, 186] width 11 height 11
type input "*******"
type input "*"
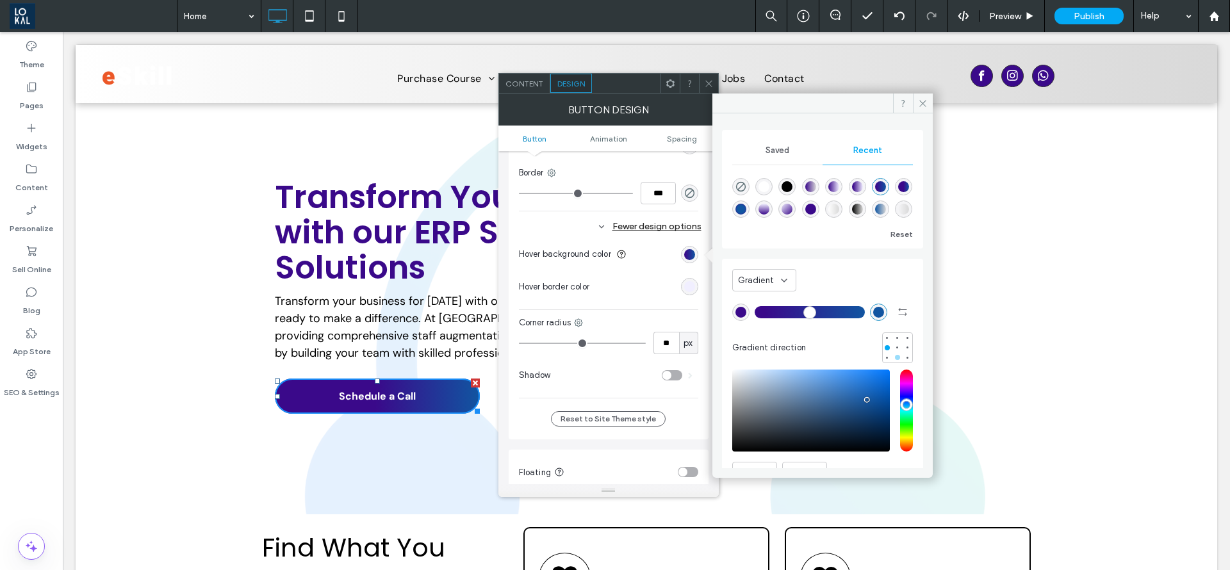
click at [895, 359] on div at bounding box center [897, 357] width 5 height 5
type input "*******"
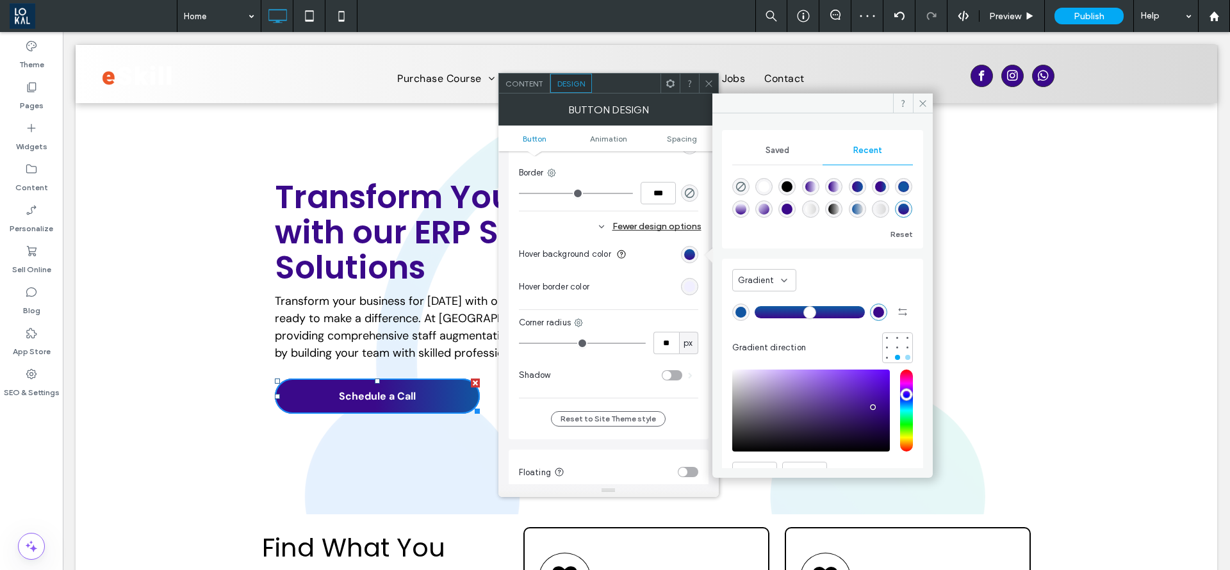
click at [906, 355] on div at bounding box center [908, 357] width 5 height 5
click at [906, 349] on div at bounding box center [908, 347] width 5 height 5
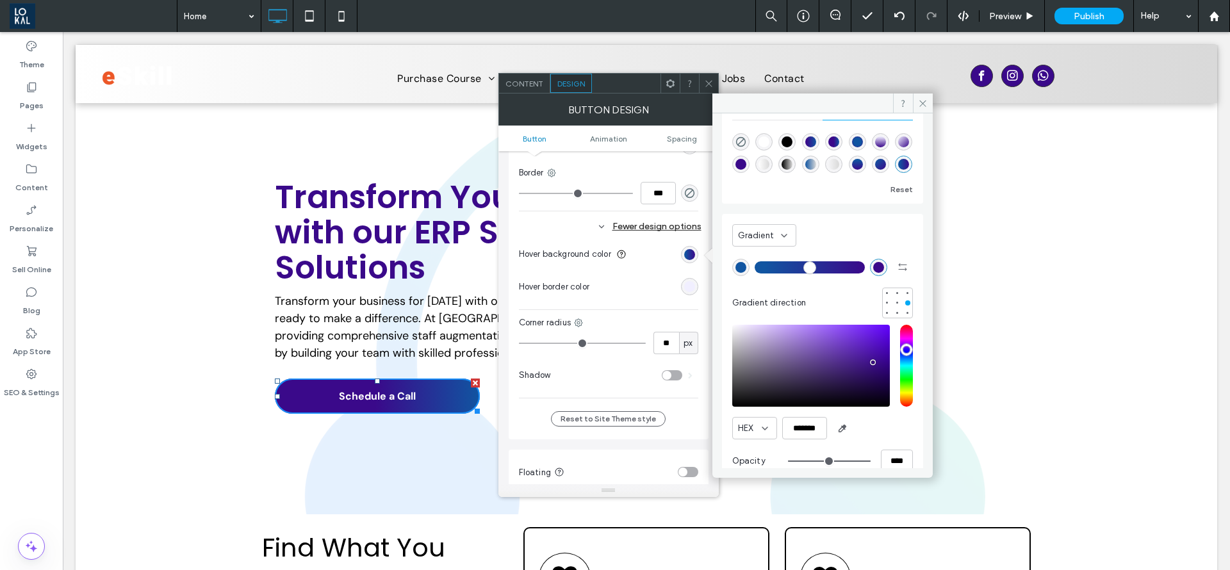
scroll to position [65, 0]
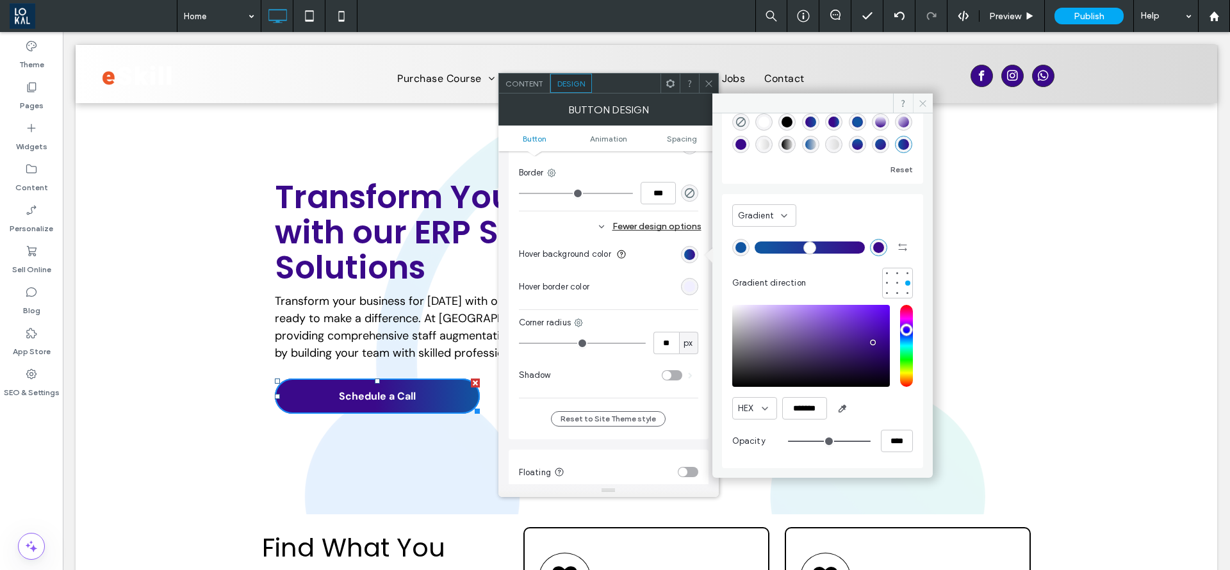
drag, startPoint x: 925, startPoint y: 104, endPoint x: 662, endPoint y: 122, distance: 264.0
click at [925, 104] on icon at bounding box center [923, 104] width 10 height 10
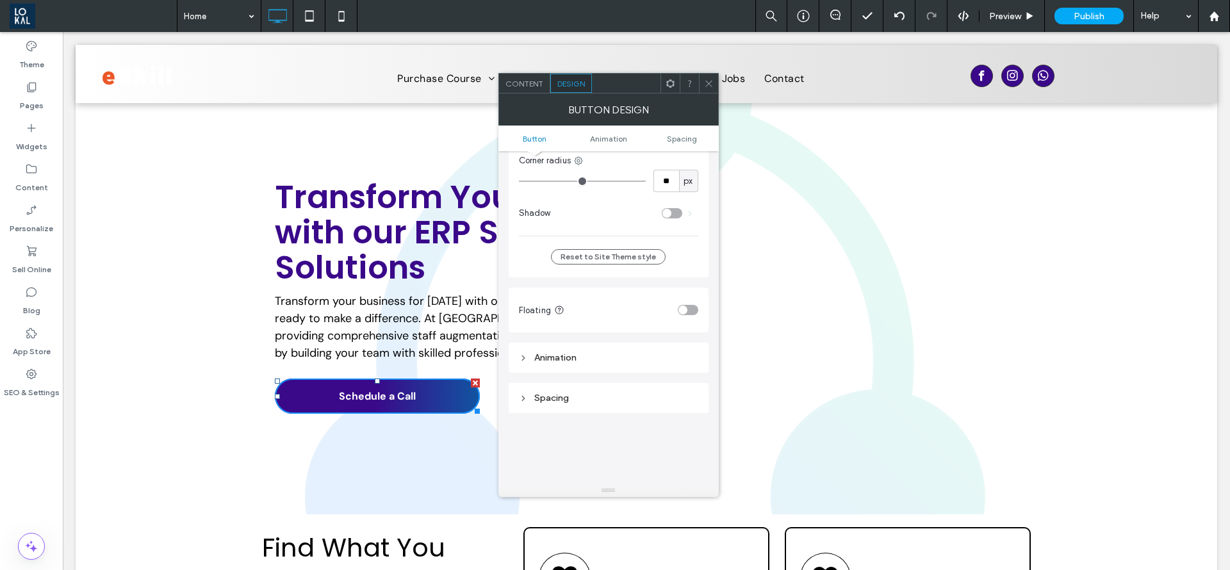
scroll to position [577, 0]
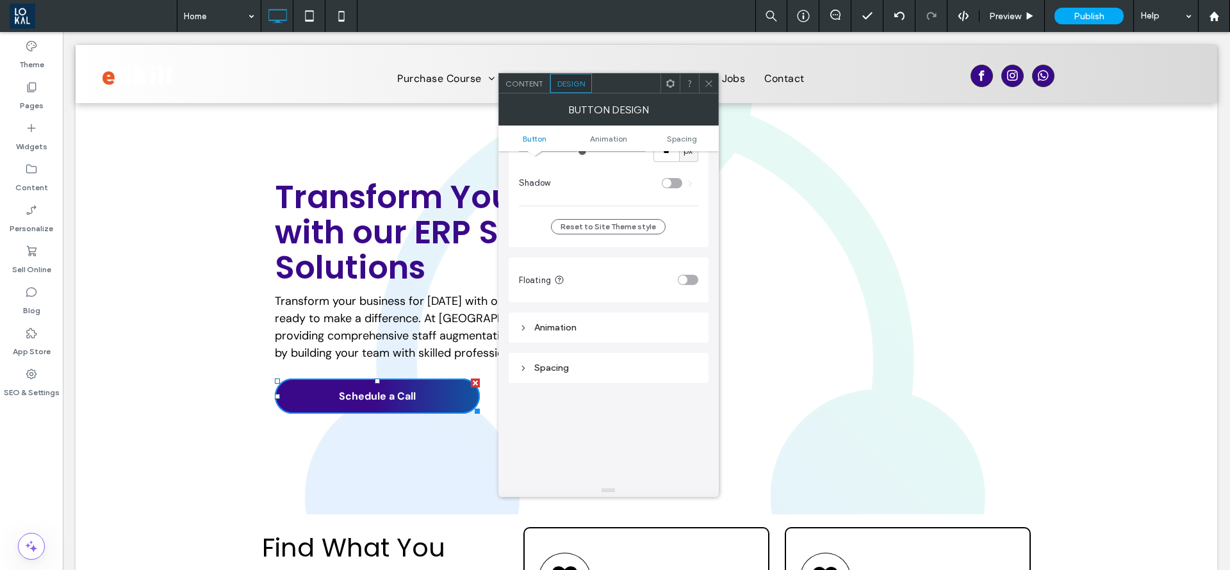
click at [554, 321] on div "Animation" at bounding box center [608, 327] width 179 height 17
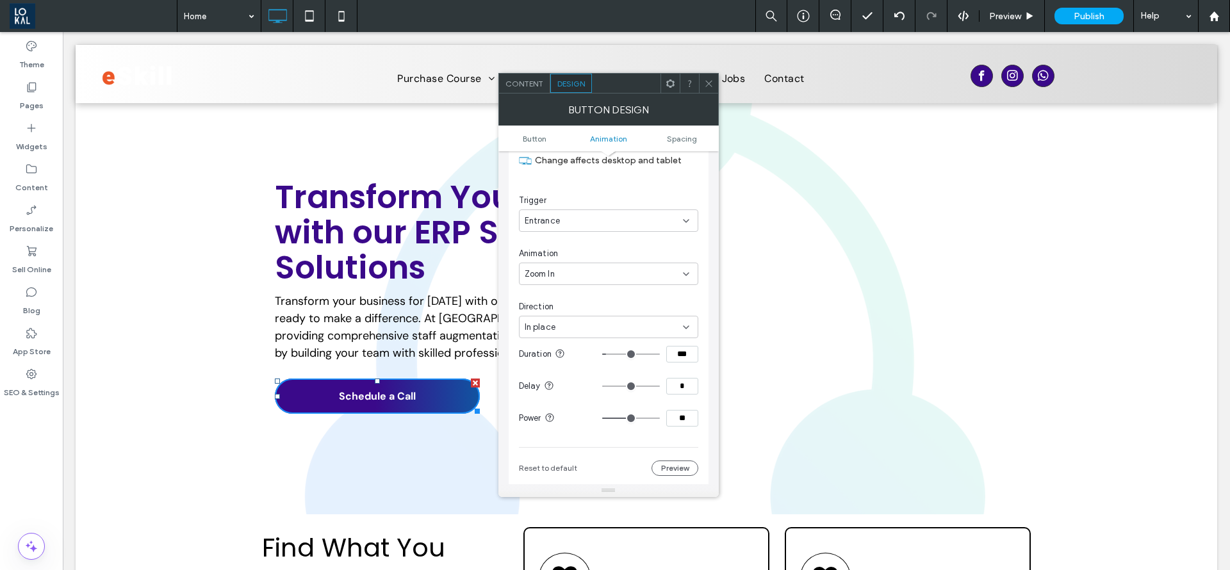
scroll to position [865, 0]
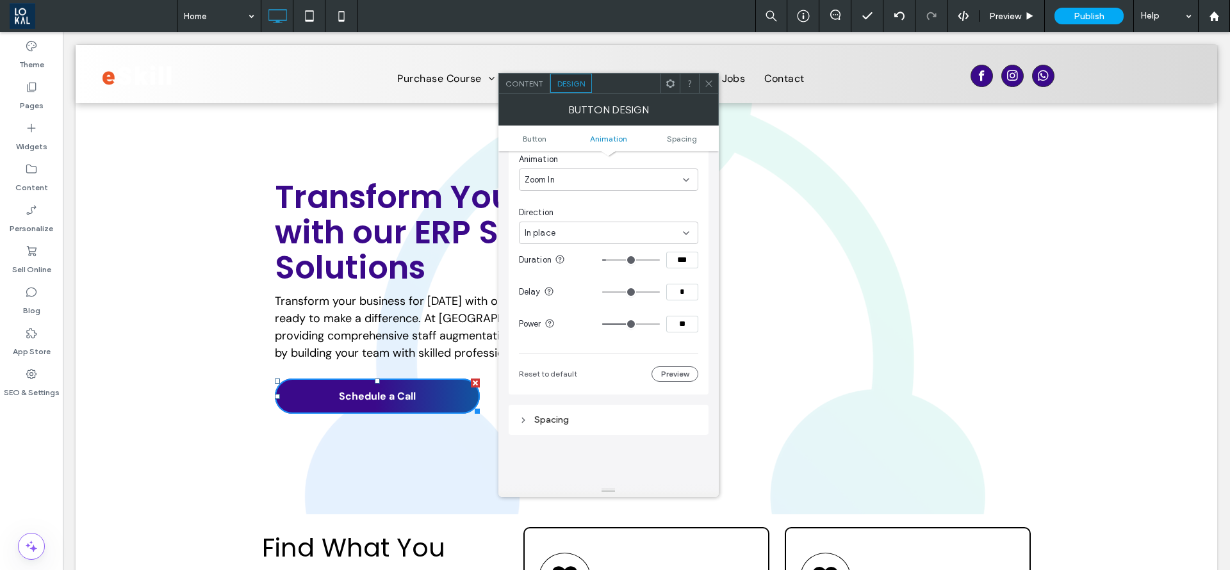
click at [580, 177] on div "Zoom In" at bounding box center [604, 180] width 158 height 13
click at [700, 178] on div "Animation Change affects desktop and tablet Trigger Entrance Animation Zoom In …" at bounding box center [609, 209] width 200 height 370
click at [624, 181] on div "Zoom In" at bounding box center [604, 180] width 158 height 13
click at [582, 200] on div "None" at bounding box center [609, 202] width 178 height 22
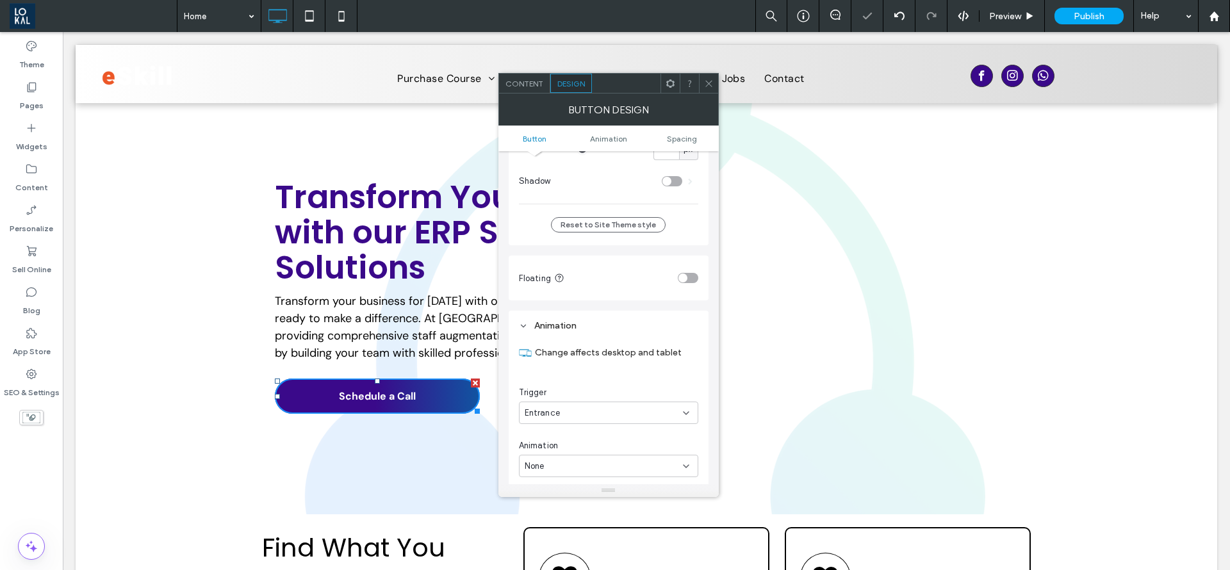
scroll to position [577, 0]
click at [324, 491] on div "Transform Your Business with our ERP Staffing Solutions Transform your business…" at bounding box center [647, 308] width 1142 height 411
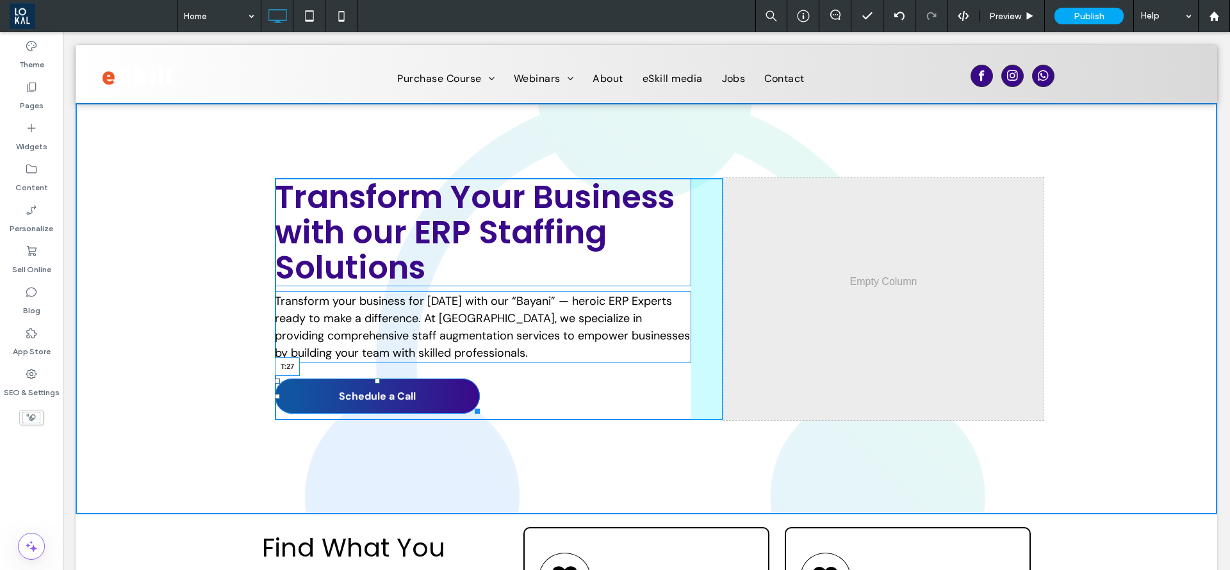
click at [375, 383] on div at bounding box center [377, 381] width 5 height 5
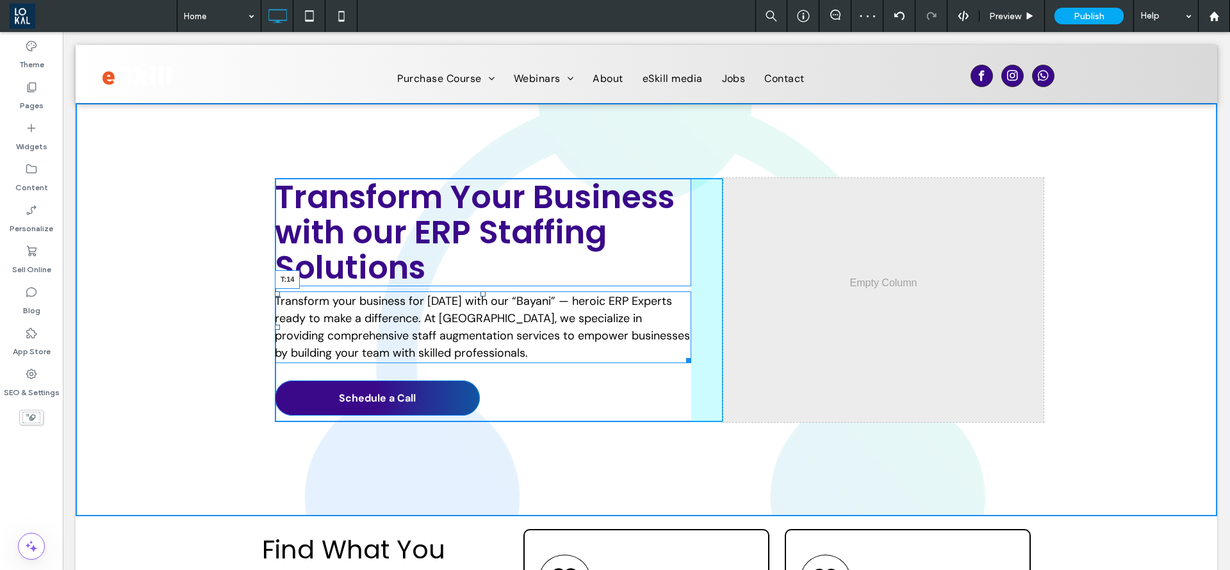
drag, startPoint x: 477, startPoint y: 293, endPoint x: 582, endPoint y: 329, distance: 110.7
click at [472, 297] on div "Transform your business for tomorrow with our “Bayani” — heroic ERP Experts rea…" at bounding box center [483, 328] width 417 height 72
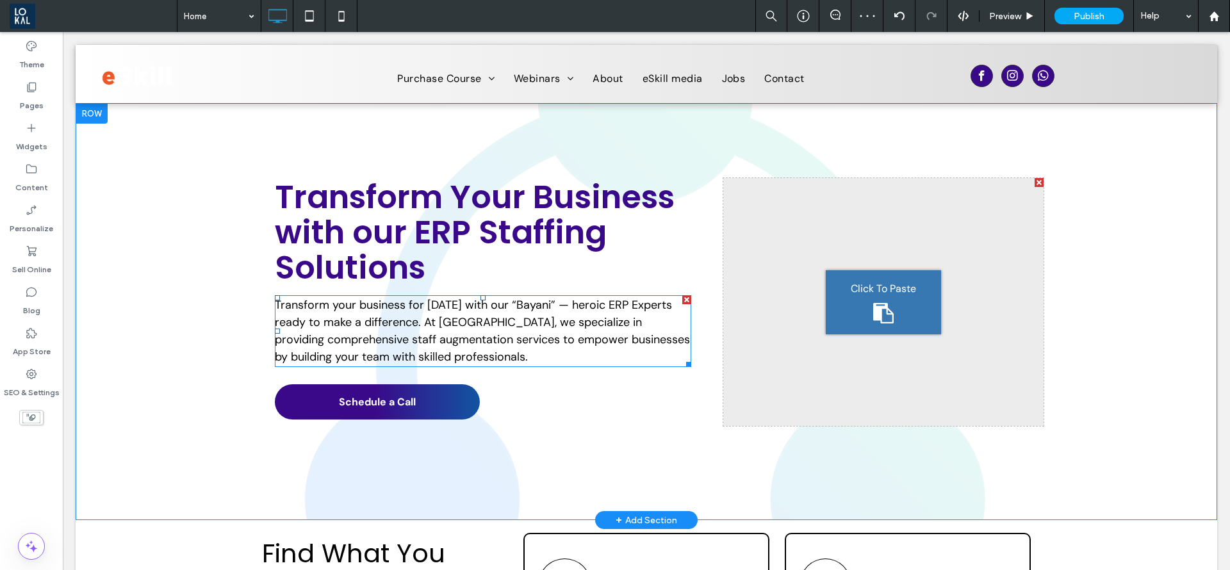
click at [558, 304] on span "Transform your business for tomorrow with our “Bayani” — heroic ERP Experts rea…" at bounding box center [482, 330] width 415 height 67
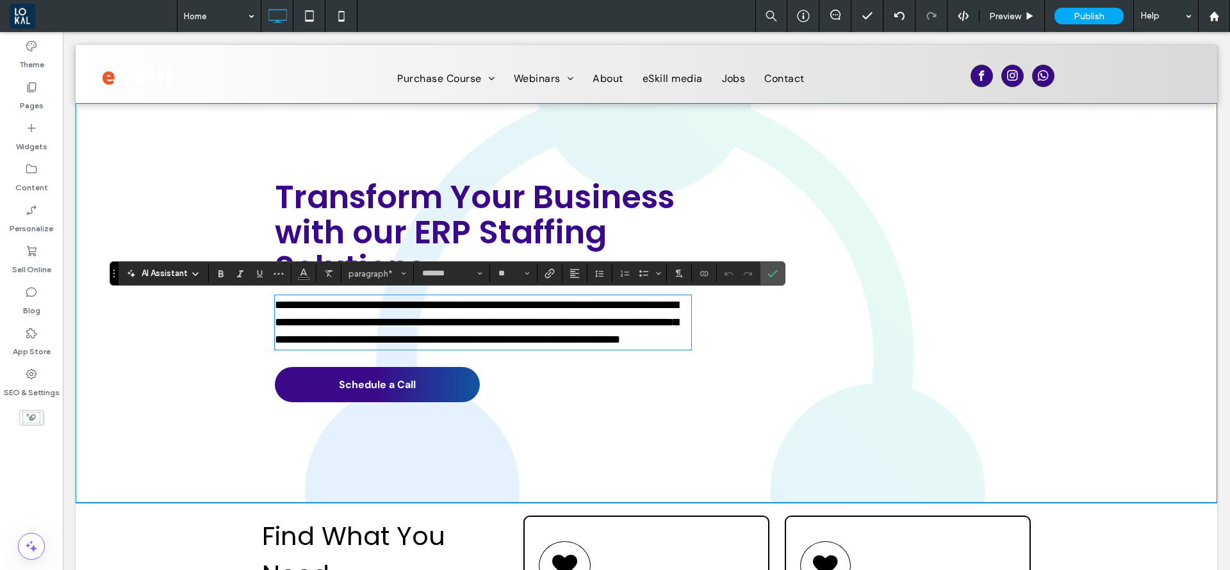
click at [562, 303] on span "**********" at bounding box center [477, 322] width 404 height 46
drag, startPoint x: 563, startPoint y: 304, endPoint x: 521, endPoint y: 304, distance: 41.7
click at [521, 304] on span "**********" at bounding box center [477, 322] width 404 height 46
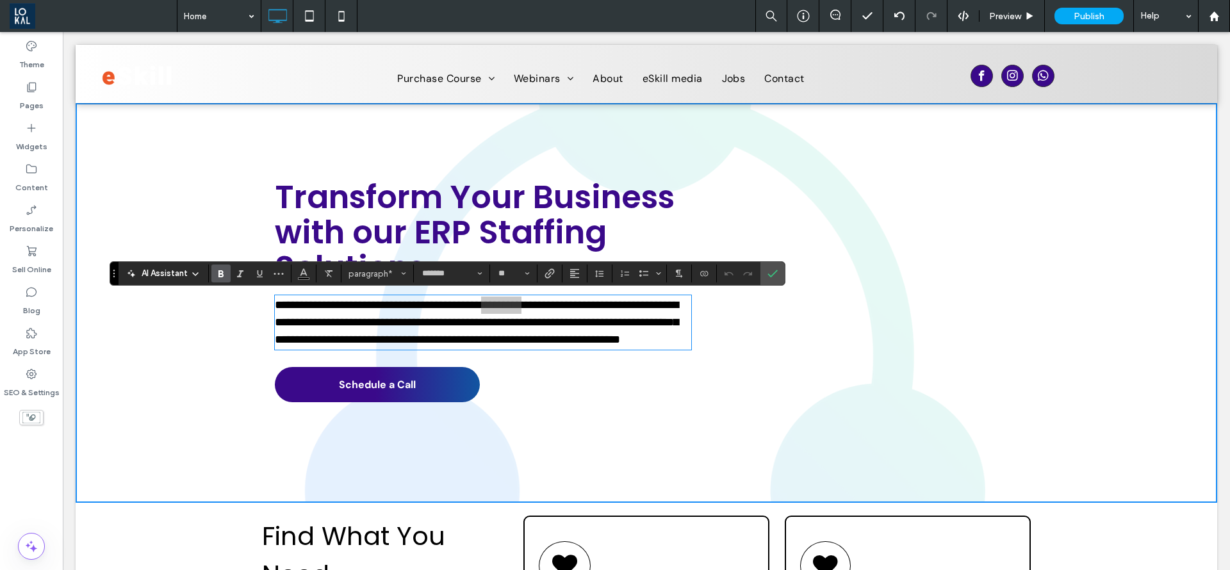
click at [218, 269] on icon "Bold" at bounding box center [221, 274] width 10 height 10
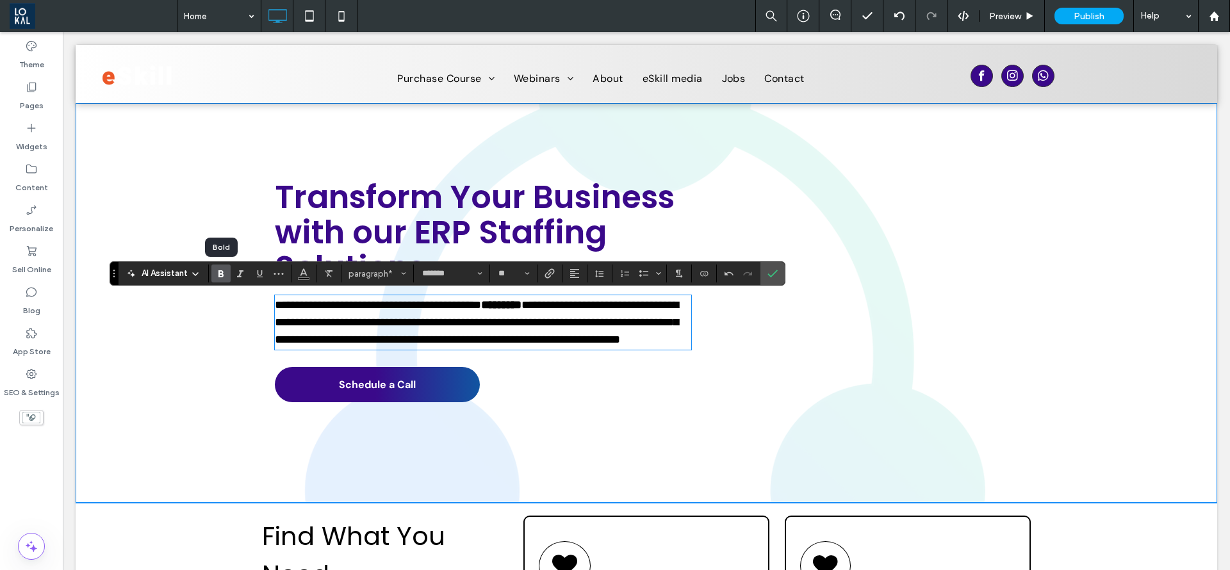
click at [210, 373] on div "**********" at bounding box center [647, 303] width 1142 height 400
drag, startPoint x: 566, startPoint y: 304, endPoint x: 550, endPoint y: 303, distance: 15.4
click at [522, 303] on strong "********" at bounding box center [501, 305] width 40 height 12
drag, startPoint x: 536, startPoint y: 305, endPoint x: 529, endPoint y: 306, distance: 7.1
click at [522, 306] on strong "********" at bounding box center [501, 305] width 40 height 12
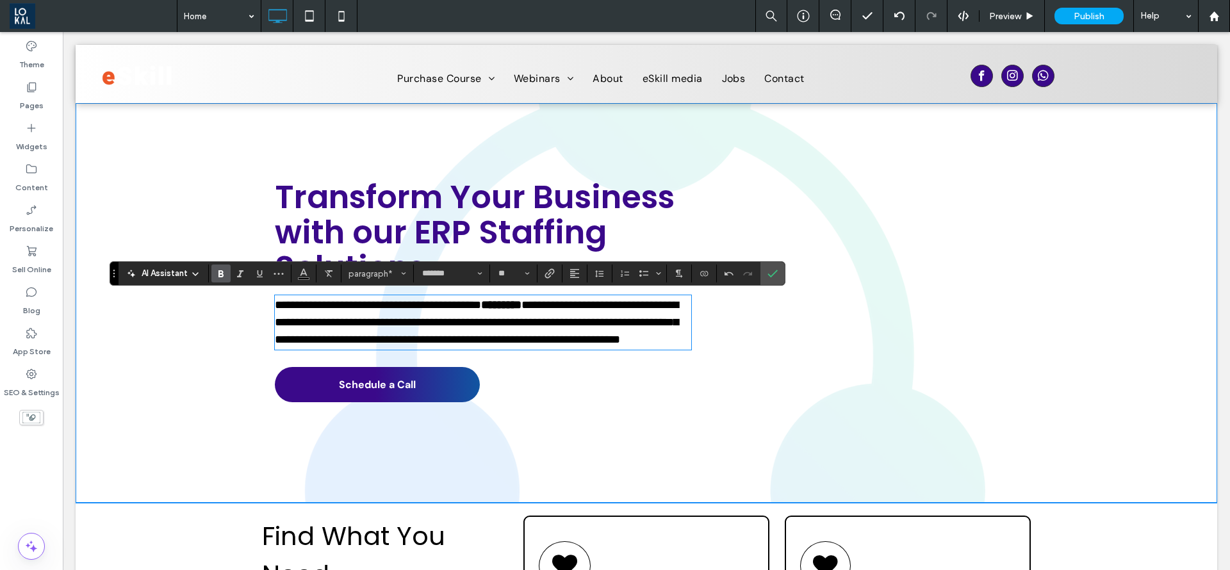
click at [522, 303] on strong "********" at bounding box center [501, 305] width 40 height 12
drag, startPoint x: 522, startPoint y: 302, endPoint x: 567, endPoint y: 299, distance: 45.7
click at [522, 299] on strong "********" at bounding box center [501, 305] width 40 height 12
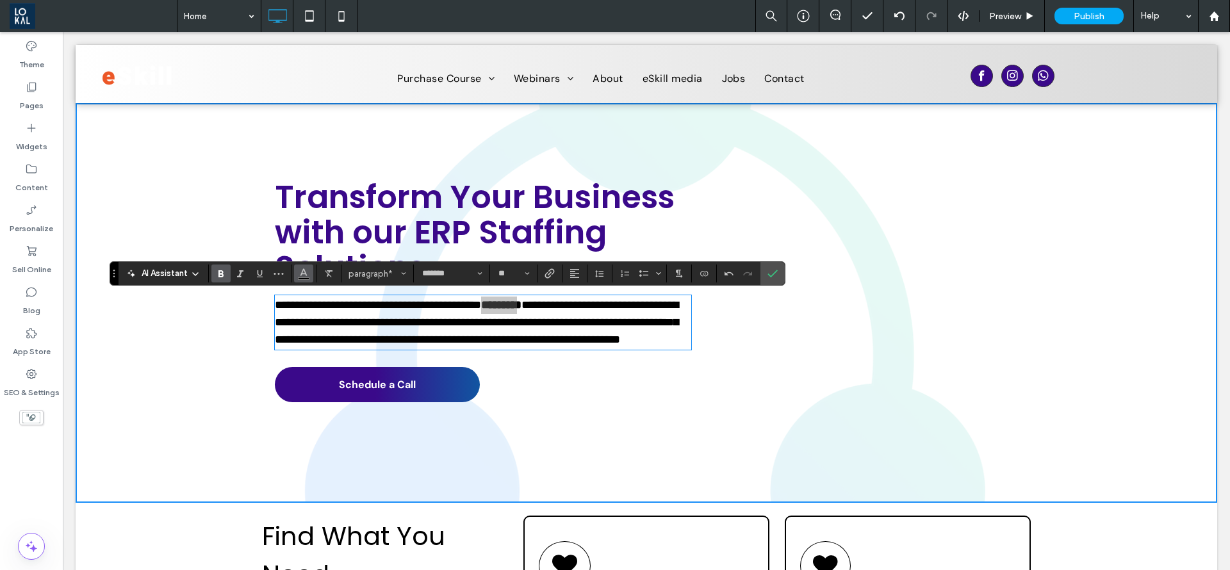
click at [301, 272] on icon "Color" at bounding box center [304, 272] width 10 height 10
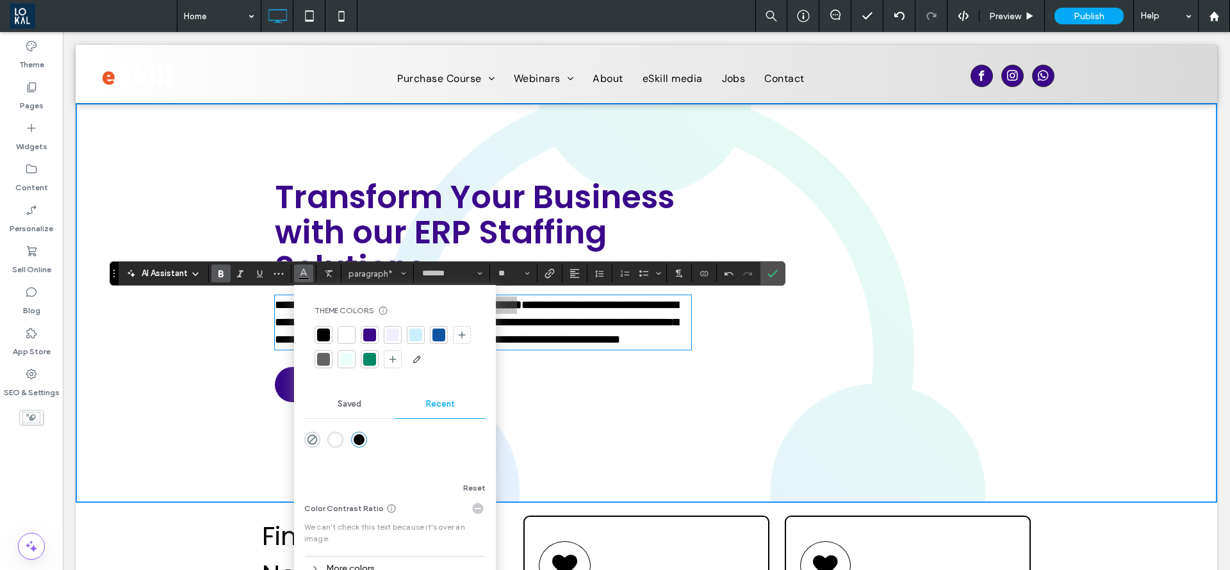
click at [366, 329] on div at bounding box center [369, 335] width 13 height 13
click at [766, 274] on label "Confirm" at bounding box center [772, 273] width 19 height 23
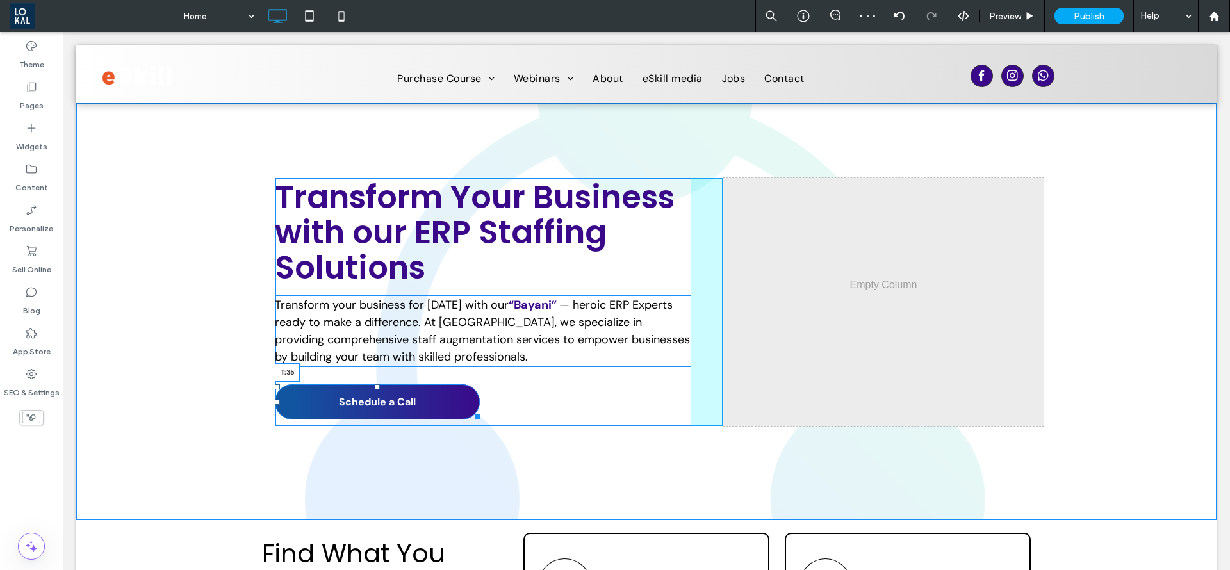
drag, startPoint x: 368, startPoint y: 389, endPoint x: 558, endPoint y: 453, distance: 200.8
click at [375, 389] on div at bounding box center [377, 387] width 5 height 5
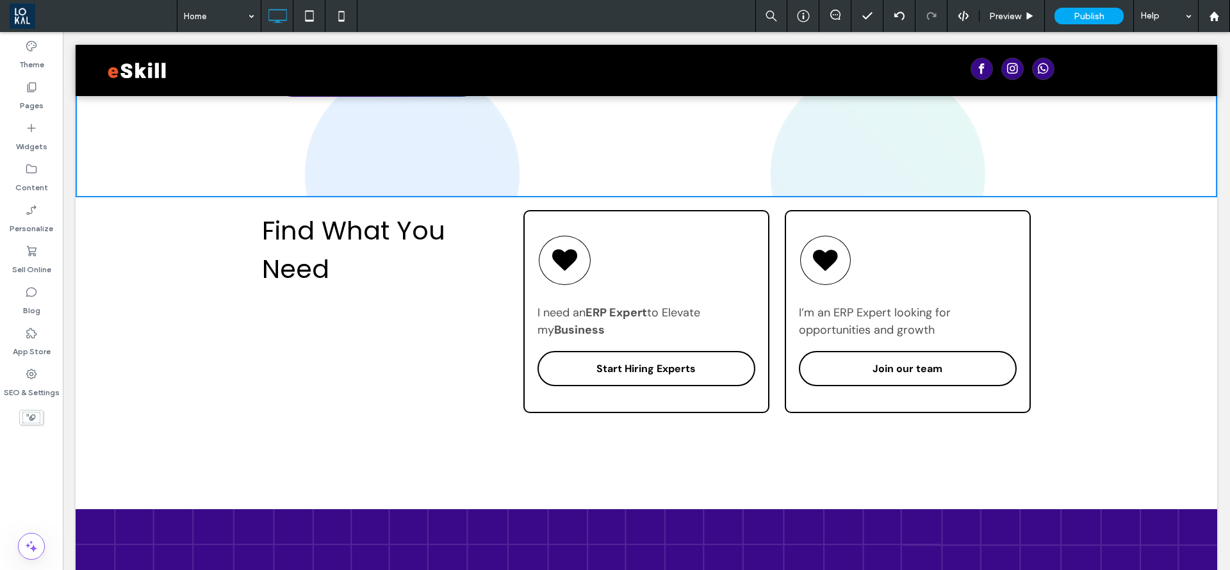
scroll to position [338, 0]
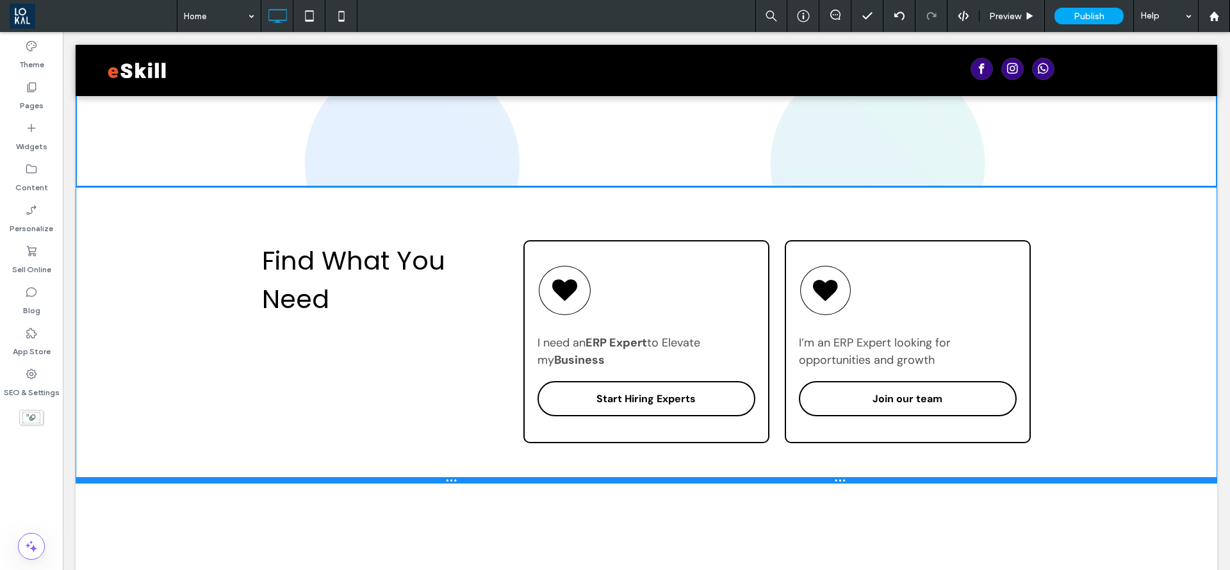
drag, startPoint x: 459, startPoint y: 401, endPoint x: 457, endPoint y: 482, distance: 81.4
click at [457, 482] on div at bounding box center [647, 480] width 1142 height 6
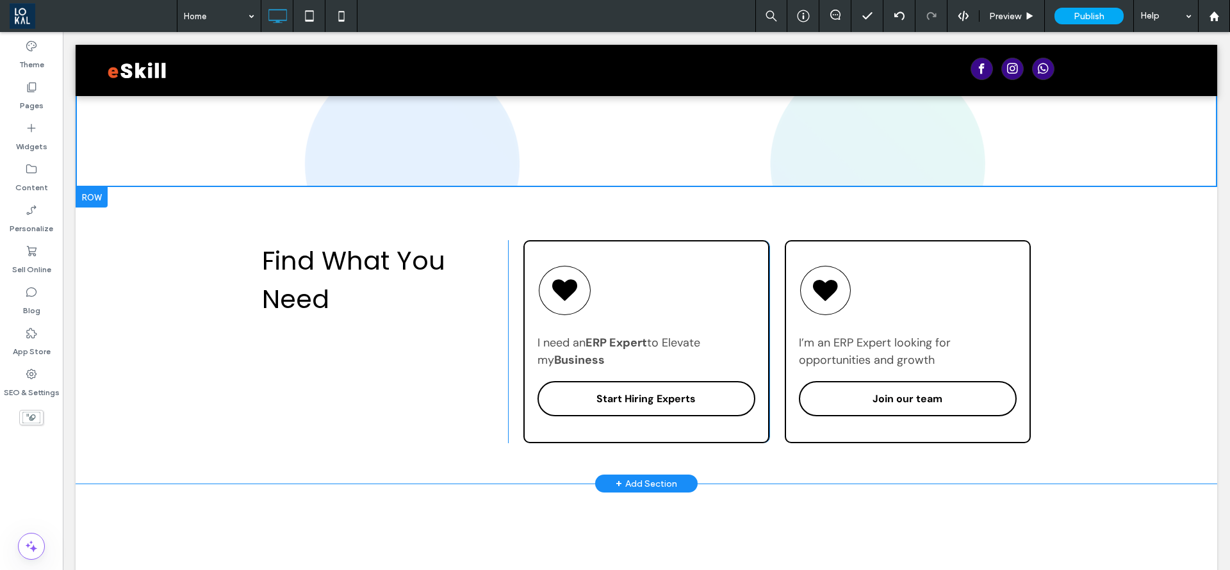
drag, startPoint x: 1230, startPoint y: 77, endPoint x: 823, endPoint y: 204, distance: 425.8
click at [823, 204] on div "Find What You Need Click To Paste Click To Paste I need an ERP Expert to Elevat…" at bounding box center [647, 335] width 1142 height 297
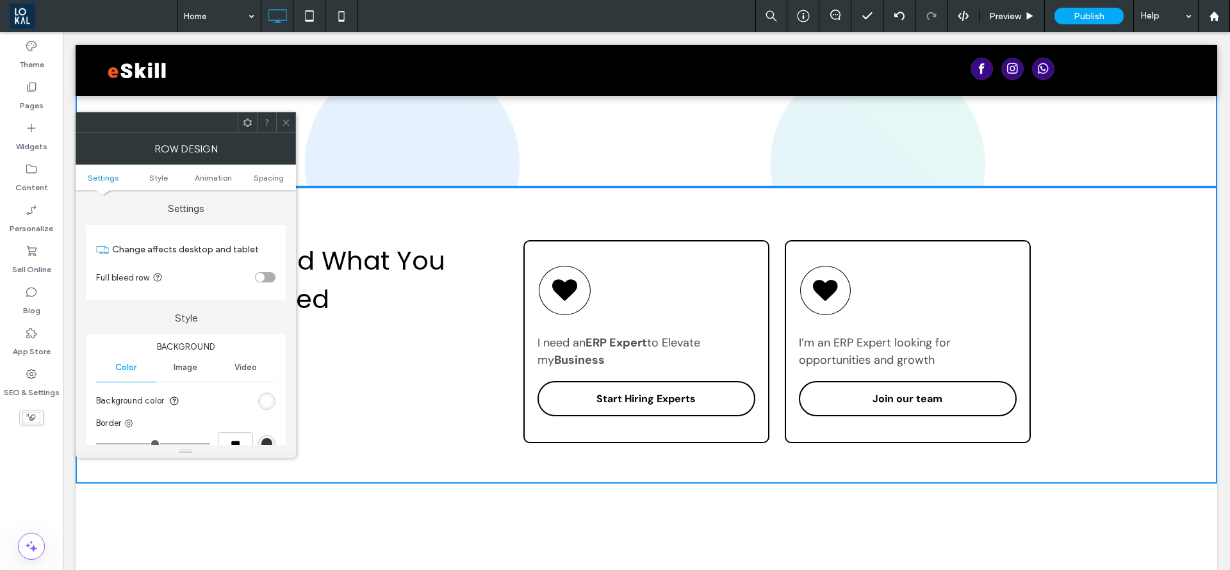
drag, startPoint x: 1227, startPoint y: 97, endPoint x: 1110, endPoint y: 349, distance: 277.8
click at [1110, 349] on div "Find What You Need Click To Paste Click To Paste I need an ERP Expert to Elevat…" at bounding box center [647, 335] width 1142 height 297
click at [285, 118] on icon at bounding box center [286, 123] width 10 height 10
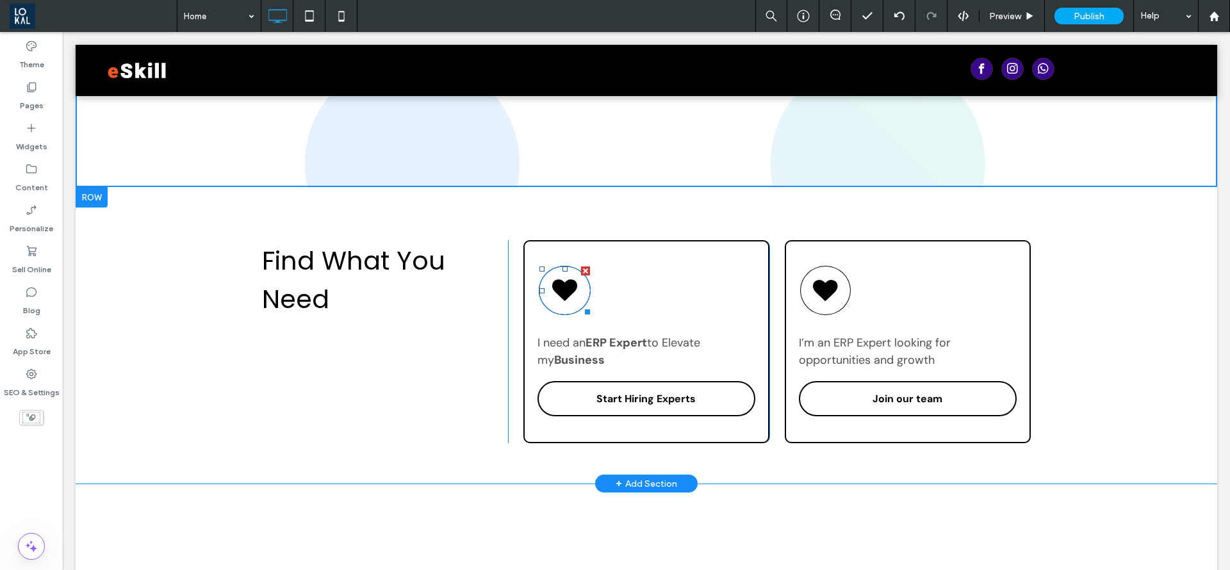
click at [560, 292] on icon at bounding box center [565, 291] width 26 height 22
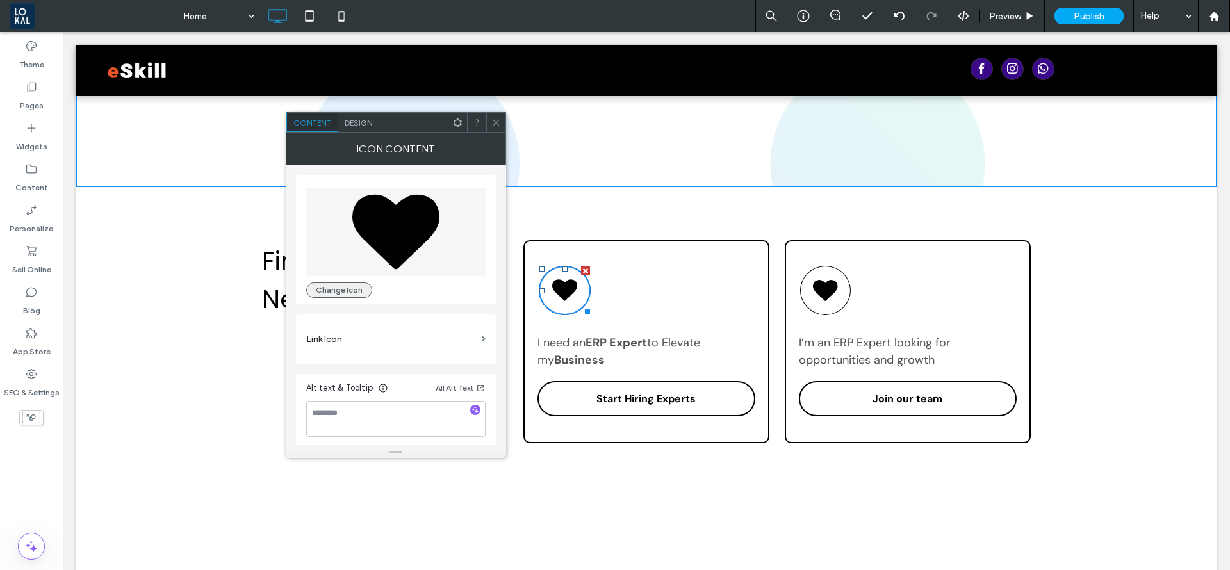
click at [326, 285] on button "Change Icon" at bounding box center [339, 290] width 66 height 15
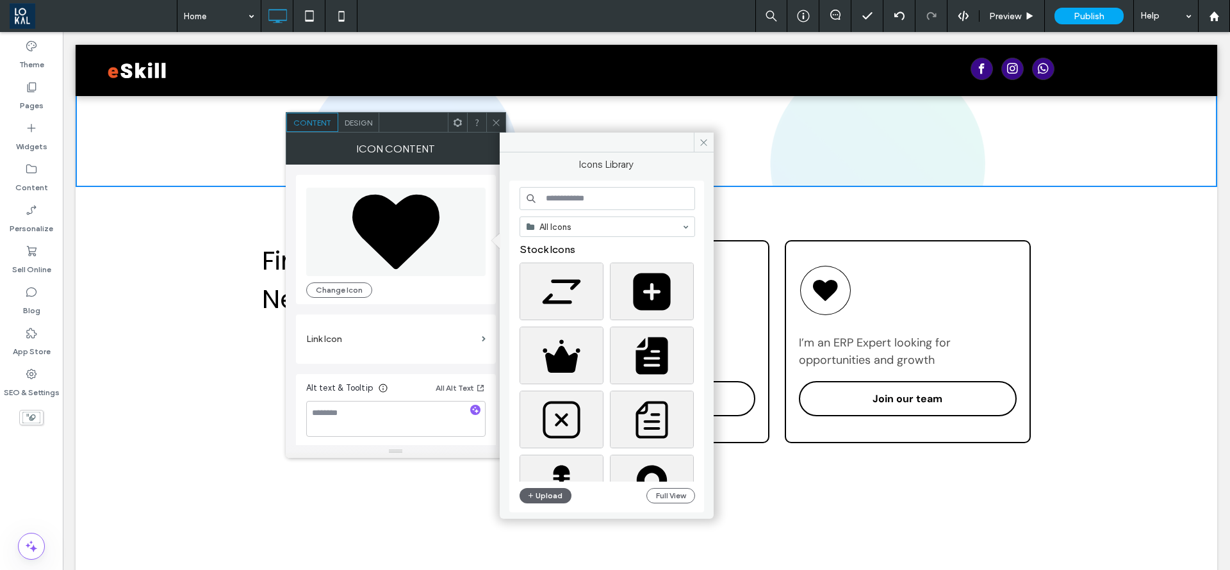
click at [588, 206] on input at bounding box center [608, 198] width 176 height 23
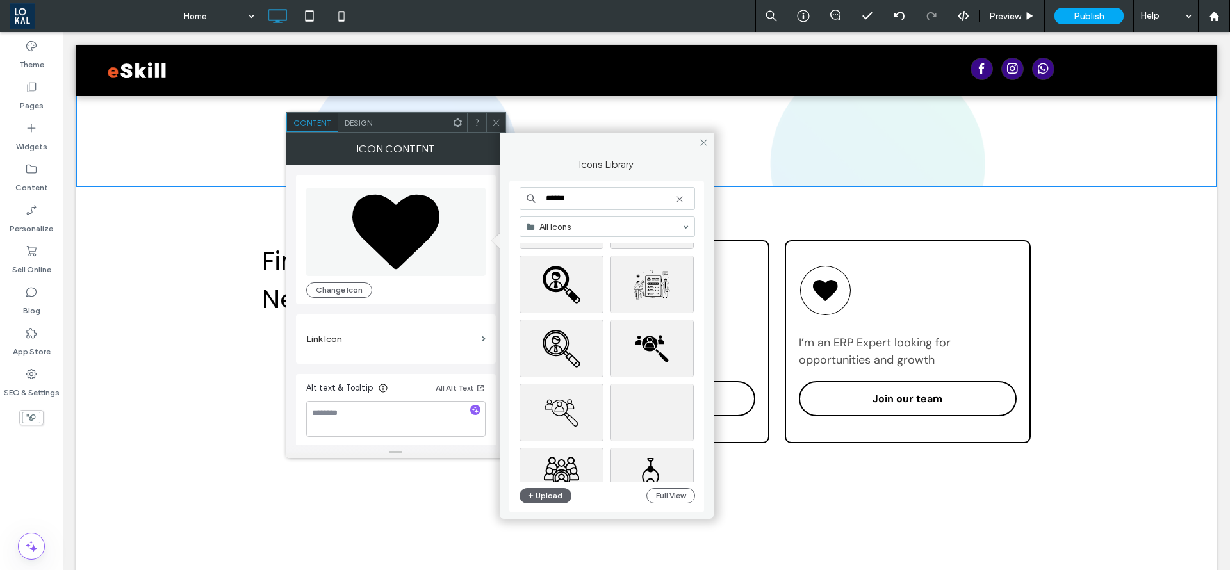
scroll to position [96, 0]
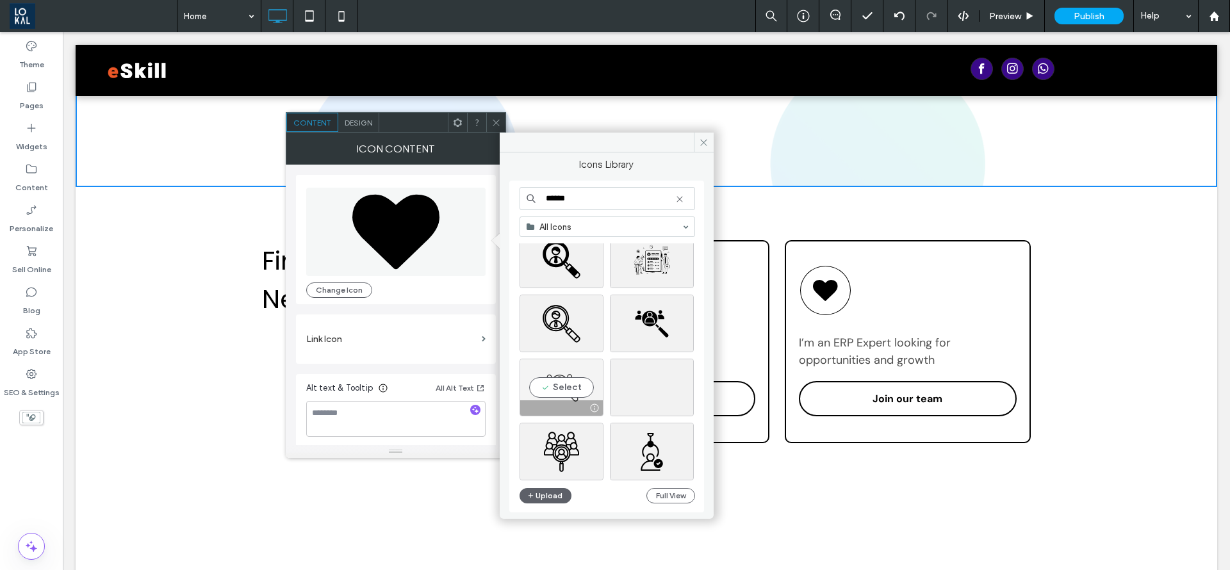
type input "******"
click at [554, 381] on div "Select" at bounding box center [562, 388] width 84 height 58
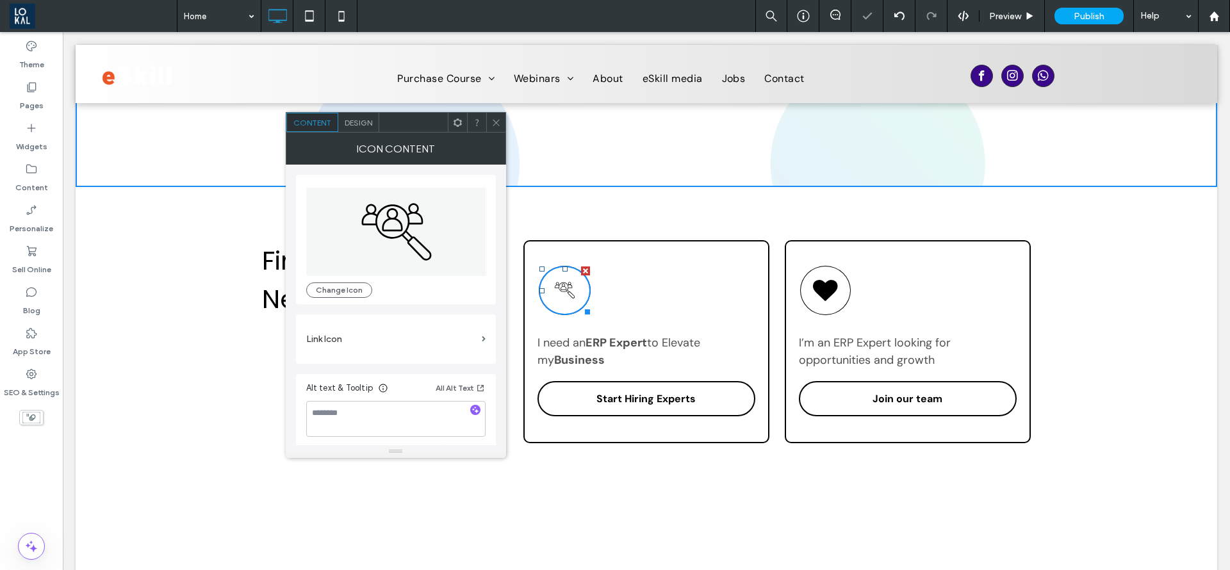
click at [498, 118] on icon at bounding box center [497, 123] width 10 height 10
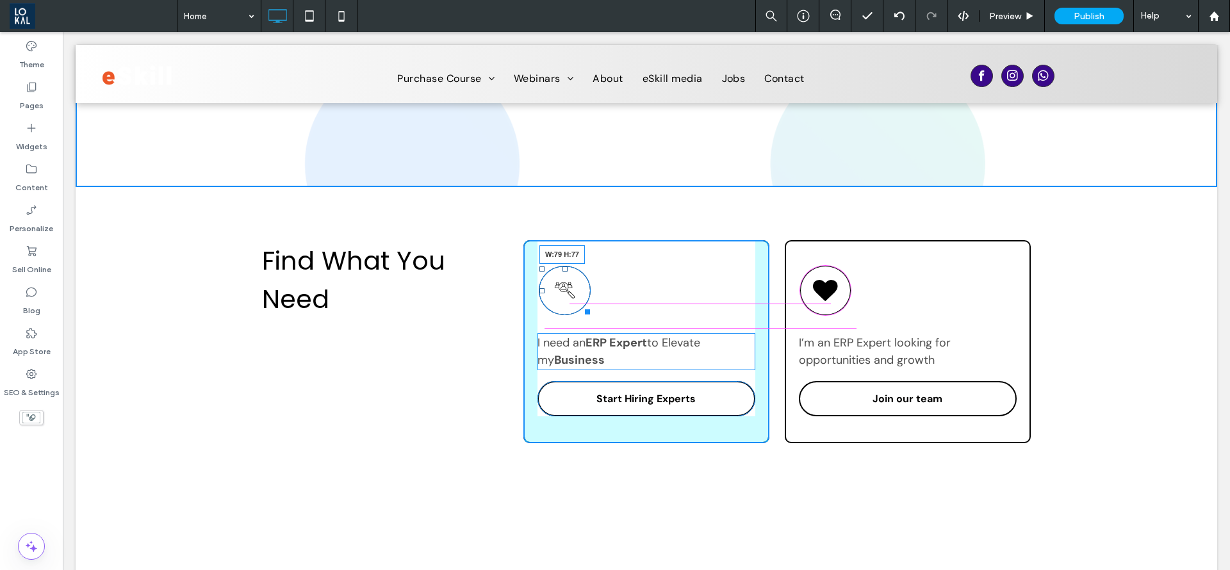
drag, startPoint x: 575, startPoint y: 309, endPoint x: 641, endPoint y: 338, distance: 72.9
click at [581, 311] on div at bounding box center [586, 310] width 10 height 10
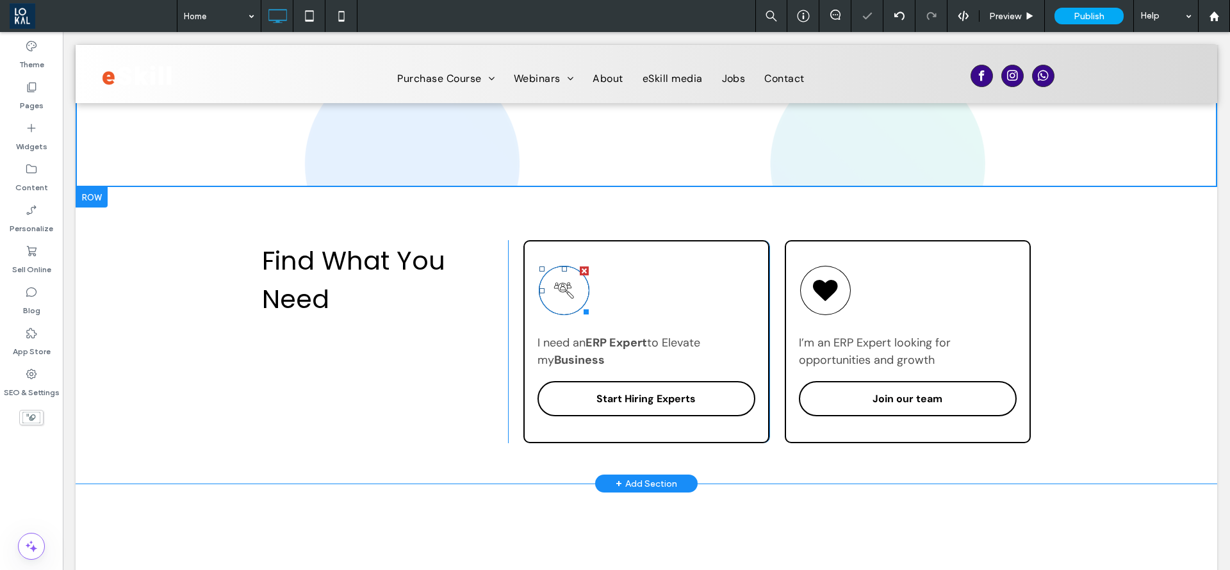
click at [564, 296] on icon at bounding box center [564, 291] width 25 height 48
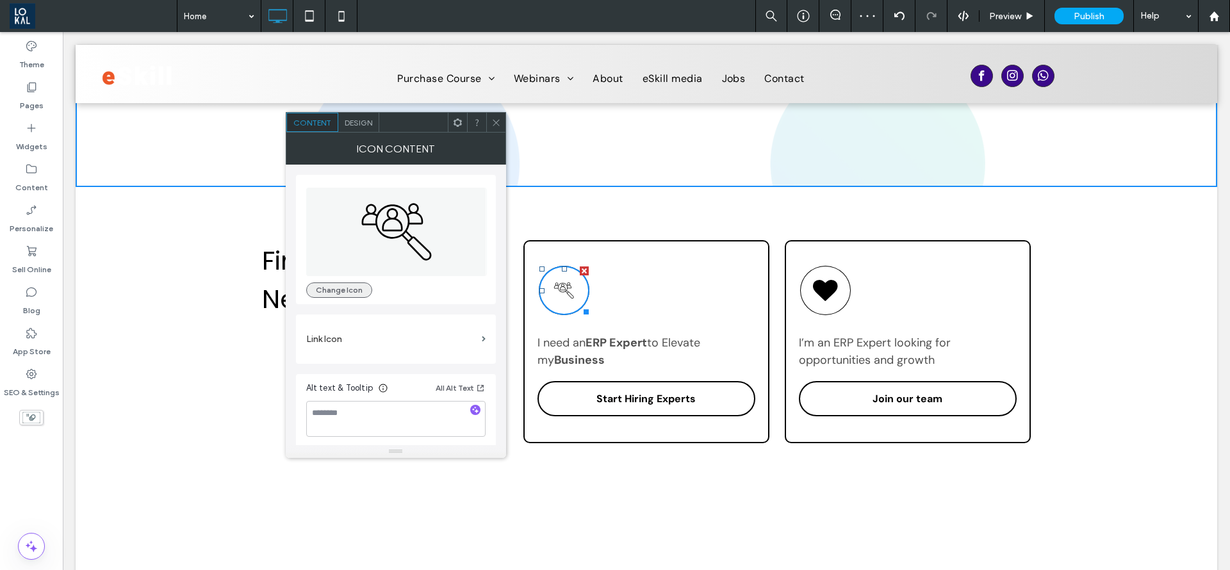
click at [325, 290] on button "Change Icon" at bounding box center [339, 290] width 66 height 15
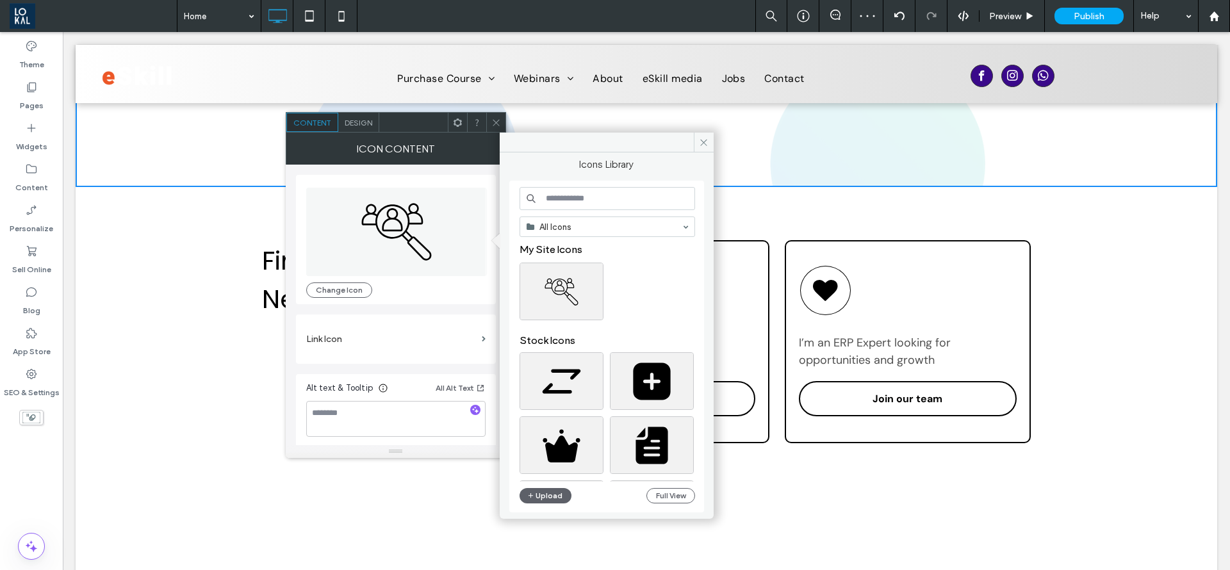
click at [373, 122] on div "Design" at bounding box center [358, 122] width 41 height 19
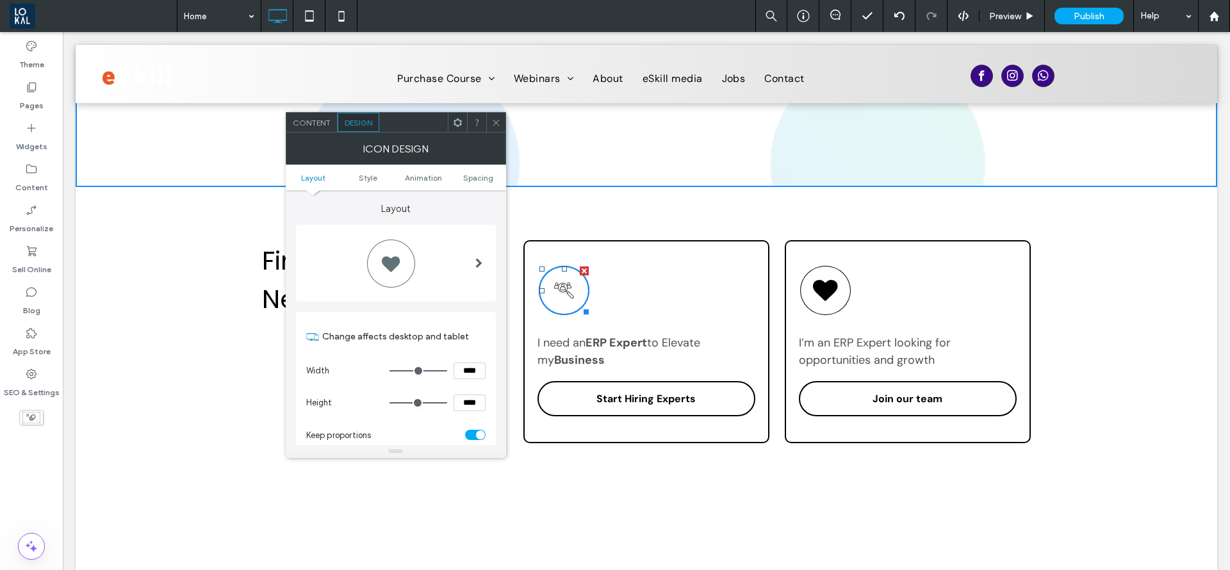
click at [395, 290] on div at bounding box center [395, 263] width 179 height 64
click at [404, 279] on div at bounding box center [390, 263] width 51 height 51
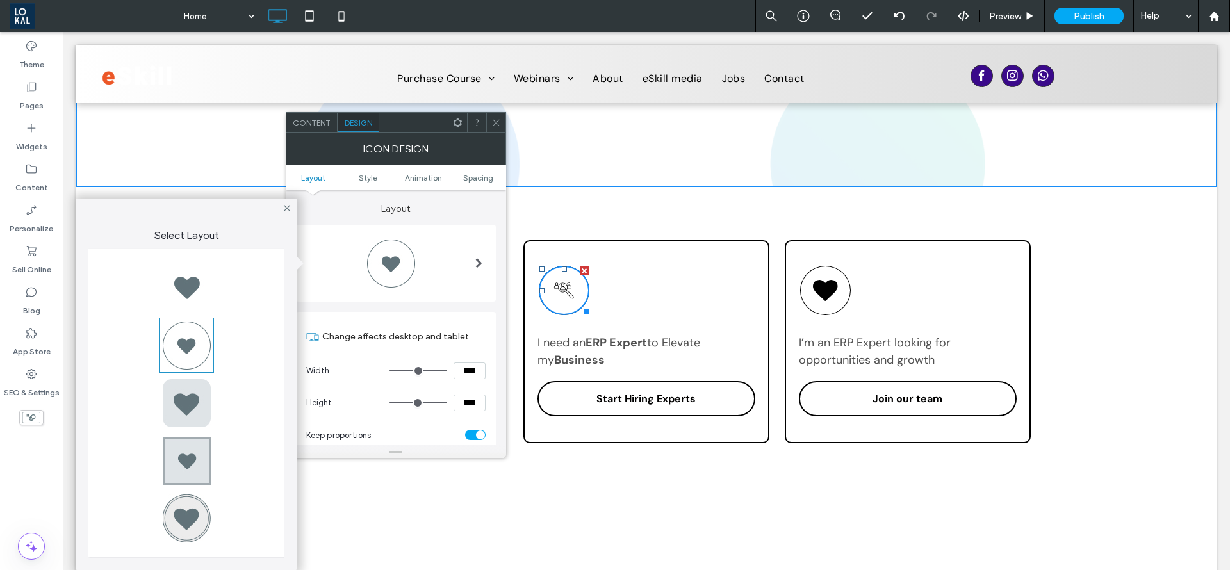
click at [190, 293] on div at bounding box center [186, 287] width 51 height 51
type input "*"
type input "***"
click at [190, 342] on div at bounding box center [186, 345] width 51 height 51
type input "*"
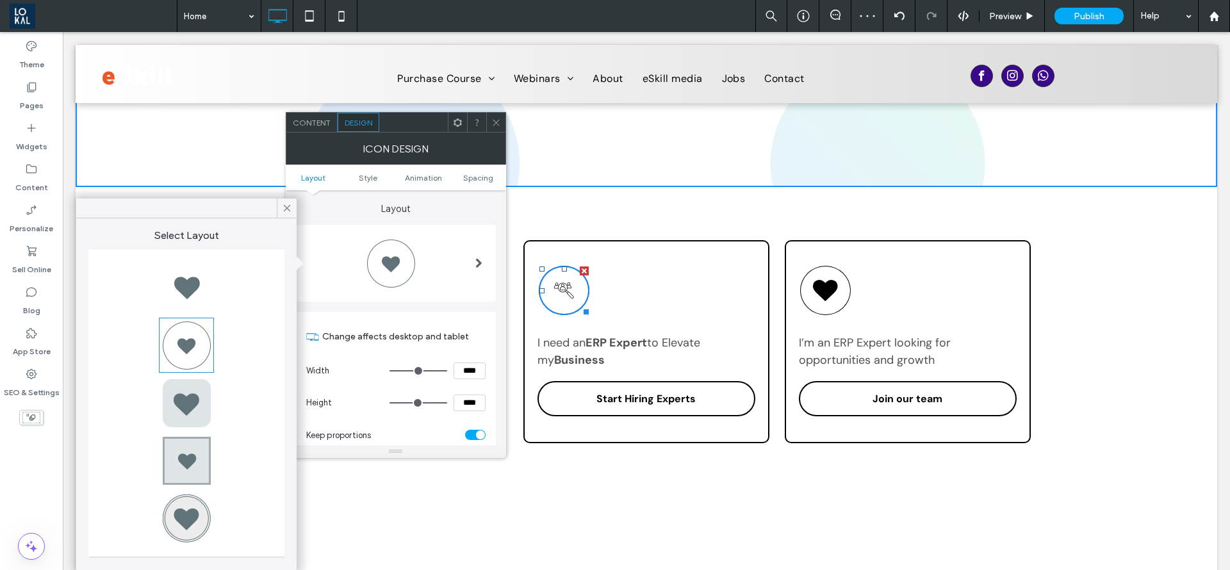
type input "***"
click at [185, 399] on div at bounding box center [186, 402] width 51 height 51
type input "*"
type input "***"
click at [183, 286] on div at bounding box center [186, 287] width 51 height 51
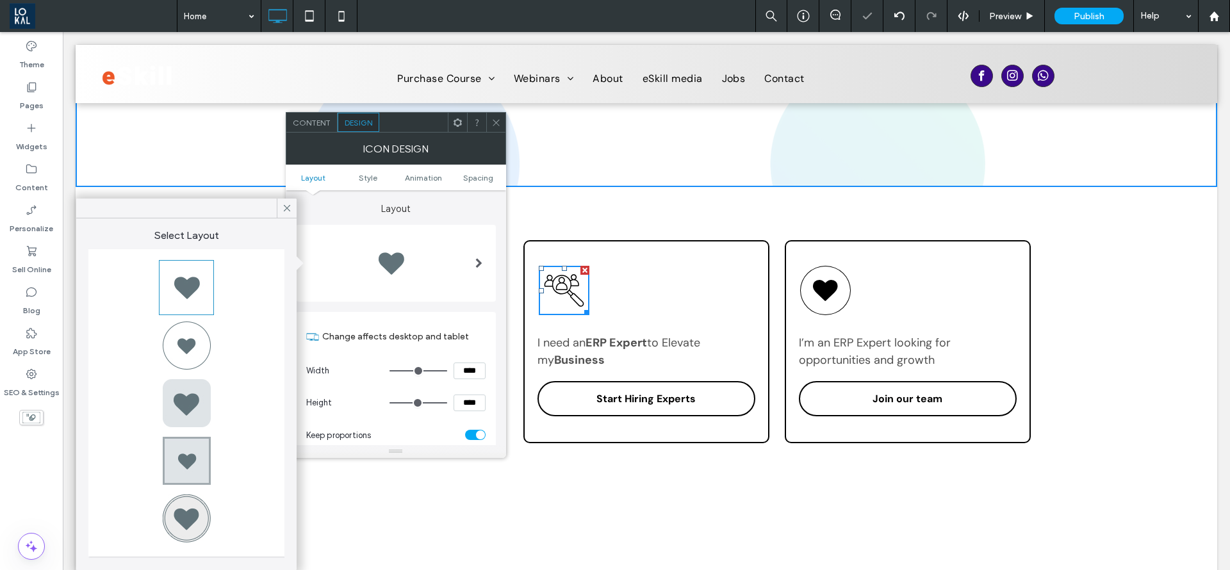
click at [290, 203] on icon at bounding box center [287, 209] width 12 height 12
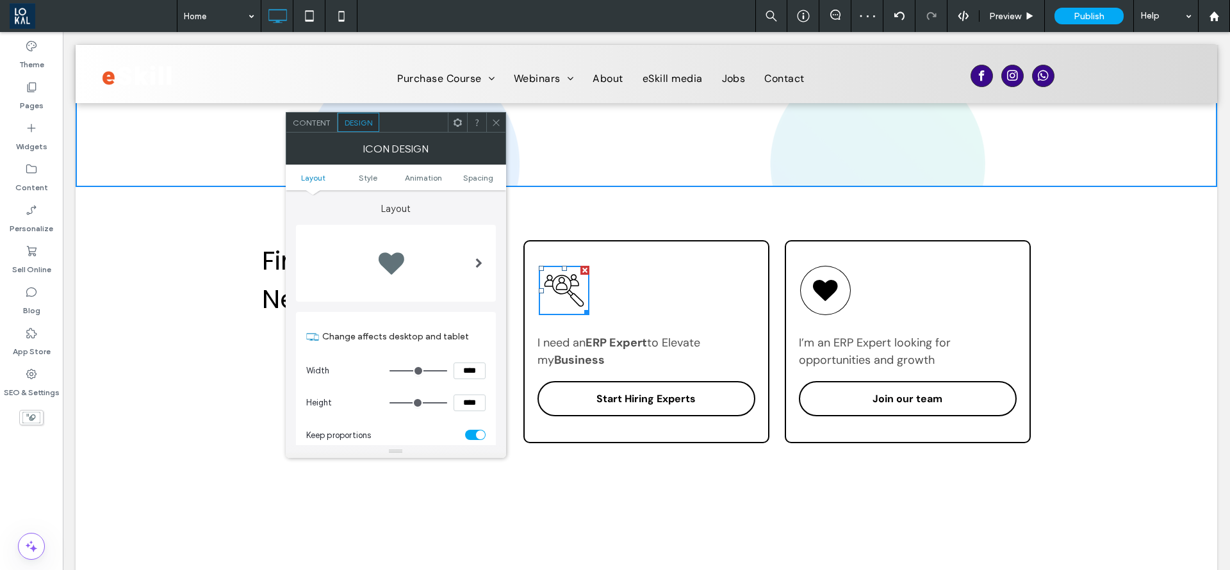
click at [497, 118] on icon at bounding box center [497, 123] width 10 height 10
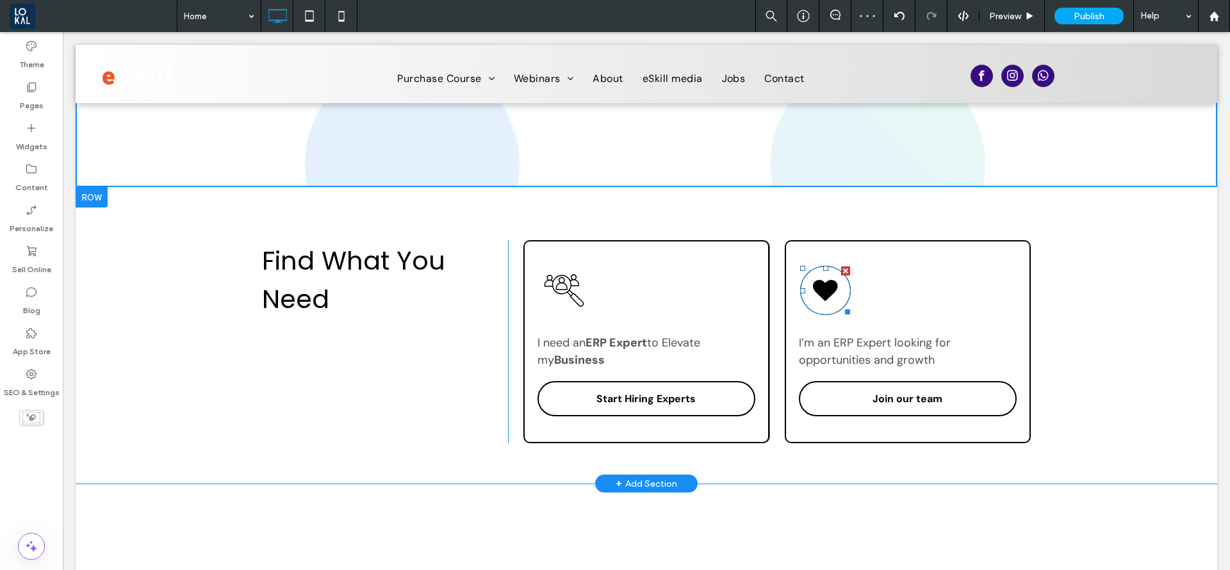
click at [823, 300] on icon at bounding box center [825, 291] width 25 height 48
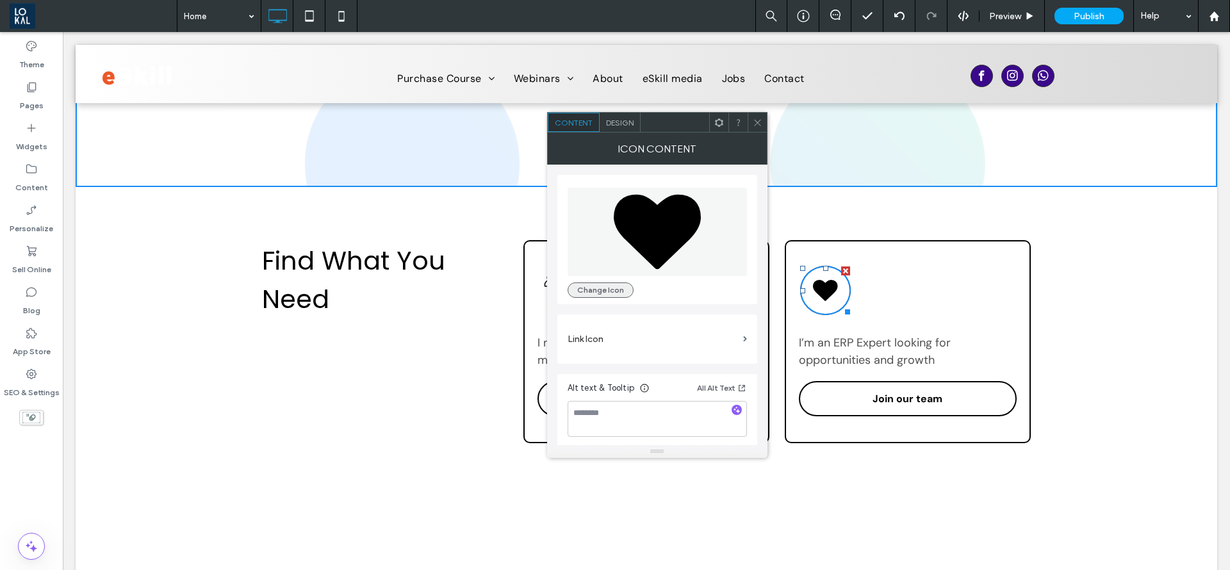
click at [609, 288] on button "Change Icon" at bounding box center [601, 290] width 66 height 15
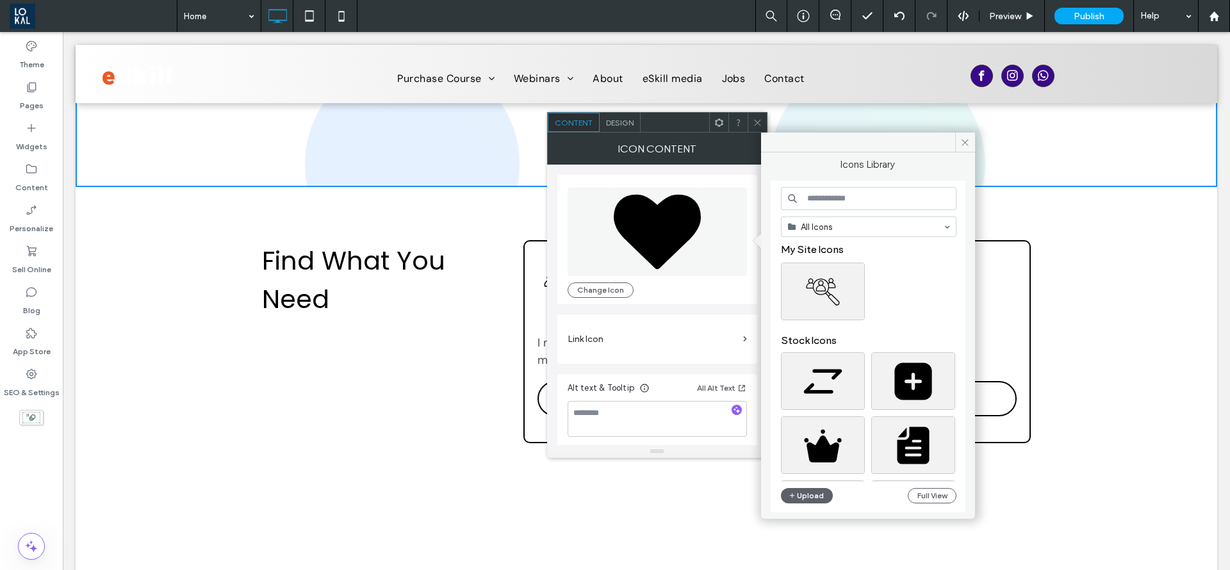
click at [854, 202] on input at bounding box center [869, 198] width 176 height 23
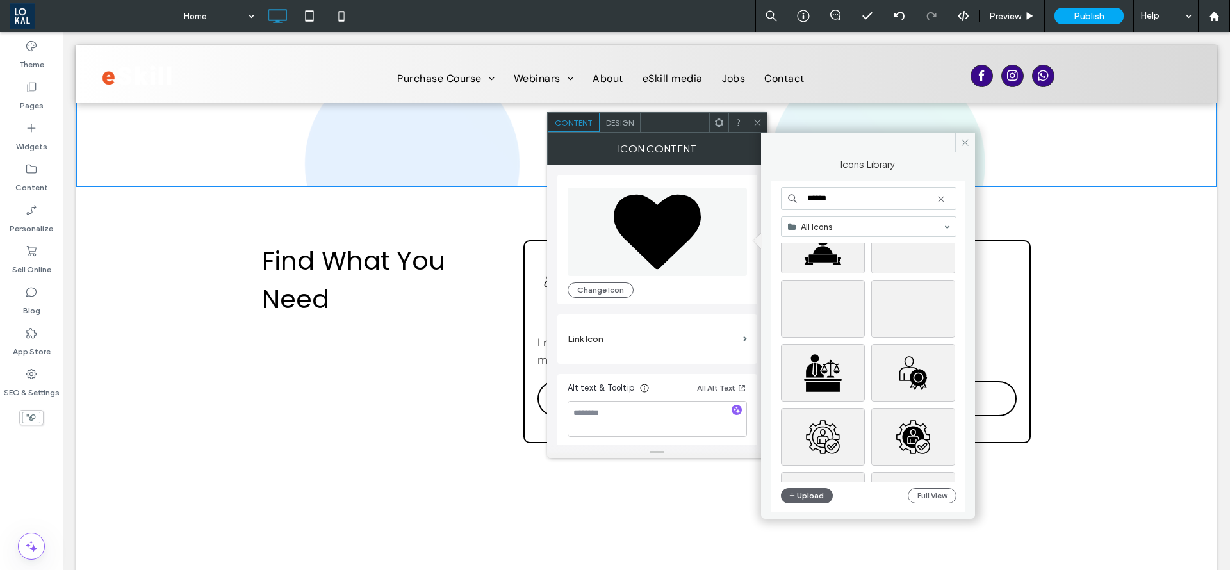
scroll to position [192, 0]
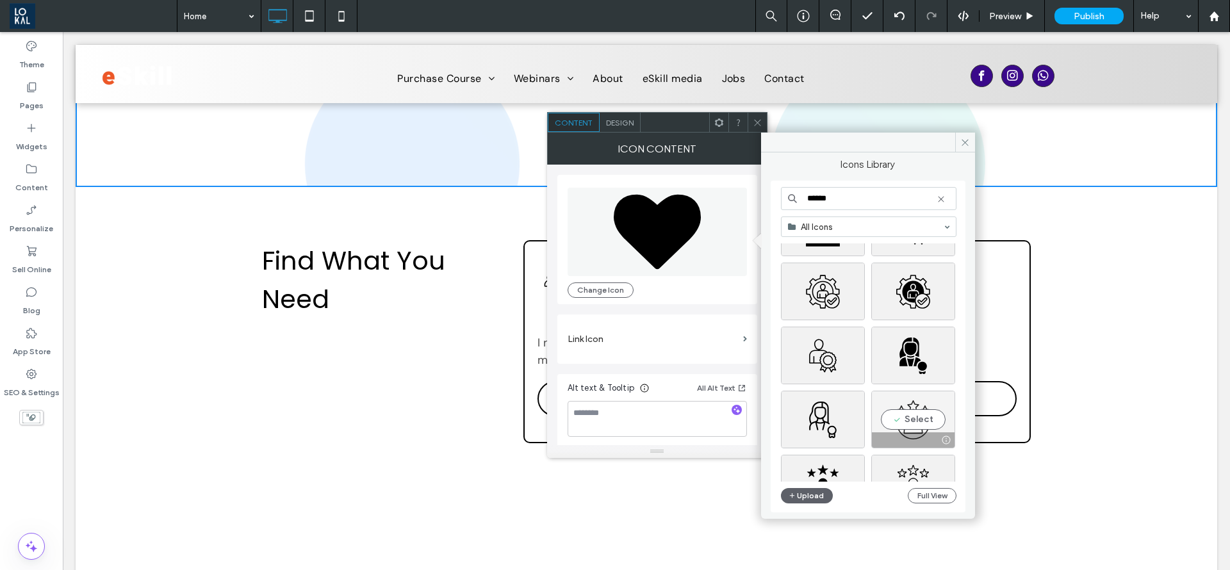
type input "******"
click at [906, 425] on div "Select" at bounding box center [914, 420] width 84 height 58
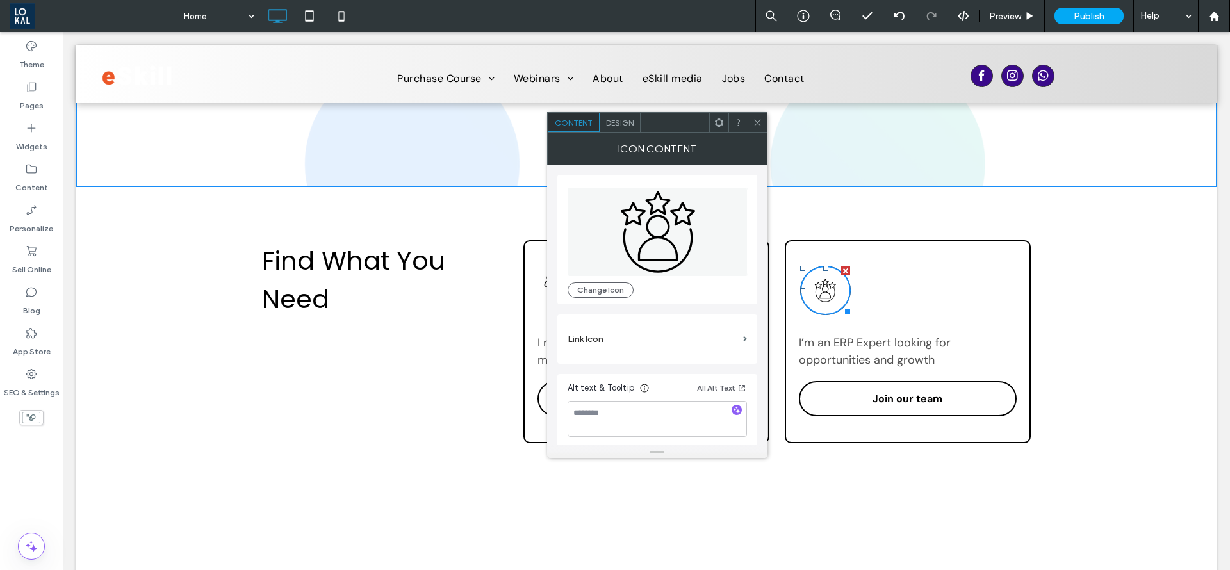
click at [759, 120] on icon at bounding box center [758, 123] width 10 height 10
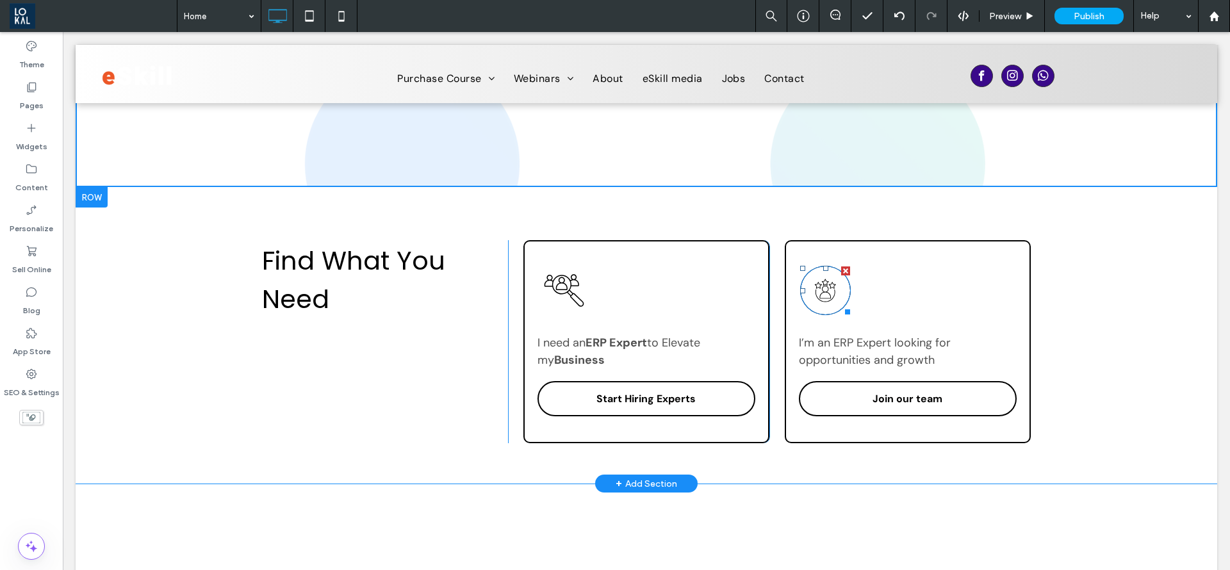
click at [814, 287] on icon at bounding box center [825, 291] width 25 height 48
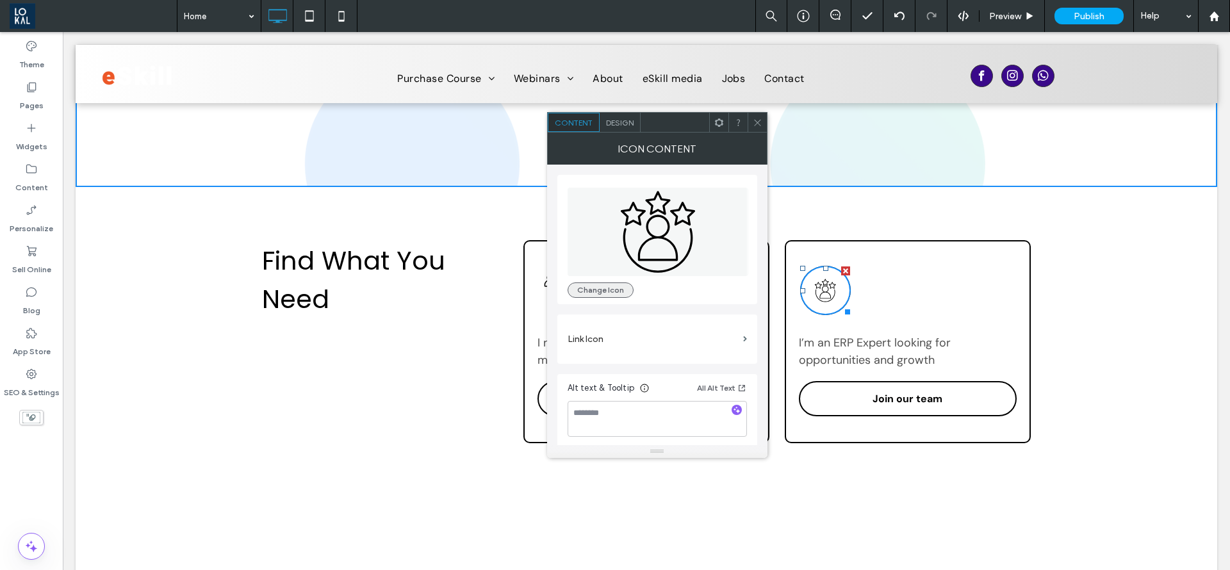
click at [616, 295] on button "Change Icon" at bounding box center [601, 290] width 66 height 15
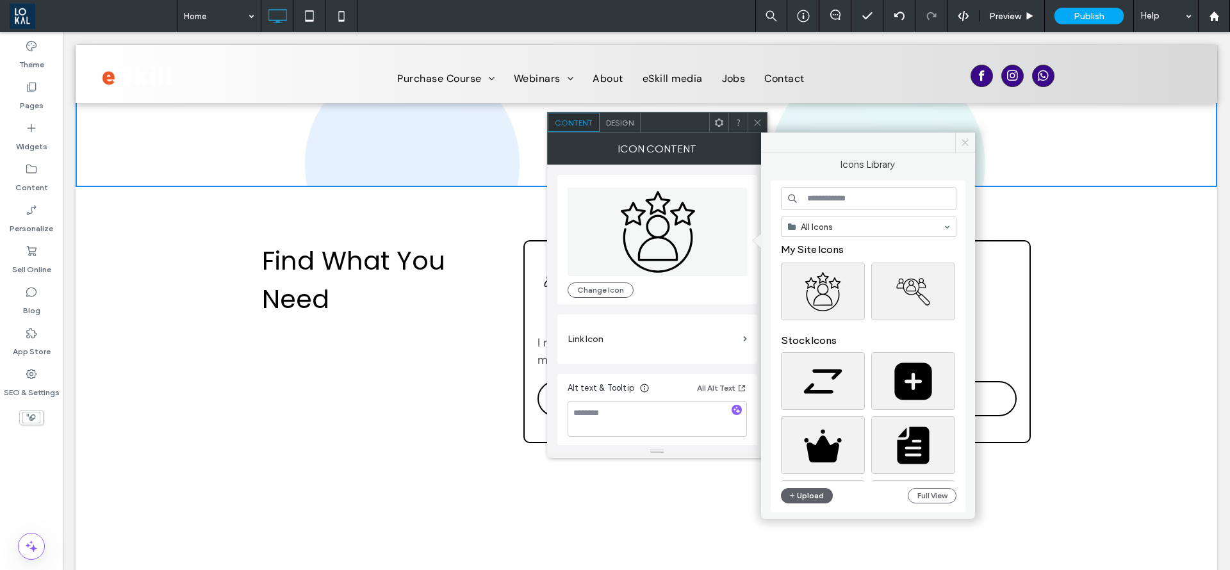
click at [968, 145] on icon at bounding box center [966, 143] width 10 height 10
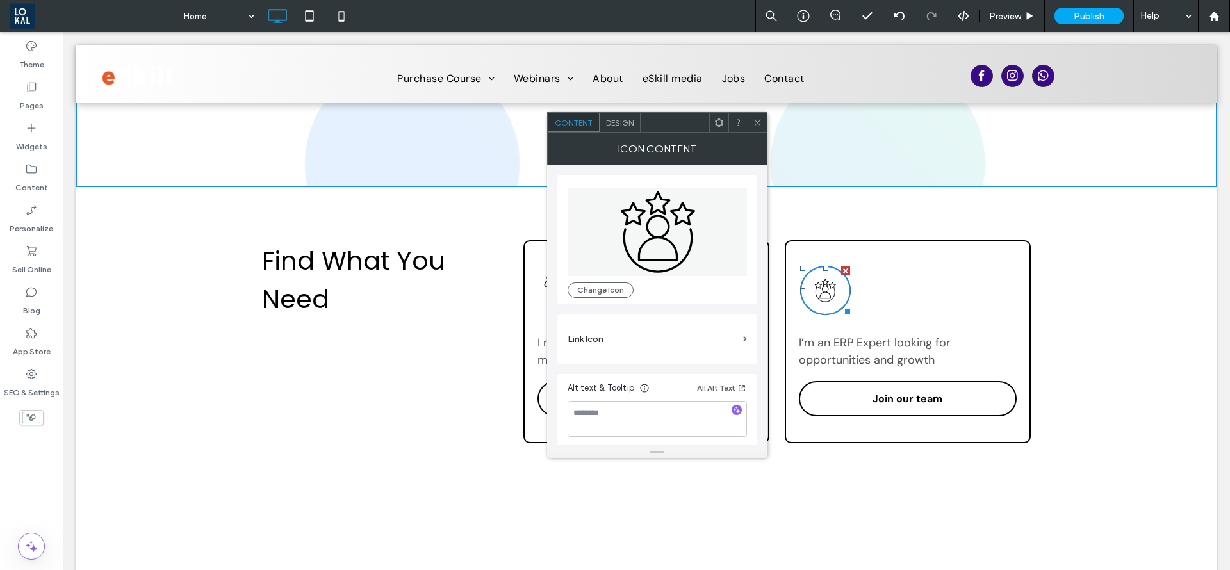
click at [630, 118] on span "Design" at bounding box center [620, 123] width 28 height 10
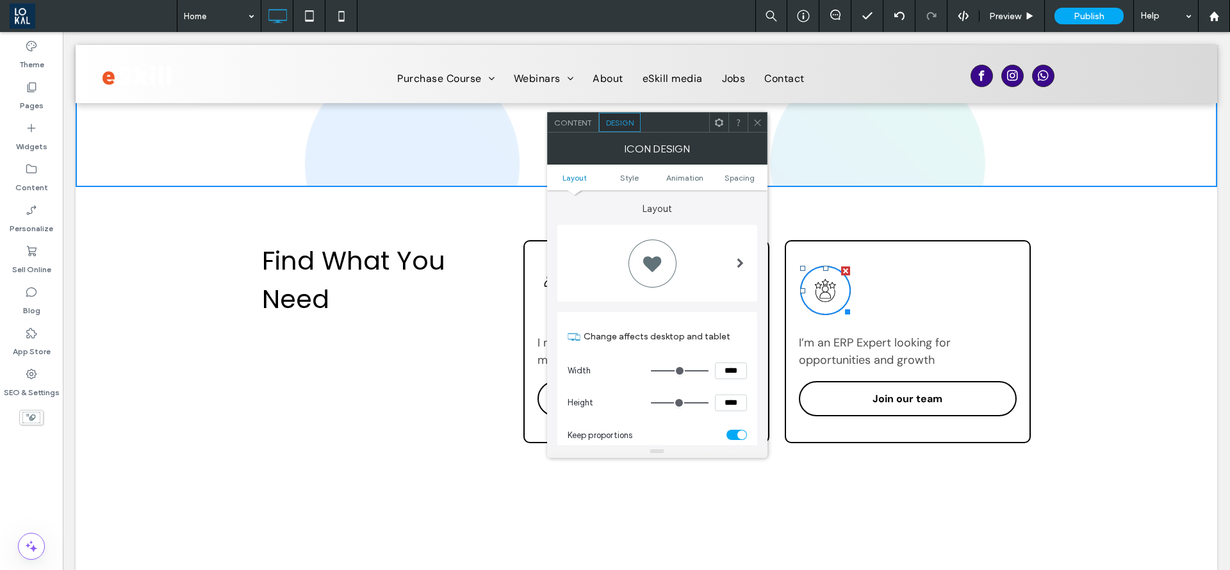
click at [652, 265] on div at bounding box center [652, 263] width 51 height 51
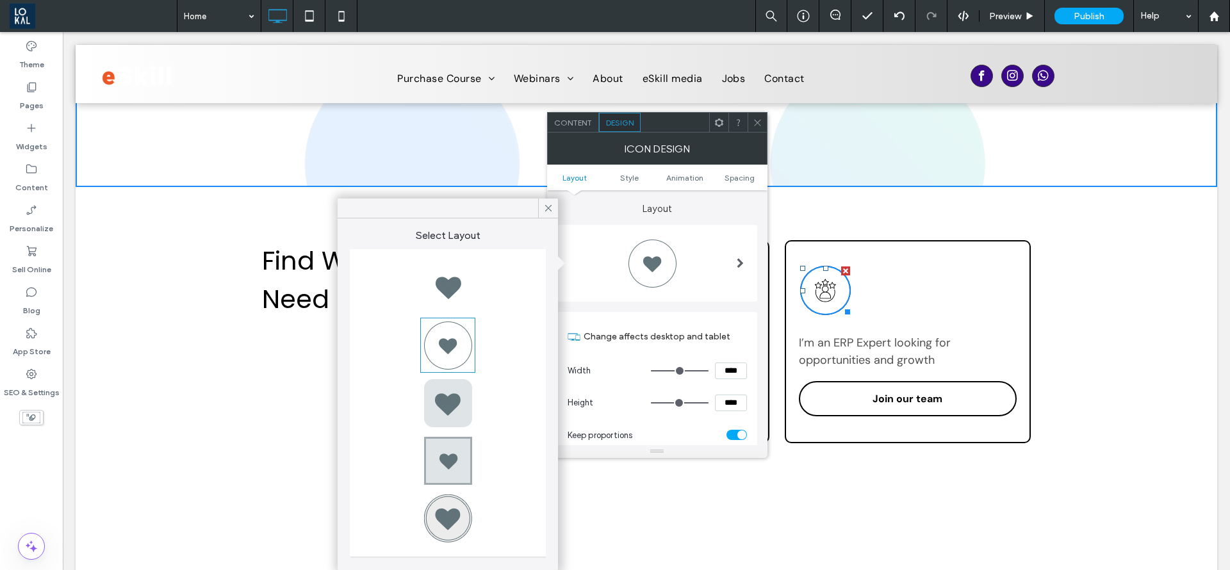
click at [438, 285] on div at bounding box center [447, 287] width 51 height 51
type input "*"
type input "***"
click at [549, 203] on icon at bounding box center [549, 209] width 12 height 12
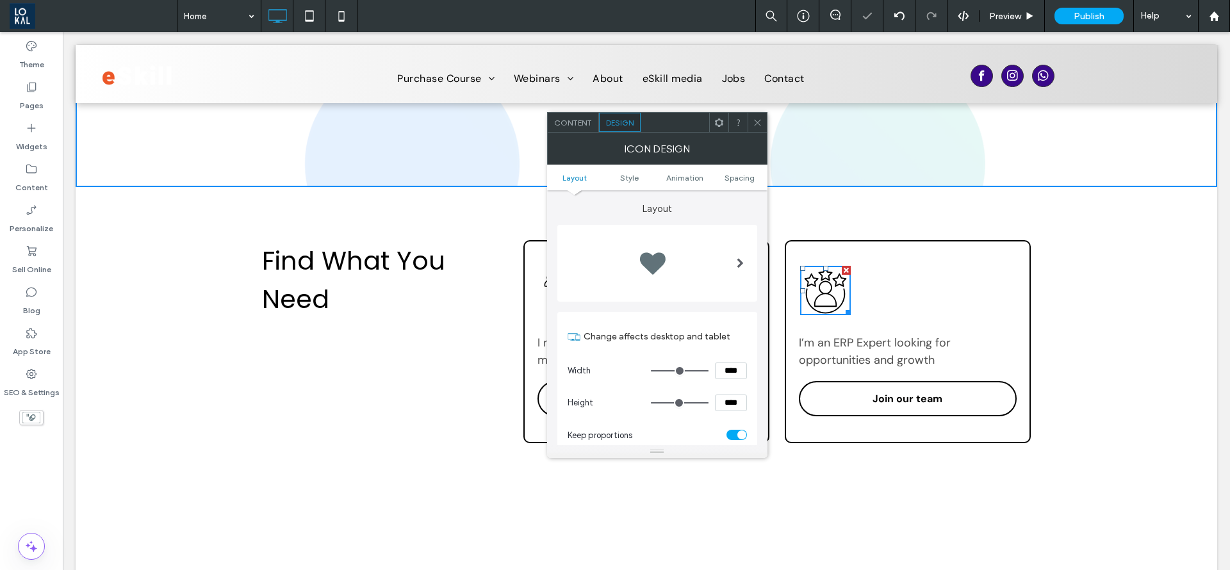
click at [759, 128] on span at bounding box center [758, 122] width 10 height 19
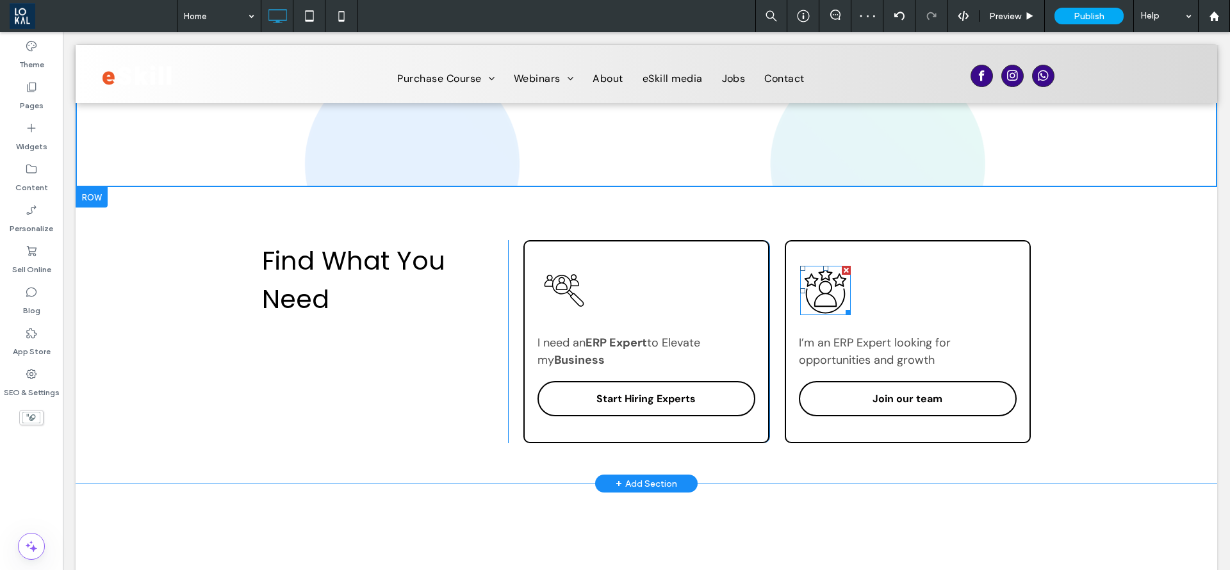
click at [841, 311] on div at bounding box center [846, 311] width 10 height 10
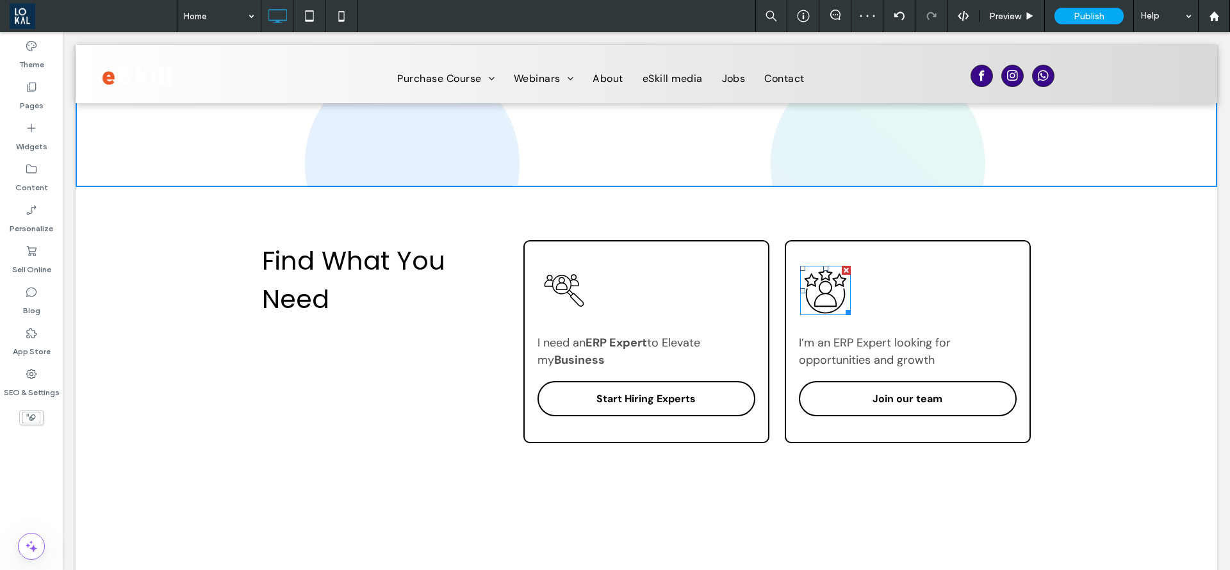
click at [0, 0] on div at bounding box center [0, 0] width 0 height 0
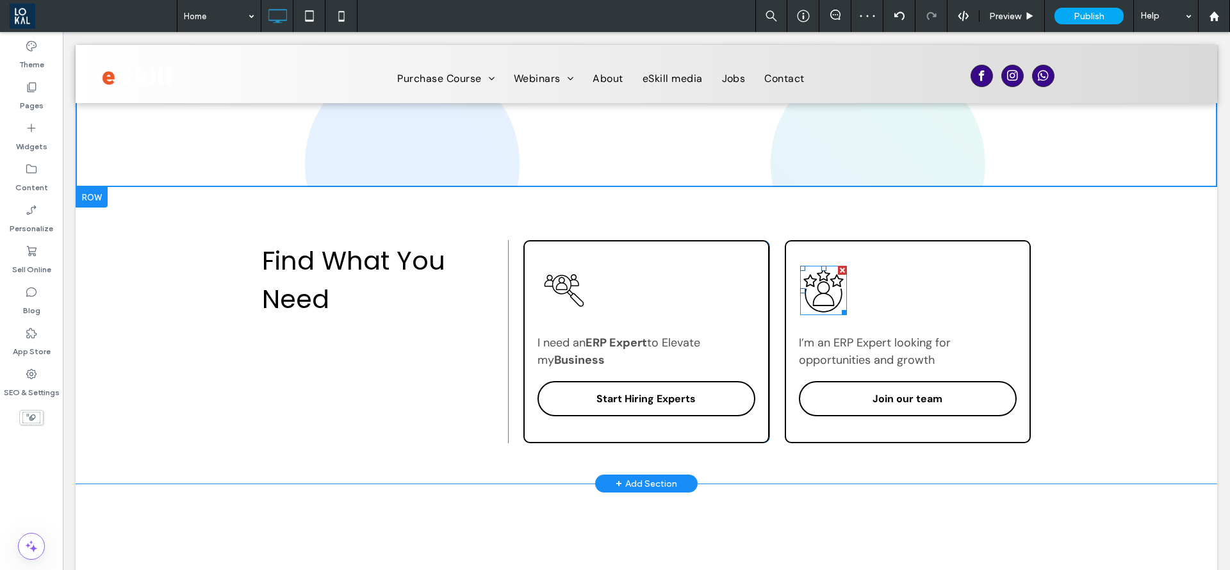
click at [838, 311] on div at bounding box center [843, 311] width 10 height 10
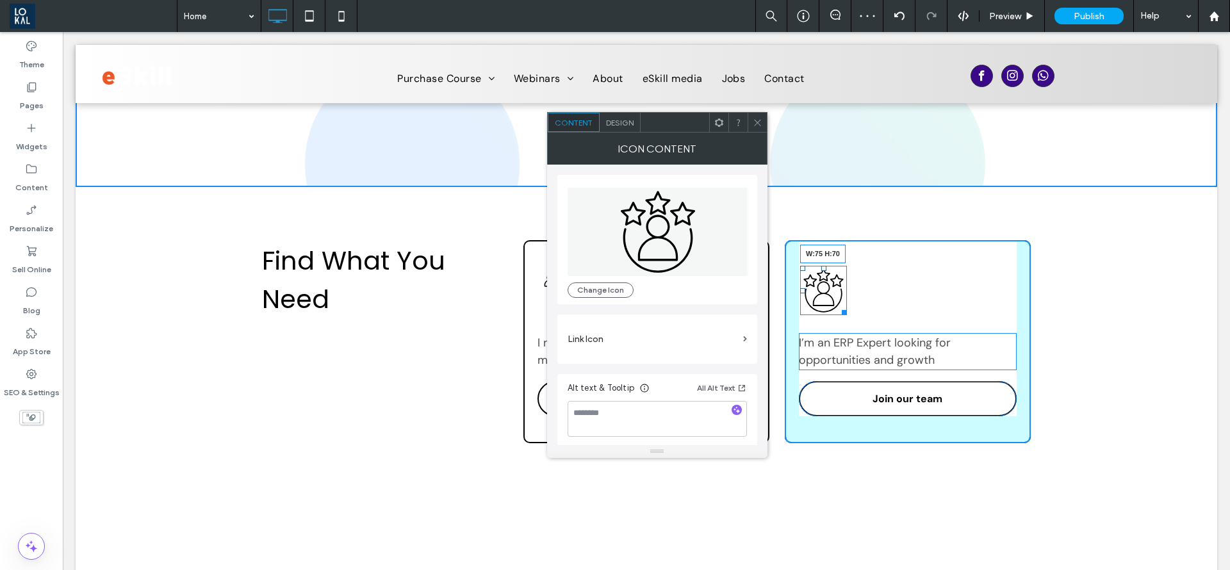
click at [838, 309] on div at bounding box center [843, 311] width 10 height 10
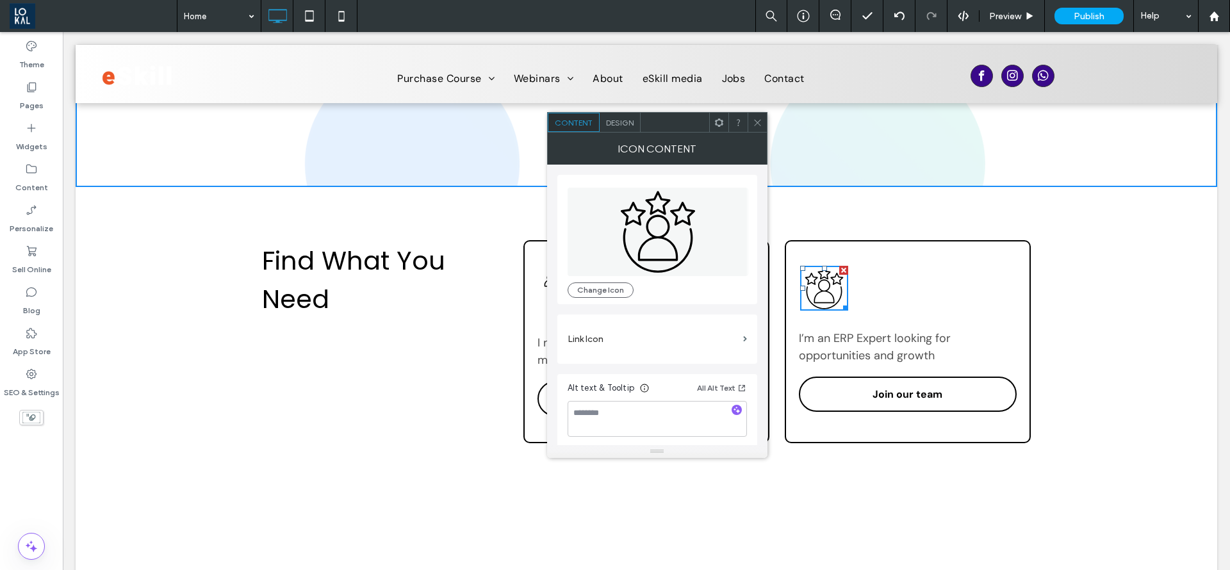
click at [762, 122] on icon at bounding box center [758, 123] width 10 height 10
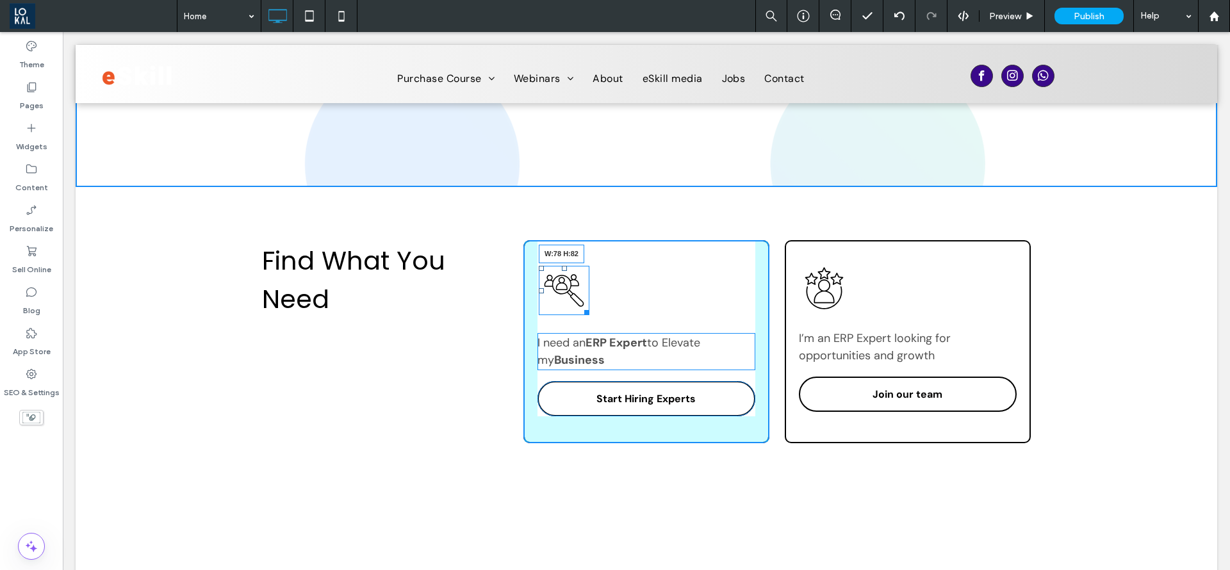
click at [580, 309] on div at bounding box center [585, 311] width 10 height 10
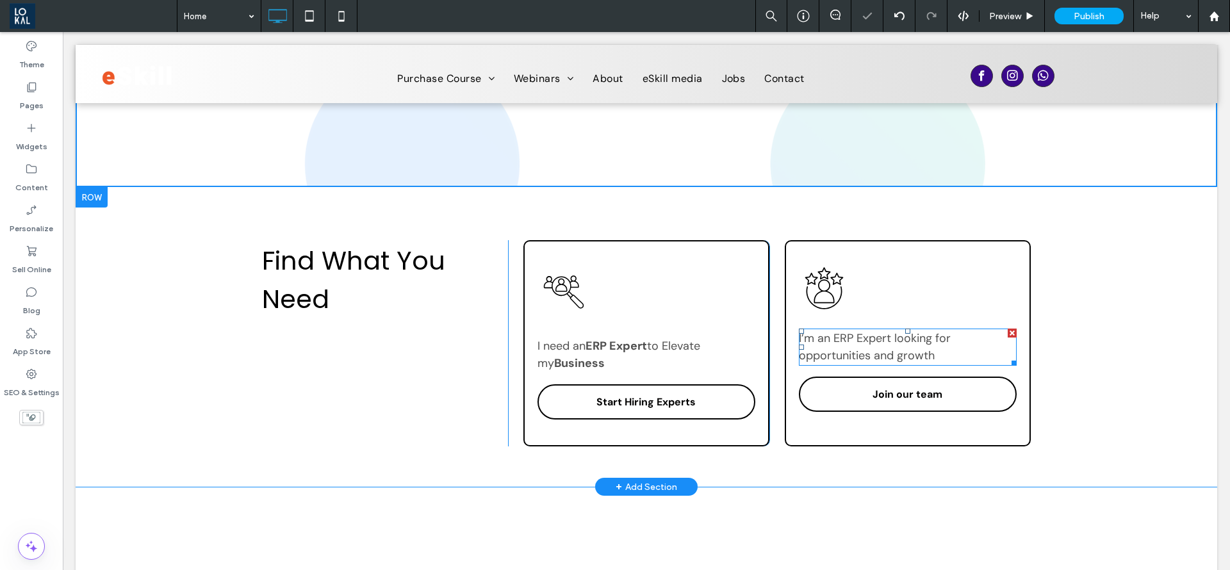
click at [872, 351] on span "I’m an ERP Expert looking for opportunities and growth ﻿" at bounding box center [875, 347] width 152 height 33
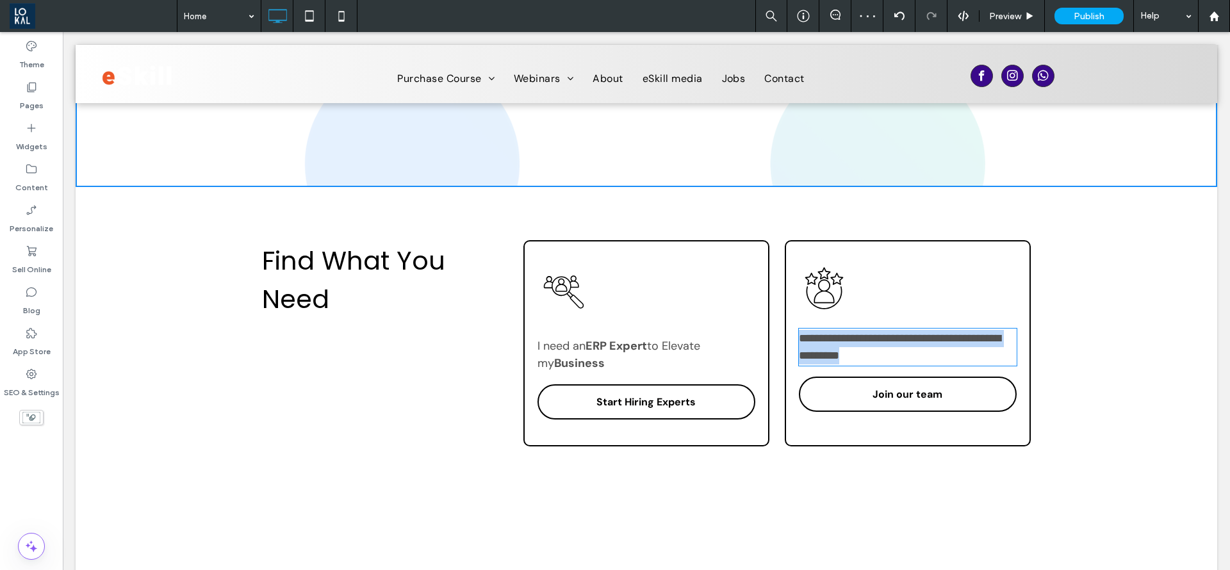
type input "*******"
type input "**"
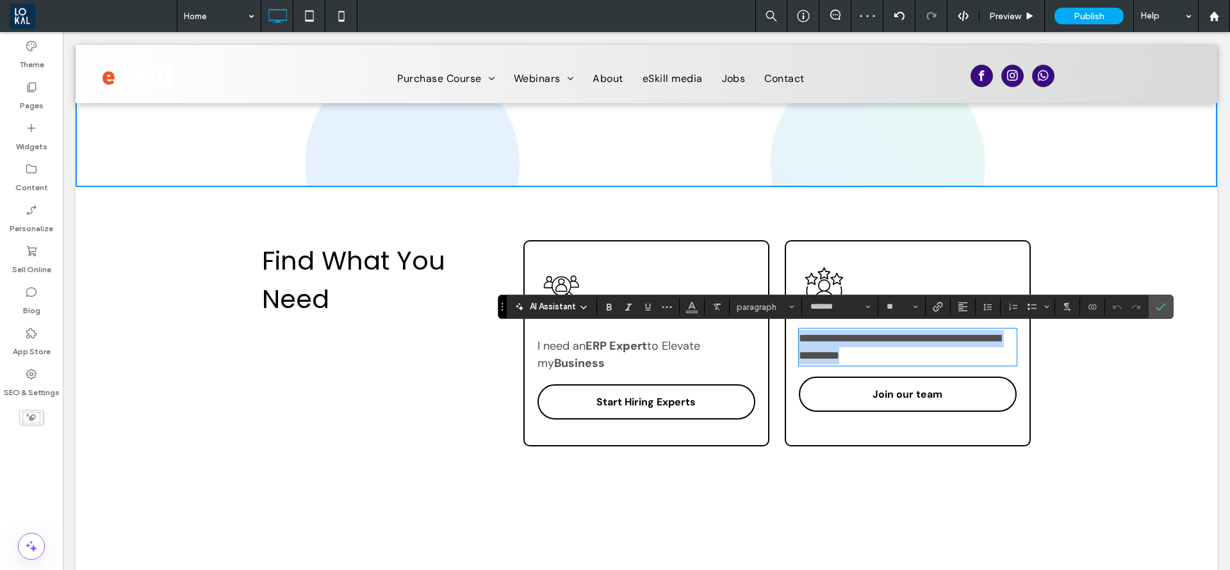
click at [880, 345] on span "**********" at bounding box center [900, 347] width 202 height 29
click at [881, 337] on span "**********" at bounding box center [900, 347] width 202 height 29
drag, startPoint x: 882, startPoint y: 337, endPoint x: 791, endPoint y: 339, distance: 90.4
click at [799, 339] on span "**********" at bounding box center [900, 347] width 202 height 29
click at [879, 340] on span "**********" at bounding box center [900, 347] width 202 height 29
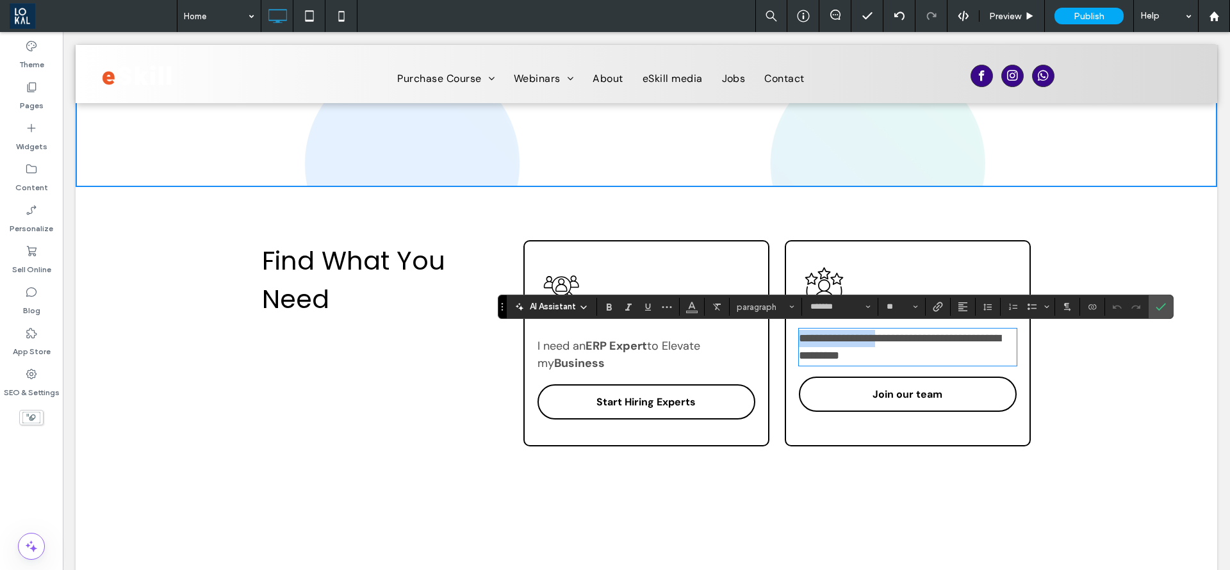
drag, startPoint x: 884, startPoint y: 340, endPoint x: 791, endPoint y: 341, distance: 92.9
click at [791, 341] on div "**********" at bounding box center [908, 343] width 246 height 206
click at [1157, 313] on span "Confirm" at bounding box center [1159, 306] width 6 height 23
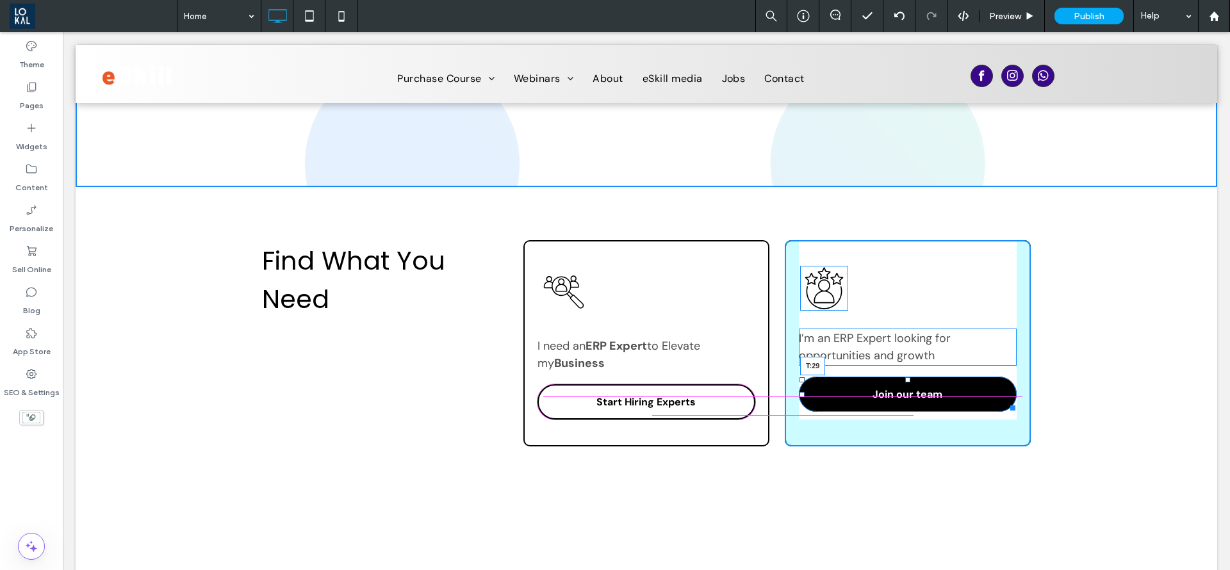
drag, startPoint x: 900, startPoint y: 378, endPoint x: 1019, endPoint y: 420, distance: 125.7
click at [900, 384] on div "I’m an ERP Expert looking for opportunities and growth Join our team T:29 Click…" at bounding box center [908, 343] width 246 height 206
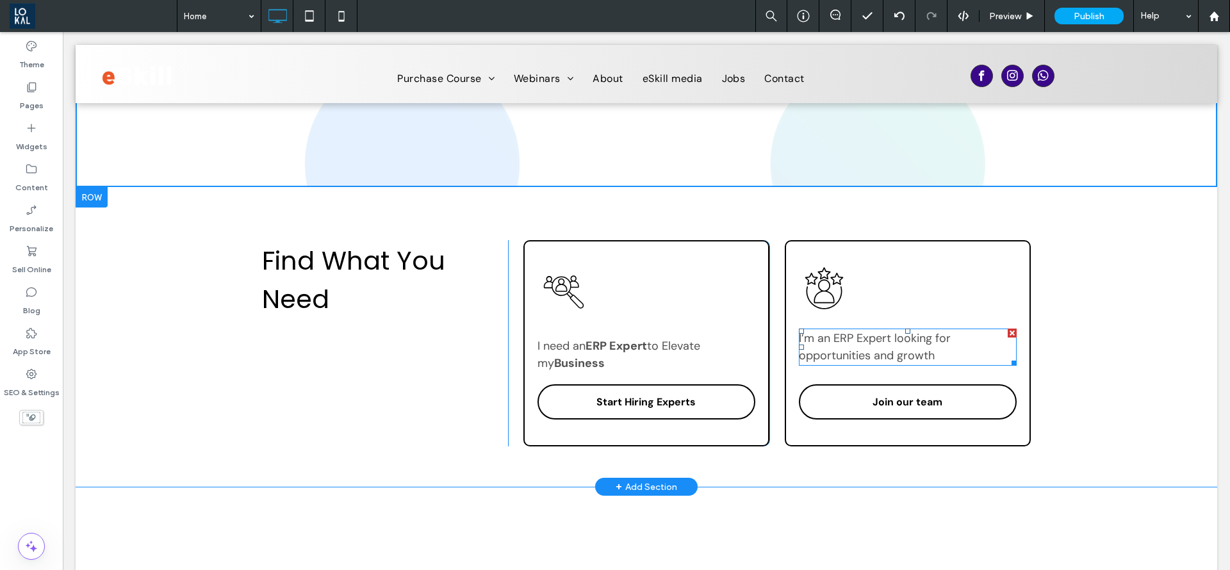
click at [905, 349] on span "I’m an ERP Expert looking for opportunities and growth" at bounding box center [875, 347] width 152 height 33
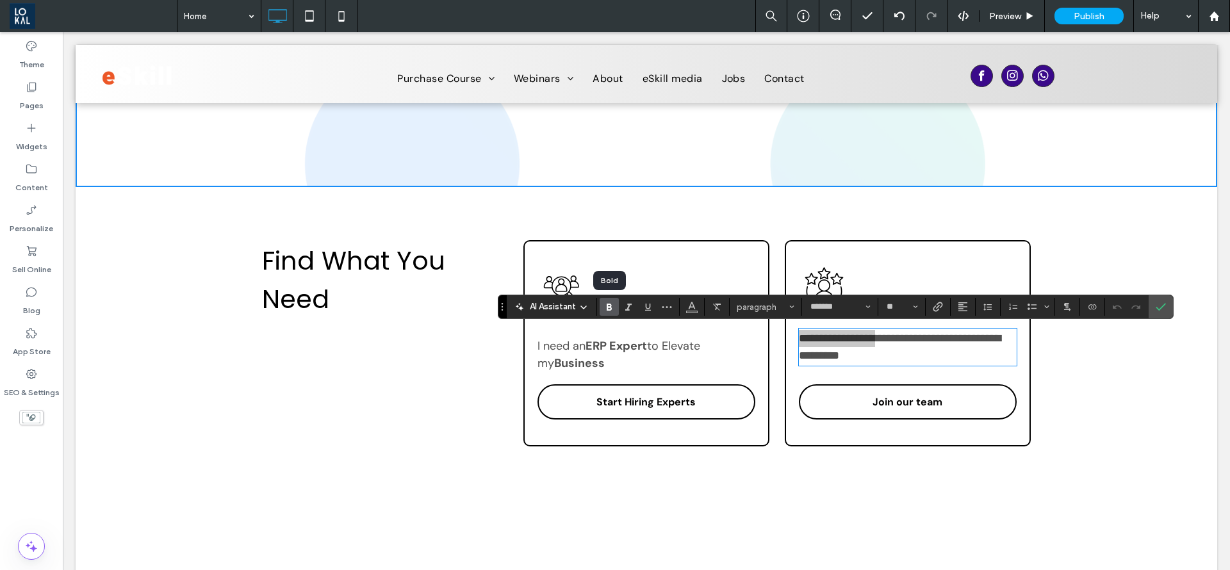
click at [606, 310] on icon "Bold" at bounding box center [609, 307] width 10 height 10
click at [620, 365] on p "I need an ERP Expert to Elevate my Business" at bounding box center [647, 355] width 218 height 35
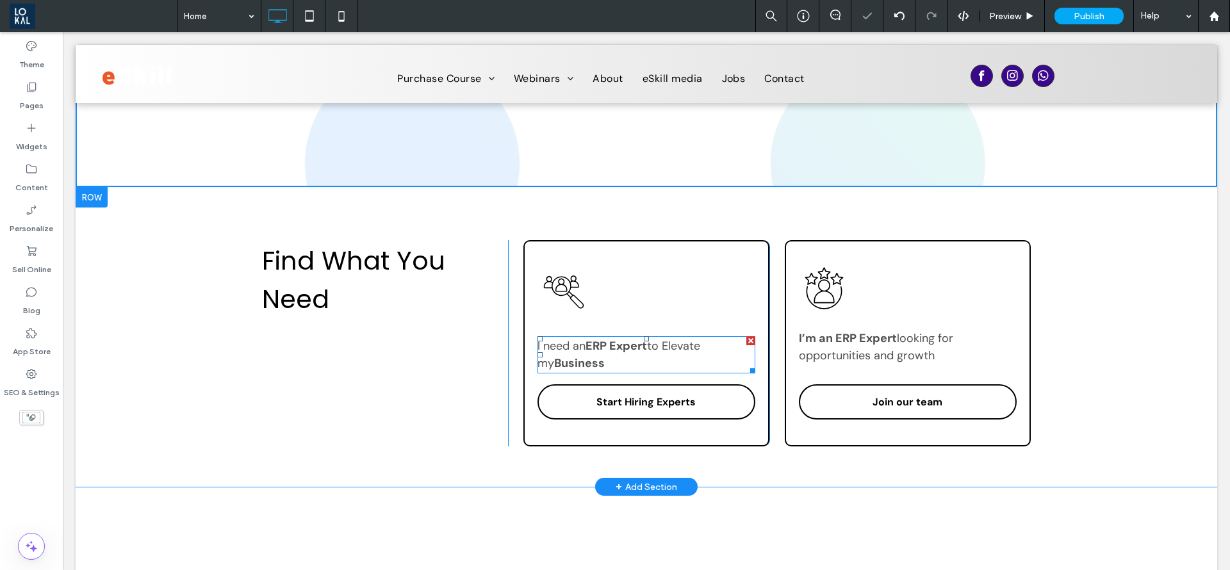
click at [620, 365] on p "I need an ERP Expert to Elevate my Business" at bounding box center [647, 355] width 218 height 35
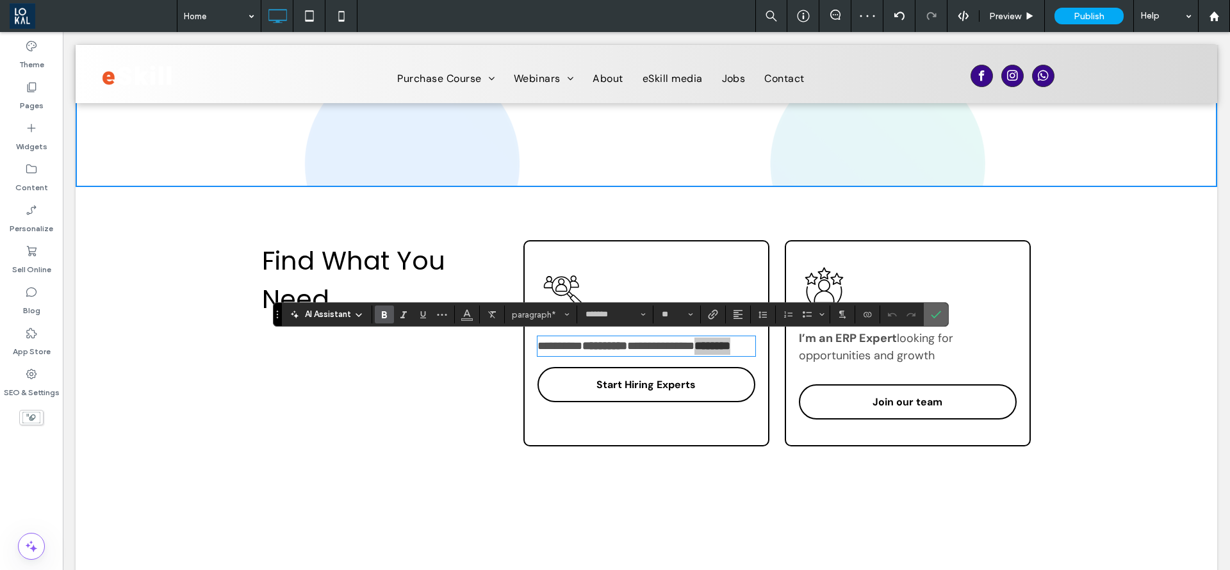
click at [943, 318] on label "Confirm" at bounding box center [936, 314] width 19 height 23
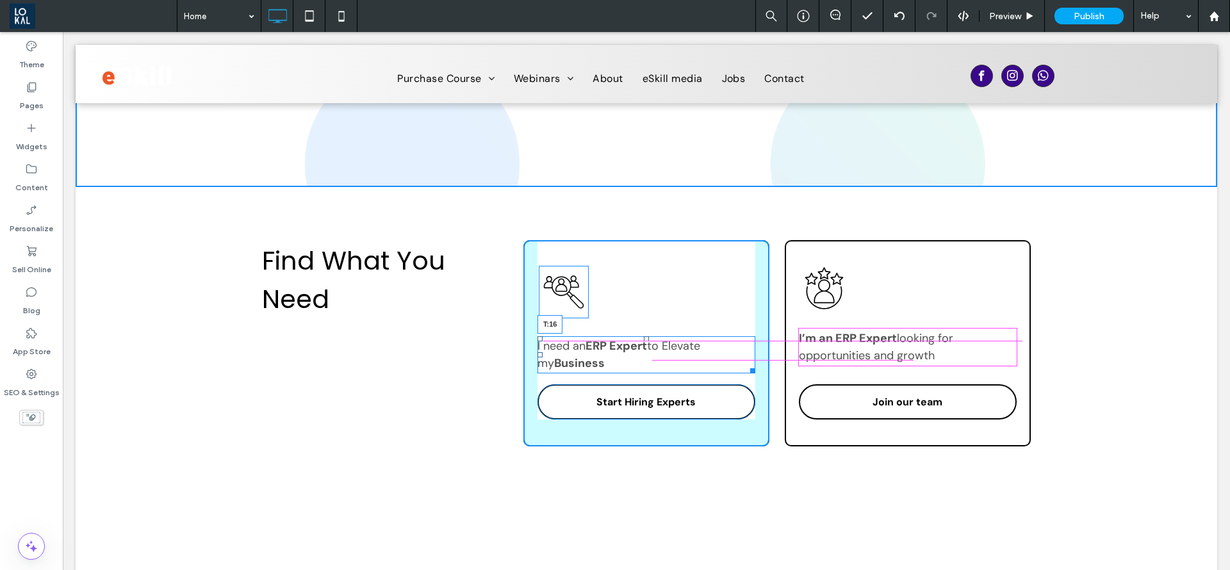
drag, startPoint x: 641, startPoint y: 338, endPoint x: 643, endPoint y: 331, distance: 7.3
click at [643, 336] on div "I need an ERP Expert to Elevate my Business T:16" at bounding box center [647, 354] width 218 height 37
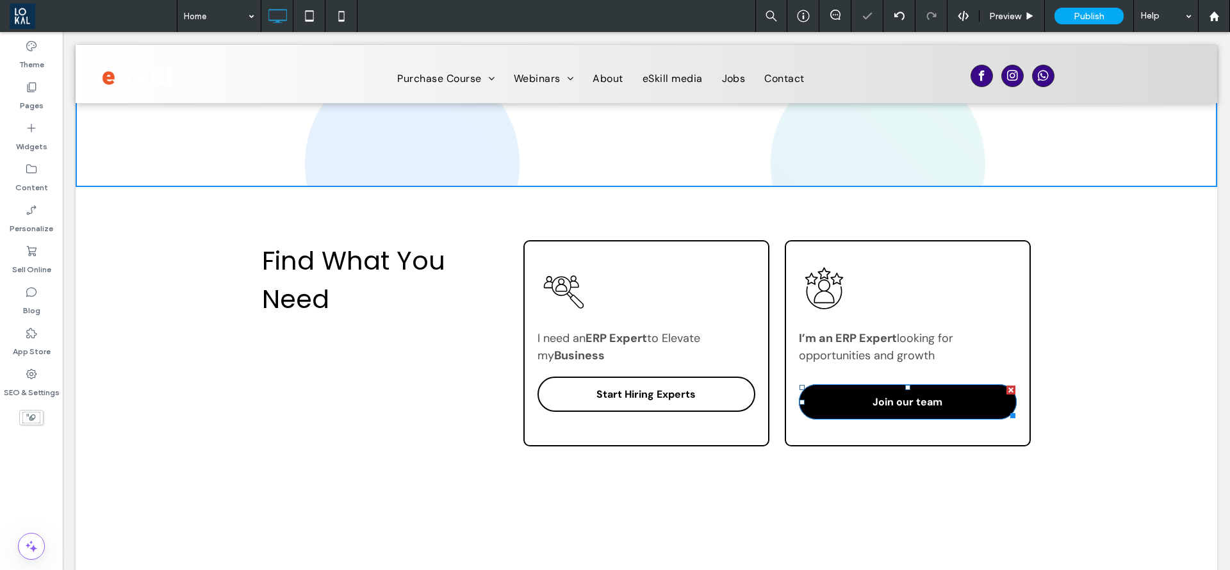
click at [904, 386] on link "Join our team" at bounding box center [908, 402] width 218 height 35
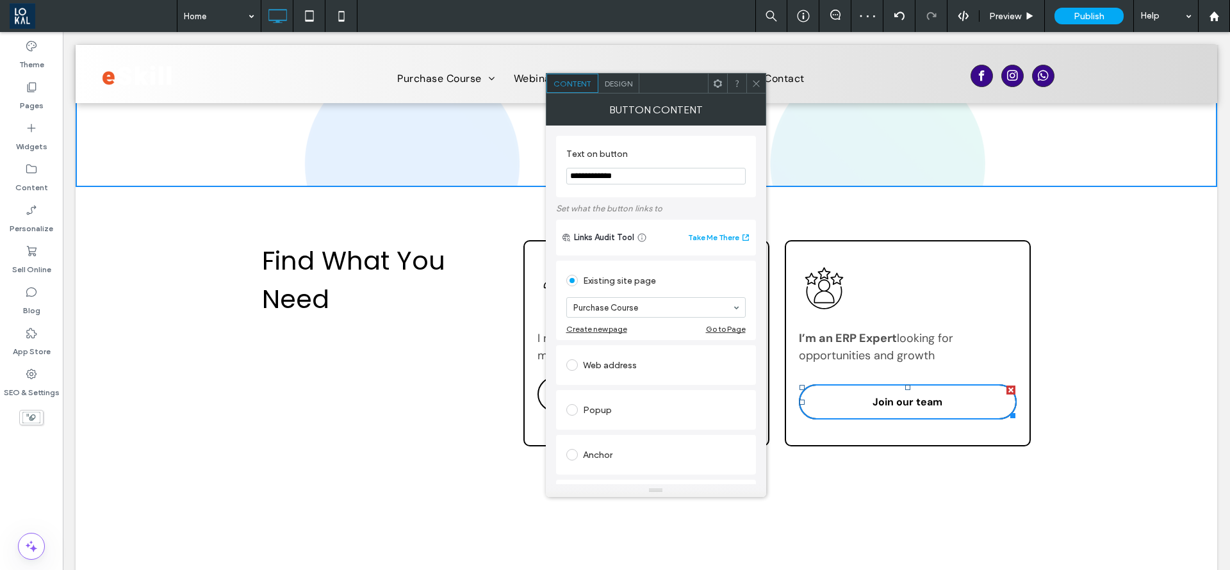
click at [756, 85] on icon at bounding box center [757, 84] width 10 height 10
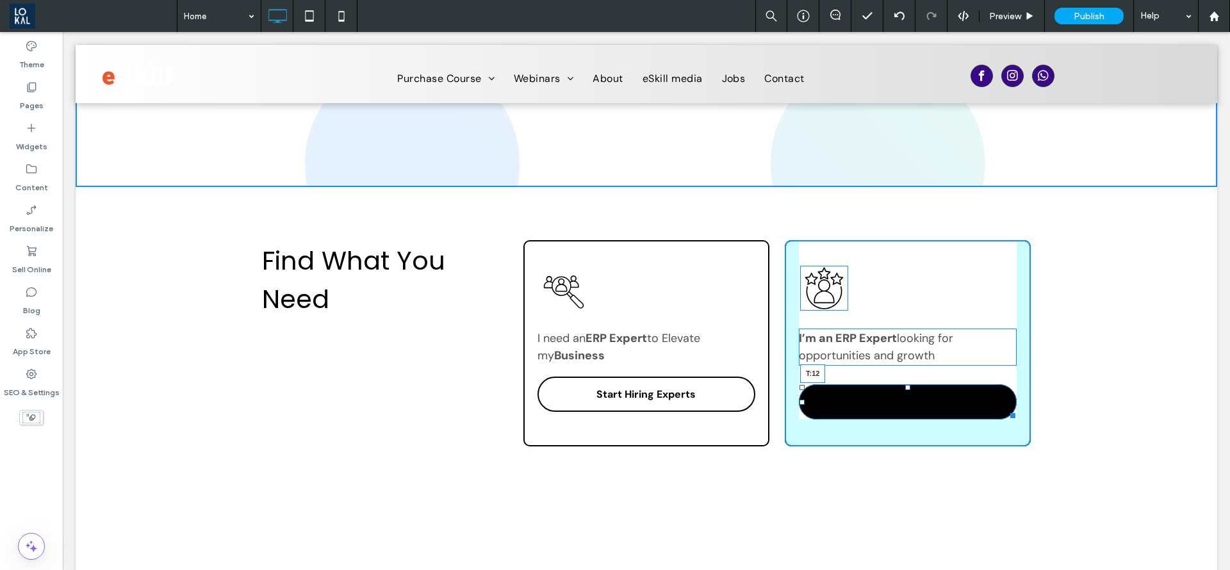
drag, startPoint x: 902, startPoint y: 386, endPoint x: 901, endPoint y: 376, distance: 10.9
click at [906, 385] on div at bounding box center [908, 387] width 5 height 5
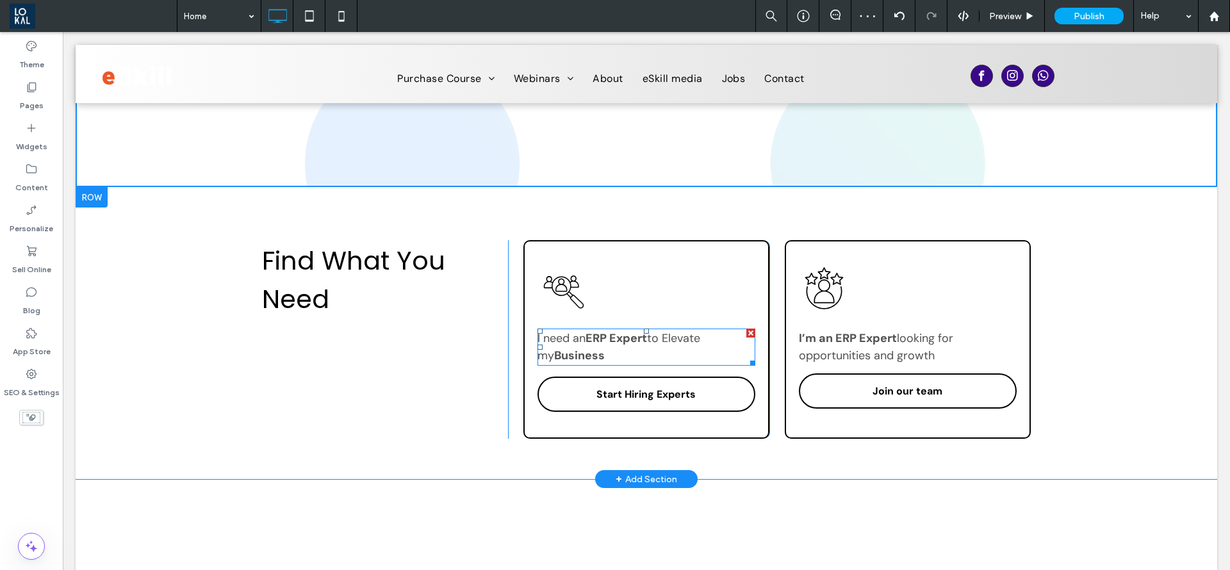
click at [586, 347] on p "I need an ERP Expert to Elevate my Business" at bounding box center [647, 347] width 218 height 35
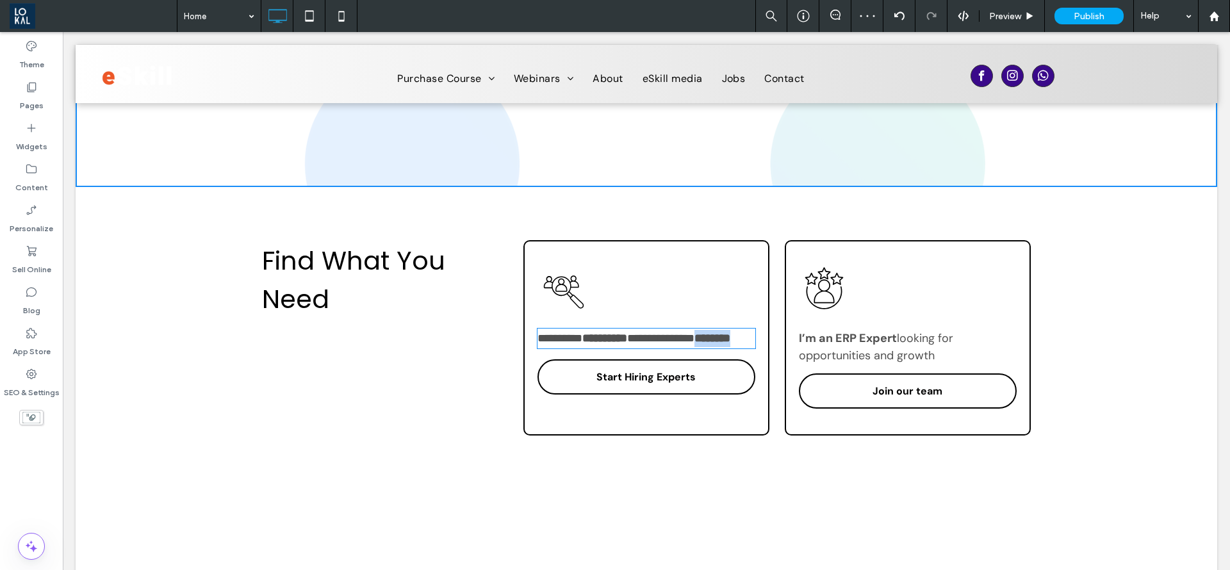
type input "*******"
type input "**"
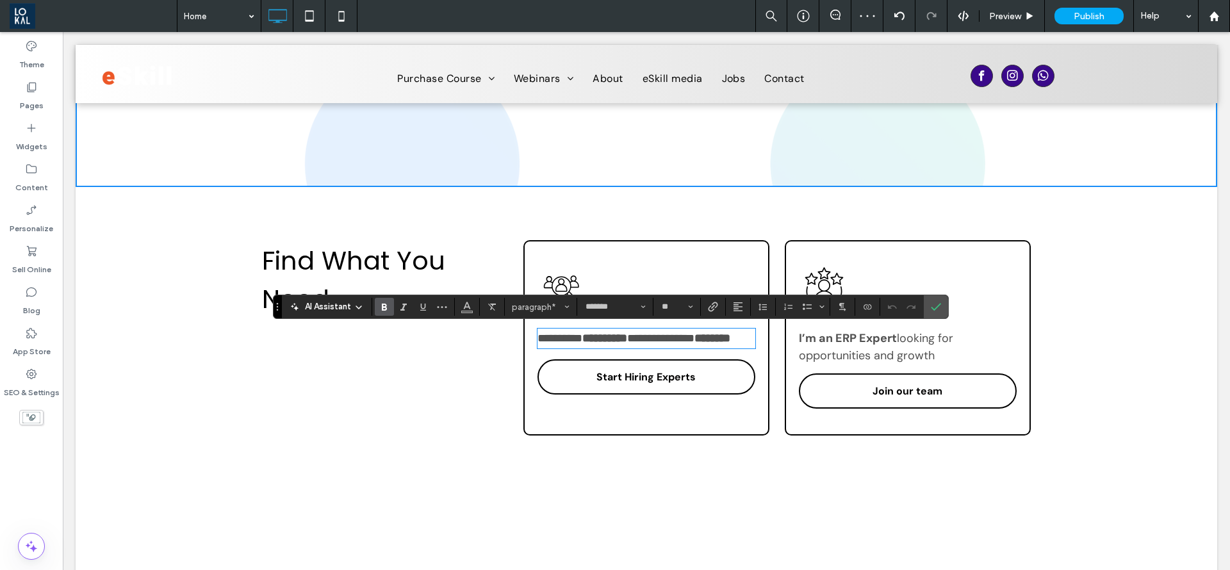
click at [581, 340] on span "*********" at bounding box center [560, 339] width 45 height 12
drag, startPoint x: 581, startPoint y: 340, endPoint x: 554, endPoint y: 340, distance: 26.9
click at [570, 340] on span "*********" at bounding box center [560, 339] width 45 height 12
click at [540, 340] on span "*********" at bounding box center [560, 339] width 45 height 12
click at [538, 341] on span "*********" at bounding box center [560, 339] width 45 height 12
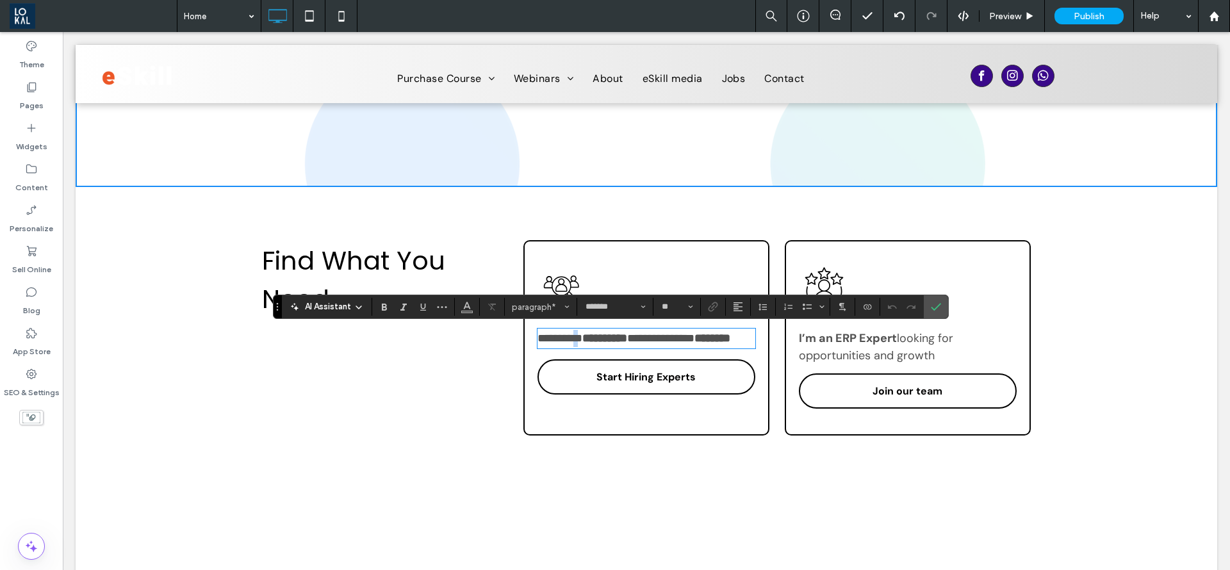
click at [552, 338] on span "*********" at bounding box center [560, 339] width 45 height 12
click at [538, 339] on span "*********" at bounding box center [560, 339] width 45 height 12
click at [538, 340] on span "*********" at bounding box center [560, 339] width 45 height 12
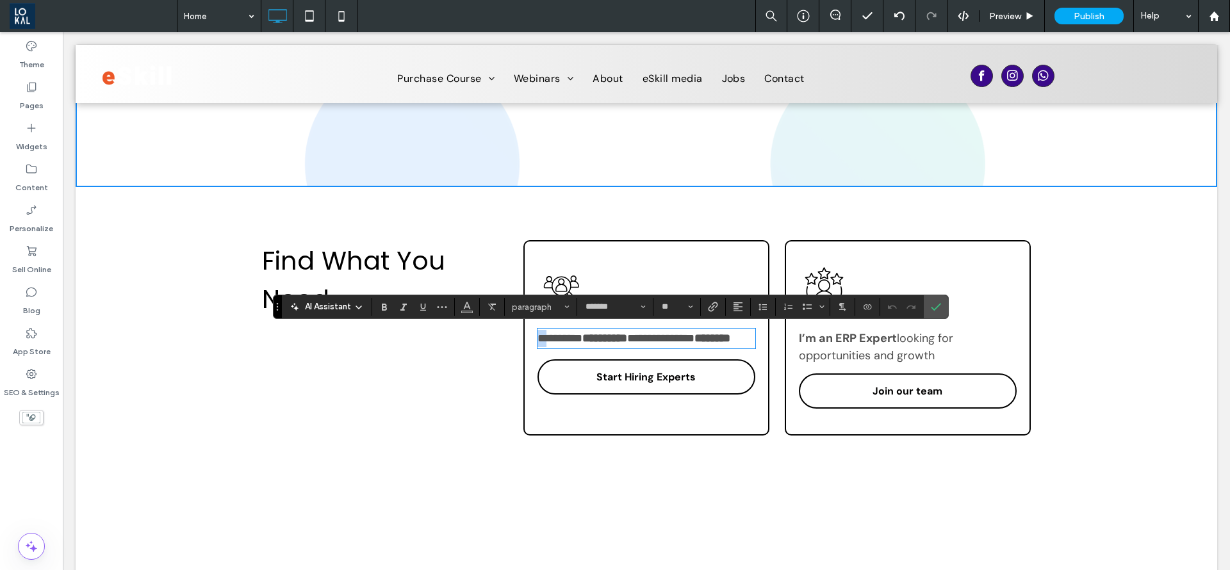
click at [538, 341] on span "*********" at bounding box center [560, 339] width 45 height 12
click at [702, 347] on p "**********" at bounding box center [647, 338] width 218 height 17
click at [724, 463] on div "**********" at bounding box center [647, 331] width 1142 height 289
click at [925, 315] on section at bounding box center [936, 306] width 24 height 23
click at [932, 308] on use "Confirm" at bounding box center [936, 307] width 10 height 8
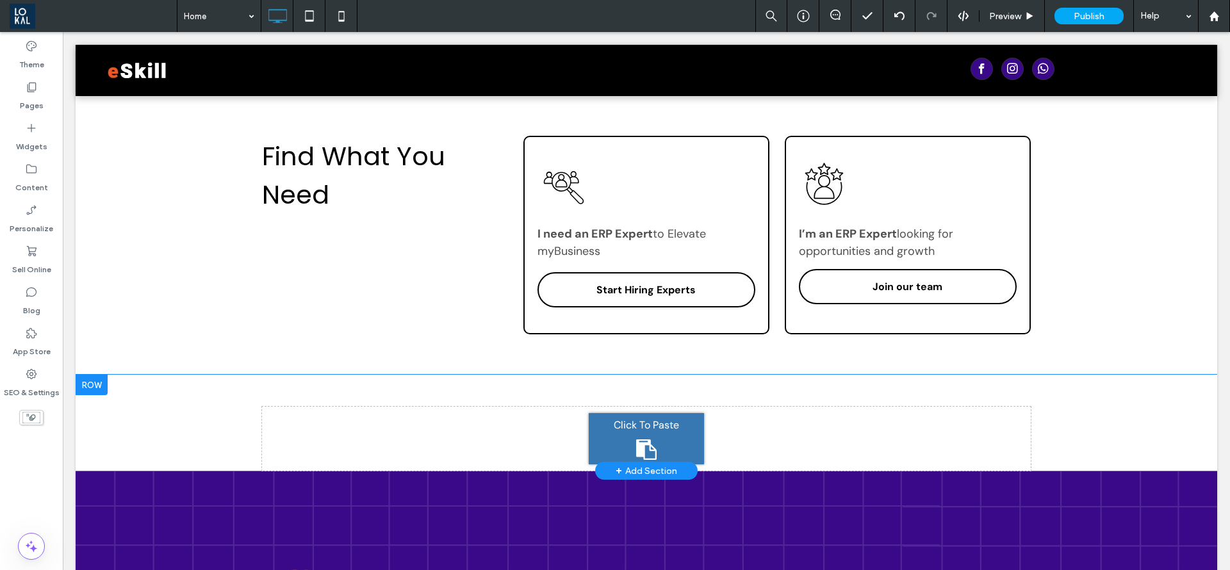
scroll to position [385, 0]
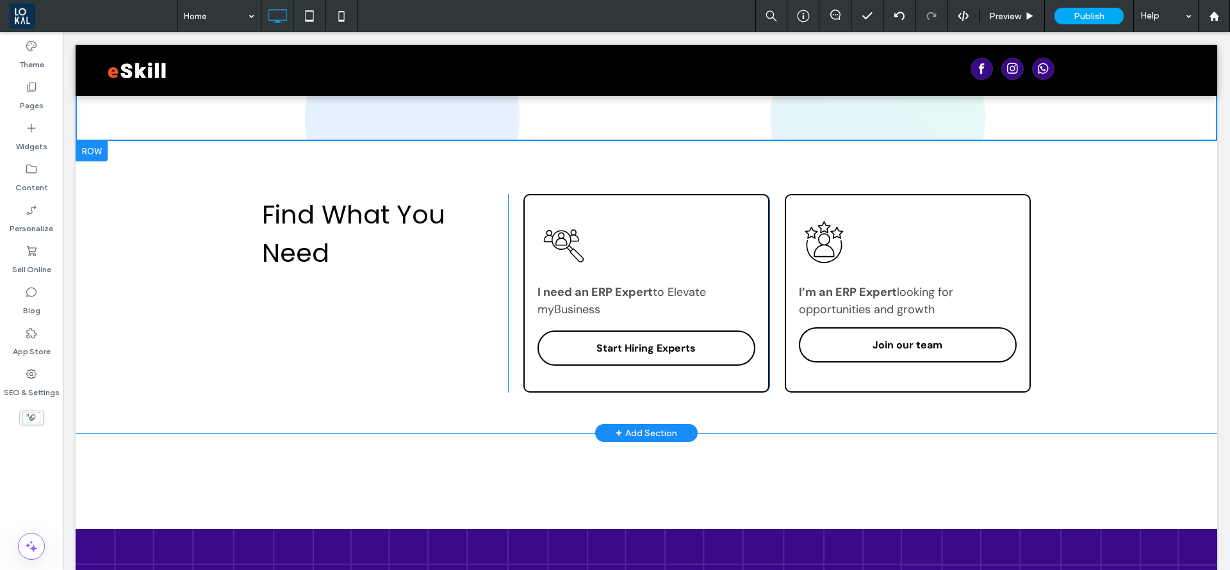
click at [747, 206] on div "I need an ERP Expert to Elevate my Business Start Hiring Experts Click To Paste" at bounding box center [647, 293] width 246 height 199
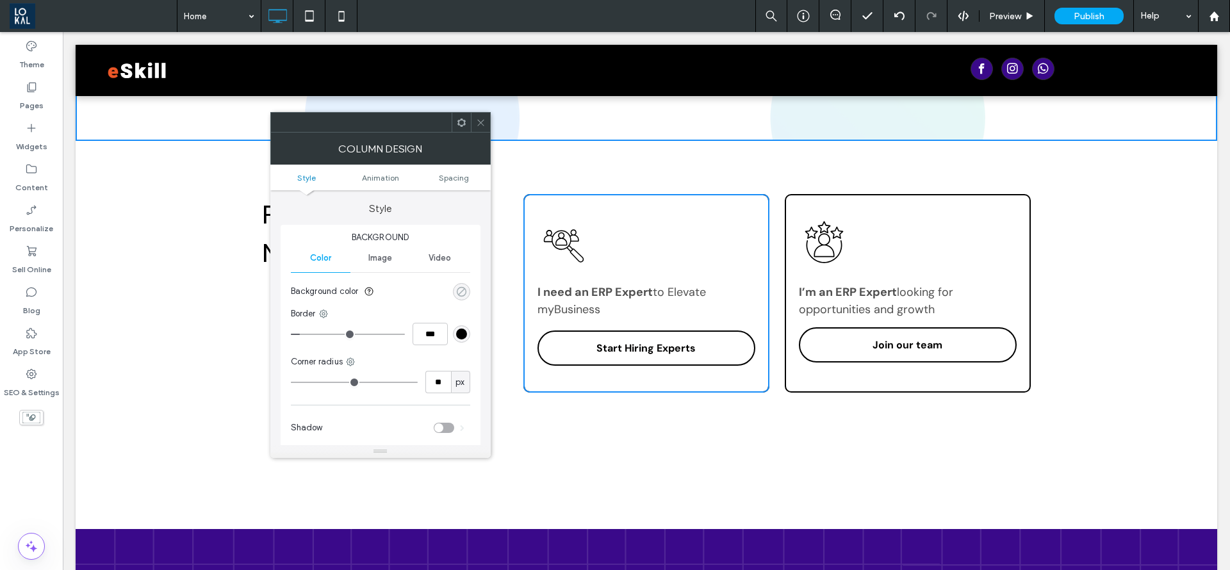
click at [463, 291] on div "rgba(0, 0, 0, 0)" at bounding box center [461, 291] width 11 height 11
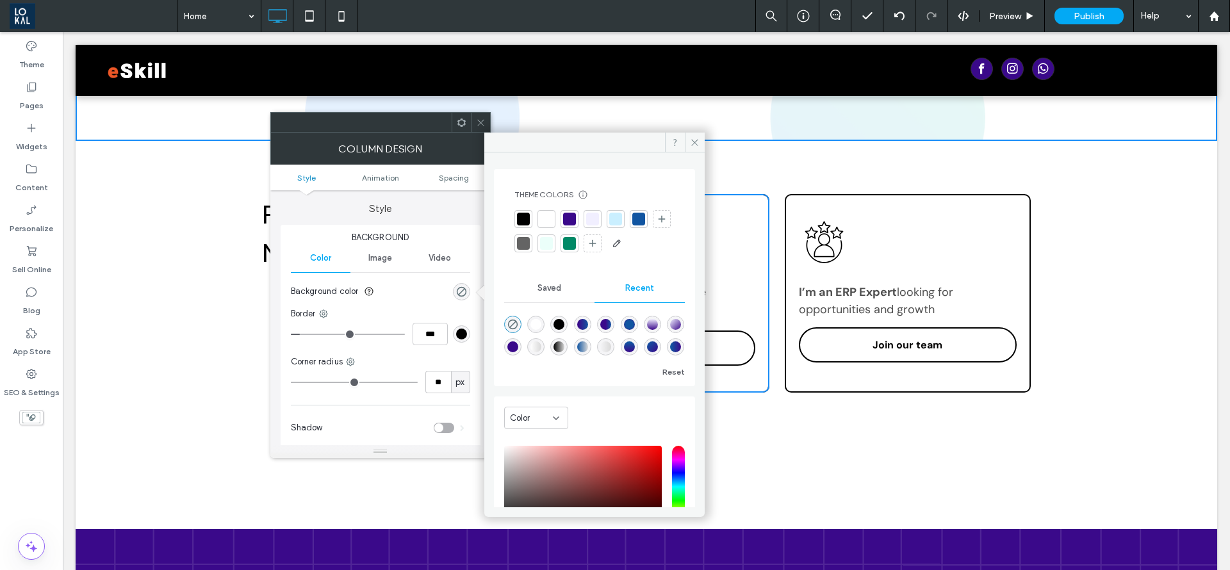
click at [593, 211] on div at bounding box center [593, 219] width 18 height 18
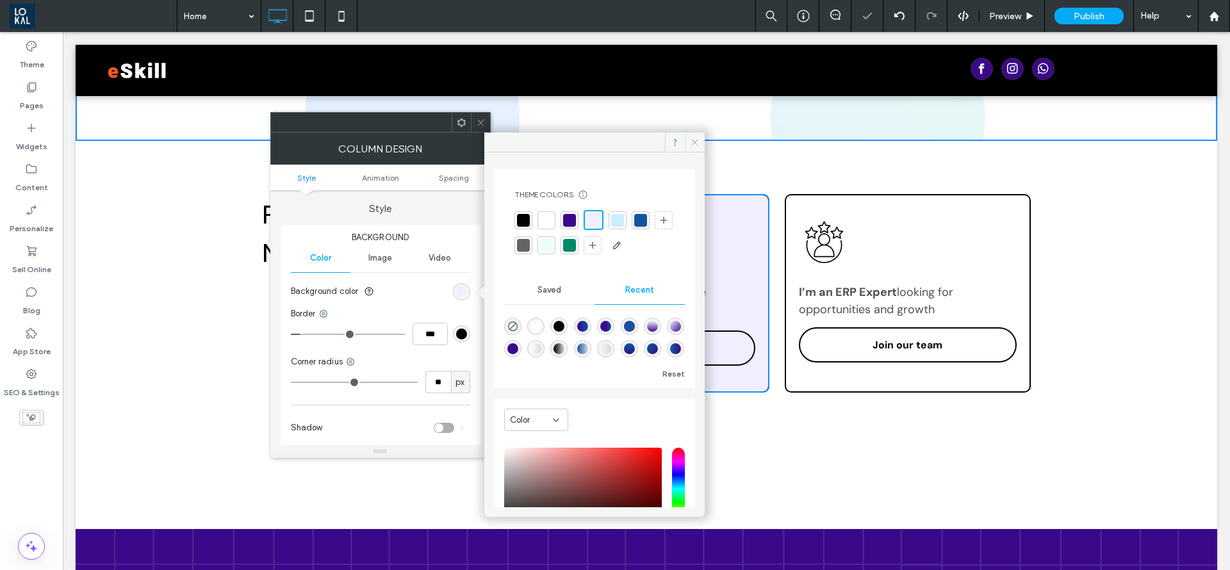
click at [695, 145] on icon at bounding box center [695, 143] width 10 height 10
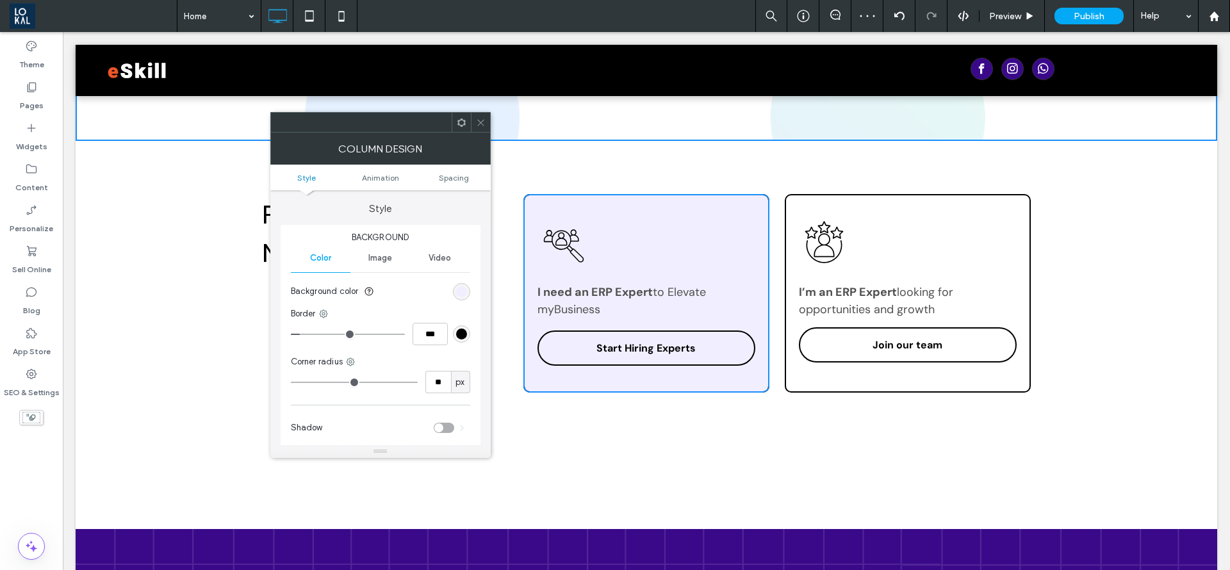
click at [485, 129] on span at bounding box center [481, 122] width 10 height 19
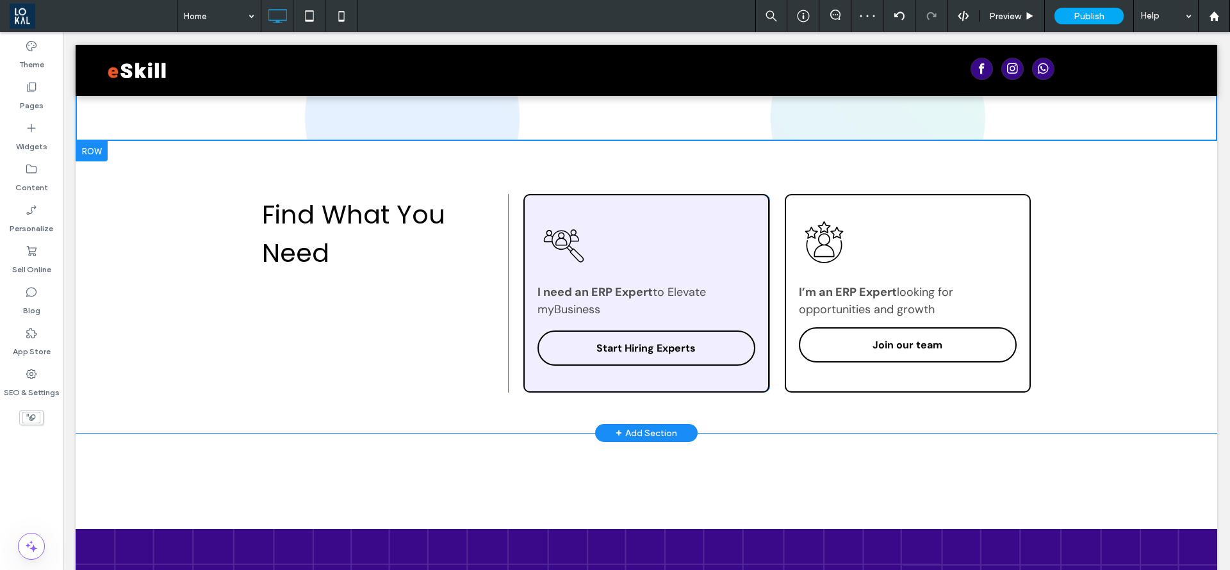
click at [984, 238] on div "I’m an ERP Expert looking for opportunities and growth Join our team Click To P…" at bounding box center [908, 293] width 246 height 199
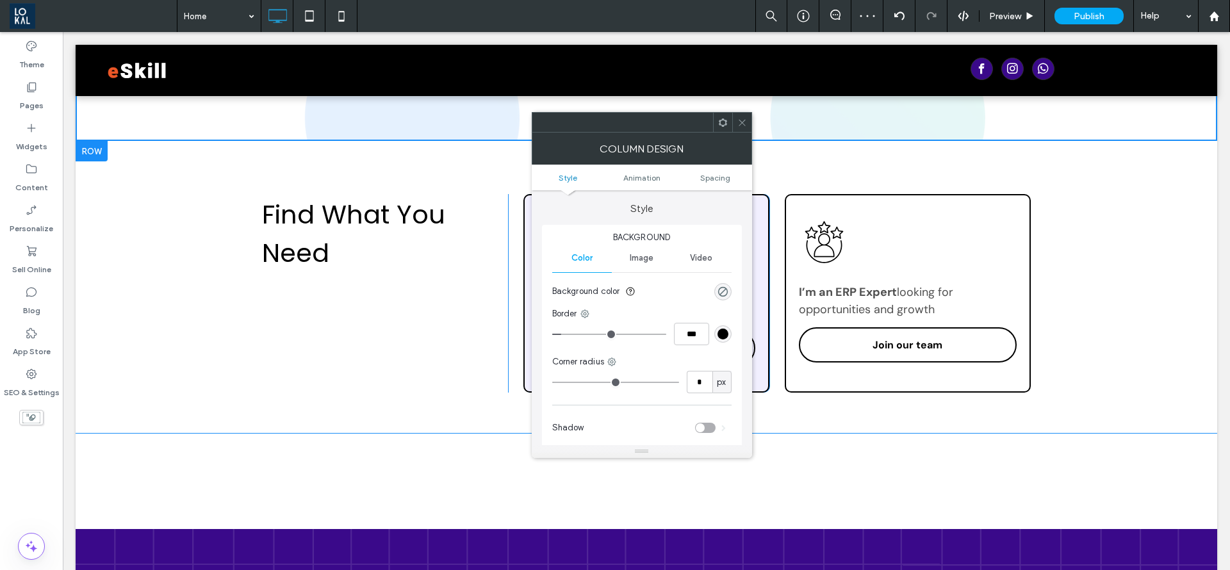
type input "**"
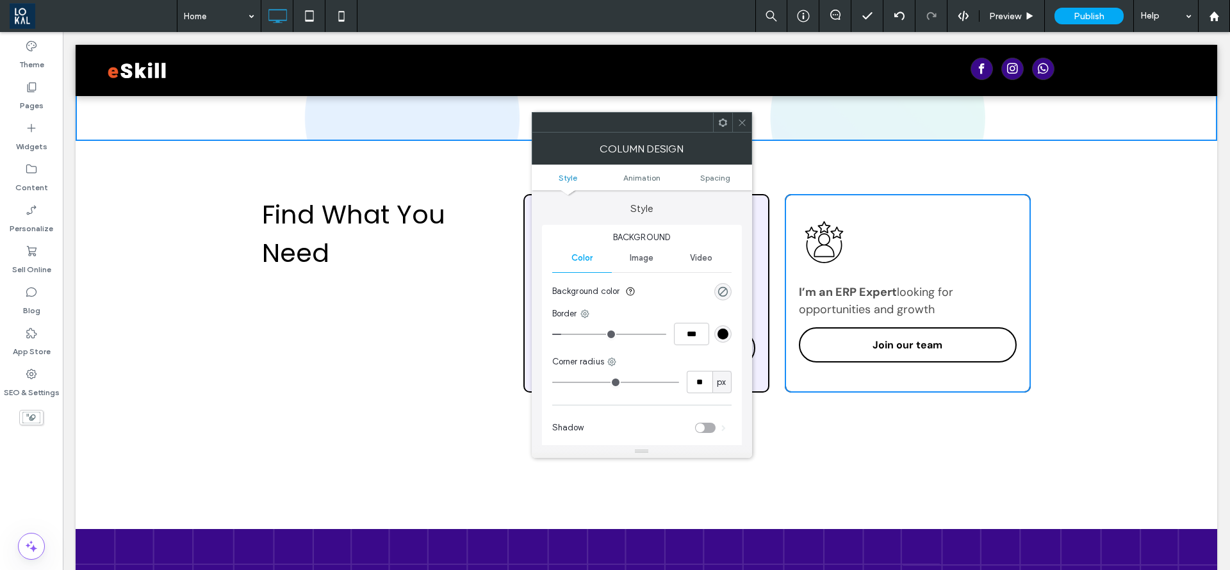
click at [716, 288] on div "rgba(0, 0, 0, 0)" at bounding box center [723, 291] width 17 height 17
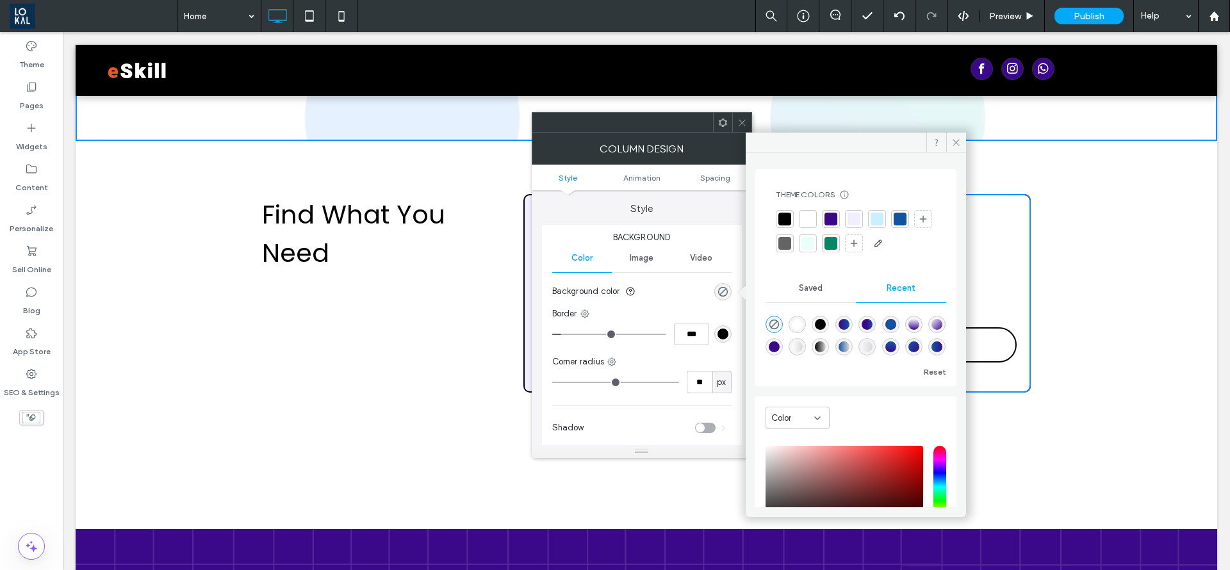
click at [857, 224] on div at bounding box center [854, 219] width 13 height 13
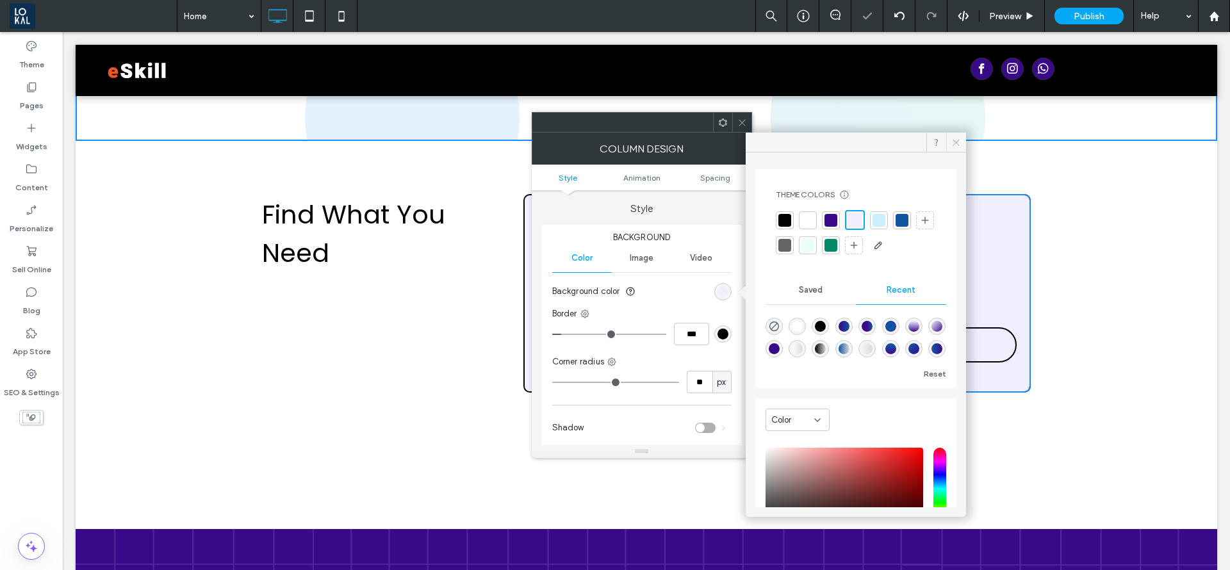
click at [955, 143] on use at bounding box center [956, 142] width 6 height 6
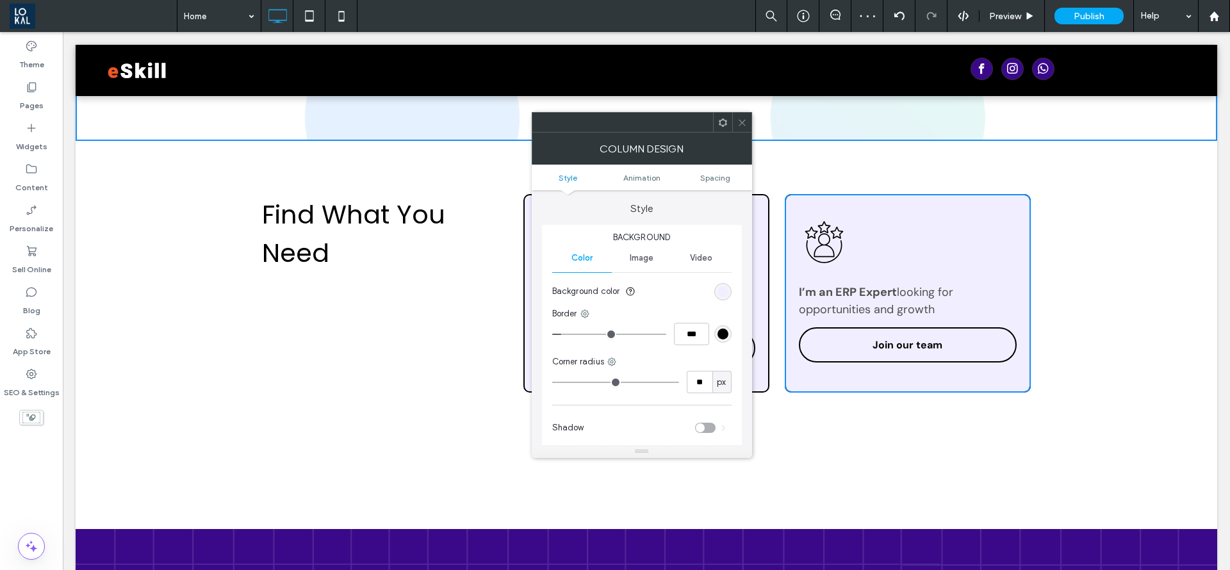
drag, startPoint x: 743, startPoint y: 117, endPoint x: 731, endPoint y: 120, distance: 12.4
click at [742, 118] on icon at bounding box center [743, 123] width 10 height 10
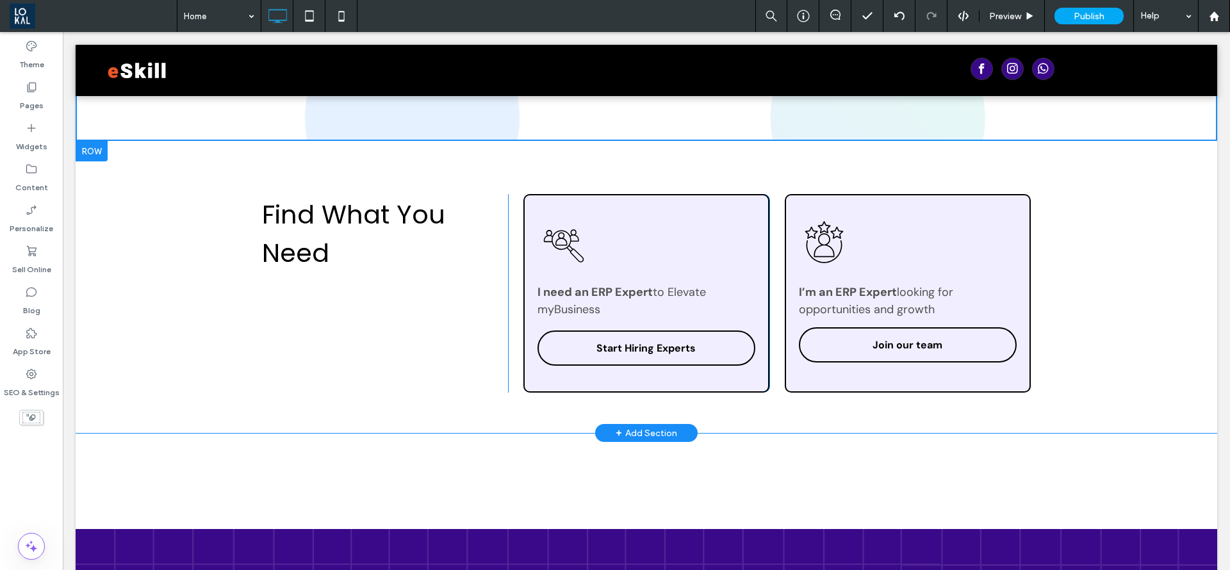
click at [743, 211] on div "I need an ERP Expert to Elevate my Business Start Hiring Experts Click To Paste" at bounding box center [647, 293] width 246 height 199
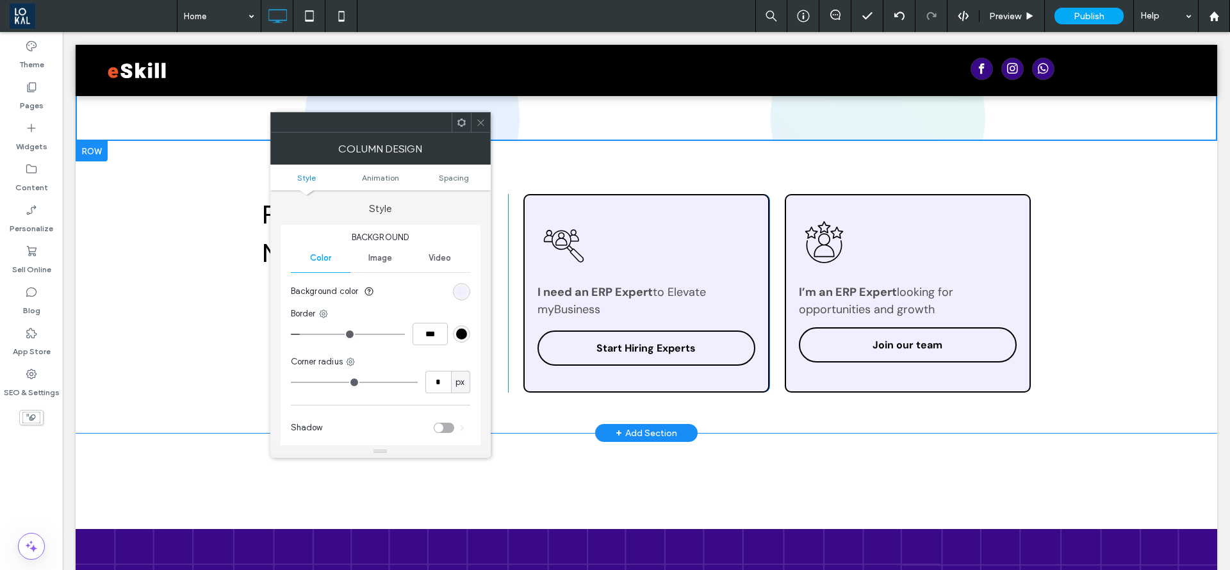
type input "**"
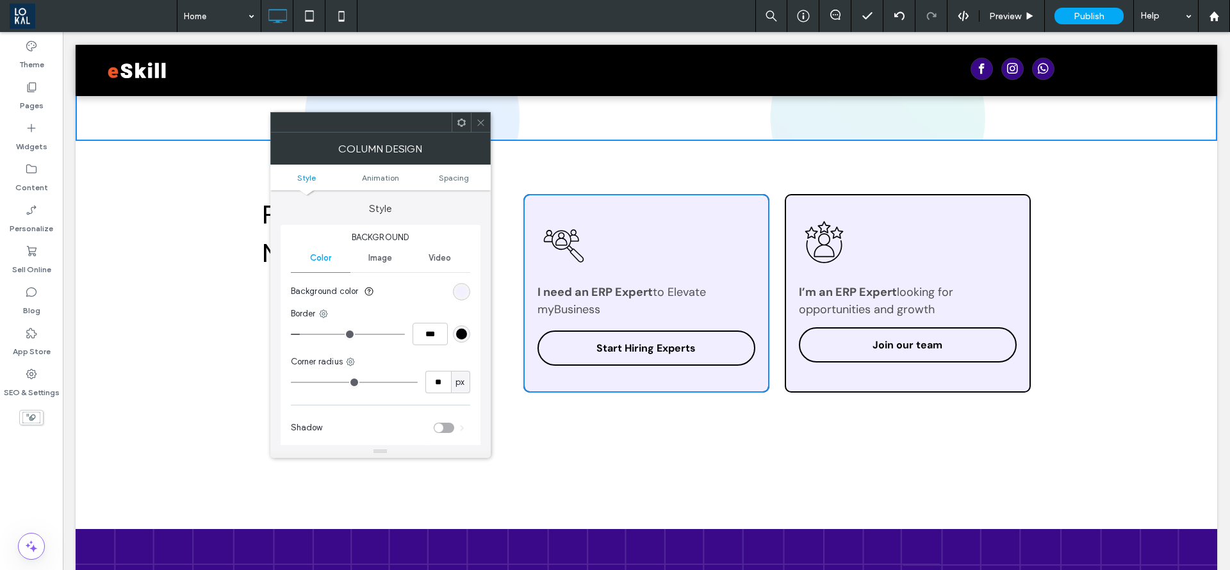
click at [458, 291] on div "rgb(241, 239, 255)" at bounding box center [461, 291] width 11 height 11
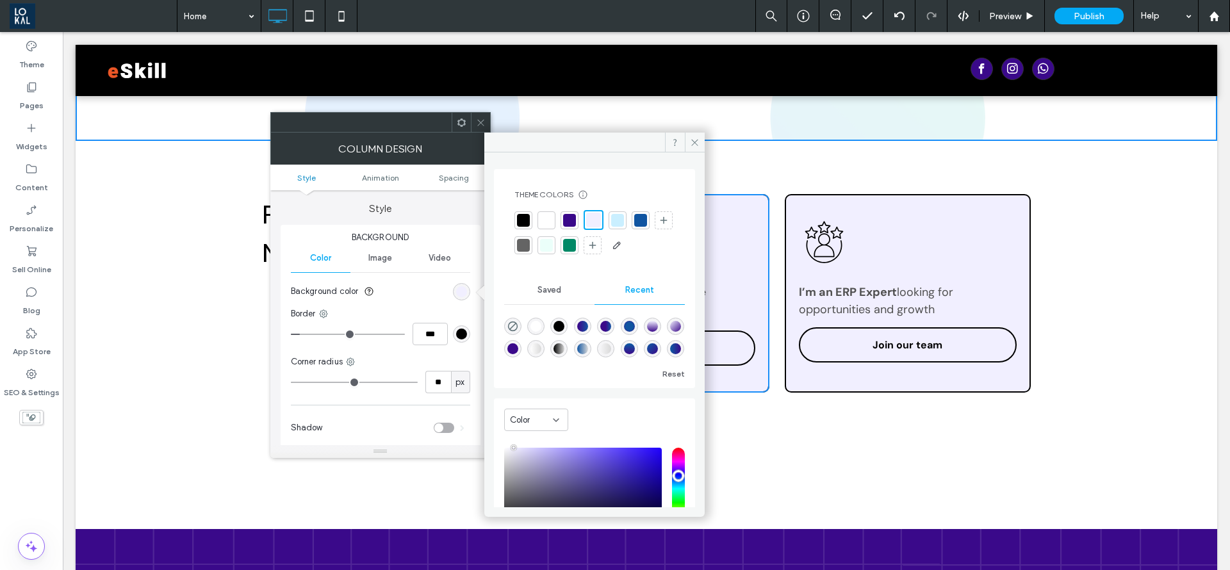
drag, startPoint x: 618, startPoint y: 222, endPoint x: 633, endPoint y: 226, distance: 15.9
click at [616, 221] on div at bounding box center [617, 220] width 13 height 13
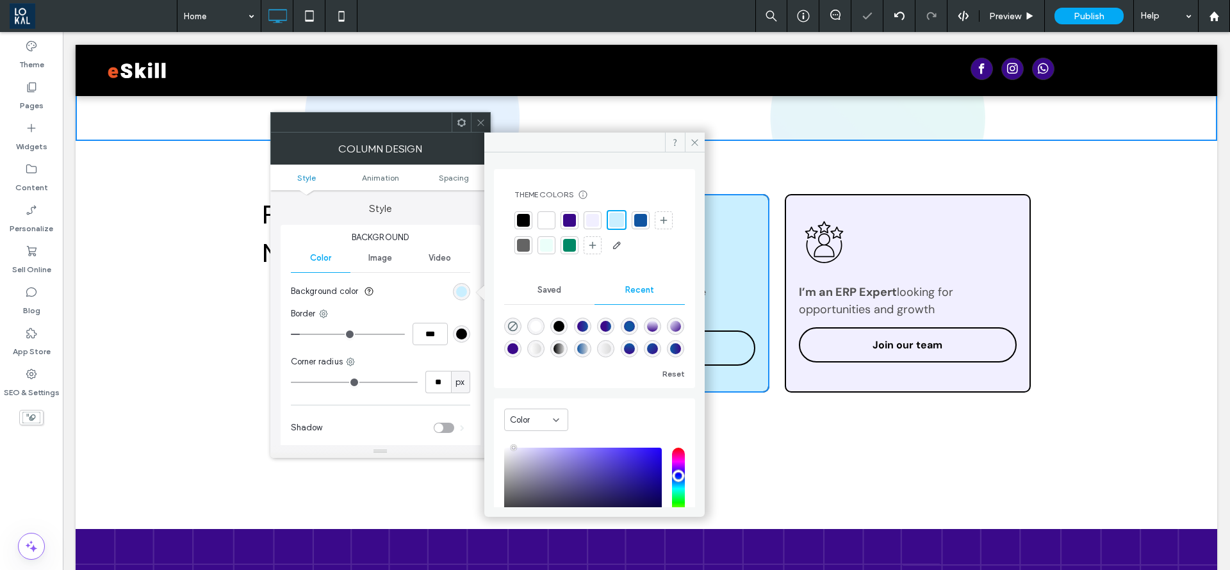
click at [934, 217] on div "I’m an ERP Expert looking for opportunities and growth Join our team Click To P…" at bounding box center [908, 293] width 246 height 199
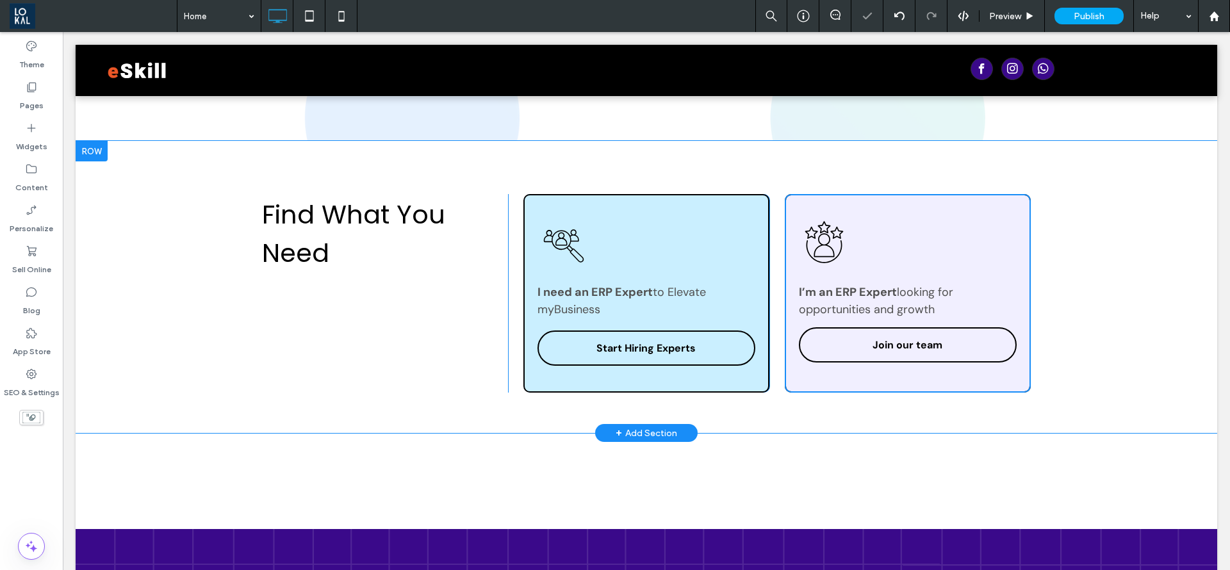
click at [934, 216] on div "I’m an ERP Expert looking for opportunities and growth Join our team Click To P…" at bounding box center [908, 293] width 246 height 199
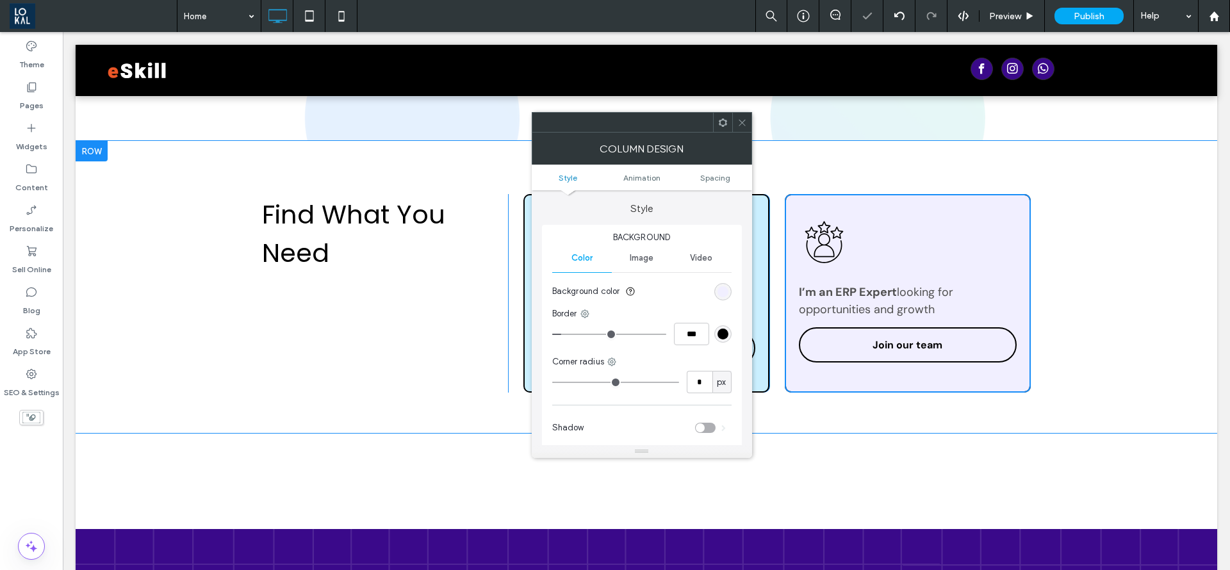
type input "**"
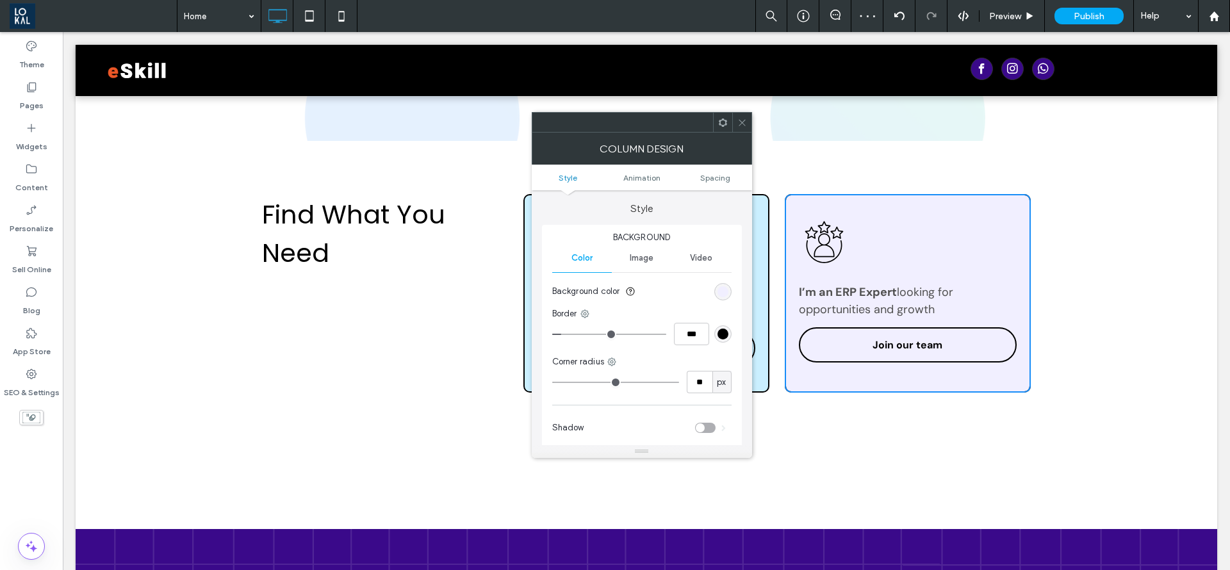
click at [722, 297] on div "rgb(241, 239, 255)" at bounding box center [723, 291] width 17 height 17
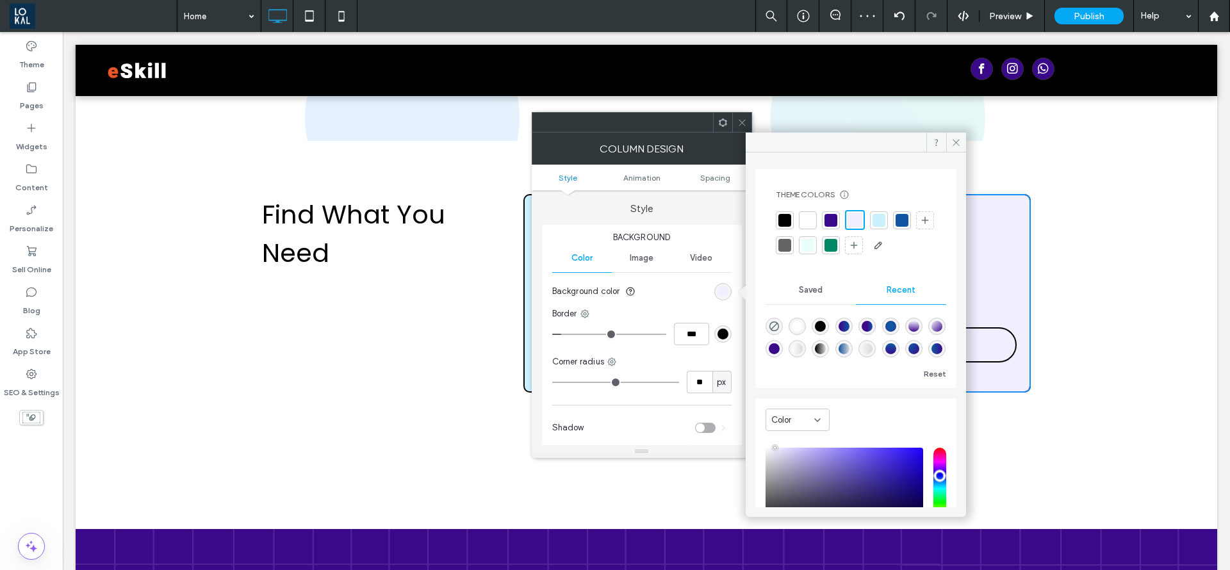
click at [875, 217] on div at bounding box center [879, 220] width 13 height 13
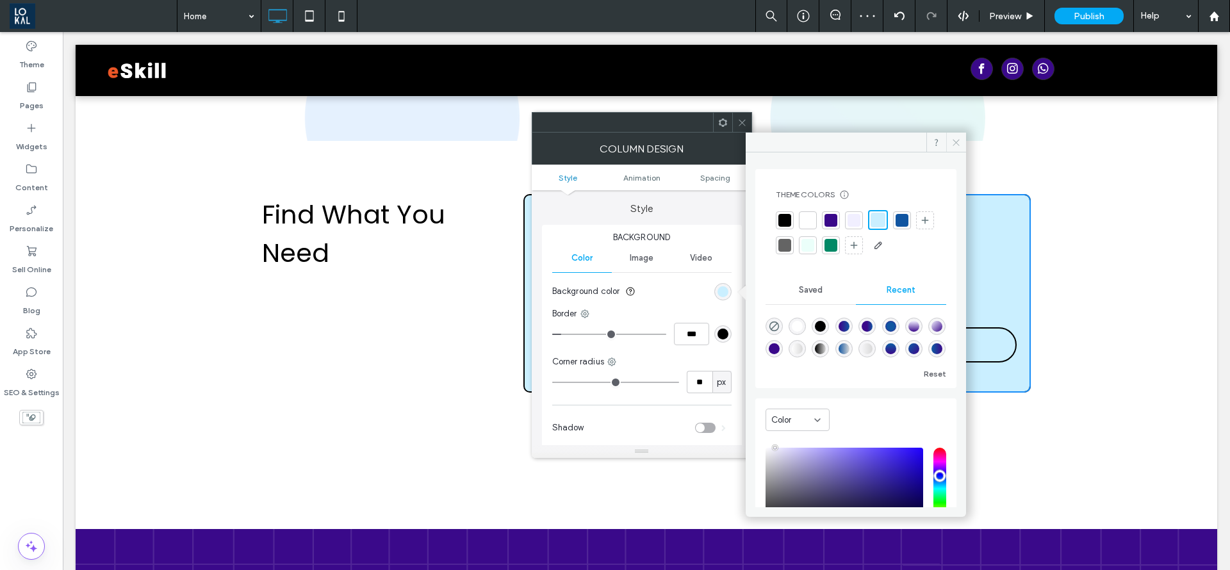
click at [964, 147] on span at bounding box center [957, 142] width 20 height 19
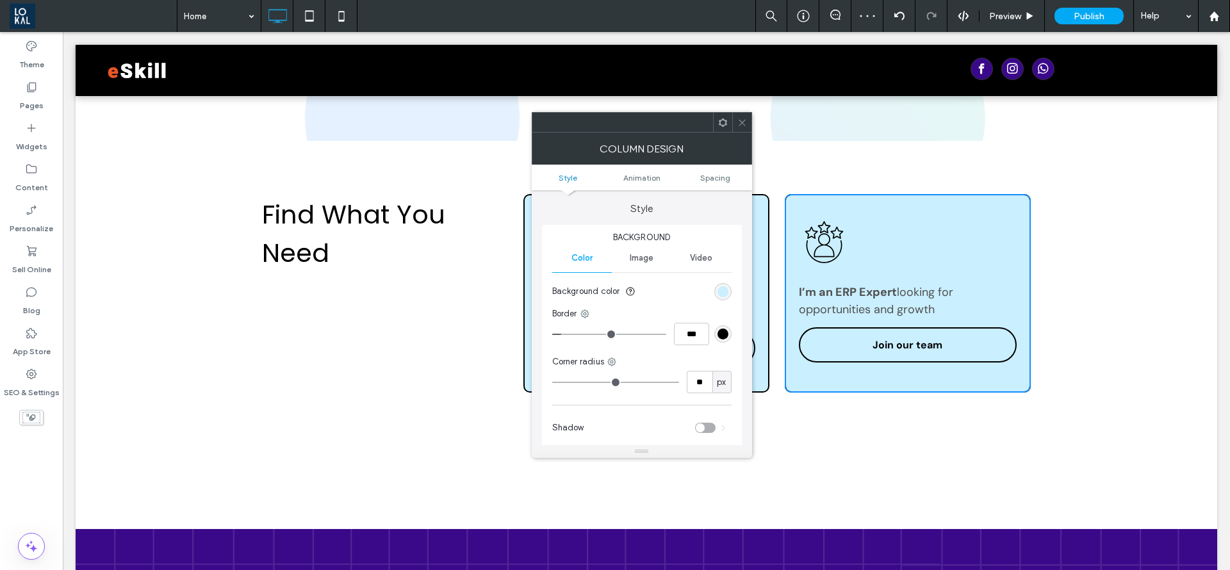
click at [738, 124] on icon at bounding box center [743, 123] width 10 height 10
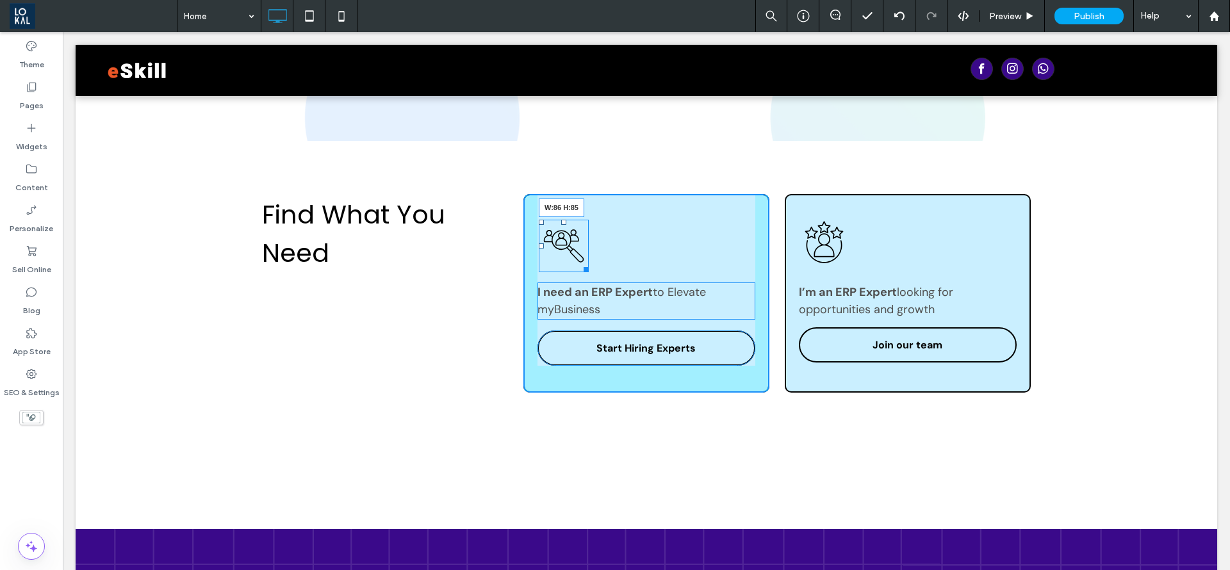
drag, startPoint x: 575, startPoint y: 264, endPoint x: 647, endPoint y: 298, distance: 79.4
click at [580, 266] on div at bounding box center [584, 268] width 10 height 10
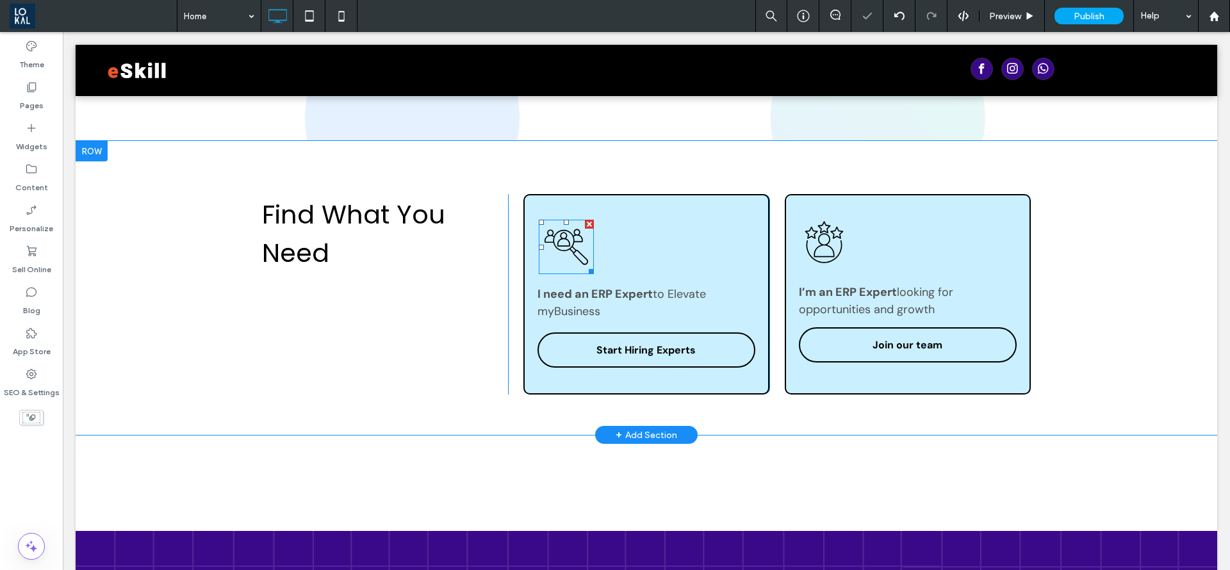
click at [561, 254] on icon at bounding box center [566, 247] width 55 height 54
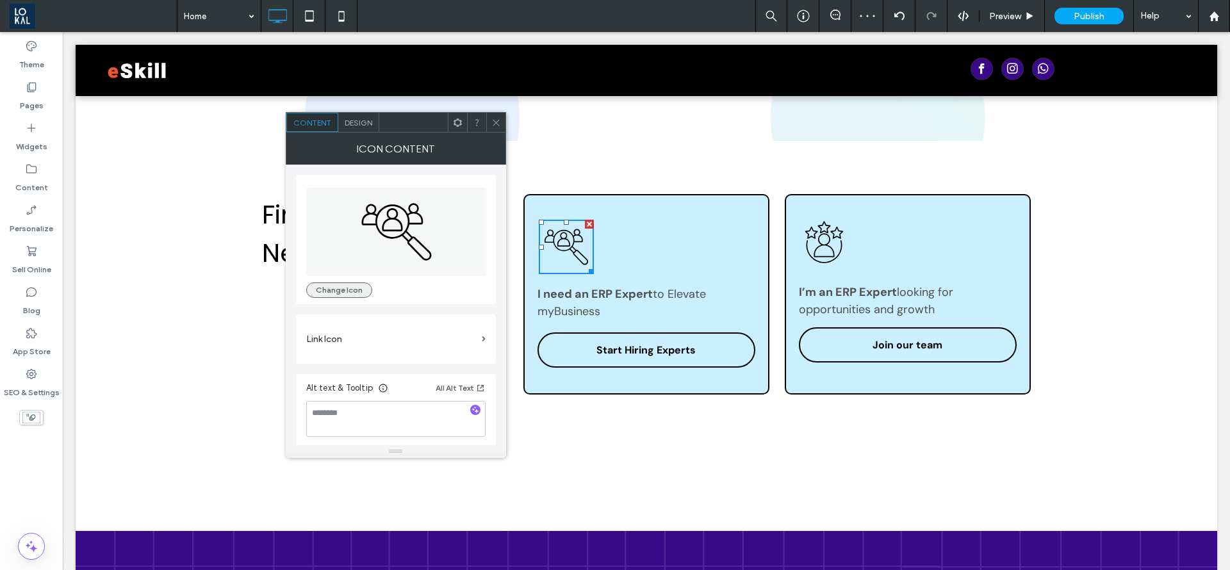
click at [342, 288] on button "Change Icon" at bounding box center [339, 290] width 66 height 15
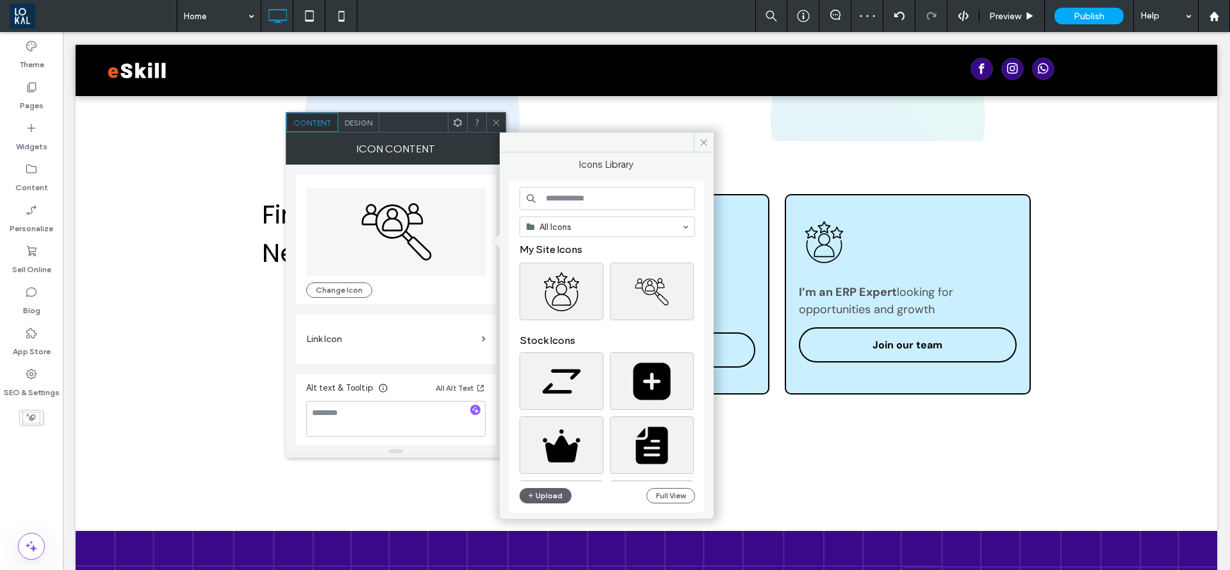
click at [343, 122] on div "Design" at bounding box center [358, 122] width 41 height 19
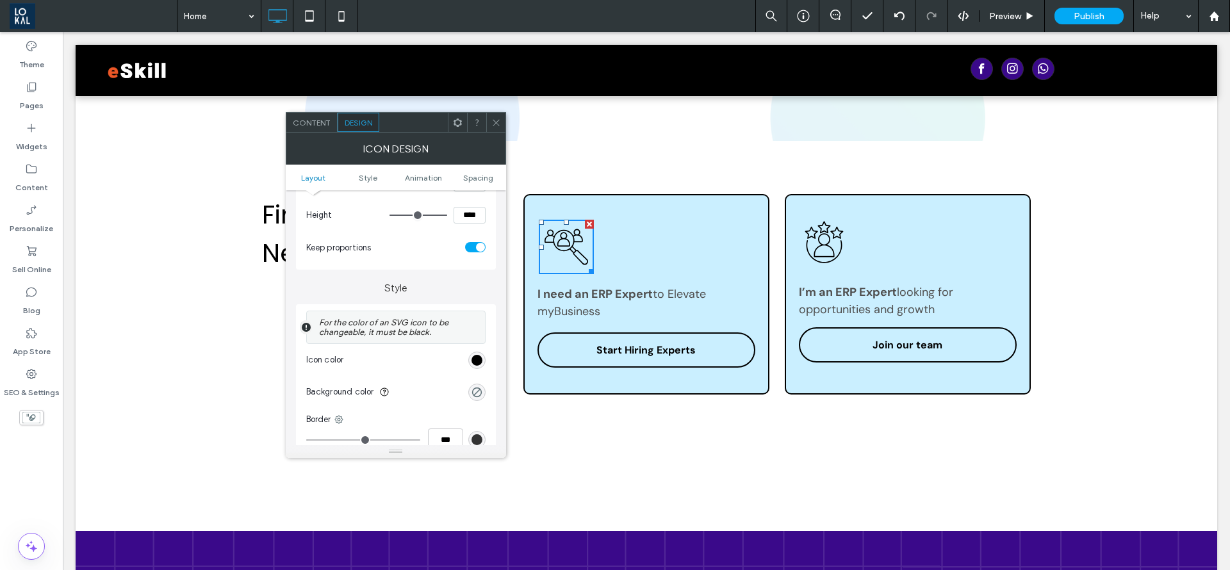
scroll to position [192, 0]
click at [478, 357] on div "rgb(0, 0, 0)" at bounding box center [477, 356] width 11 height 11
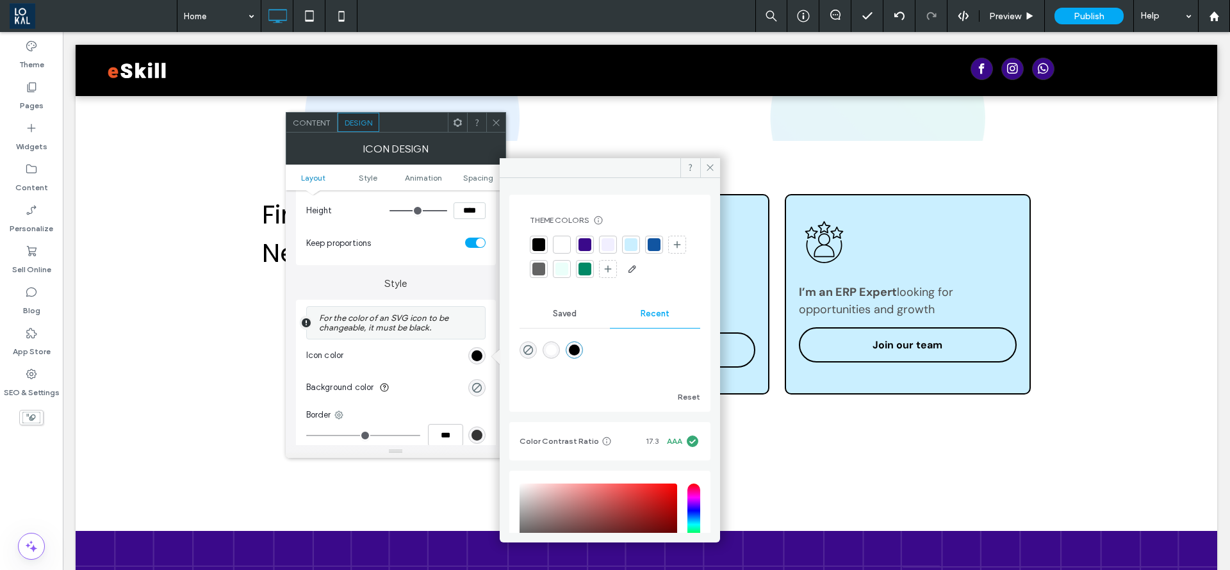
click at [659, 246] on div at bounding box center [654, 244] width 13 height 13
drag, startPoint x: 714, startPoint y: 158, endPoint x: 643, endPoint y: 135, distance: 74.8
click at [714, 158] on span at bounding box center [710, 167] width 20 height 19
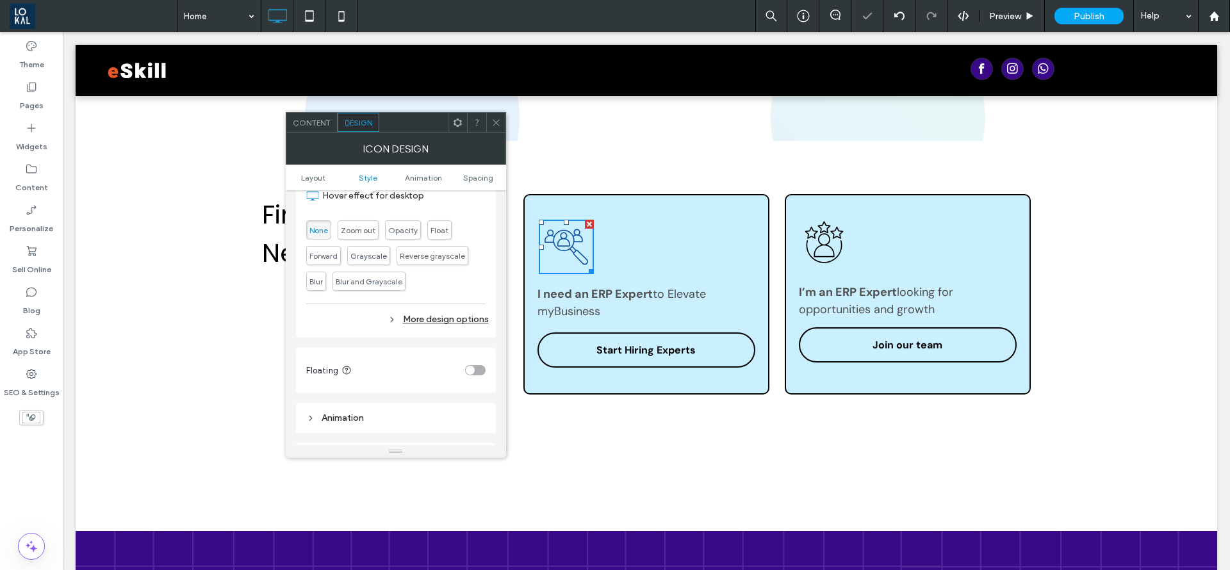
scroll to position [481, 0]
click at [504, 126] on div at bounding box center [495, 122] width 19 height 19
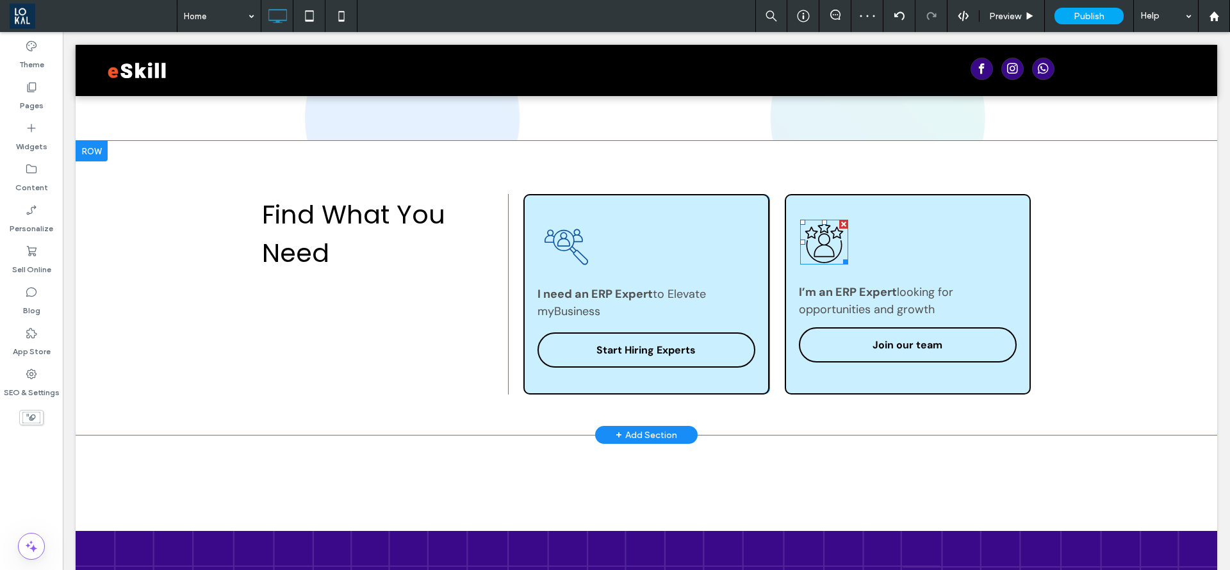
click at [826, 252] on icon at bounding box center [825, 242] width 38 height 42
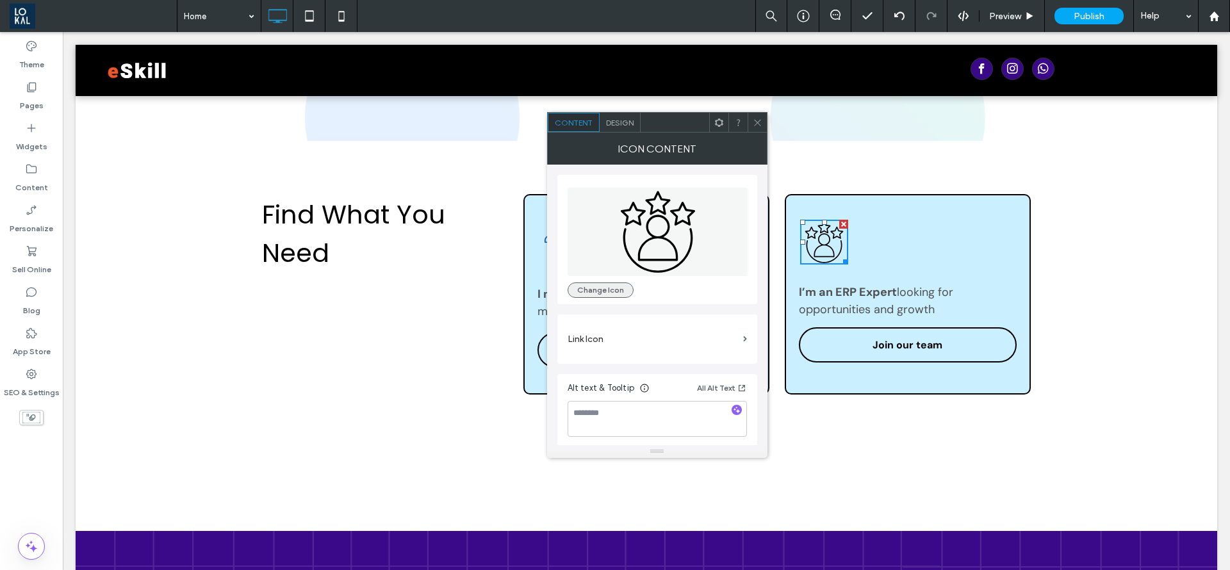
click at [604, 294] on button "Change Icon" at bounding box center [601, 290] width 66 height 15
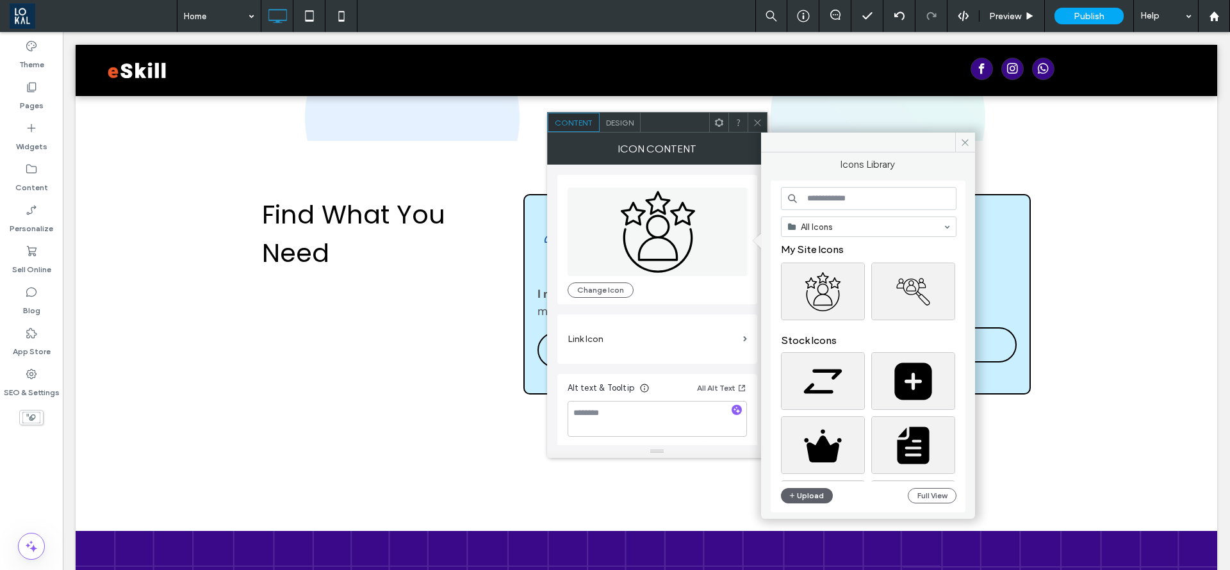
click at [626, 122] on span "Design" at bounding box center [620, 123] width 28 height 10
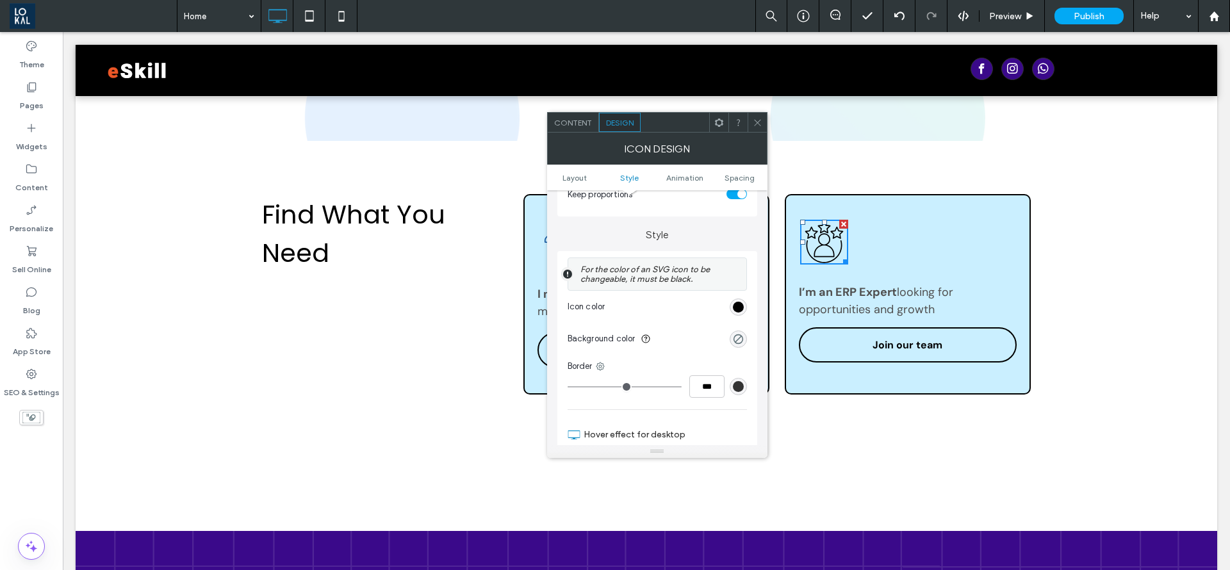
scroll to position [288, 0]
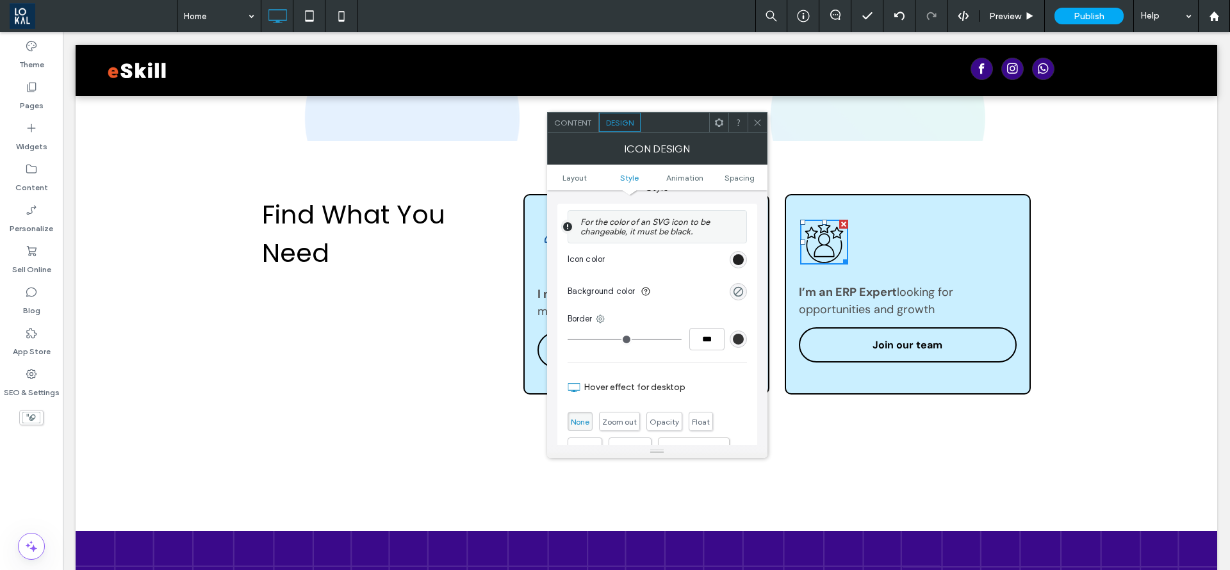
click at [740, 260] on div "rgb(0, 0, 0)" at bounding box center [738, 259] width 11 height 11
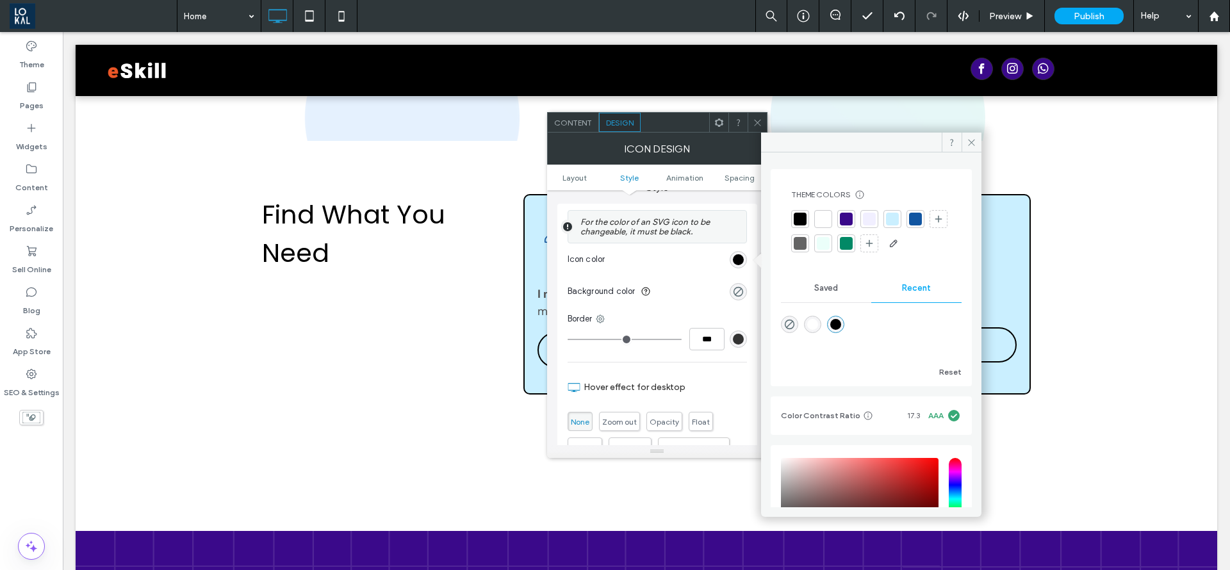
click at [914, 224] on div at bounding box center [915, 219] width 13 height 13
click at [976, 135] on span at bounding box center [972, 142] width 20 height 19
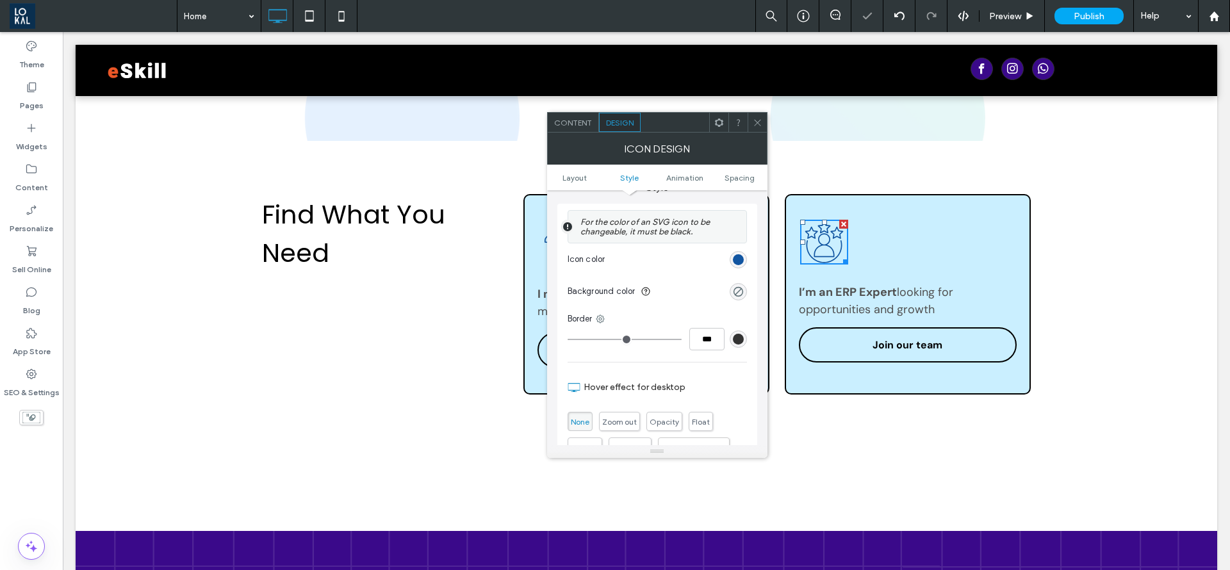
drag, startPoint x: 759, startPoint y: 126, endPoint x: 753, endPoint y: 132, distance: 9.1
click at [759, 126] on icon at bounding box center [758, 123] width 10 height 10
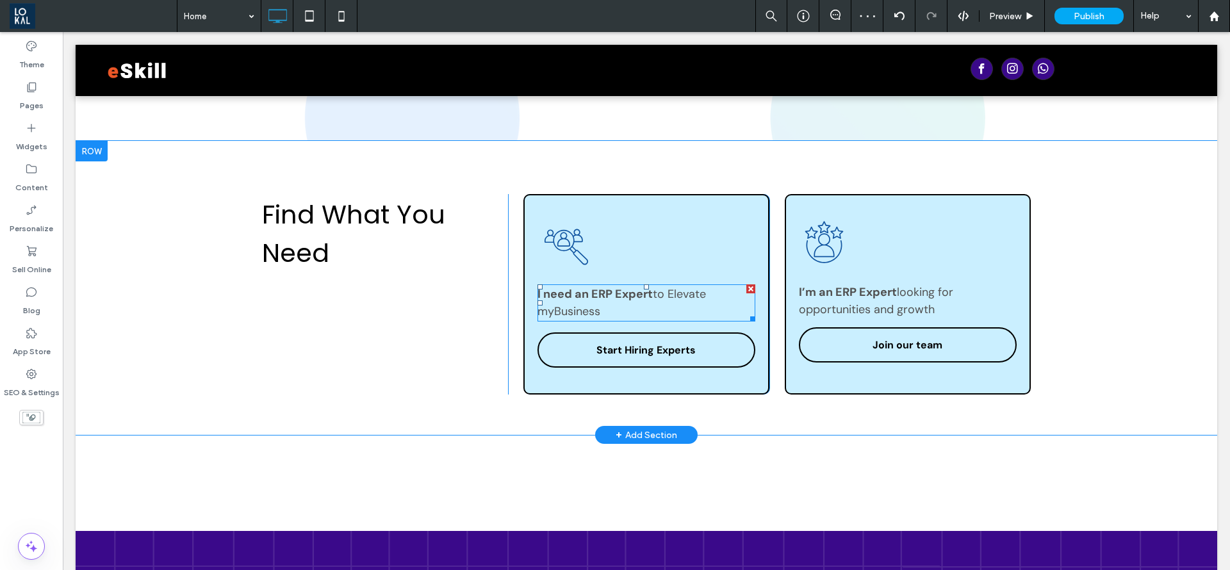
click at [587, 317] on p "I need an ERP Expert to Elevate my Business" at bounding box center [647, 303] width 218 height 35
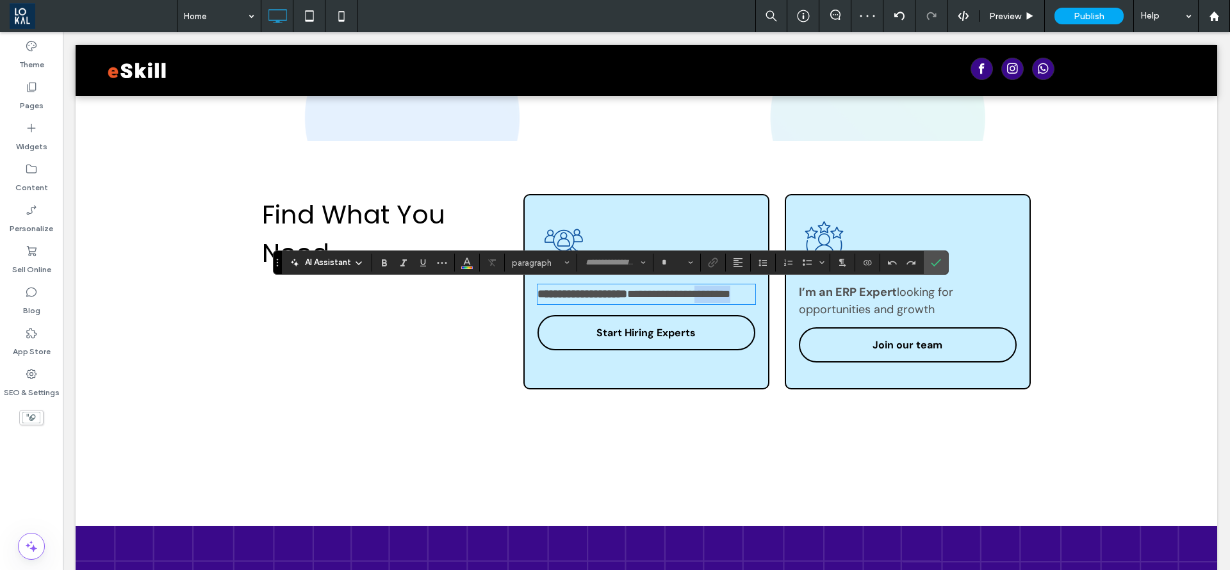
type input "*******"
type input "**"
click at [590, 303] on p "**********" at bounding box center [647, 294] width 218 height 17
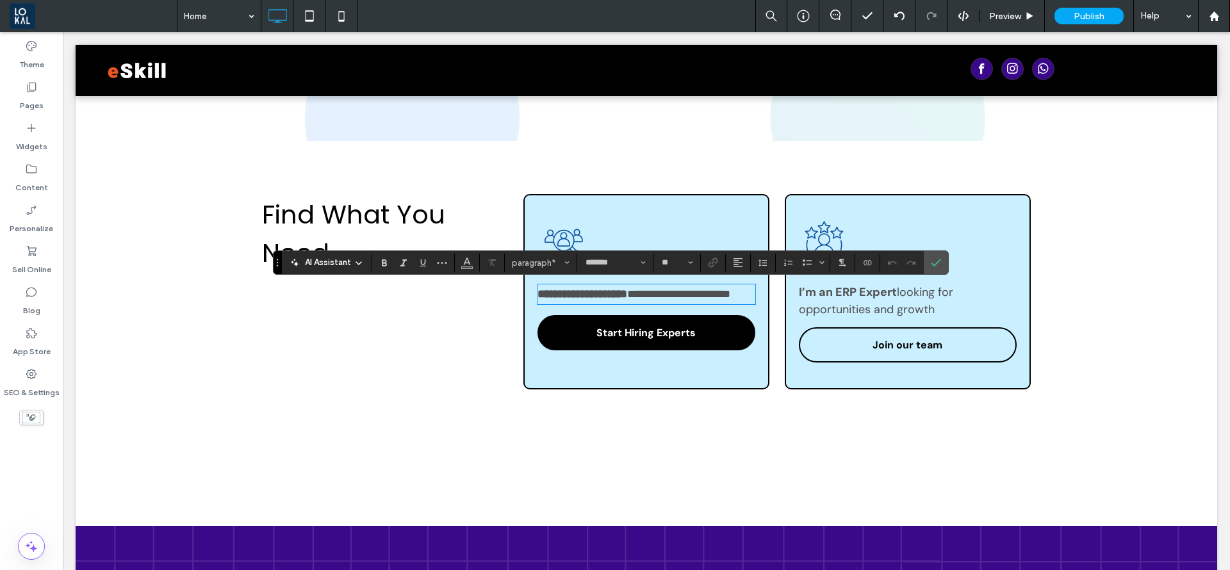
click at [582, 351] on link "Start Hiring Experts" at bounding box center [647, 332] width 218 height 35
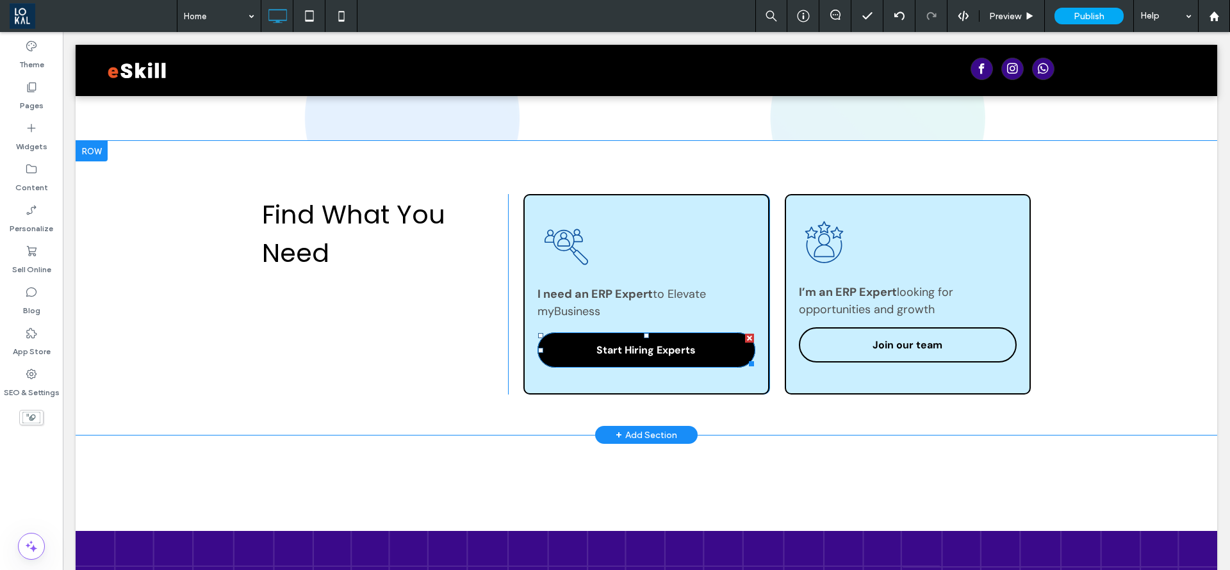
click at [557, 360] on link "Start Hiring Experts" at bounding box center [647, 350] width 218 height 35
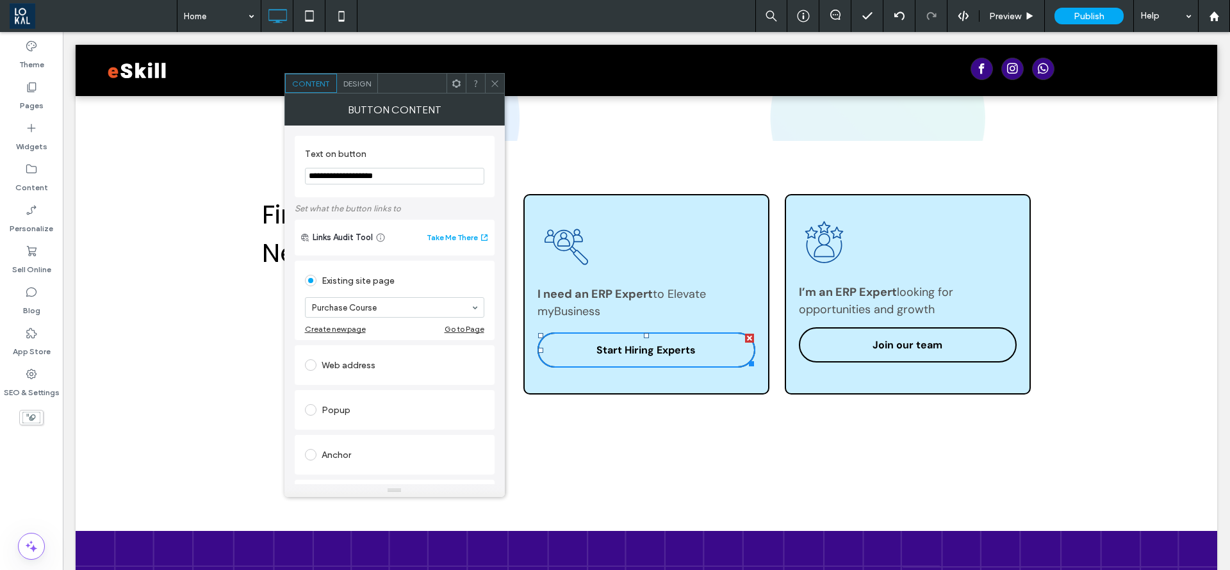
click at [356, 76] on div "Design" at bounding box center [357, 83] width 41 height 19
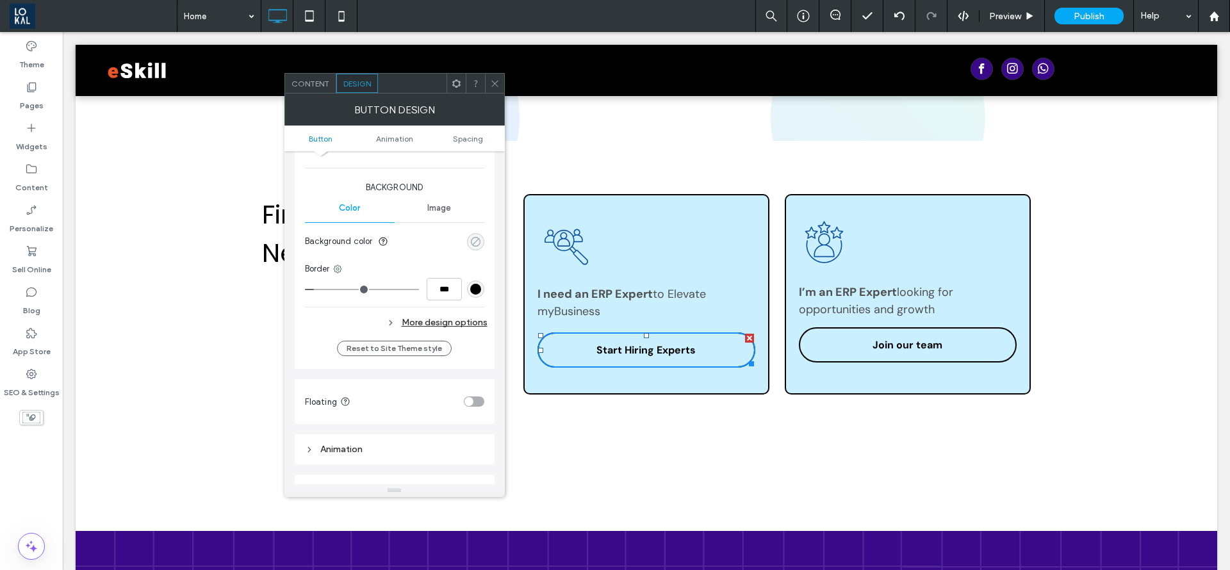
click at [477, 238] on div "rgba(0, 0, 0, 0)" at bounding box center [475, 241] width 11 height 11
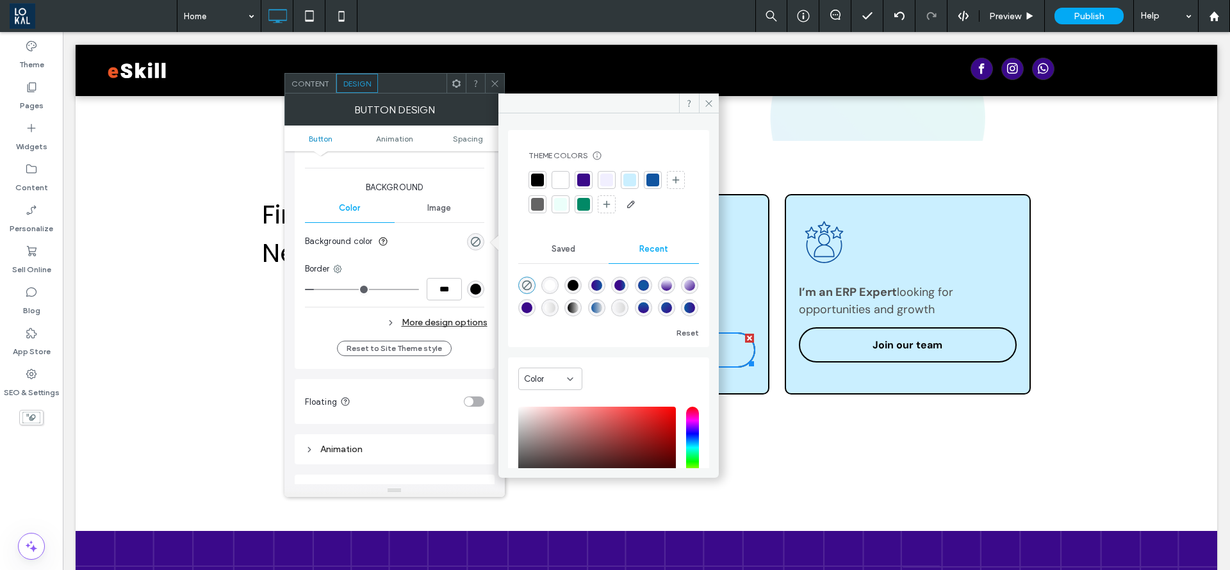
click at [654, 174] on div at bounding box center [653, 180] width 13 height 13
click at [378, 88] on div at bounding box center [412, 83] width 69 height 19
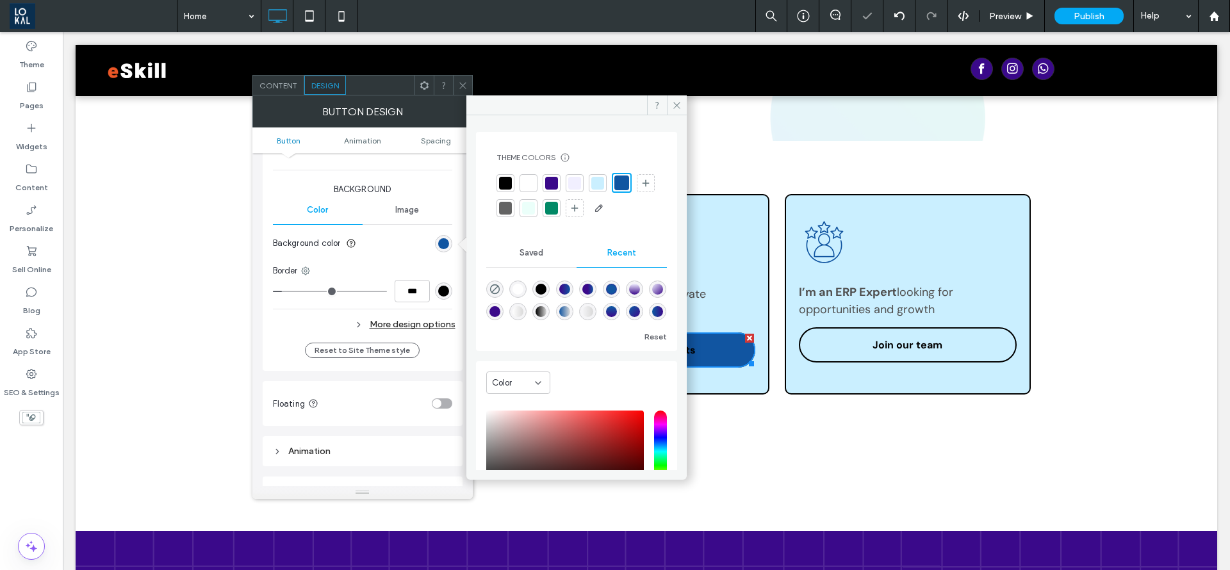
click at [238, 81] on div at bounding box center [647, 70] width 1142 height 51
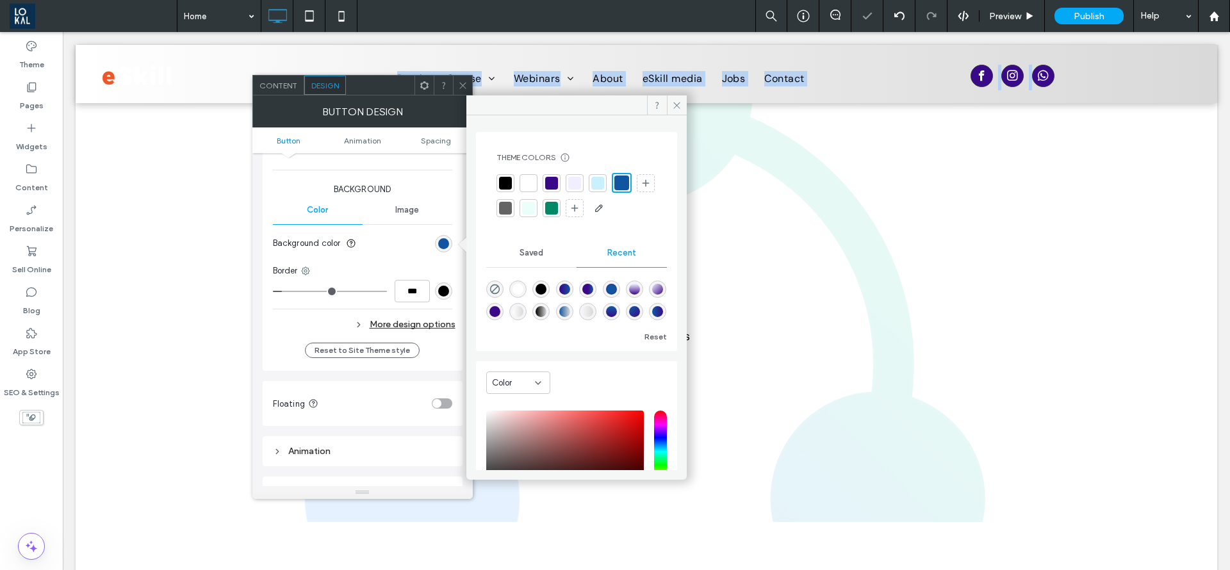
scroll to position [0, 0]
drag, startPoint x: 230, startPoint y: 83, endPoint x: 219, endPoint y: 83, distance: 11.5
click at [219, 83] on div "Click To Paste Purchase Course Module 1 Webinars Webinar page About eSkill medi…" at bounding box center [647, 74] width 1142 height 58
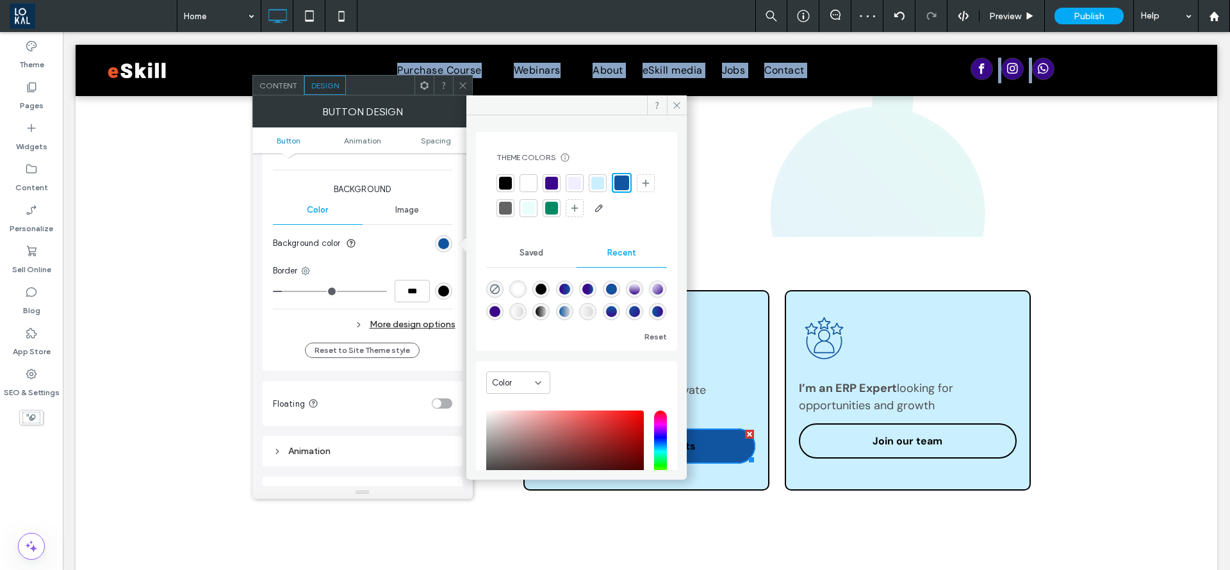
scroll to position [385, 0]
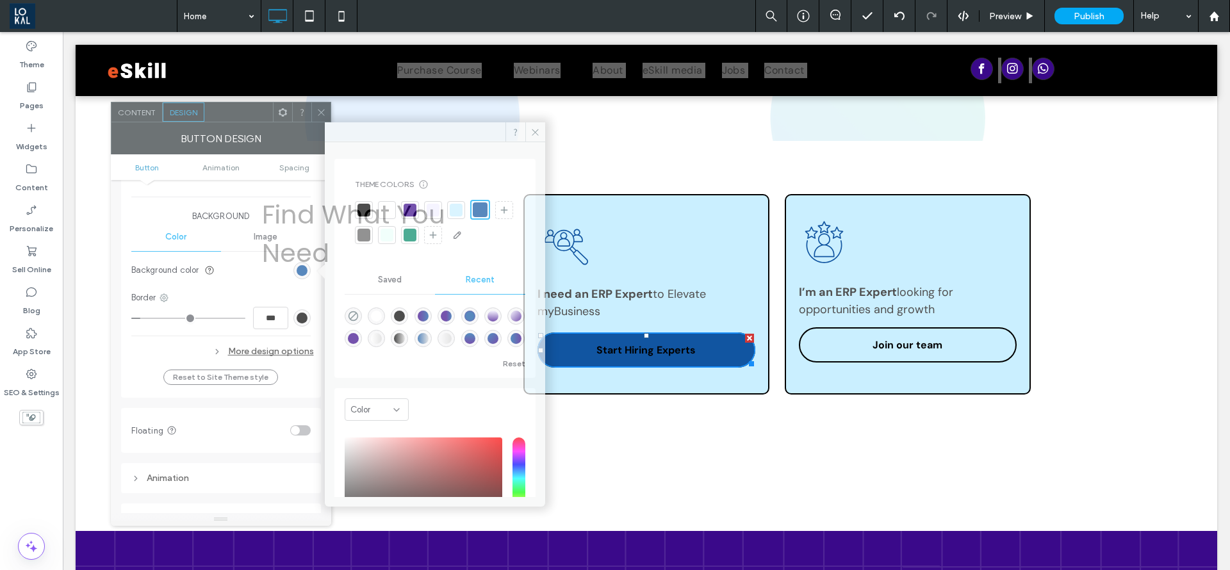
drag, startPoint x: 355, startPoint y: 115, endPoint x: 244, endPoint y: 120, distance: 111.7
click at [244, 120] on div at bounding box center [238, 112] width 69 height 19
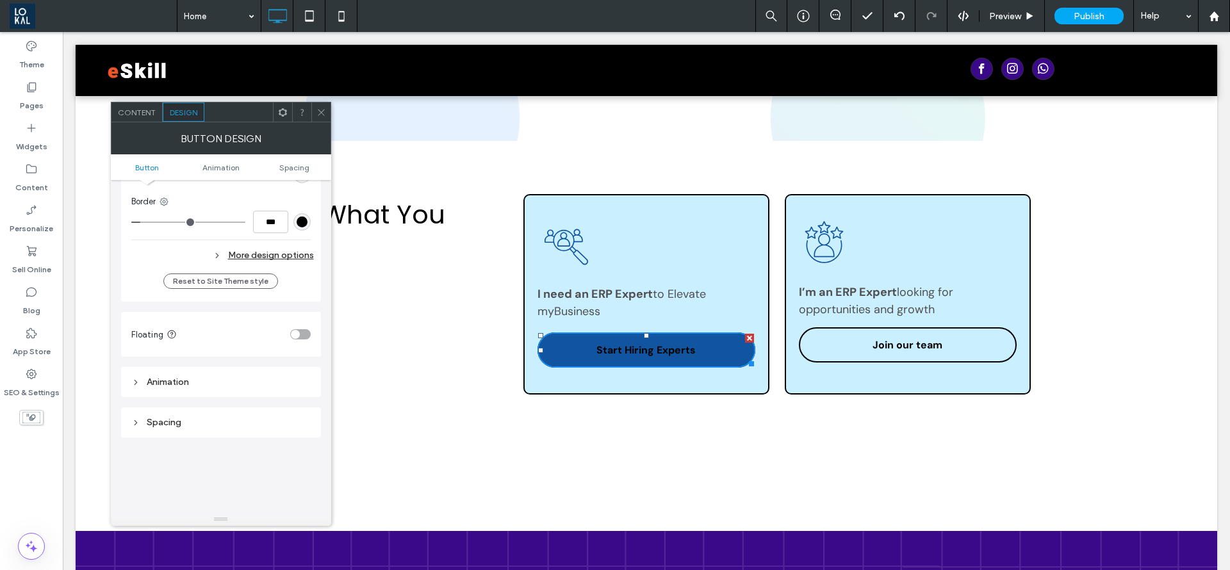
click at [770, 442] on div "Click To Paste Row + Add Section" at bounding box center [647, 483] width 1142 height 96
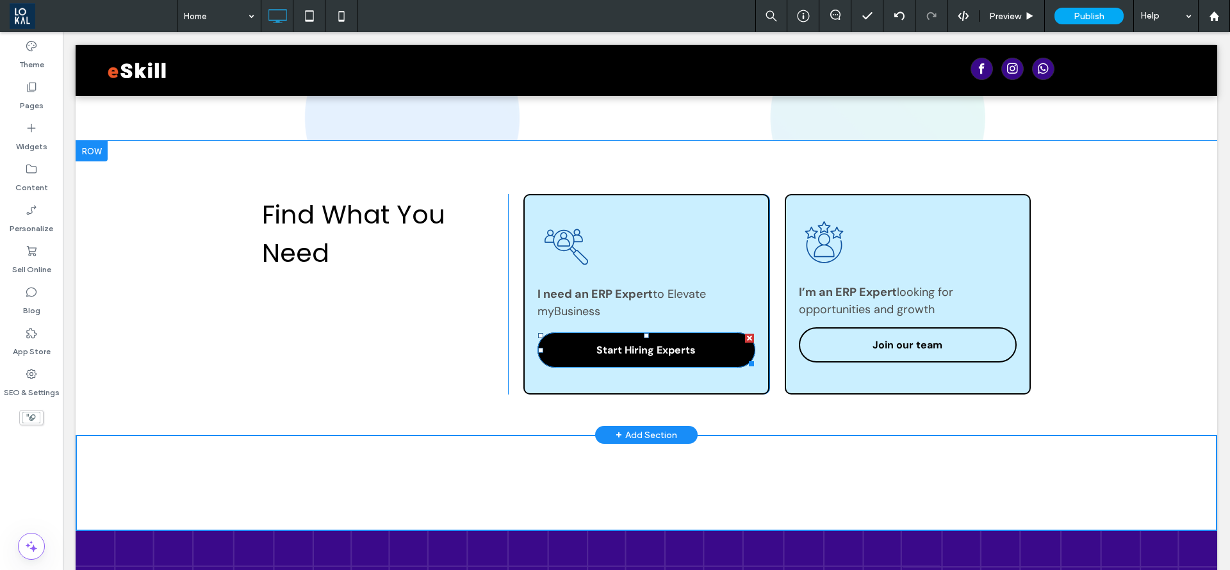
click at [678, 354] on span "Start Hiring Experts" at bounding box center [646, 350] width 99 height 26
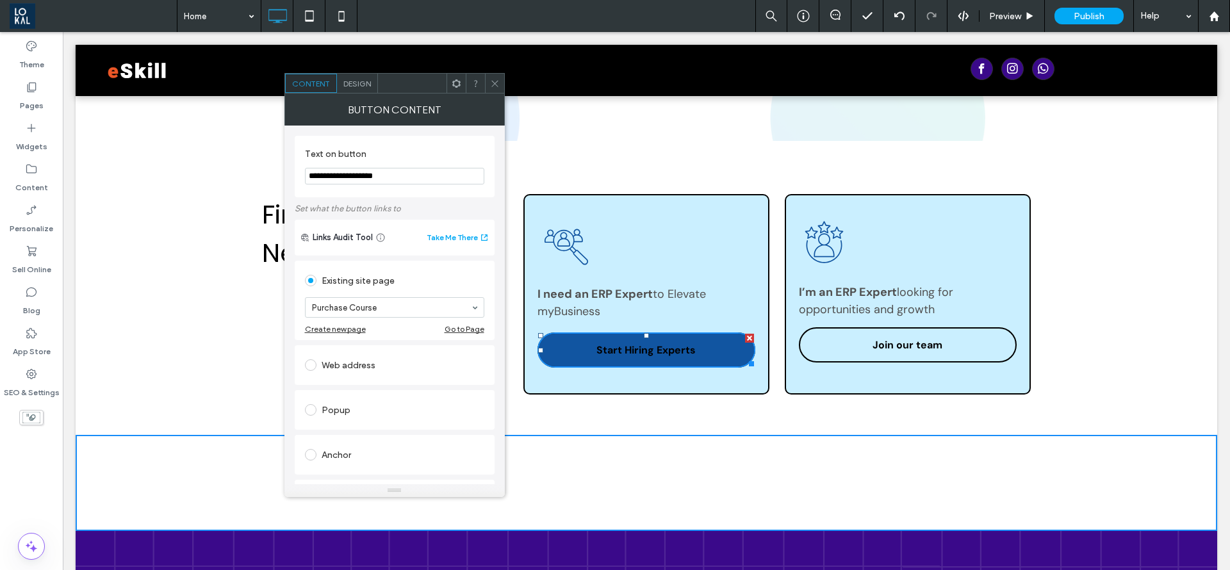
click at [358, 76] on div "Design" at bounding box center [357, 83] width 41 height 19
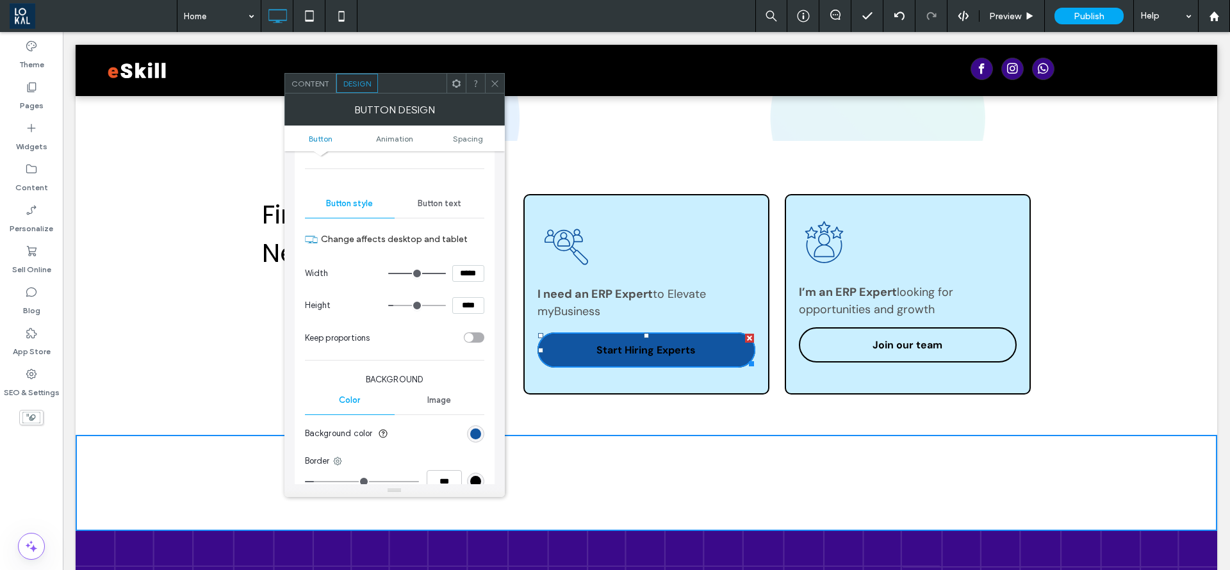
scroll to position [0, 0]
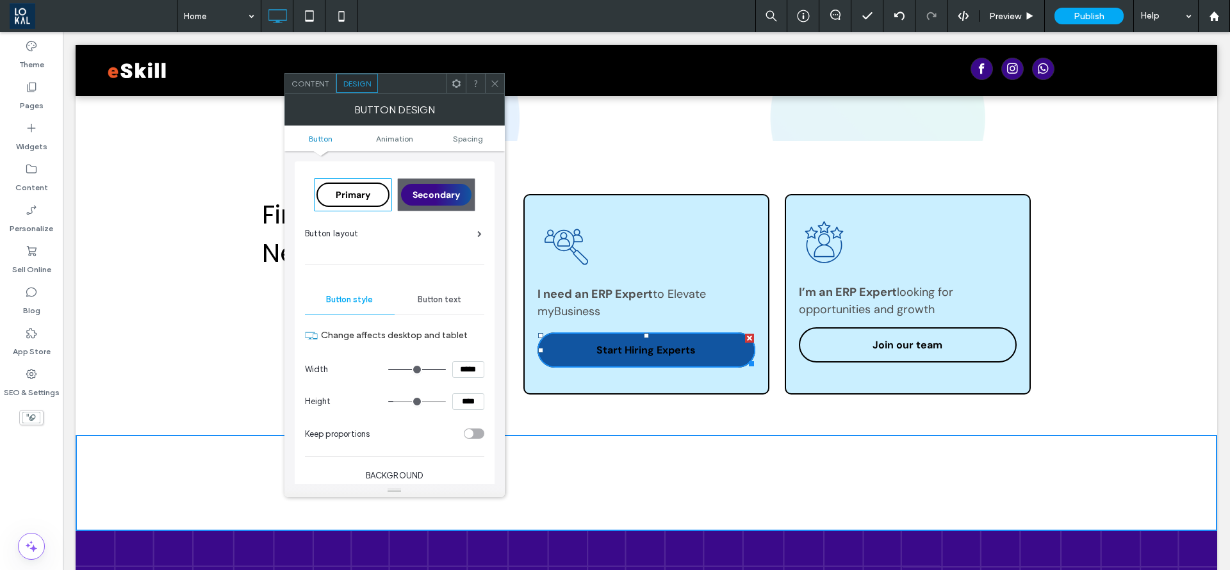
click at [434, 298] on span "Button text" at bounding box center [440, 300] width 44 height 10
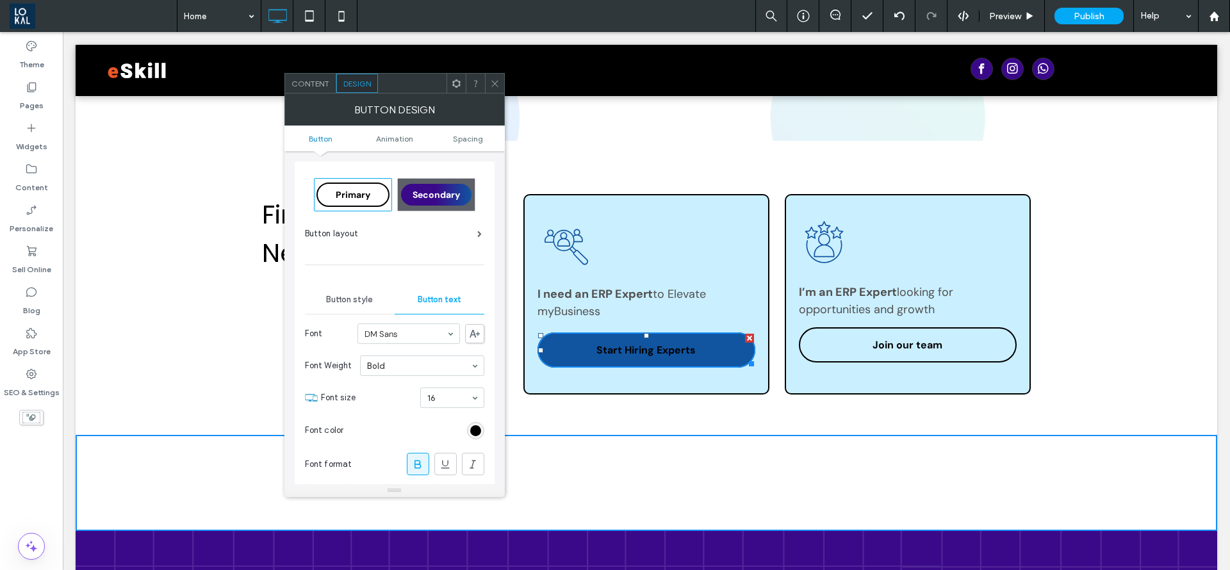
click at [465, 429] on section "Font color" at bounding box center [394, 431] width 179 height 32
click at [475, 431] on div "rgb(1, 0, 0)" at bounding box center [475, 431] width 11 height 11
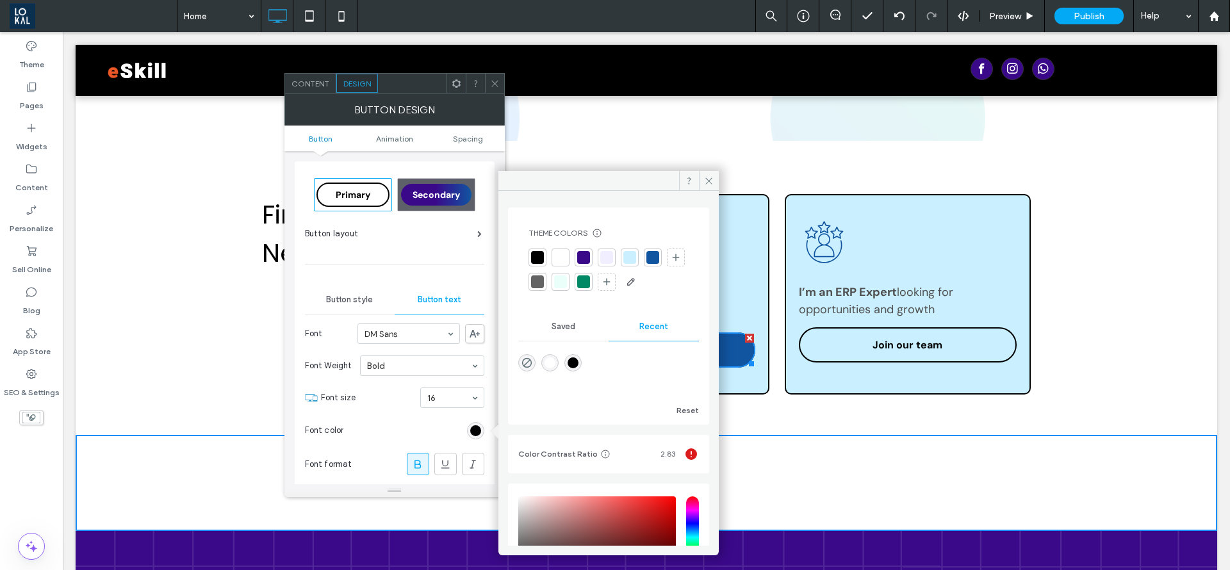
click at [630, 256] on div at bounding box center [630, 257] width 13 height 13
click at [558, 258] on div at bounding box center [560, 258] width 13 height 13
click at [706, 182] on span at bounding box center [709, 180] width 20 height 19
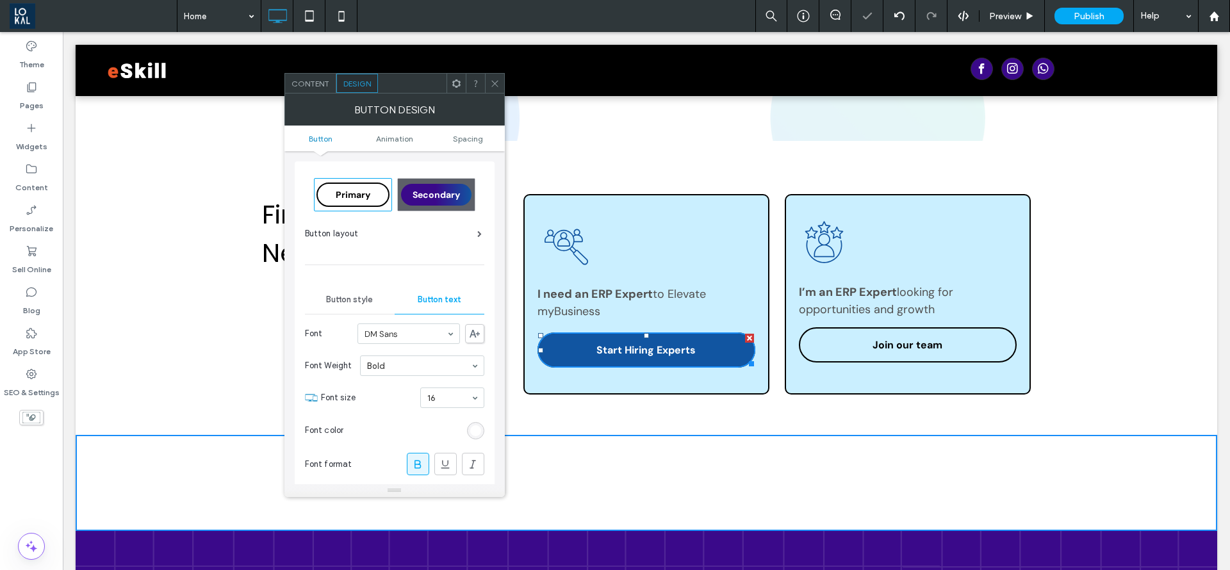
click at [497, 81] on icon at bounding box center [495, 84] width 10 height 10
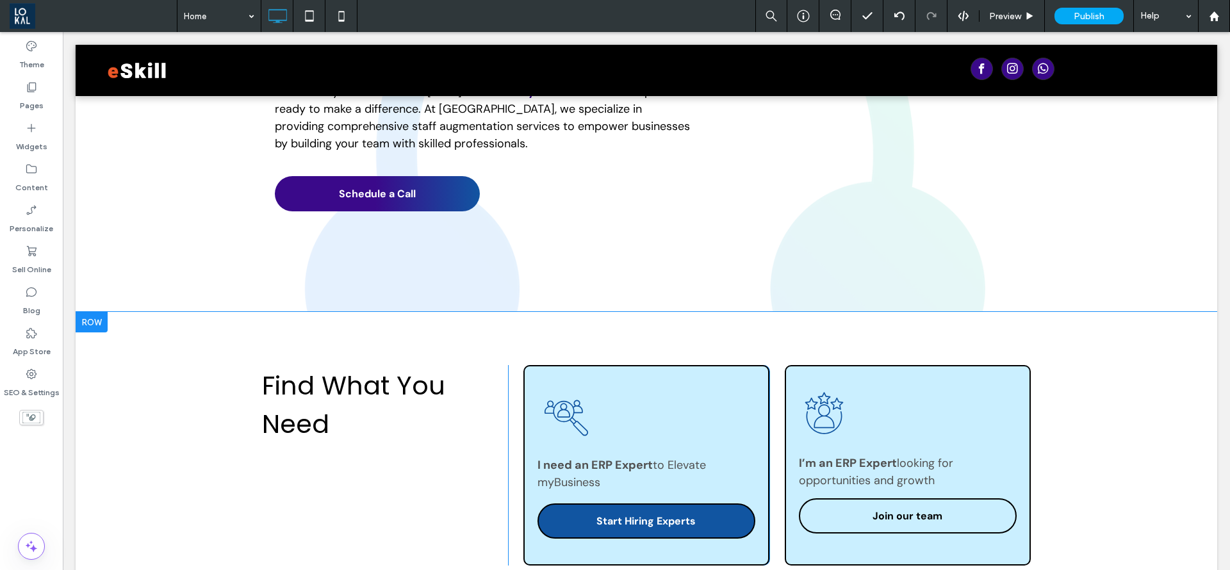
scroll to position [288, 0]
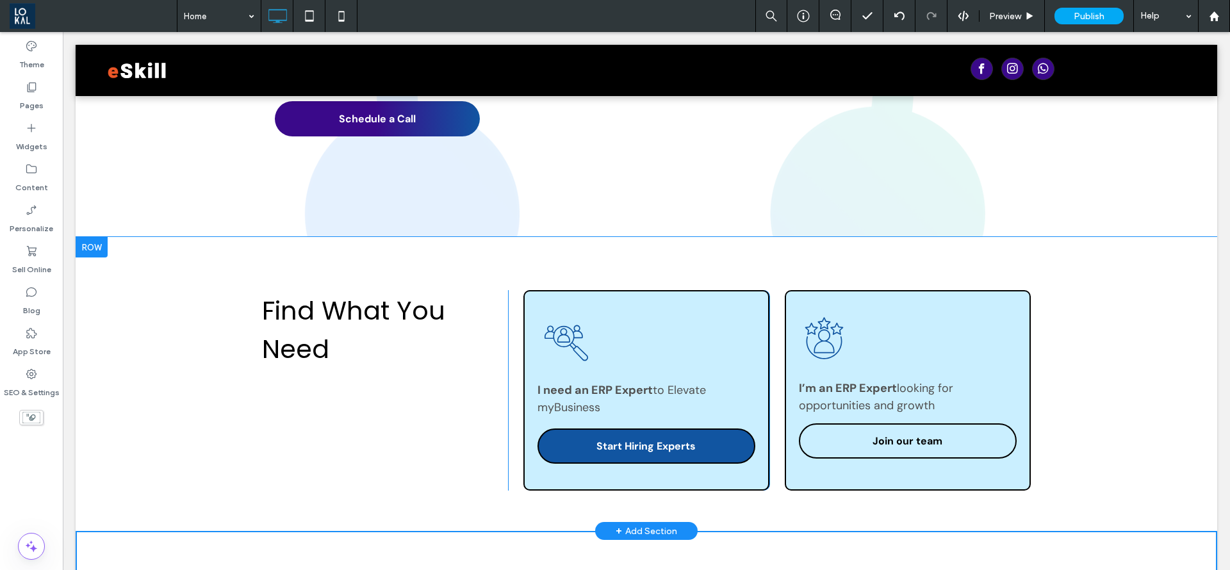
click at [741, 489] on div "I need an ERP Expert to Elevate my Business Start Hiring Experts Click To Paste" at bounding box center [647, 390] width 246 height 201
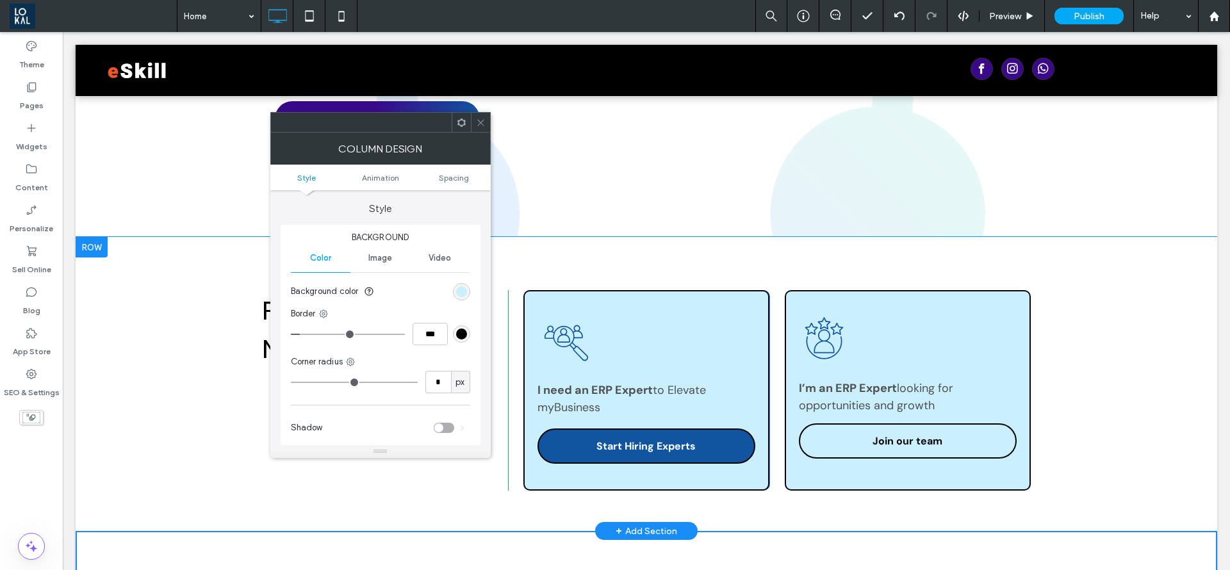
type input "**"
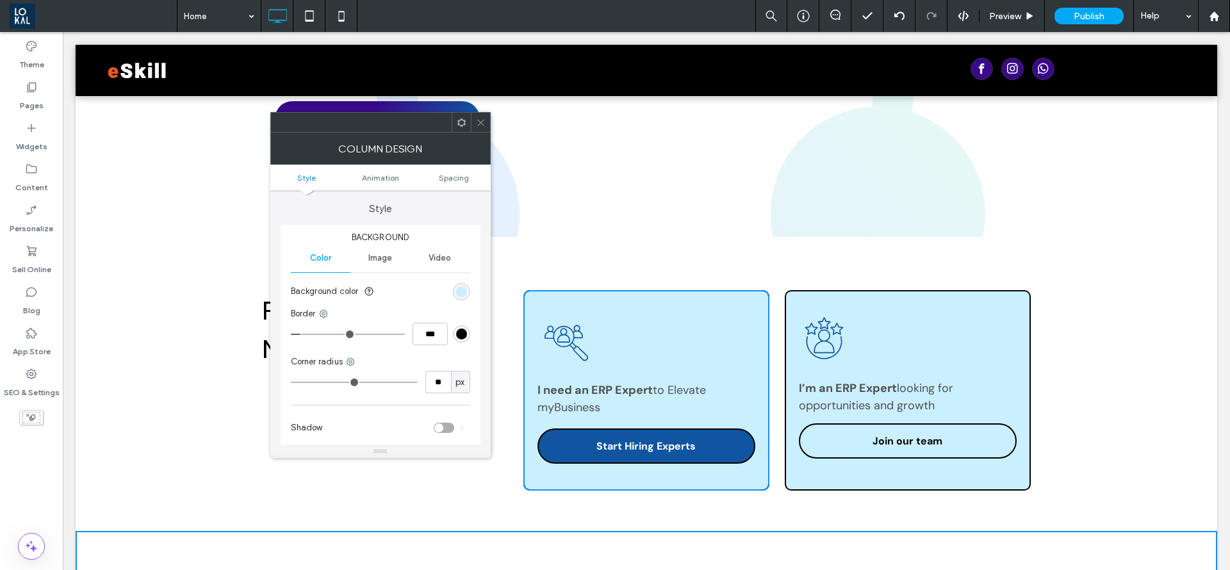
scroll to position [96, 0]
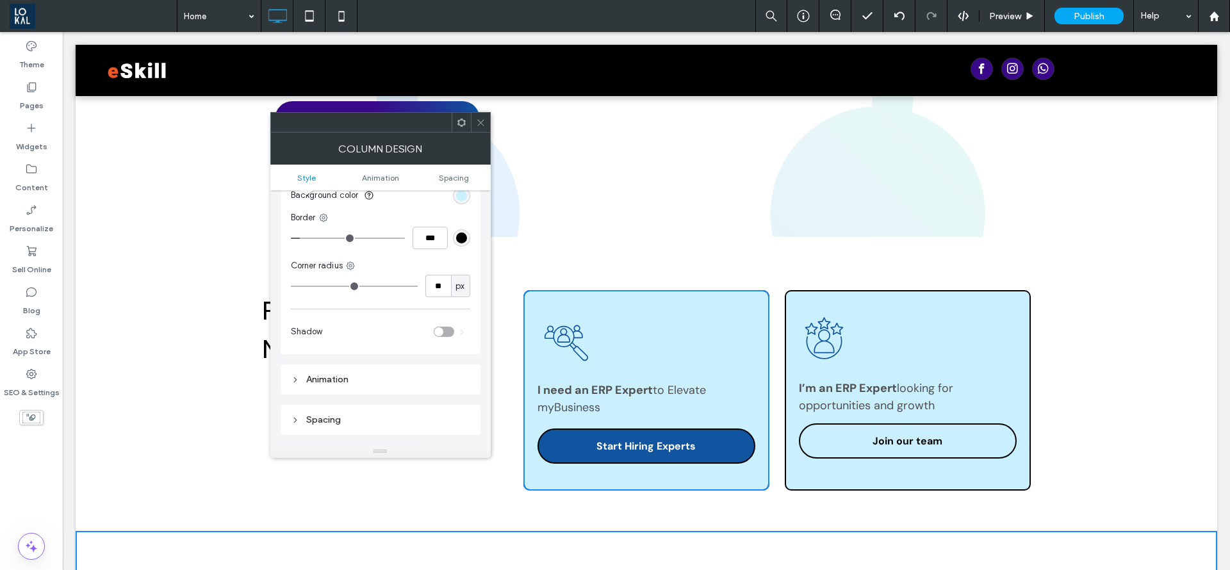
click at [437, 331] on div "toggle" at bounding box center [438, 331] width 9 height 9
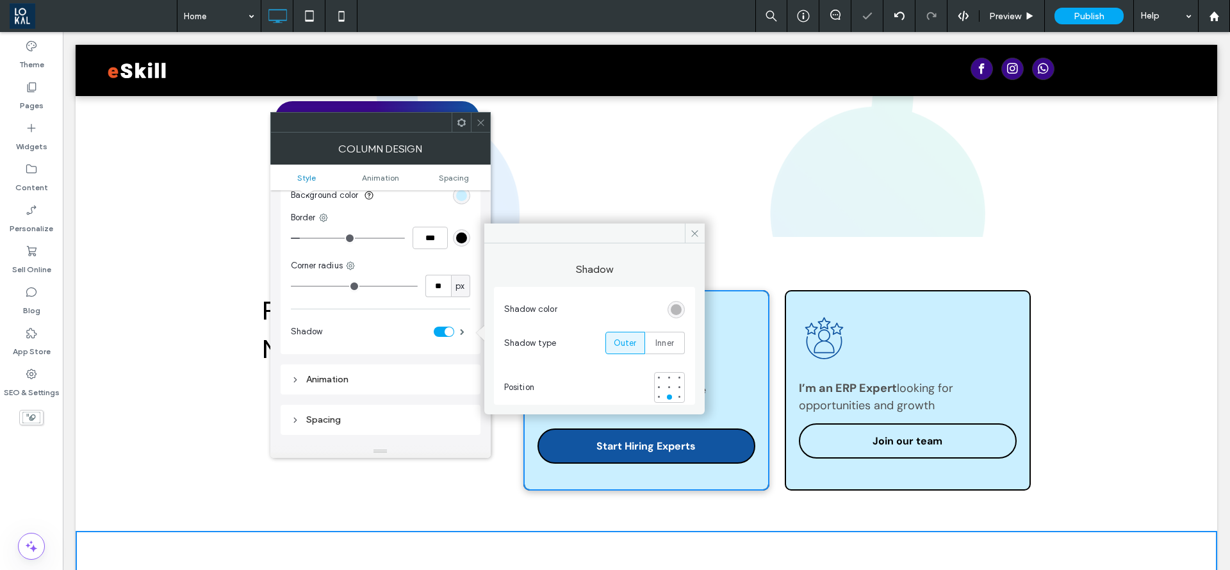
drag, startPoint x: 797, startPoint y: 472, endPoint x: 764, endPoint y: 465, distance: 34.2
click at [797, 471] on div "I’m an ERP Expert looking for opportunities and growth Join our team Click To P…" at bounding box center [908, 390] width 246 height 201
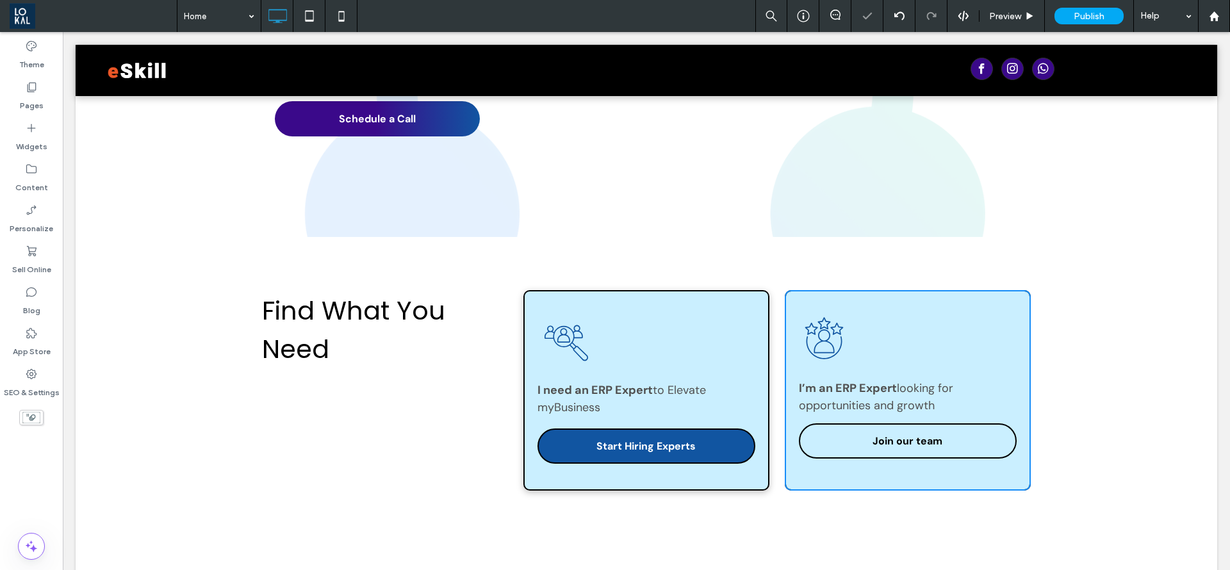
type input "**"
click at [1020, 478] on div "I’m an ERP Expert looking for opportunities and growth Join our team Click To P…" at bounding box center [908, 390] width 246 height 201
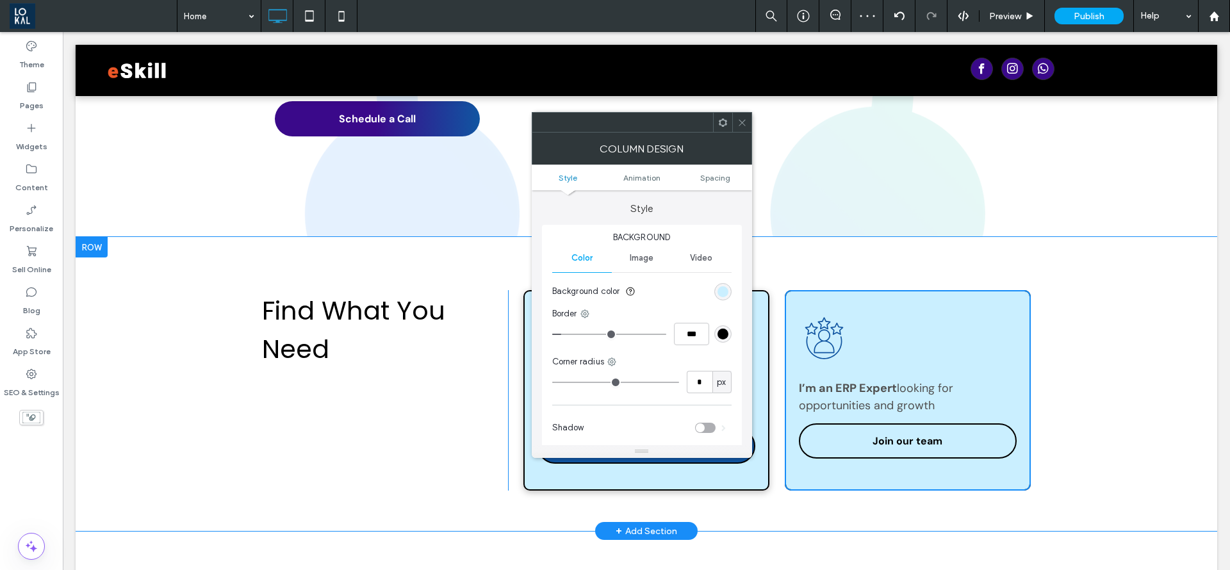
type input "**"
click at [702, 429] on div "toggle" at bounding box center [700, 428] width 9 height 9
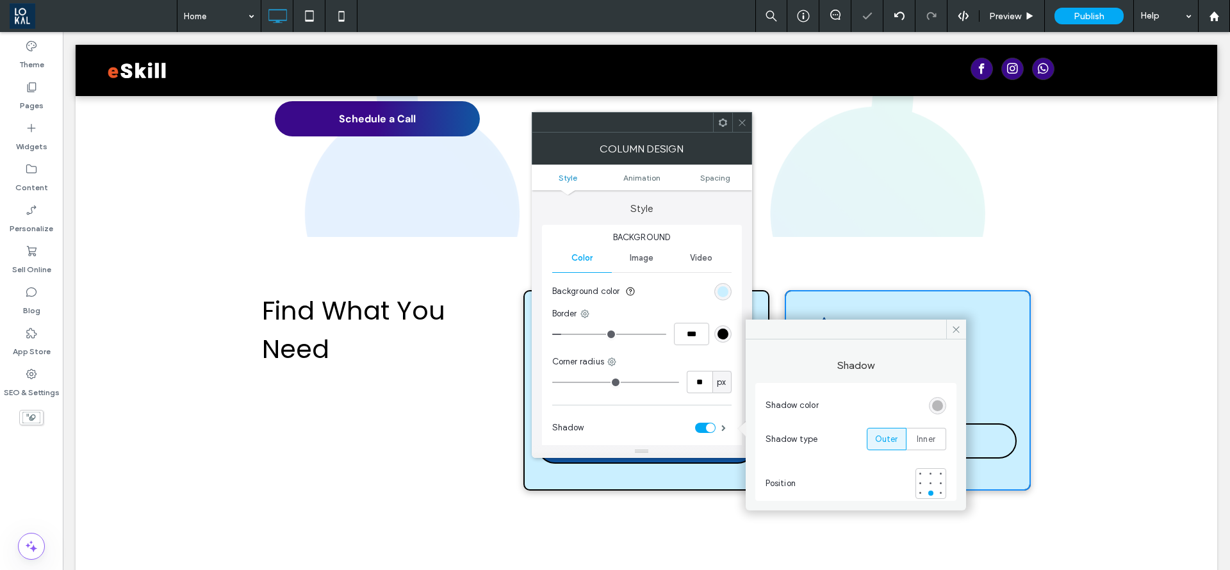
click at [736, 116] on div at bounding box center [741, 122] width 19 height 19
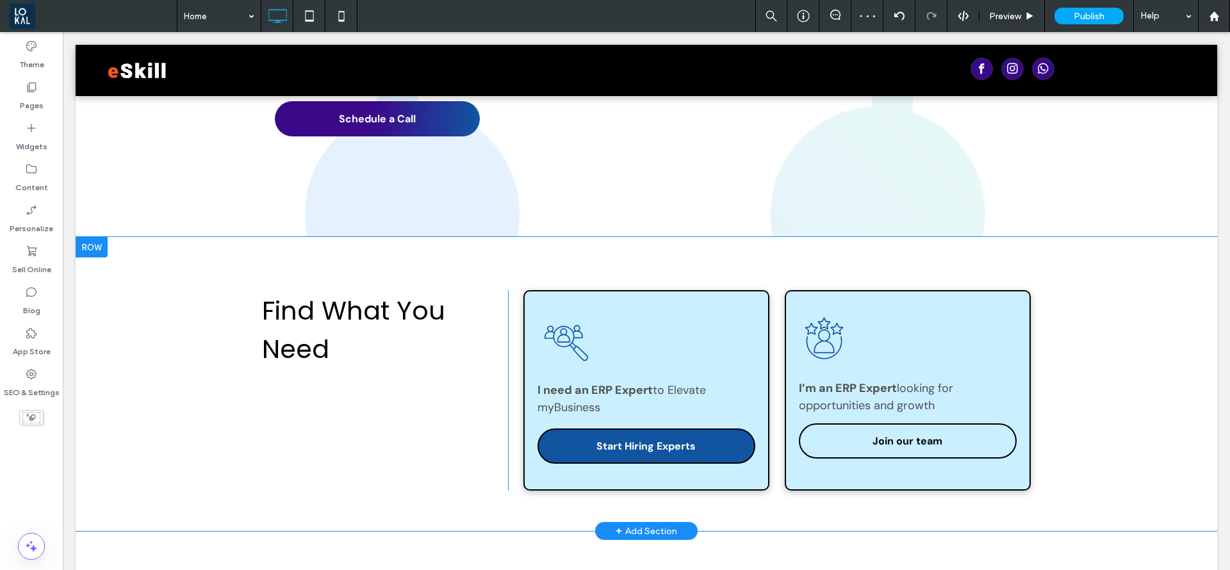
scroll to position [385, 0]
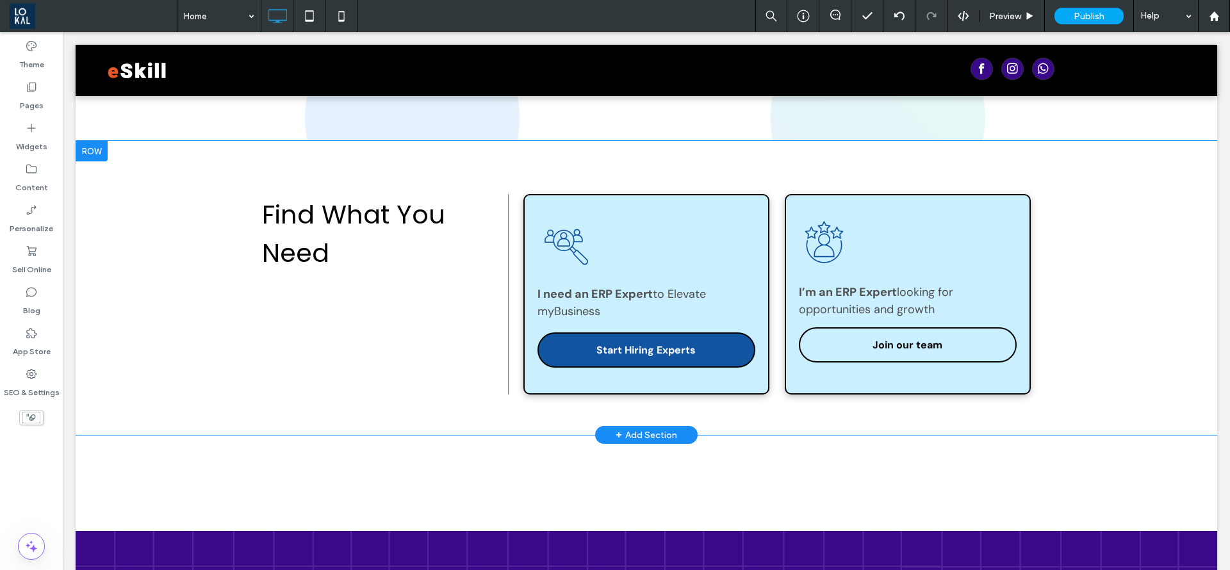
click at [750, 392] on div "I need an ERP Expert to Elevate my Business Start Hiring Experts Click To Paste" at bounding box center [647, 294] width 246 height 201
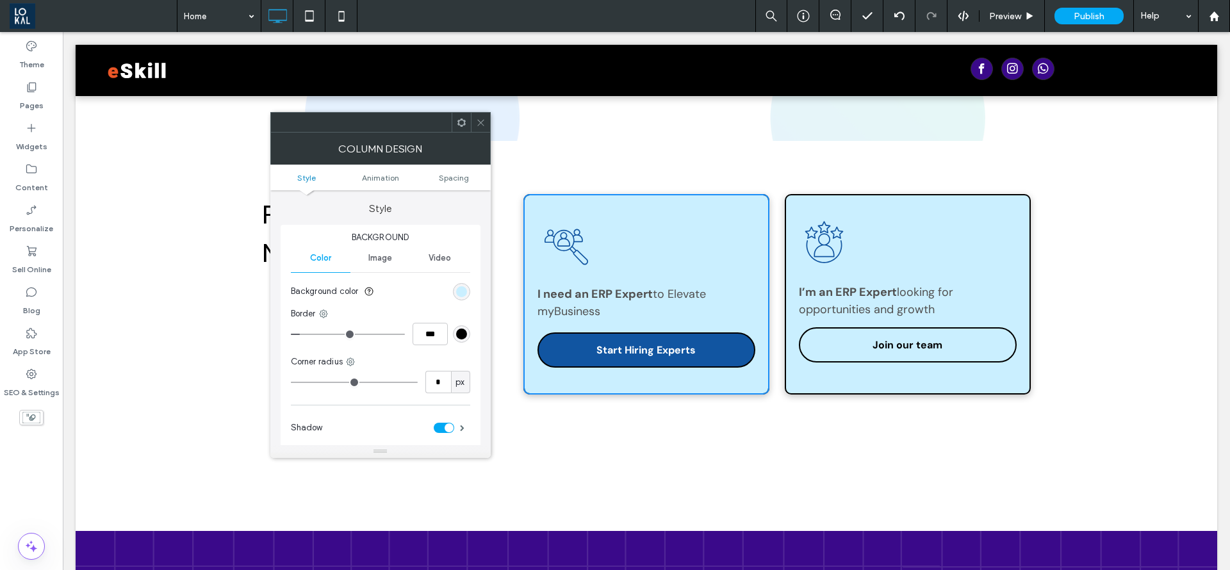
type input "**"
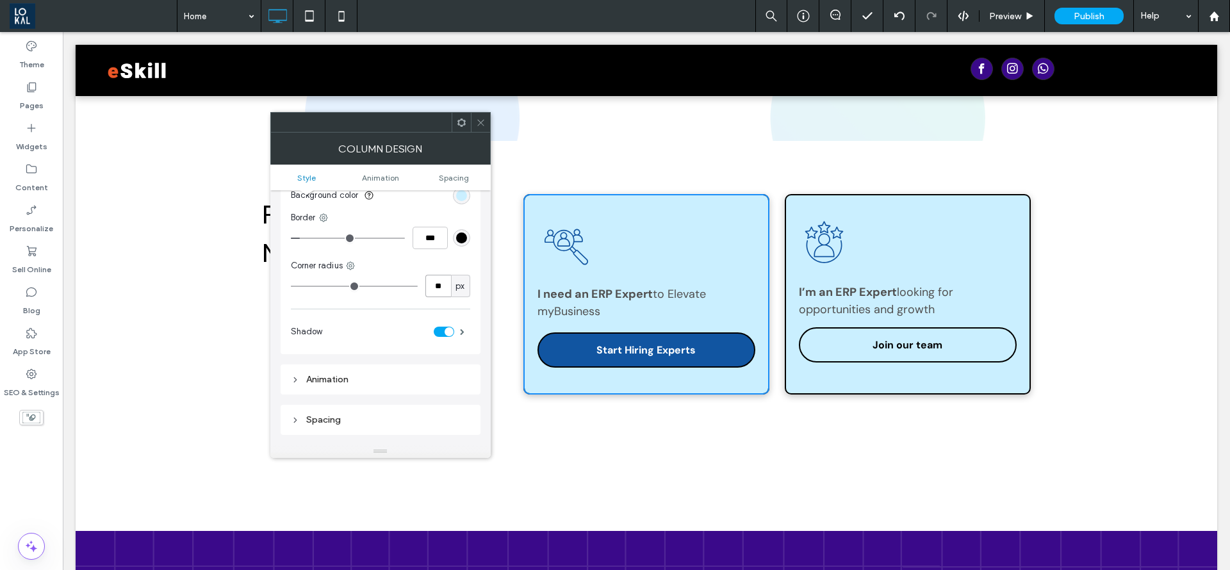
click at [447, 292] on input "**" at bounding box center [439, 286] width 26 height 22
click at [427, 239] on input "***" at bounding box center [430, 238] width 35 height 22
type input "***"
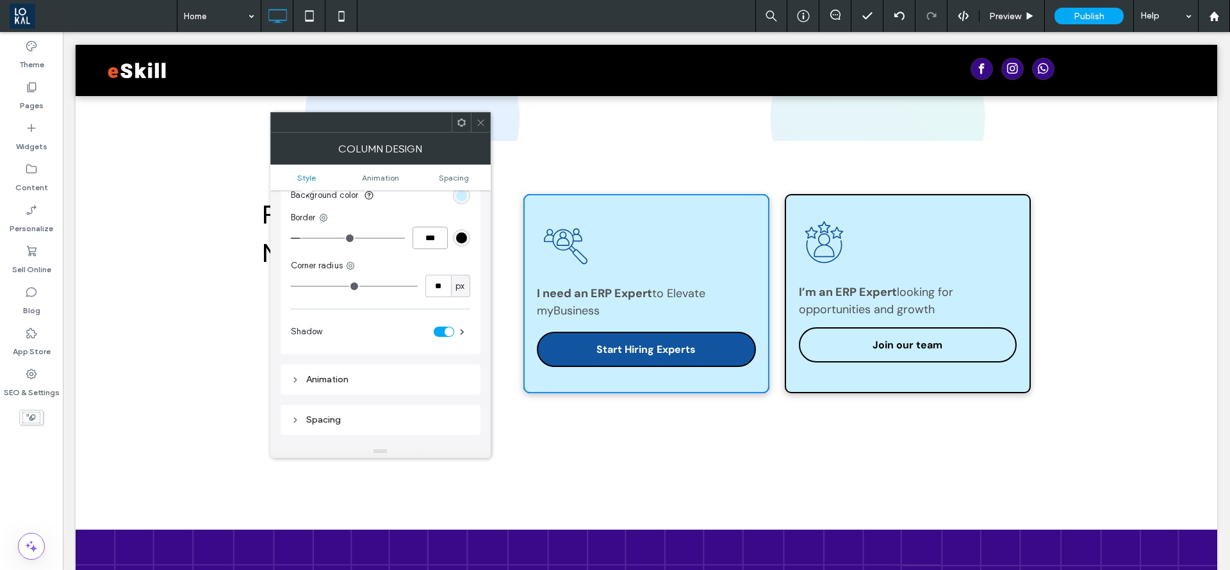
type input "*"
click at [573, 429] on div "Find What You Need Click To Paste Click To Paste I need an ERP Expert to Elevat…" at bounding box center [647, 287] width 1142 height 293
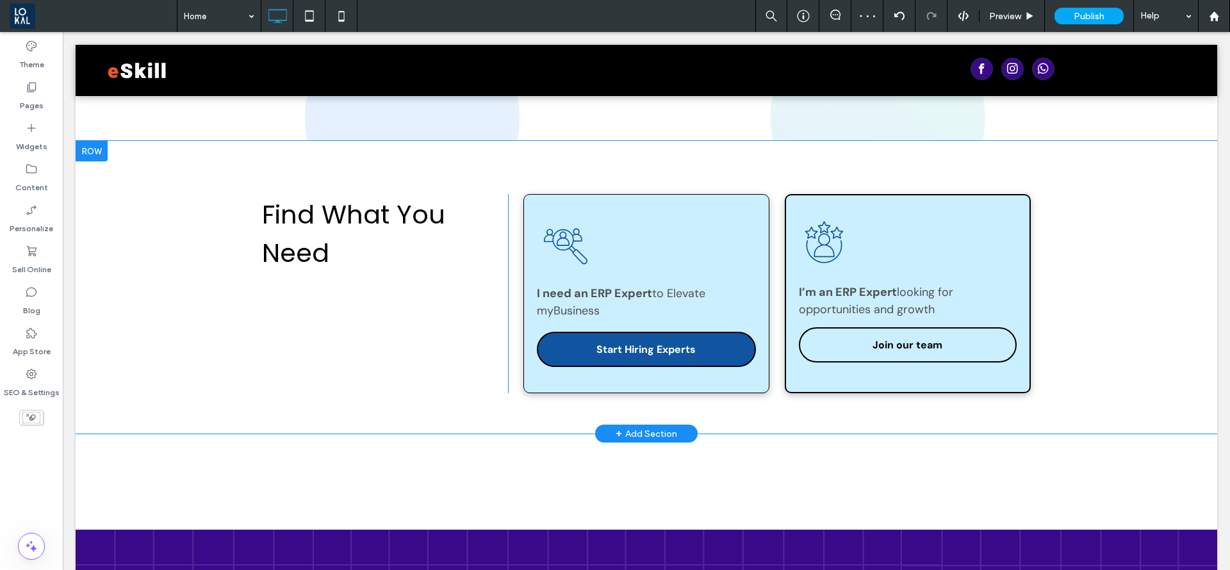
click at [1007, 240] on div "I’m an ERP Expert looking for opportunities and growth Join our team Click To P…" at bounding box center [908, 293] width 246 height 199
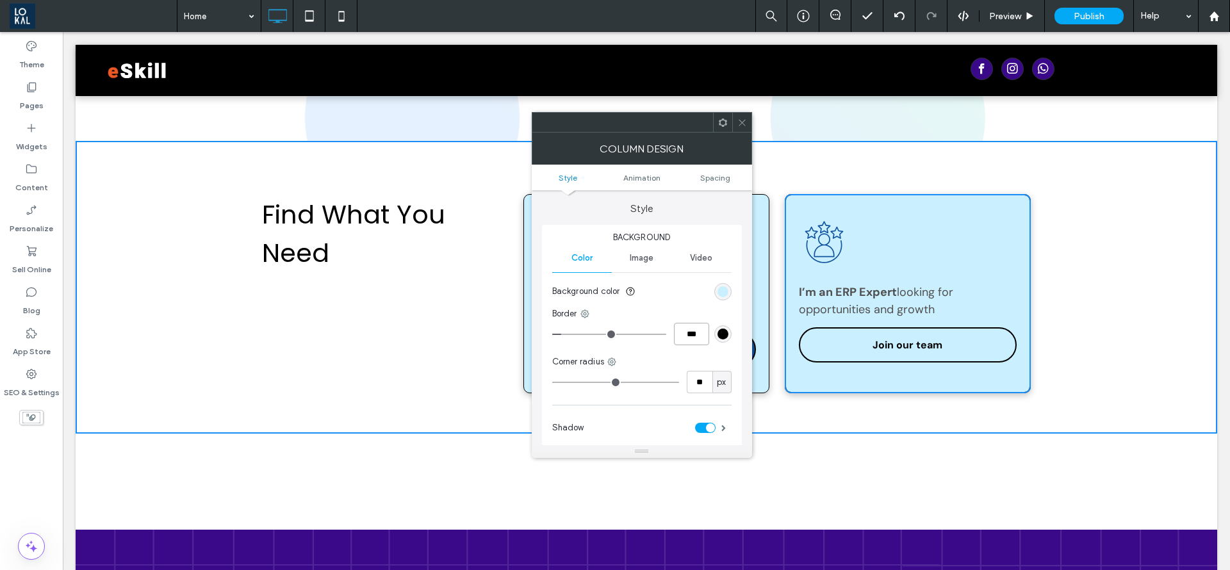
click at [690, 332] on input "***" at bounding box center [691, 334] width 35 height 22
type input "***"
type input "*"
click at [741, 120] on icon at bounding box center [743, 123] width 10 height 10
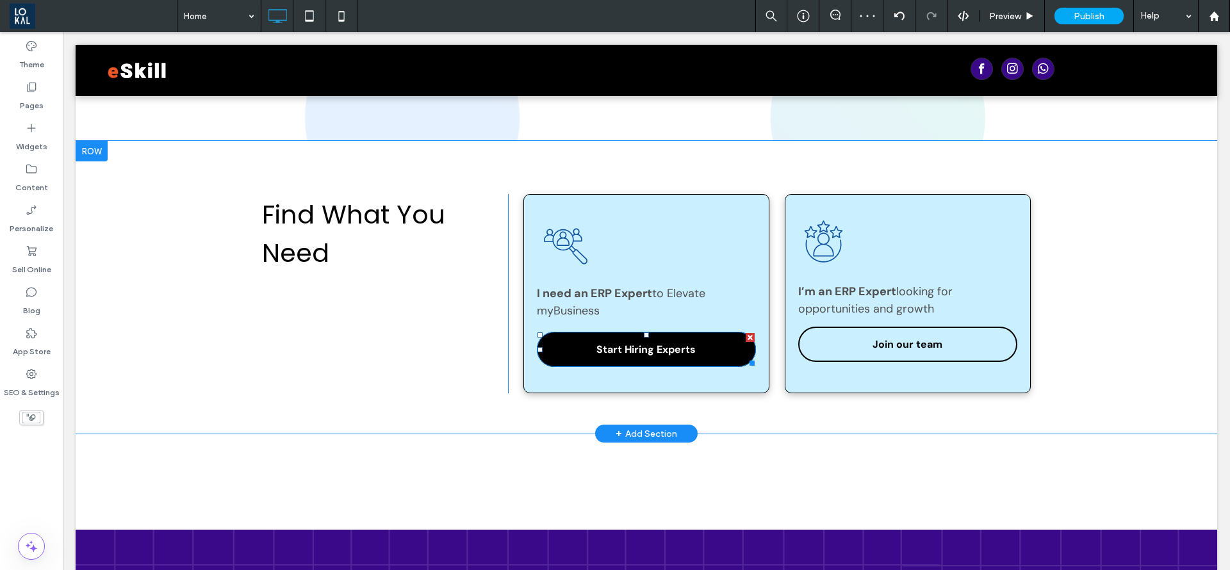
click at [548, 352] on link "Start Hiring Experts" at bounding box center [646, 349] width 219 height 35
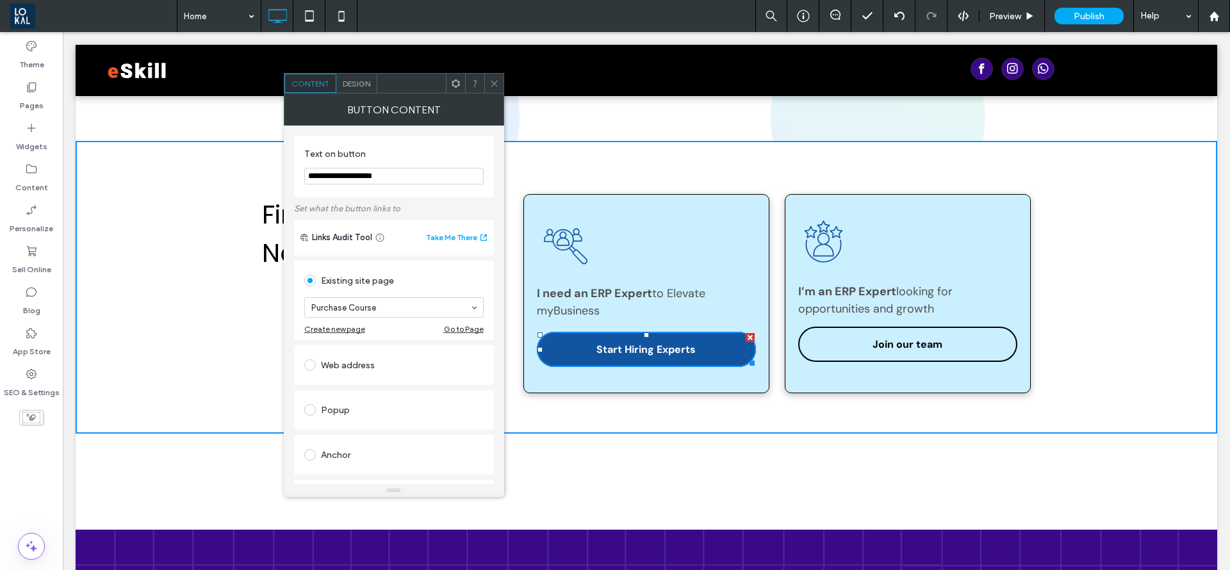
click at [498, 80] on icon at bounding box center [495, 84] width 10 height 10
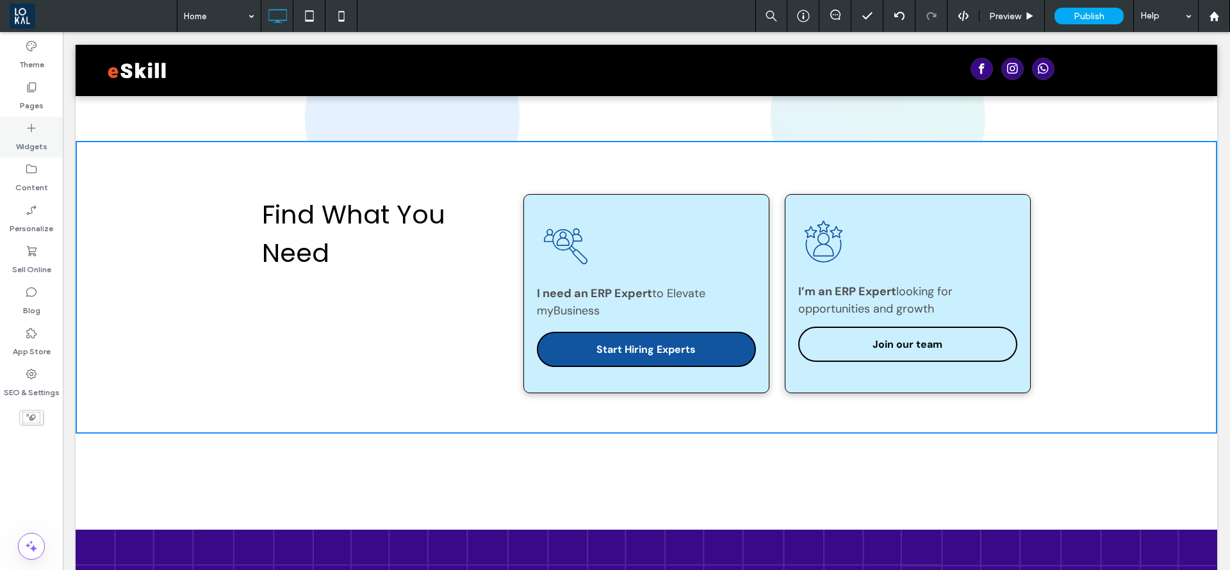
click at [35, 145] on label "Widgets" at bounding box center [31, 144] width 31 height 18
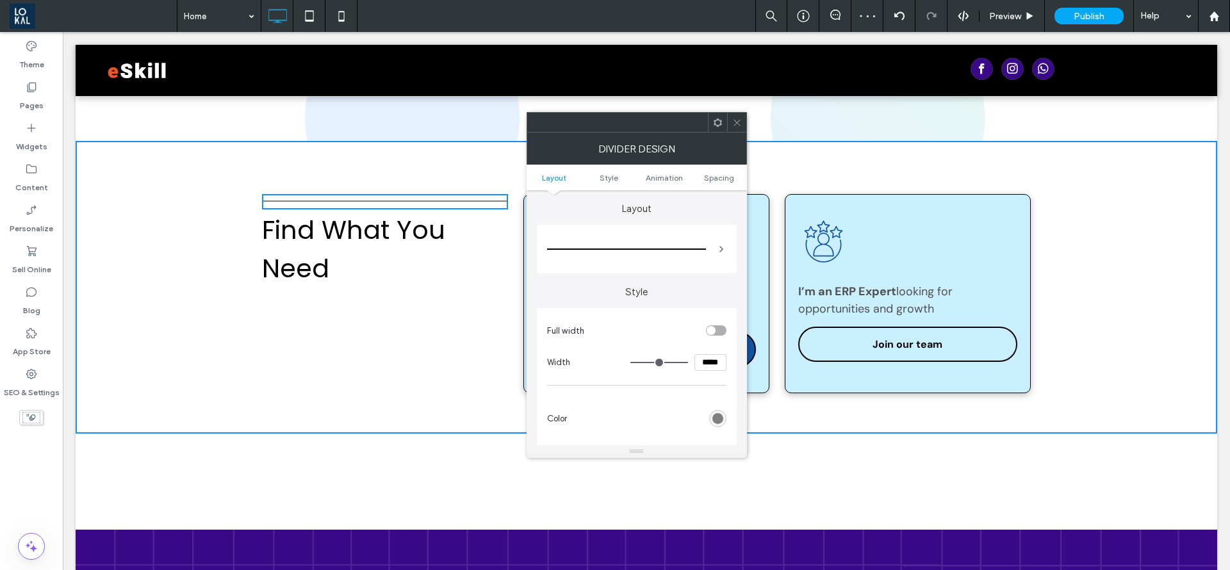
click at [721, 417] on div "rgb(128, 128, 128)" at bounding box center [718, 418] width 11 height 11
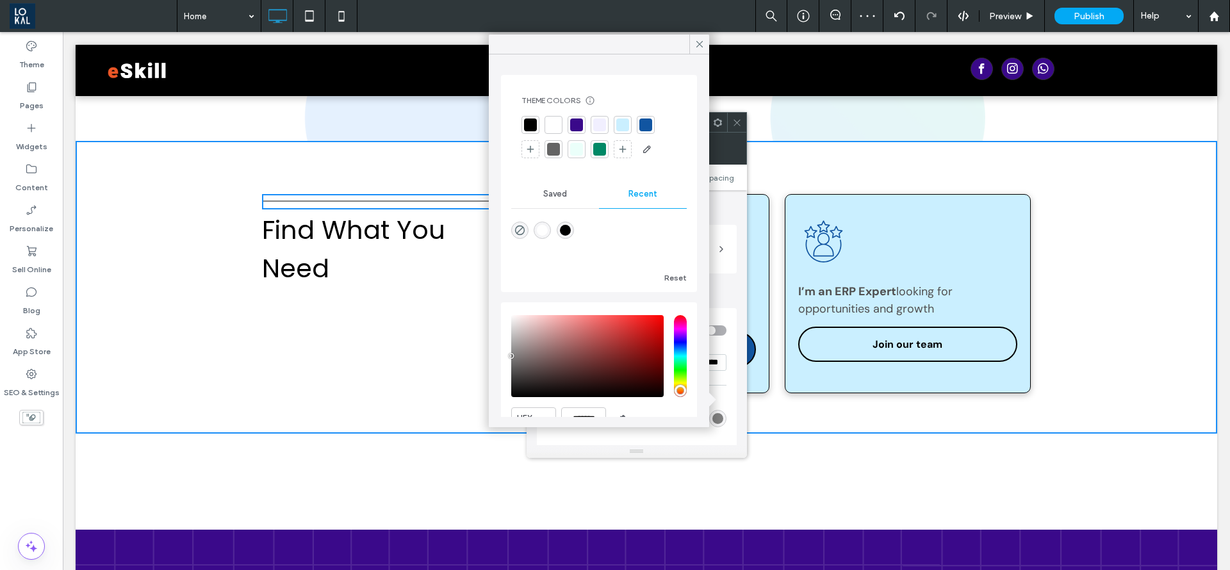
drag, startPoint x: 695, startPoint y: 41, endPoint x: 627, endPoint y: 120, distance: 104.1
click at [694, 41] on icon at bounding box center [700, 44] width 12 height 12
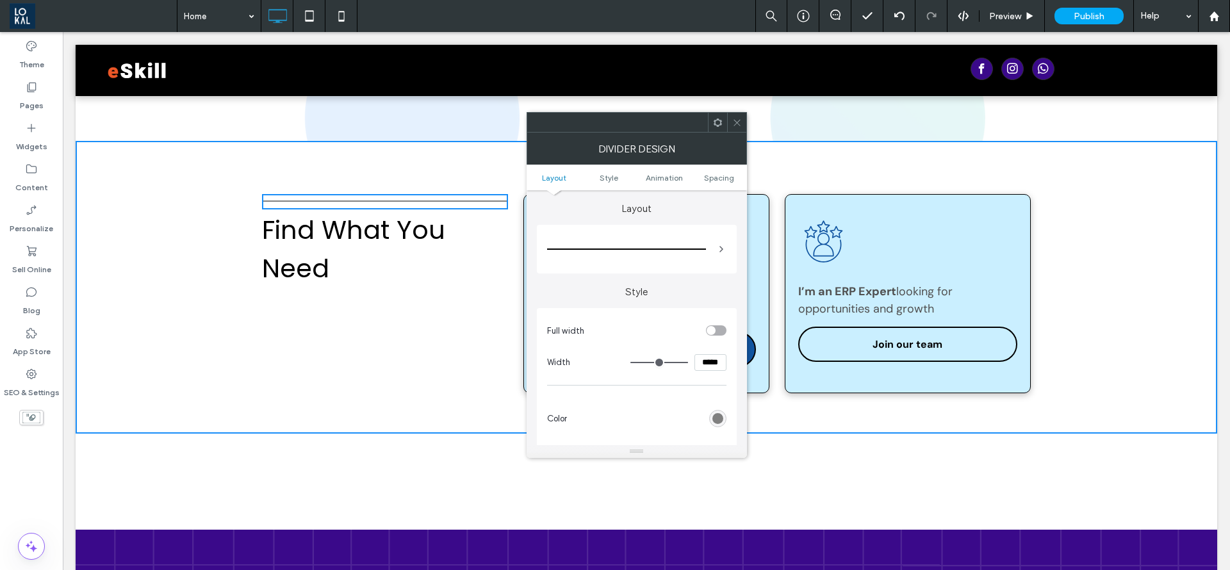
click at [738, 124] on icon at bounding box center [737, 123] width 10 height 10
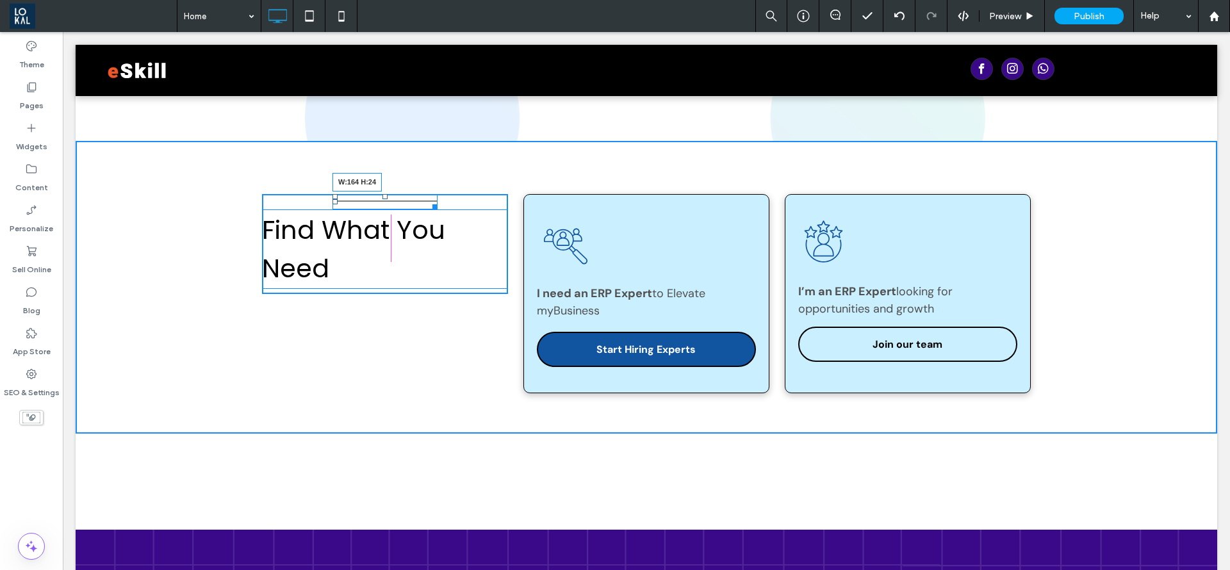
drag, startPoint x: 493, startPoint y: 204, endPoint x: 449, endPoint y: 241, distance: 57.3
click at [428, 209] on div at bounding box center [433, 205] width 10 height 10
drag, startPoint x: 329, startPoint y: 204, endPoint x: 255, endPoint y: 204, distance: 74.3
click at [333, 204] on div at bounding box center [335, 201] width 5 height 5
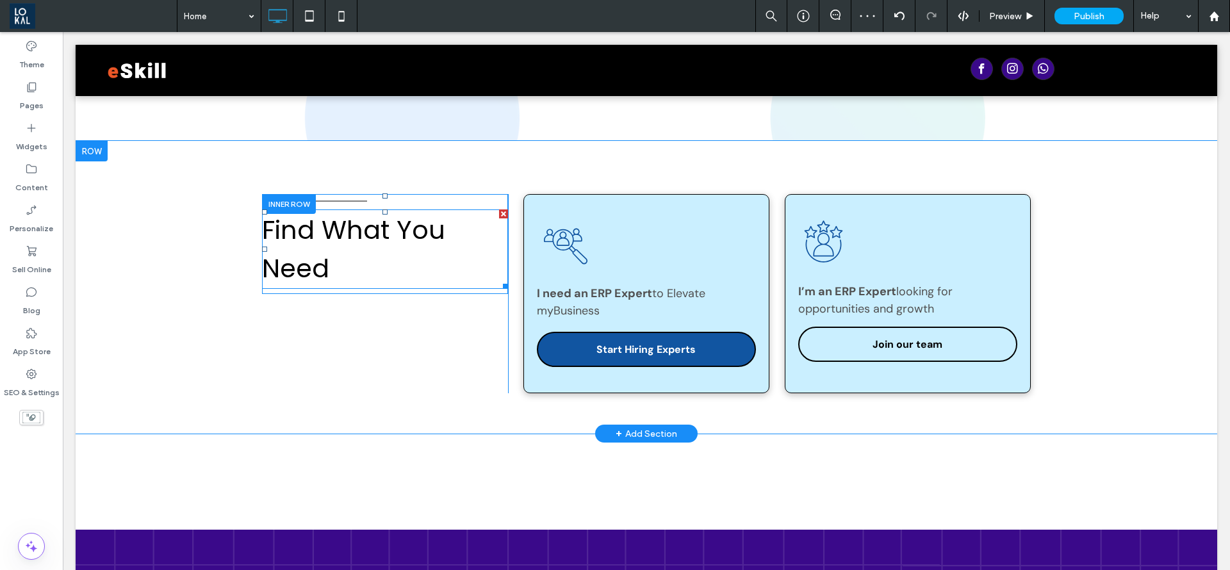
click at [346, 279] on h2 "Find What You Need" at bounding box center [385, 249] width 246 height 77
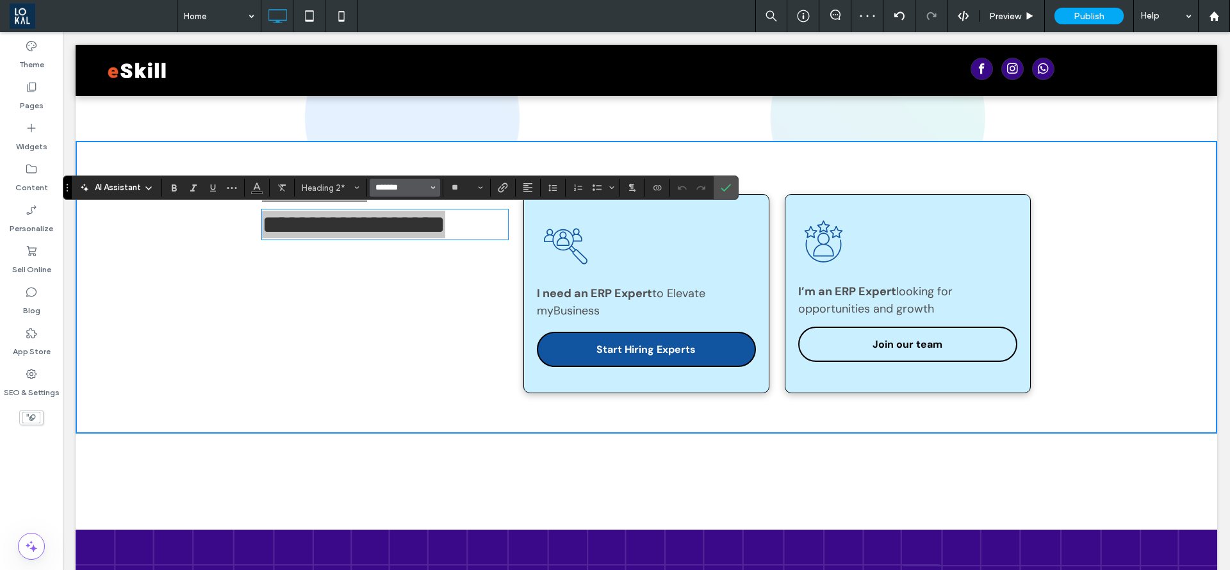
click at [424, 185] on input "*******" at bounding box center [401, 188] width 54 height 10
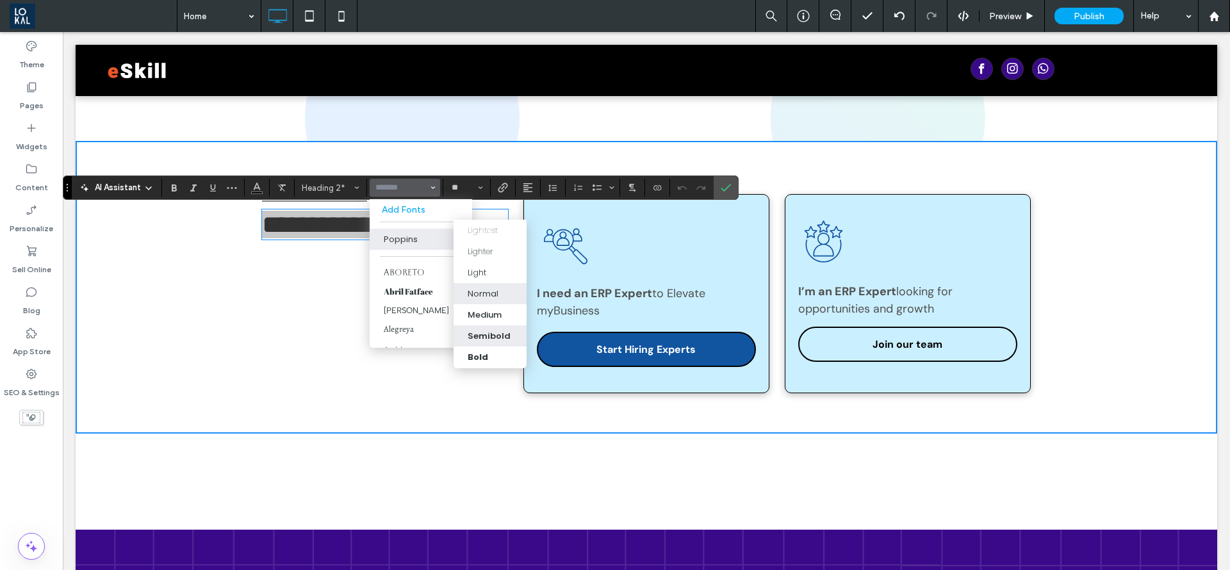
click at [484, 329] on label "Semibold" at bounding box center [490, 336] width 73 height 21
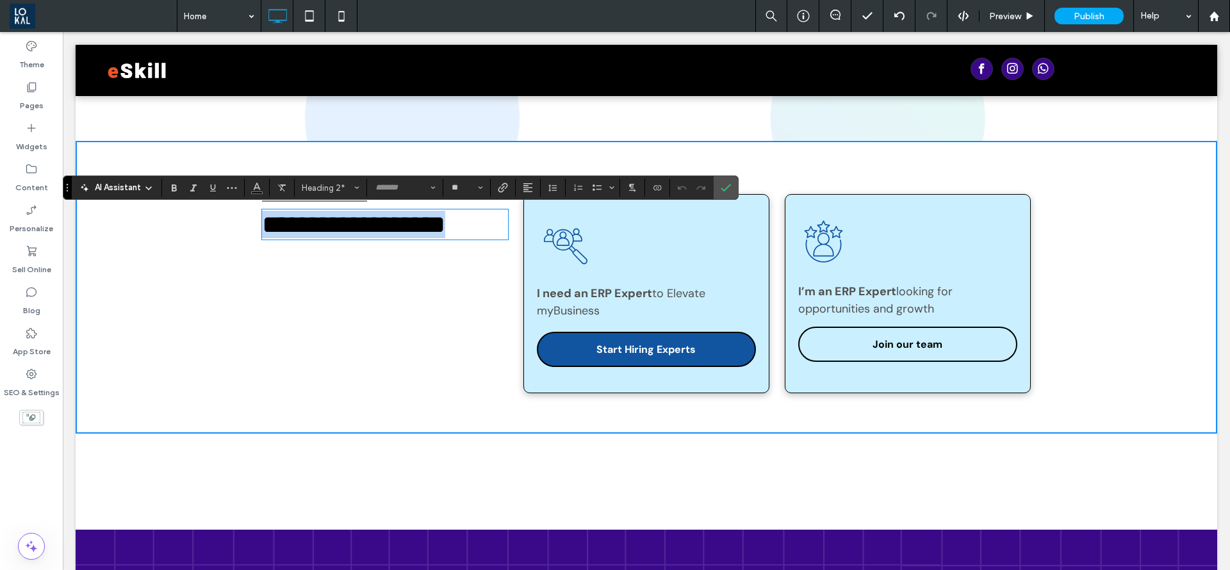
type input "*******"
click at [383, 333] on div "**********" at bounding box center [385, 293] width 246 height 199
click at [732, 186] on label "Confirm" at bounding box center [725, 187] width 19 height 23
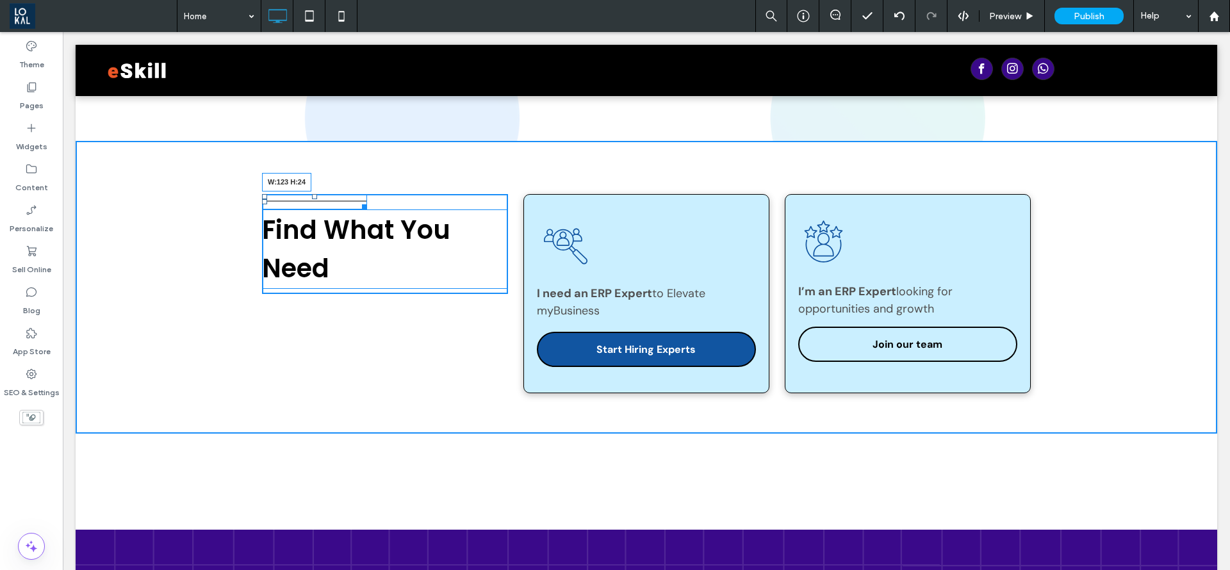
drag, startPoint x: 356, startPoint y: 206, endPoint x: 331, endPoint y: 208, distance: 25.1
click at [358, 208] on div at bounding box center [363, 205] width 10 height 10
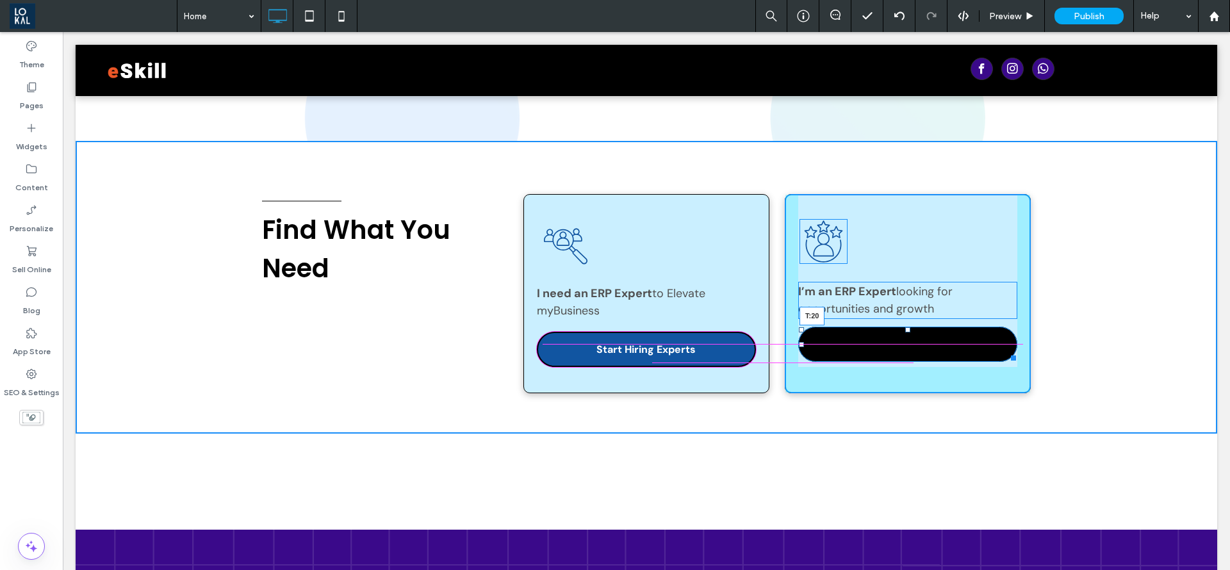
drag, startPoint x: 902, startPoint y: 330, endPoint x: 967, endPoint y: 368, distance: 75.0
click at [904, 336] on div "I’m an ERP Expert looking for opportunities and growth Join our team T:20 Click…" at bounding box center [908, 293] width 246 height 199
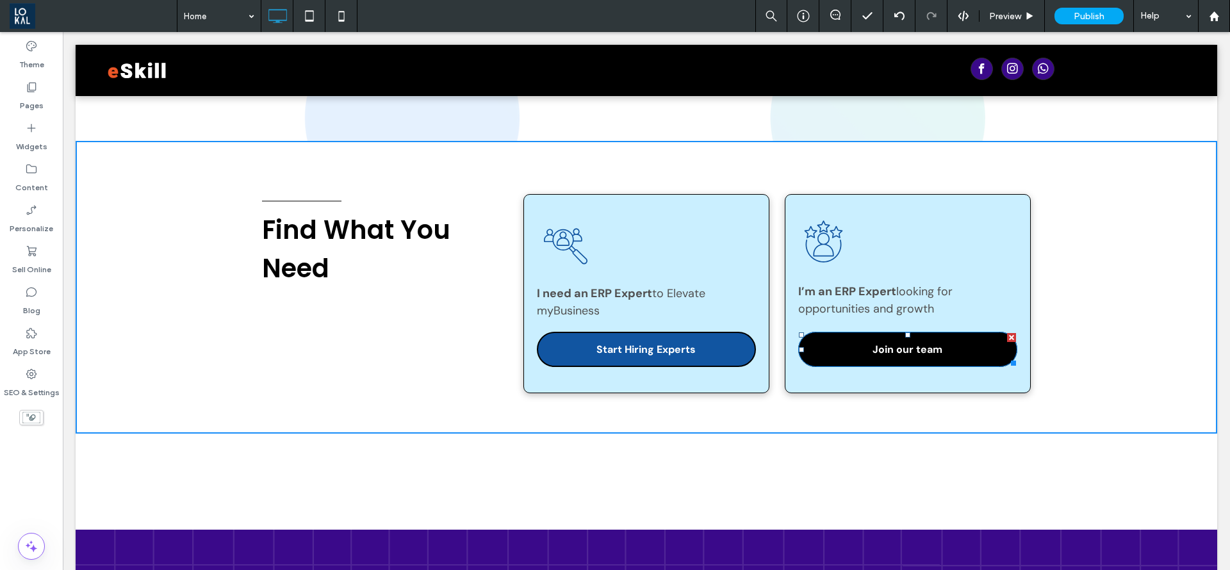
click at [800, 342] on link "Join our team" at bounding box center [907, 349] width 219 height 35
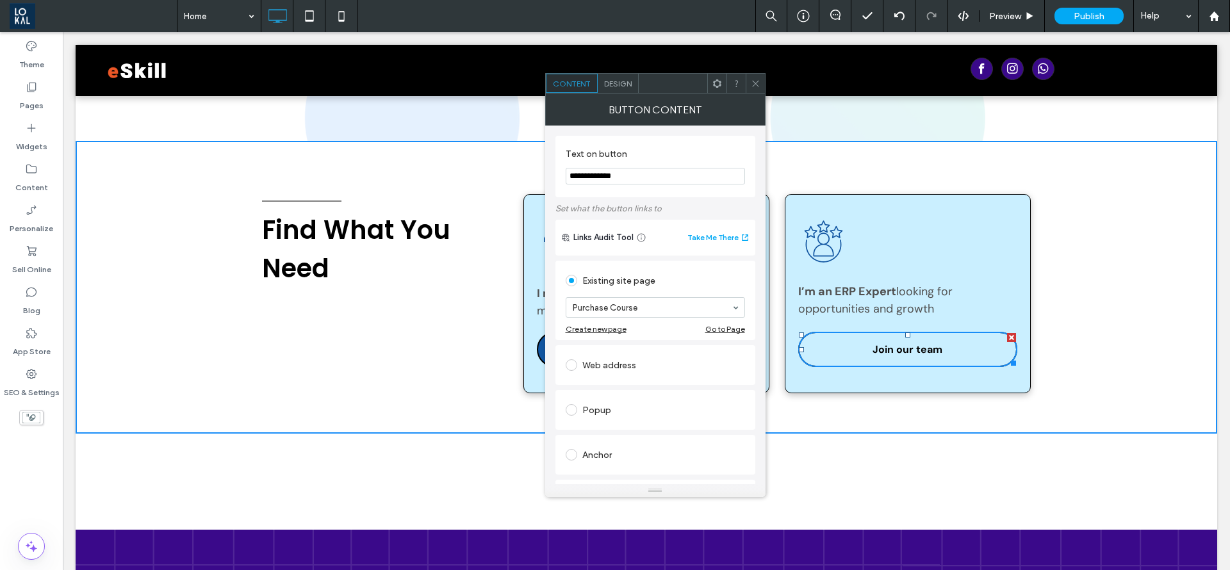
click at [618, 80] on span "Design" at bounding box center [618, 84] width 28 height 10
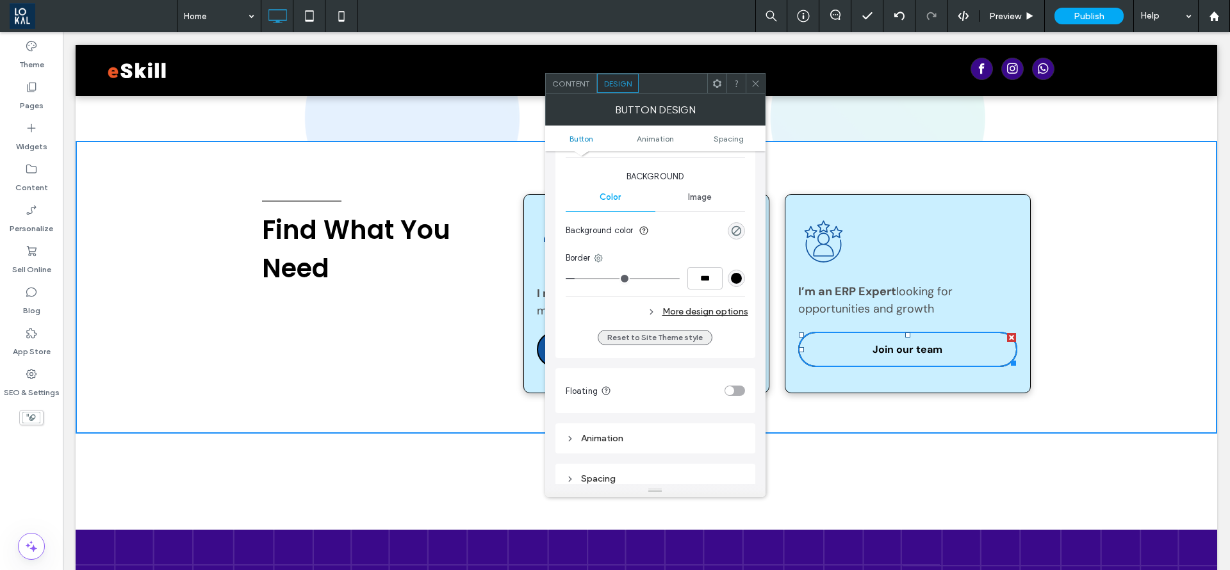
scroll to position [288, 0]
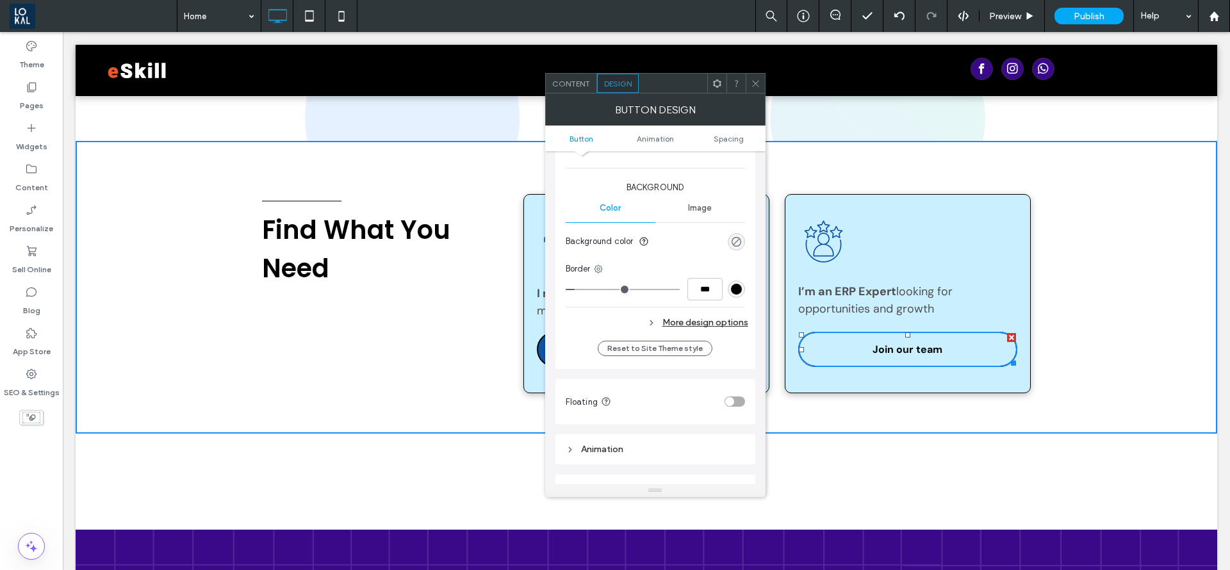
click at [734, 242] on div "rgba(0, 0, 0, 0)" at bounding box center [736, 241] width 11 height 11
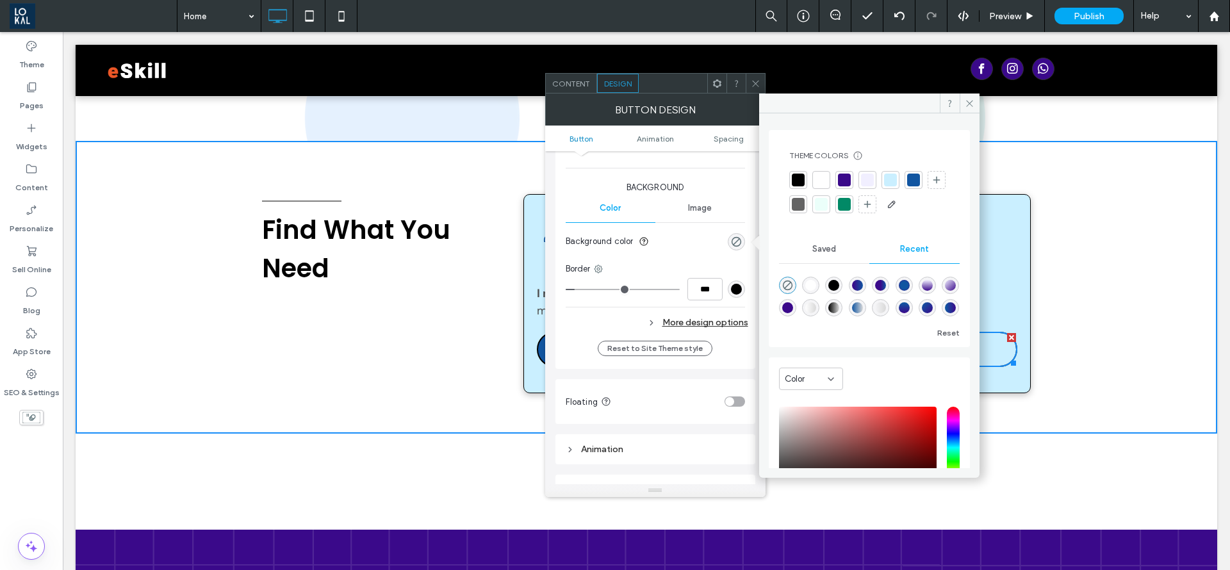
click at [918, 184] on div at bounding box center [913, 180] width 13 height 13
click at [975, 103] on span at bounding box center [970, 103] width 20 height 19
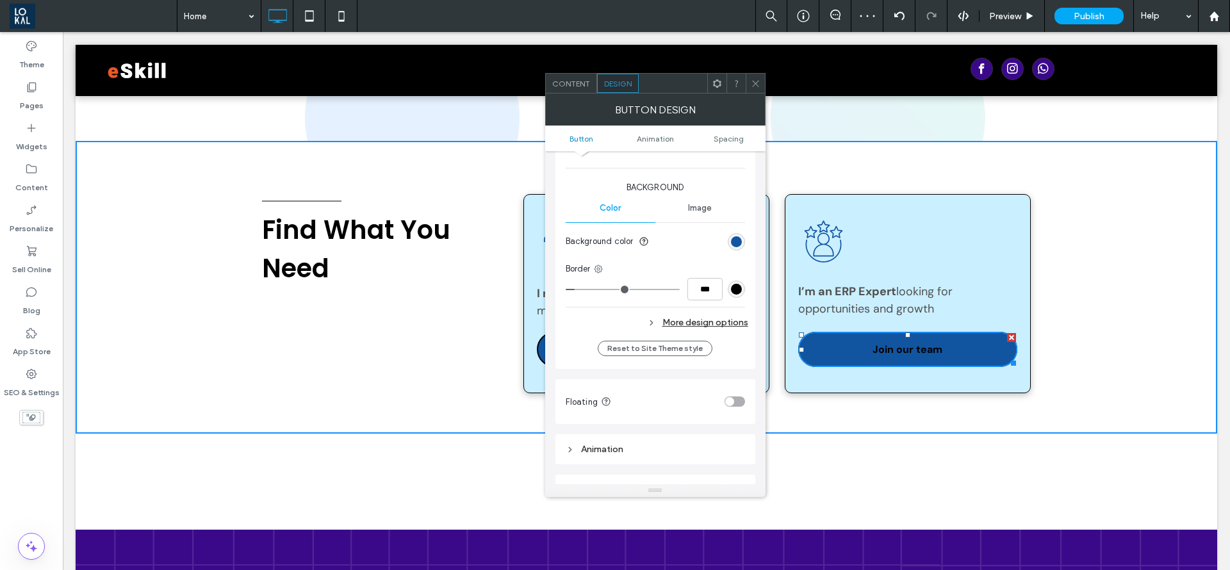
click at [759, 81] on icon at bounding box center [756, 84] width 10 height 10
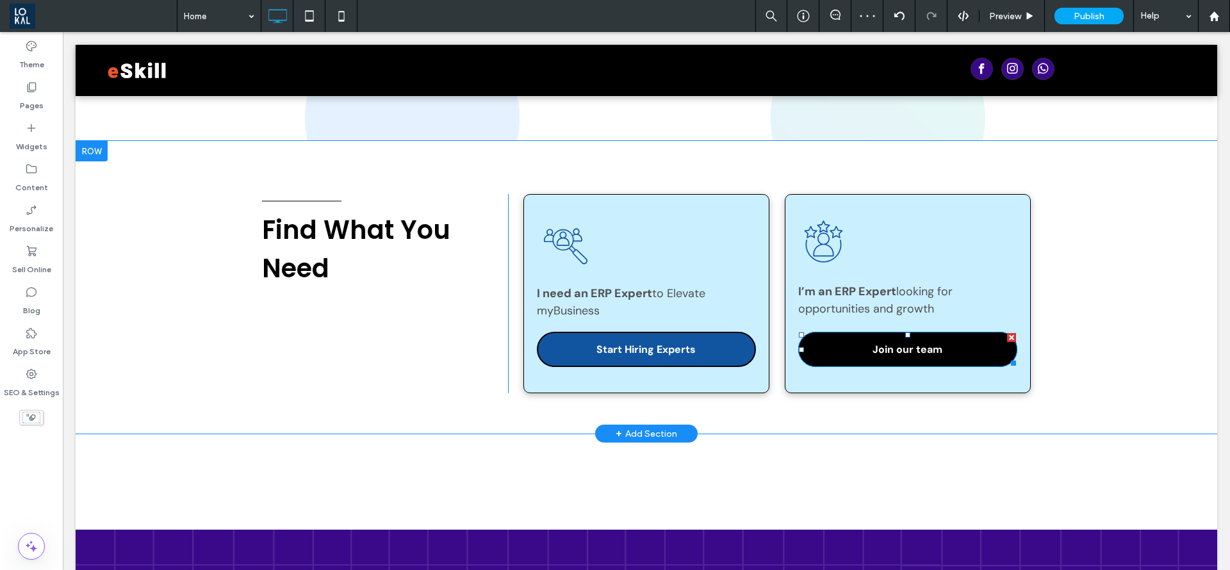
click at [849, 358] on link "Join our team" at bounding box center [907, 349] width 219 height 35
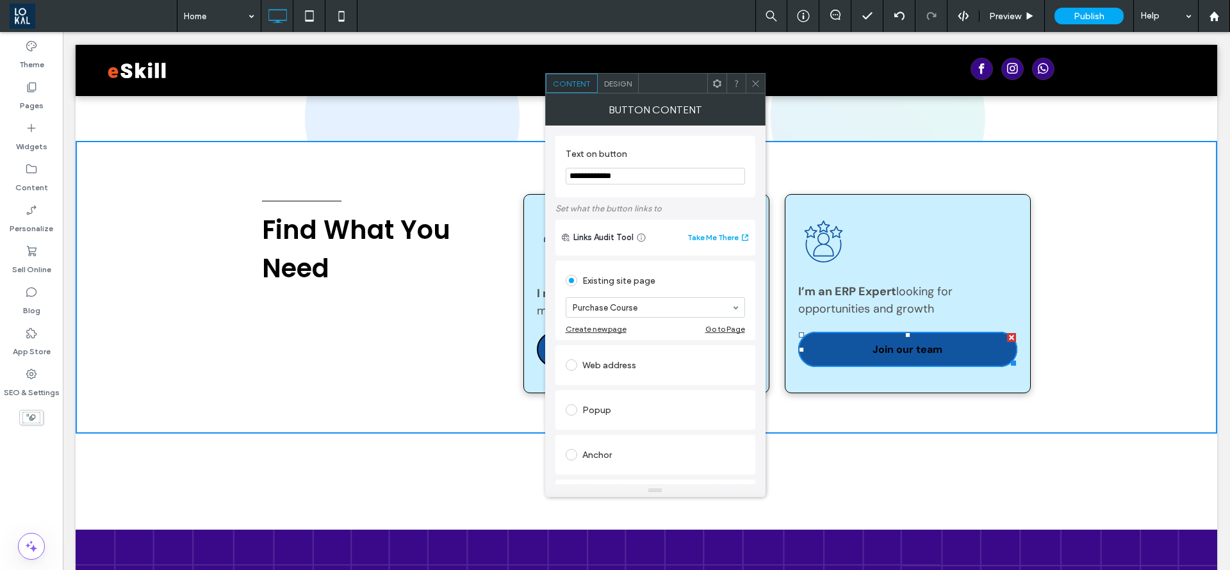
click at [620, 83] on span "Design" at bounding box center [618, 84] width 28 height 10
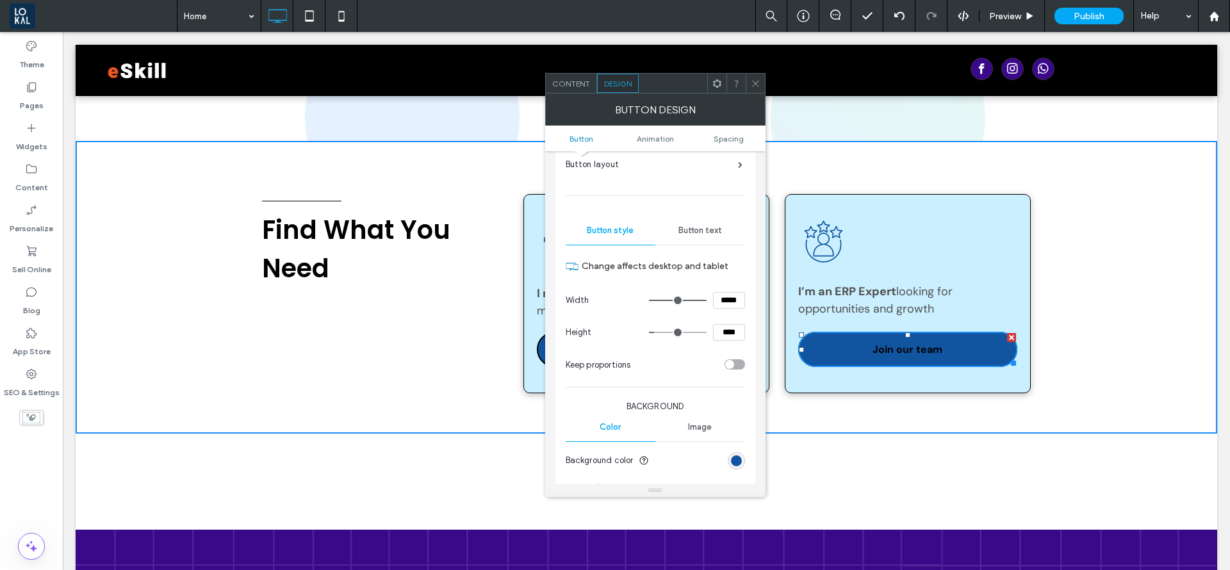
scroll to position [96, 0]
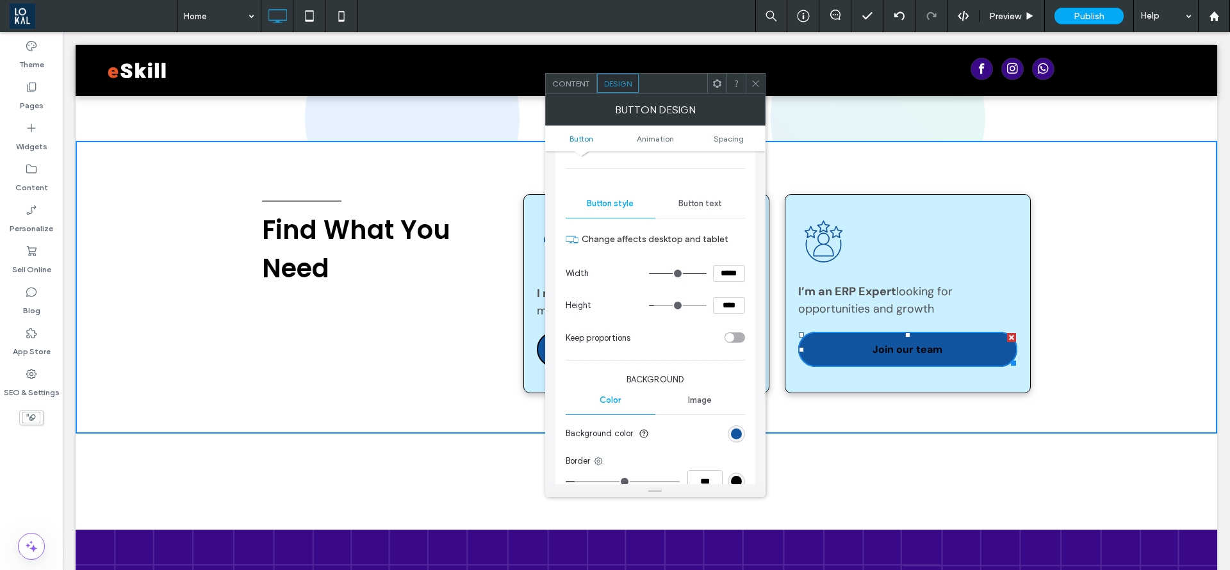
click at [706, 204] on span "Button text" at bounding box center [701, 204] width 44 height 10
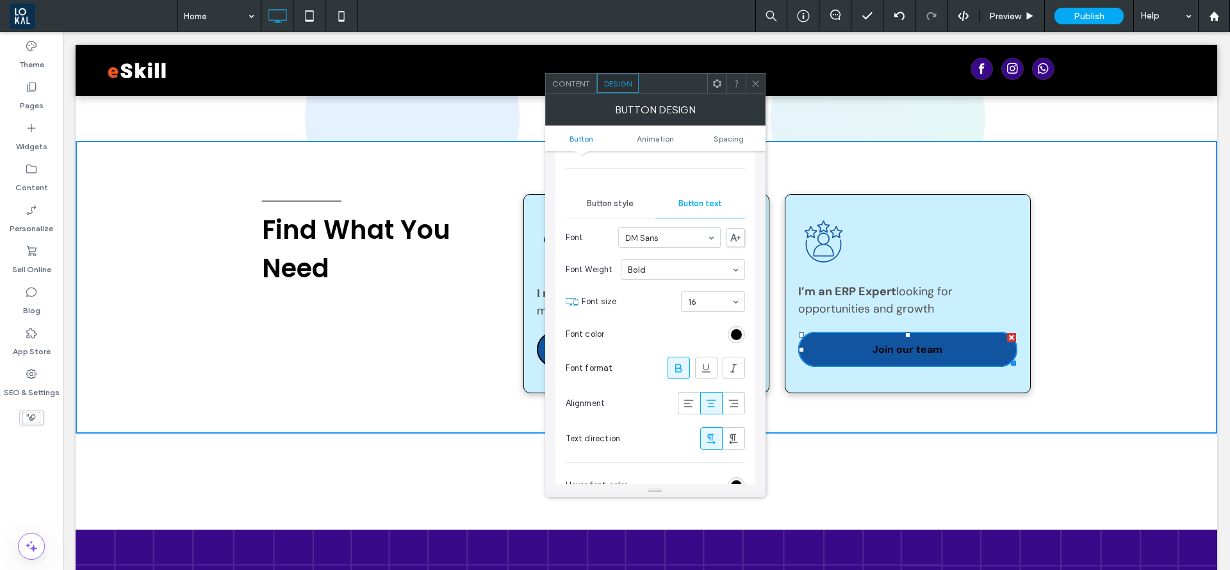
click at [743, 330] on div "rgb(1, 0, 0)" at bounding box center [736, 334] width 17 height 17
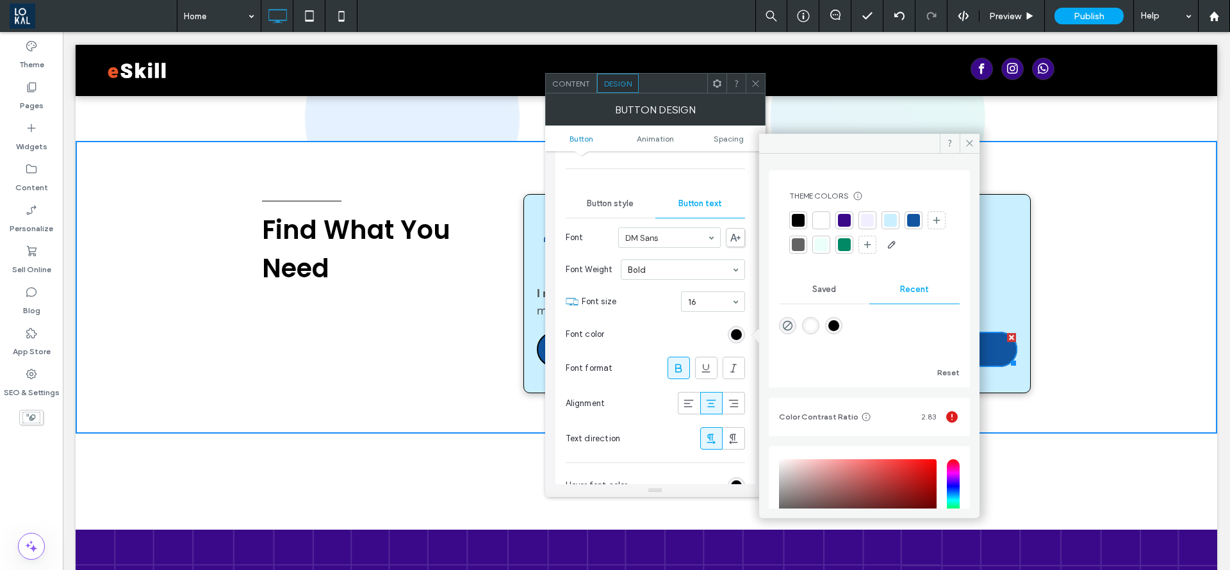
click at [822, 219] on div at bounding box center [821, 220] width 13 height 13
click at [976, 143] on span at bounding box center [970, 143] width 20 height 19
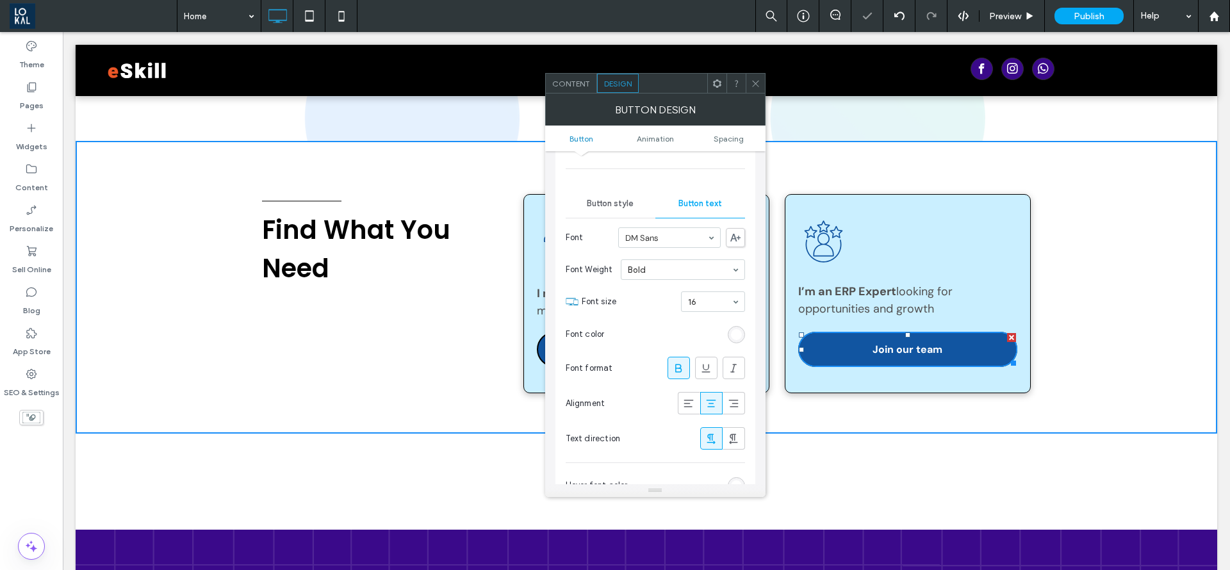
click at [747, 76] on div at bounding box center [755, 83] width 19 height 19
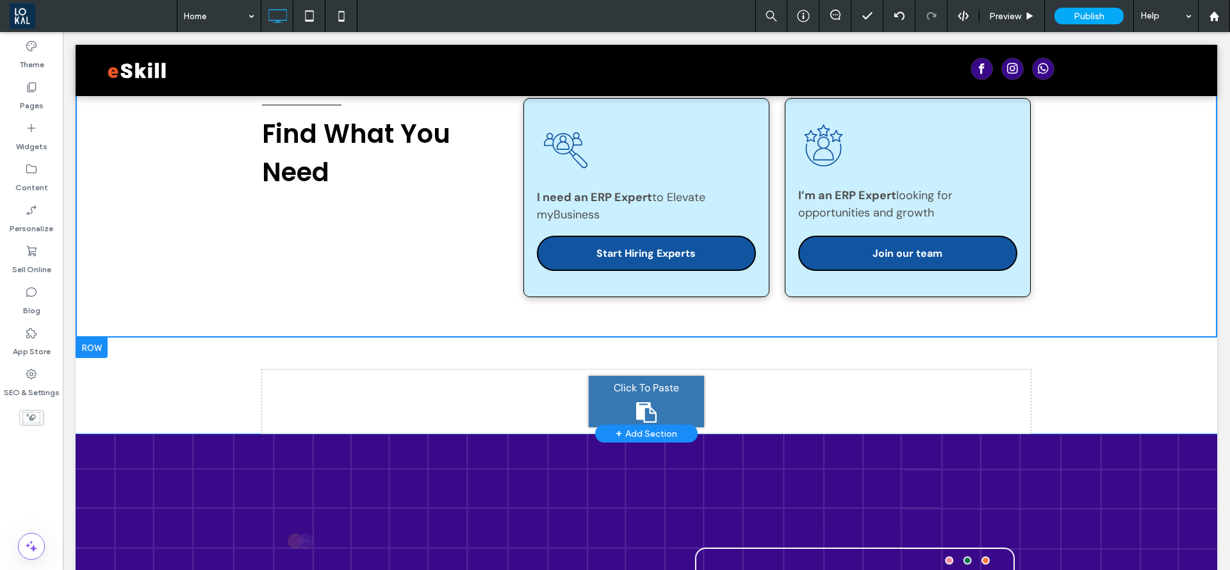
scroll to position [288, 0]
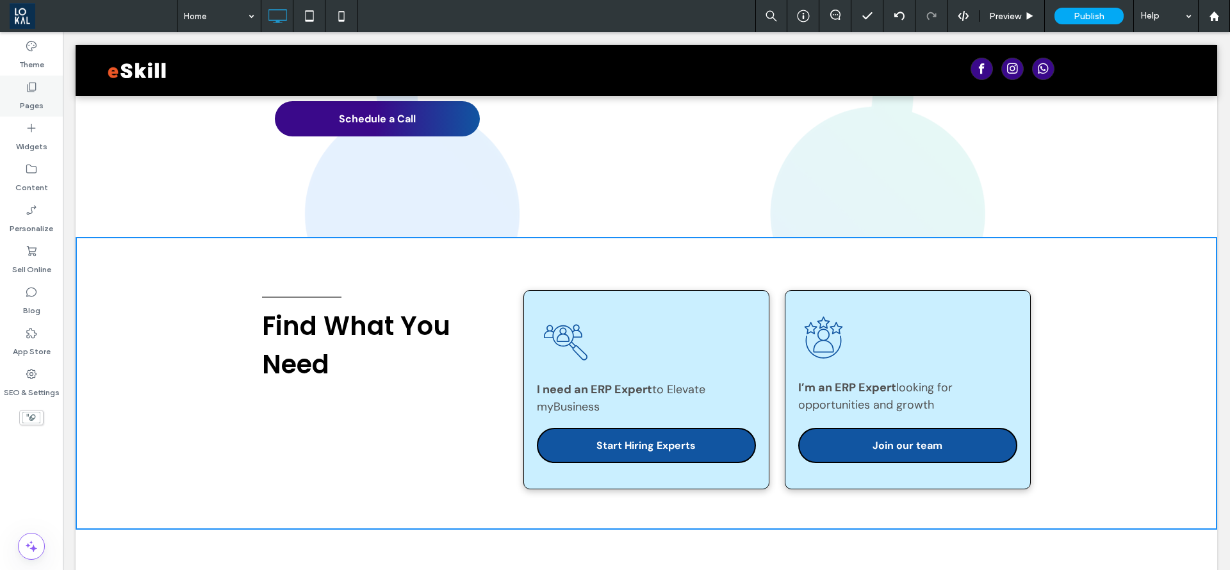
click at [21, 90] on div "Pages" at bounding box center [31, 96] width 63 height 41
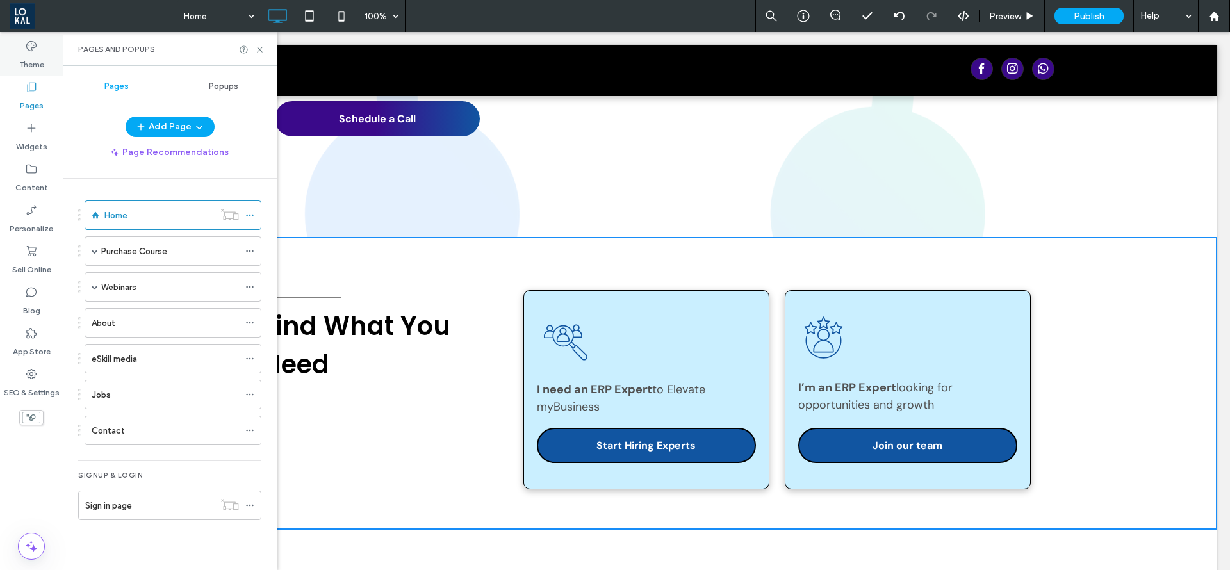
click at [28, 40] on icon at bounding box center [31, 46] width 13 height 13
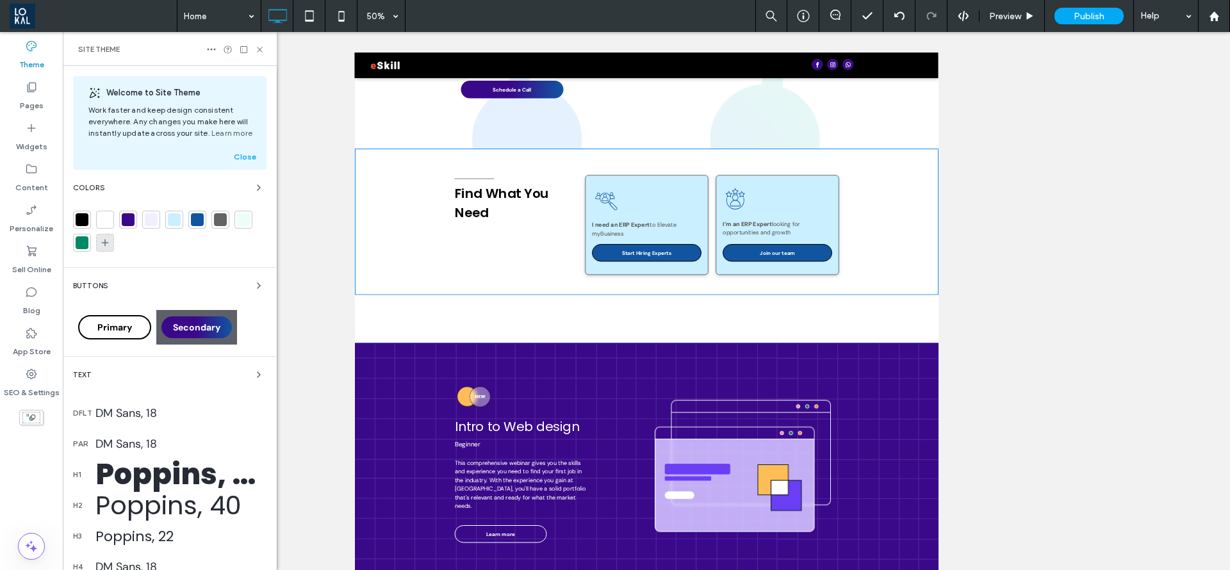
click at [100, 240] on icon at bounding box center [105, 243] width 10 height 10
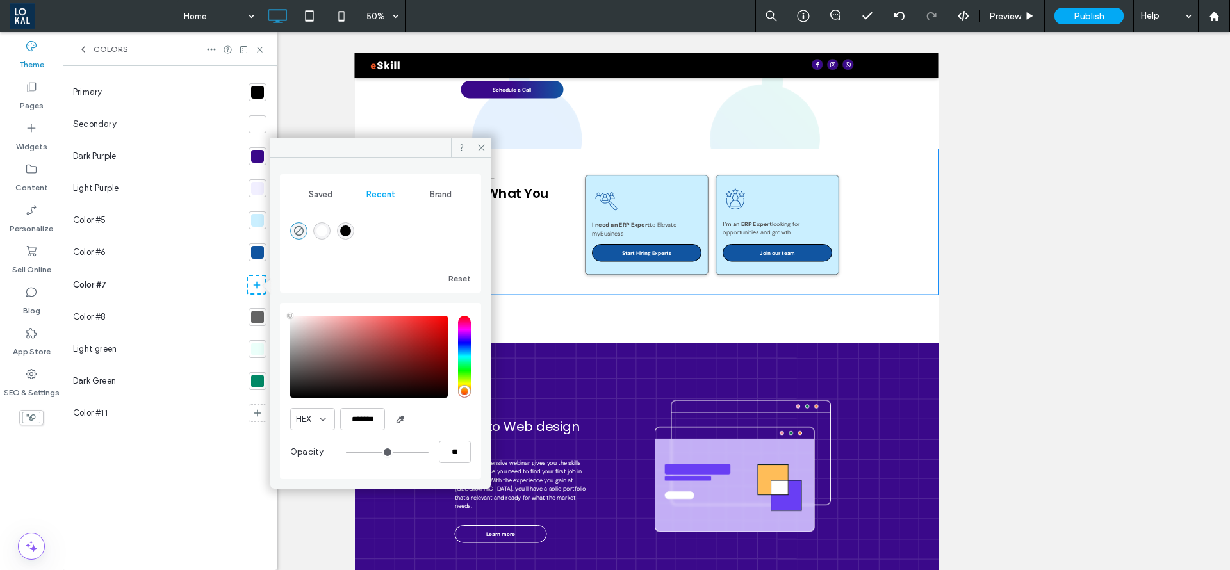
type input "**"
click at [480, 145] on icon at bounding box center [482, 148] width 10 height 10
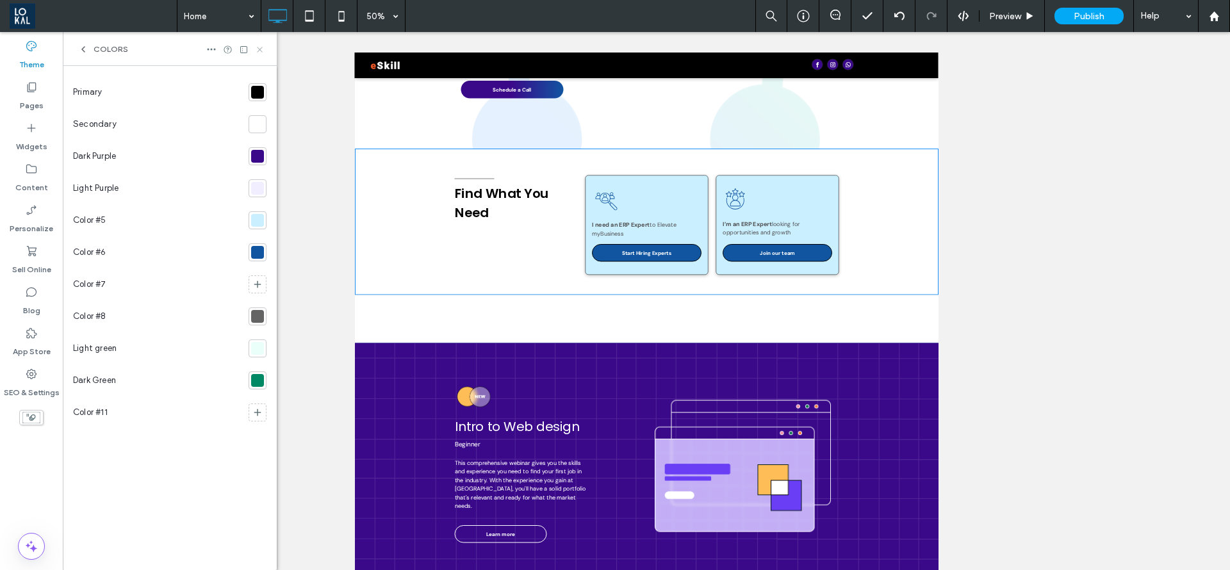
click at [261, 47] on icon at bounding box center [260, 50] width 10 height 10
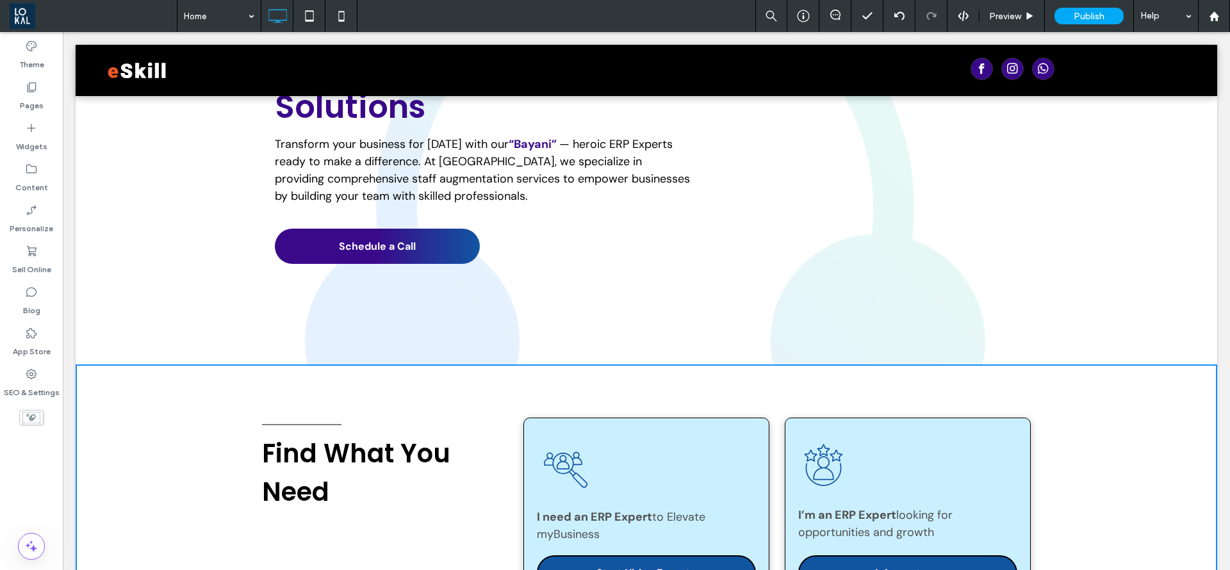
scroll to position [0, 0]
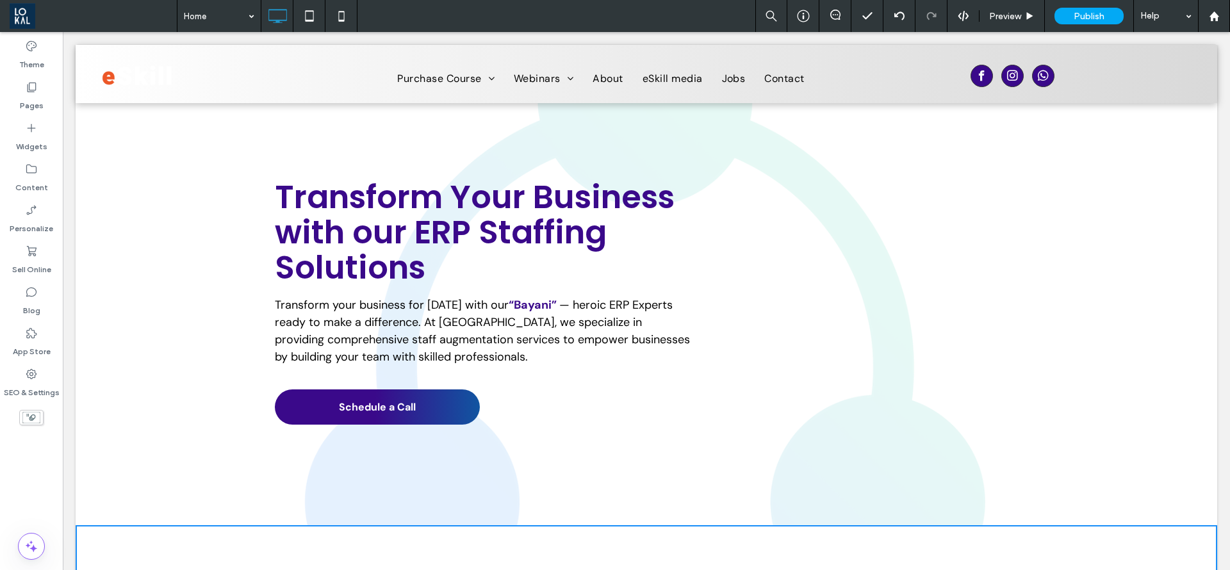
drag, startPoint x: 1230, startPoint y: 113, endPoint x: 1251, endPoint y: 51, distance: 65.7
